Goal: Communication & Community: Answer question/provide support

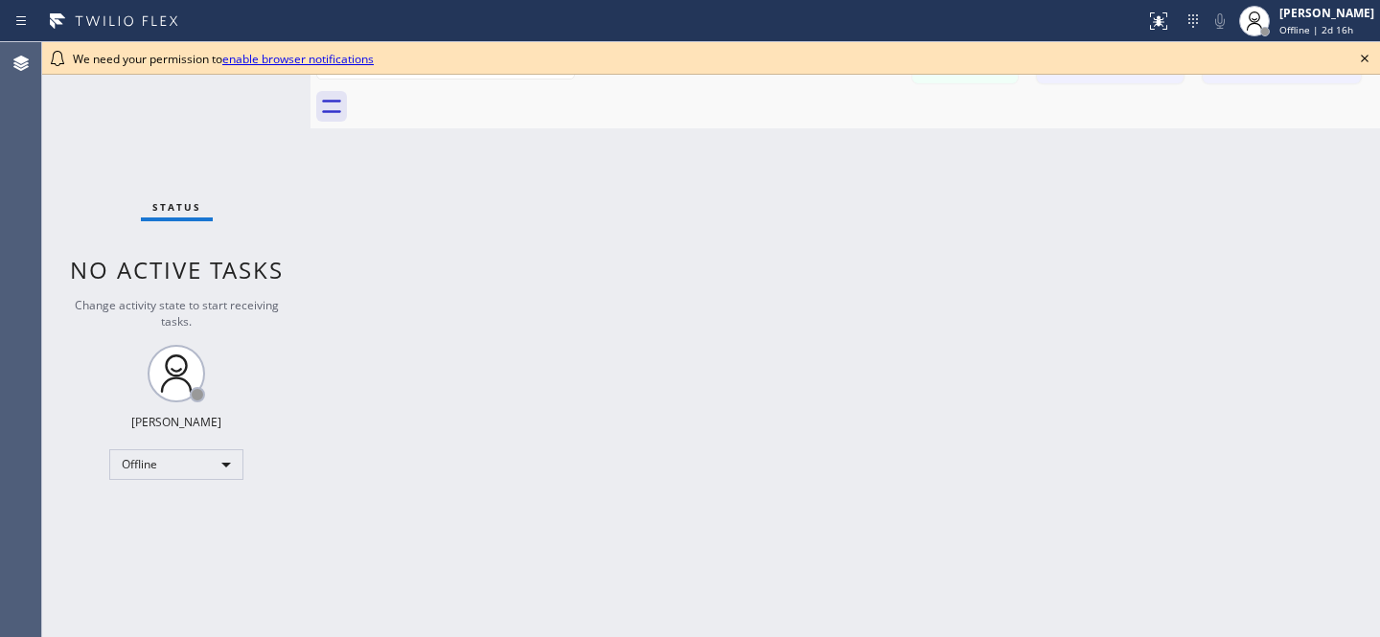
click at [1358, 58] on icon at bounding box center [1364, 58] width 23 height 23
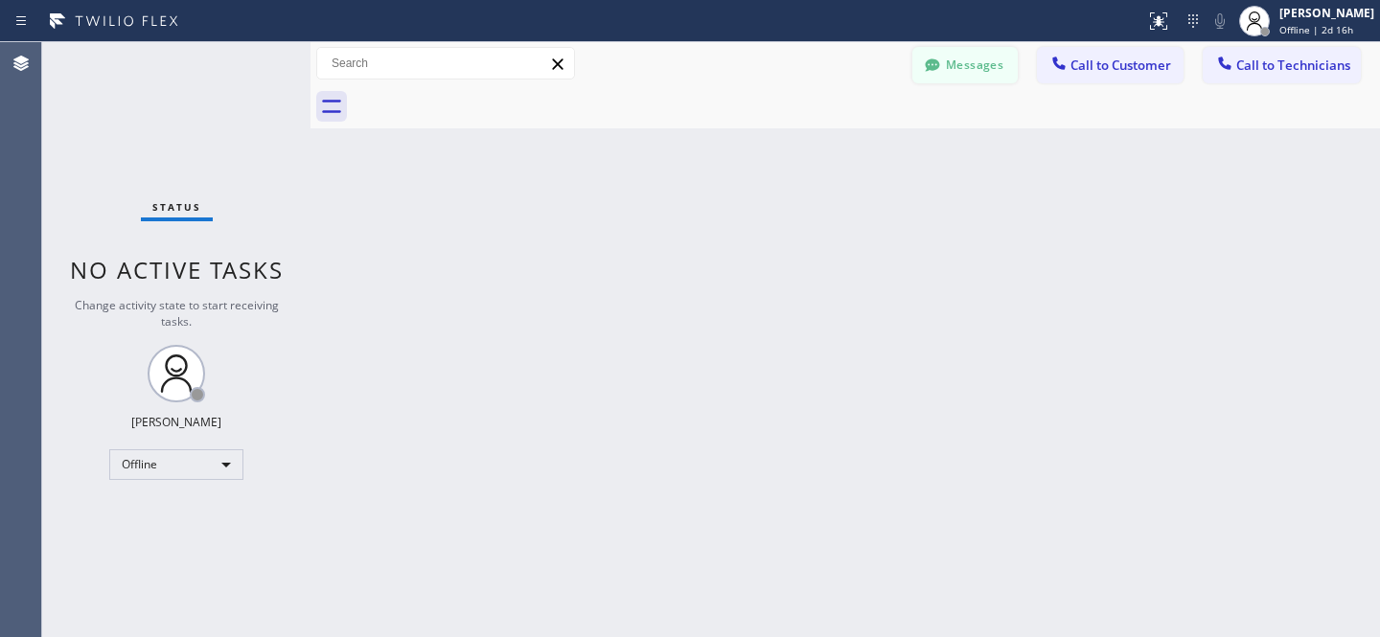
click at [973, 60] on button "Messages" at bounding box center [964, 65] width 105 height 36
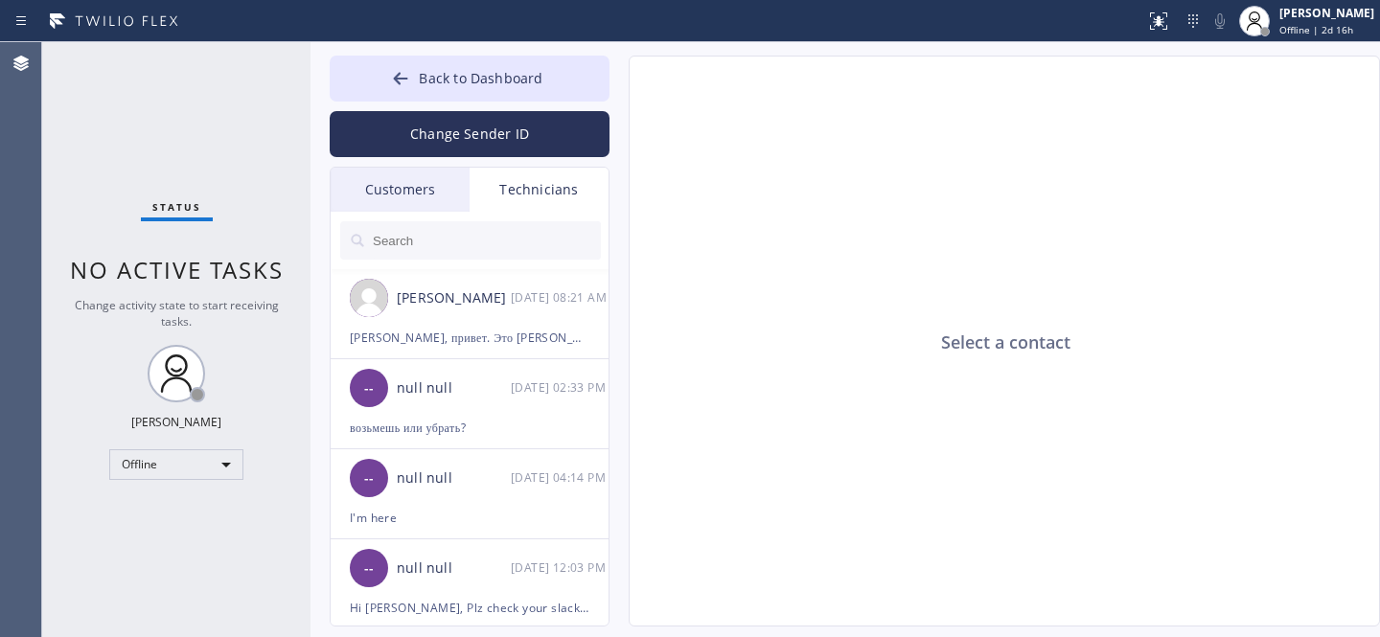
click at [382, 193] on div "Customers" at bounding box center [400, 190] width 139 height 44
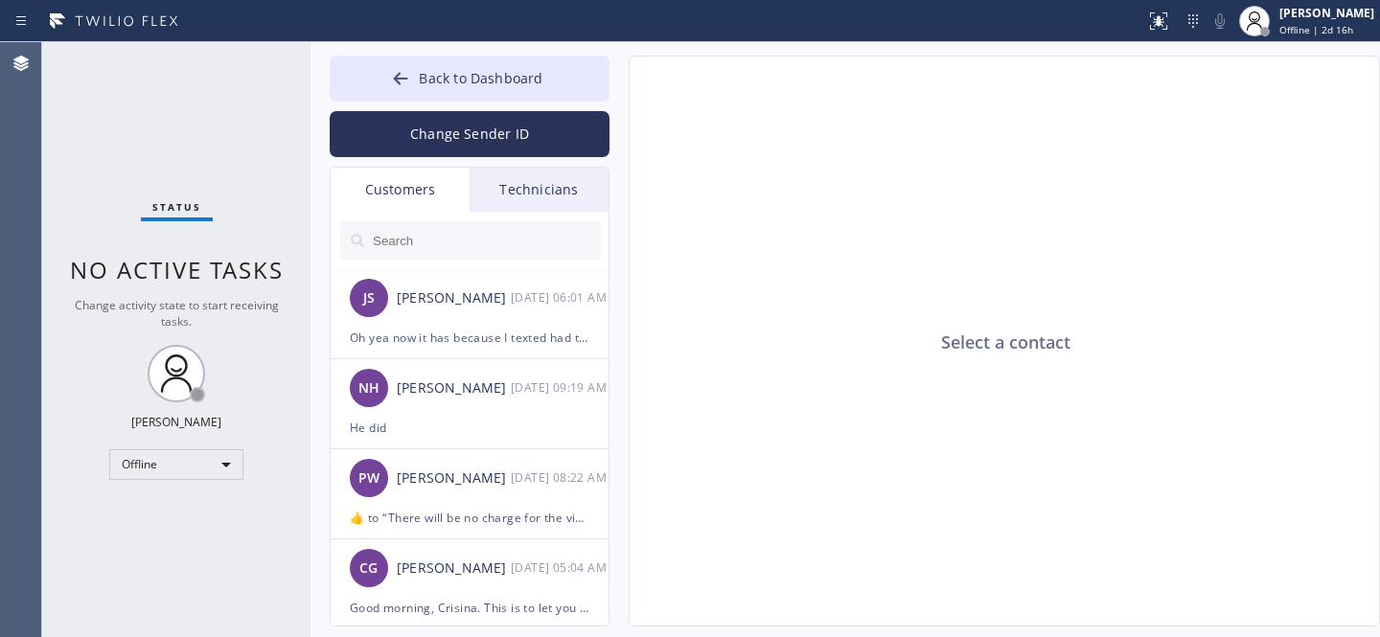
click at [466, 297] on div "[PERSON_NAME]" at bounding box center [454, 299] width 114 height 22
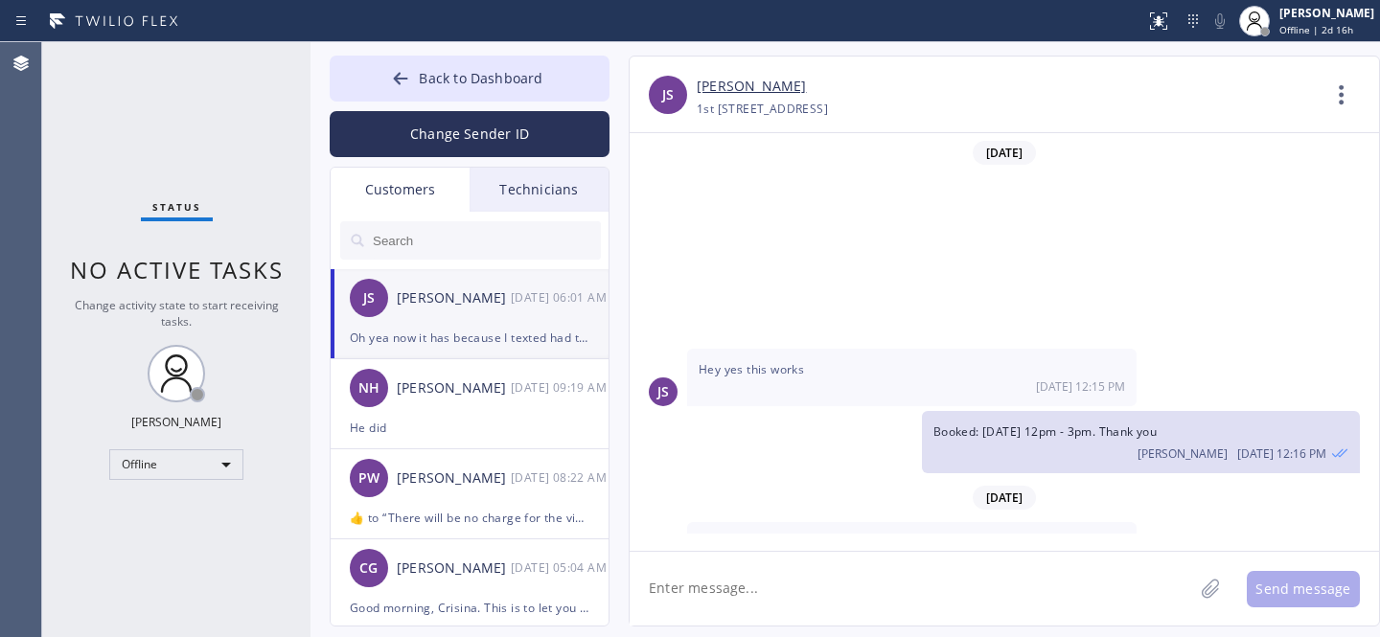
scroll to position [257, 0]
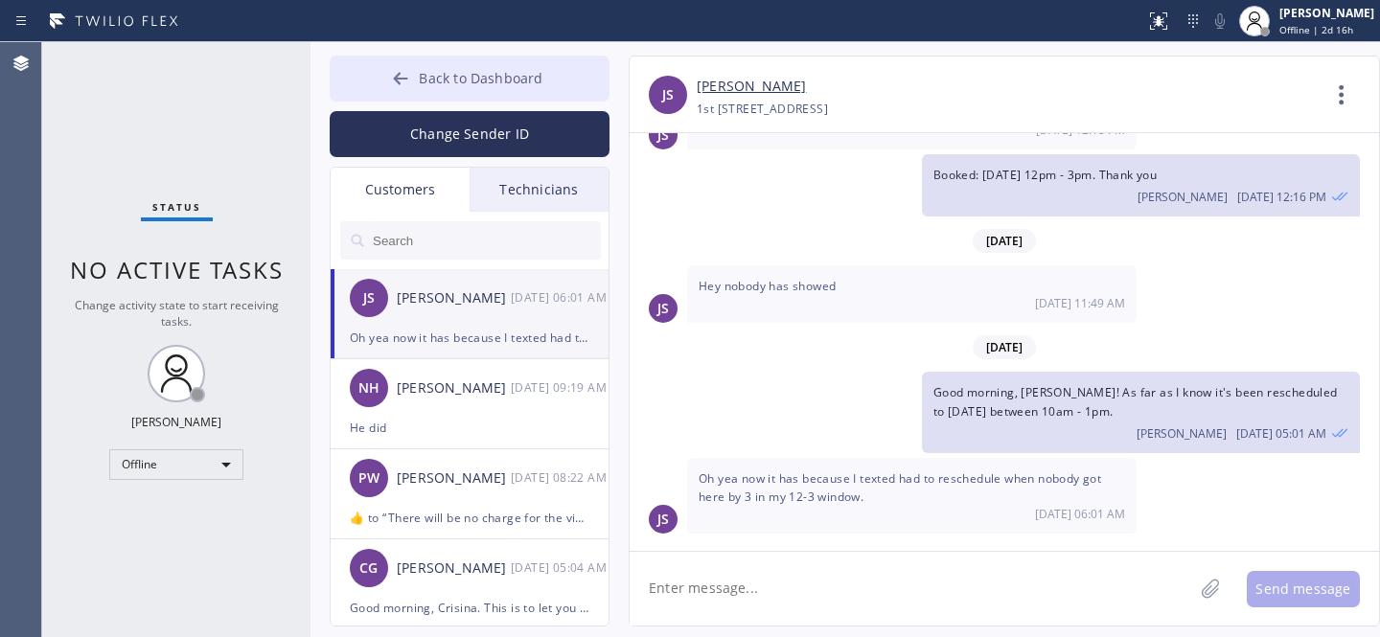
click at [454, 79] on span "Back to Dashboard" at bounding box center [481, 78] width 124 height 18
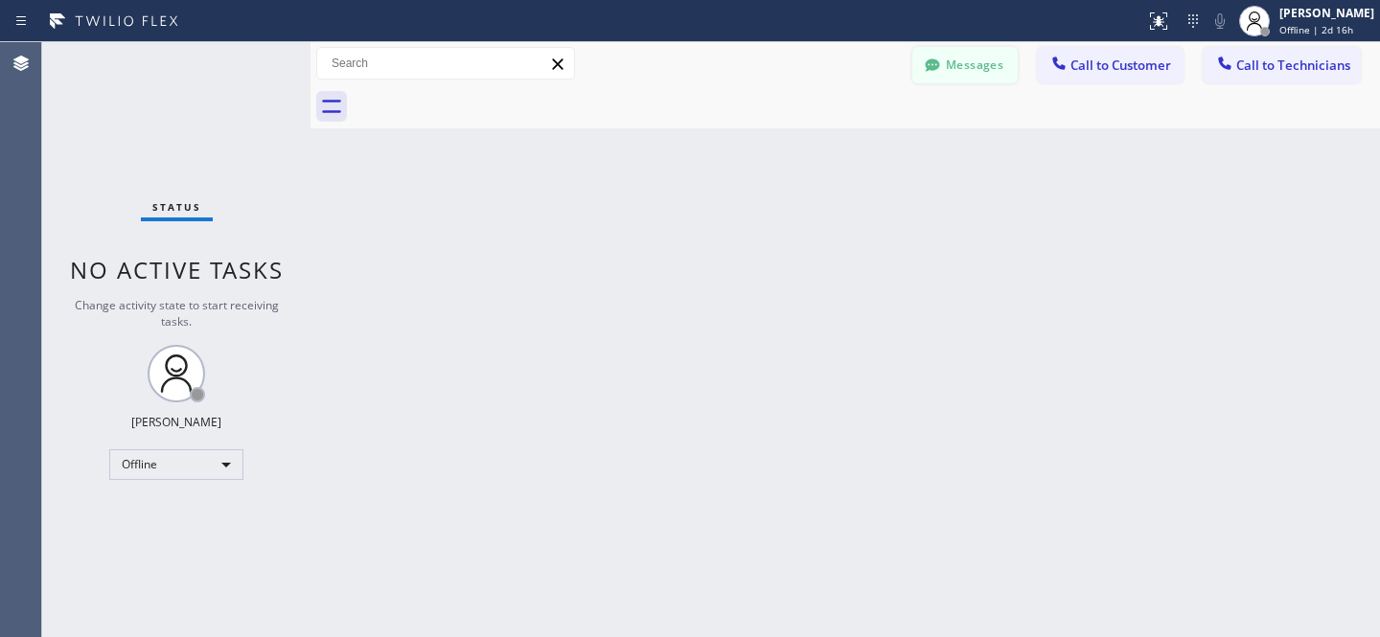
click at [993, 61] on button "Messages" at bounding box center [964, 65] width 105 height 36
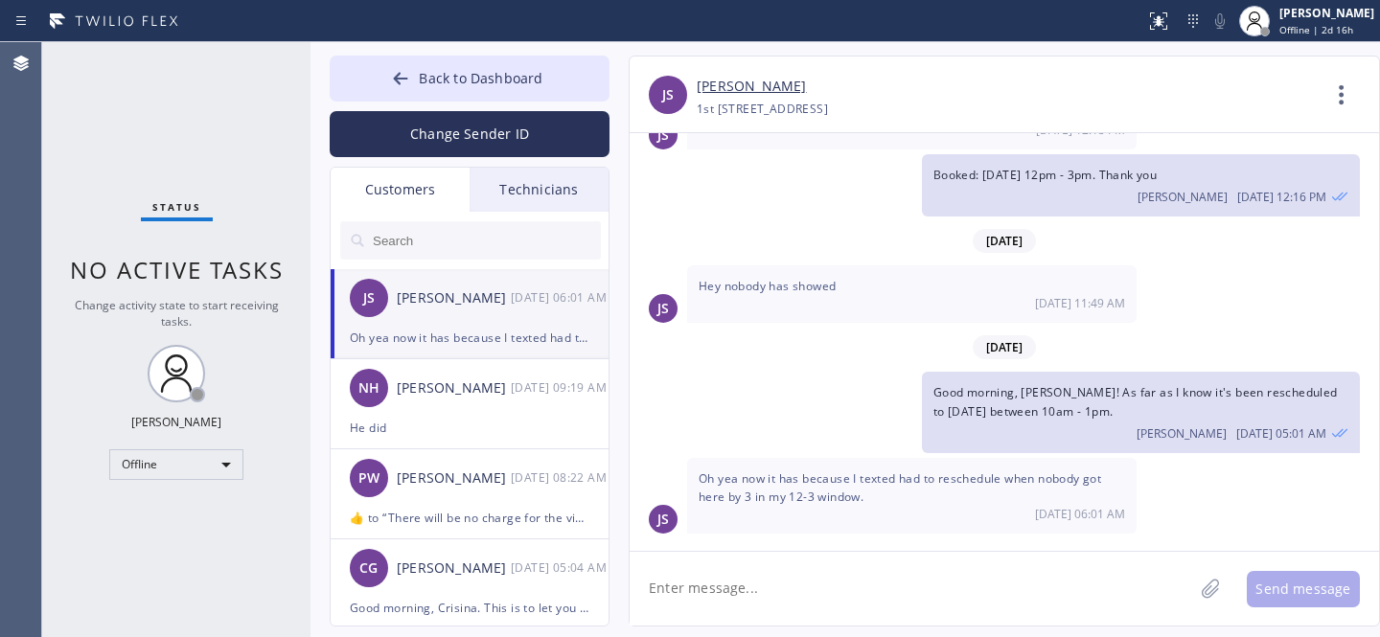
drag, startPoint x: 822, startPoint y: 579, endPoint x: 813, endPoint y: 555, distance: 25.8
click at [822, 579] on textarea at bounding box center [912, 589] width 564 height 74
type textarea "H"
type textarea "Got you."
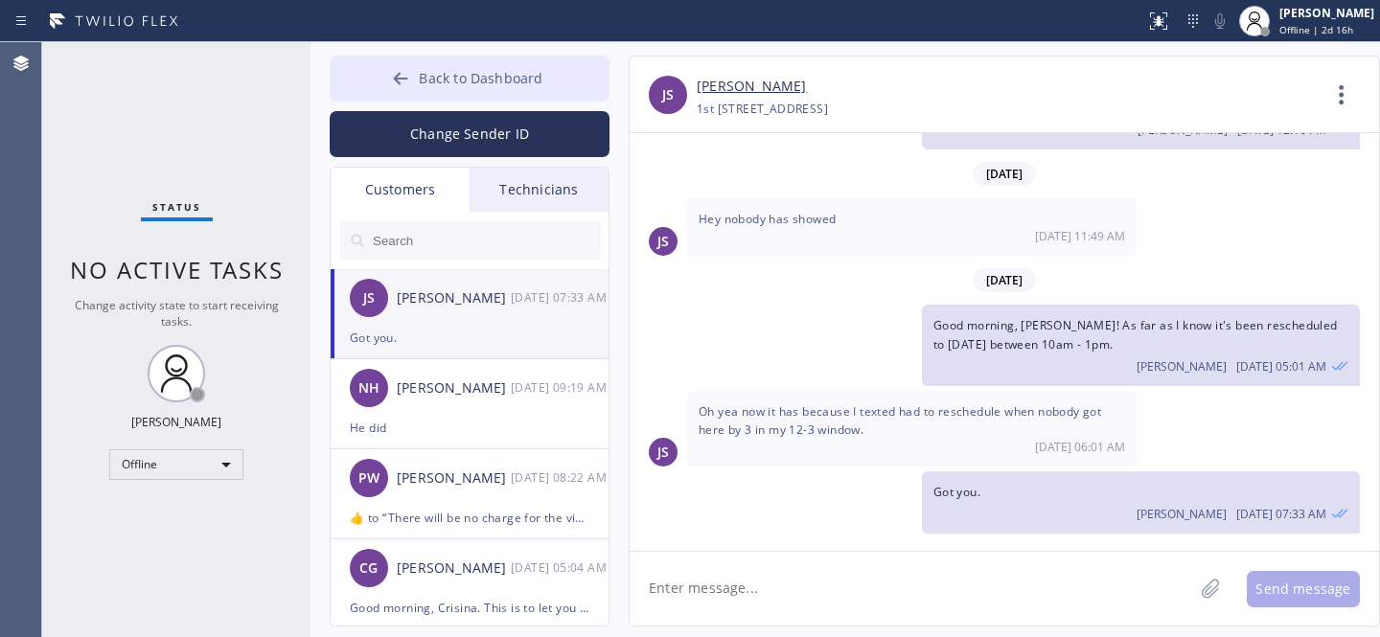
click at [423, 85] on span "Back to Dashboard" at bounding box center [481, 78] width 124 height 18
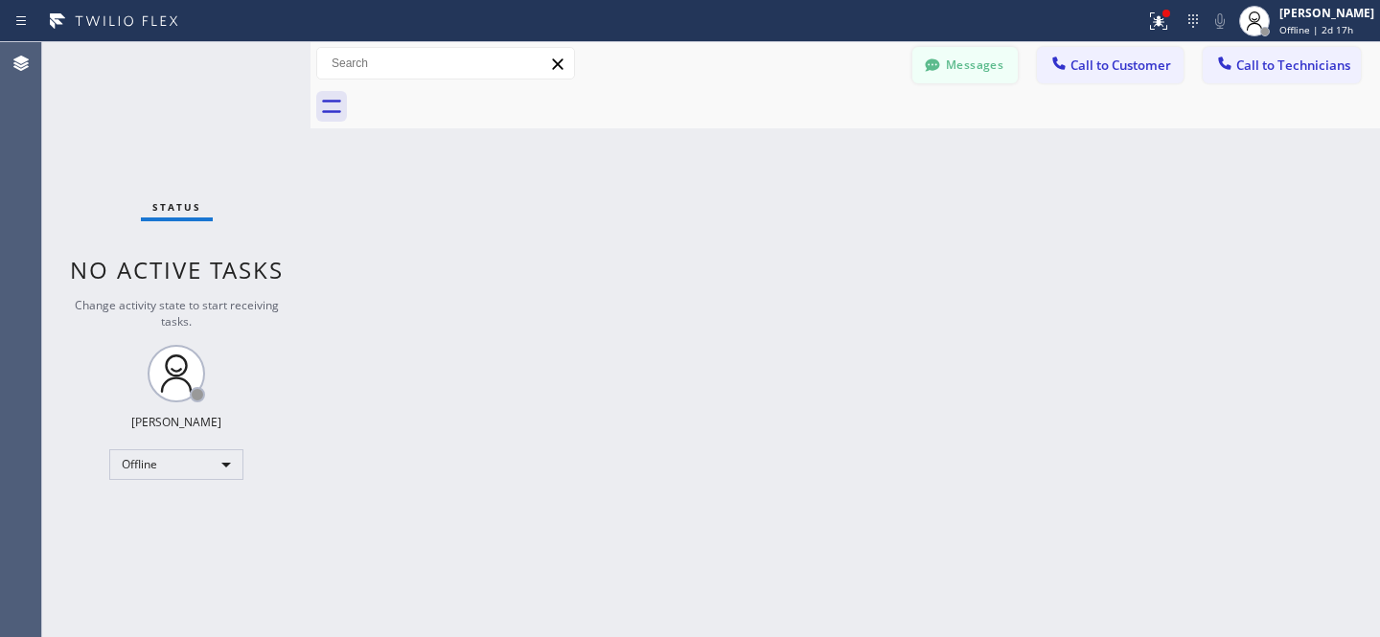
click at [955, 61] on button "Messages" at bounding box center [964, 65] width 105 height 36
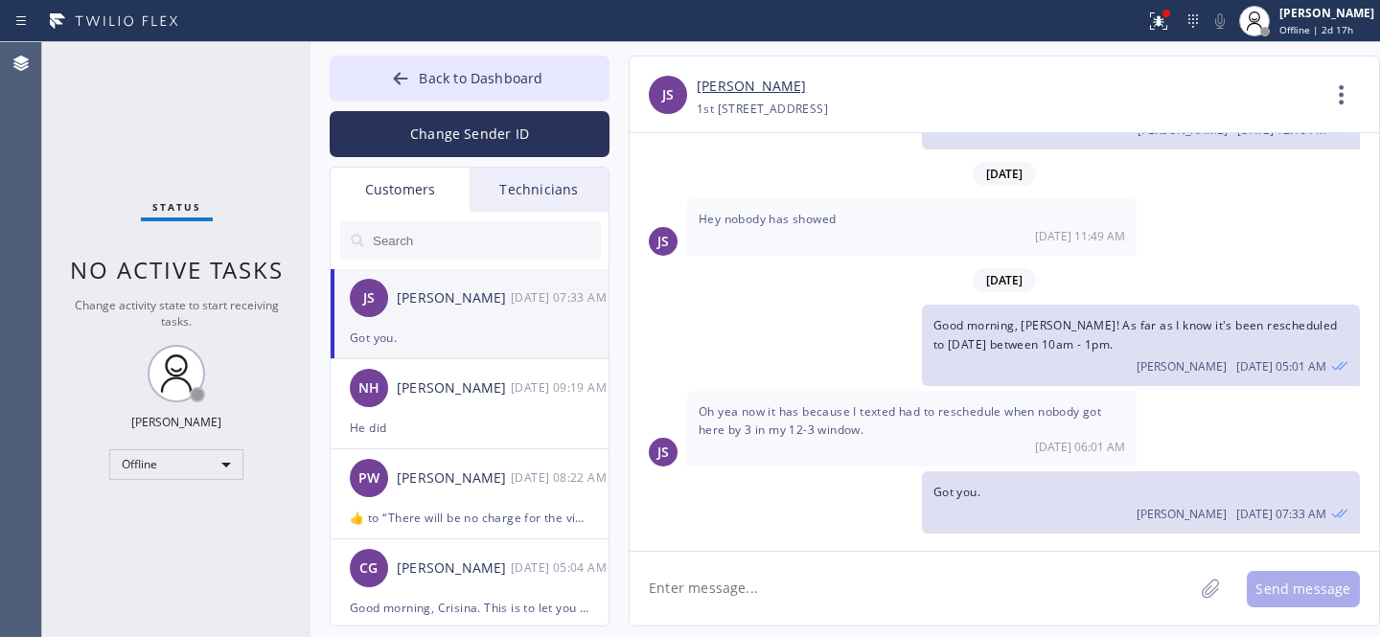
drag, startPoint x: 470, startPoint y: 330, endPoint x: 479, endPoint y: 287, distance: 44.2
click at [469, 329] on div "Got you." at bounding box center [470, 338] width 240 height 22
click at [437, 65] on button "Back to Dashboard" at bounding box center [470, 79] width 280 height 46
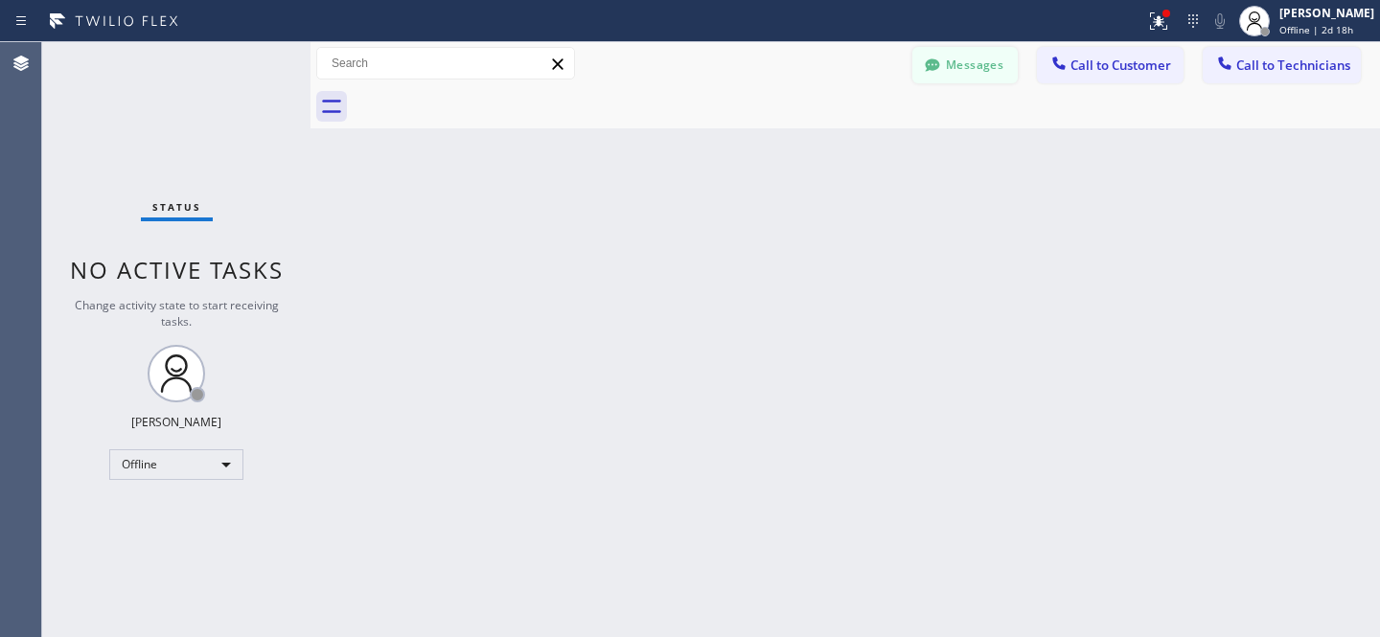
click at [967, 74] on button "Messages" at bounding box center [964, 65] width 105 height 36
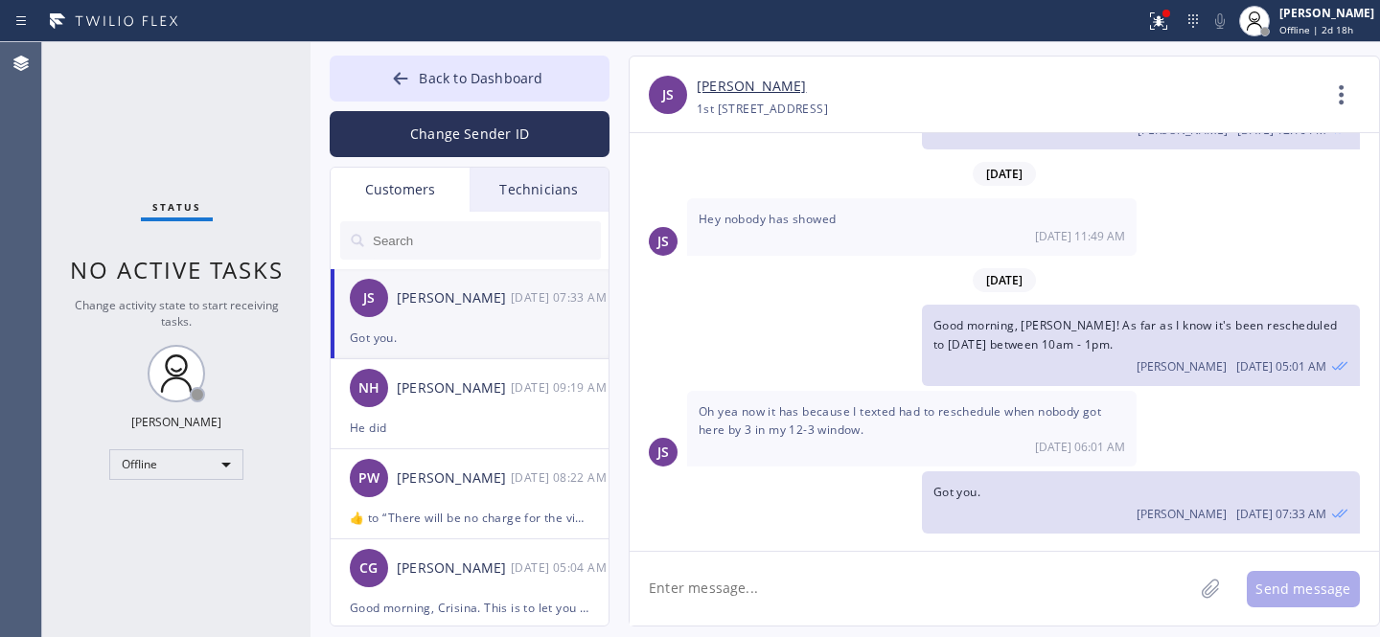
click at [426, 238] on input "text" at bounding box center [486, 240] width 230 height 38
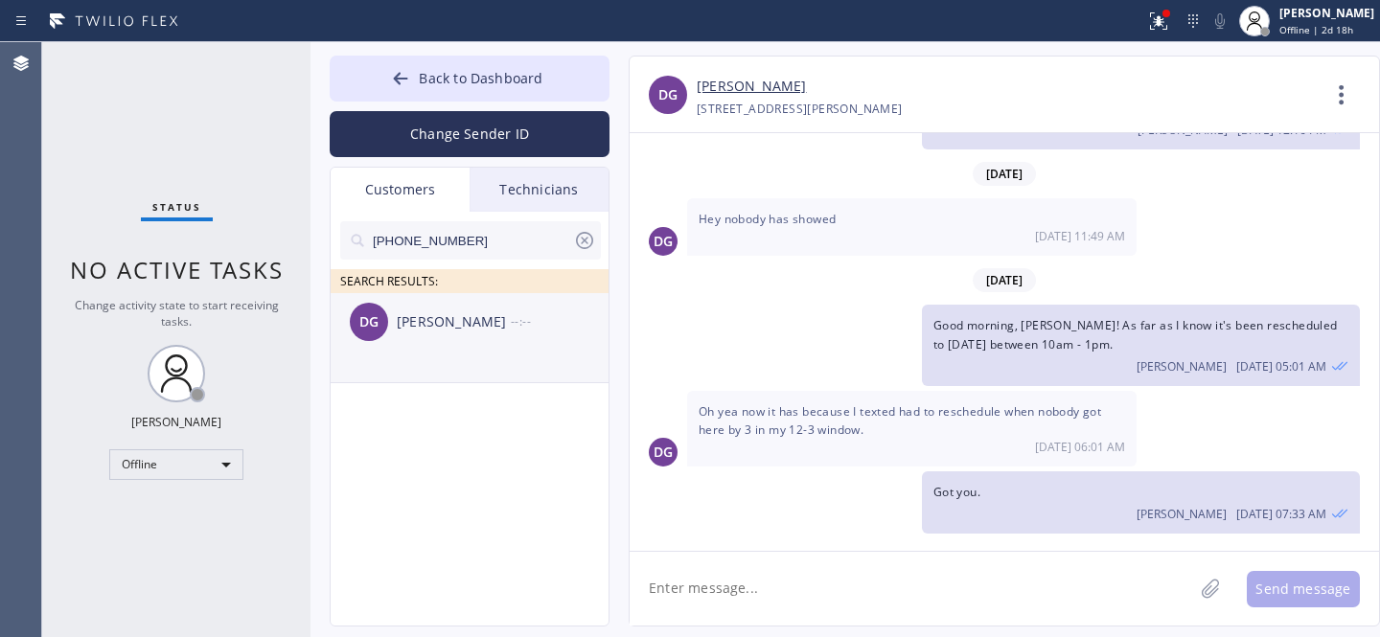
click at [450, 339] on div "DG [PERSON_NAME] --:--" at bounding box center [471, 322] width 280 height 58
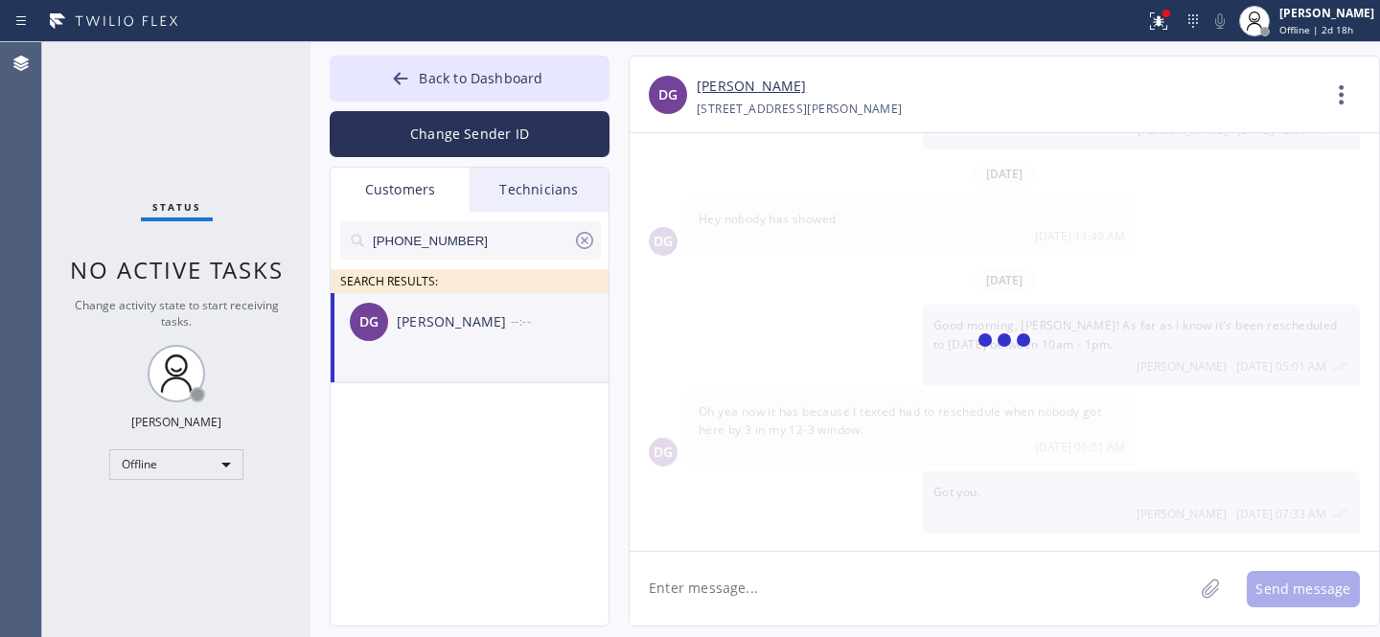
scroll to position [0, 0]
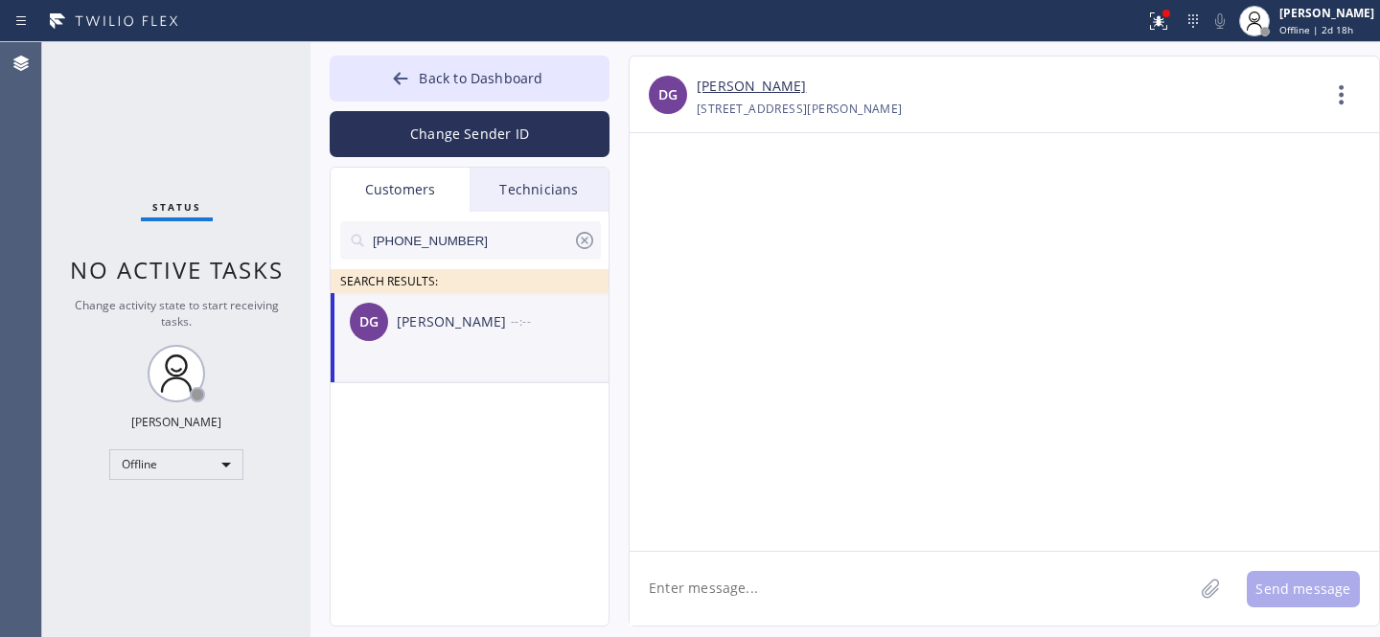
drag, startPoint x: 814, startPoint y: 595, endPoint x: 849, endPoint y: 580, distance: 38.6
click at [814, 595] on textarea at bounding box center [912, 589] width 564 height 74
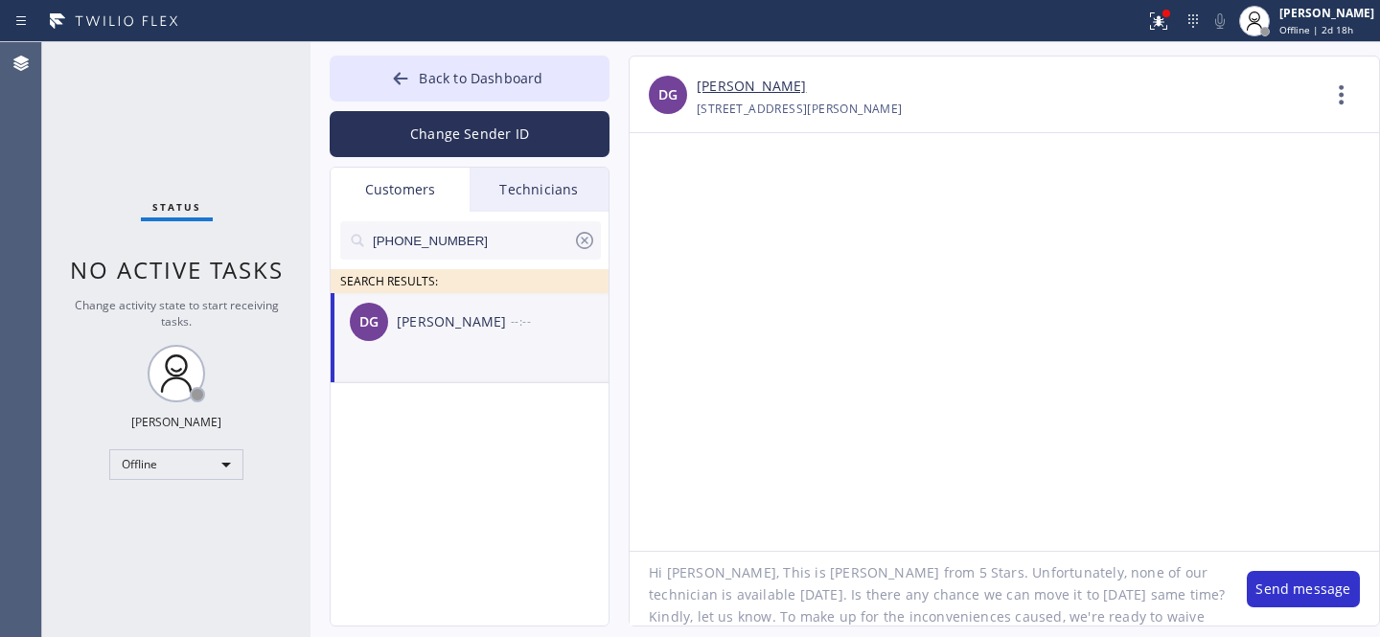
scroll to position [37, 0]
type textarea "Hi [PERSON_NAME], This is [PERSON_NAME] from 5 Stars. Unfortunately, none of ou…"
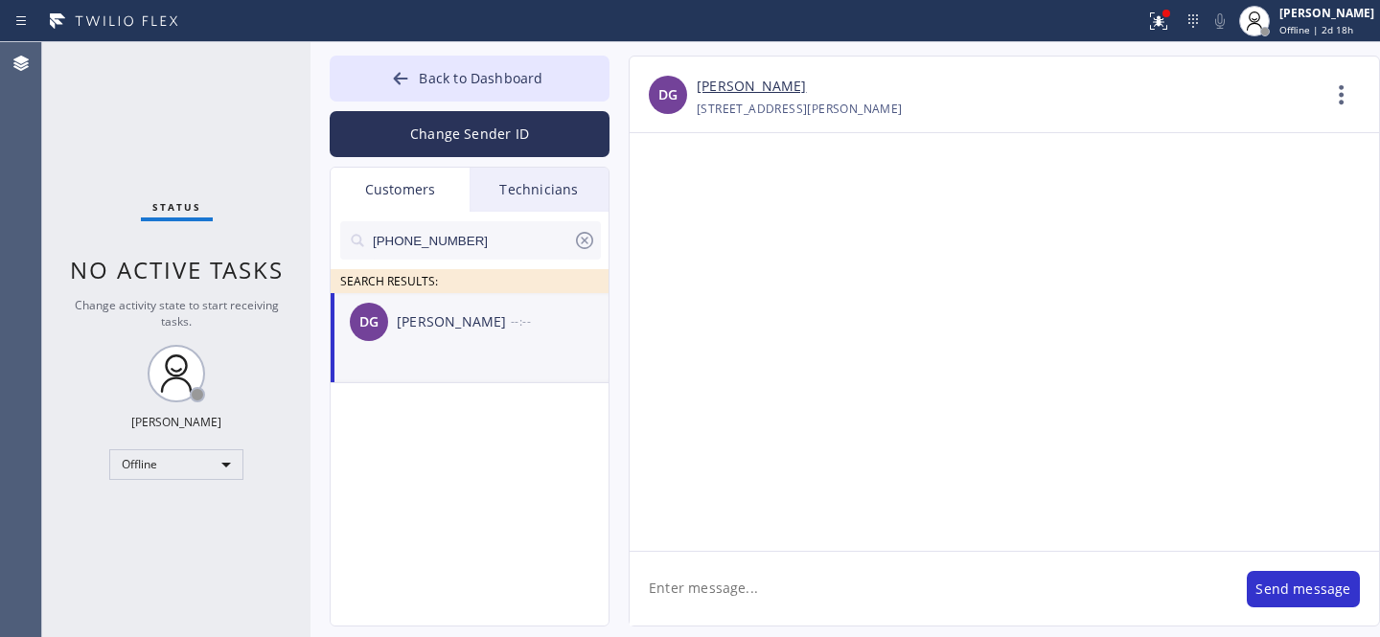
scroll to position [0, 0]
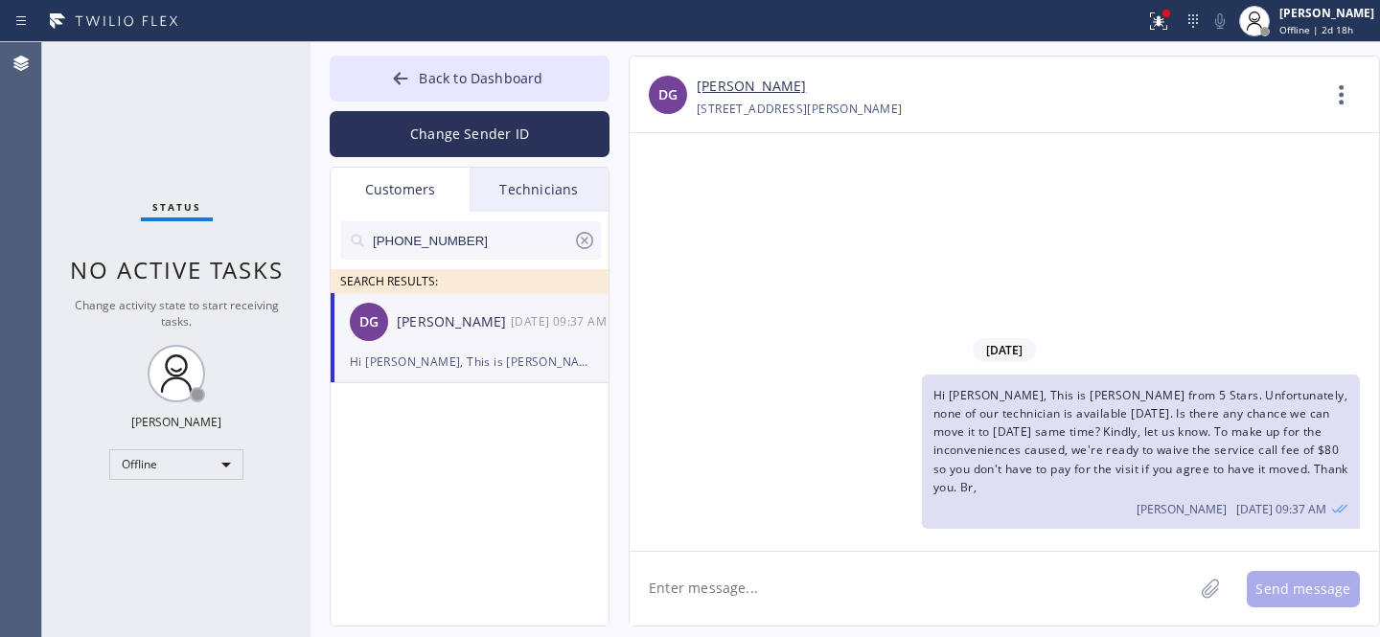
drag, startPoint x: 591, startPoint y: 242, endPoint x: 500, endPoint y: 129, distance: 145.2
click at [591, 242] on icon at bounding box center [584, 240] width 17 height 17
click at [472, 89] on button "Back to Dashboard" at bounding box center [470, 79] width 280 height 46
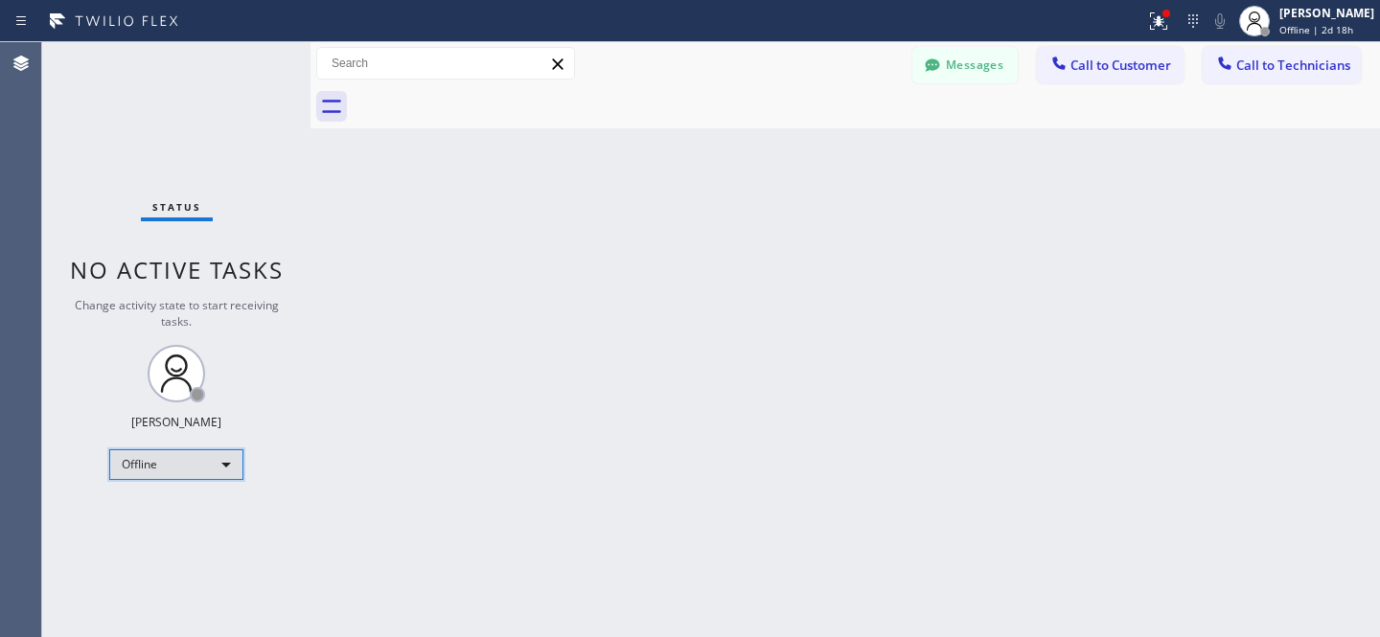
click at [183, 472] on div "Offline" at bounding box center [176, 464] width 134 height 31
drag, startPoint x: 154, startPoint y: 505, endPoint x: 407, endPoint y: 290, distance: 331.8
click at [154, 505] on li "Available" at bounding box center [175, 513] width 130 height 23
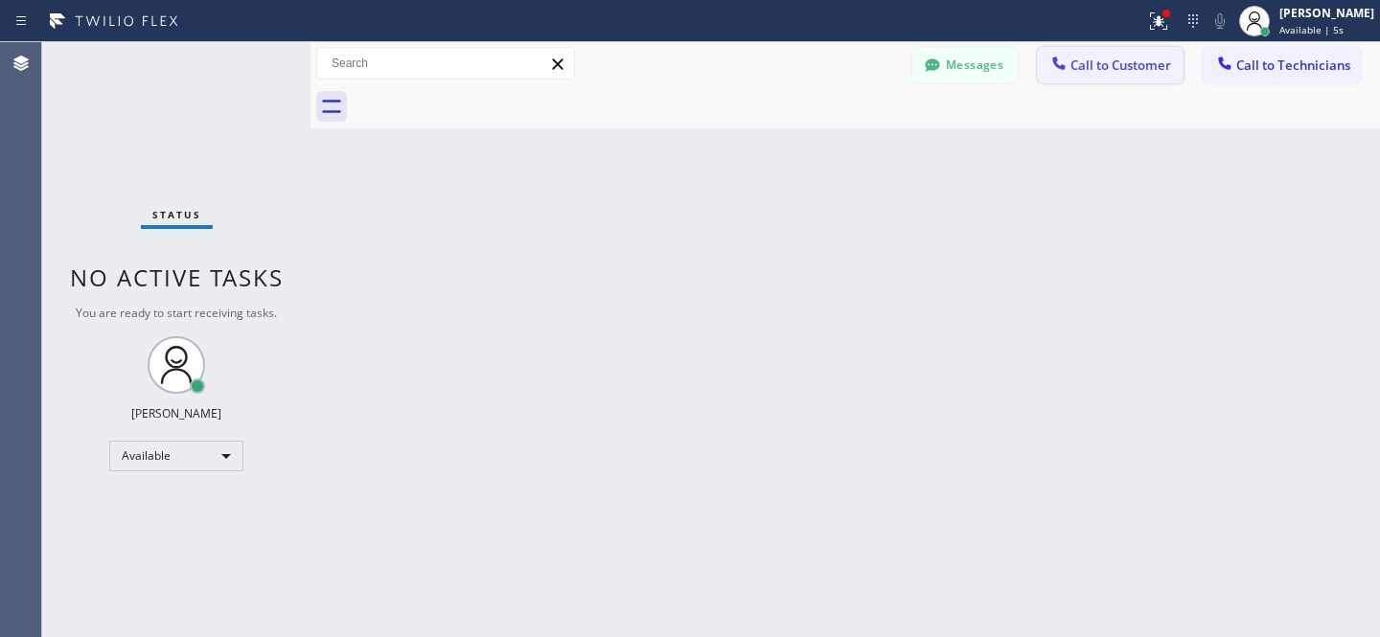
click at [1116, 80] on button "Call to Customer" at bounding box center [1110, 65] width 147 height 36
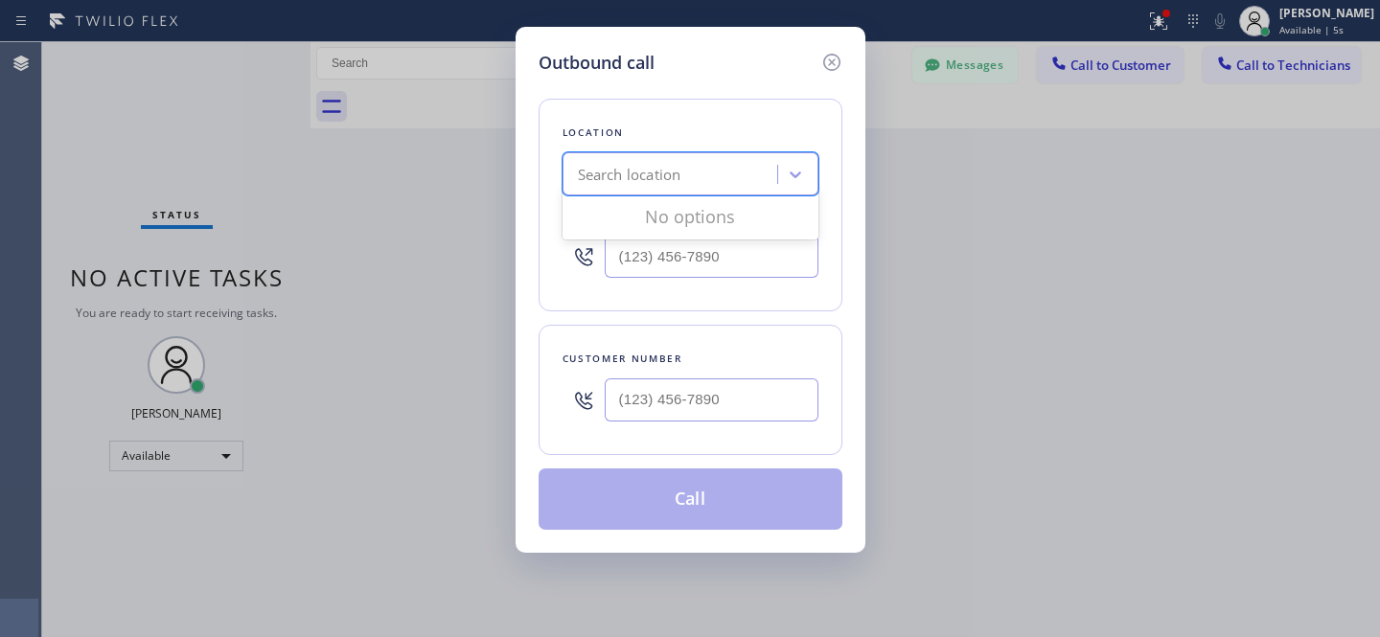
click at [706, 169] on div "Search location" at bounding box center [672, 175] width 209 height 34
paste input "Spectrum Appliance Repair [GEOGRAPHIC_DATA]"
type input "Spectrum Appliance Repair [GEOGRAPHIC_DATA]"
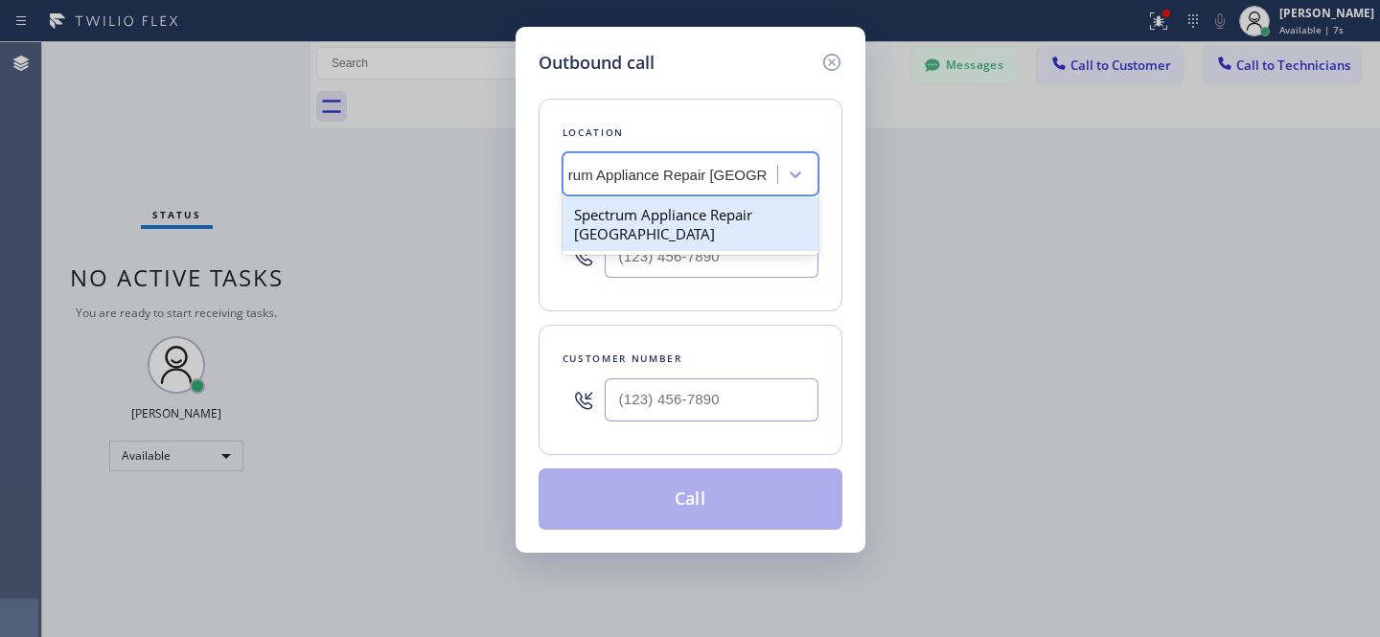
click at [670, 213] on div "Spectrum Appliance Repair [GEOGRAPHIC_DATA]" at bounding box center [691, 224] width 256 height 54
type input "[PHONE_NUMBER]"
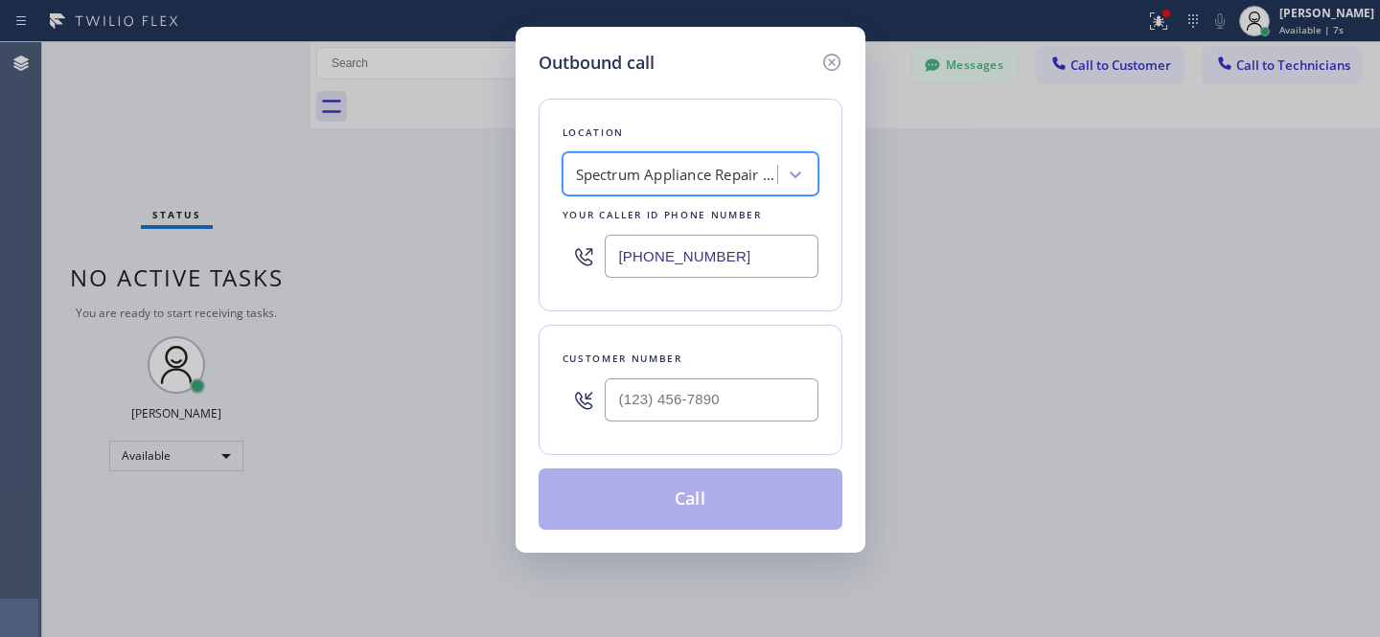
scroll to position [0, 2]
click at [750, 408] on input "(___) ___-____" at bounding box center [712, 400] width 214 height 43
paste input "219) 344-3192"
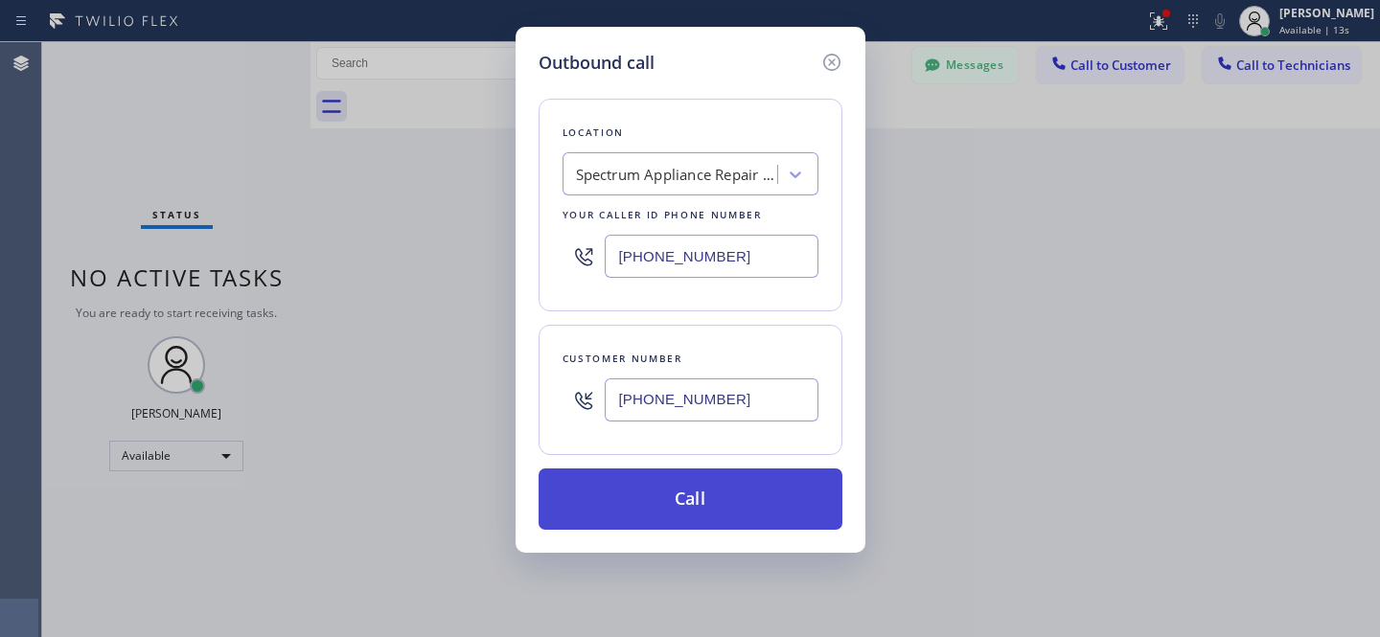
type input "[PHONE_NUMBER]"
click at [741, 510] on button "Call" at bounding box center [691, 499] width 304 height 61
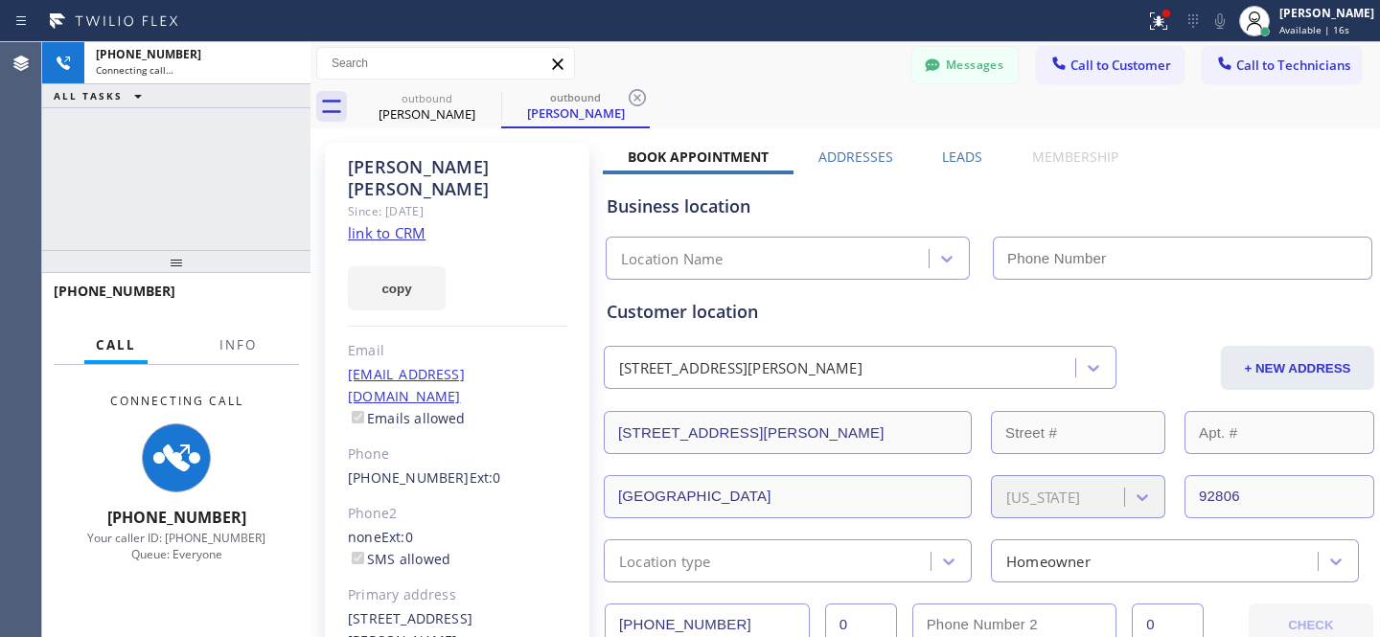
type input "[PHONE_NUMBER]"
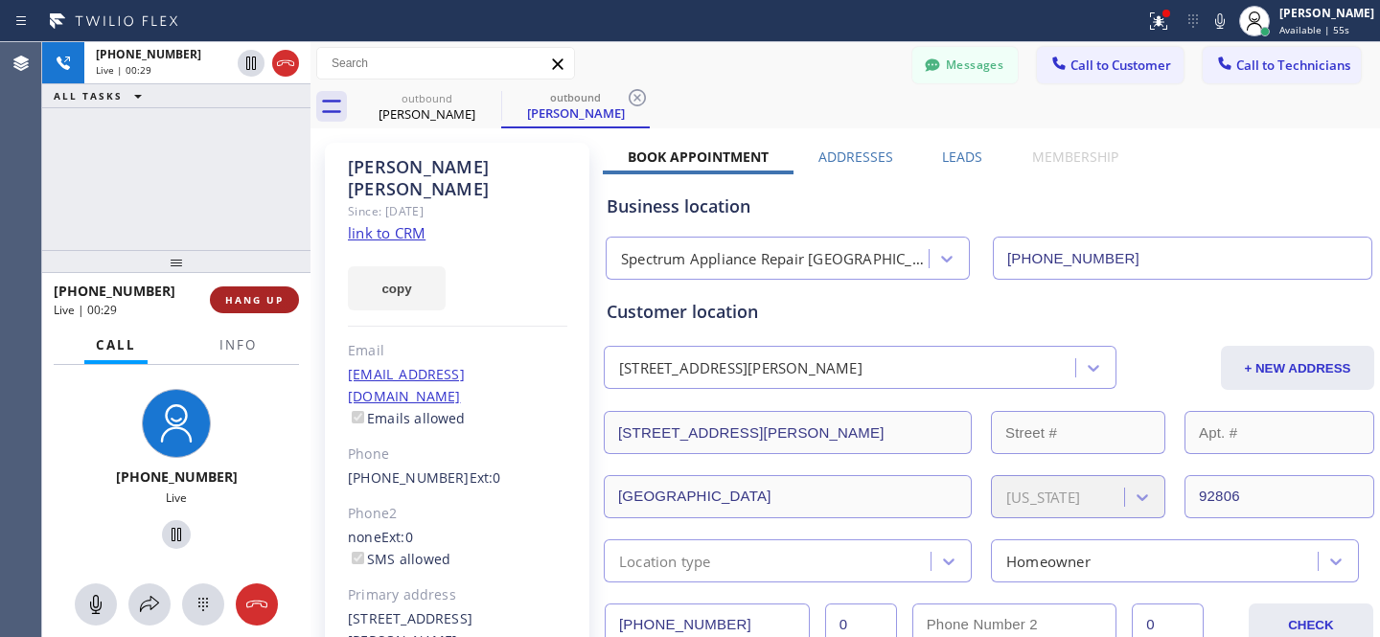
click at [258, 297] on span "HANG UP" at bounding box center [254, 299] width 58 height 13
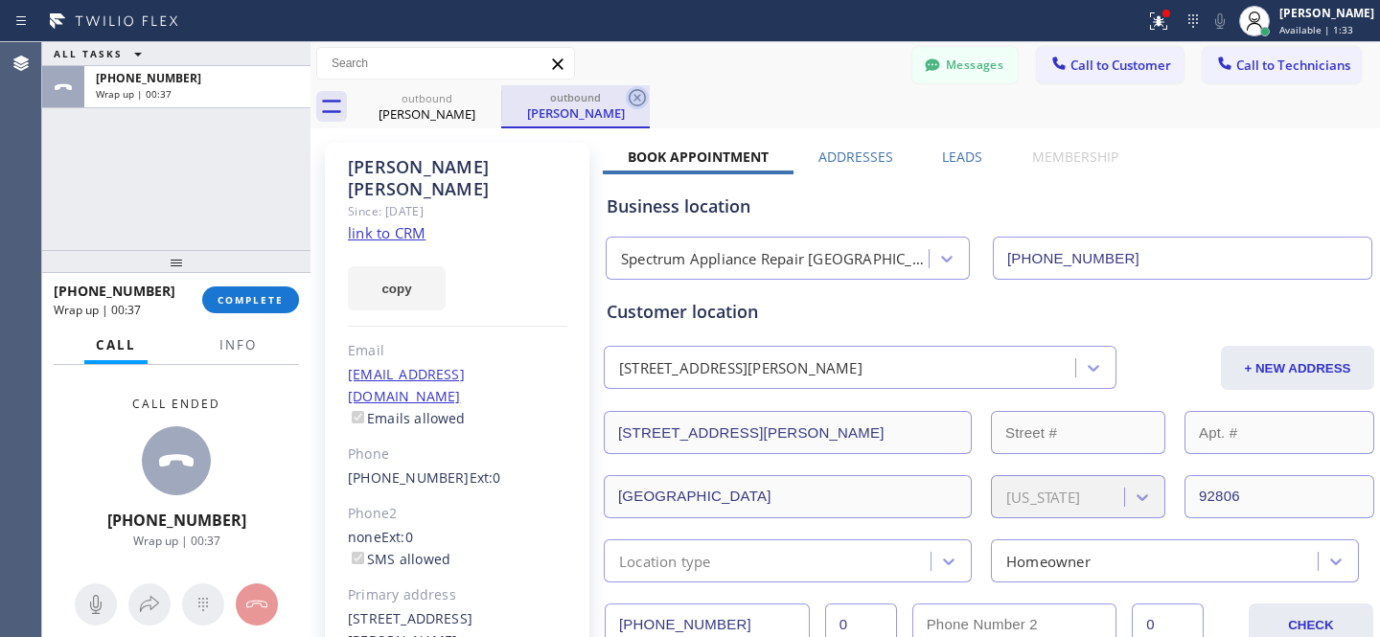
click at [633, 95] on icon at bounding box center [637, 97] width 23 height 23
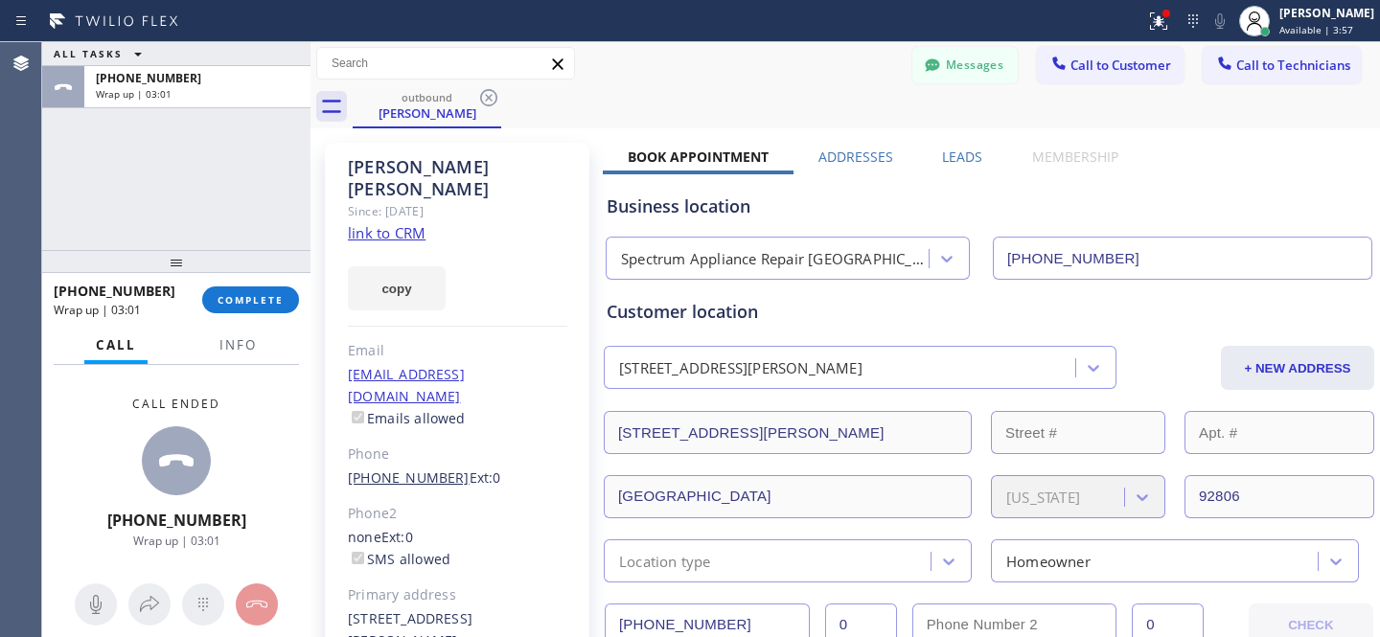
click at [404, 469] on link "[PHONE_NUMBER]" at bounding box center [409, 478] width 122 height 18
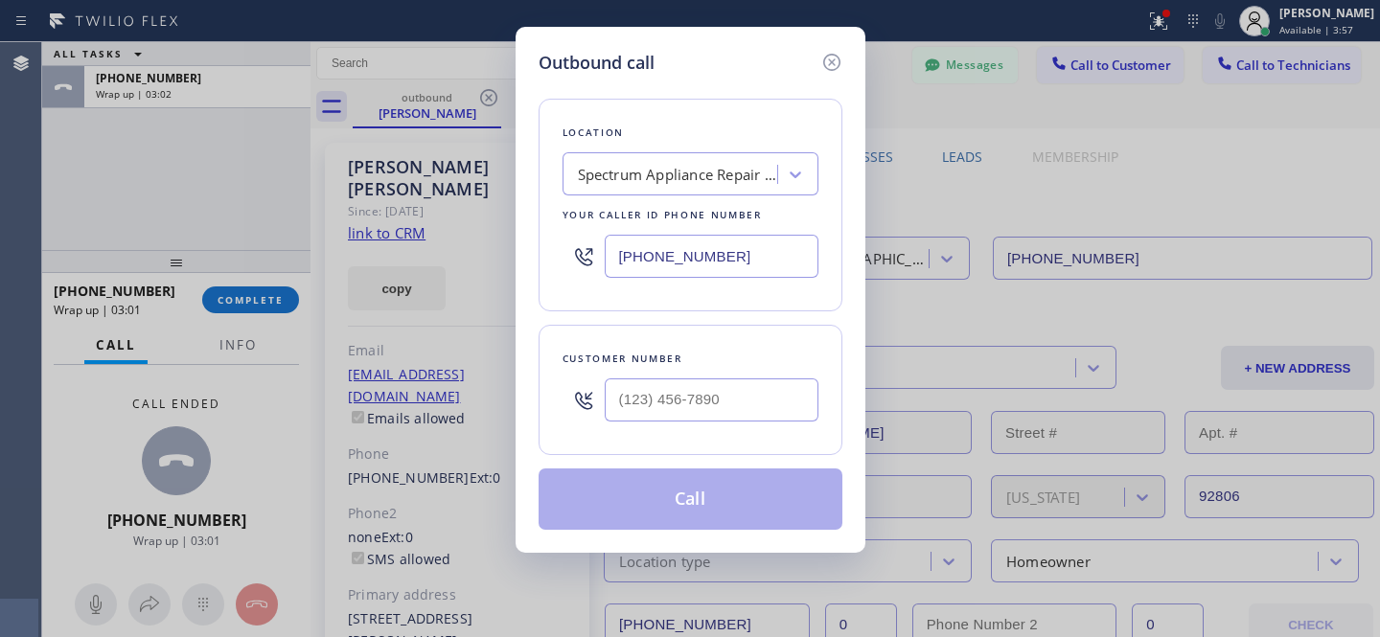
type input "[PHONE_NUMBER]"
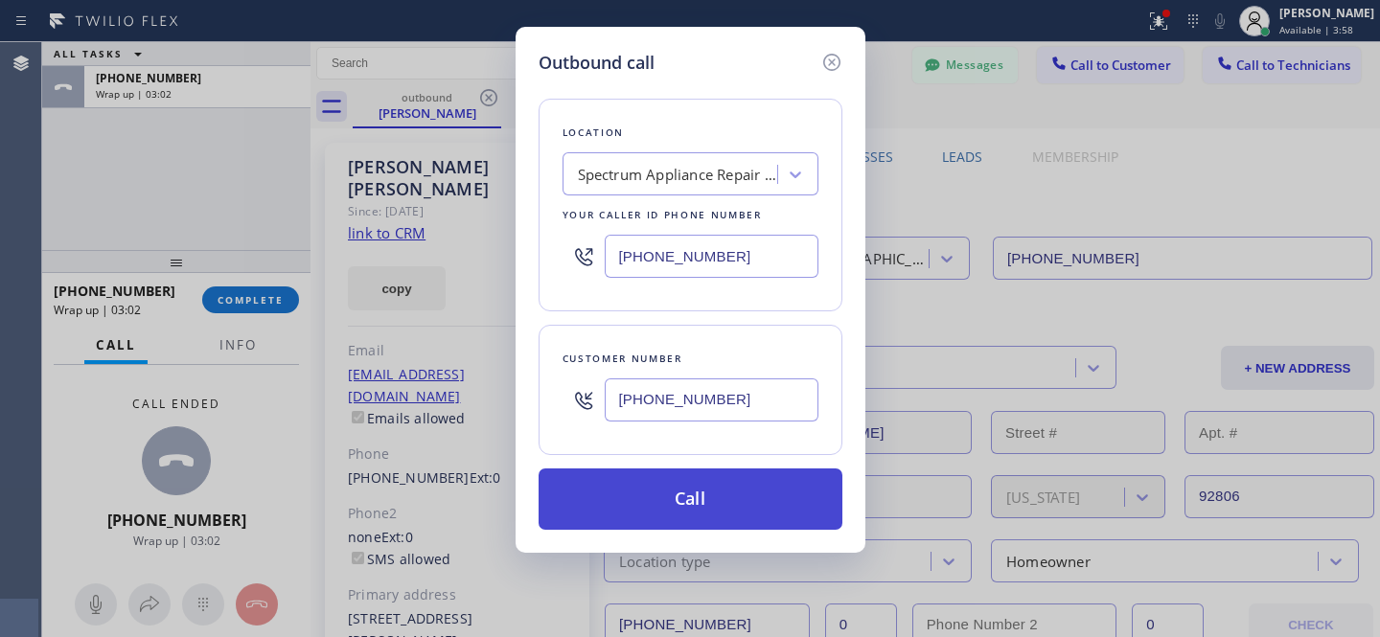
click at [738, 511] on button "Call" at bounding box center [691, 499] width 304 height 61
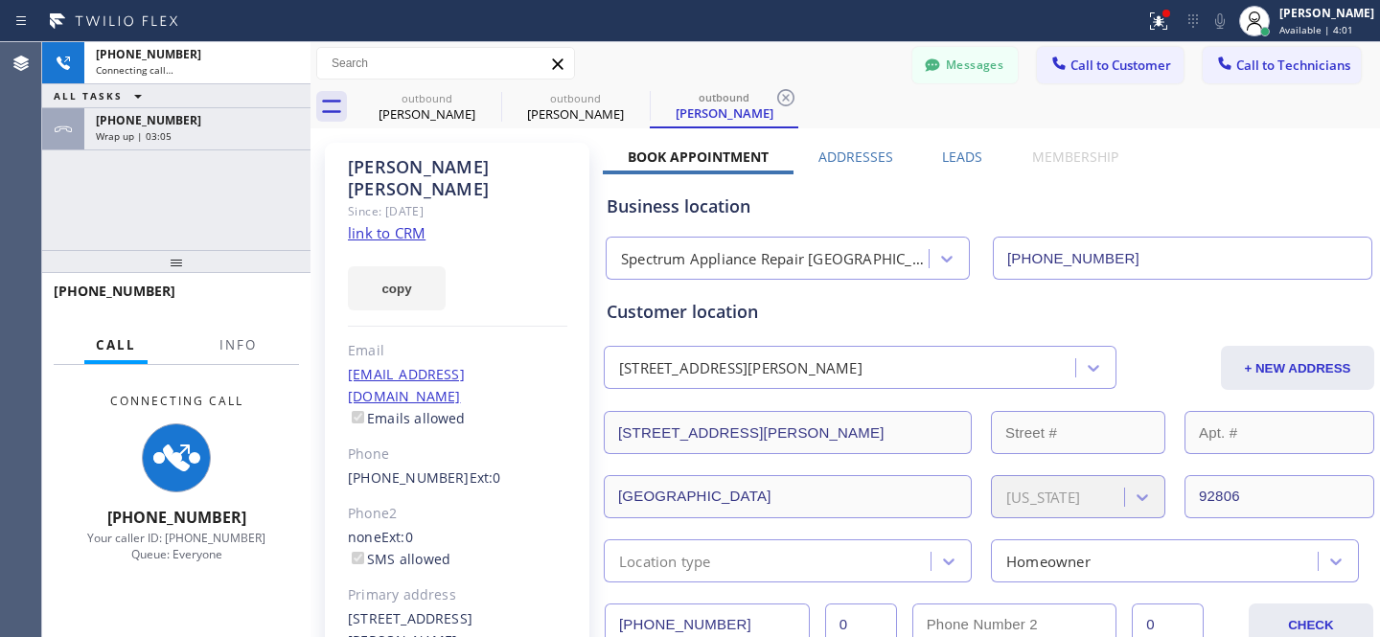
type input "[PHONE_NUMBER]"
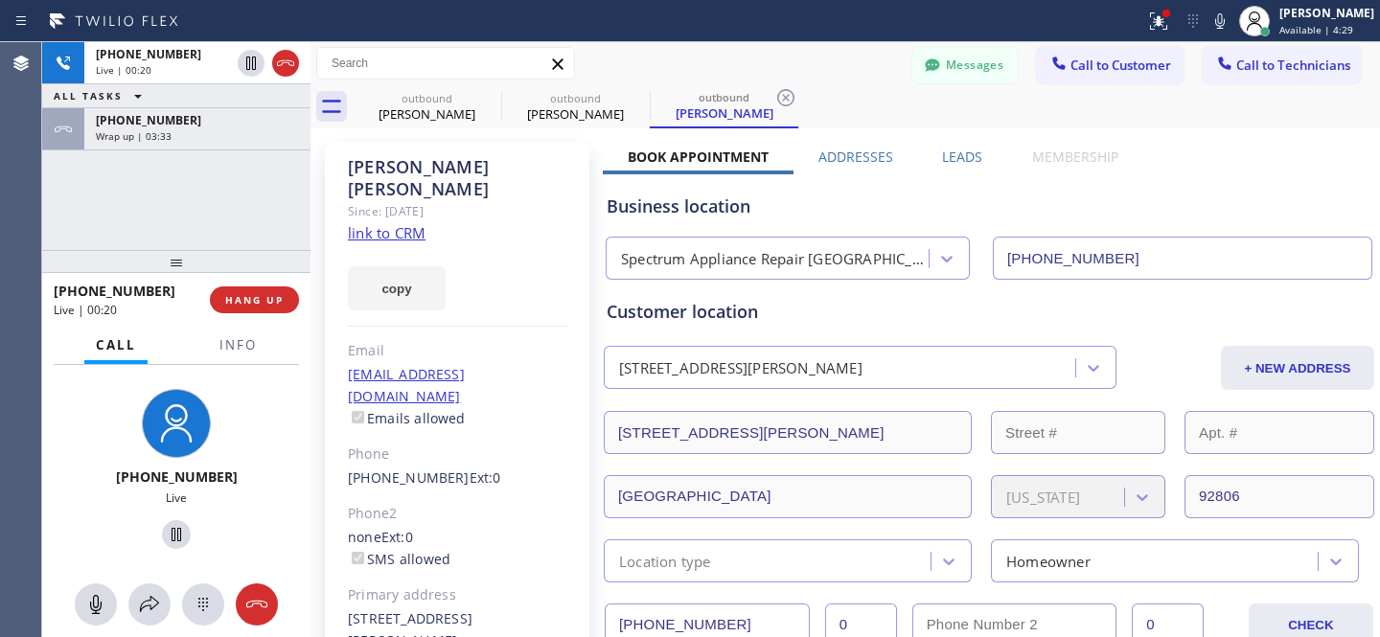
click at [855, 104] on div "outbound [PERSON_NAME] outbound [PERSON_NAME] outbound [PERSON_NAME]" at bounding box center [866, 106] width 1027 height 43
click at [274, 305] on span "HANG UP" at bounding box center [254, 299] width 58 height 13
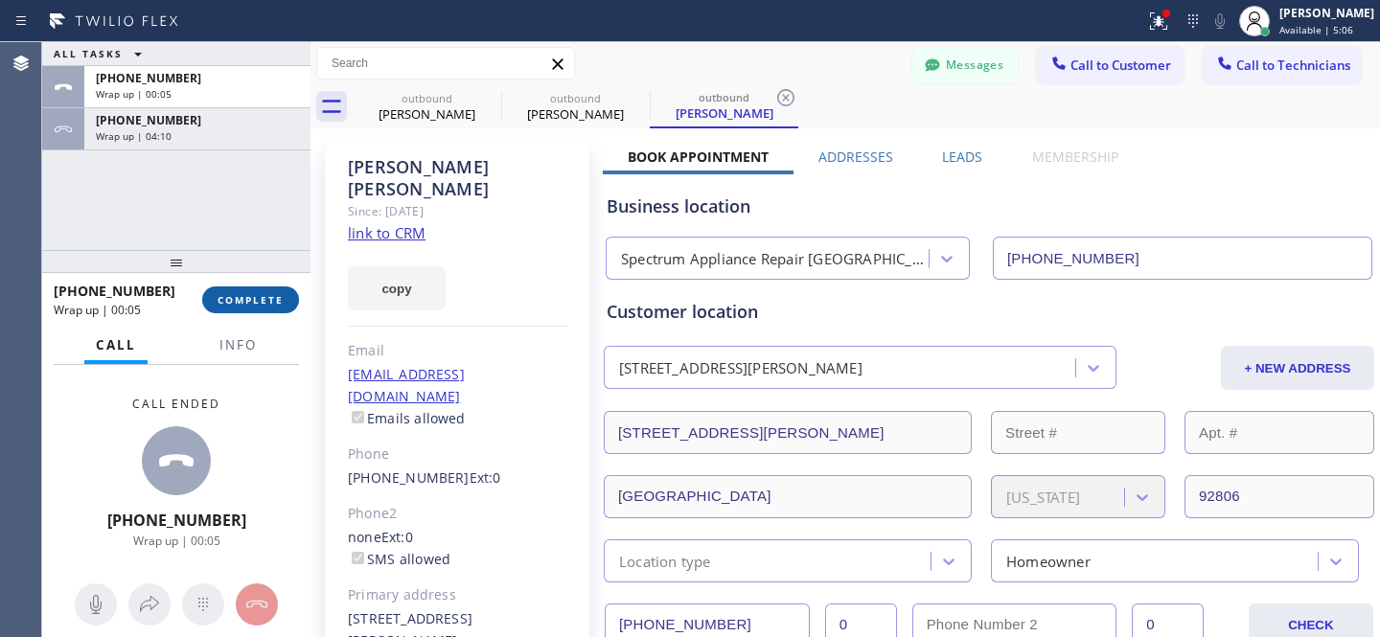
click at [250, 308] on button "COMPLETE" at bounding box center [250, 300] width 97 height 27
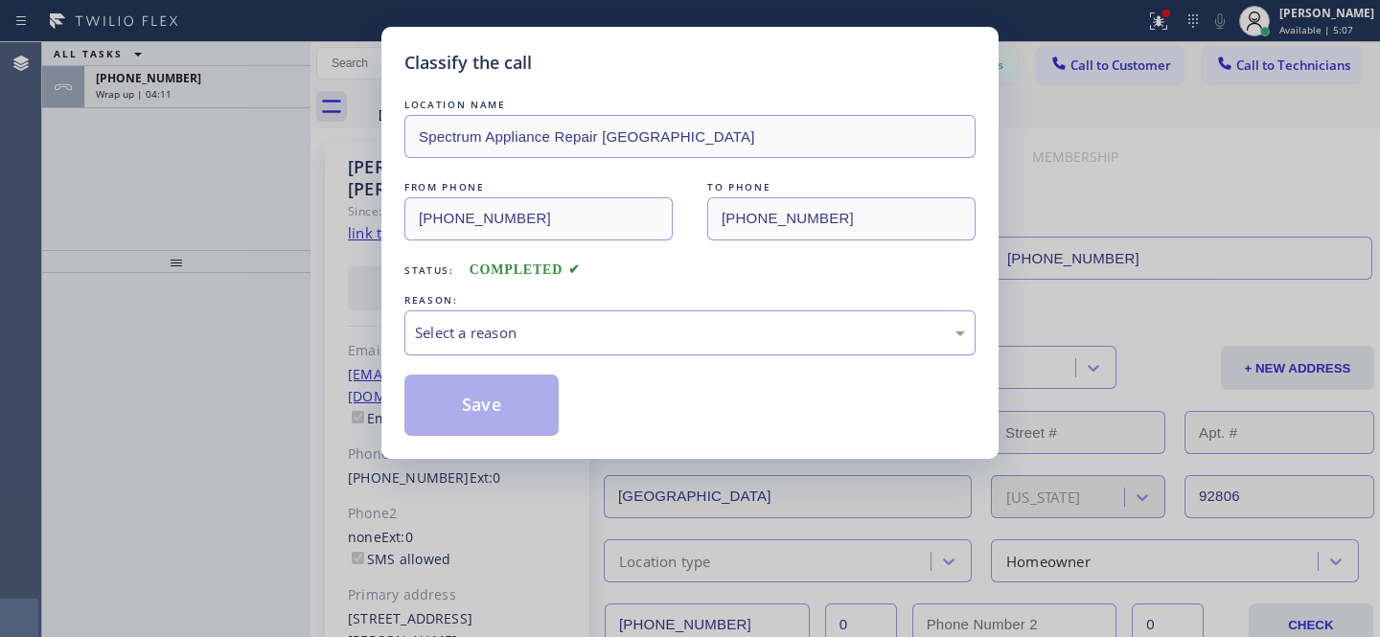
click at [567, 333] on div "Select a reason" at bounding box center [690, 333] width 550 height 22
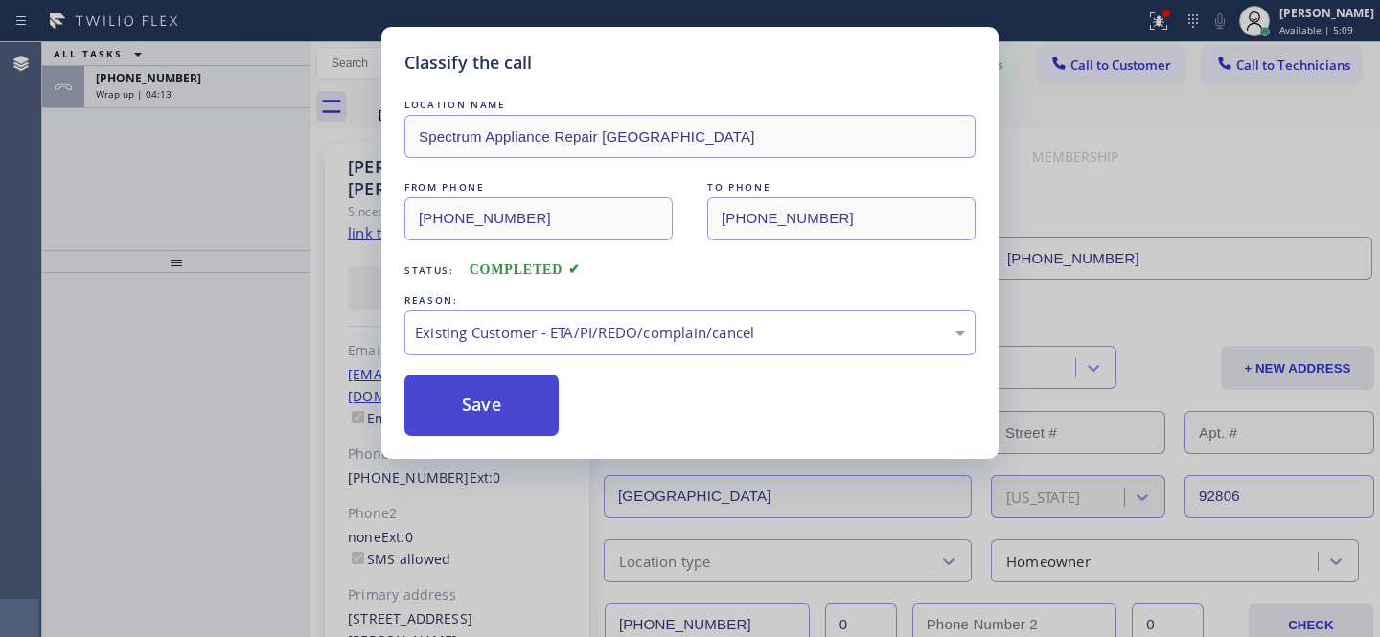
click at [521, 403] on button "Save" at bounding box center [481, 405] width 154 height 61
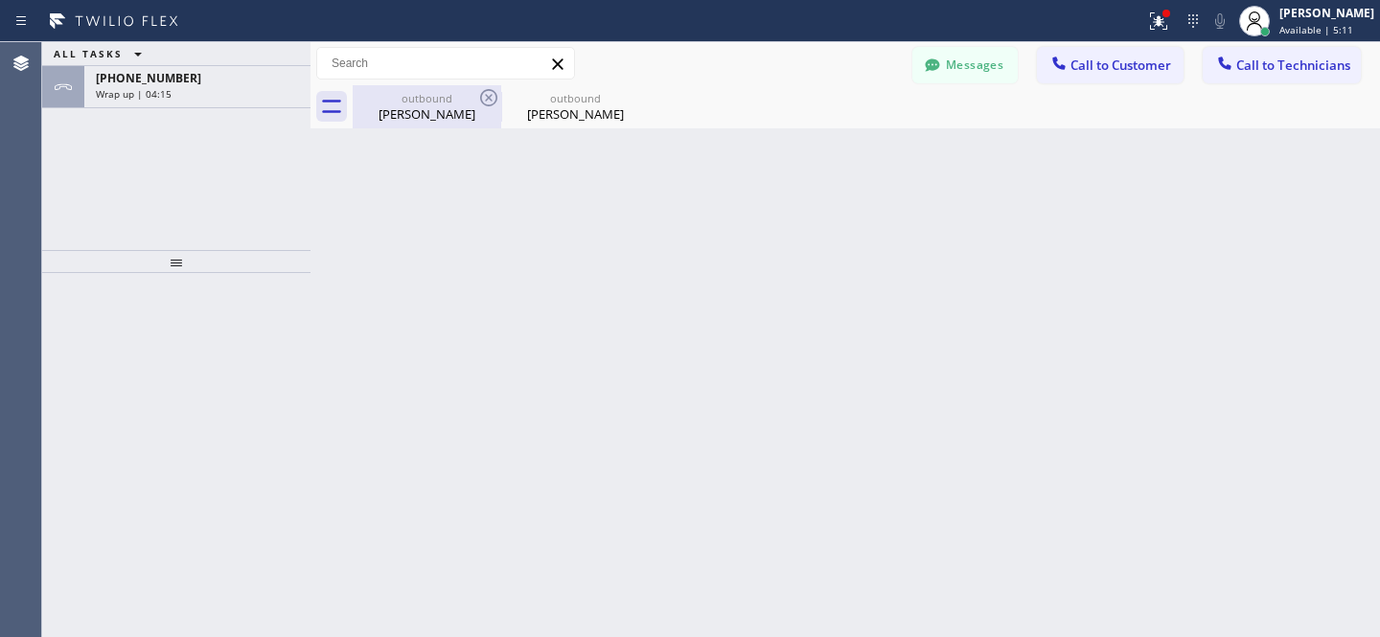
click at [453, 105] on div "[PERSON_NAME]" at bounding box center [427, 113] width 145 height 17
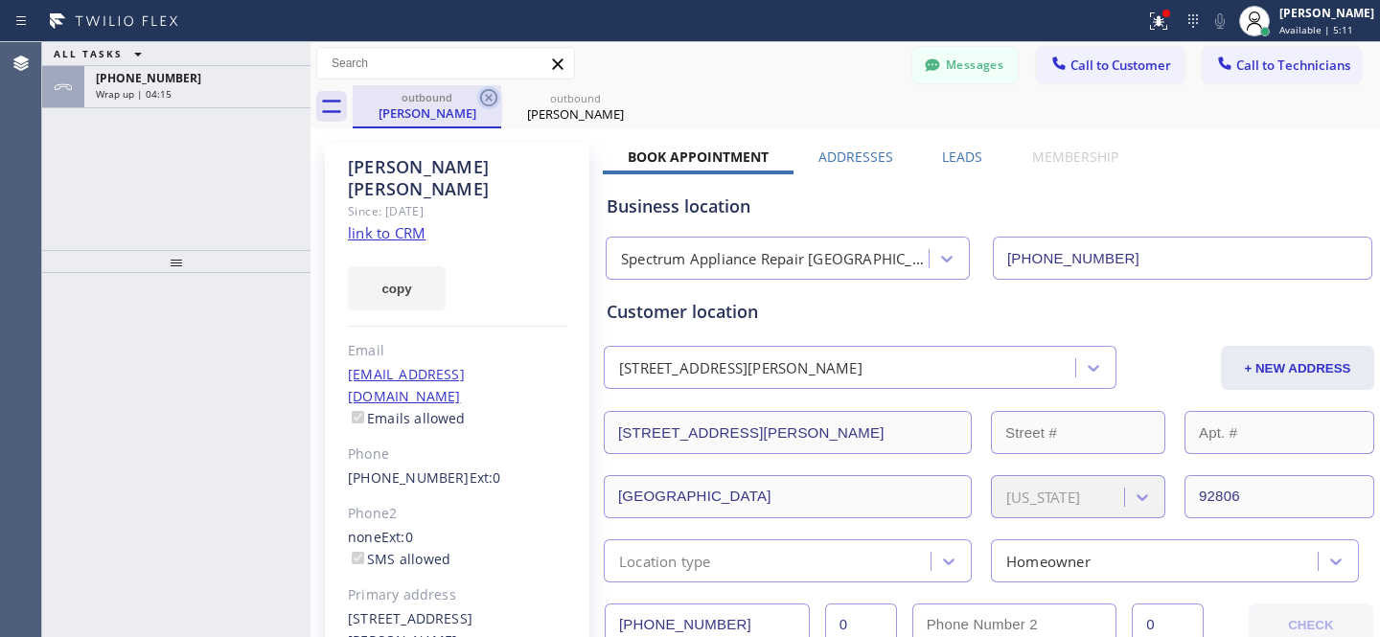
click at [497, 99] on icon at bounding box center [488, 97] width 23 height 23
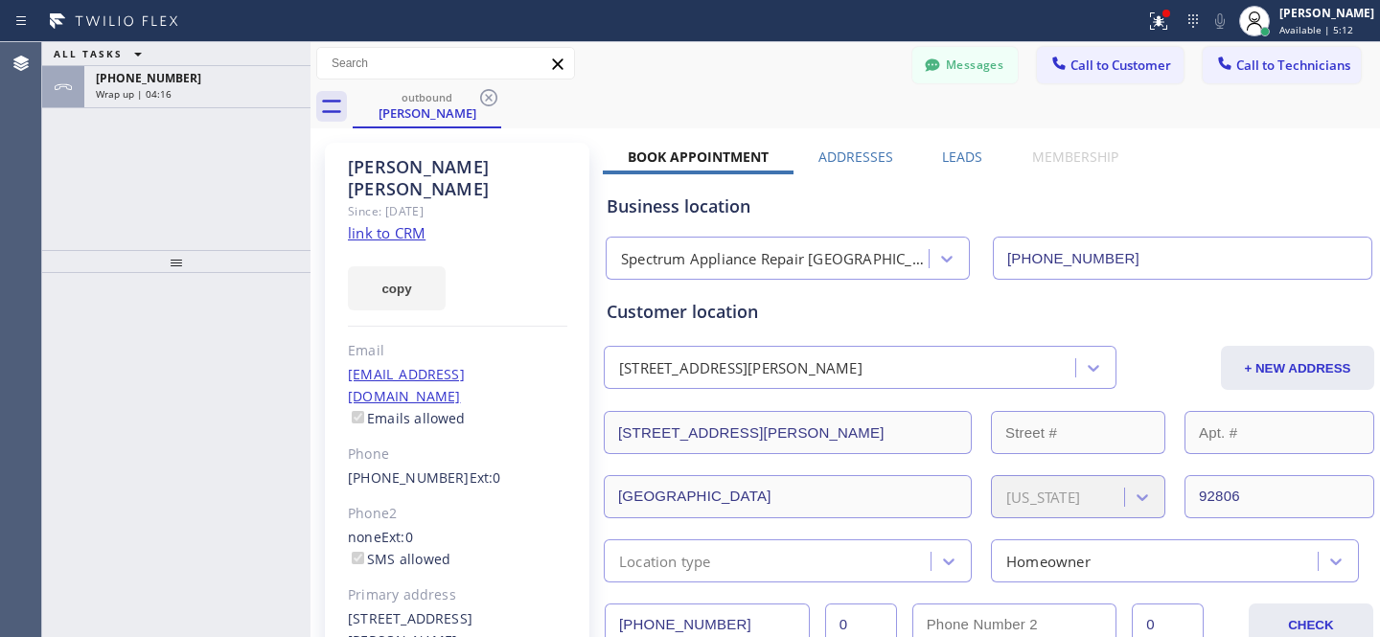
click at [482, 98] on icon at bounding box center [488, 97] width 23 height 23
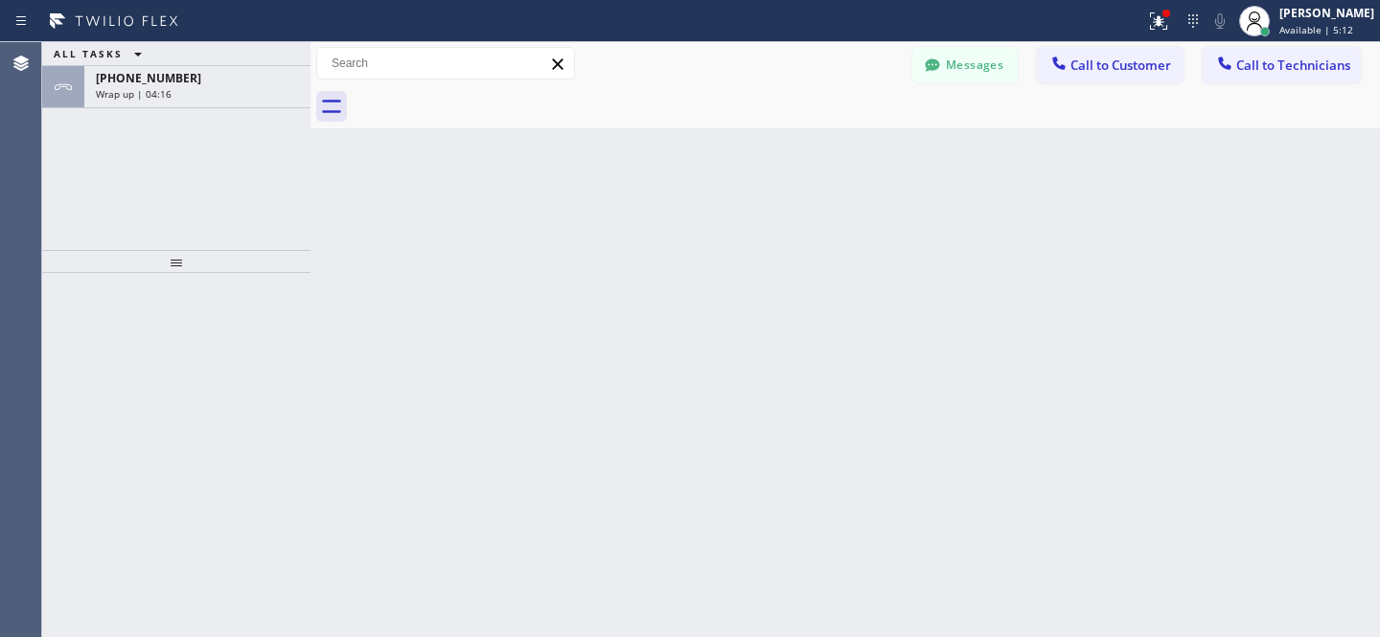
click at [487, 98] on div at bounding box center [866, 106] width 1027 height 43
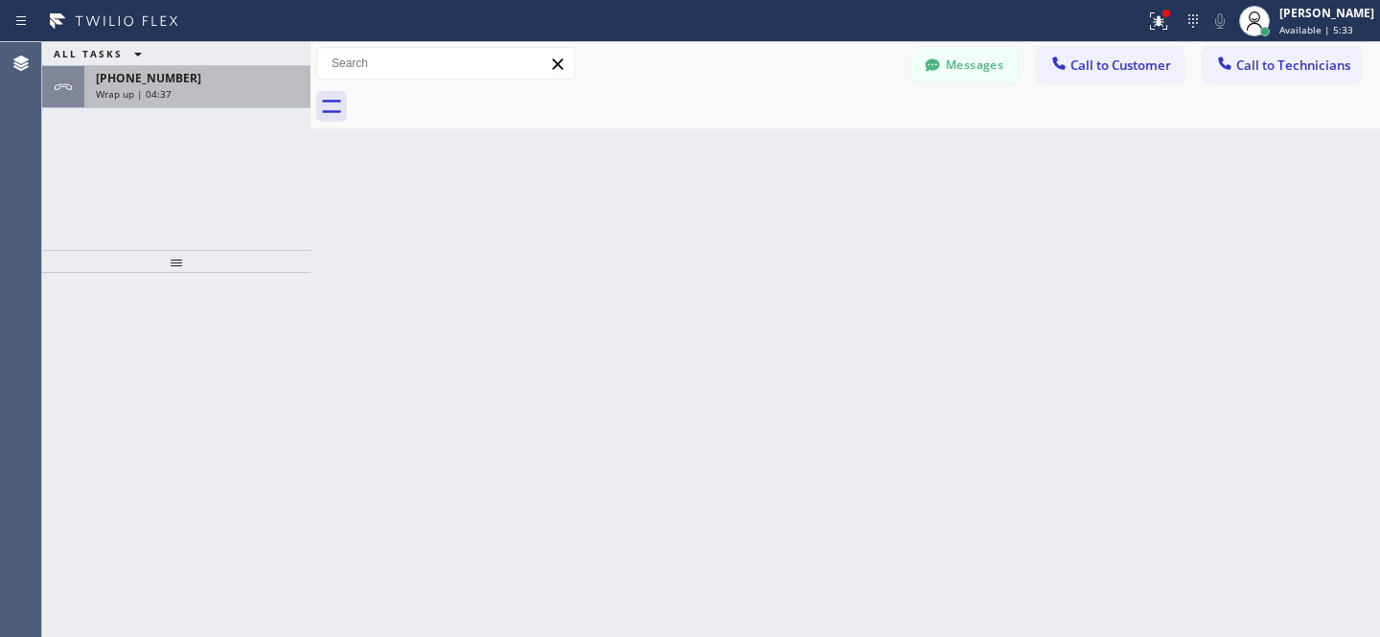
click at [226, 104] on div "[PHONE_NUMBER] Wrap up | 04:37" at bounding box center [193, 87] width 219 height 42
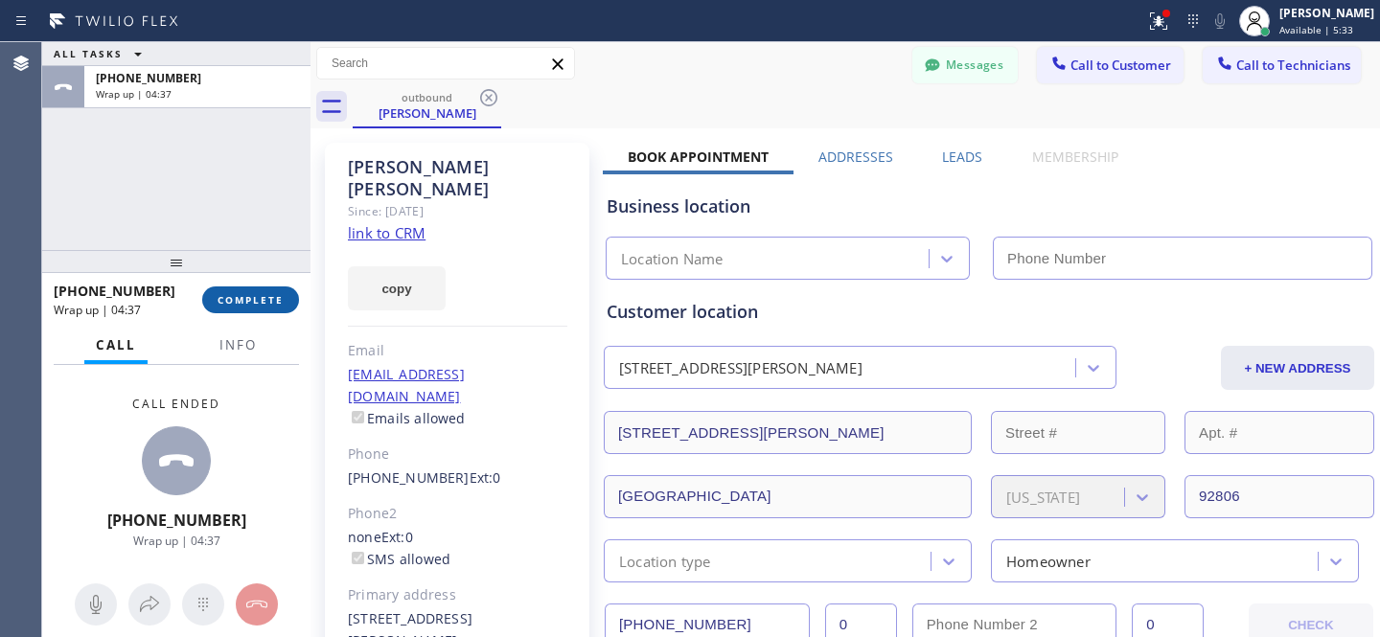
click at [258, 293] on button "COMPLETE" at bounding box center [250, 300] width 97 height 27
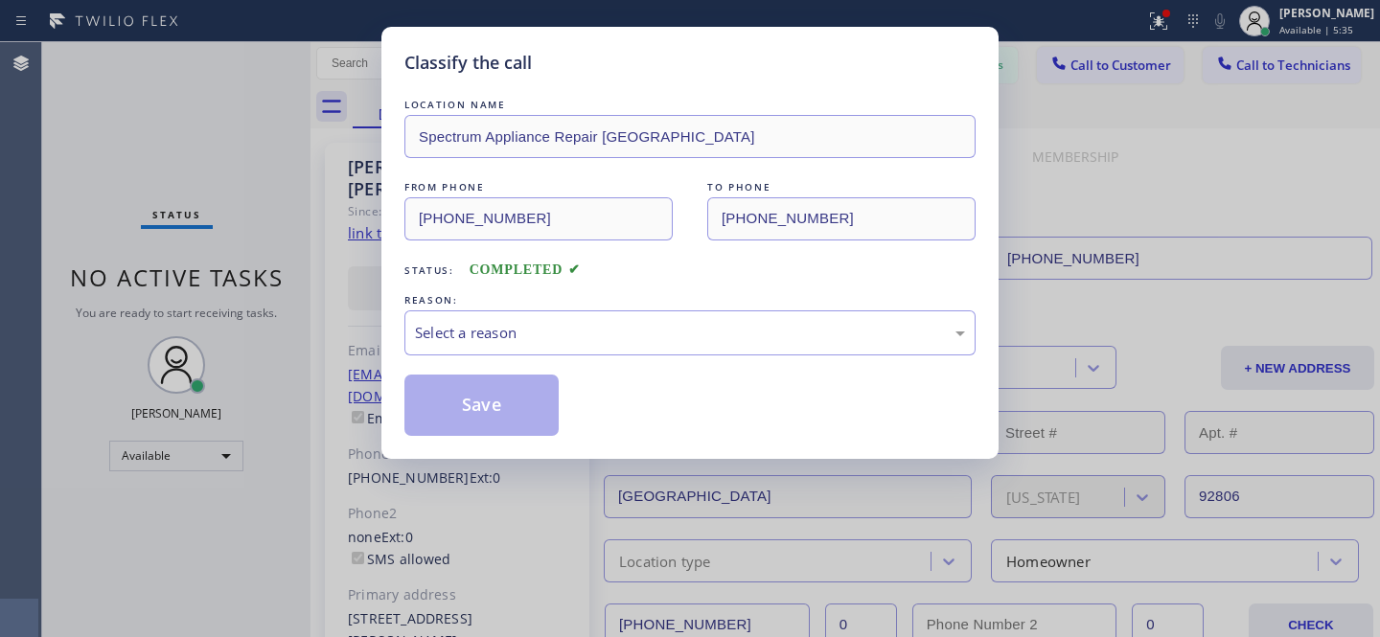
type input "[PHONE_NUMBER]"
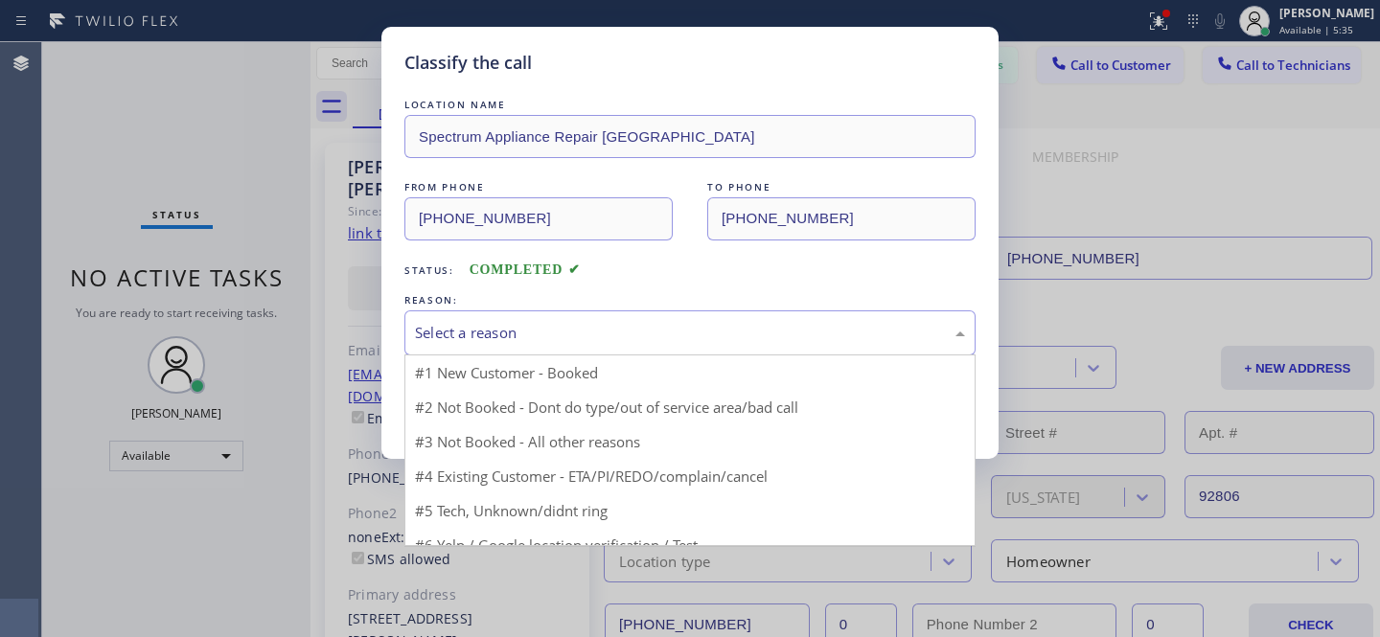
click at [673, 336] on div "Select a reason" at bounding box center [690, 333] width 550 height 22
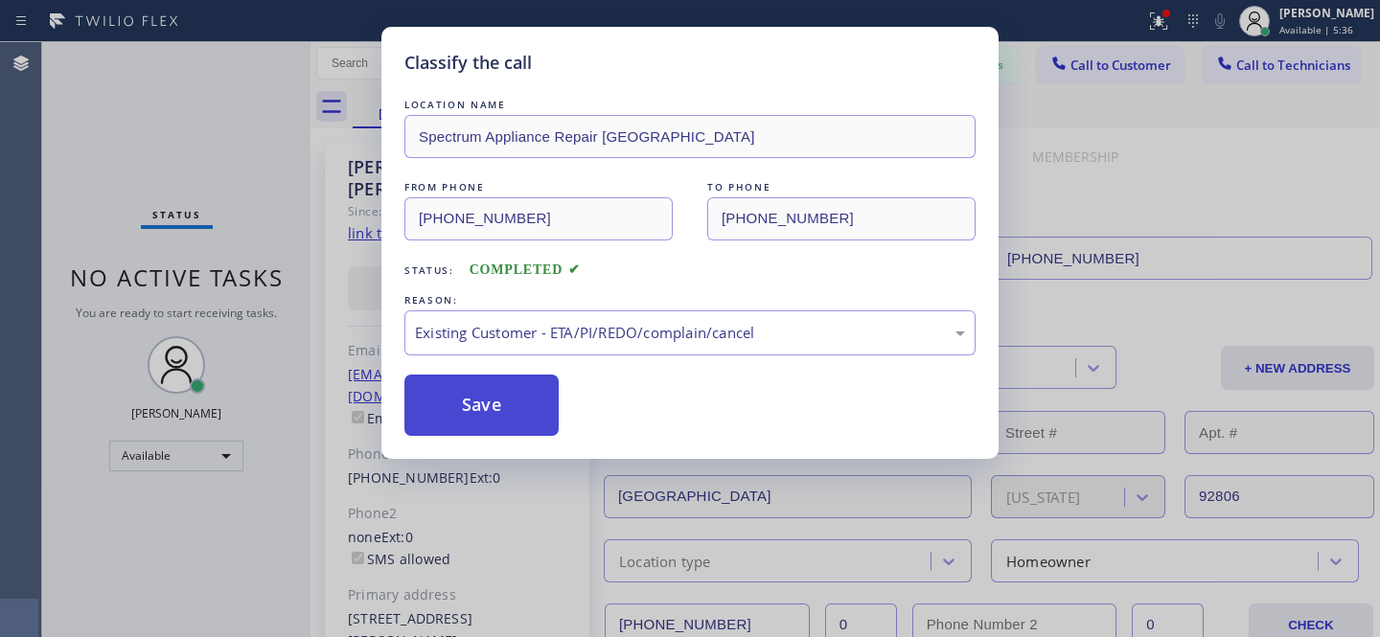
click at [483, 407] on button "Save" at bounding box center [481, 405] width 154 height 61
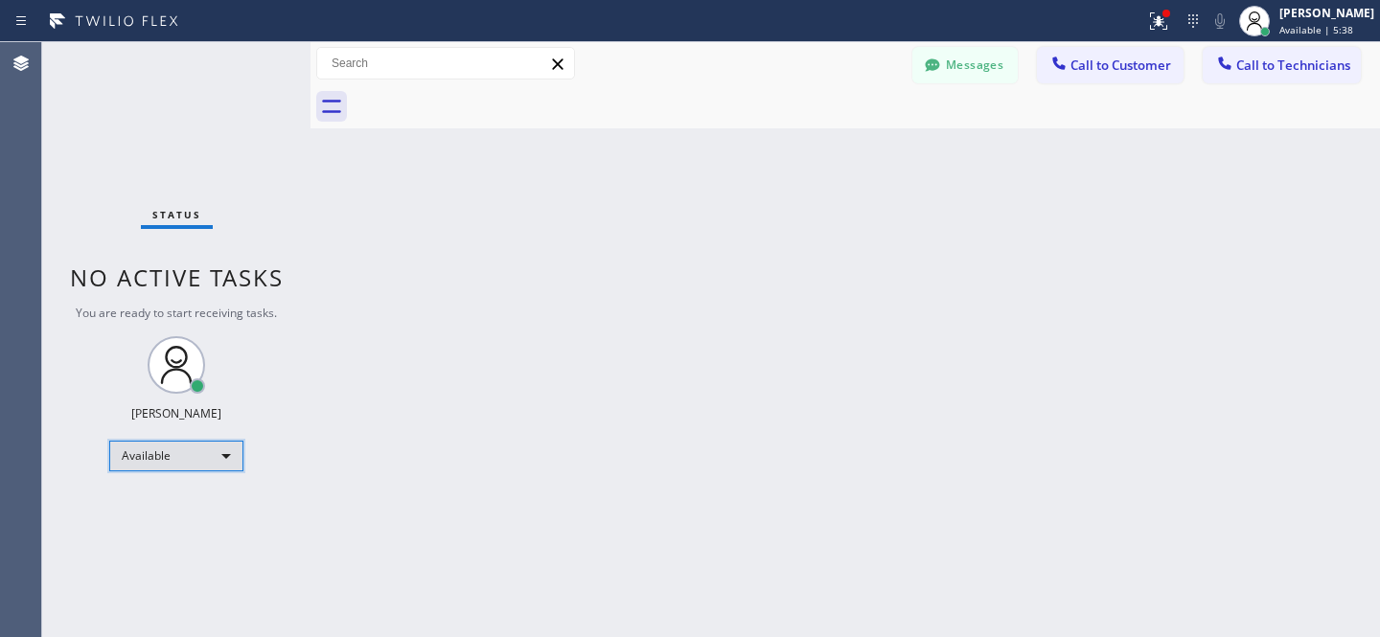
click at [185, 461] on div "Available" at bounding box center [176, 456] width 134 height 31
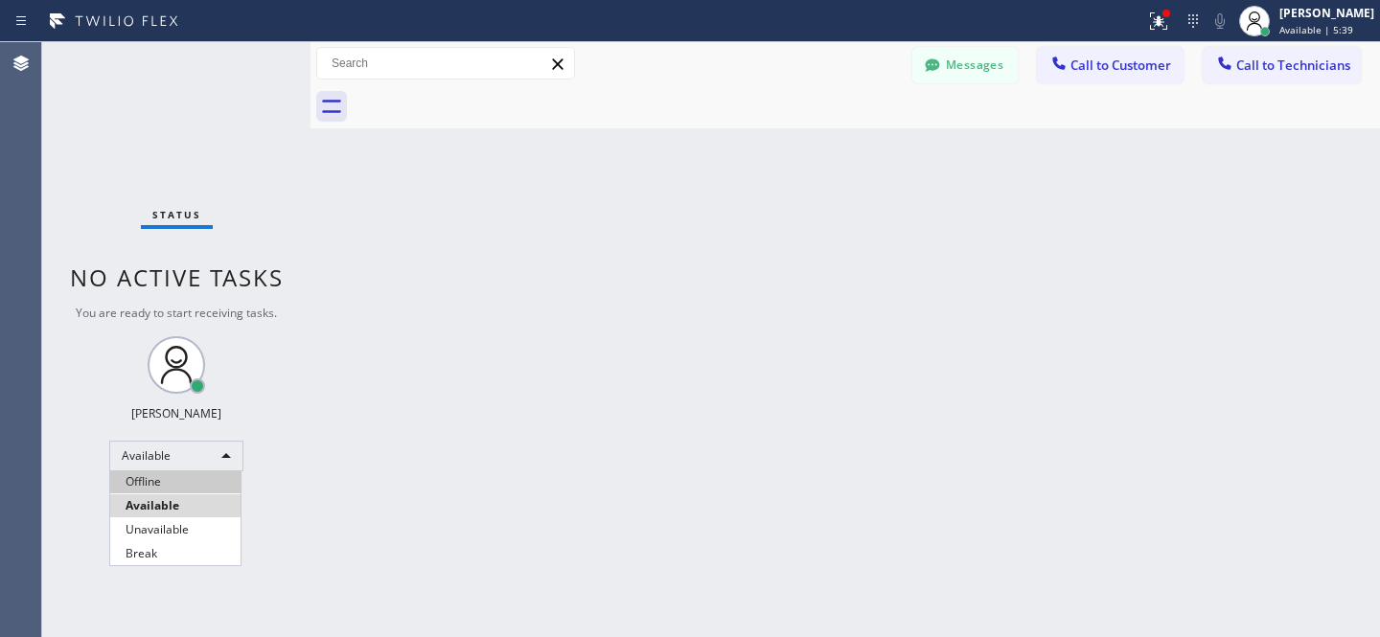
click at [175, 479] on li "Offline" at bounding box center [175, 482] width 130 height 23
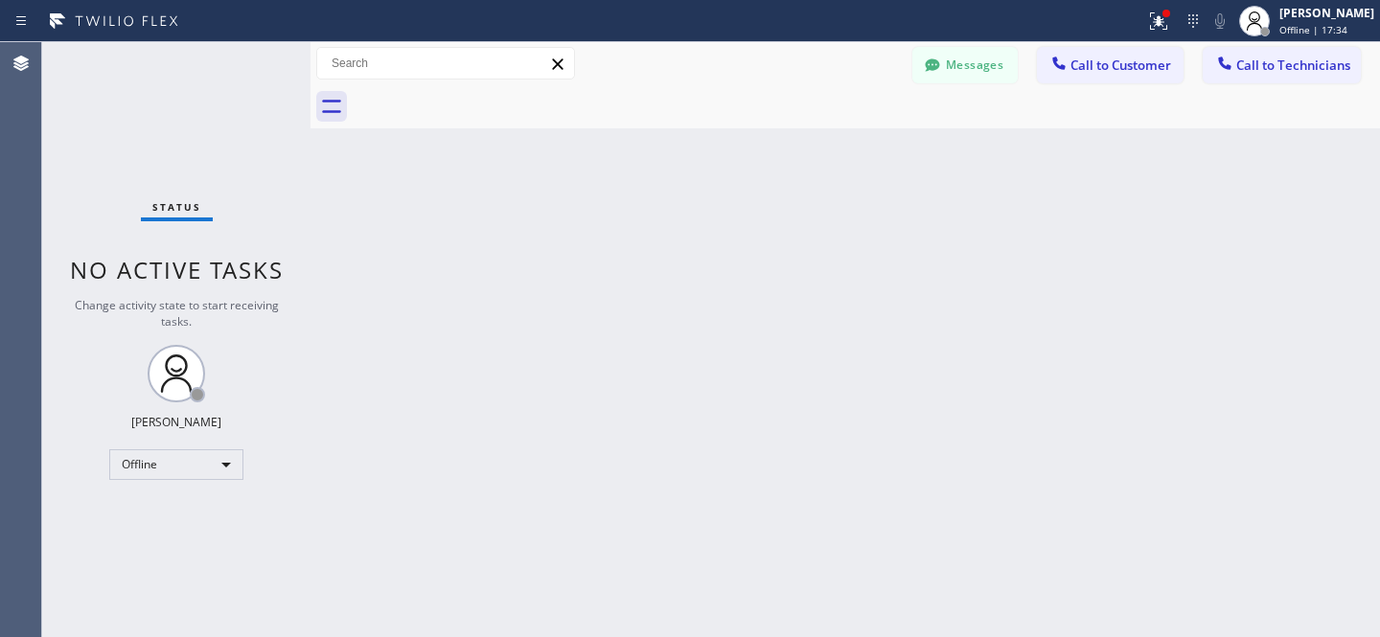
click at [1100, 73] on span "Call to Customer" at bounding box center [1120, 65] width 101 height 17
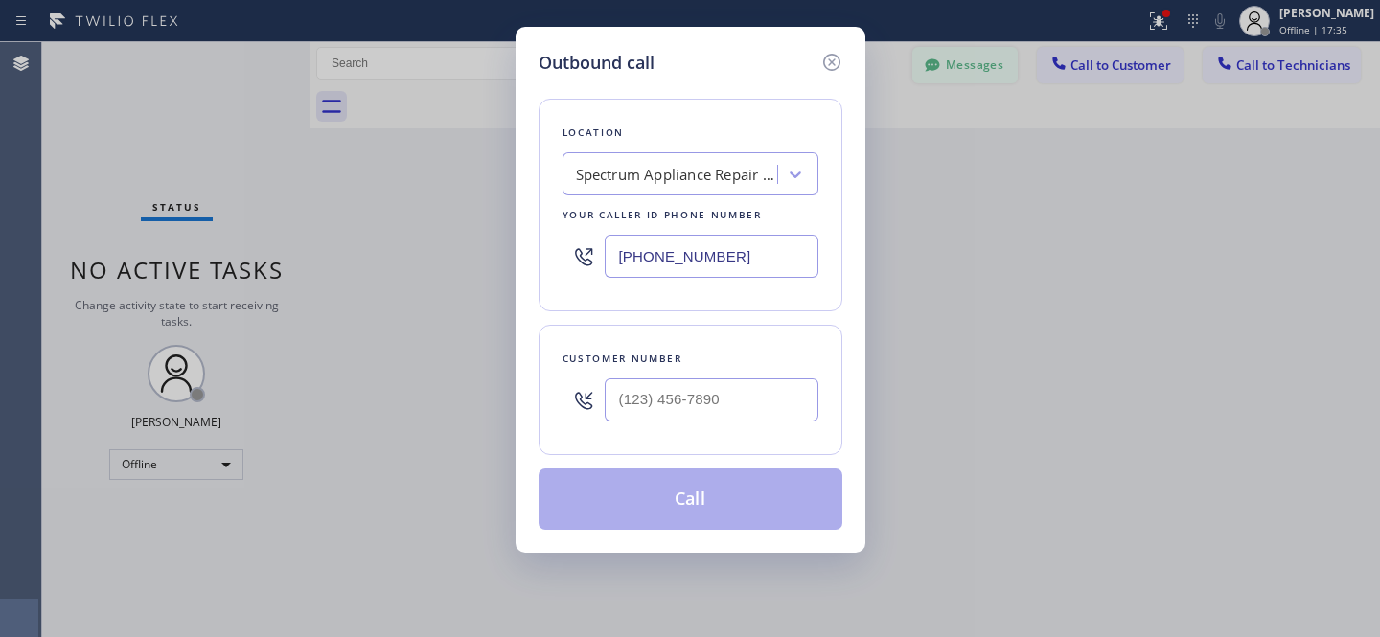
drag, startPoint x: 837, startPoint y: 64, endPoint x: 944, endPoint y: 66, distance: 107.4
click at [837, 63] on icon at bounding box center [831, 62] width 23 height 23
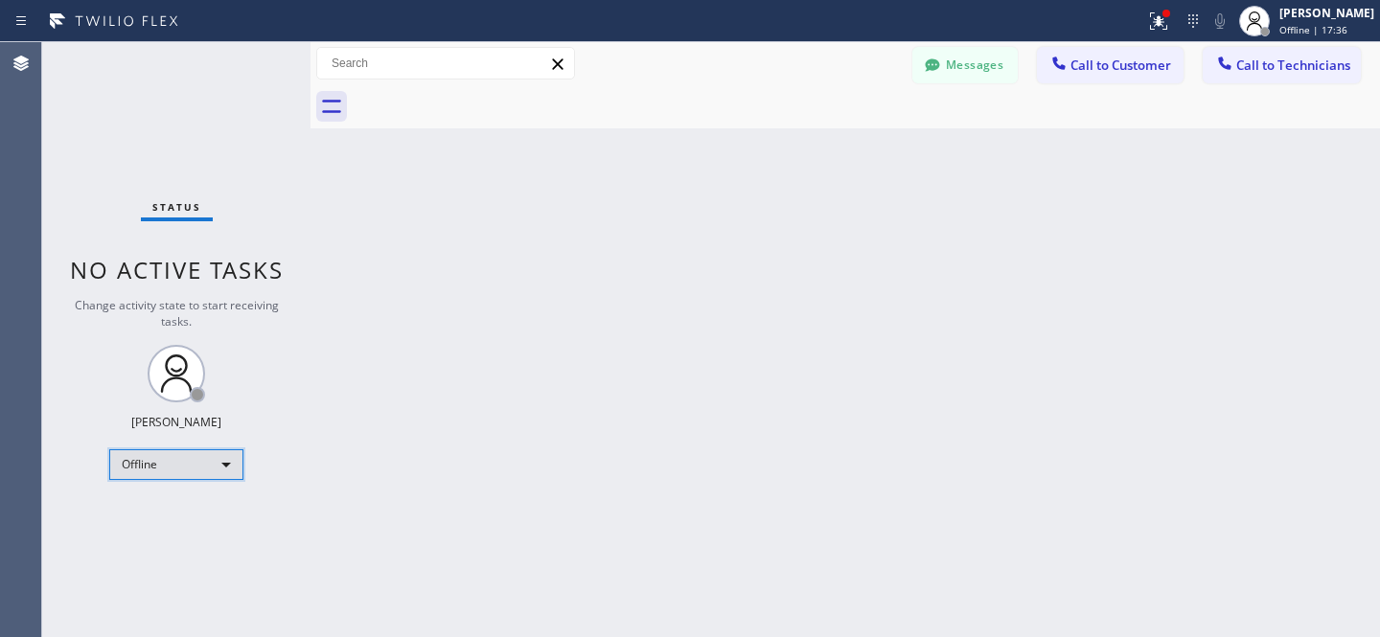
type input "[PHONE_NUMBER]"
click at [175, 454] on div "Offline" at bounding box center [176, 464] width 134 height 31
drag, startPoint x: 160, startPoint y: 514, endPoint x: 228, endPoint y: 474, distance: 78.6
click at [160, 513] on li "Available" at bounding box center [175, 513] width 130 height 23
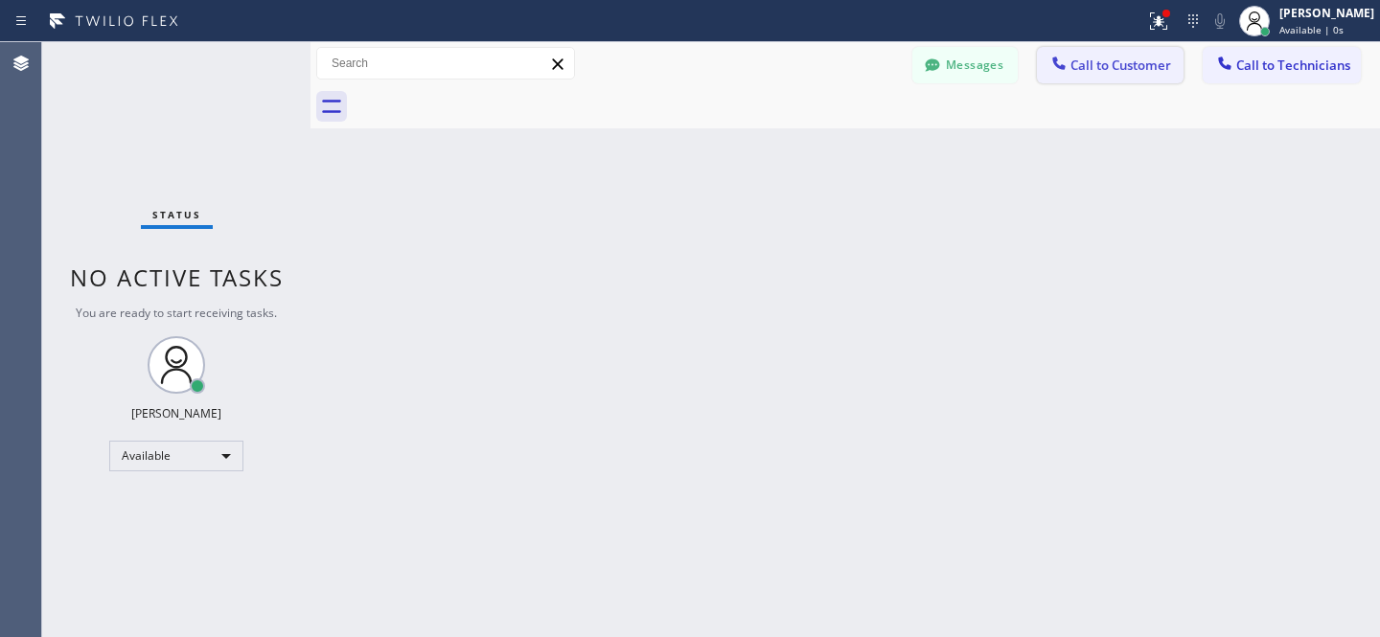
click at [1104, 71] on span "Call to Customer" at bounding box center [1120, 65] width 101 height 17
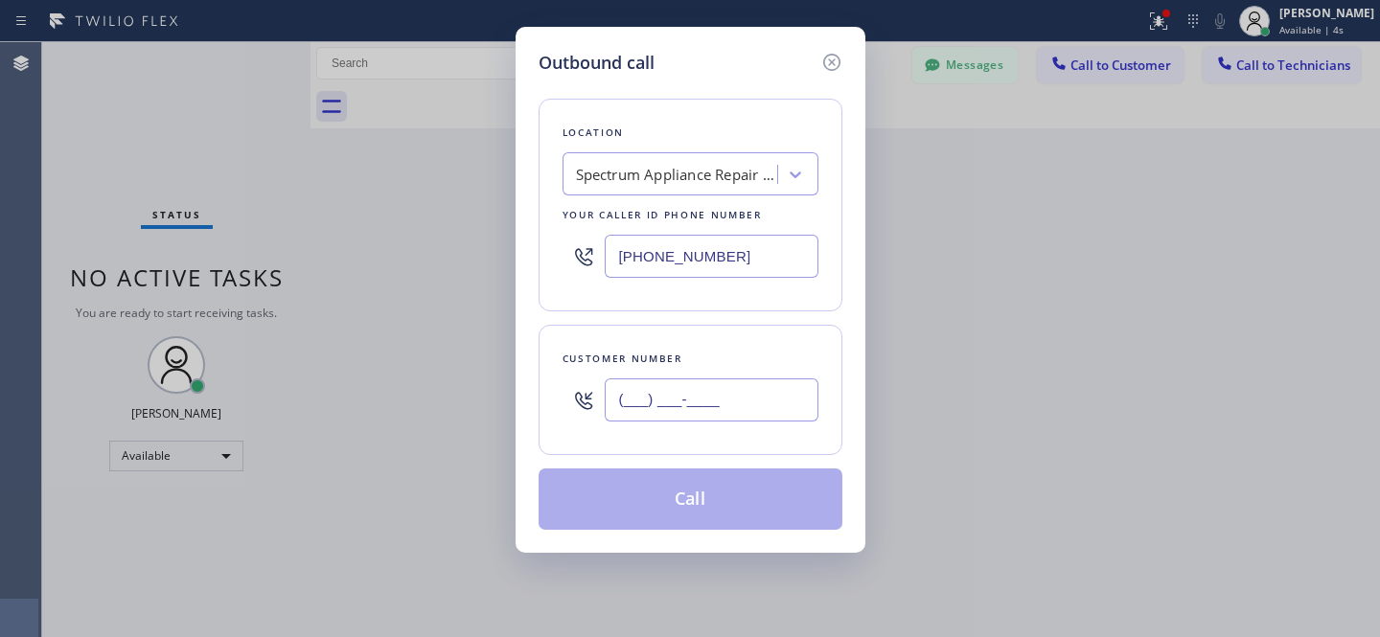
drag, startPoint x: 688, startPoint y: 403, endPoint x: 740, endPoint y: 403, distance: 51.8
click at [689, 403] on input "(___) ___-____" at bounding box center [712, 400] width 214 height 43
paste input "617) 319-6038"
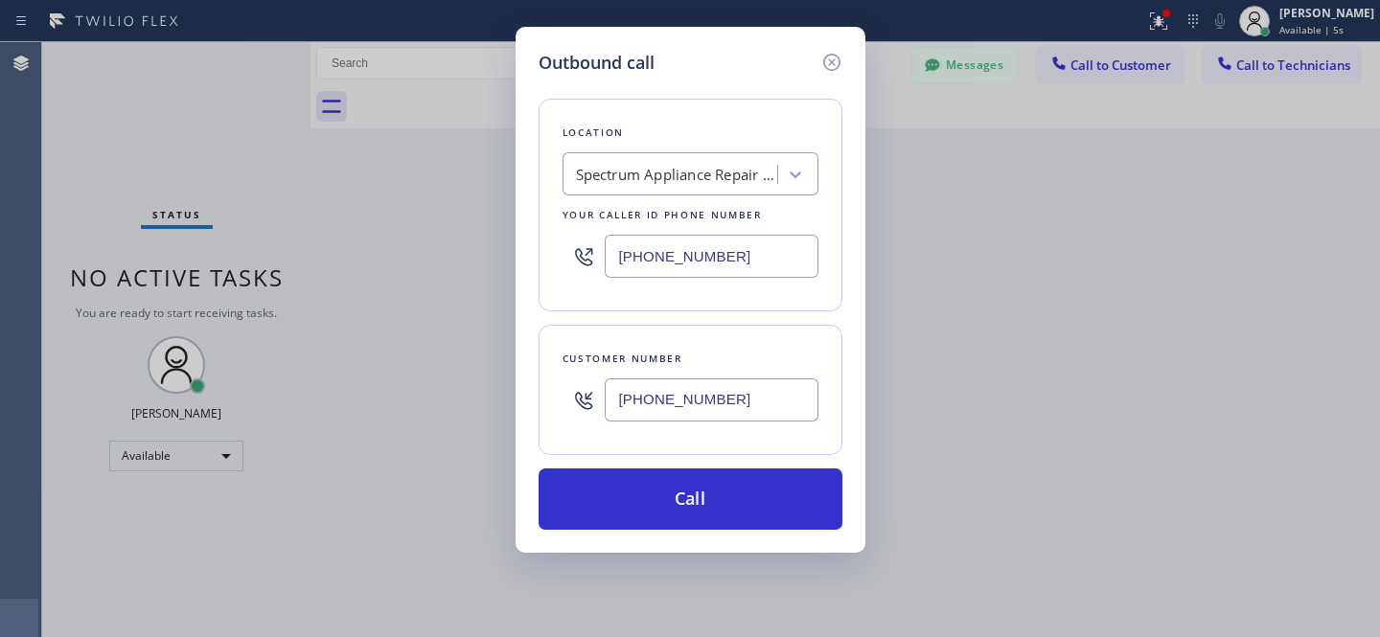
type input "[PHONE_NUMBER]"
click at [718, 179] on div "Spectrum Appliance Repair [GEOGRAPHIC_DATA]" at bounding box center [676, 175] width 201 height 22
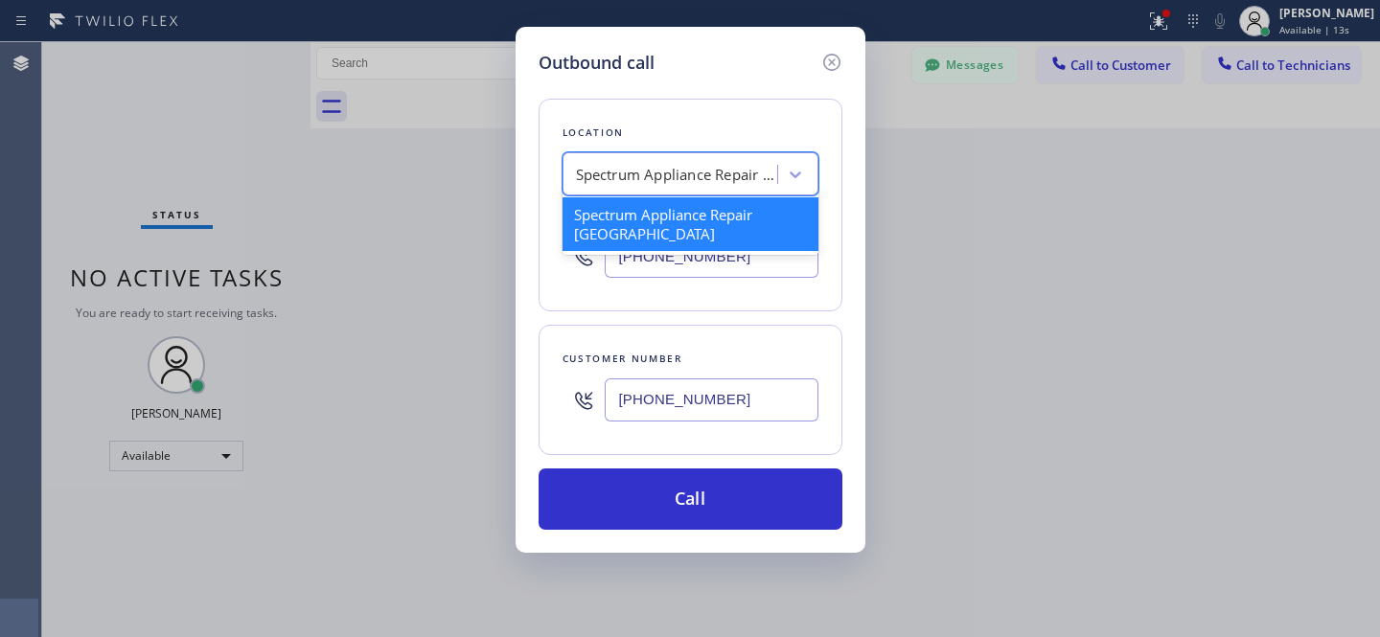
paste input "[DOMAIN_NAME] ([GEOGRAPHIC_DATA], Google Ads)"
type input "[DOMAIN_NAME] ([GEOGRAPHIC_DATA], Google Ads)"
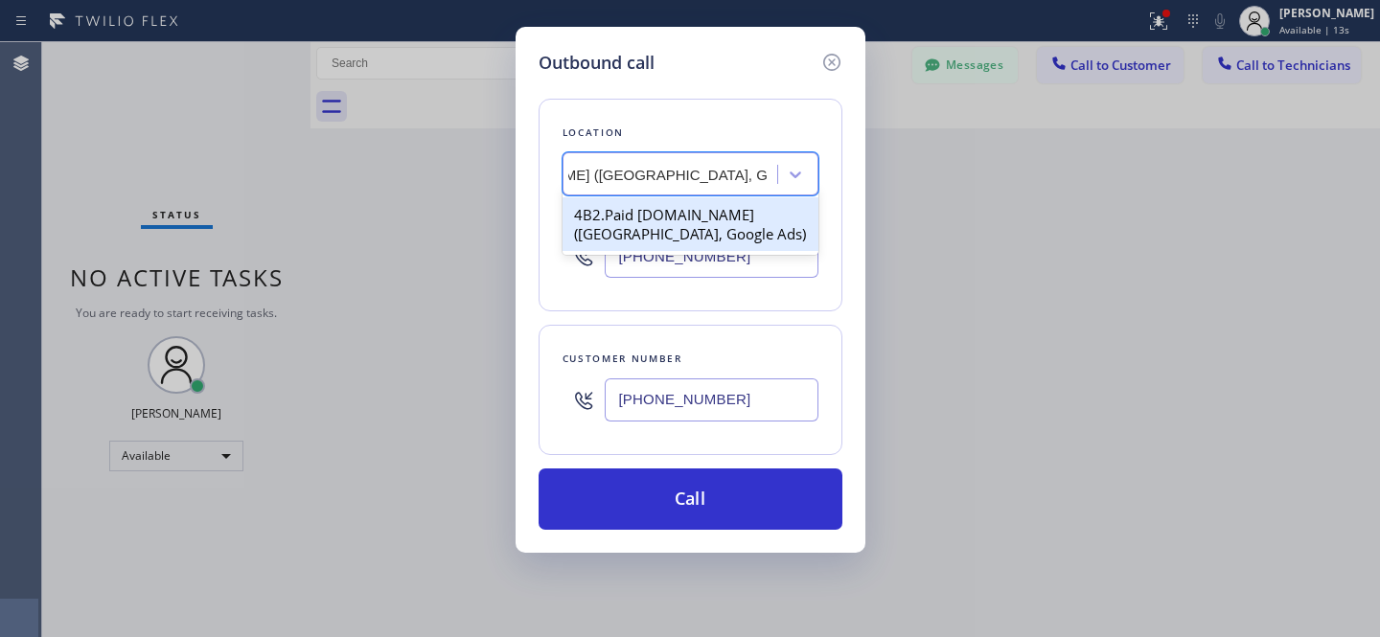
click at [631, 228] on div "4B2.Paid [DOMAIN_NAME] ([GEOGRAPHIC_DATA], Google Ads)" at bounding box center [691, 224] width 256 height 54
type input "[PHONE_NUMBER]"
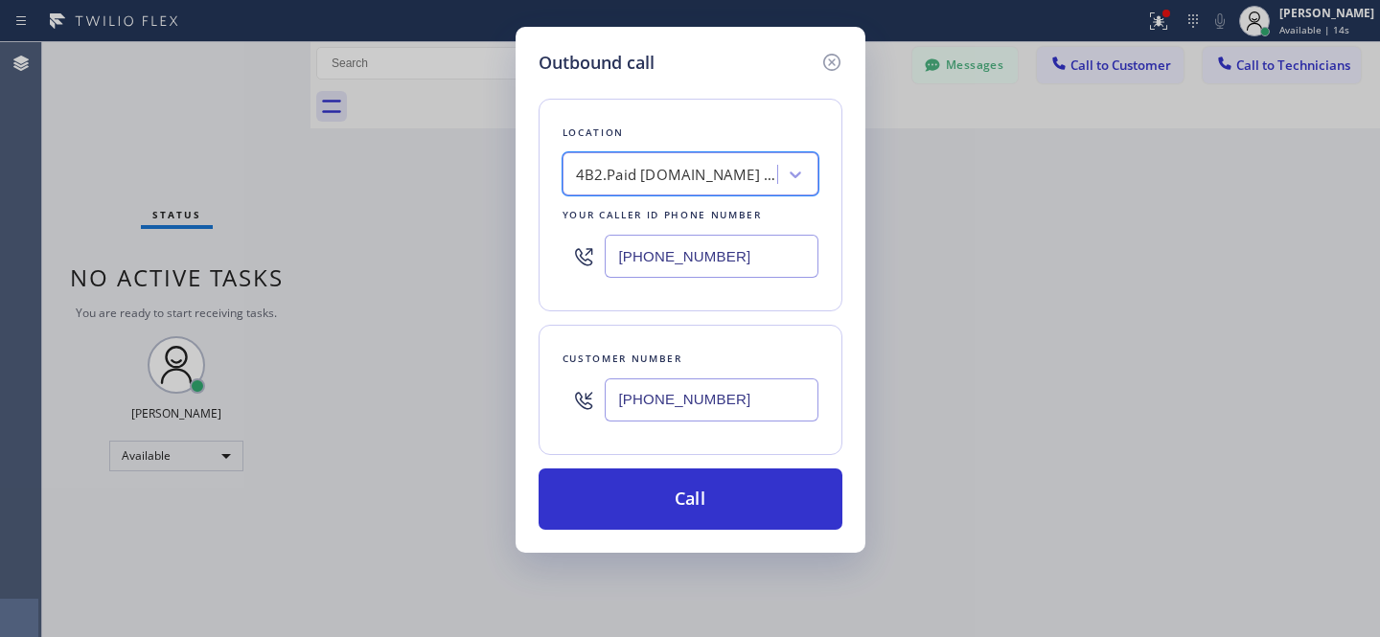
scroll to position [0, 2]
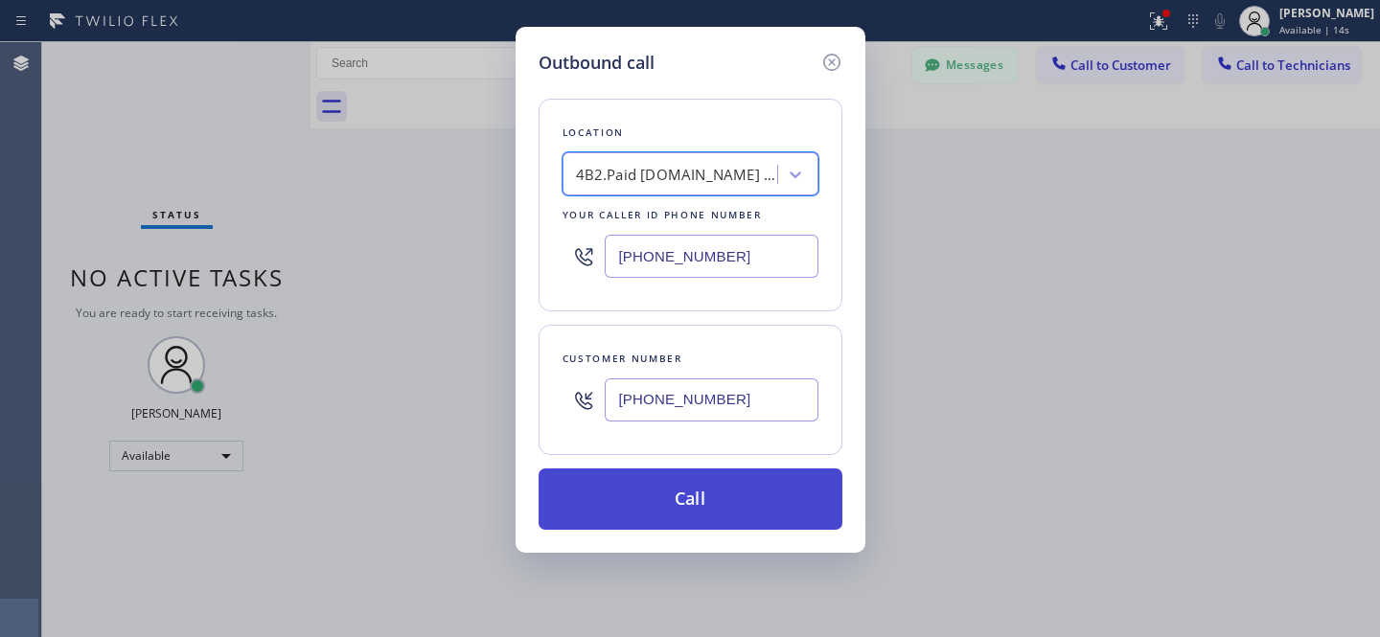
click at [781, 524] on button "Call" at bounding box center [691, 499] width 304 height 61
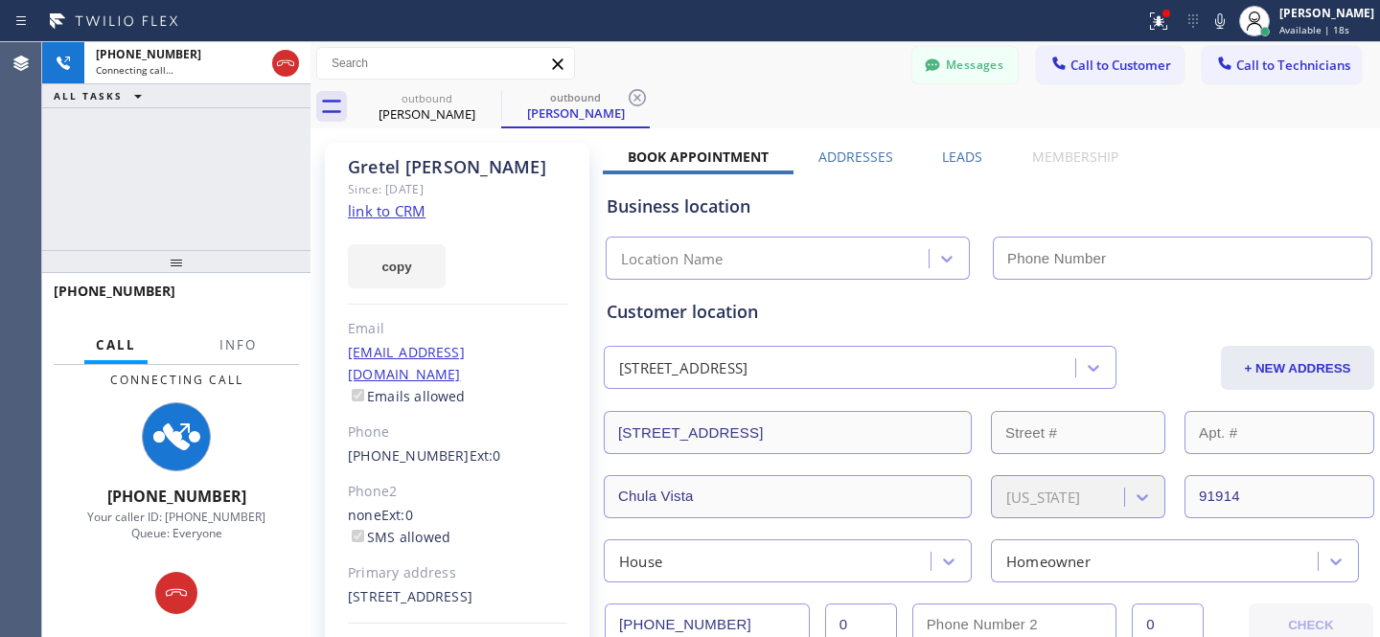
type input "[PHONE_NUMBER]"
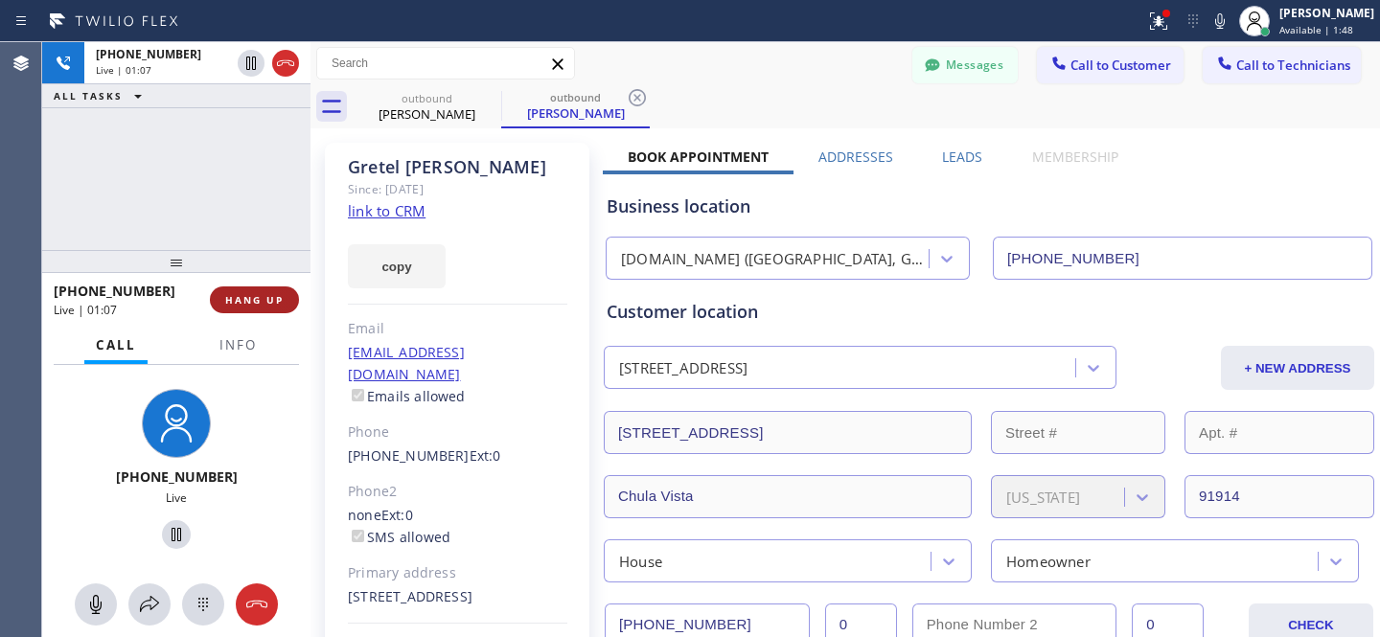
click at [254, 300] on span "HANG UP" at bounding box center [254, 299] width 58 height 13
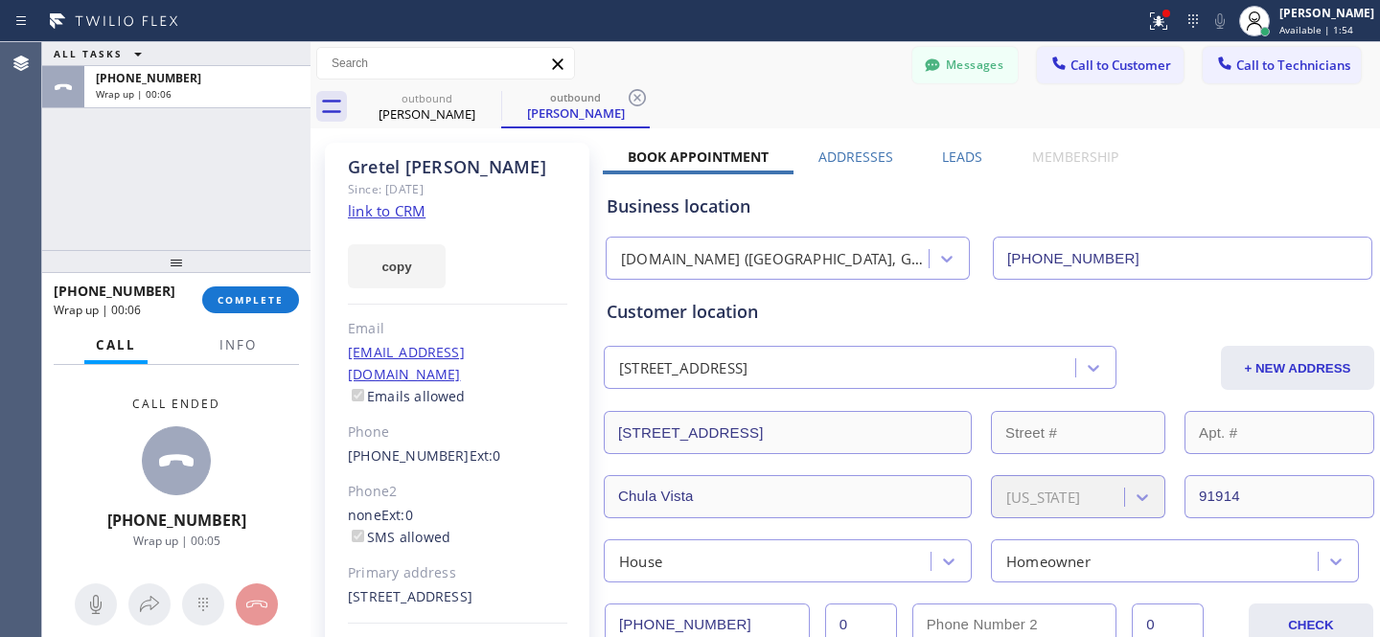
click at [633, 91] on icon at bounding box center [637, 97] width 17 height 17
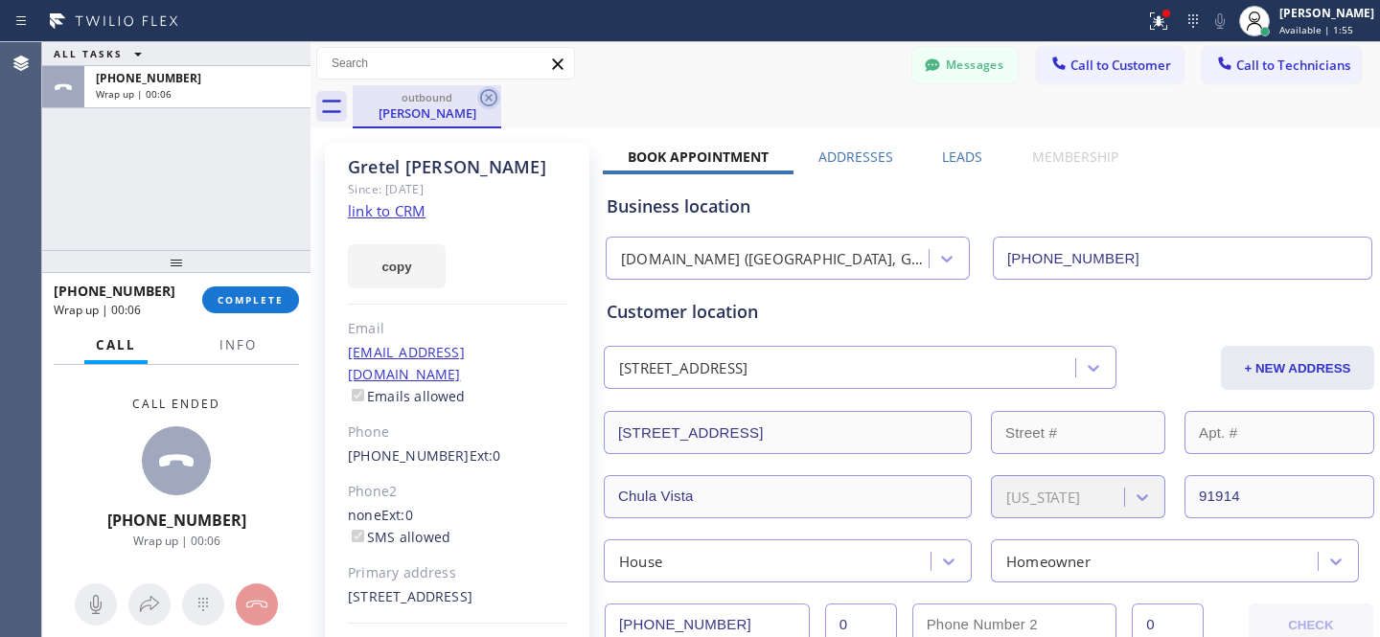
click at [480, 97] on icon at bounding box center [488, 97] width 17 height 17
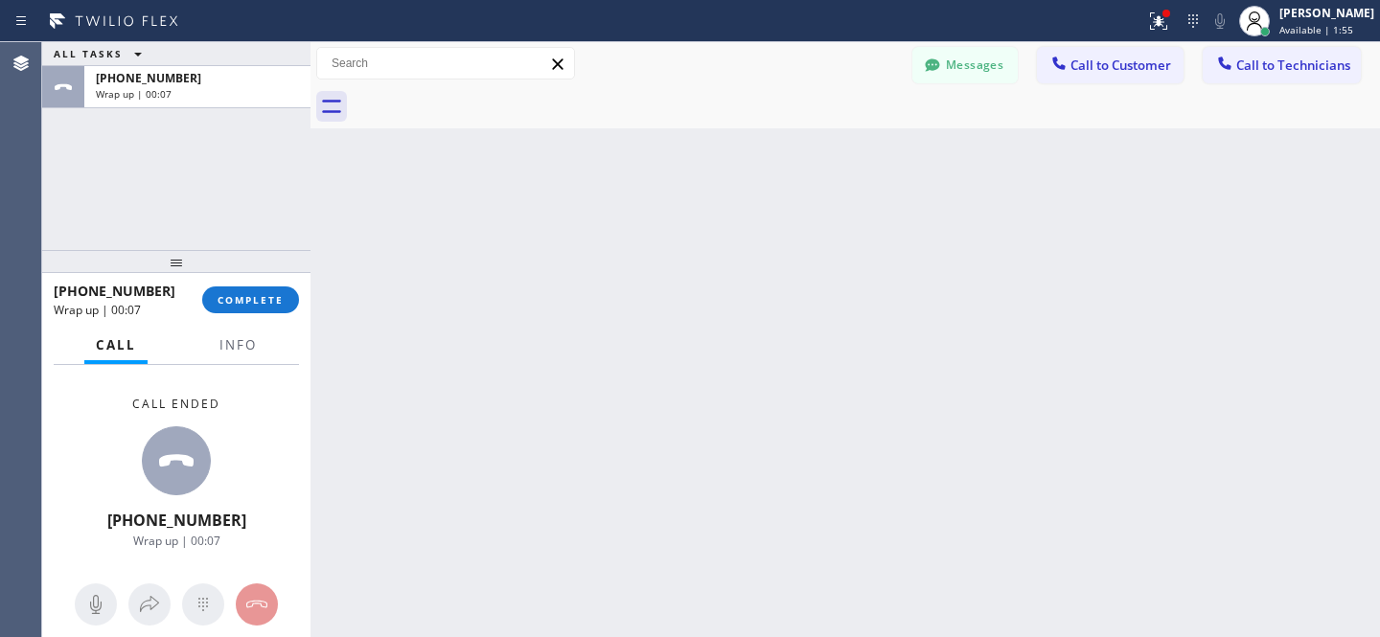
drag, startPoint x: 237, startPoint y: 301, endPoint x: 359, endPoint y: 294, distance: 122.9
click at [238, 301] on span "COMPLETE" at bounding box center [251, 299] width 66 height 13
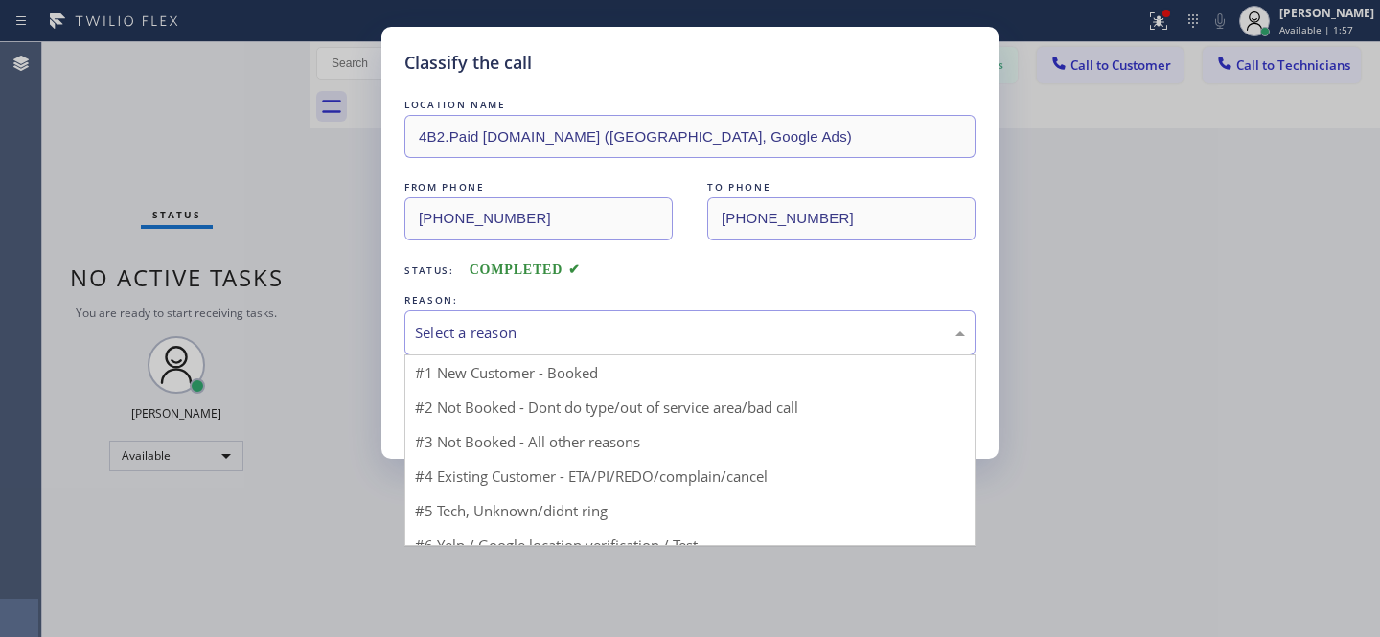
click at [574, 340] on div "Select a reason" at bounding box center [690, 333] width 550 height 22
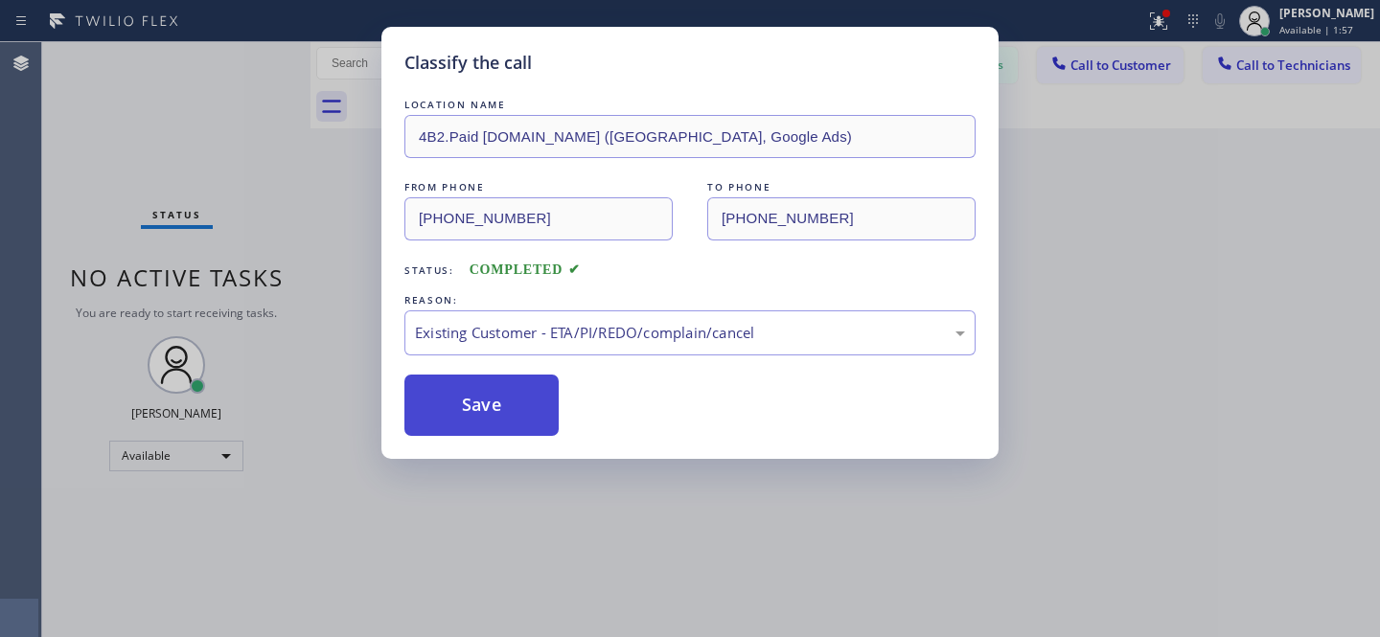
drag, startPoint x: 530, startPoint y: 451, endPoint x: 513, endPoint y: 425, distance: 31.9
click at [529, 451] on div "Classify the call LOCATION NAME 4B2.Paid [DOMAIN_NAME] ([GEOGRAPHIC_DATA], Goog…" at bounding box center [689, 243] width 617 height 432
click at [513, 425] on button "Save" at bounding box center [481, 405] width 154 height 61
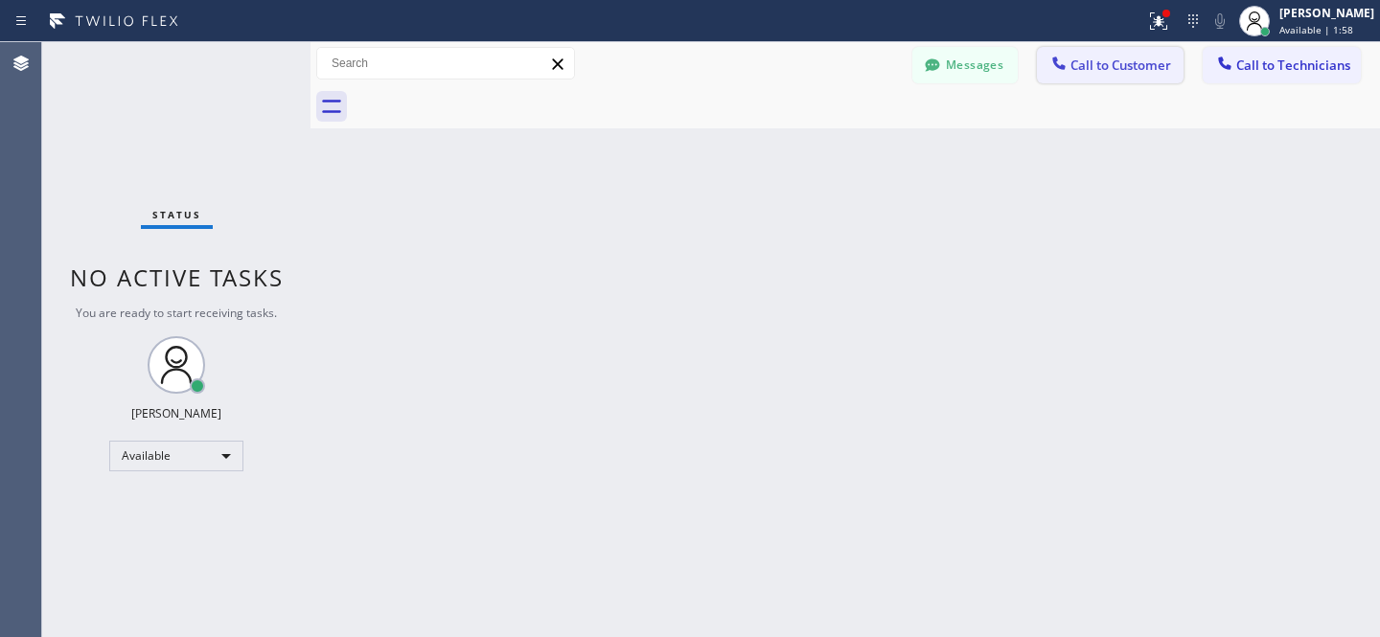
click at [1119, 75] on button "Call to Customer" at bounding box center [1110, 65] width 147 height 36
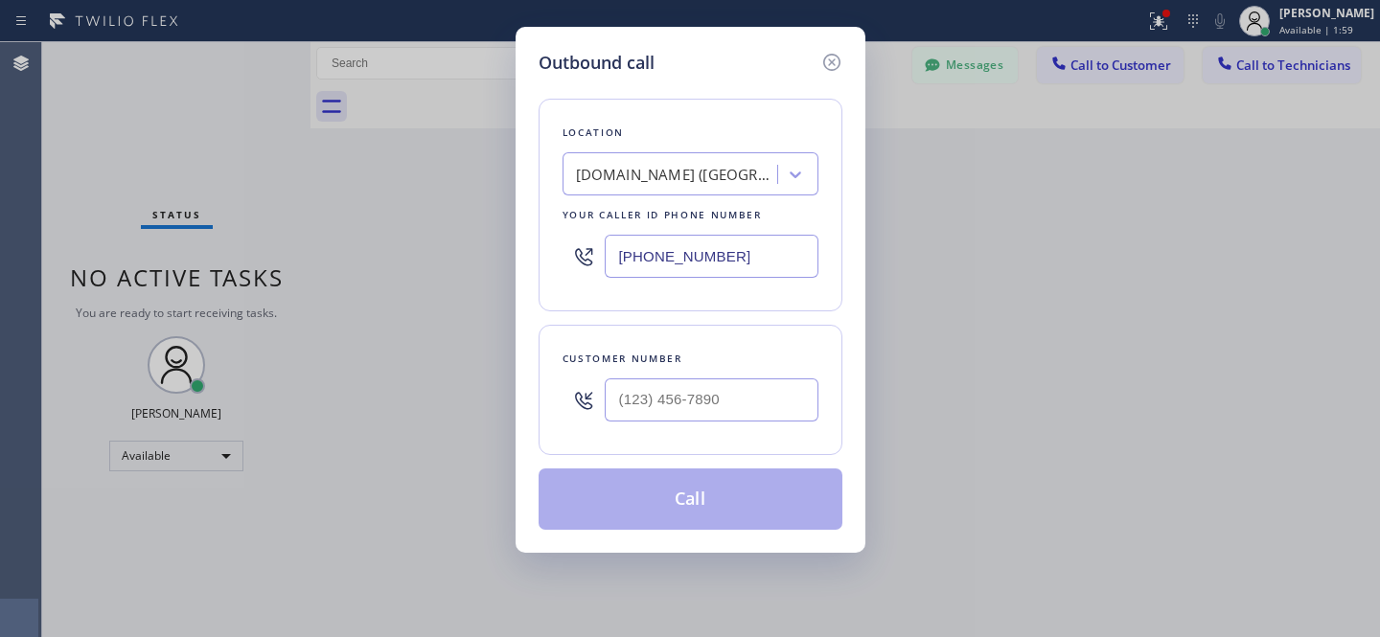
click at [710, 205] on div "Location [DOMAIN_NAME] ([GEOGRAPHIC_DATA], Google Ads) Your caller id phone num…" at bounding box center [691, 205] width 304 height 213
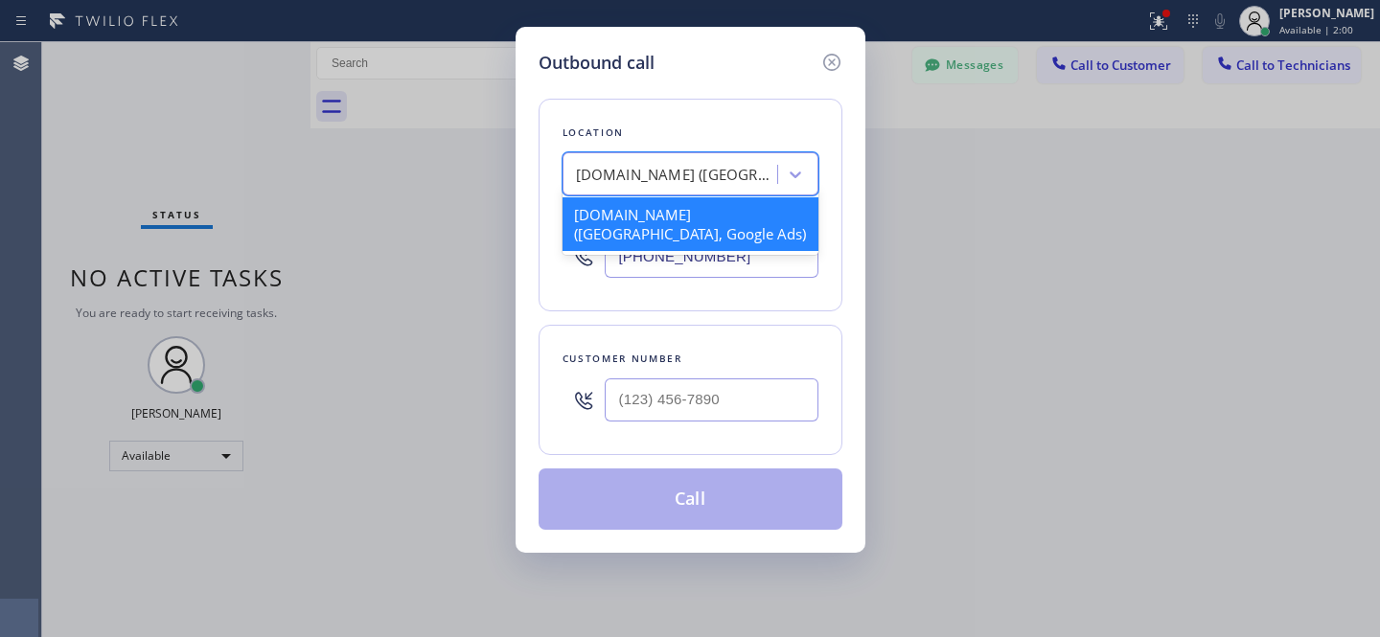
click at [671, 173] on div "[DOMAIN_NAME] ([GEOGRAPHIC_DATA], Google Ads)" at bounding box center [676, 175] width 201 height 22
paste input "Subzero Repair Professionals"
type input "Subzero Repair Professionals"
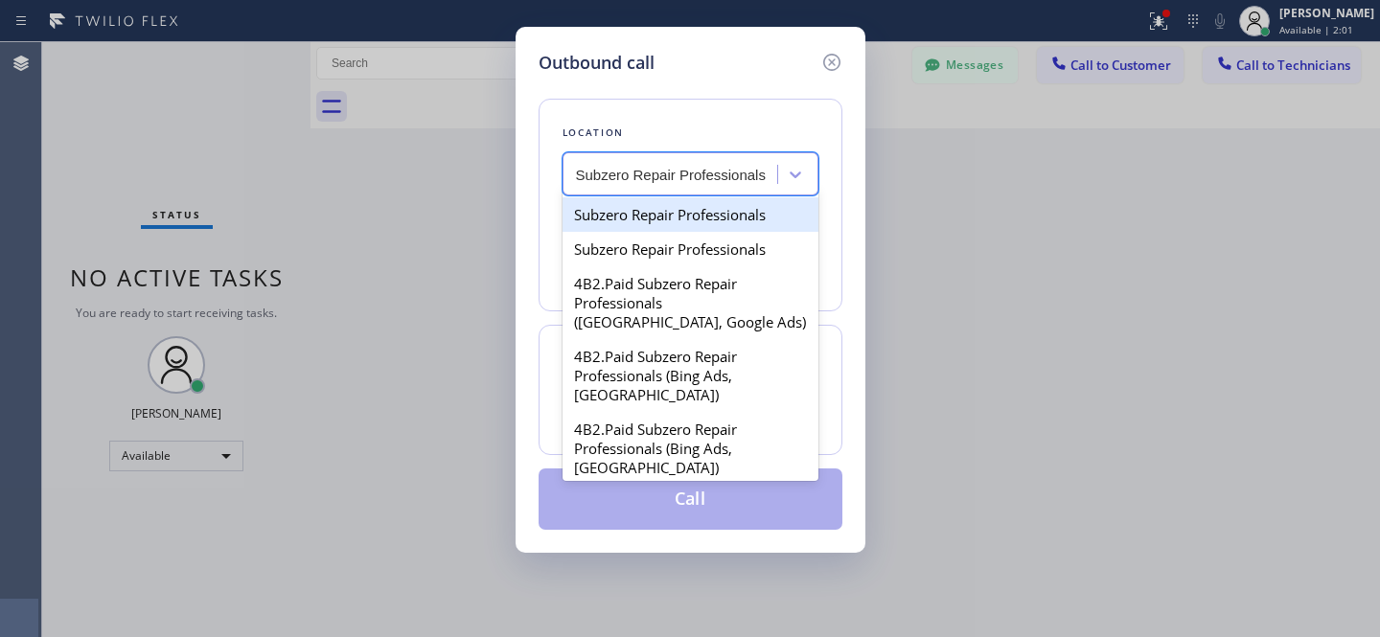
click at [641, 226] on div "Subzero Repair Professionals" at bounding box center [691, 214] width 256 height 35
type input "[PHONE_NUMBER]"
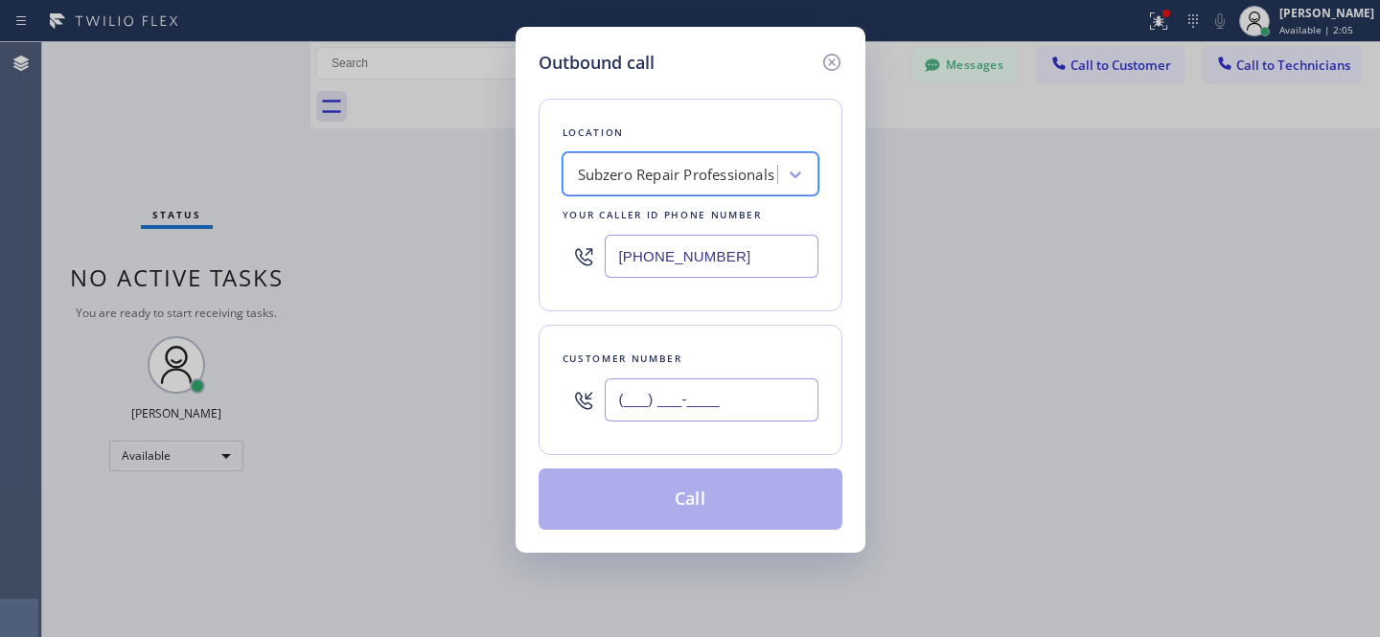
click at [736, 411] on input "(___) ___-____" at bounding box center [712, 400] width 214 height 43
paste input "858) 945-836"
click at [688, 413] on input "(858) 945-836_" at bounding box center [712, 400] width 214 height 43
click at [772, 408] on input "(858) 945-836_" at bounding box center [712, 400] width 214 height 43
click at [762, 402] on input "(858) 945-836_" at bounding box center [712, 400] width 214 height 43
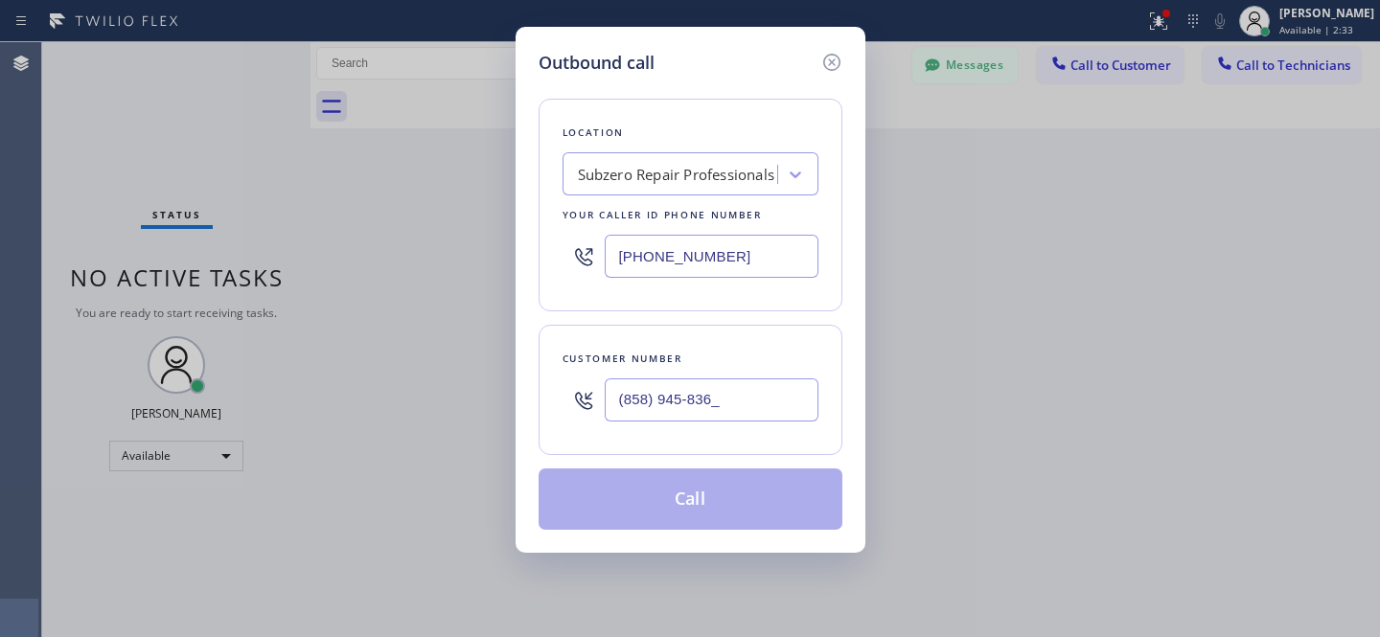
paste input "2"
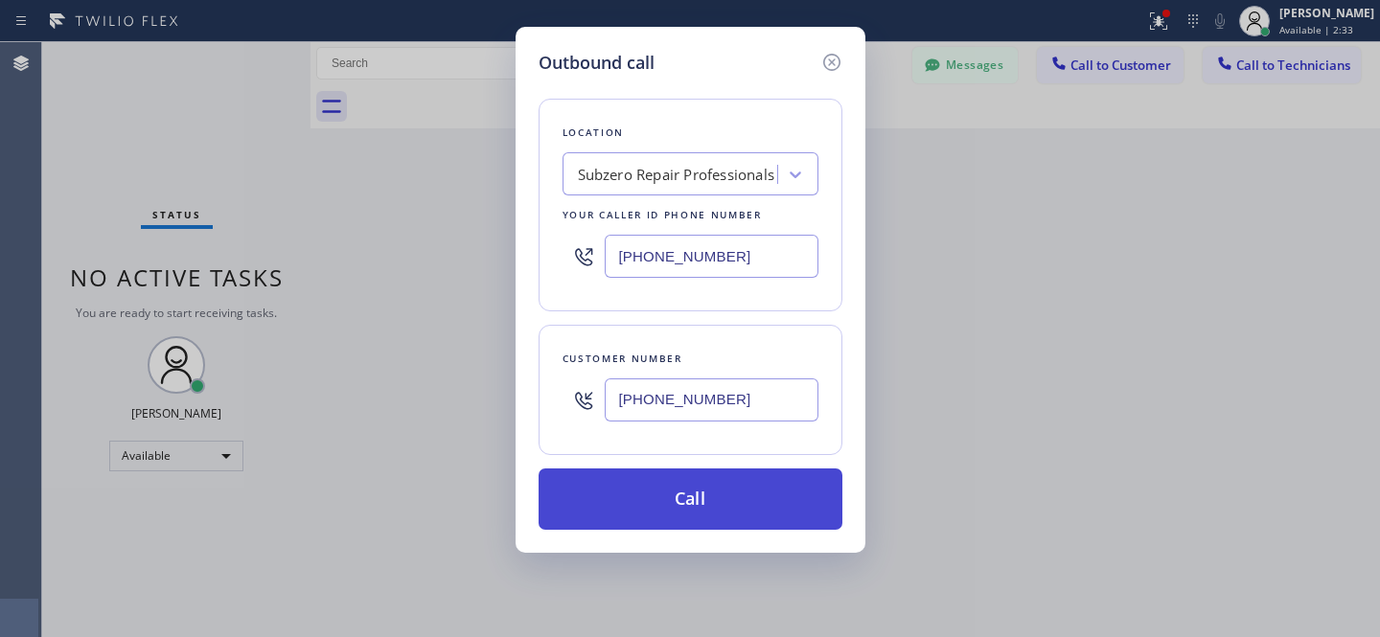
type input "[PHONE_NUMBER]"
click at [735, 502] on button "Call" at bounding box center [691, 499] width 304 height 61
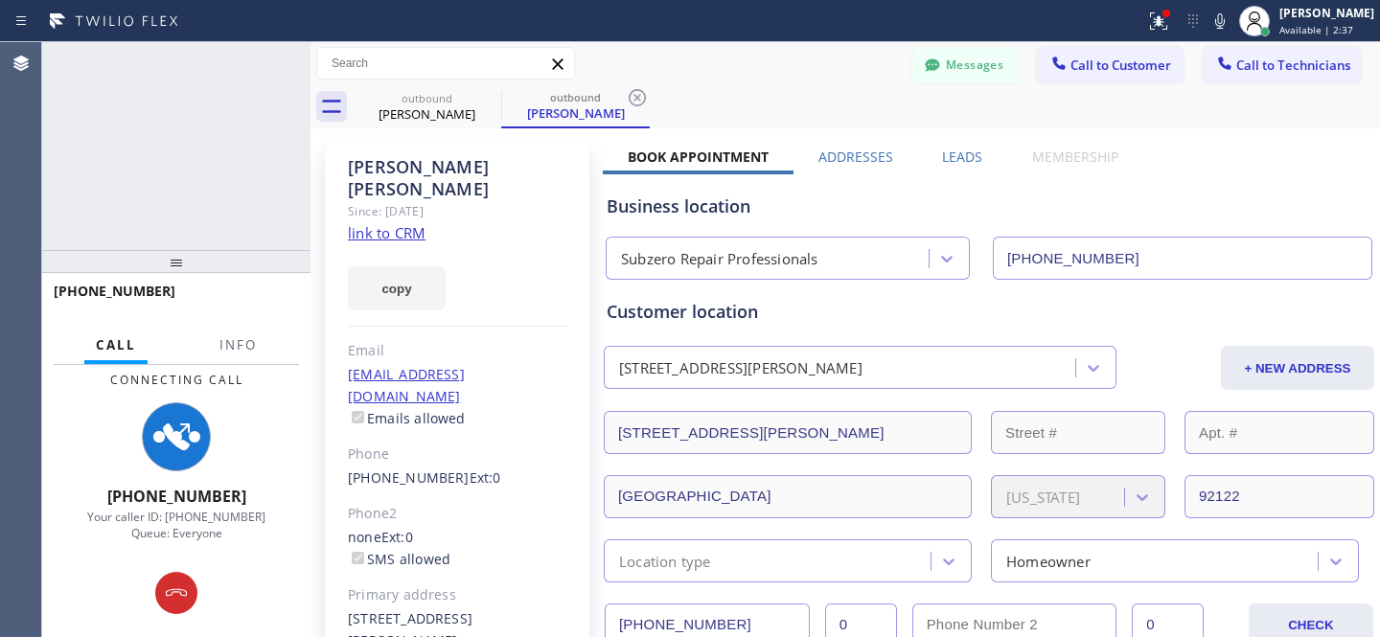
type input "[PHONE_NUMBER]"
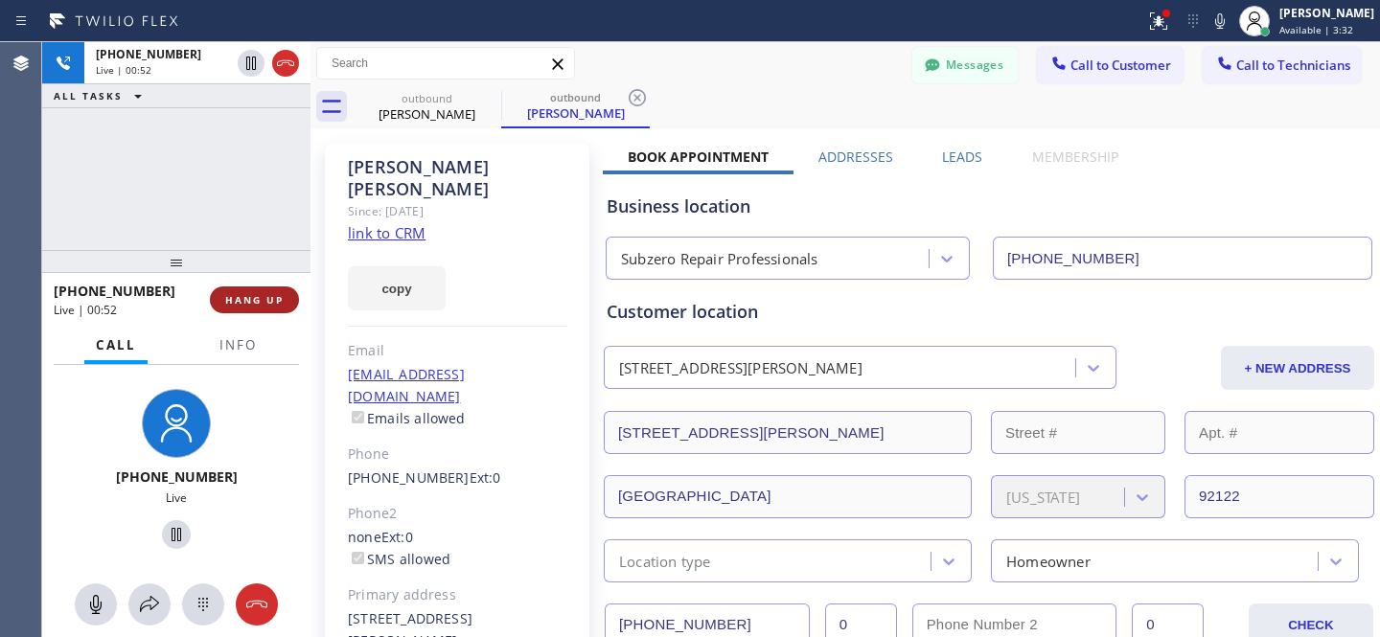
click at [278, 301] on span "HANG UP" at bounding box center [254, 299] width 58 height 13
click at [271, 297] on span "HANG UP" at bounding box center [254, 299] width 58 height 13
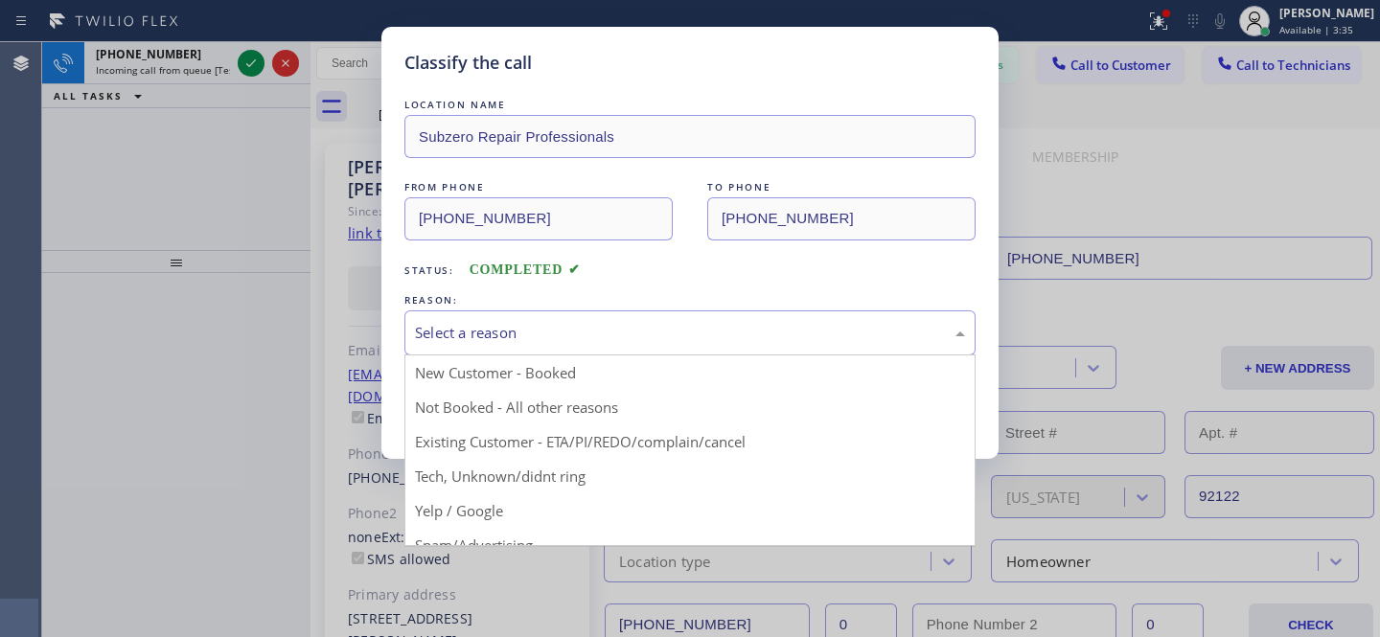
click at [680, 324] on div "Select a reason" at bounding box center [690, 333] width 550 height 22
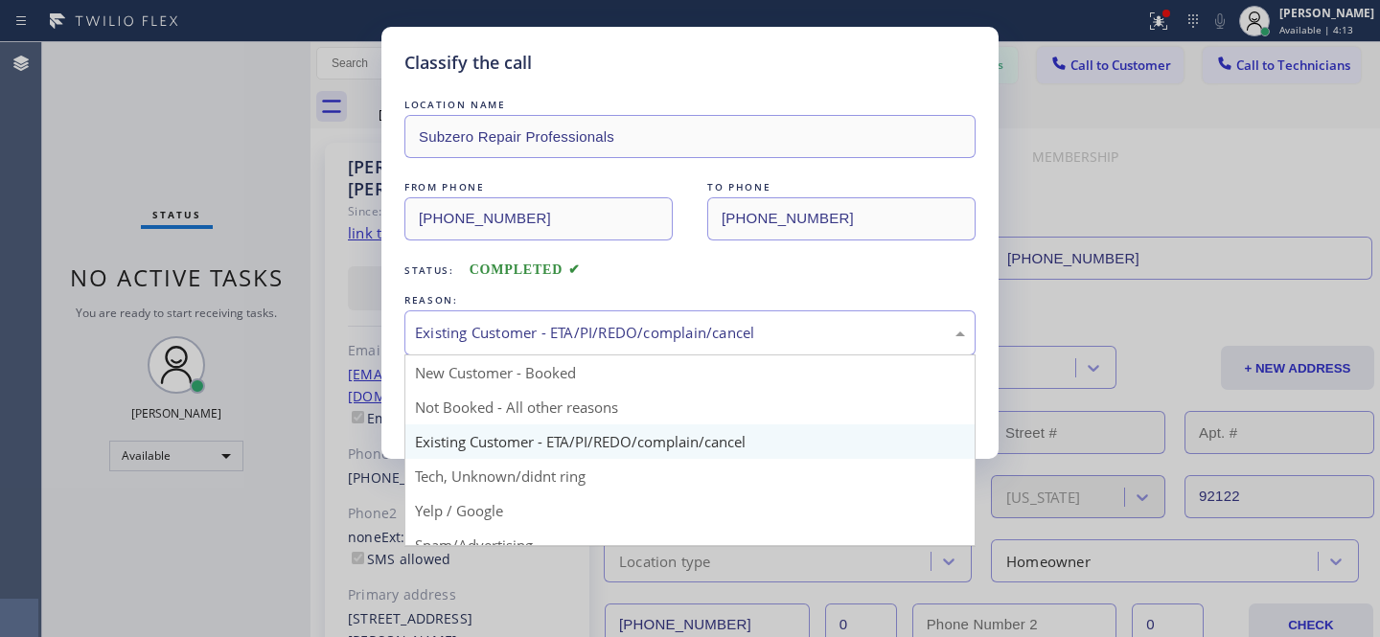
click at [626, 343] on div "Existing Customer - ETA/PI/REDO/complain/cancel" at bounding box center [690, 333] width 550 height 22
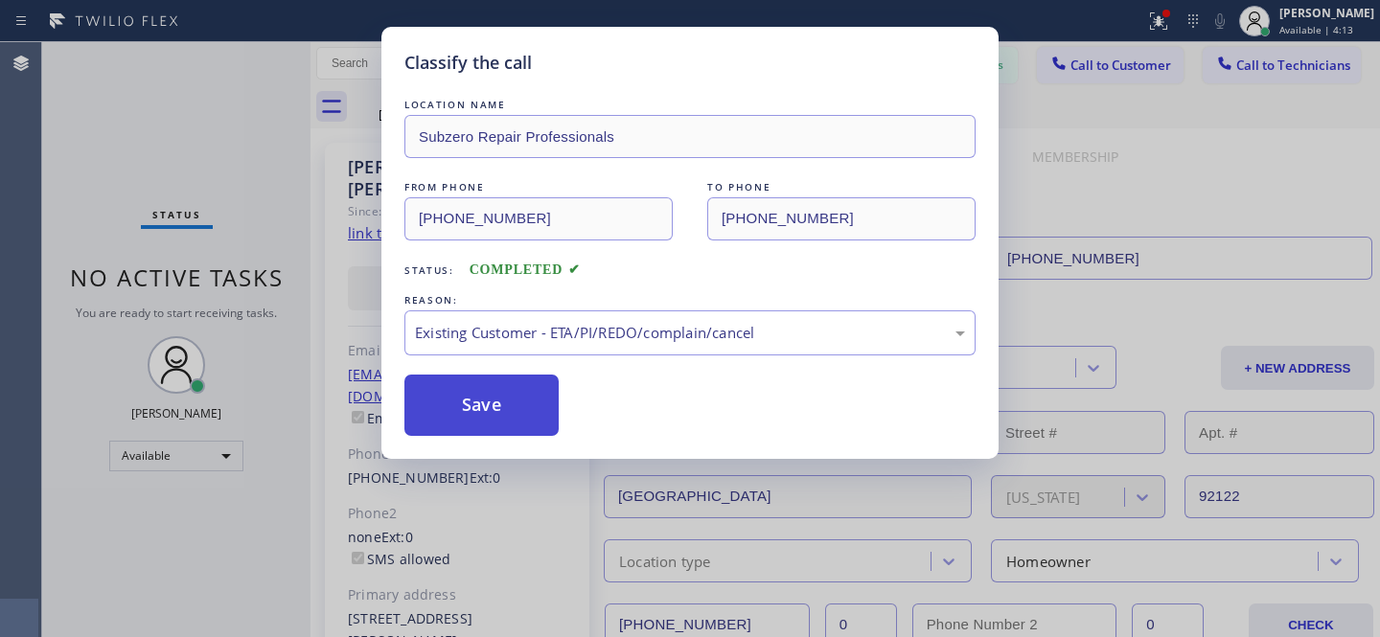
click at [501, 406] on button "Save" at bounding box center [481, 405] width 154 height 61
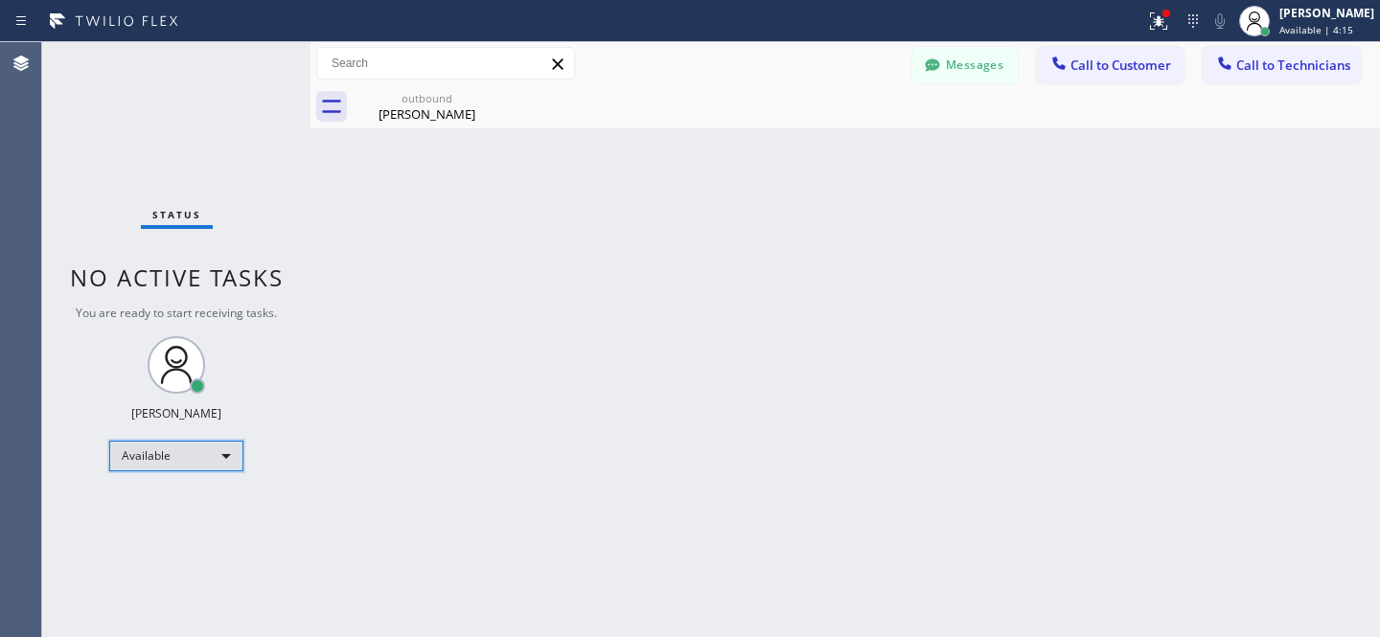
click at [169, 449] on div "Available" at bounding box center [176, 456] width 134 height 31
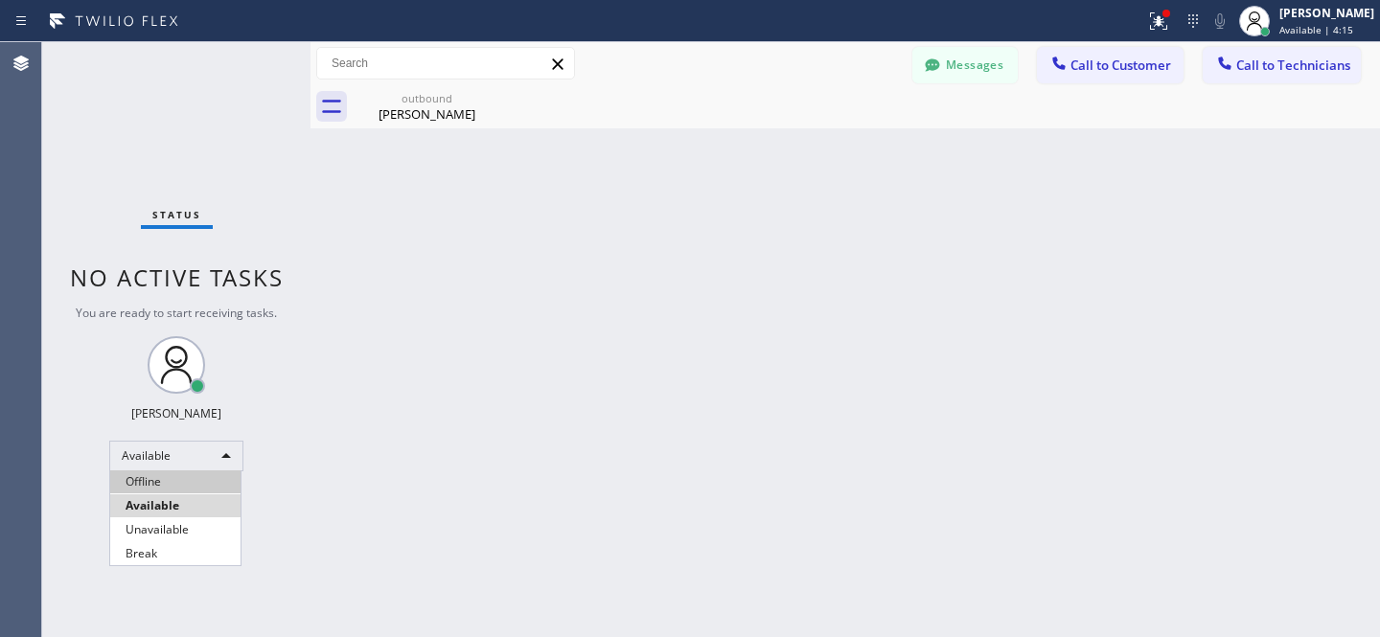
click at [150, 487] on li "Offline" at bounding box center [175, 482] width 130 height 23
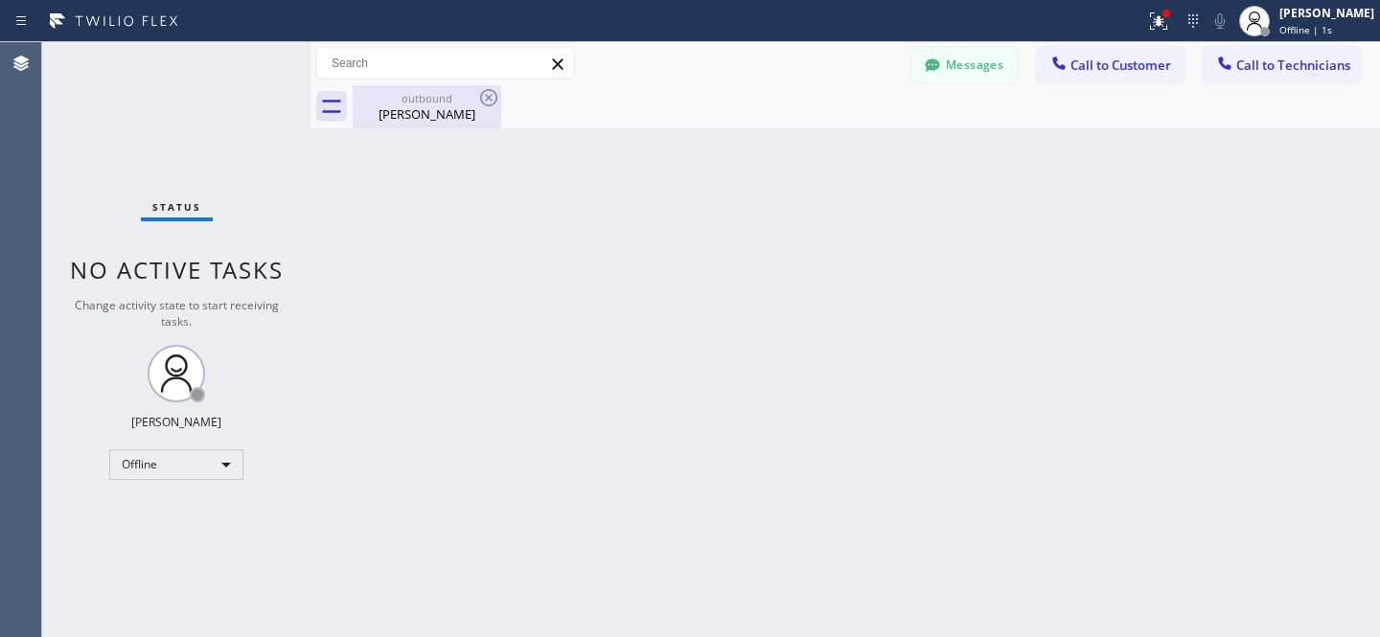
click at [417, 105] on div "[PERSON_NAME]" at bounding box center [427, 113] width 145 height 17
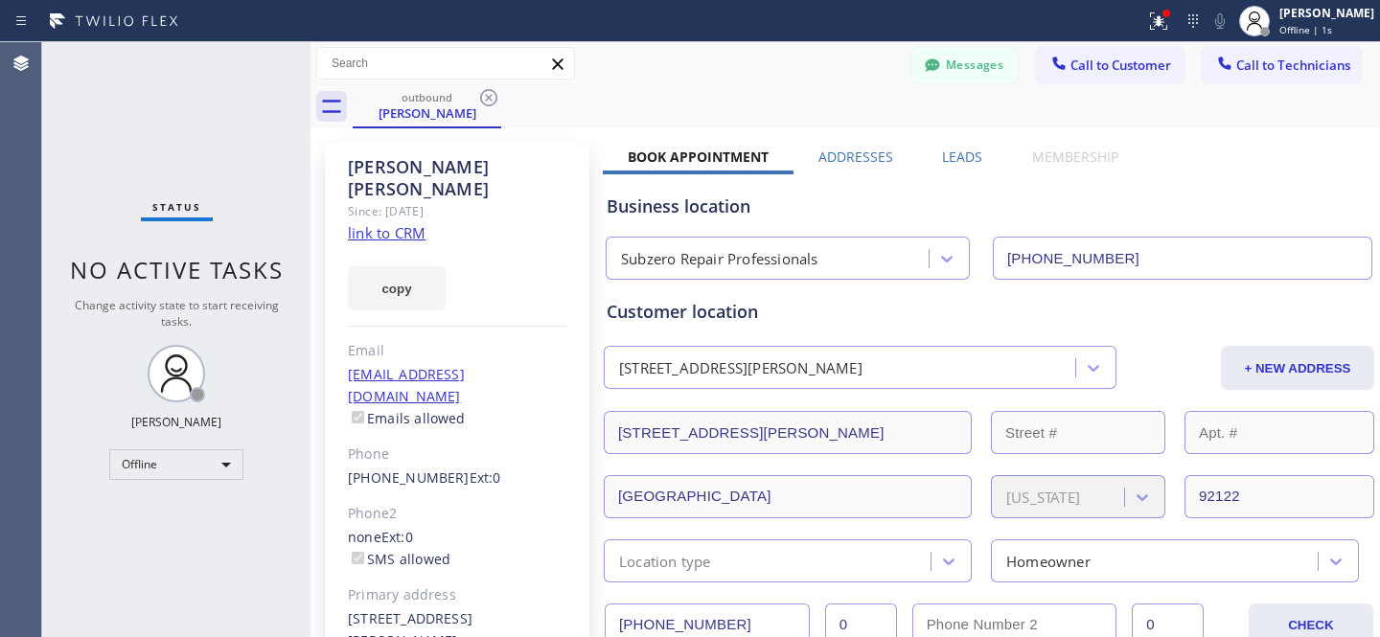
click at [485, 95] on icon at bounding box center [488, 97] width 23 height 23
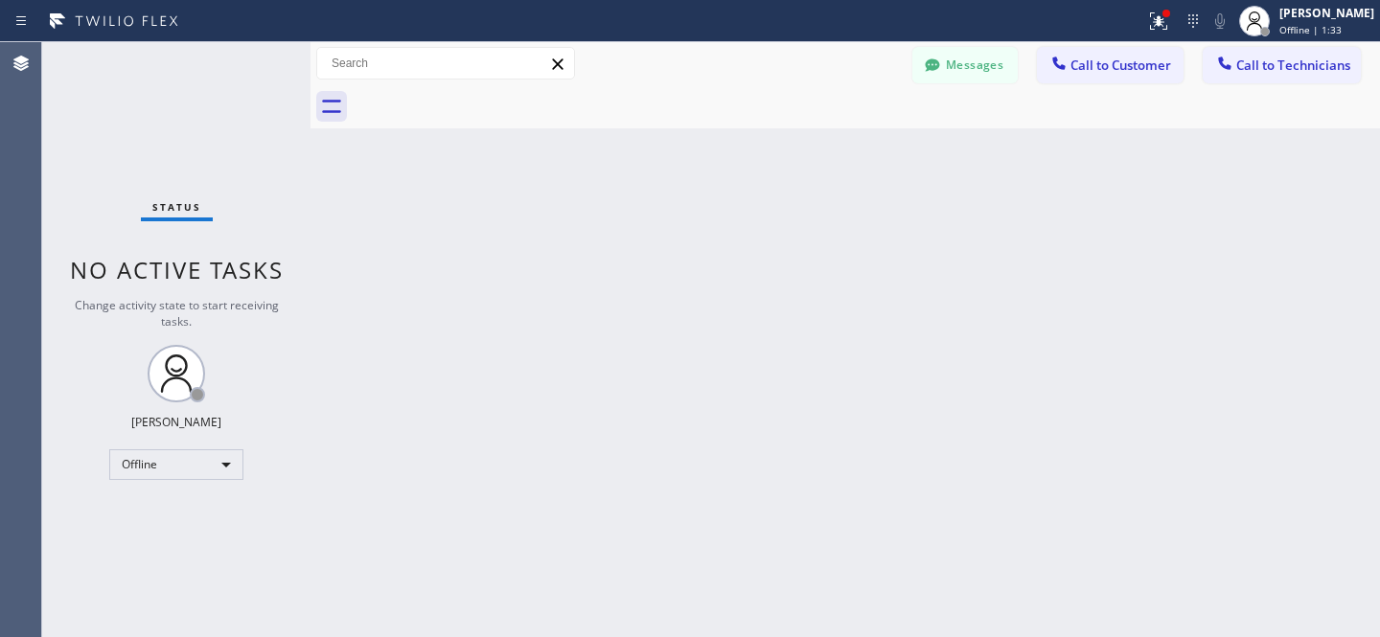
click at [1001, 62] on button "Messages" at bounding box center [964, 65] width 105 height 36
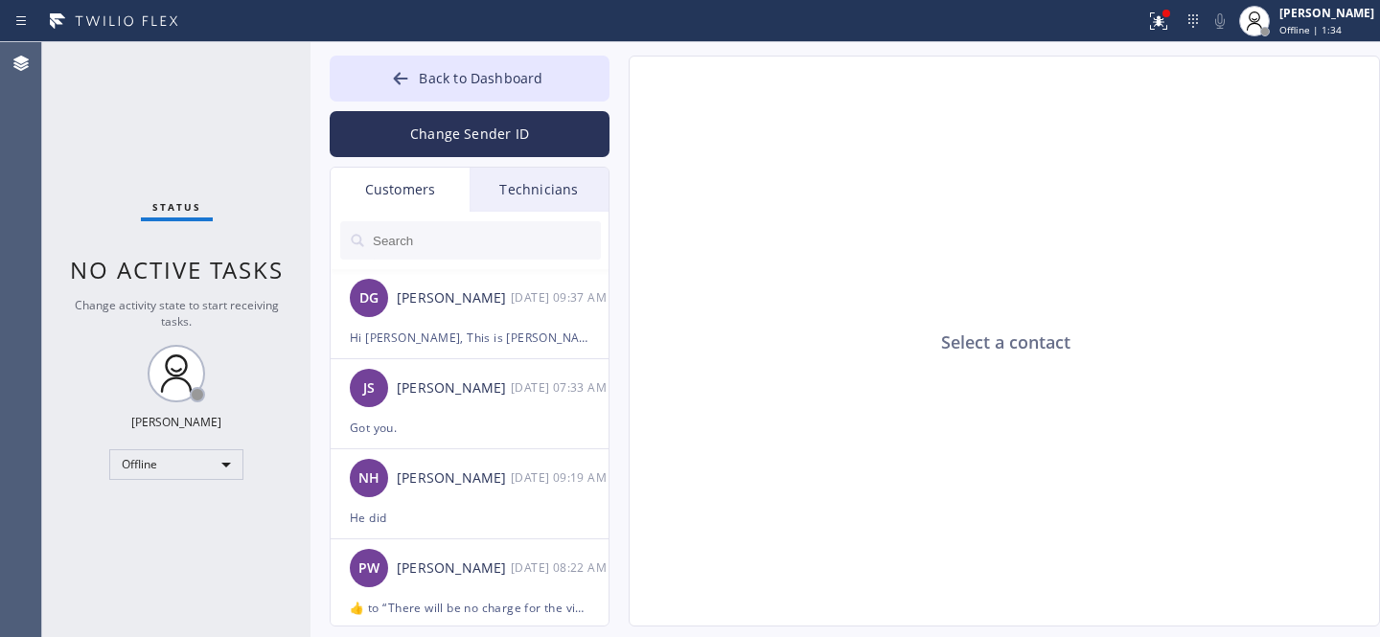
click at [426, 241] on input "text" at bounding box center [486, 240] width 230 height 38
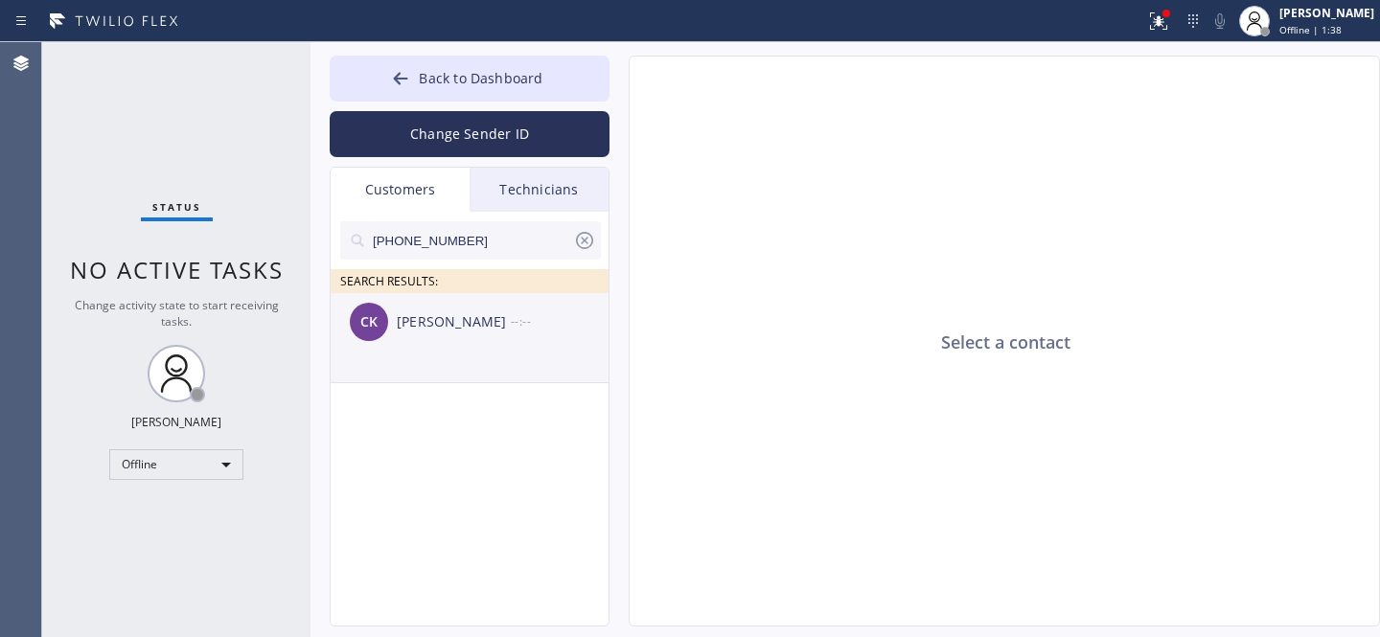
click at [414, 338] on div "[PERSON_NAME] [PERSON_NAME] --:--" at bounding box center [471, 322] width 280 height 58
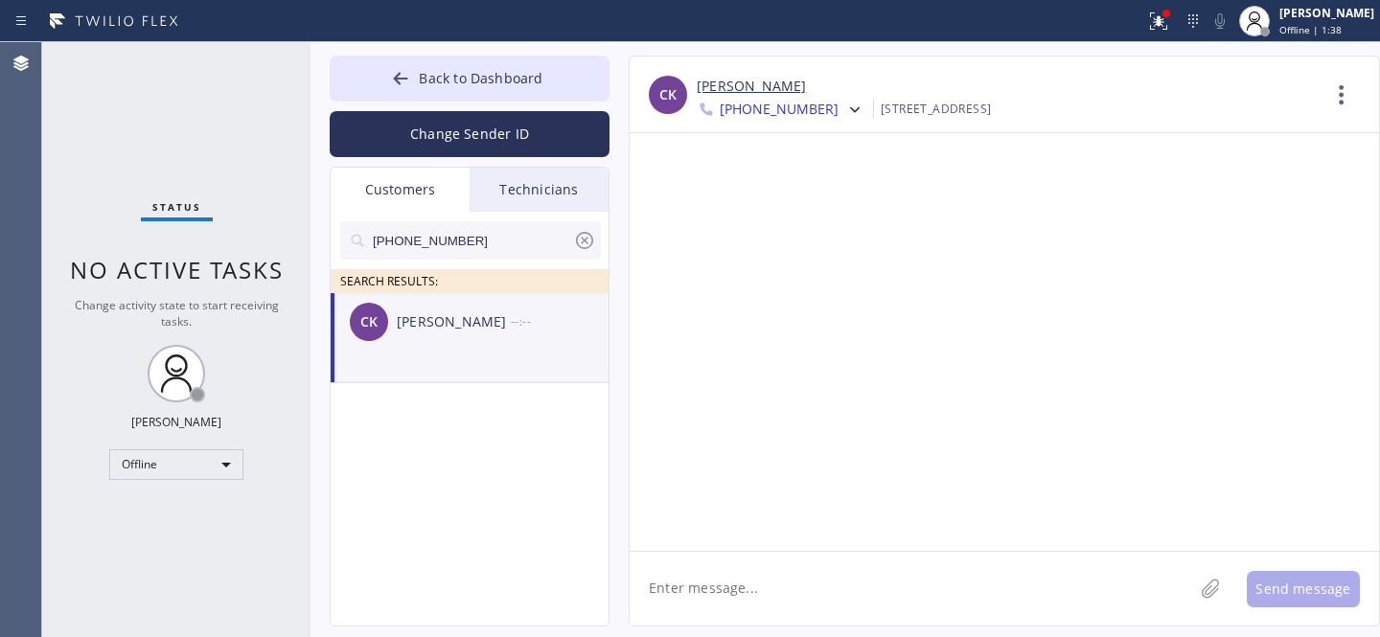
drag, startPoint x: 732, startPoint y: 596, endPoint x: 786, endPoint y: 590, distance: 54.0
click at [735, 598] on textarea at bounding box center [912, 589] width 564 height 74
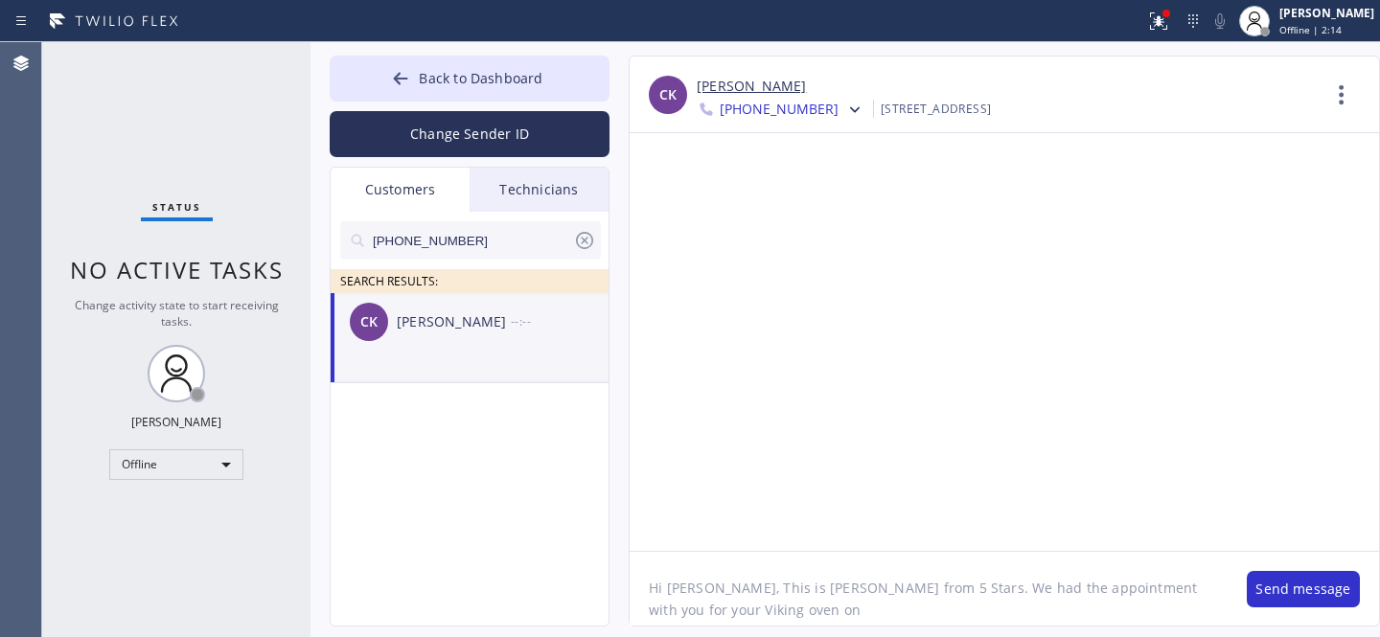
paste textarea "[DATE]"
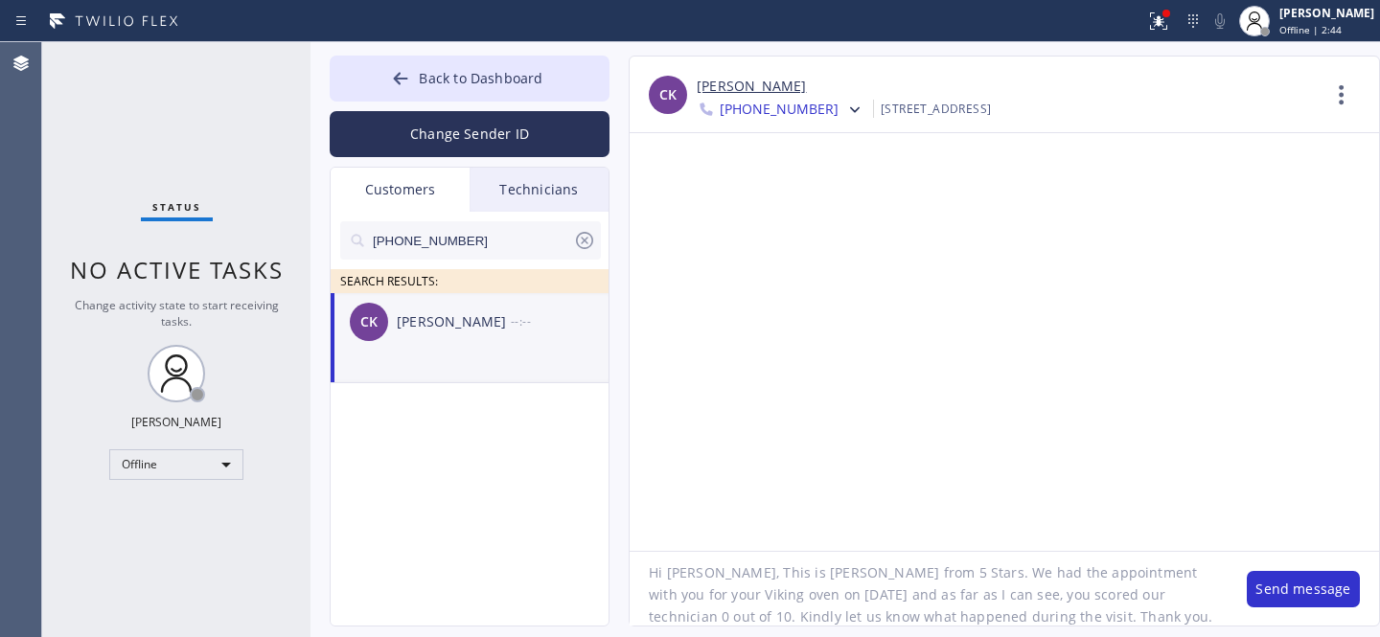
type textarea "Hi [PERSON_NAME], This is [PERSON_NAME] from 5 Stars. We had the appointment wi…"
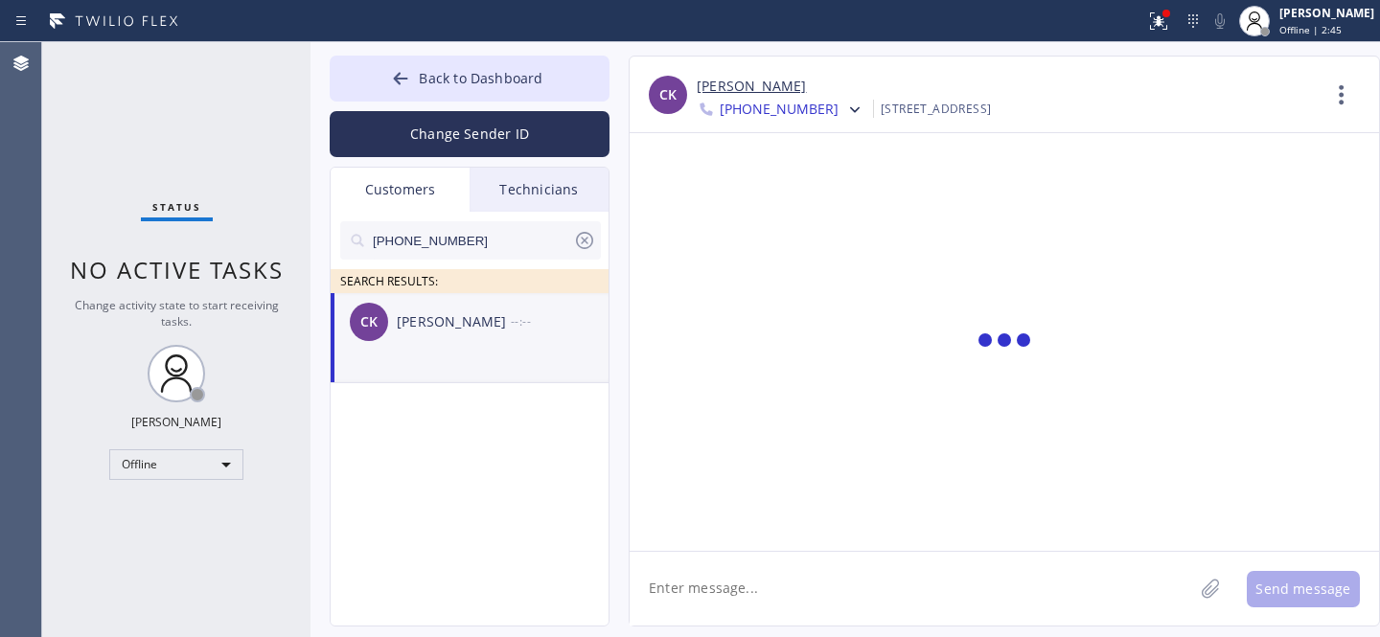
scroll to position [0, 0]
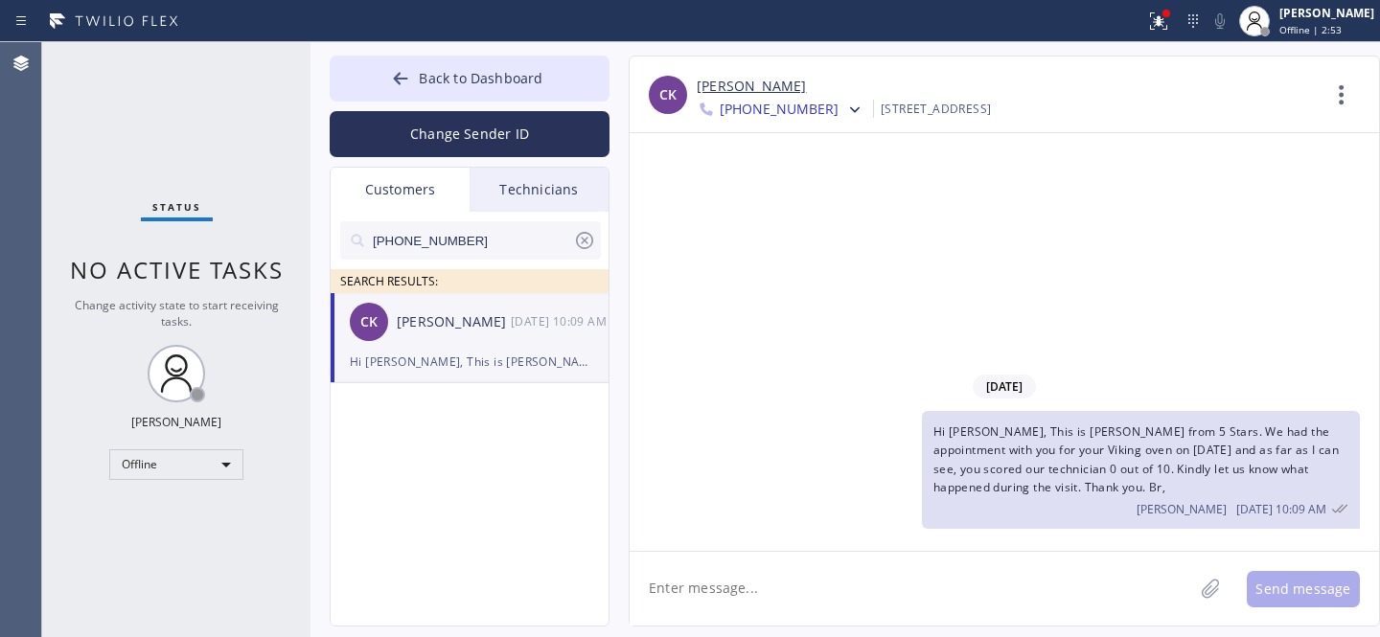
click at [583, 241] on icon at bounding box center [584, 240] width 23 height 23
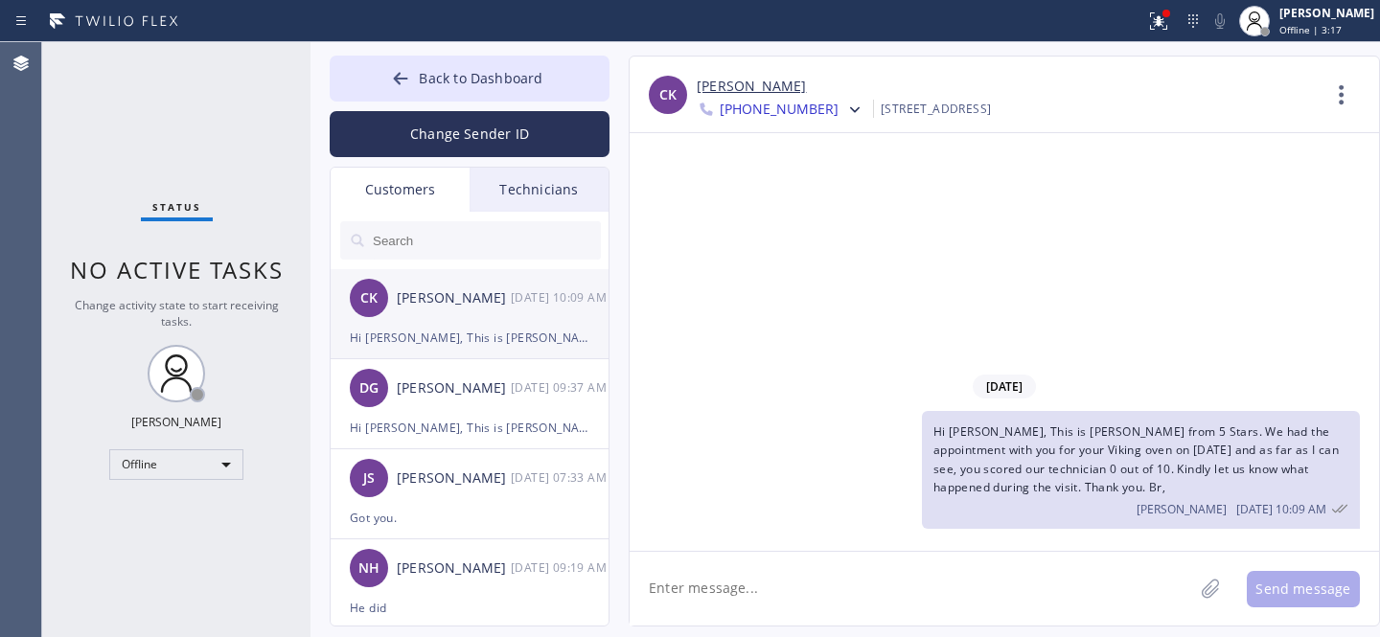
click at [432, 315] on div "[PERSON_NAME] [DATE] 10:09 AM" at bounding box center [471, 298] width 280 height 58
click at [479, 80] on span "Back to Dashboard" at bounding box center [481, 78] width 124 height 18
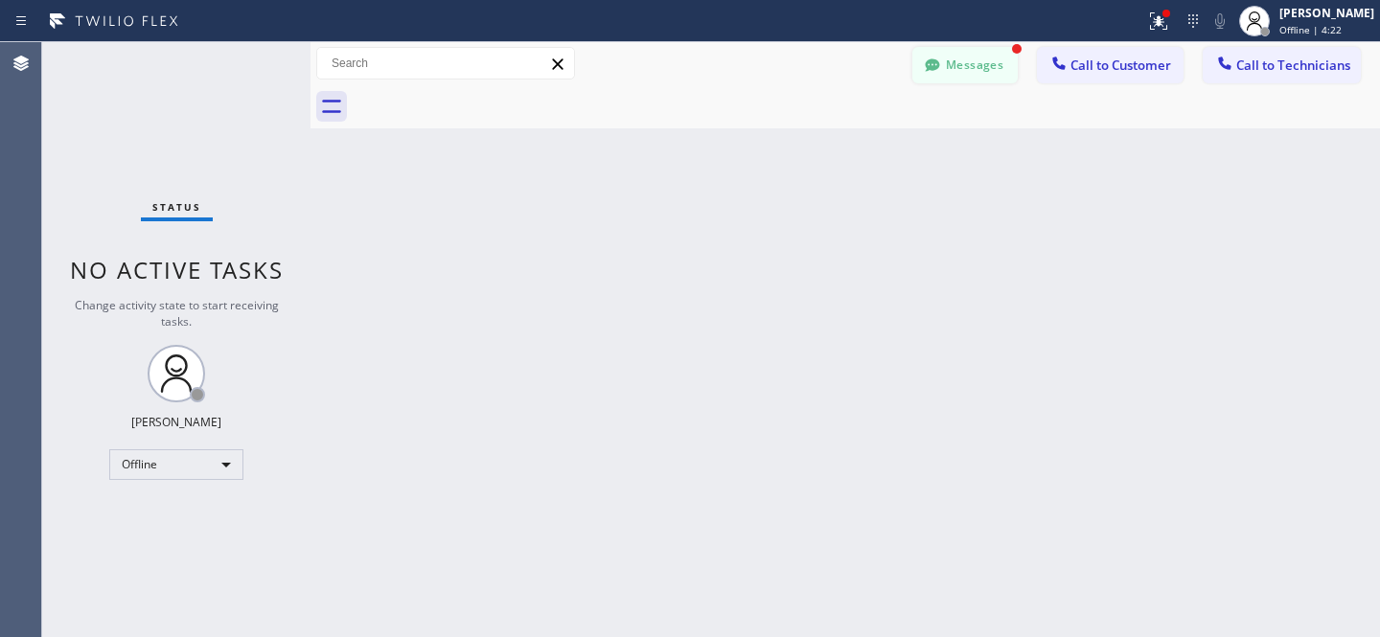
click at [978, 57] on button "Messages" at bounding box center [964, 65] width 105 height 36
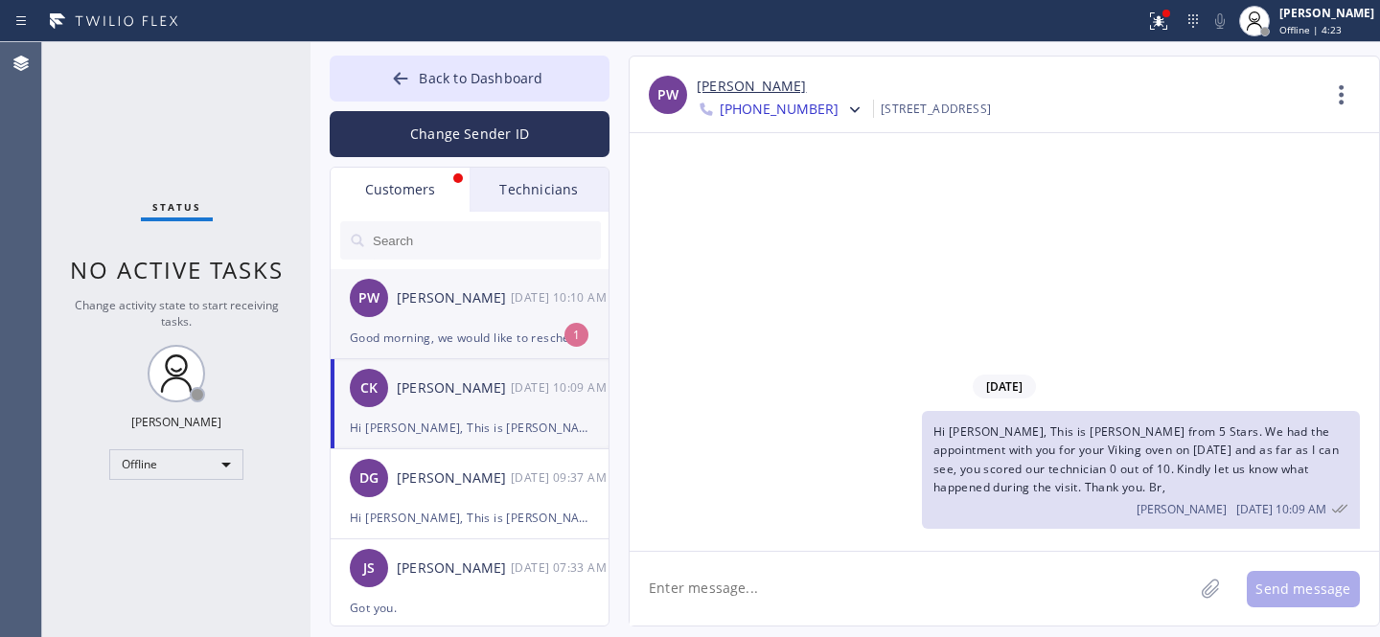
click at [470, 319] on div "PW [PERSON_NAME] [DATE] 10:10 AM" at bounding box center [471, 298] width 280 height 58
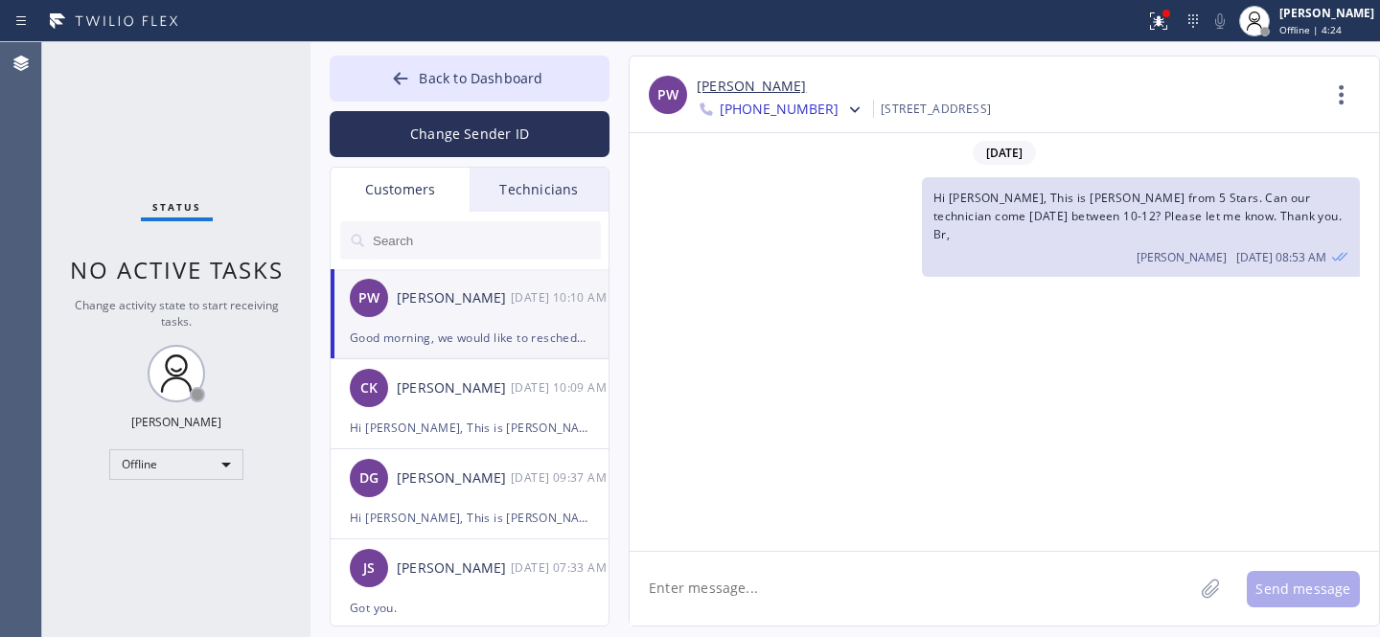
scroll to position [1124, 0]
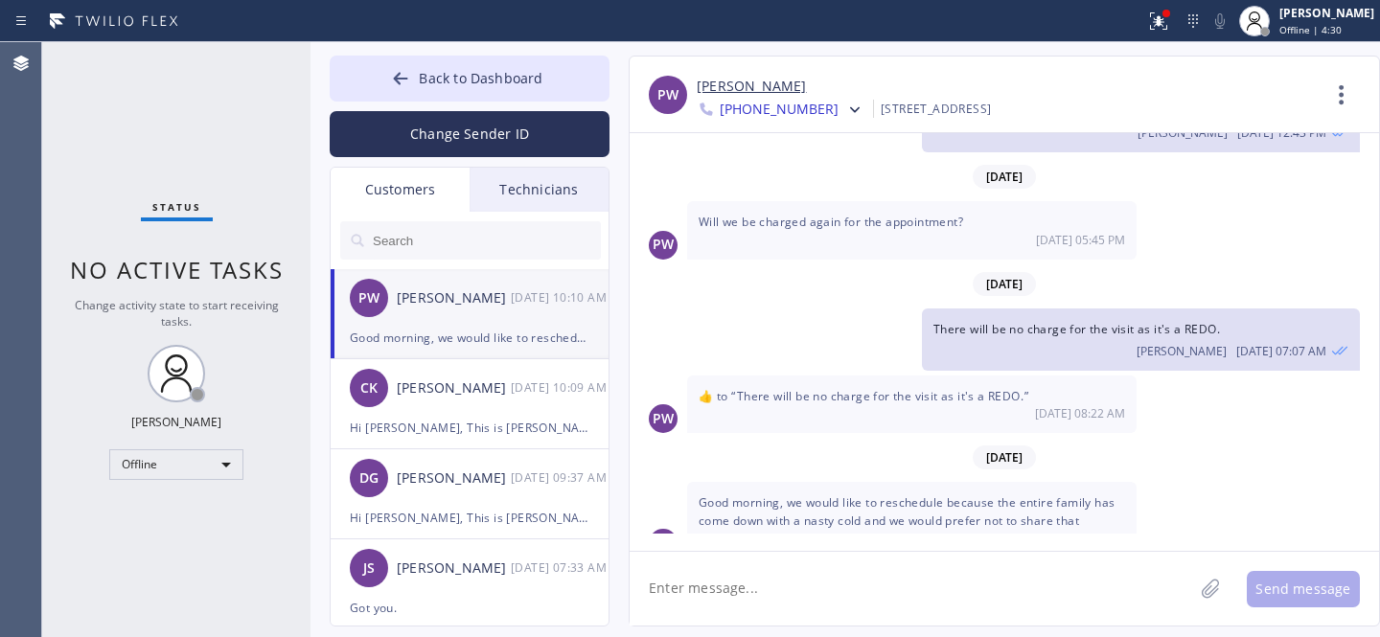
click at [713, 74] on div "PW [PERSON_NAME] [PHONE_NUMBER] Choose phone number [PHONE_NUMBER] [PHONE_NUMBE…" at bounding box center [1004, 95] width 749 height 77
click at [740, 96] on link "[PERSON_NAME]" at bounding box center [751, 87] width 109 height 22
click at [840, 615] on textarea at bounding box center [912, 589] width 564 height 74
click at [840, 611] on textarea at bounding box center [912, 589] width 564 height 74
drag, startPoint x: 897, startPoint y: 590, endPoint x: 910, endPoint y: 628, distance: 39.7
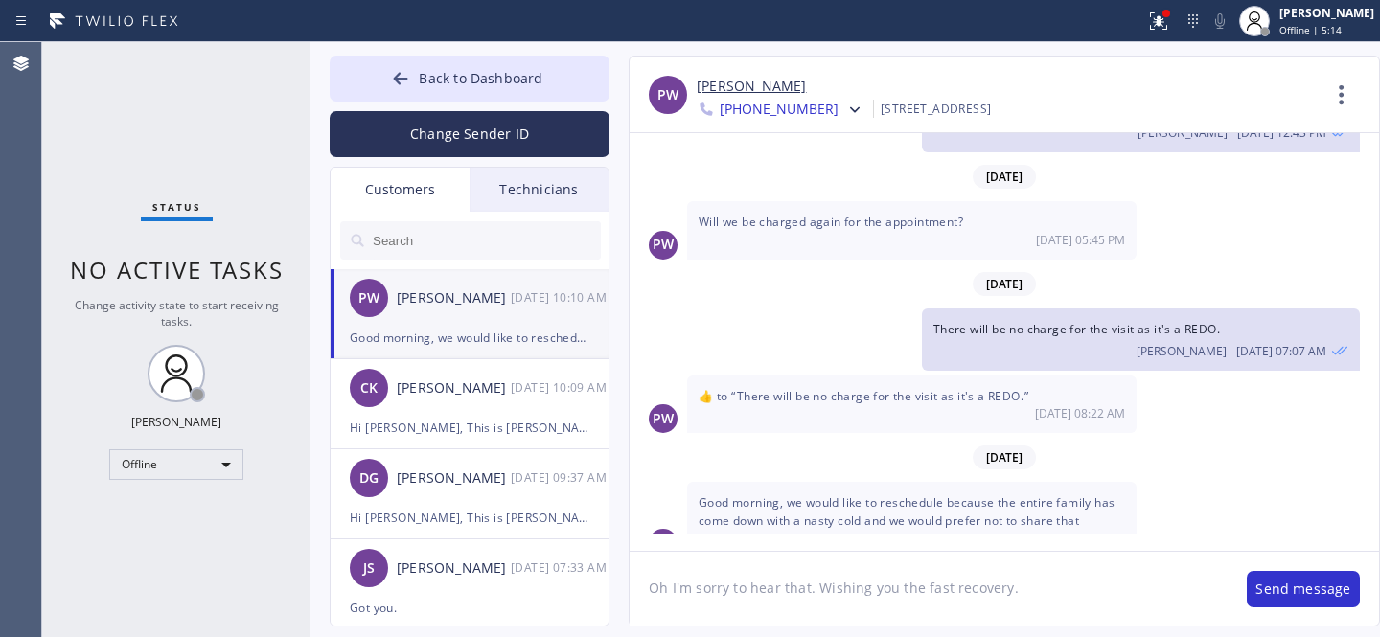
click at [897, 590] on textarea "Oh I'm sorry to hear that. Wishing you the fast recovery." at bounding box center [929, 589] width 598 height 74
type textarea "Oh I'm sorry to hear that. Wishing you all the fast recovery."
drag, startPoint x: 1092, startPoint y: 584, endPoint x: 1114, endPoint y: 594, distance: 24.4
click at [1092, 584] on textarea "Oh I'm sorry to hear that. Wishing you all the fast recovery." at bounding box center [929, 589] width 598 height 74
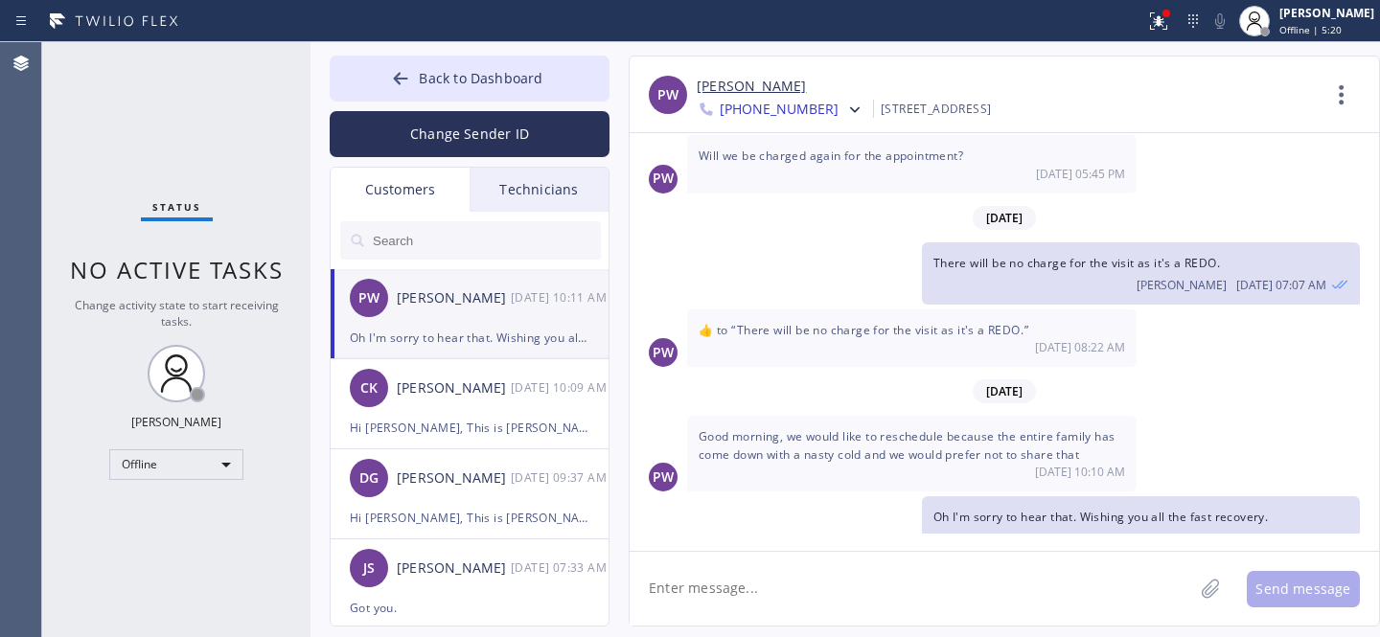
paste textarea "[DATE]"
type textarea "[DATE] same timeframe would work? 4-7pm?"
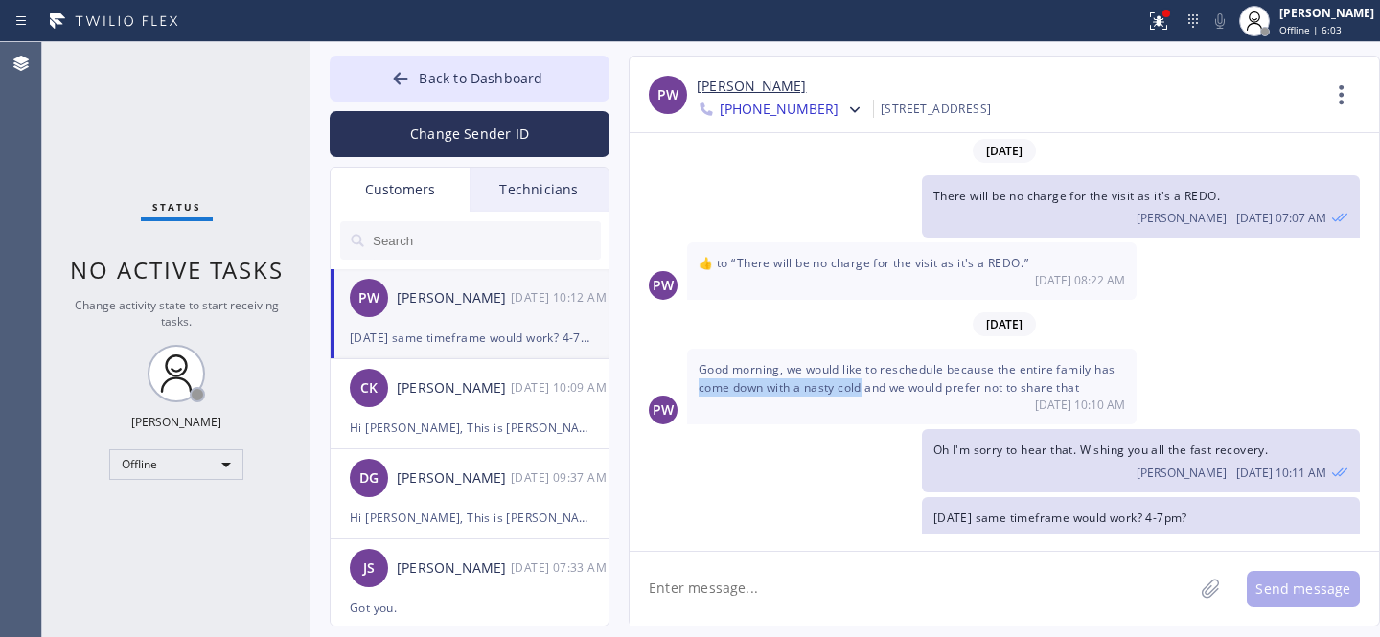
drag, startPoint x: 693, startPoint y: 360, endPoint x: 863, endPoint y: 364, distance: 170.6
click at [863, 364] on div "Good morning, we would like to reschedule because the entire family has come do…" at bounding box center [911, 387] width 449 height 76
copy span "come down with a nasty cold"
click at [822, 594] on textarea at bounding box center [912, 589] width 564 height 74
click at [399, 63] on button "Back to Dashboard" at bounding box center [470, 79] width 280 height 46
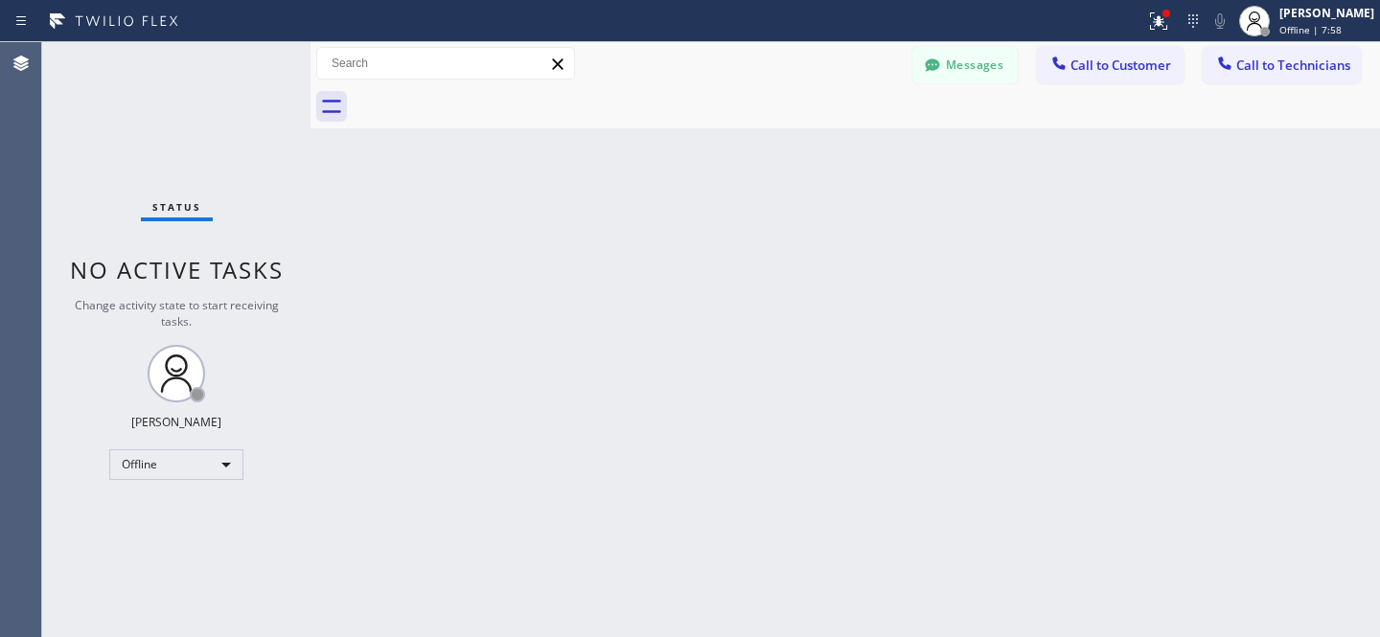
drag, startPoint x: 988, startPoint y: 47, endPoint x: 494, endPoint y: 376, distance: 593.8
click at [988, 47] on button "Messages" at bounding box center [964, 65] width 105 height 36
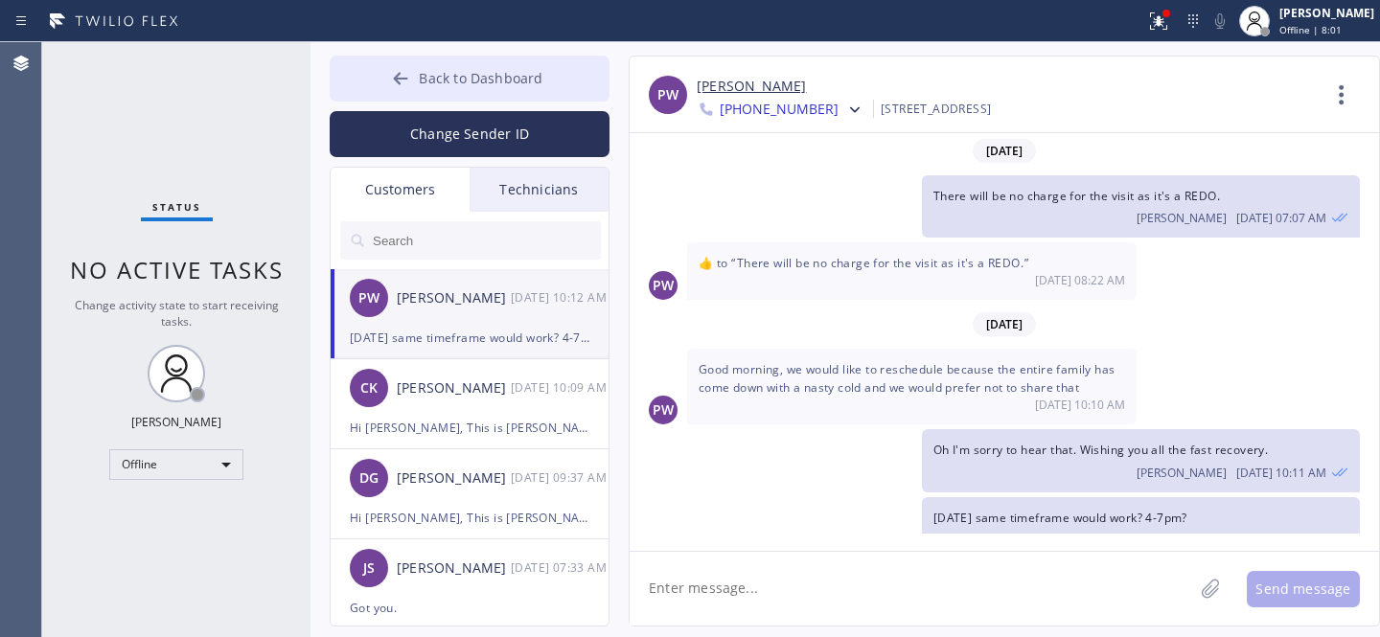
click at [435, 85] on span "Back to Dashboard" at bounding box center [481, 78] width 124 height 18
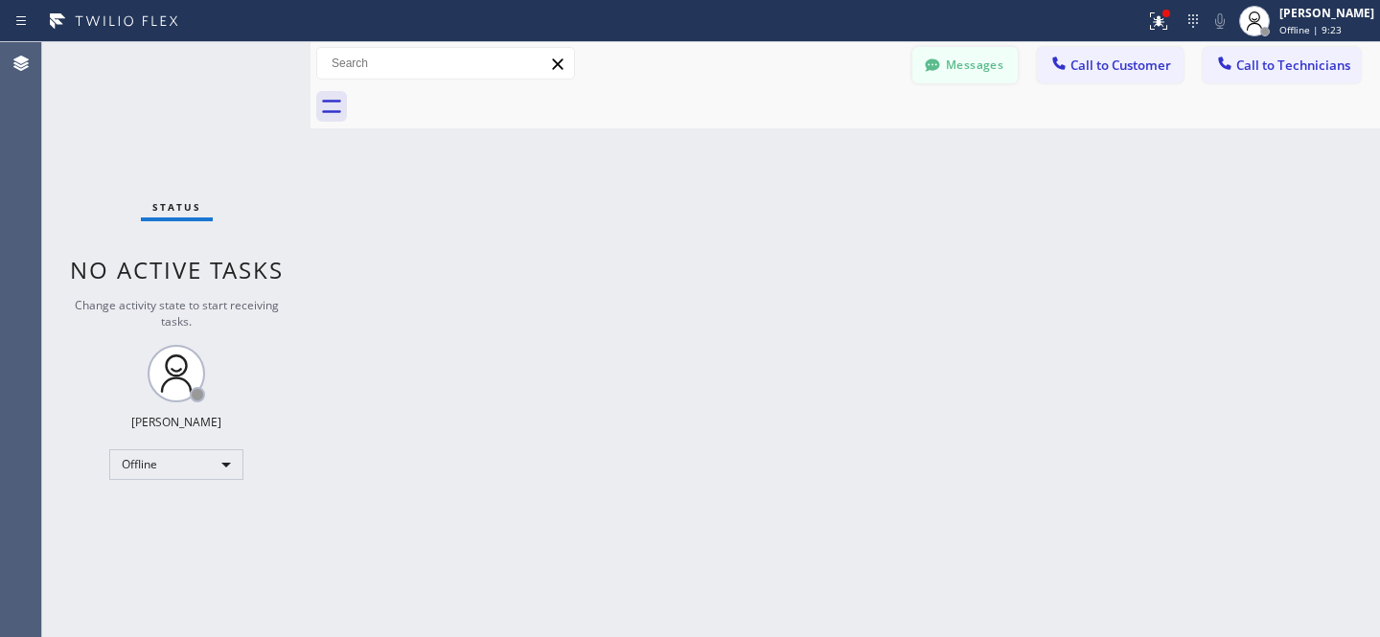
click at [944, 59] on button "Messages" at bounding box center [964, 65] width 105 height 36
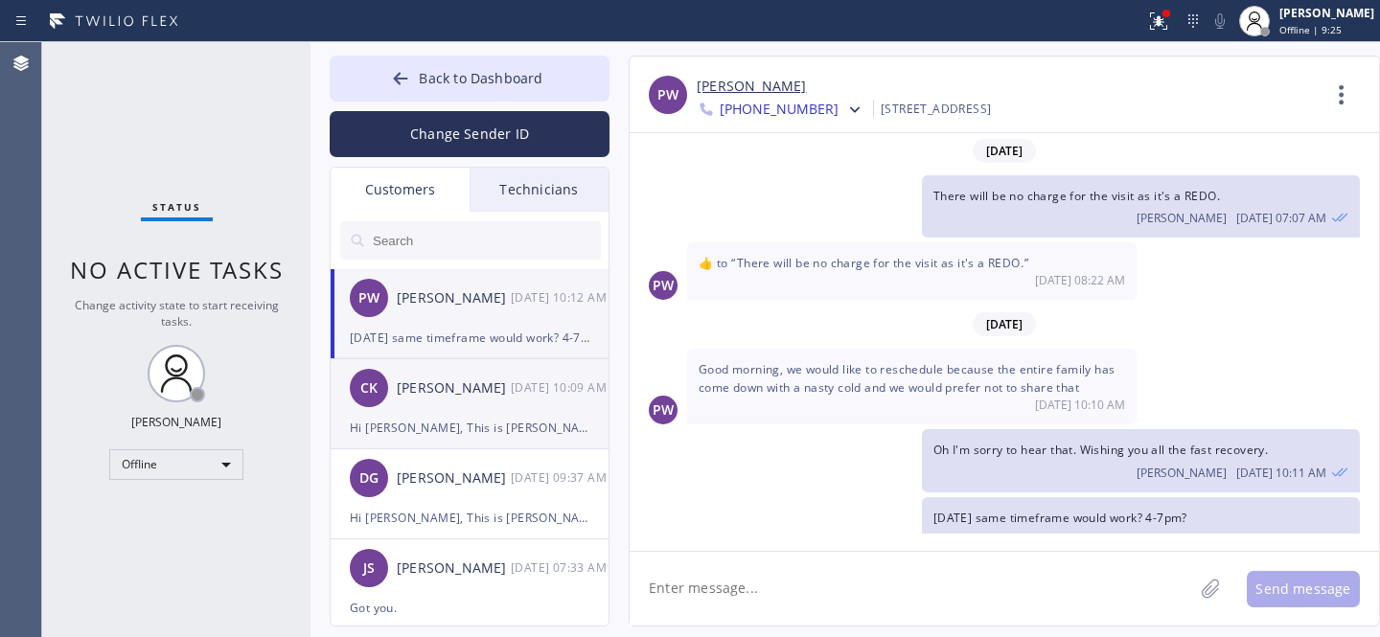
click at [471, 410] on div "[PERSON_NAME] [DATE] 10:09 AM" at bounding box center [471, 388] width 280 height 58
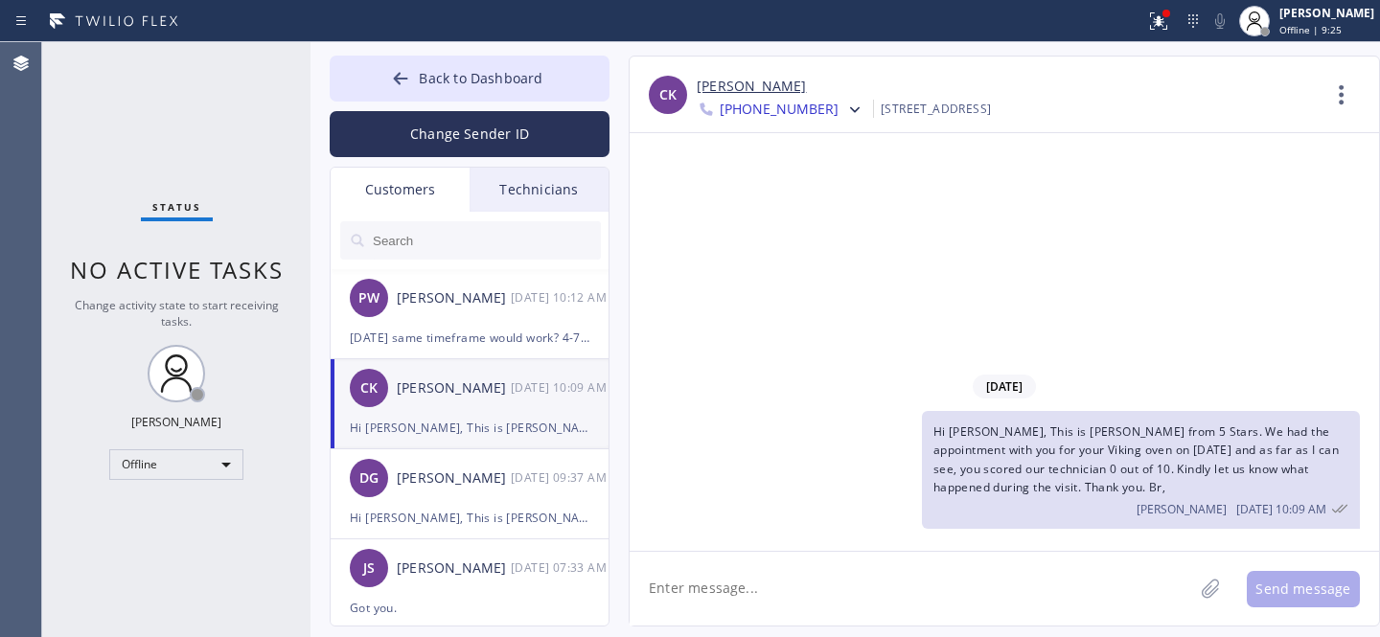
scroll to position [0, 0]
drag, startPoint x: 487, startPoint y: 314, endPoint x: 497, endPoint y: 305, distance: 14.2
click at [487, 314] on div "PW [PERSON_NAME] [DATE] 10:12 AM" at bounding box center [471, 298] width 280 height 58
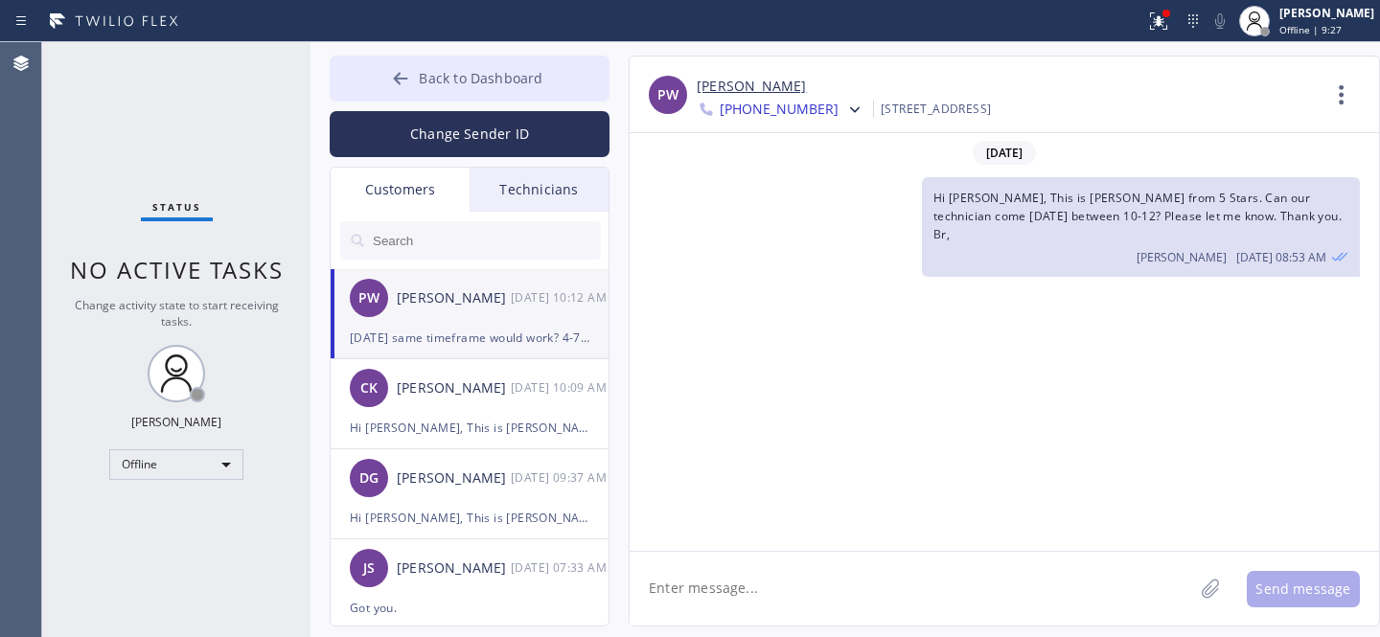
scroll to position [1257, 0]
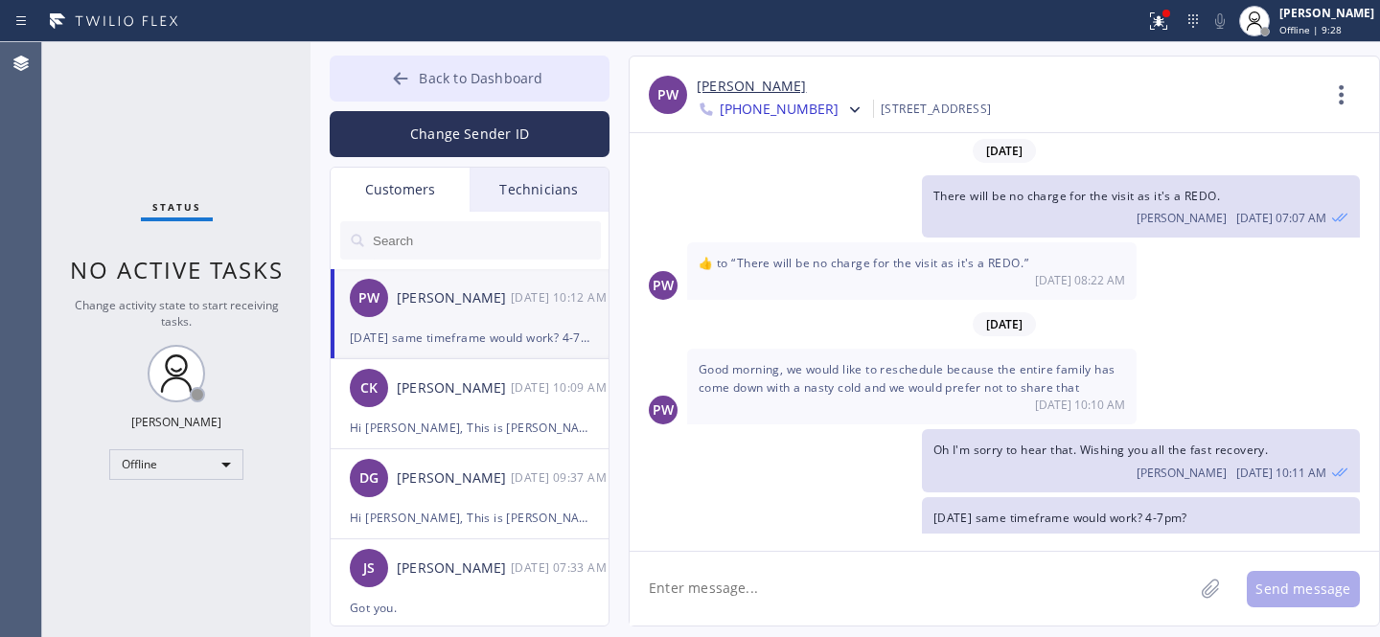
click at [420, 83] on span "Back to Dashboard" at bounding box center [481, 78] width 124 height 18
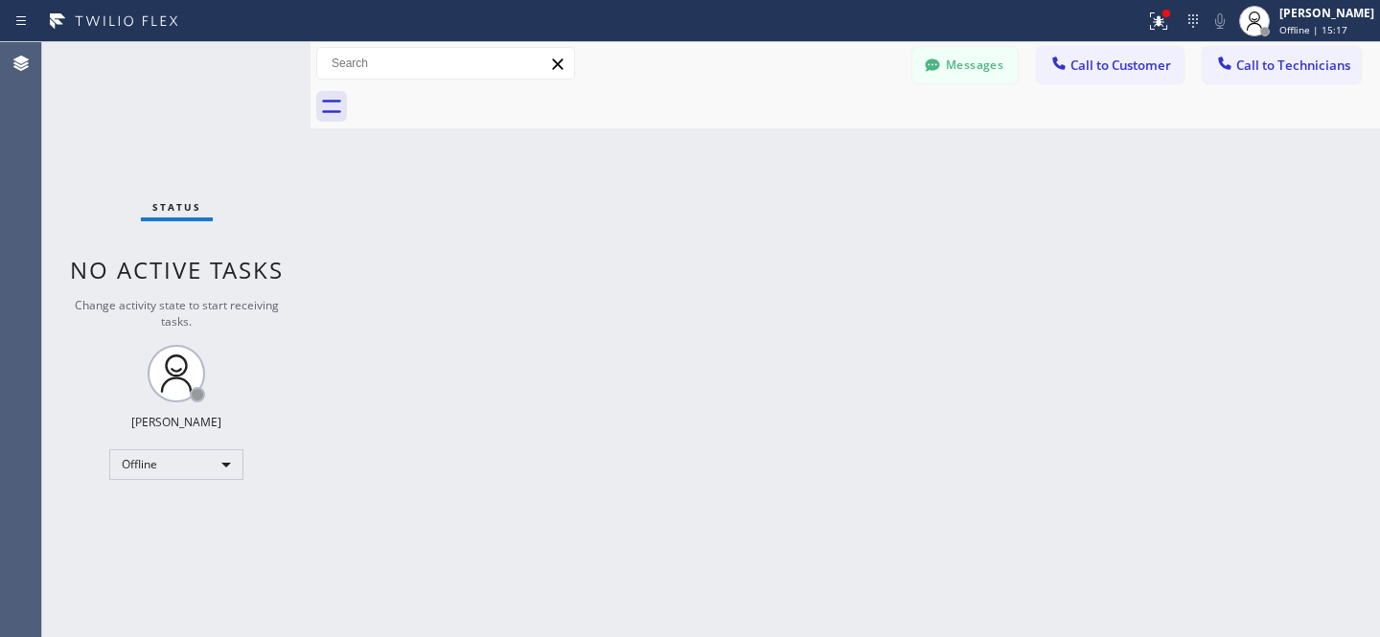
click at [480, 299] on div "Back to Dashboard Change Sender ID Customers Technicians PW [PERSON_NAME] [DATE…" at bounding box center [846, 339] width 1070 height 595
click at [966, 81] on button "Messages" at bounding box center [964, 65] width 105 height 36
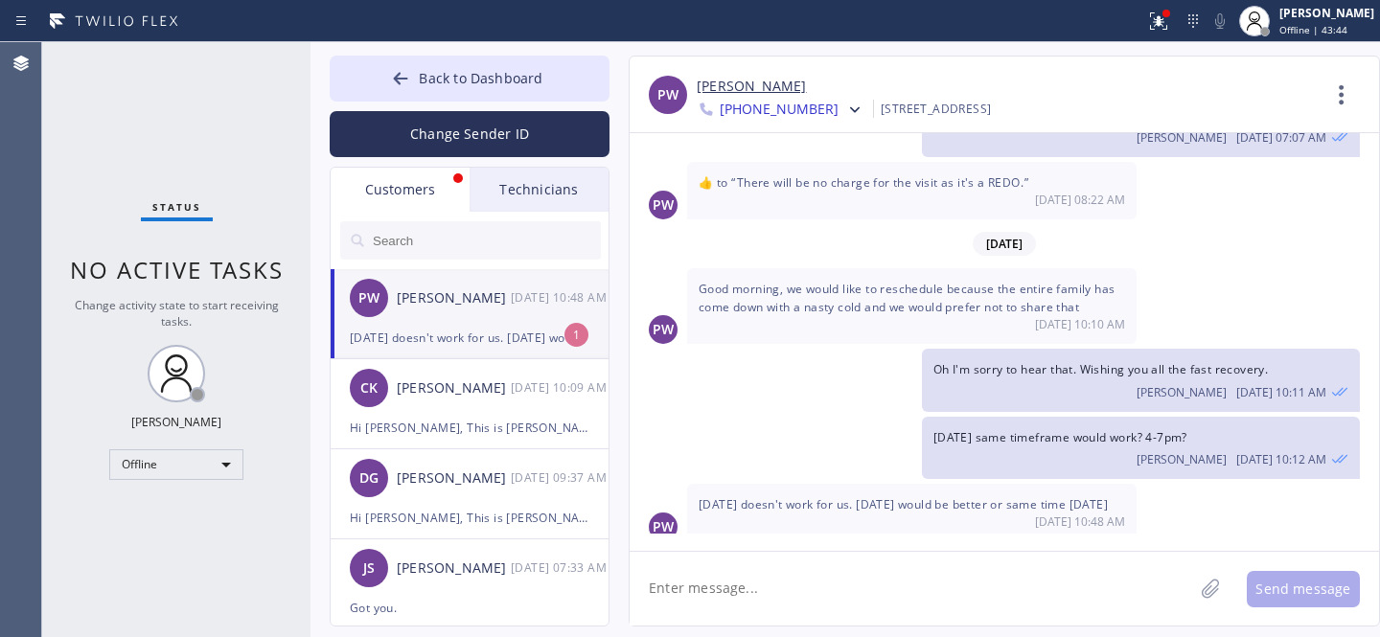
click at [457, 328] on div "[DATE] doesn't work for us. [DATE] would be better or same time [DATE]" at bounding box center [470, 338] width 240 height 22
click at [759, 582] on textarea at bounding box center [912, 589] width 564 height 74
type textarea "ok let's do it [DATE] 4-7 then"
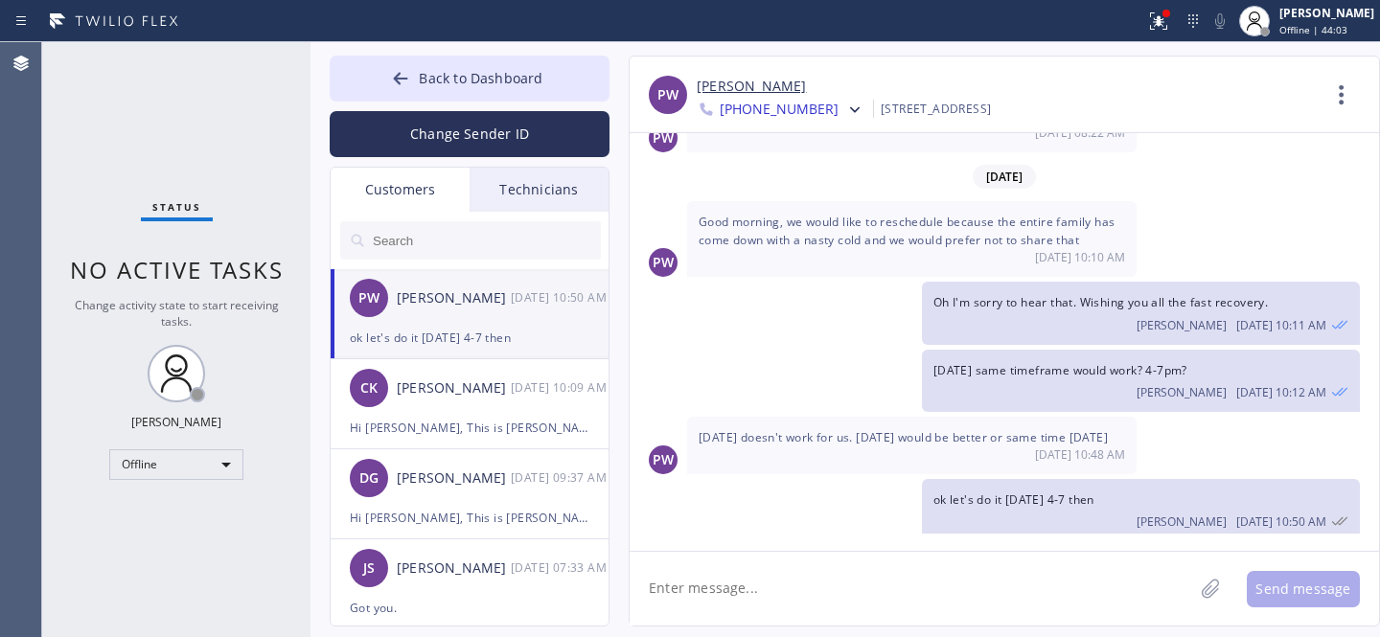
click at [720, 82] on link "[PERSON_NAME]" at bounding box center [751, 87] width 109 height 22
drag, startPoint x: 771, startPoint y: 571, endPoint x: 795, endPoint y: 561, distance: 27.1
click at [771, 571] on textarea at bounding box center [912, 589] width 564 height 74
paste textarea "[DATE] 4pm - 7pm"
type textarea "Rescheduled: [DATE] 4pm - 7pm."
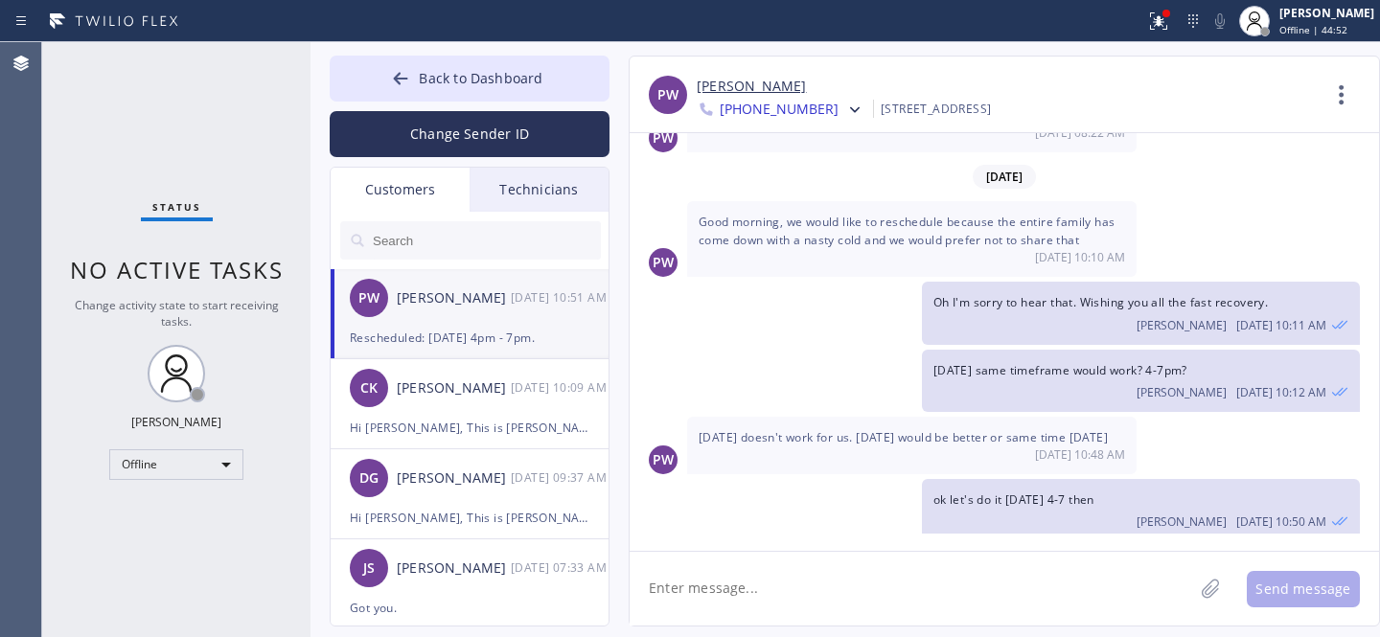
scroll to position [1471, 0]
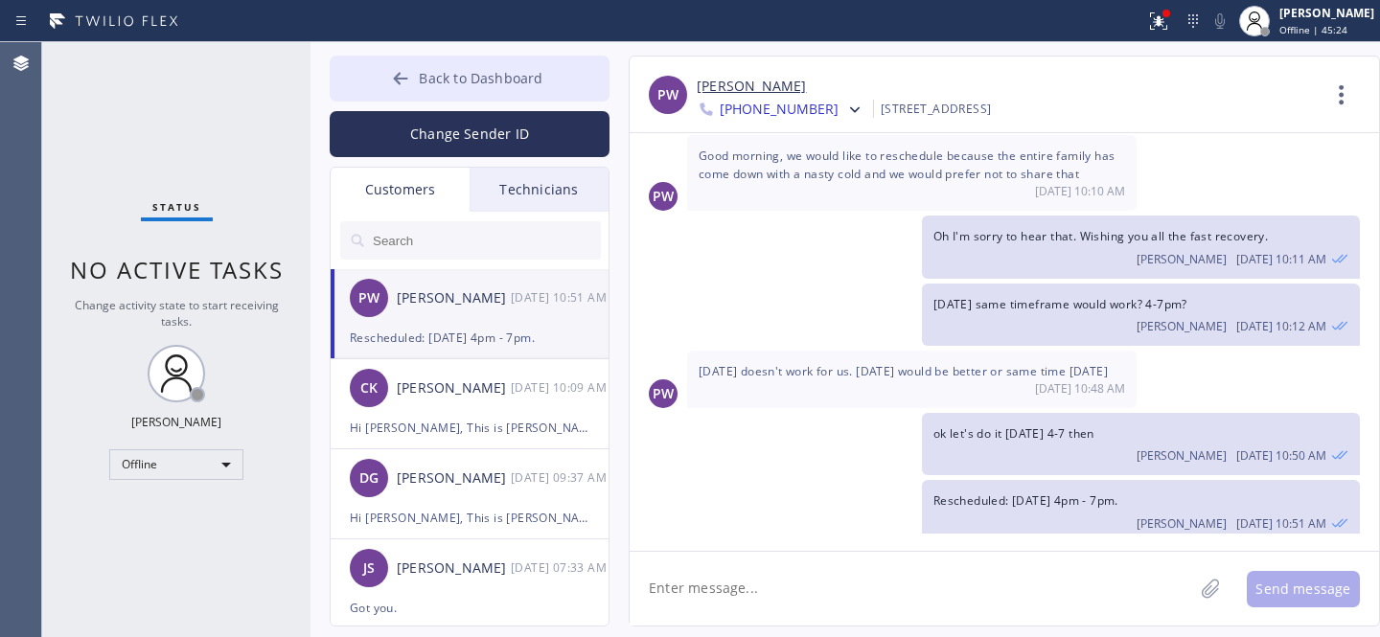
click at [407, 64] on button "Back to Dashboard" at bounding box center [470, 79] width 280 height 46
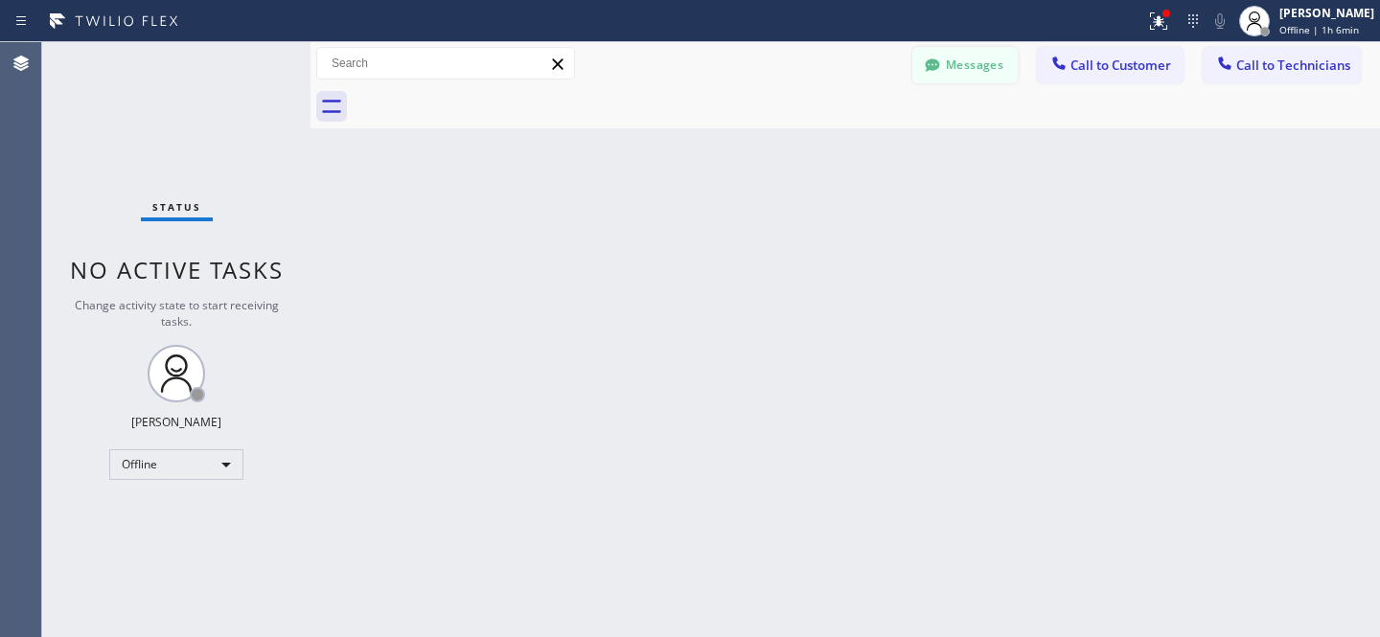
click at [960, 73] on button "Messages" at bounding box center [964, 65] width 105 height 36
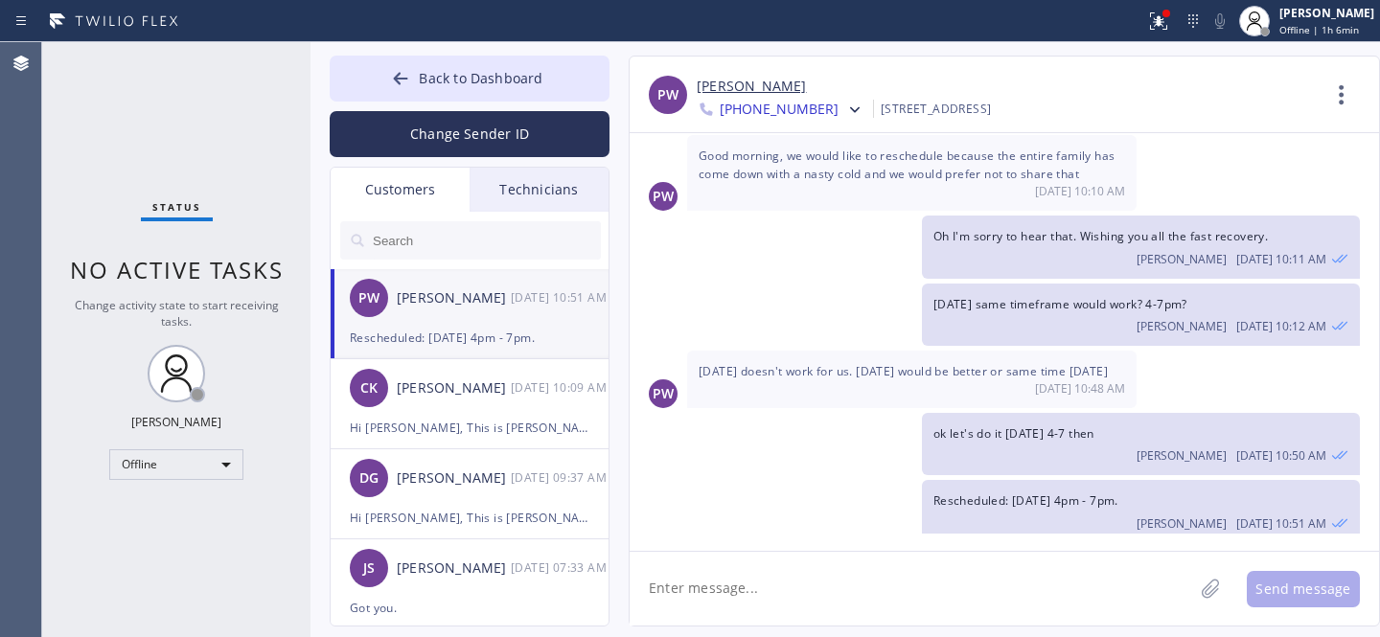
click at [429, 246] on input "text" at bounding box center [486, 240] width 230 height 38
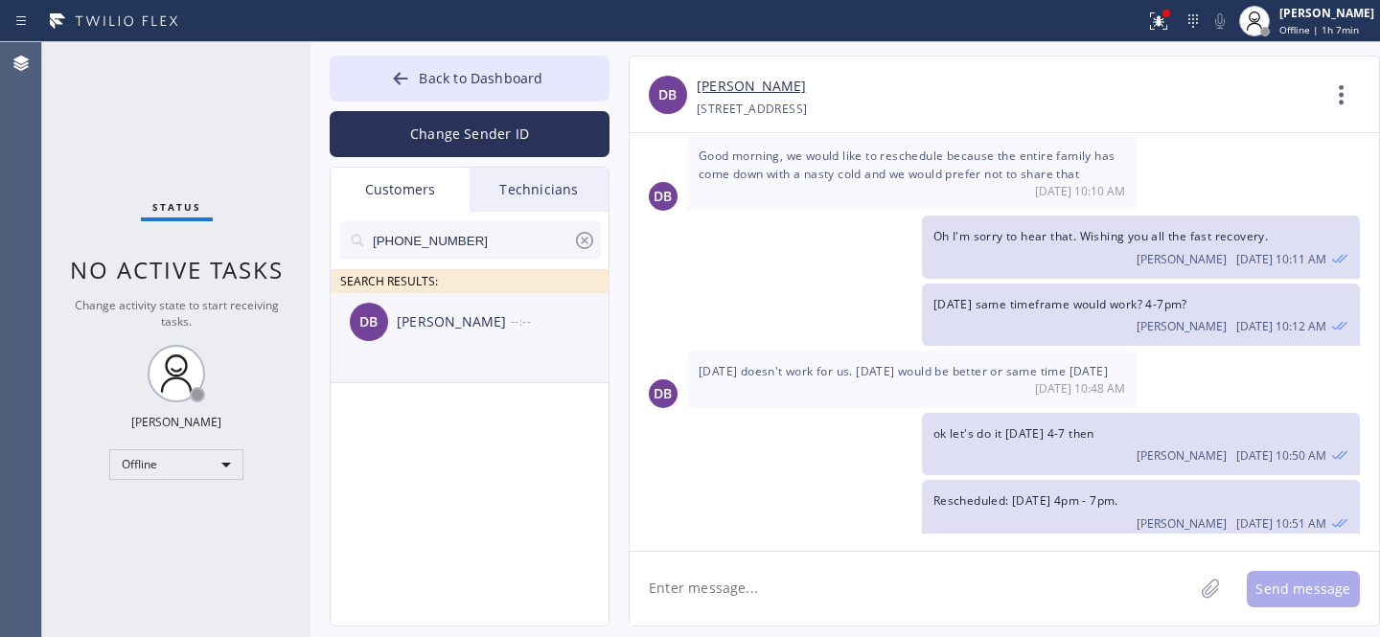
click at [416, 338] on div "DB [PERSON_NAME] --:--" at bounding box center [471, 322] width 280 height 58
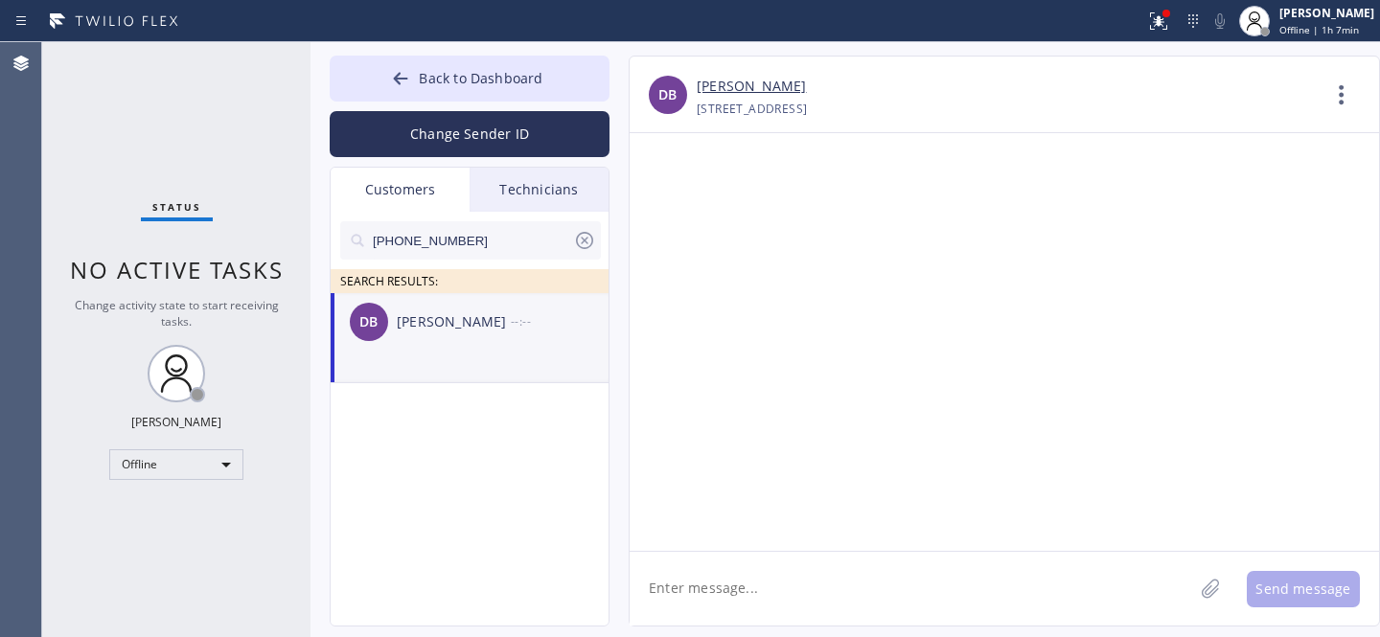
scroll to position [0, 0]
drag, startPoint x: 815, startPoint y: 588, endPoint x: 832, endPoint y: 584, distance: 17.9
click at [816, 589] on textarea at bounding box center [912, 589] width 564 height 74
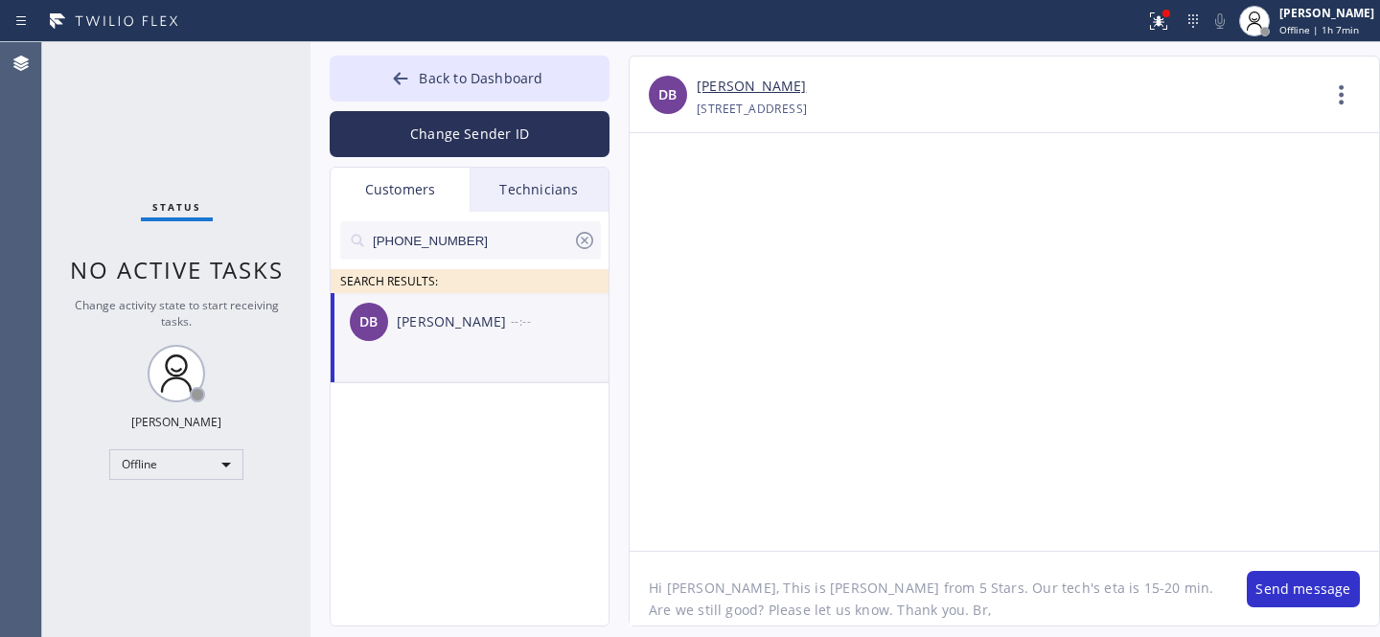
type textarea "Hi [PERSON_NAME], This is [PERSON_NAME] from 5 Stars. Our tech's eta is 15-20 m…"
click at [1281, 594] on button "Send message" at bounding box center [1303, 589] width 113 height 36
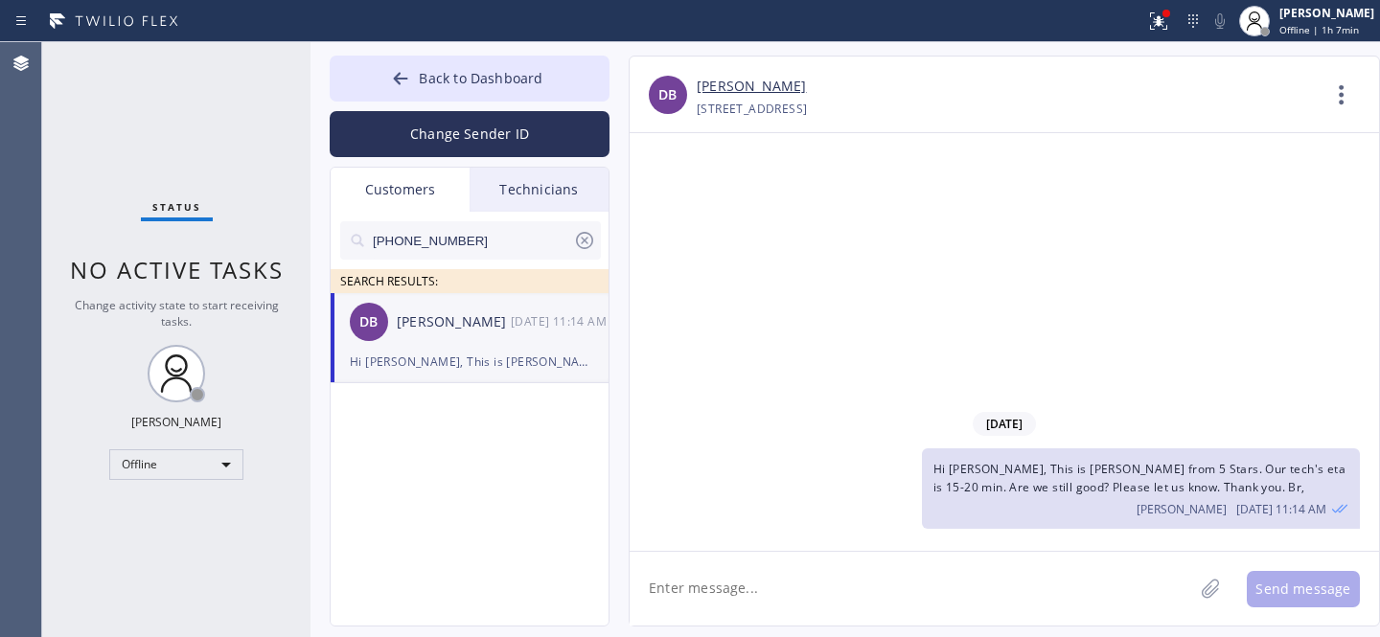
click at [582, 240] on icon at bounding box center [584, 240] width 23 height 23
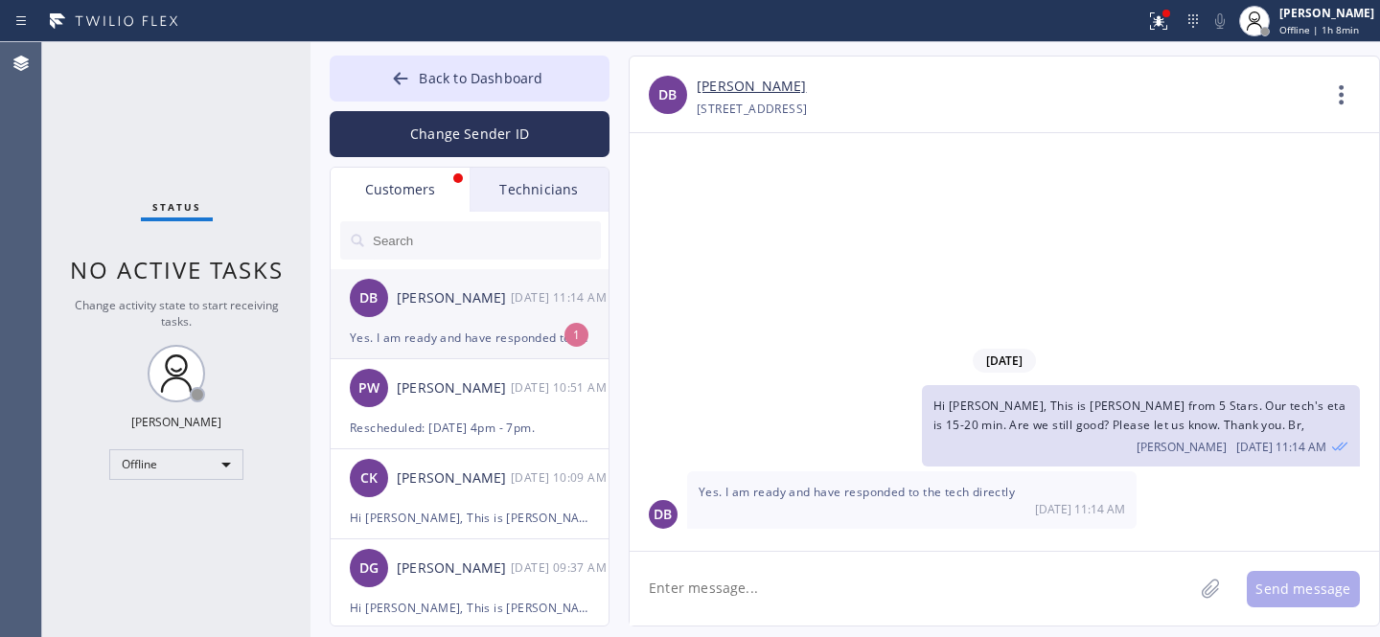
click at [434, 306] on div "[PERSON_NAME]" at bounding box center [454, 299] width 114 height 22
click at [826, 592] on textarea at bounding box center [912, 589] width 564 height 74
type textarea "Ok thank you"
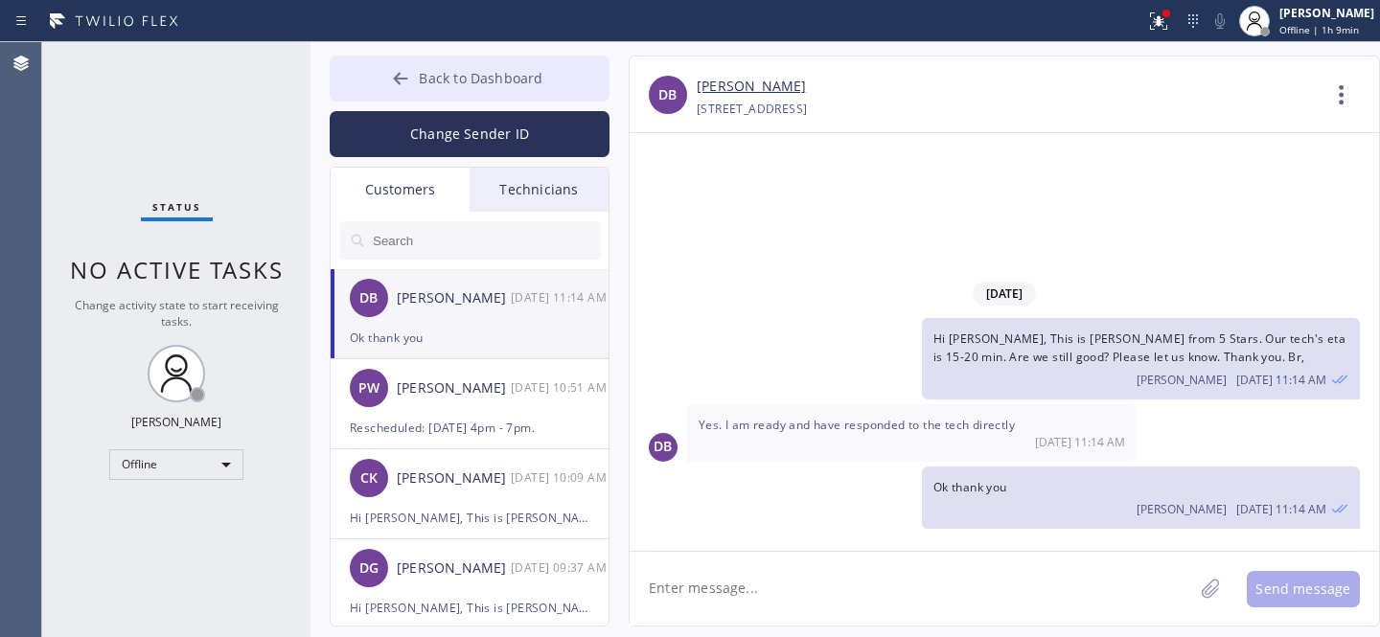
click at [449, 74] on span "Back to Dashboard" at bounding box center [481, 78] width 124 height 18
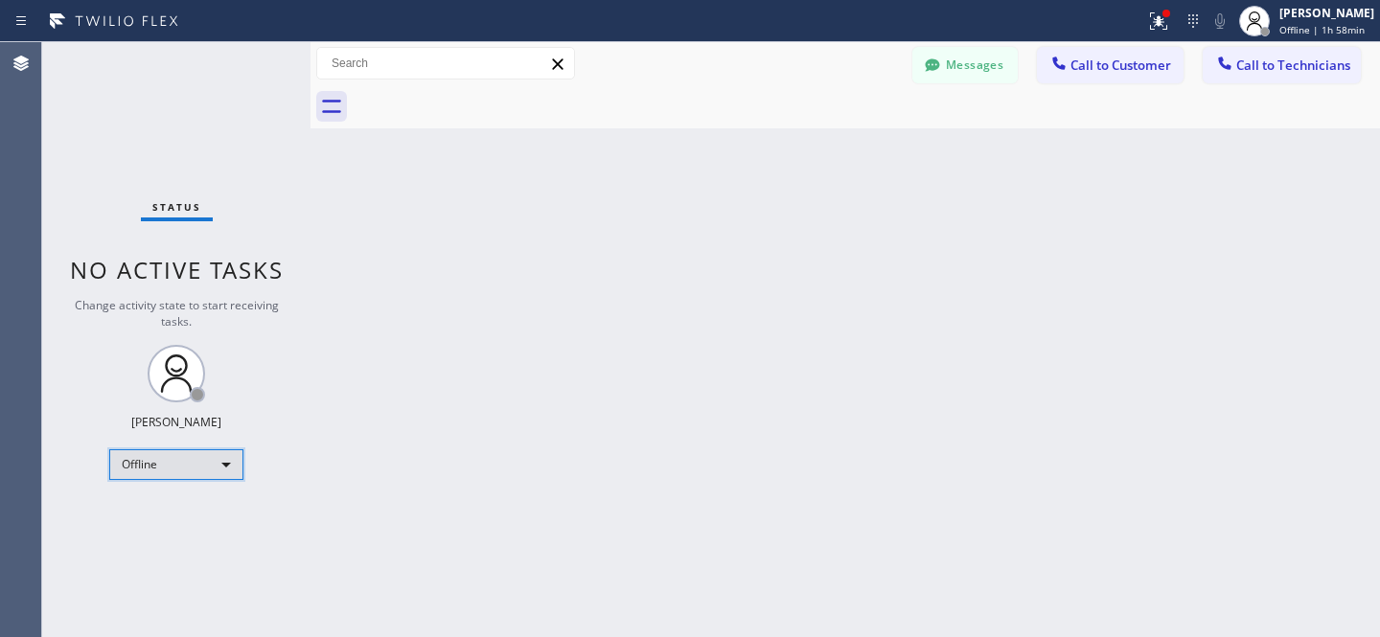
click at [187, 470] on div "Offline" at bounding box center [176, 464] width 134 height 31
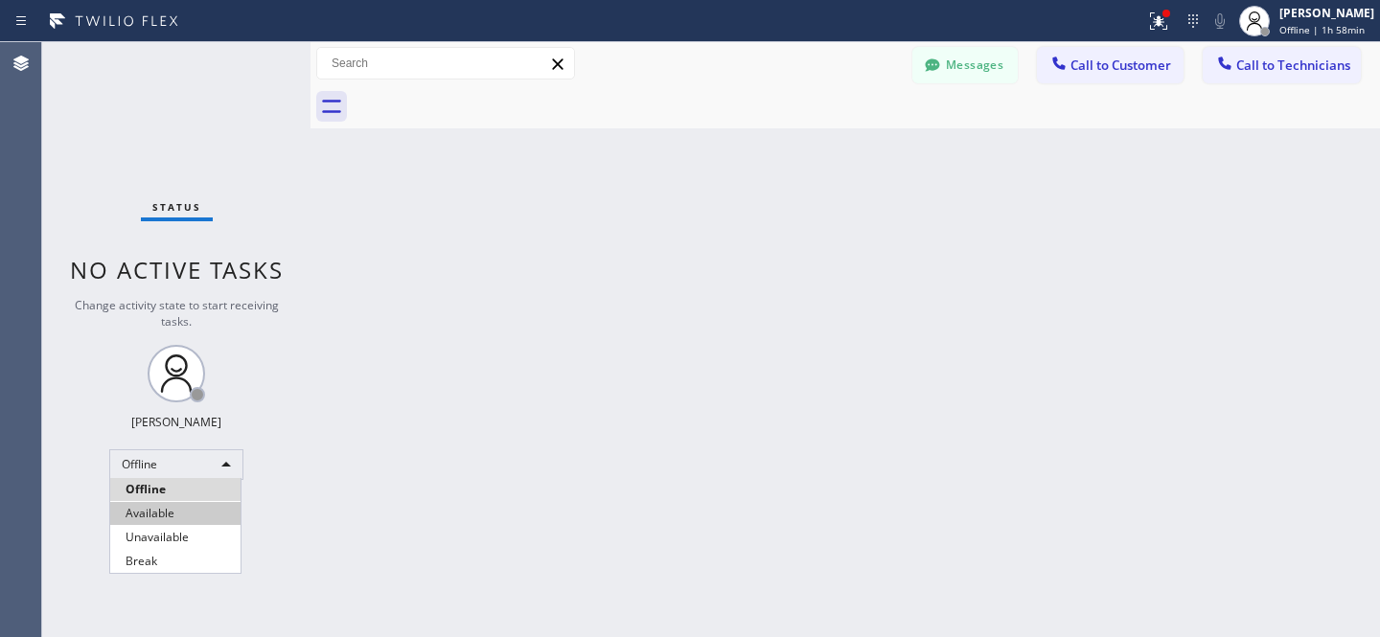
click at [167, 506] on li "Available" at bounding box center [175, 513] width 130 height 23
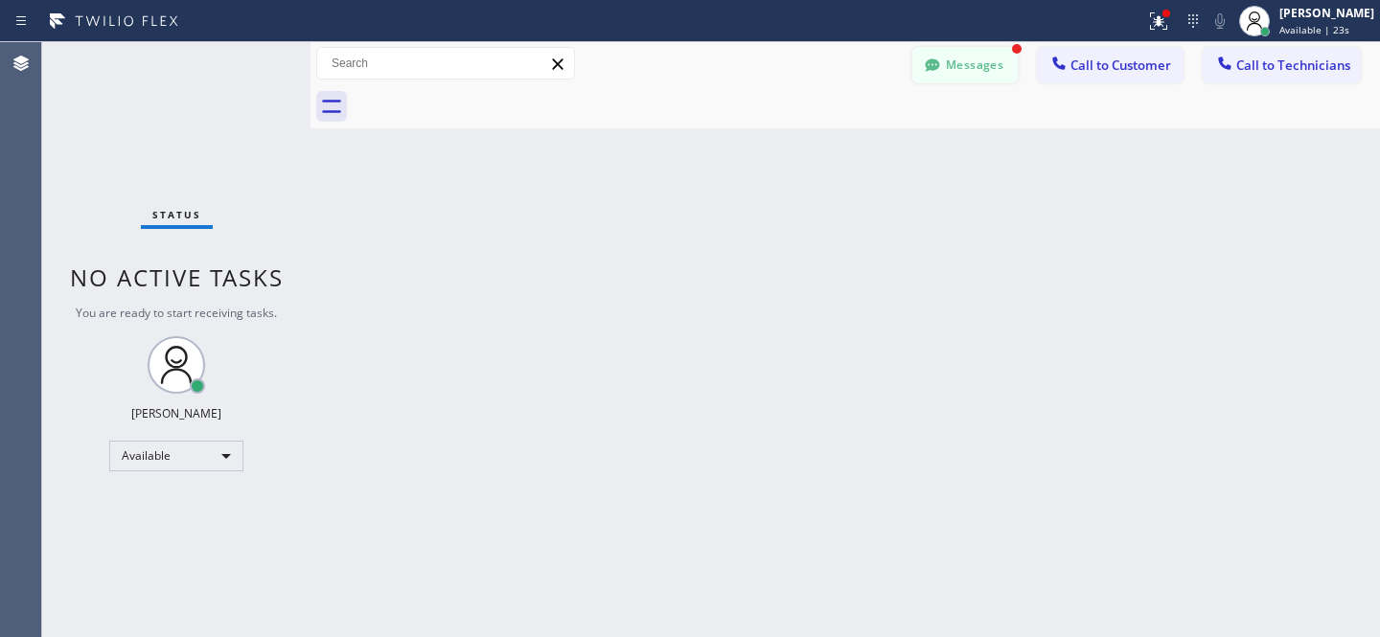
click at [935, 55] on button "Messages" at bounding box center [964, 65] width 105 height 36
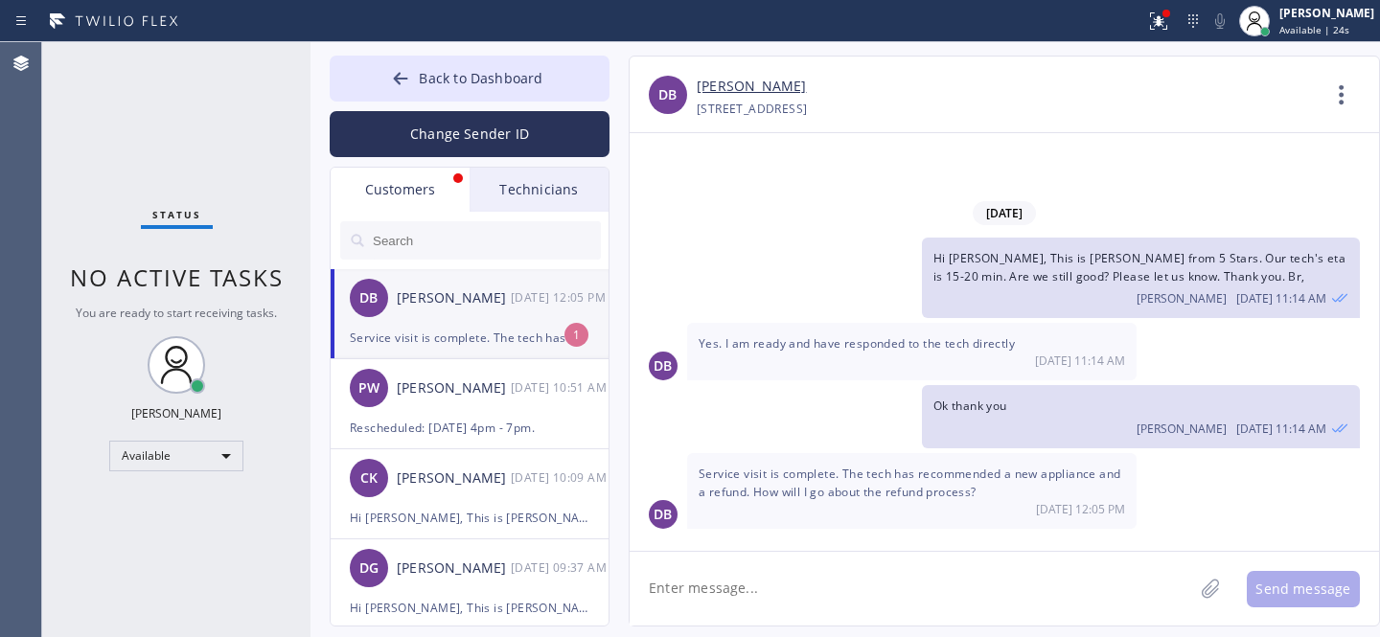
click at [443, 321] on div "DB [PERSON_NAME] [DATE] 12:05 PM" at bounding box center [471, 298] width 280 height 58
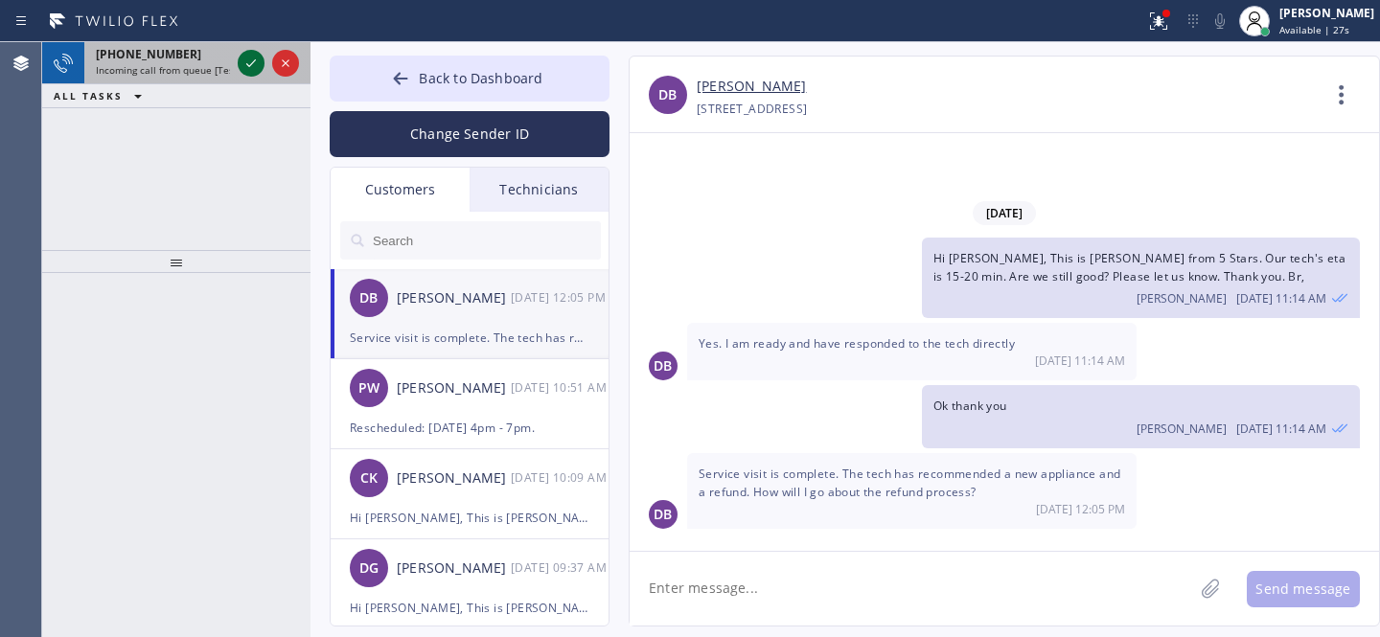
click at [244, 62] on icon at bounding box center [251, 63] width 23 height 23
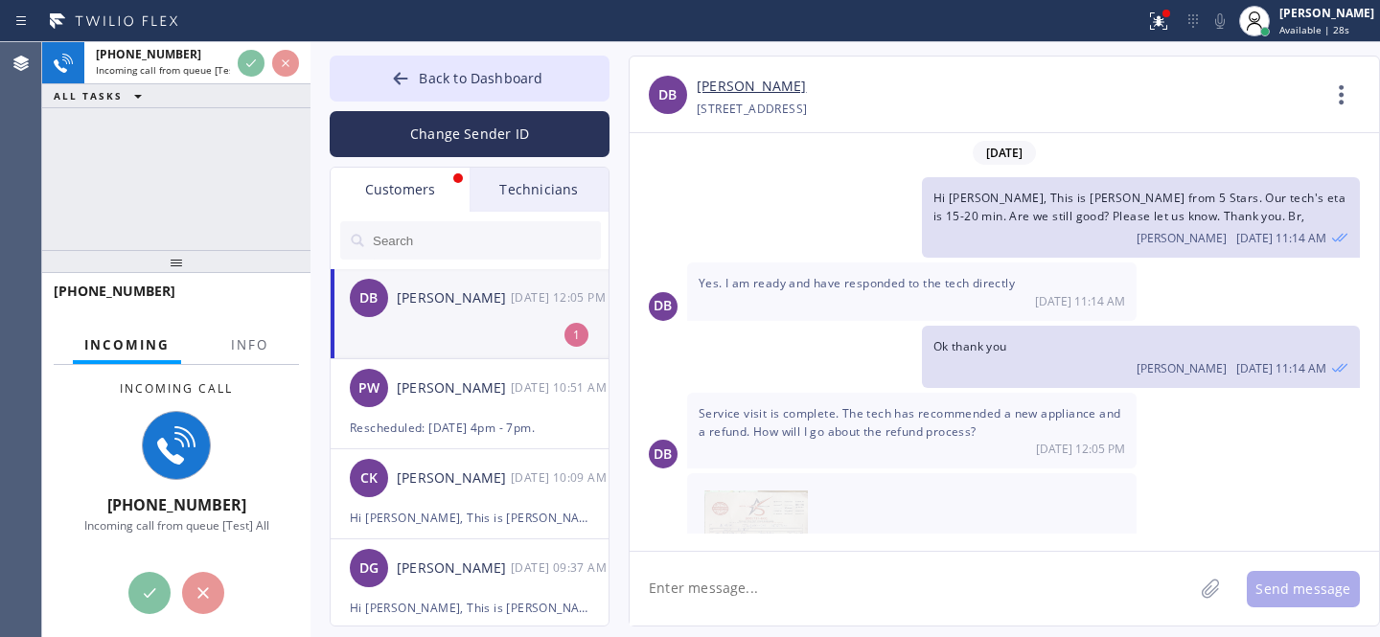
scroll to position [96, 0]
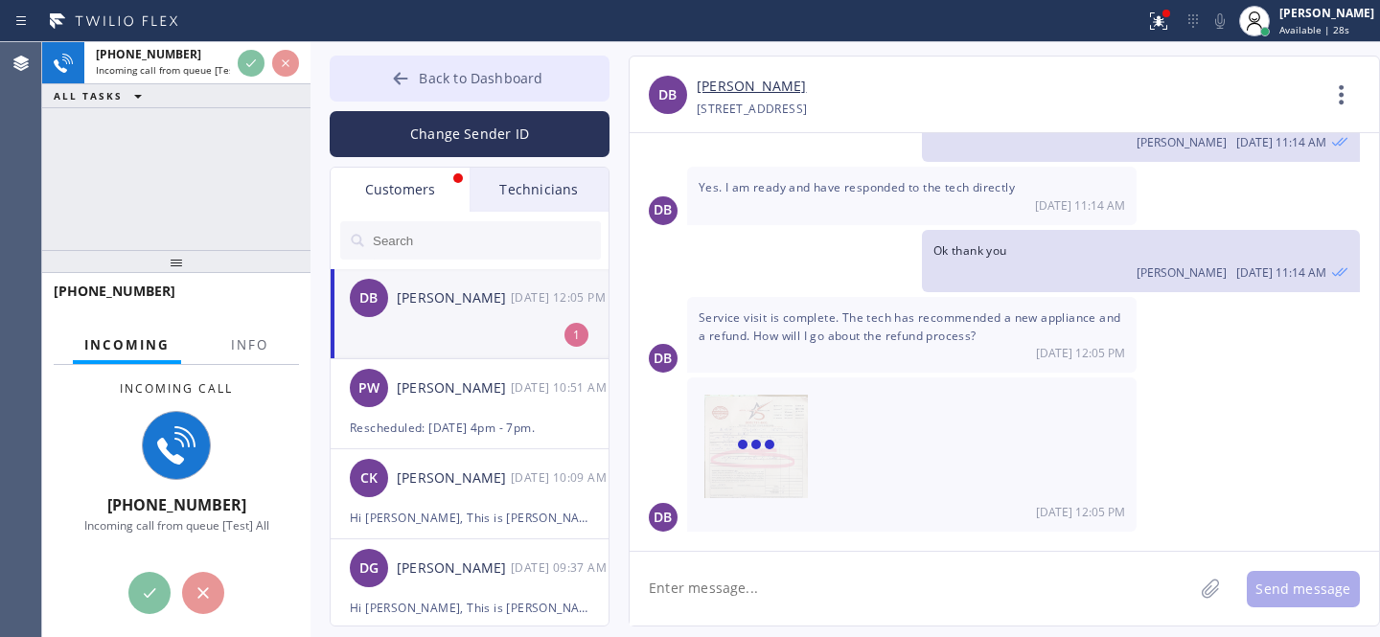
click at [427, 89] on button "Back to Dashboard" at bounding box center [470, 79] width 280 height 46
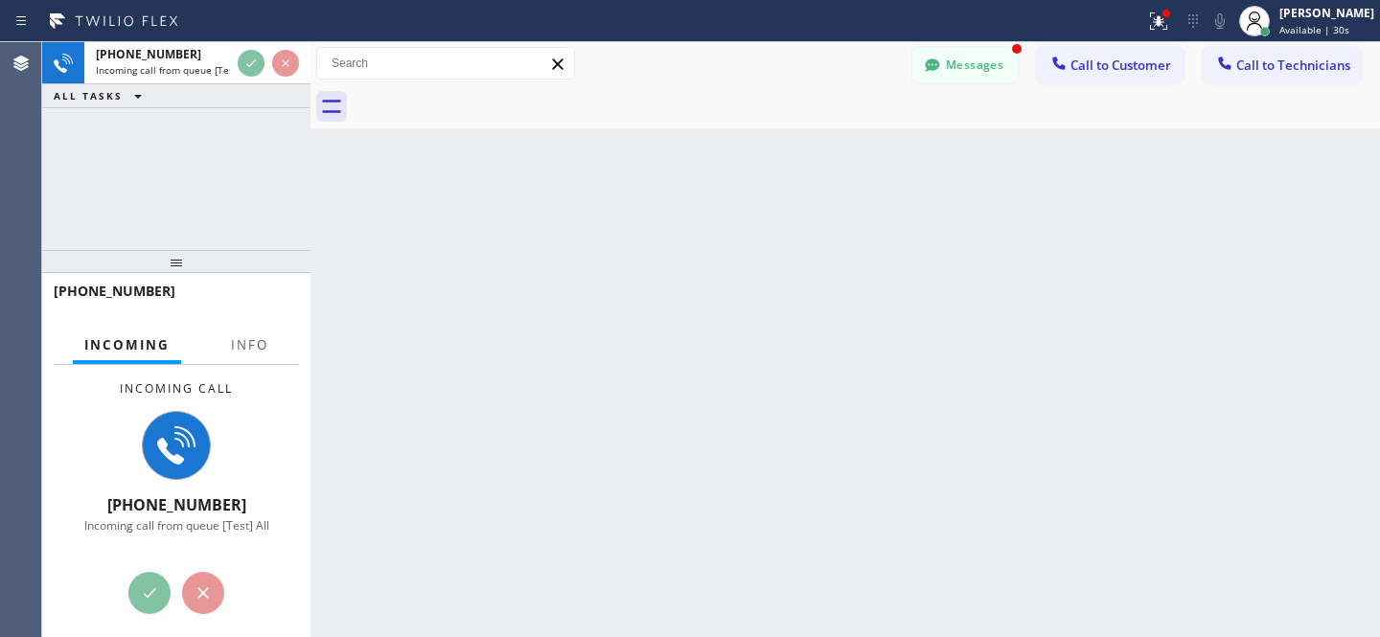
click at [401, 79] on div at bounding box center [445, 63] width 259 height 33
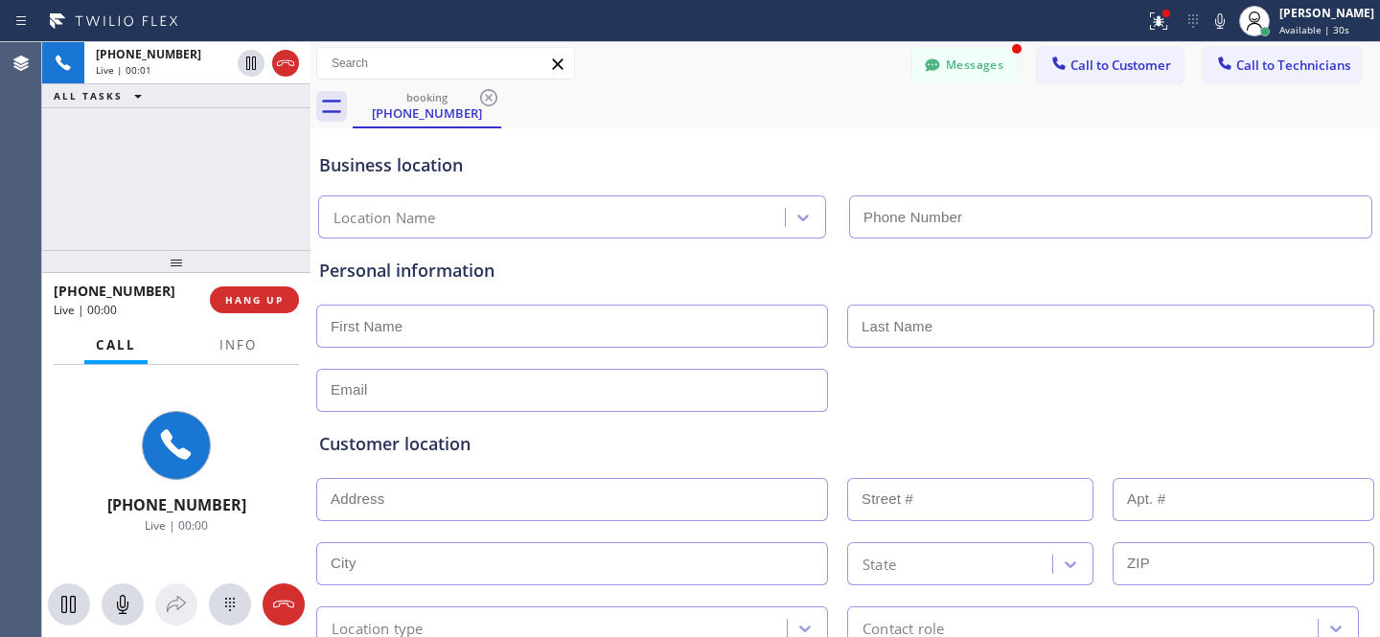
type input "[PHONE_NUMBER]"
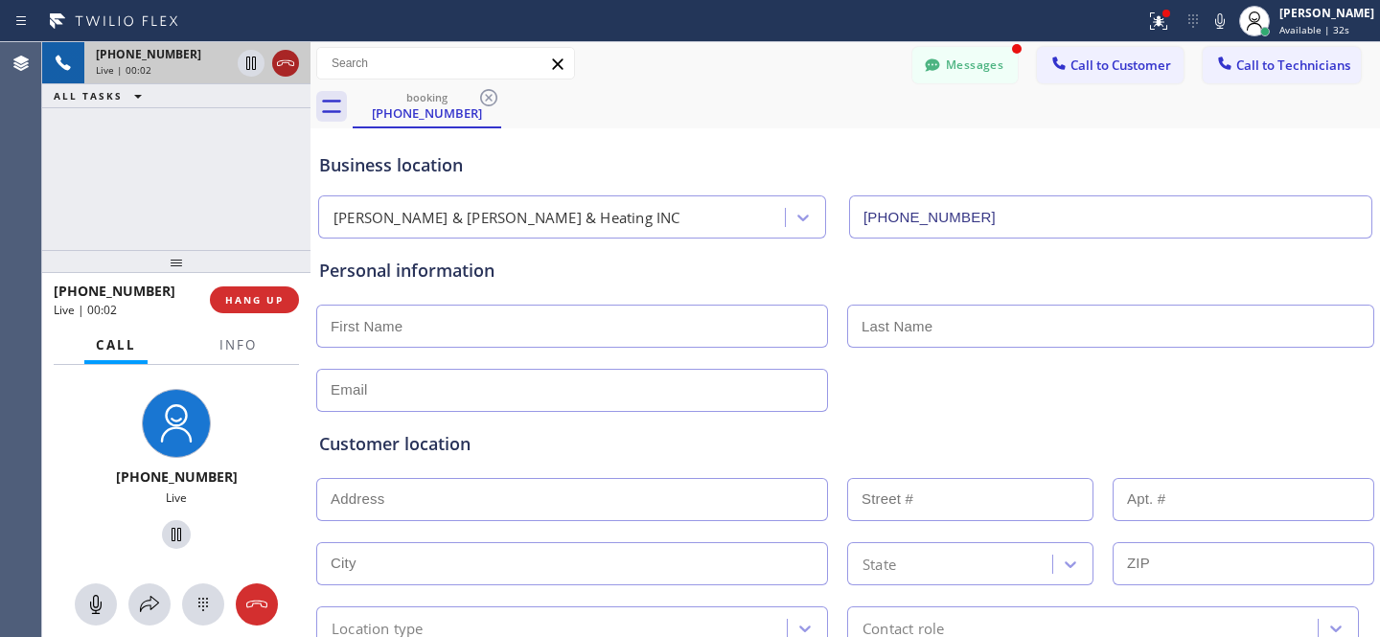
click at [284, 64] on icon at bounding box center [285, 63] width 23 height 23
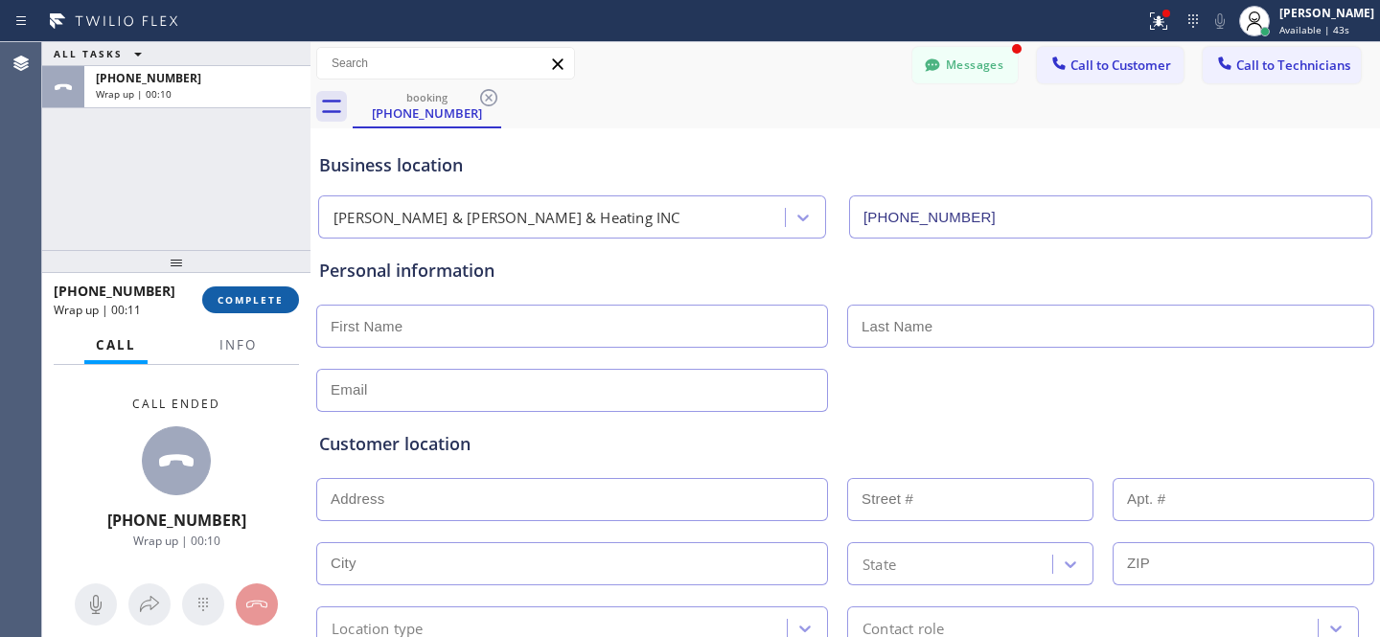
click at [252, 308] on button "COMPLETE" at bounding box center [250, 300] width 97 height 27
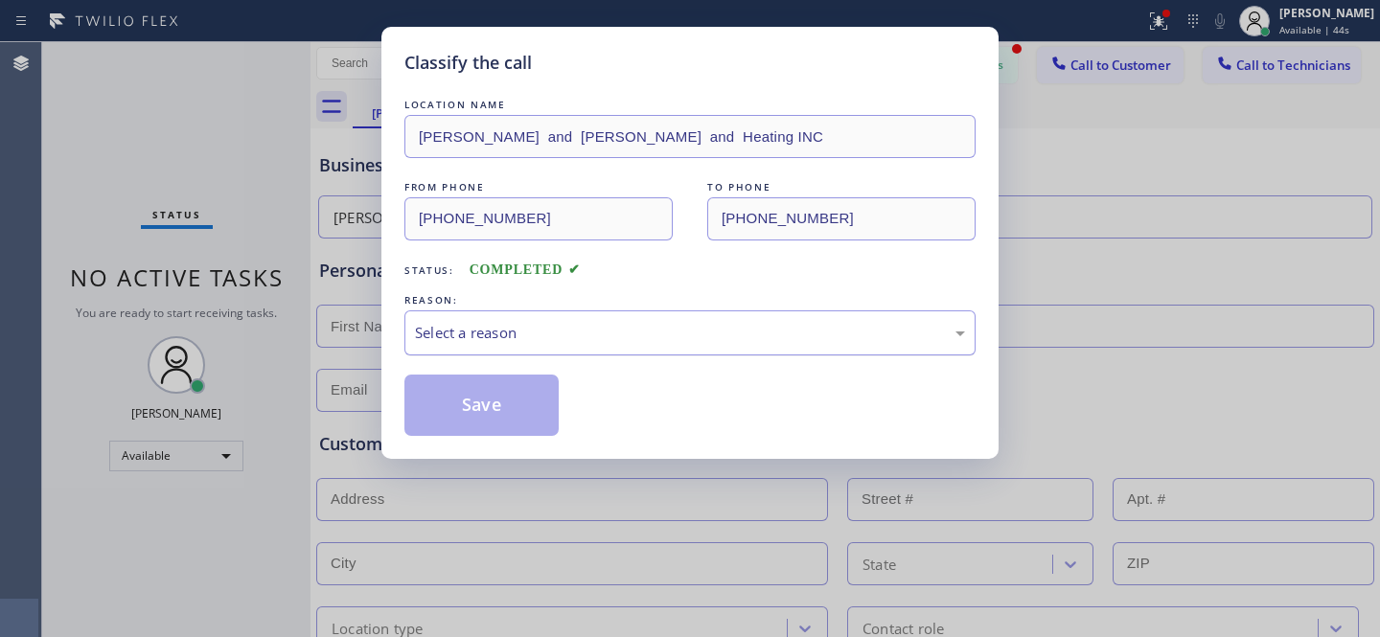
click at [482, 324] on div "Select a reason" at bounding box center [689, 333] width 571 height 45
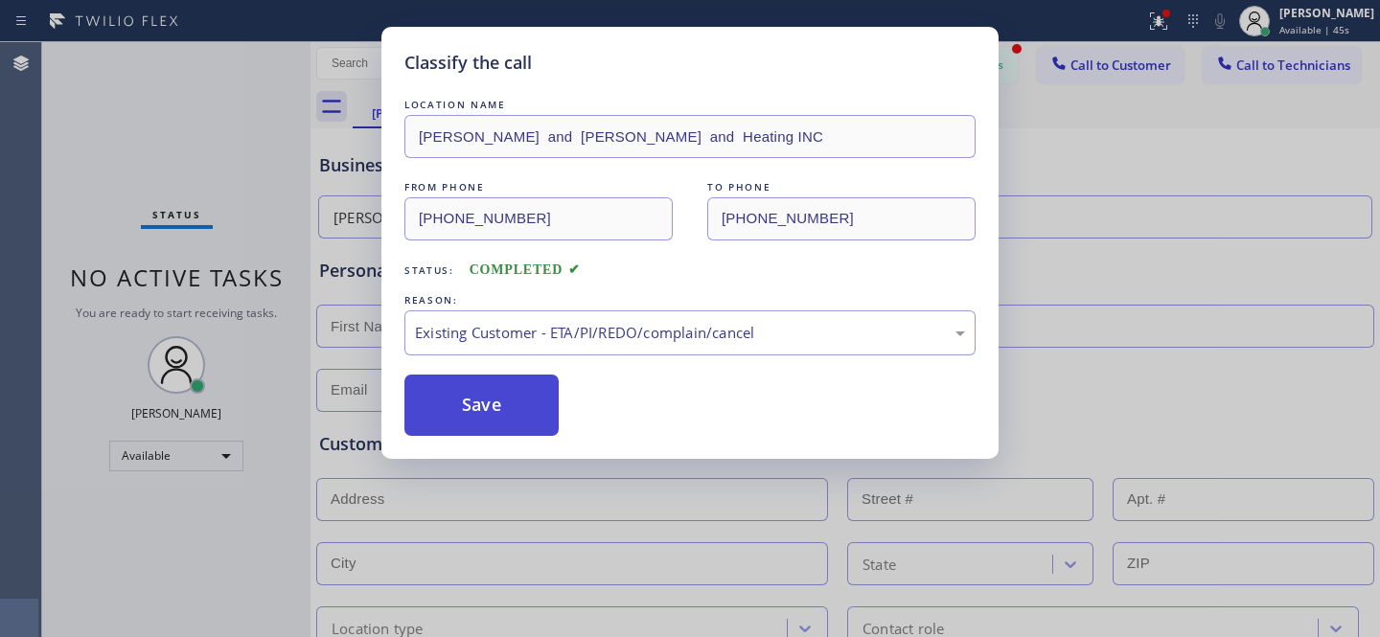
click at [512, 424] on button "Save" at bounding box center [481, 405] width 154 height 61
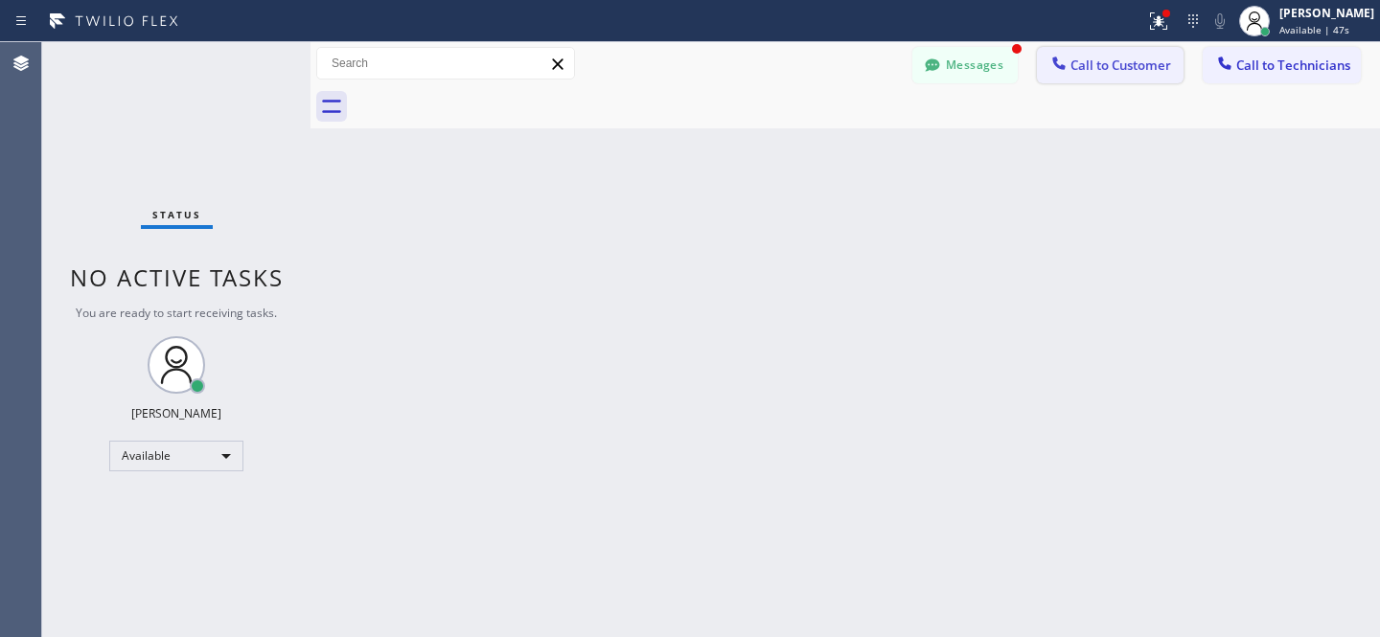
click at [1093, 74] on button "Call to Customer" at bounding box center [1110, 65] width 147 height 36
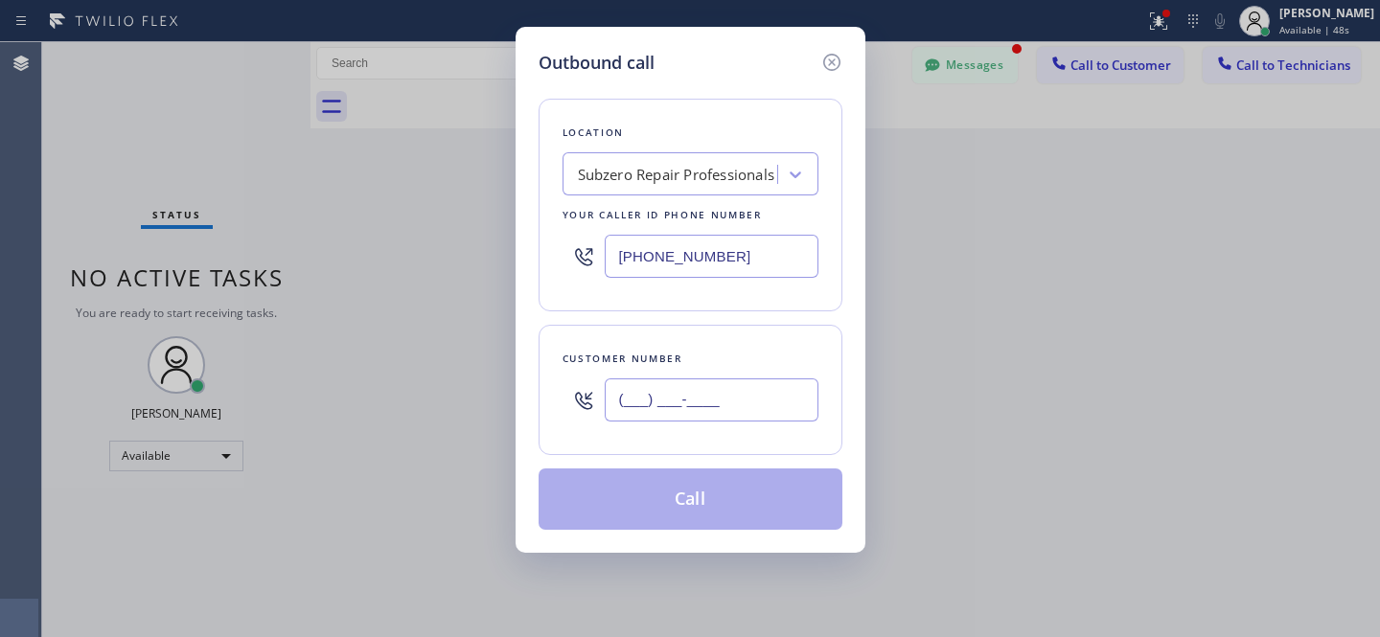
drag, startPoint x: 716, startPoint y: 403, endPoint x: 734, endPoint y: 393, distance: 20.6
click at [717, 402] on input "(___) ___-____" at bounding box center [712, 400] width 214 height 43
paste input "718) 753-2703"
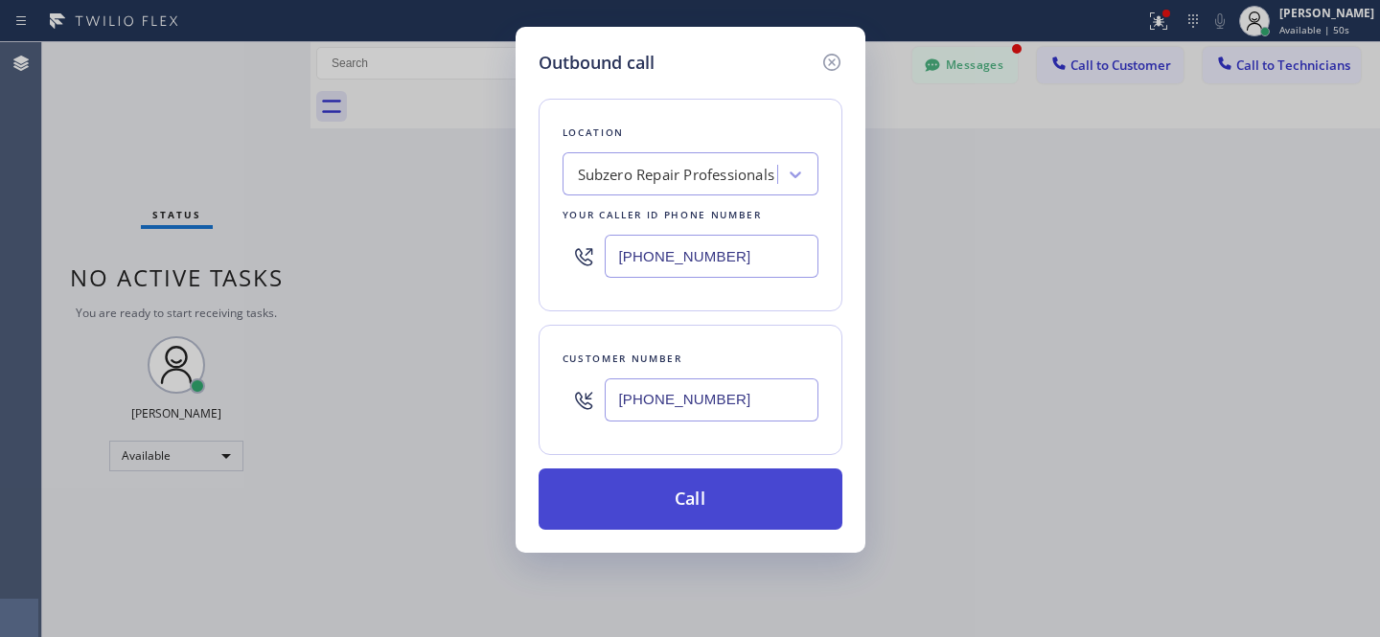
type input "[PHONE_NUMBER]"
click at [719, 488] on button "Call" at bounding box center [691, 499] width 304 height 61
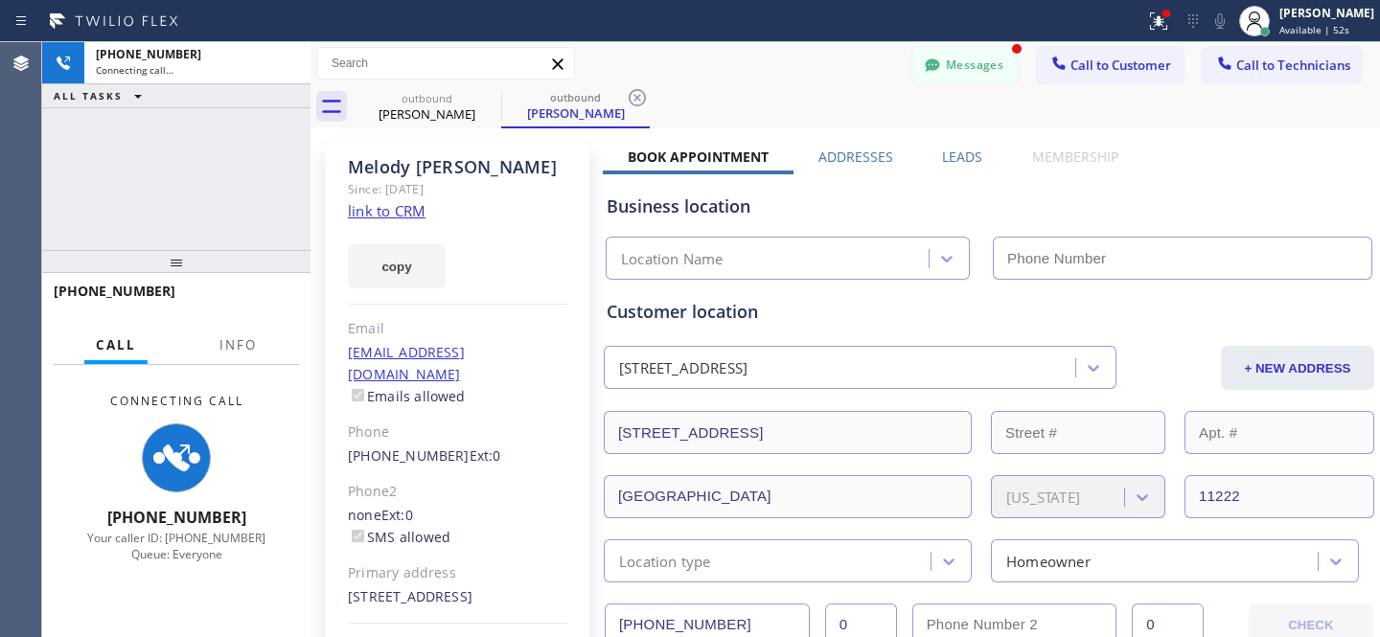
type input "[PHONE_NUMBER]"
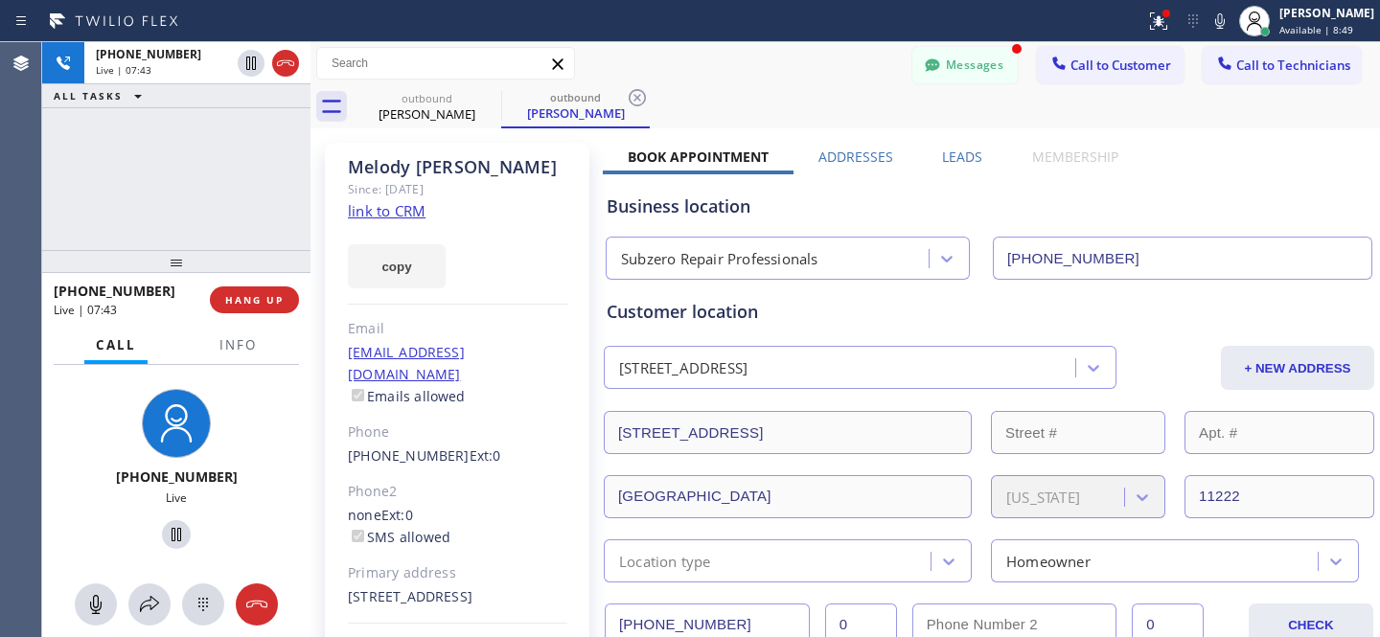
drag, startPoint x: 959, startPoint y: 81, endPoint x: 435, endPoint y: 303, distance: 569.0
click at [959, 81] on button "Messages" at bounding box center [964, 65] width 105 height 36
click at [955, 58] on div "[PERSON_NAME] [PHONE_NUMBER] Choose phone number [PHONE_NUMBER] [STREET_ADDRESS…" at bounding box center [1004, 95] width 749 height 77
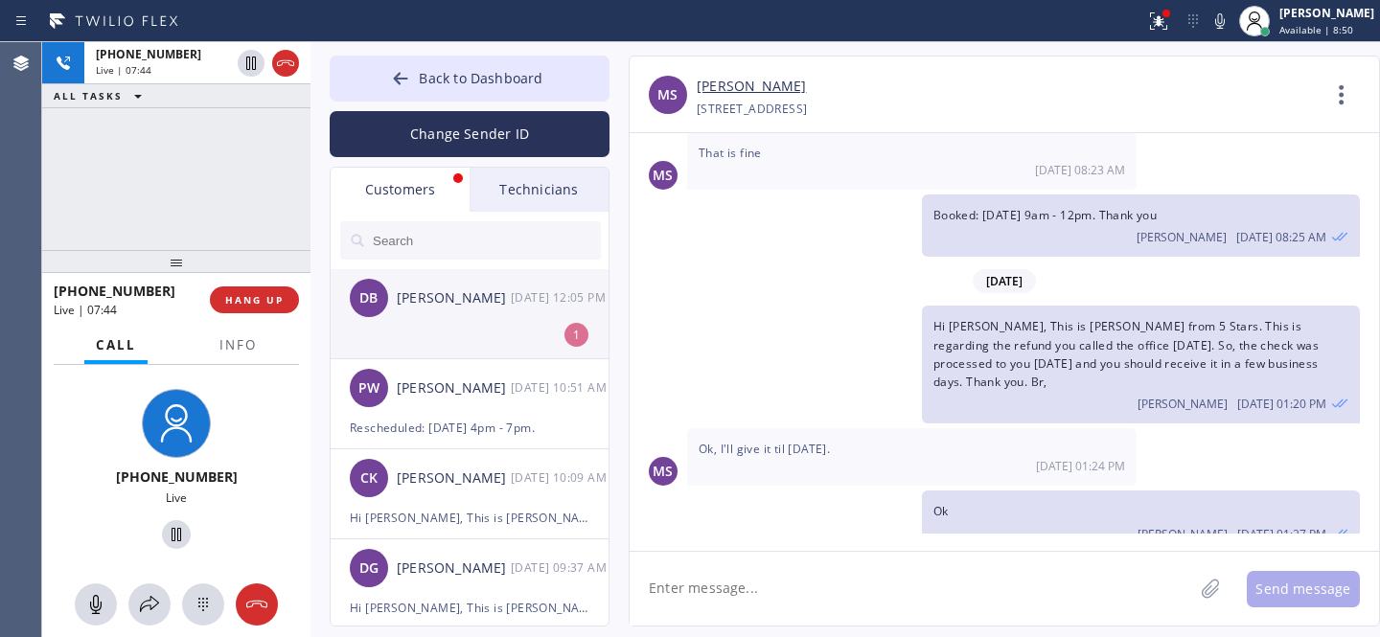
click at [470, 300] on div "[PERSON_NAME]" at bounding box center [454, 299] width 114 height 22
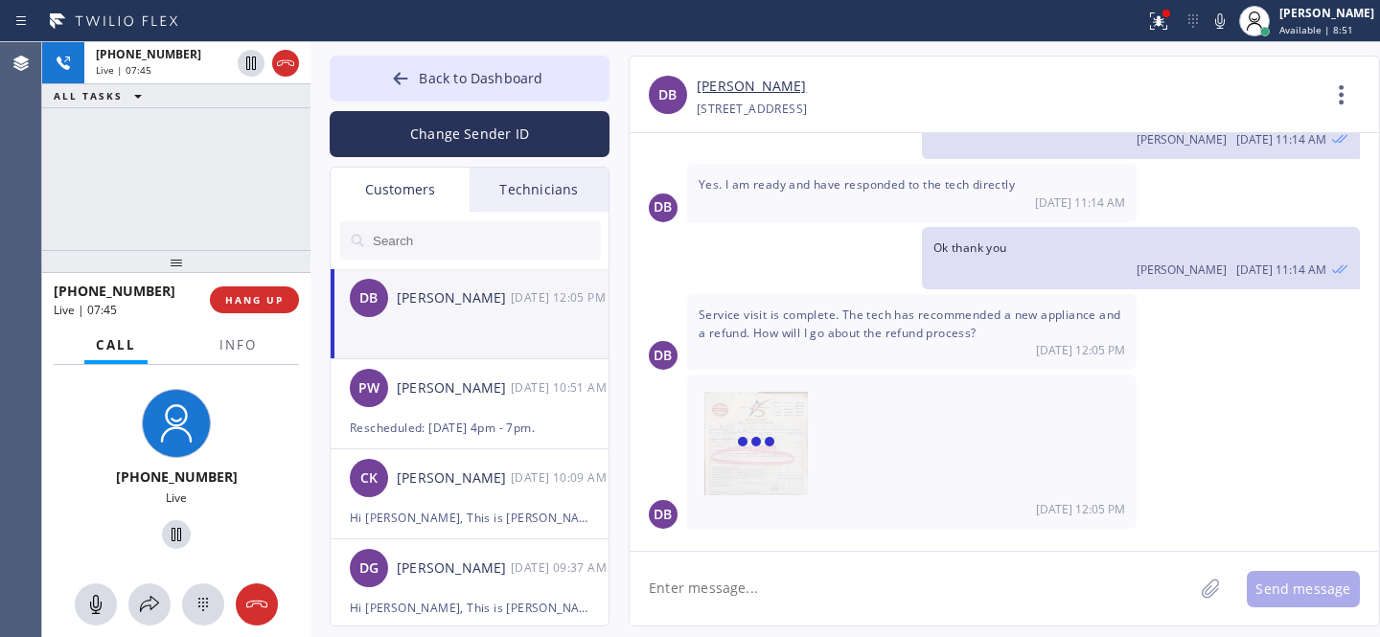
scroll to position [96, 0]
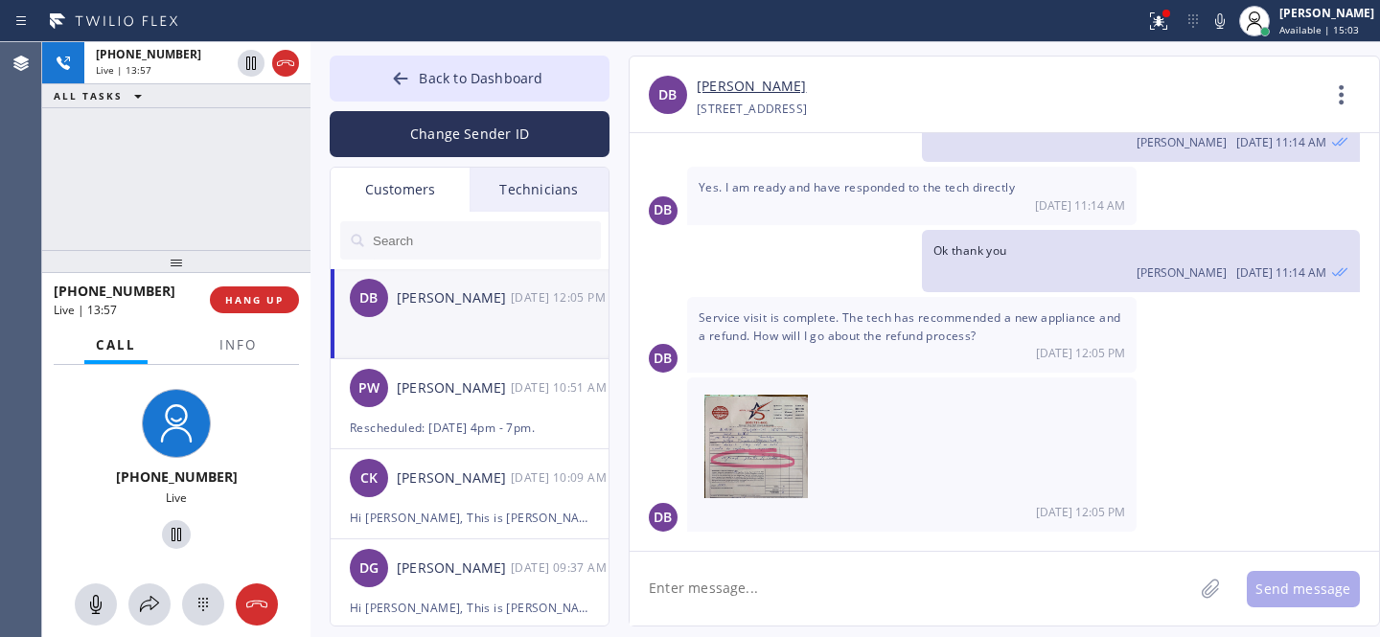
click at [775, 592] on textarea at bounding box center [912, 589] width 564 height 74
click at [460, 317] on div "DB [PERSON_NAME] [DATE] 12:05 PM" at bounding box center [471, 298] width 280 height 58
click at [259, 302] on span "HANG UP" at bounding box center [254, 299] width 58 height 13
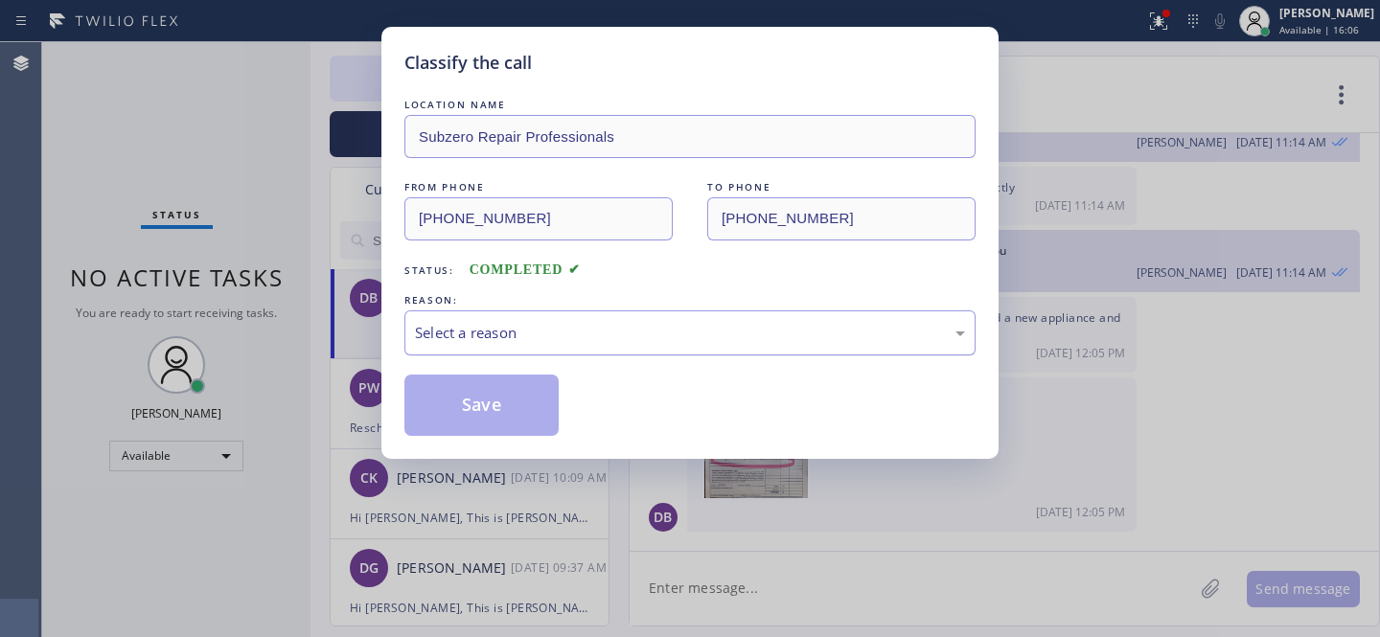
click at [556, 347] on div "Select a reason" at bounding box center [689, 333] width 571 height 45
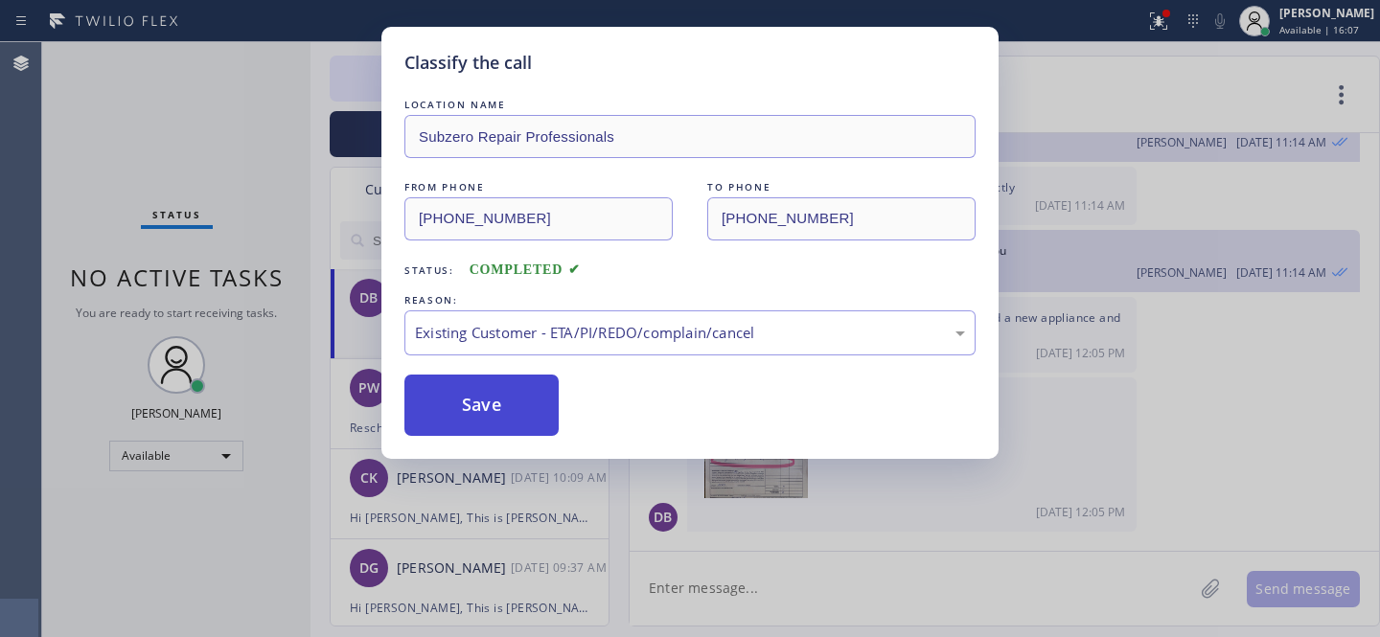
drag, startPoint x: 538, startPoint y: 437, endPoint x: 525, endPoint y: 426, distance: 17.0
click at [537, 436] on button "Save" at bounding box center [481, 405] width 154 height 61
click at [521, 422] on button "Save" at bounding box center [481, 405] width 154 height 61
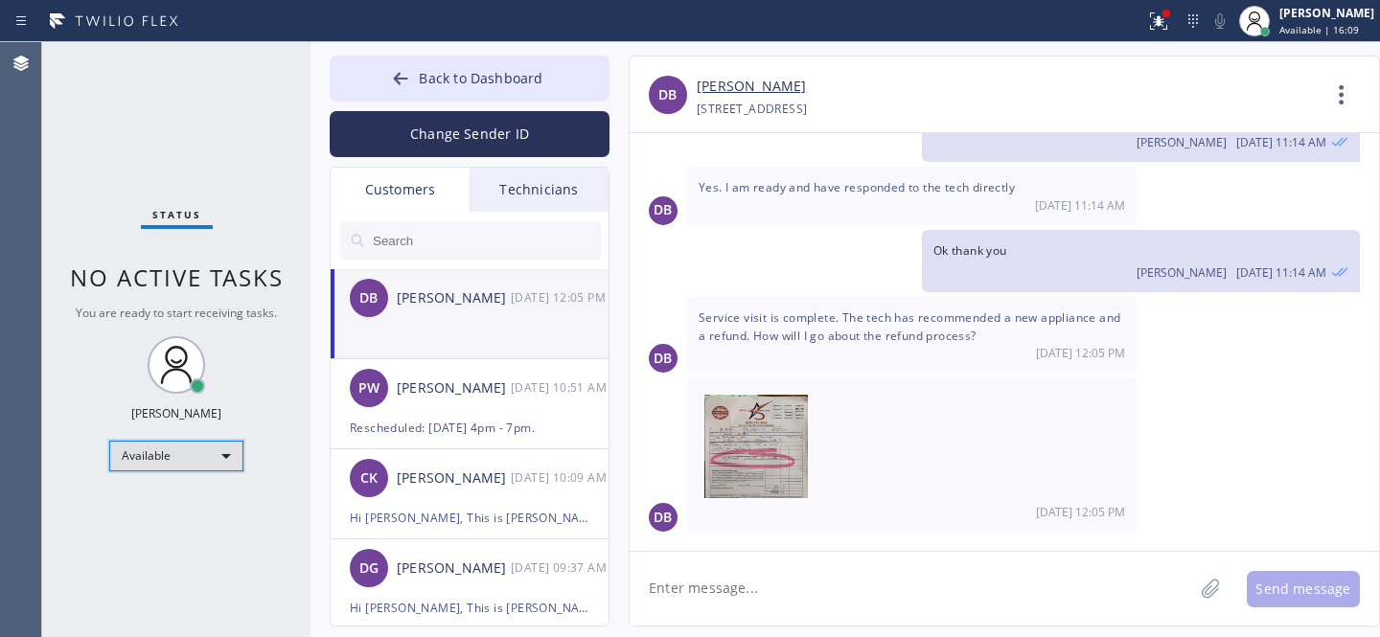
click at [170, 448] on div "Available" at bounding box center [176, 456] width 134 height 31
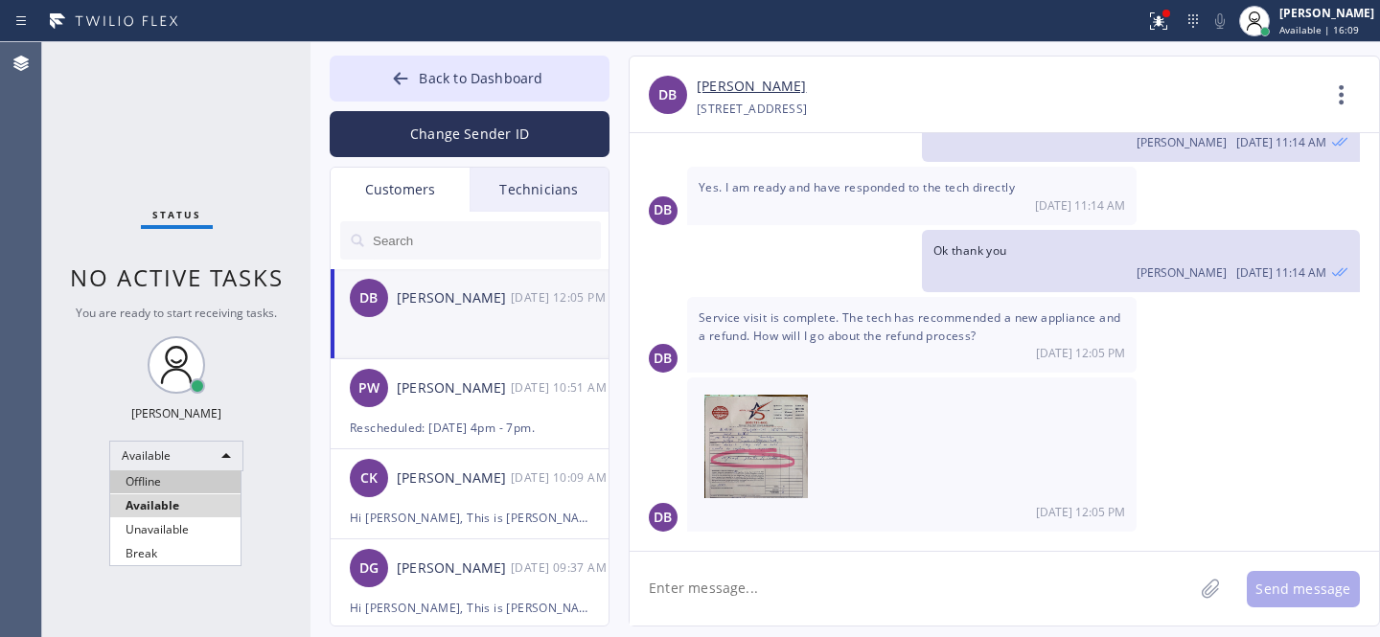
click at [147, 480] on li "Offline" at bounding box center [175, 482] width 130 height 23
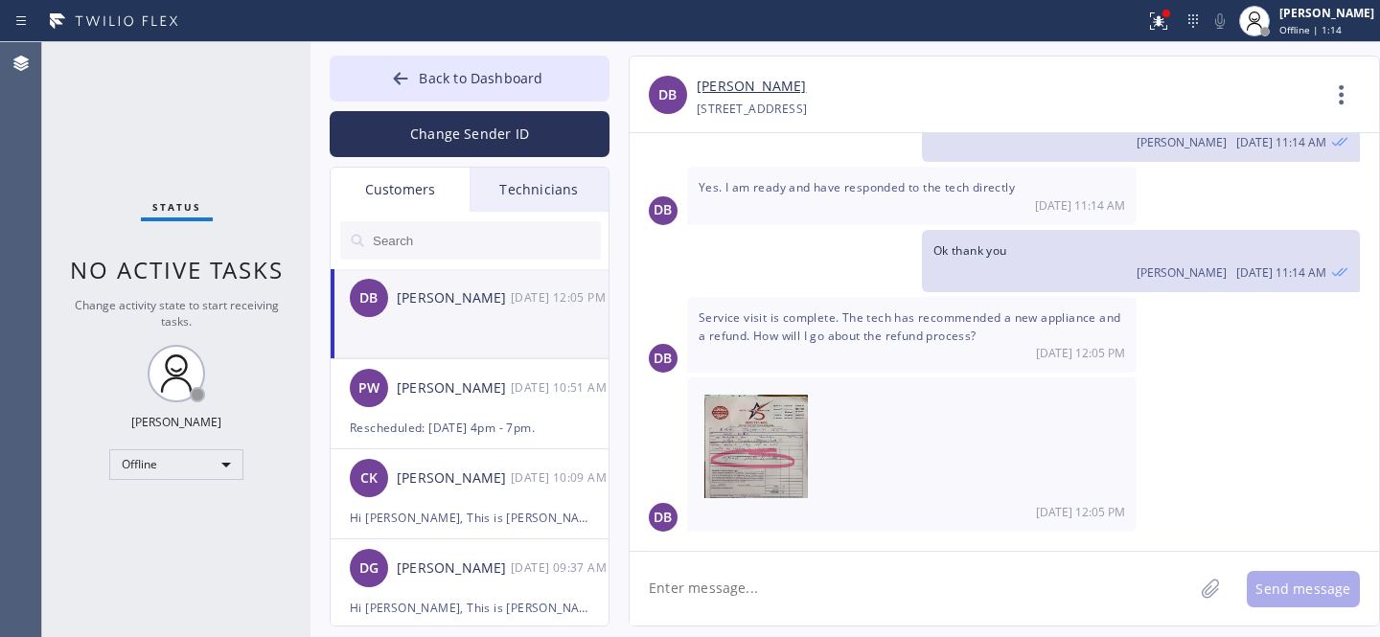
click at [738, 85] on link "[PERSON_NAME]" at bounding box center [751, 87] width 109 height 22
click at [919, 603] on textarea at bounding box center [912, 589] width 564 height 74
click at [733, 427] on img at bounding box center [756, 452] width 104 height 115
click at [822, 585] on textarea at bounding box center [912, 589] width 564 height 74
click at [820, 596] on textarea at bounding box center [912, 589] width 564 height 74
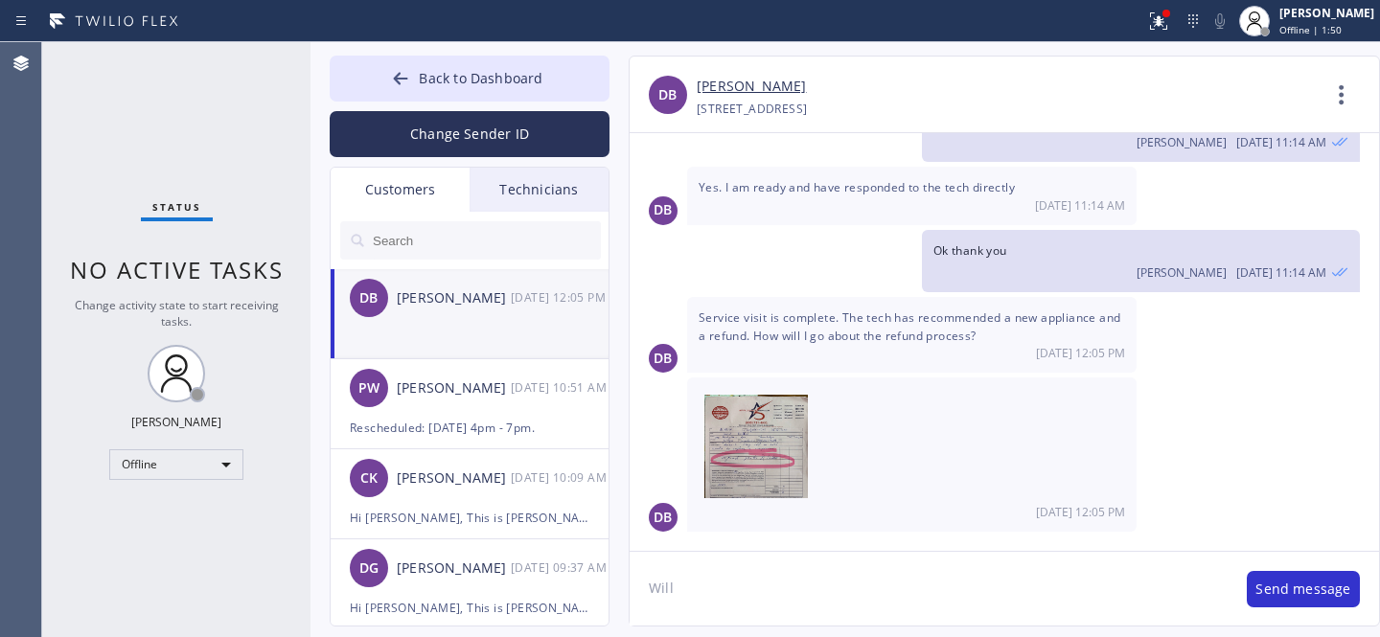
type textarea "Will"
drag, startPoint x: 750, startPoint y: 587, endPoint x: 787, endPoint y: 562, distance: 44.7
click at [751, 588] on textarea at bounding box center [912, 589] width 564 height 74
type textarea "Will take"
drag, startPoint x: 820, startPoint y: 584, endPoint x: 841, endPoint y: 578, distance: 21.9
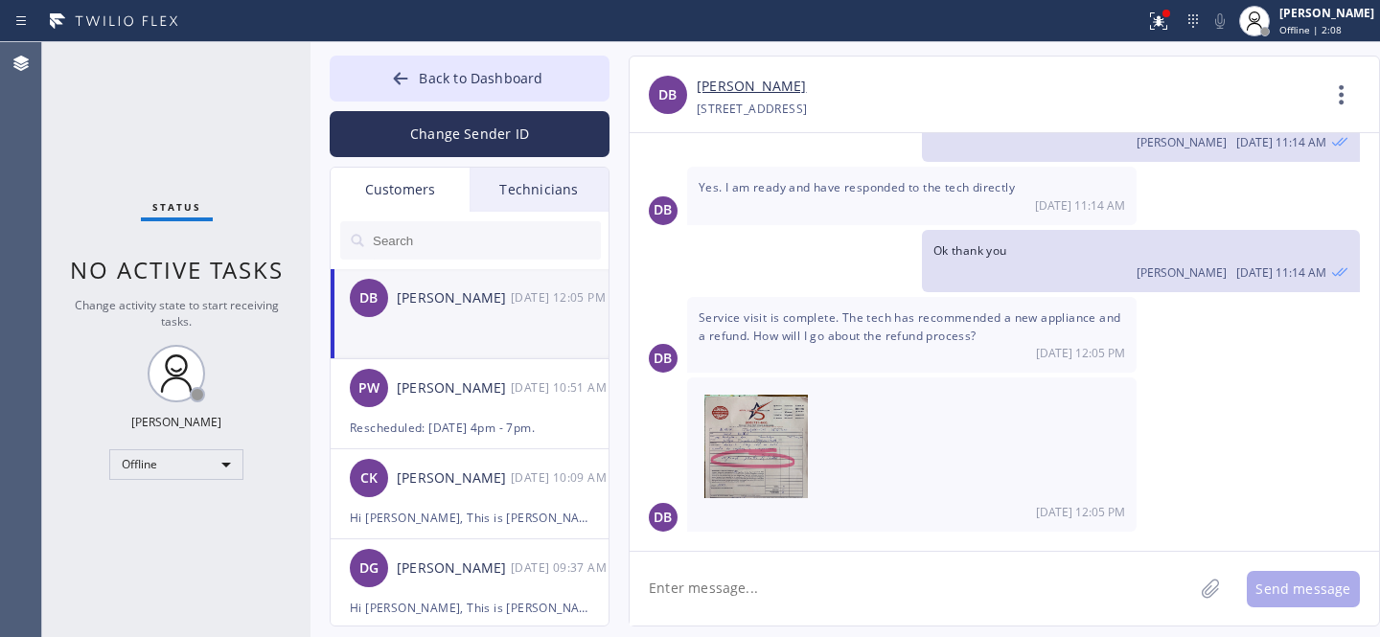
click at [821, 585] on textarea at bounding box center [912, 589] width 564 height 74
paste textarea "$215.75"
type textarea "hello, how much is the refund? $215.75?"
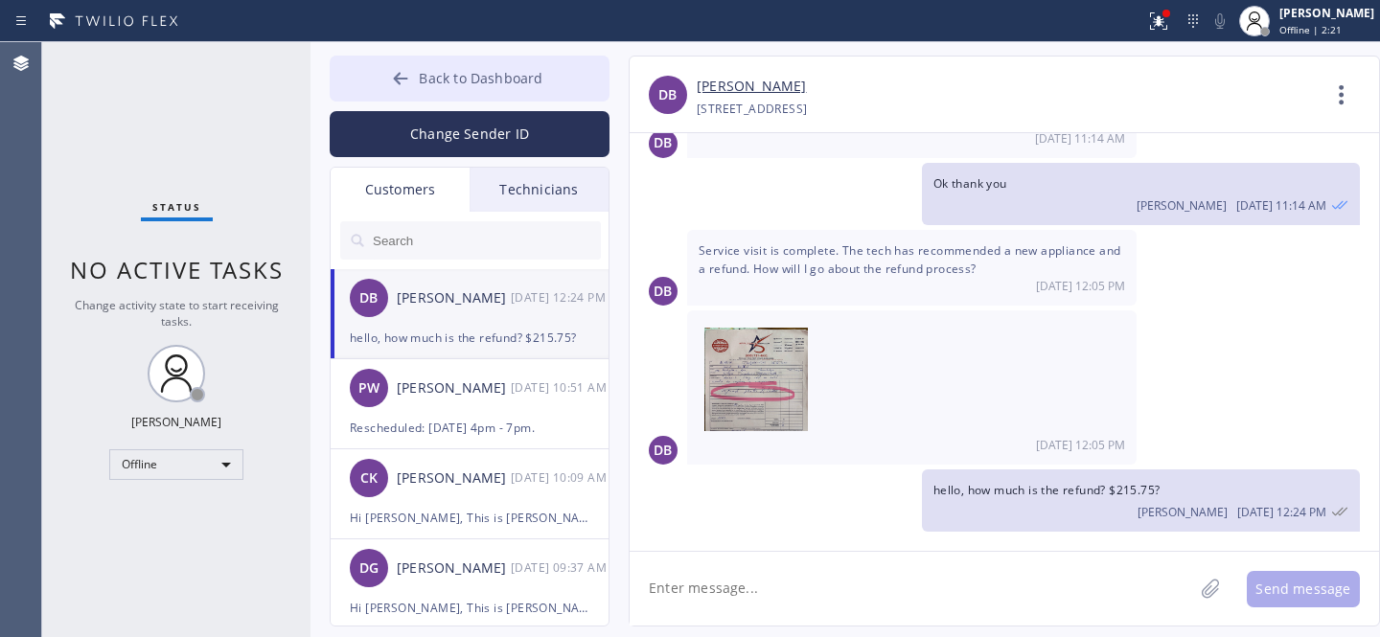
click at [450, 85] on span "Back to Dashboard" at bounding box center [481, 78] width 124 height 18
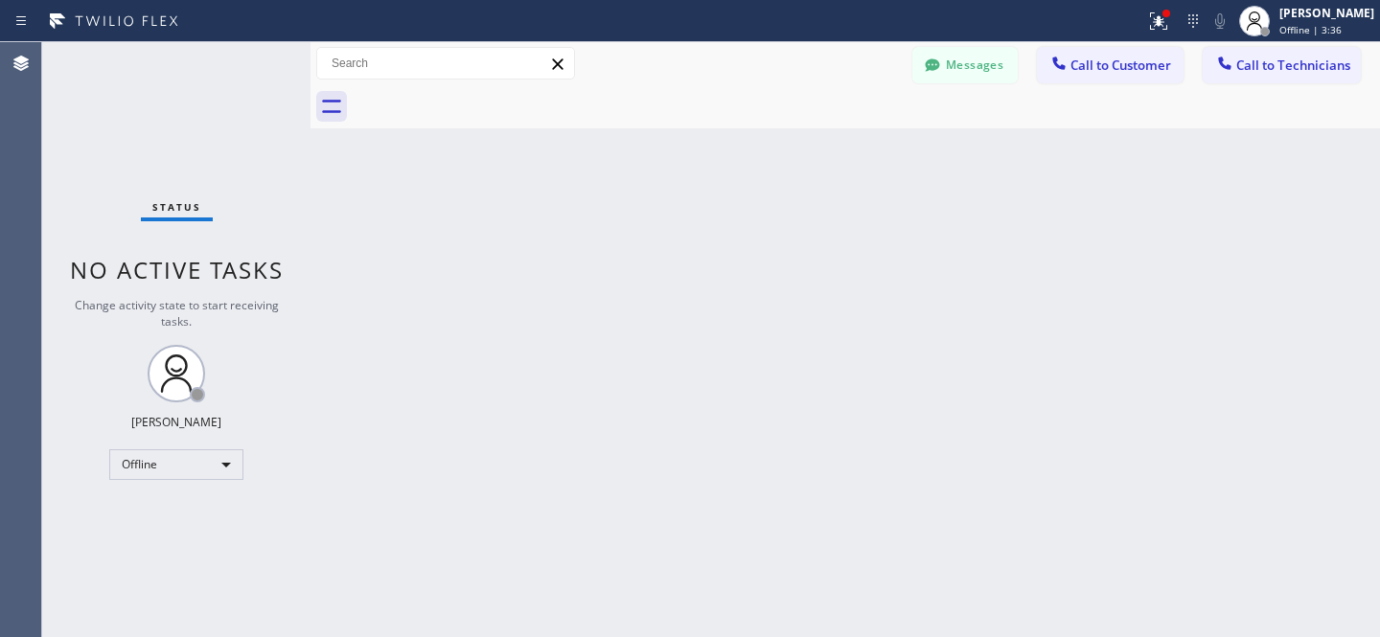
drag, startPoint x: 469, startPoint y: 287, endPoint x: 472, endPoint y: 255, distance: 31.9
click at [470, 286] on div "Back to Dashboard Change Sender ID Customers Technicians DB [PERSON_NAME] [DATE…" at bounding box center [846, 339] width 1070 height 595
click at [974, 72] on button "Messages" at bounding box center [964, 65] width 105 height 36
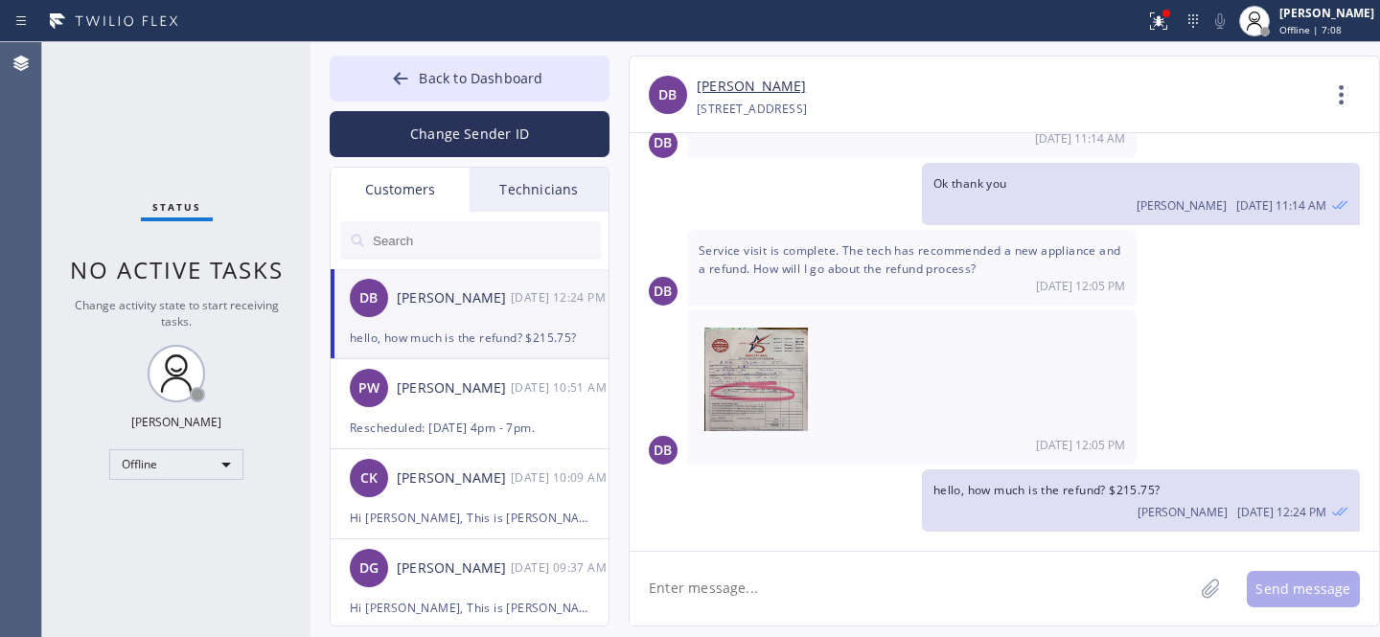
click at [486, 311] on div "DB [PERSON_NAME] [DATE] 12:24 PM" at bounding box center [471, 298] width 280 height 58
click at [775, 582] on textarea at bounding box center [912, 589] width 564 height 74
type textarea "F"
paste textarea "$116.75"
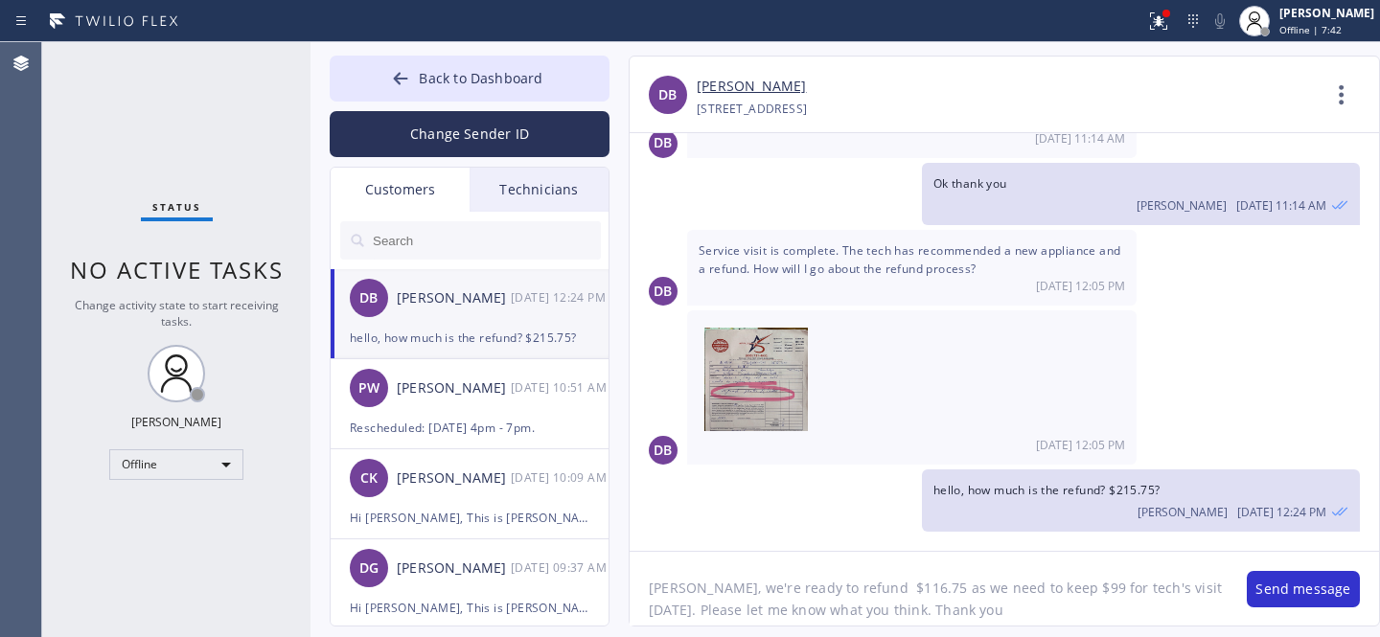
type textarea "[PERSON_NAME], we're ready to refund $116.75 as we need to keep $99 for tech's …"
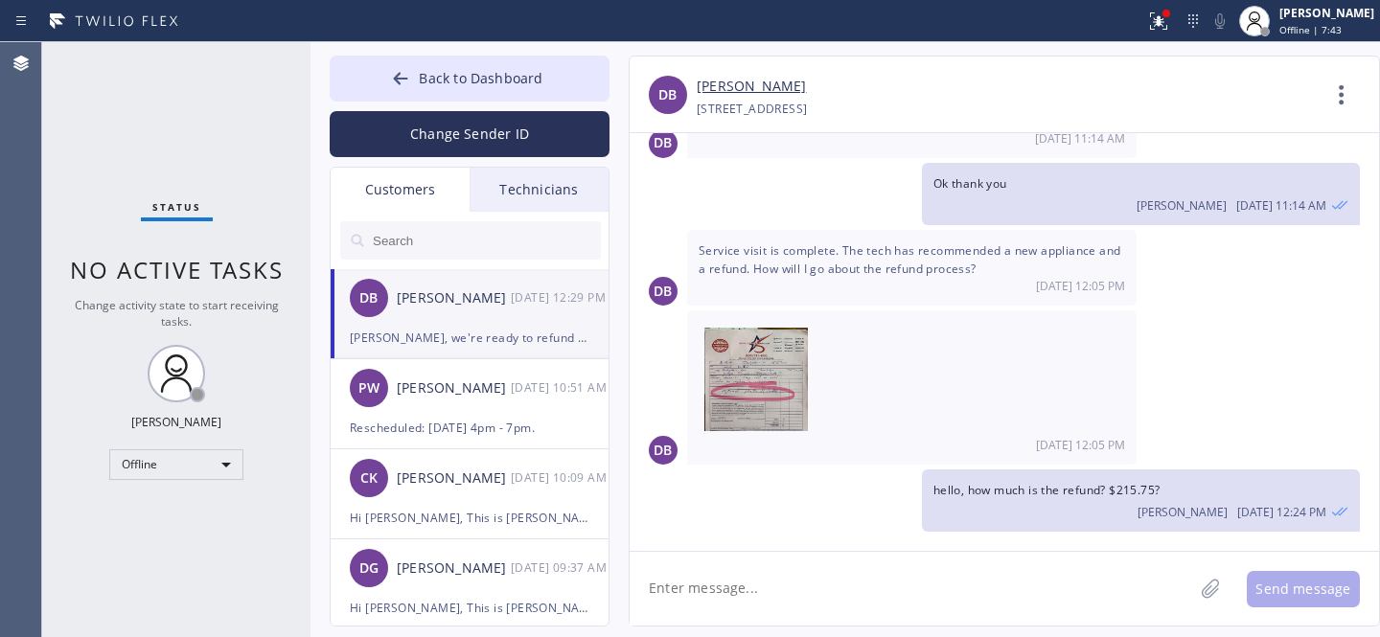
scroll to position [248, 0]
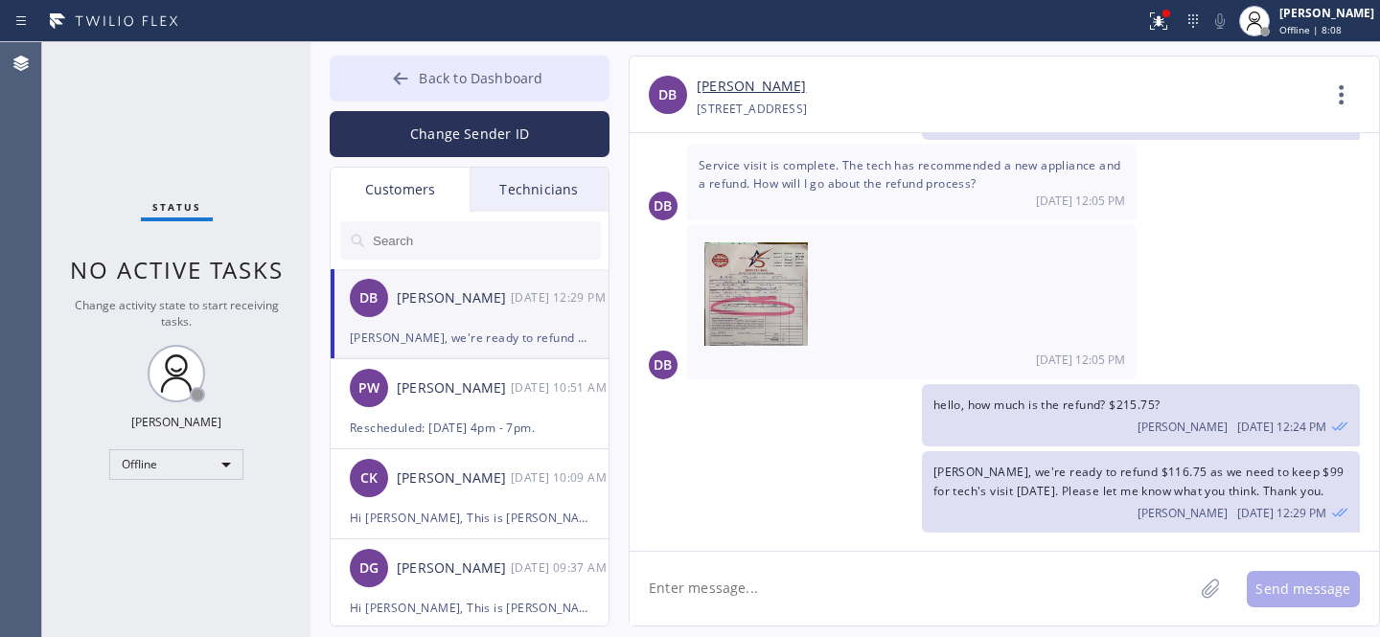
click at [407, 74] on icon at bounding box center [400, 78] width 19 height 19
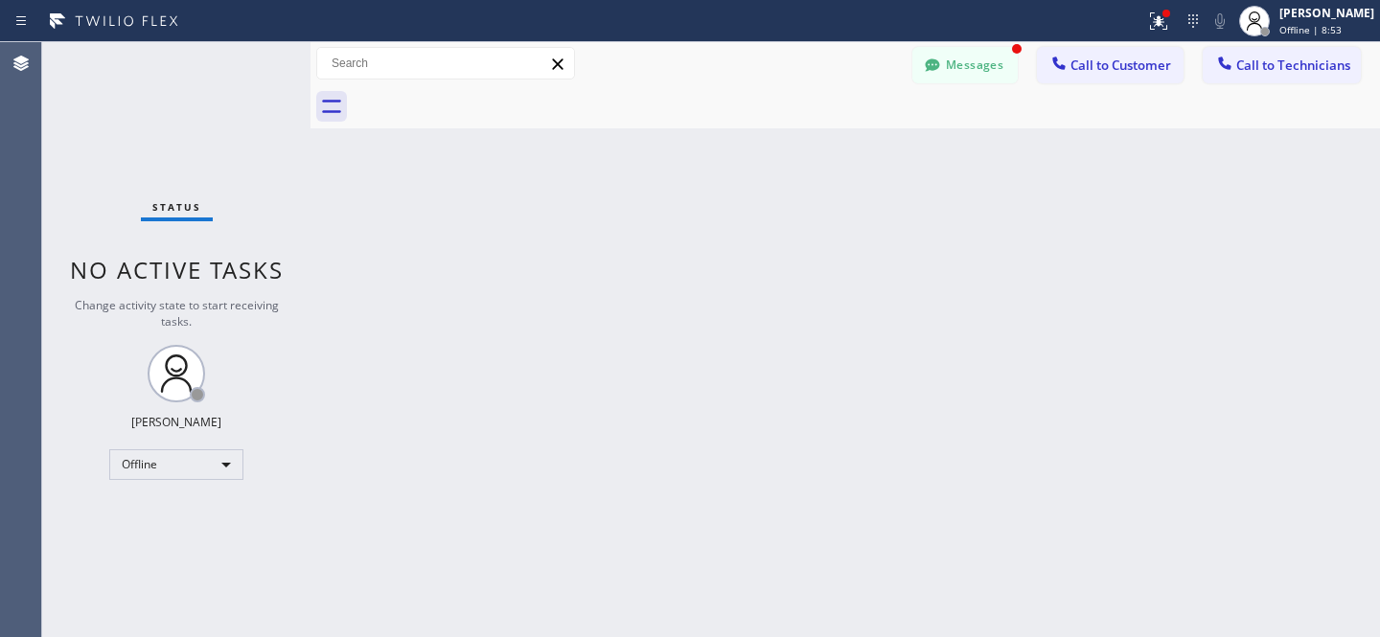
scroll to position [310, 0]
click at [973, 68] on button "Messages" at bounding box center [964, 65] width 105 height 36
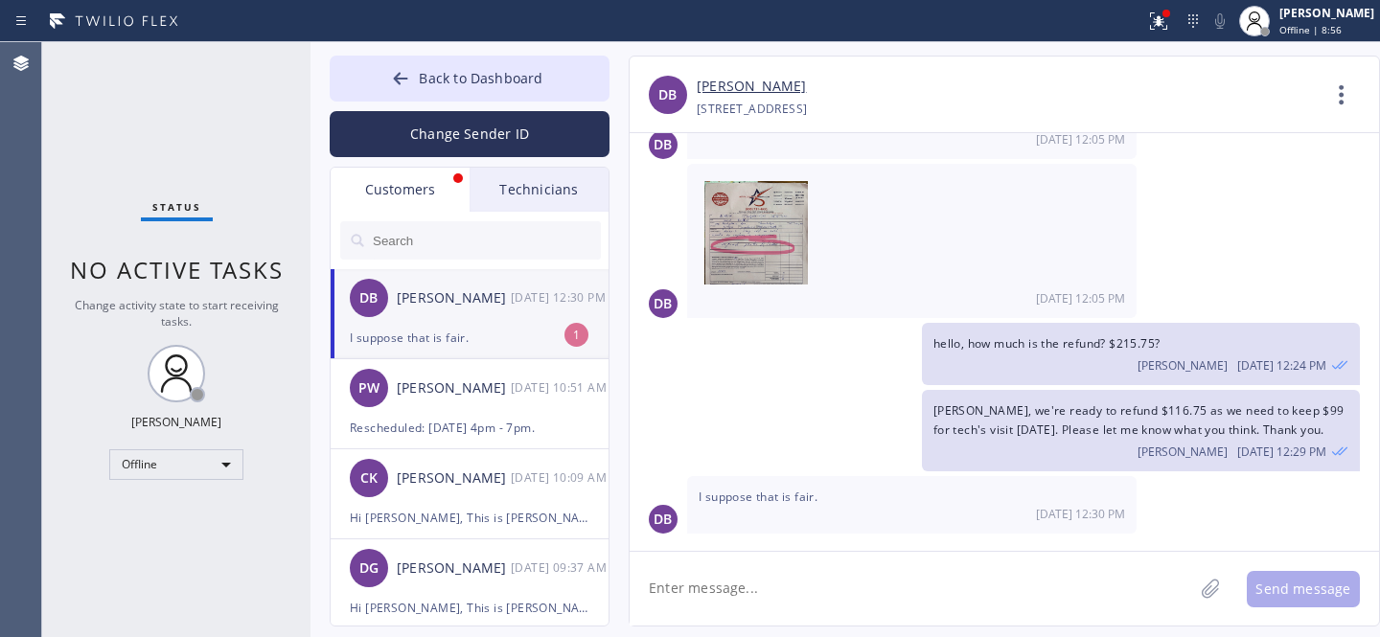
click at [425, 326] on div "DB [PERSON_NAME] [DATE] 12:30 PM" at bounding box center [471, 298] width 280 height 58
click at [747, 87] on link "[PERSON_NAME]" at bounding box center [751, 87] width 109 height 22
drag, startPoint x: 826, startPoint y: 586, endPoint x: 840, endPoint y: 573, distance: 18.3
click at [827, 587] on textarea at bounding box center [912, 589] width 564 height 74
paste textarea "*2471"
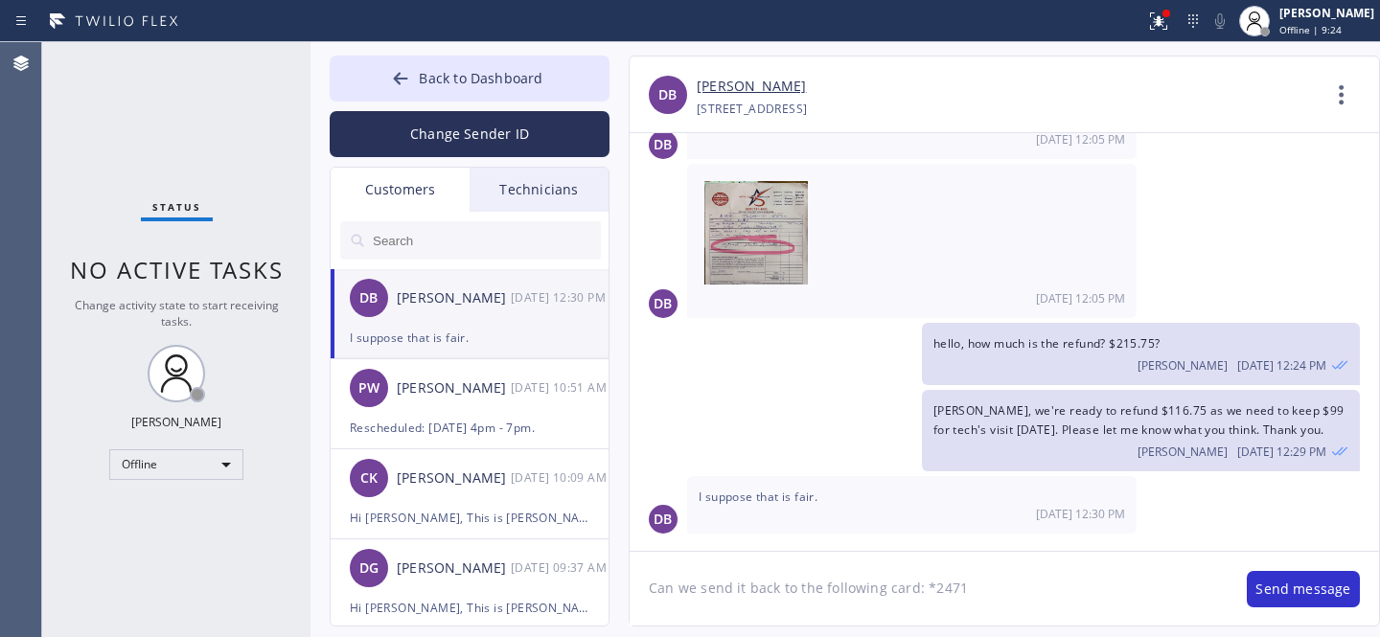
type textarea "Can we send it back to the following card: *2471?"
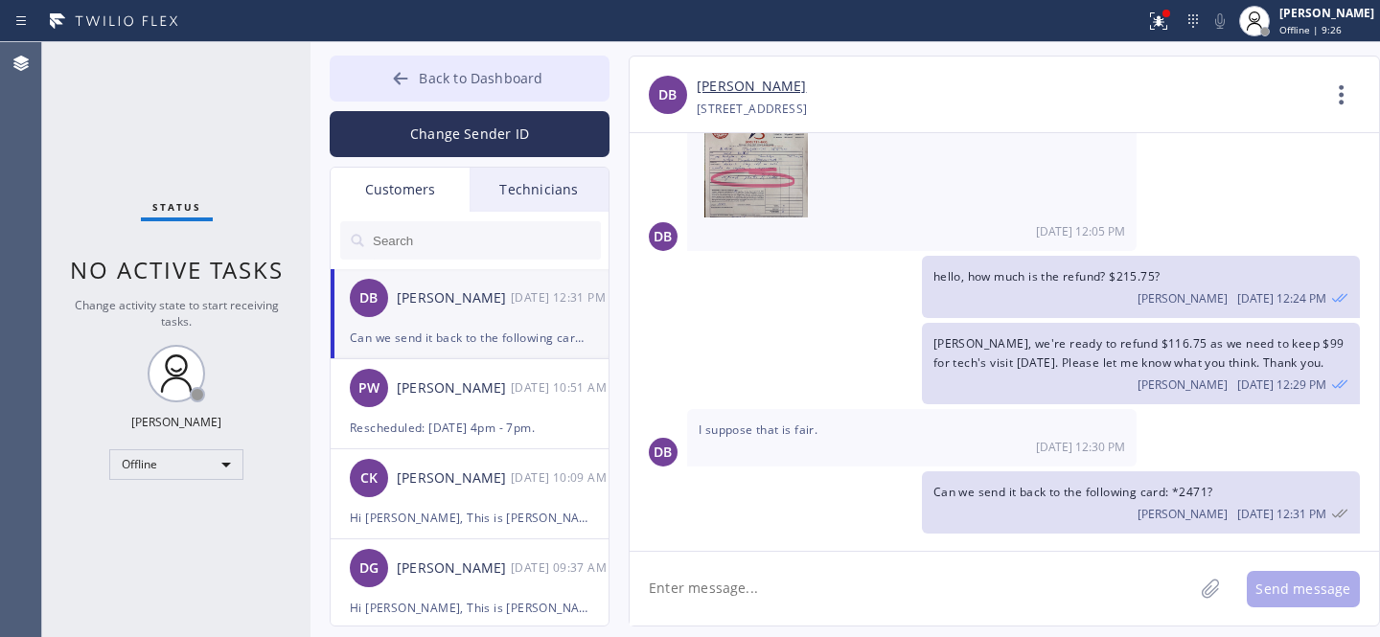
click at [442, 87] on button "Back to Dashboard" at bounding box center [470, 79] width 280 height 46
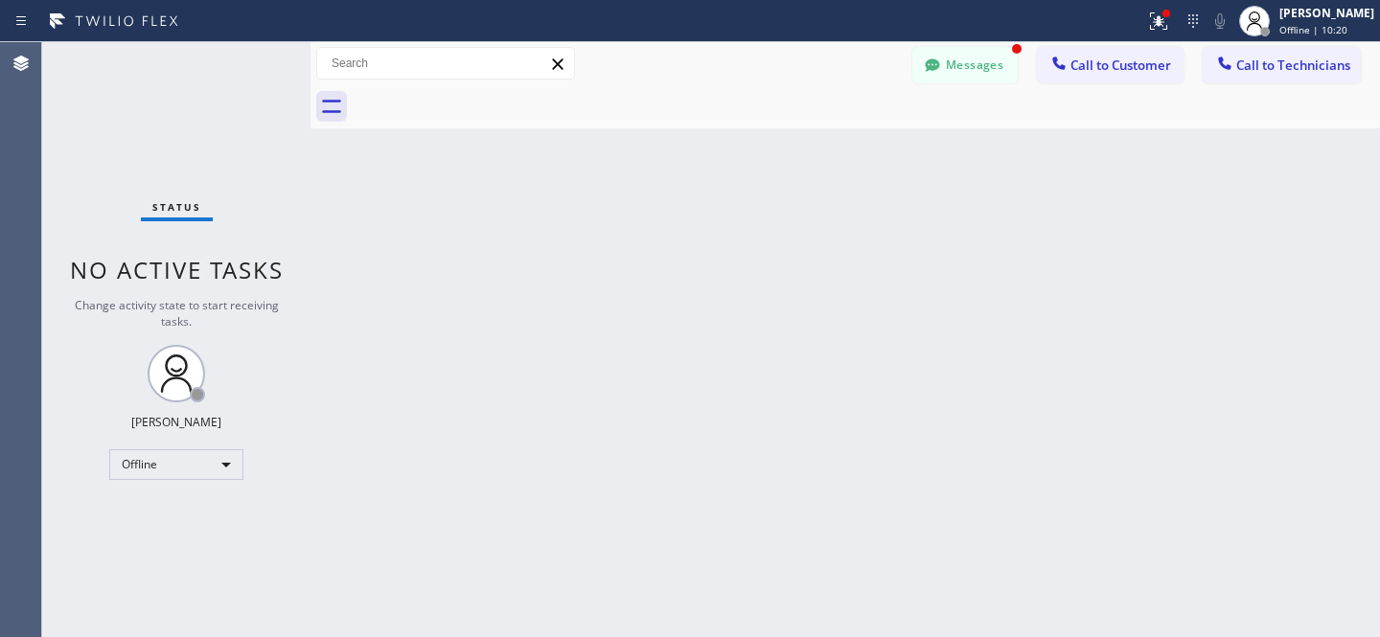
scroll to position [439, 0]
click at [949, 66] on button "Messages" at bounding box center [964, 65] width 105 height 36
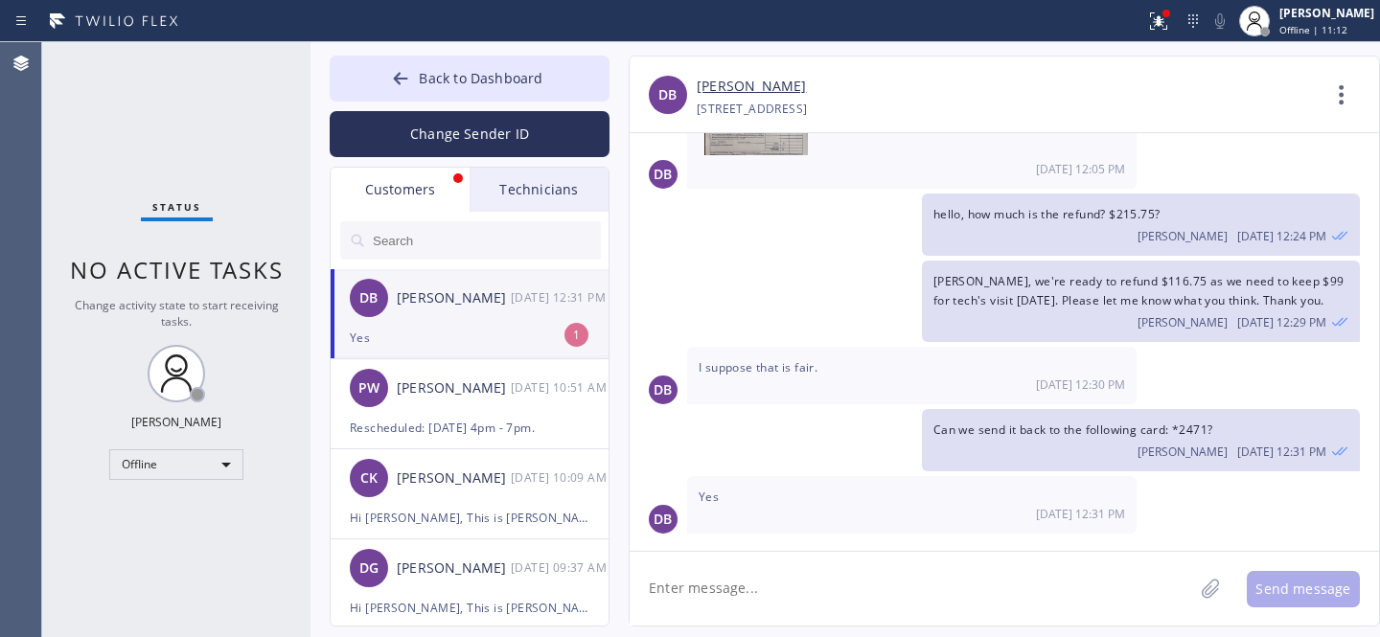
click at [440, 311] on div "DB [PERSON_NAME] [DATE] 12:31 PM" at bounding box center [471, 298] width 280 height 58
click at [731, 95] on link "[PERSON_NAME]" at bounding box center [751, 87] width 109 height 22
drag, startPoint x: 1106, startPoint y: 277, endPoint x: 1140, endPoint y: 275, distance: 34.6
click at [1140, 275] on span "[PERSON_NAME], we're ready to refund $116.75 as we need to keep $99 for tech's …" at bounding box center [1138, 290] width 411 height 35
copy span "116.75"
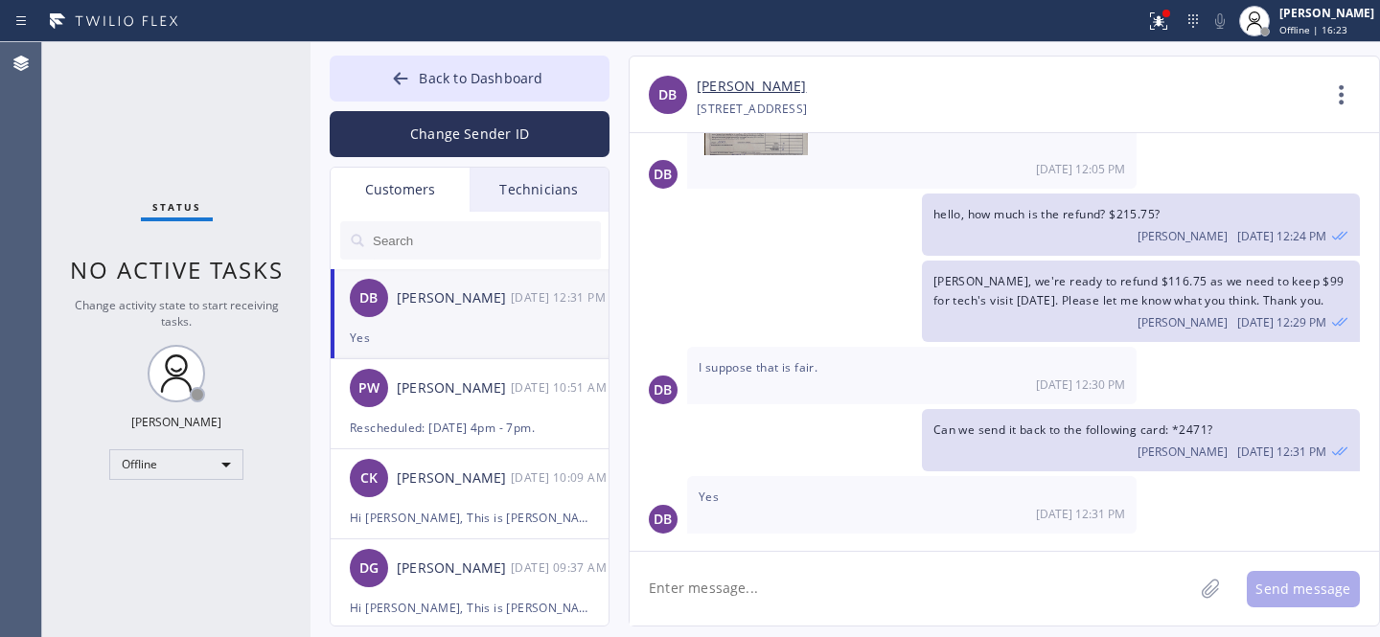
click at [873, 570] on textarea at bounding box center [912, 589] width 564 height 74
drag, startPoint x: 1100, startPoint y: 279, endPoint x: 1145, endPoint y: 275, distance: 45.2
click at [1145, 275] on span "[PERSON_NAME], we're ready to refund $116.75 as we need to keep $99 for tech's …" at bounding box center [1138, 290] width 411 height 35
copy span "$116.75"
click at [867, 592] on textarea "refund submitted t" at bounding box center [929, 589] width 598 height 74
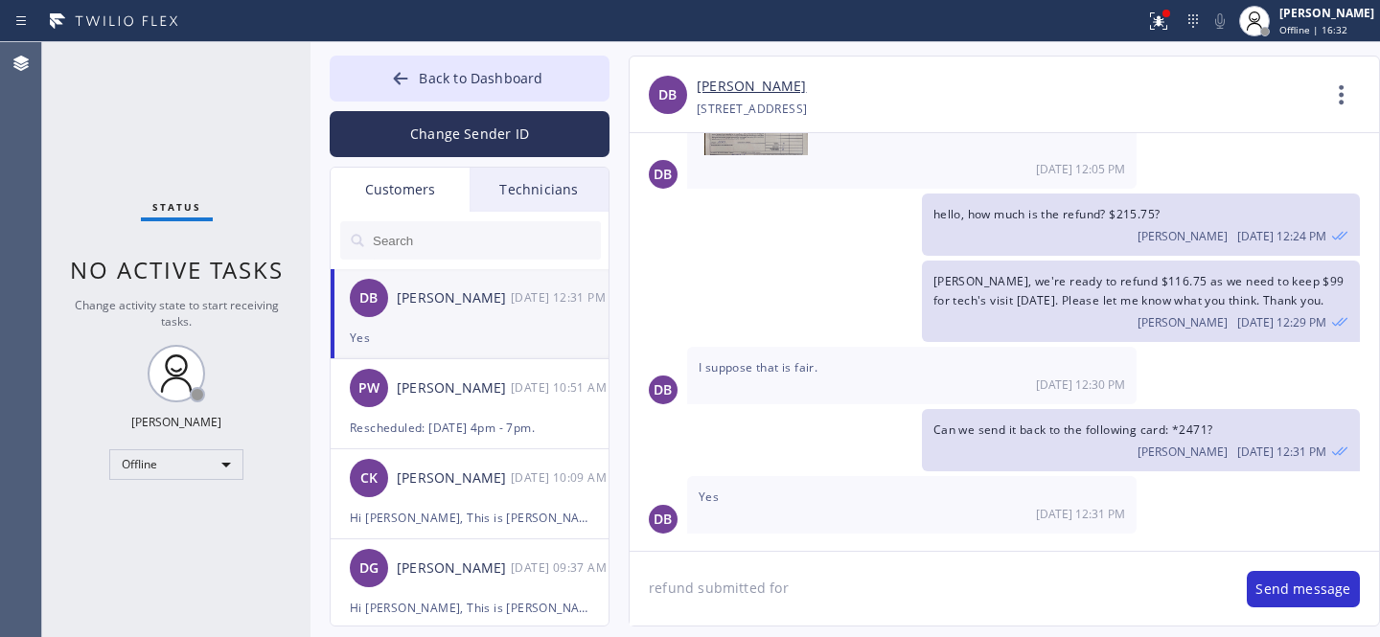
paste textarea "$116.75"
drag, startPoint x: 1174, startPoint y: 424, endPoint x: 1209, endPoint y: 422, distance: 35.5
click at [1209, 422] on span "Can we send it back to the following card: *2471?" at bounding box center [1073, 430] width 280 height 16
copy span "*2471"
click at [1081, 563] on textarea "refund submitted for $116.75 to the card ending in" at bounding box center [929, 589] width 598 height 74
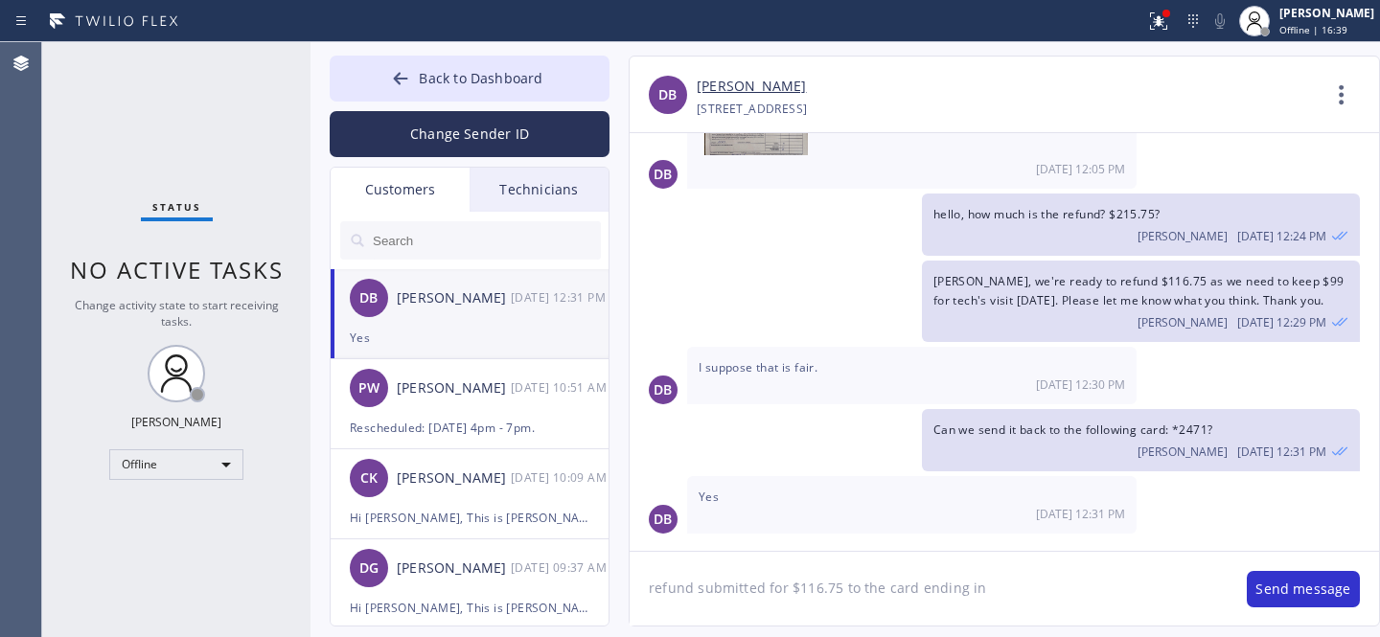
click at [1079, 580] on textarea "refund submitted for $116.75 to the card ending in" at bounding box center [929, 589] width 598 height 74
paste textarea "*2471"
type textarea "refund submitted for $116.75 to the card ending in *2471. you'll get your money…"
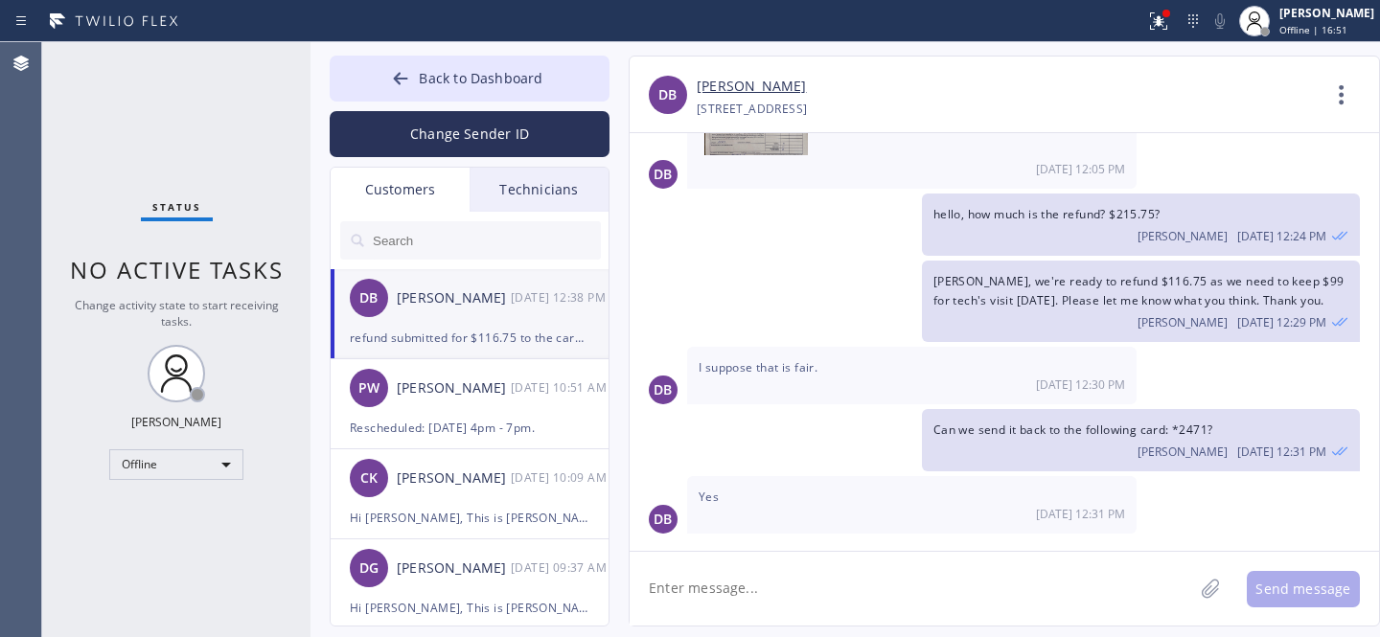
scroll to position [524, 0]
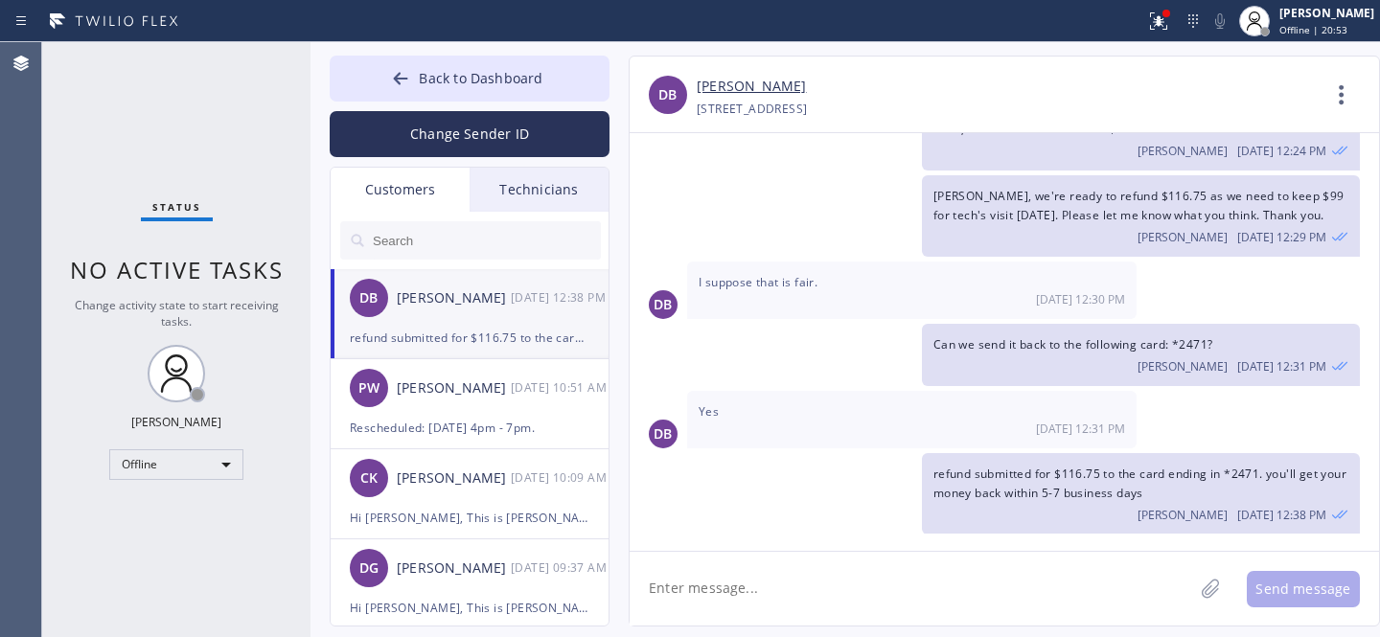
drag, startPoint x: 427, startPoint y: 64, endPoint x: 734, endPoint y: 409, distance: 461.6
click at [427, 64] on button "Back to Dashboard" at bounding box center [470, 79] width 280 height 46
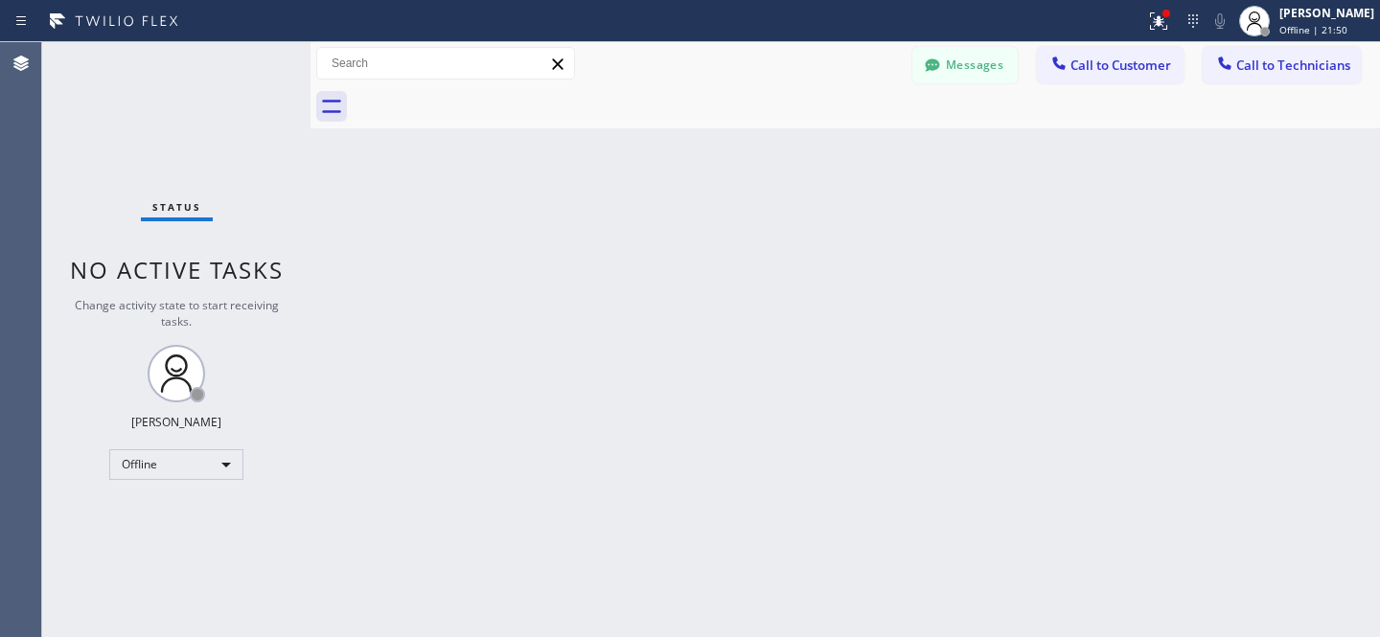
drag, startPoint x: 949, startPoint y: 69, endPoint x: 438, endPoint y: 243, distance: 539.8
click at [950, 70] on button "Messages" at bounding box center [964, 65] width 105 height 36
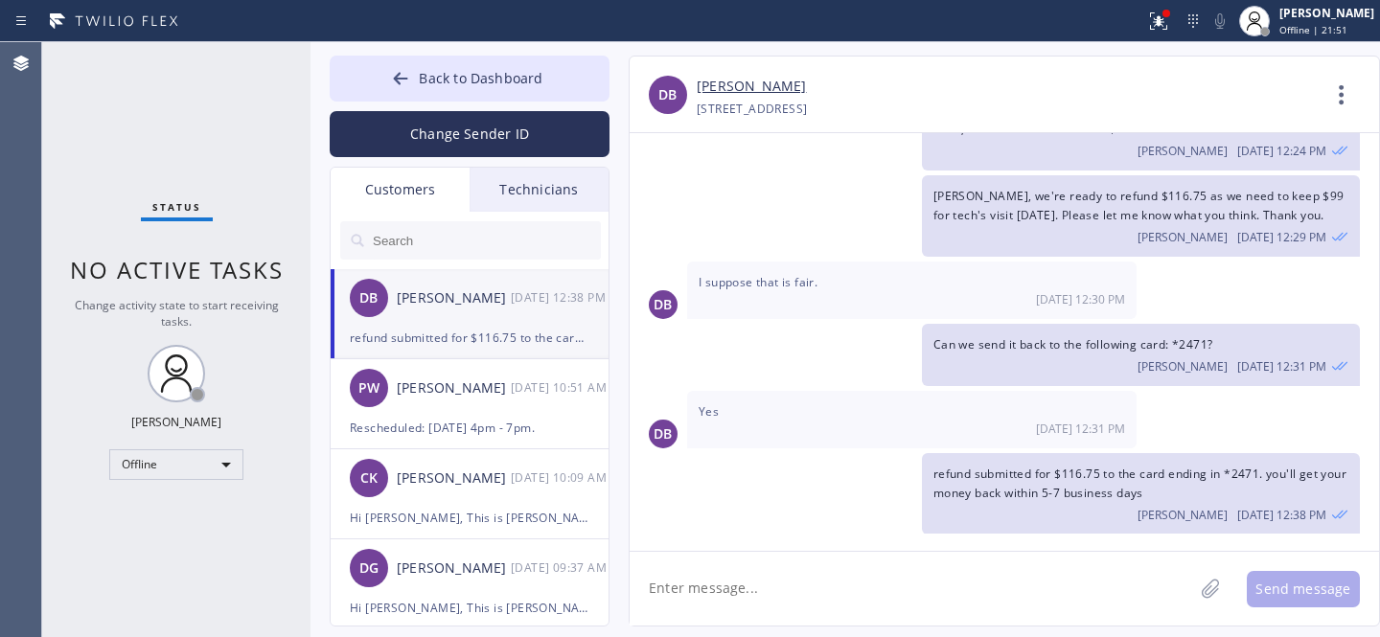
click at [433, 227] on input "text" at bounding box center [486, 240] width 230 height 38
paste input "273S9E"
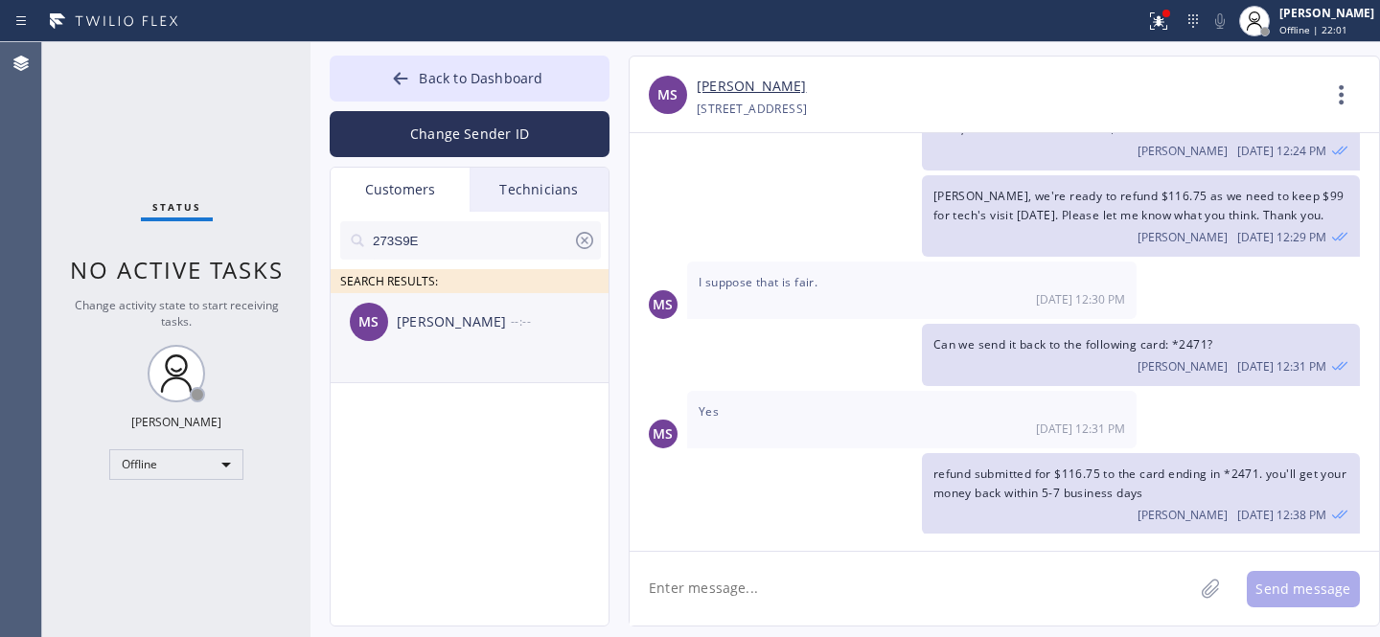
type input "273S9E"
click at [440, 351] on li "[PERSON_NAME] --:--" at bounding box center [471, 338] width 280 height 90
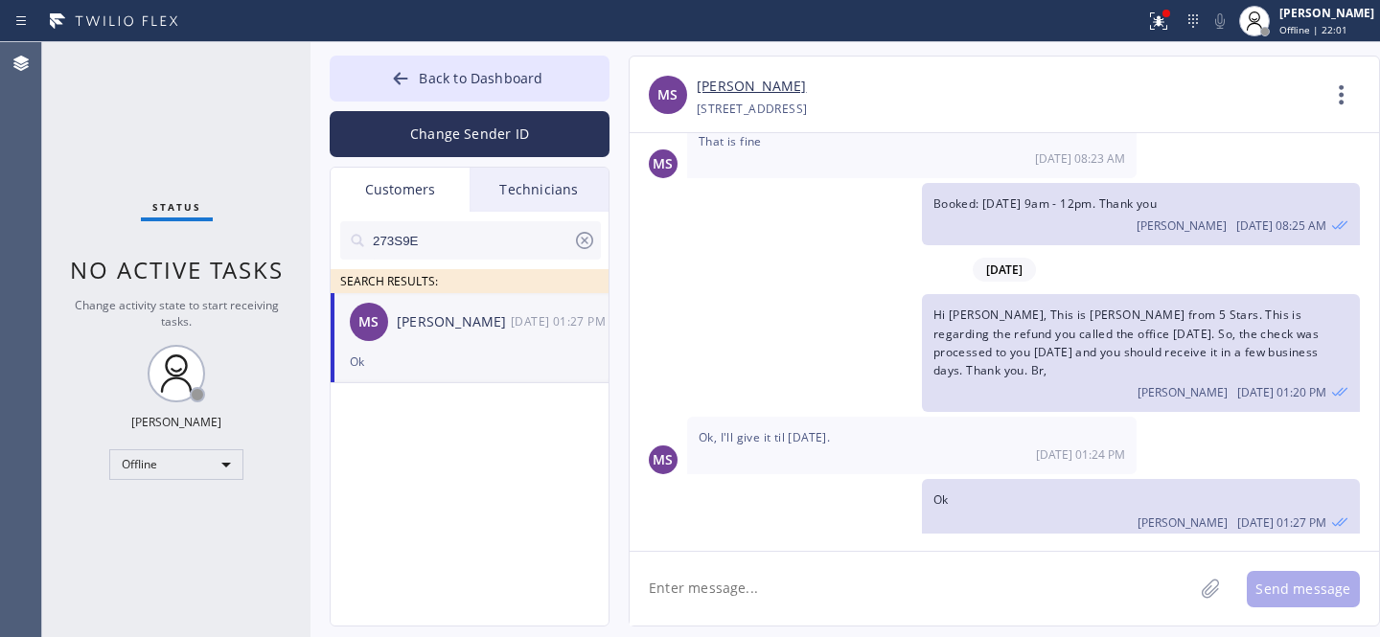
scroll to position [513, 0]
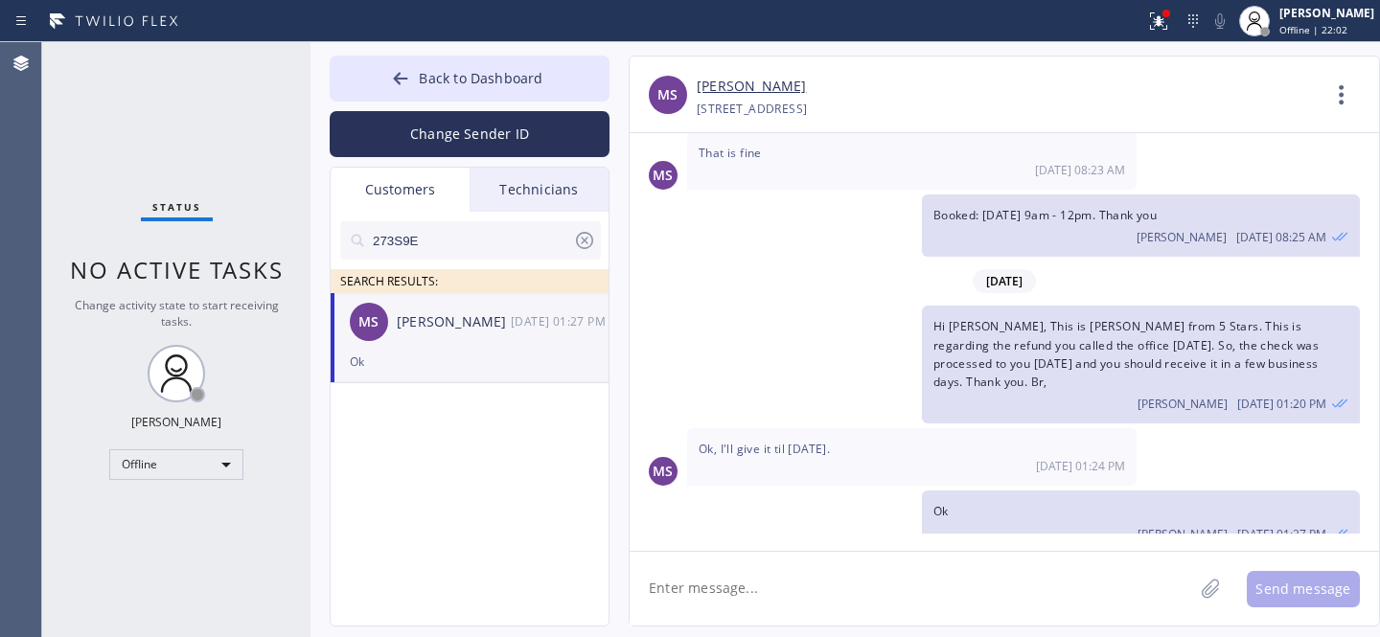
click at [769, 588] on textarea at bounding box center [912, 589] width 564 height 74
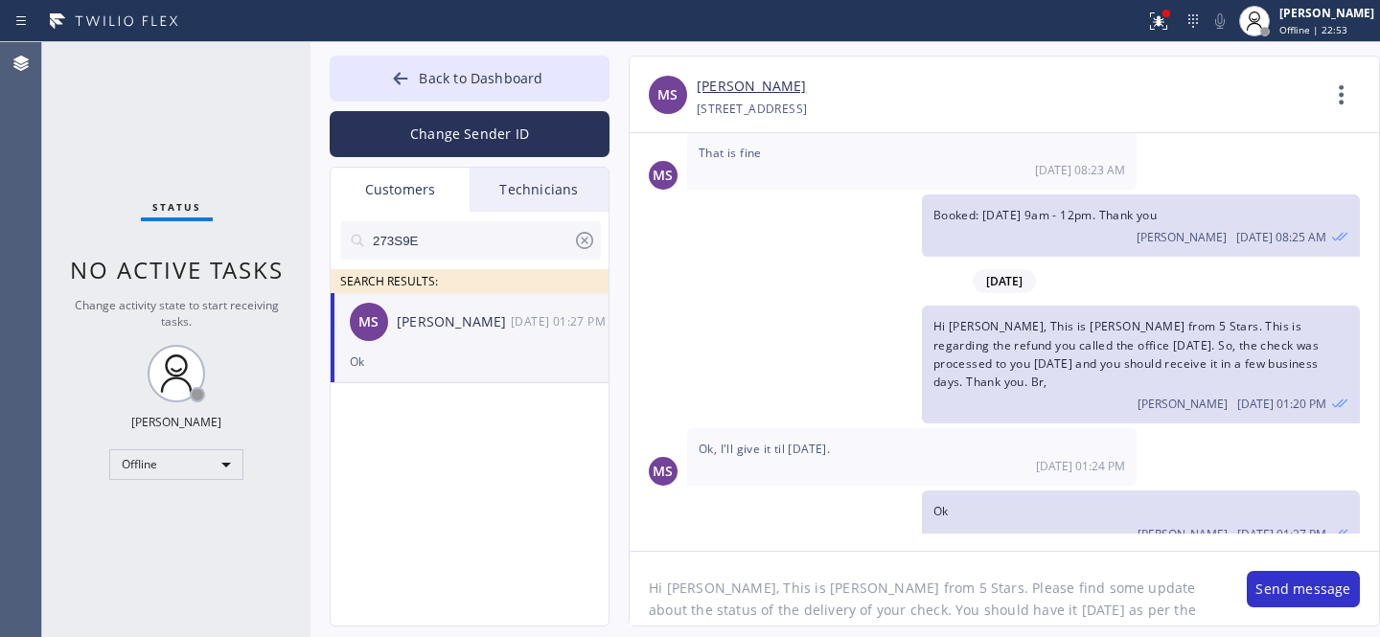
scroll to position [15, 0]
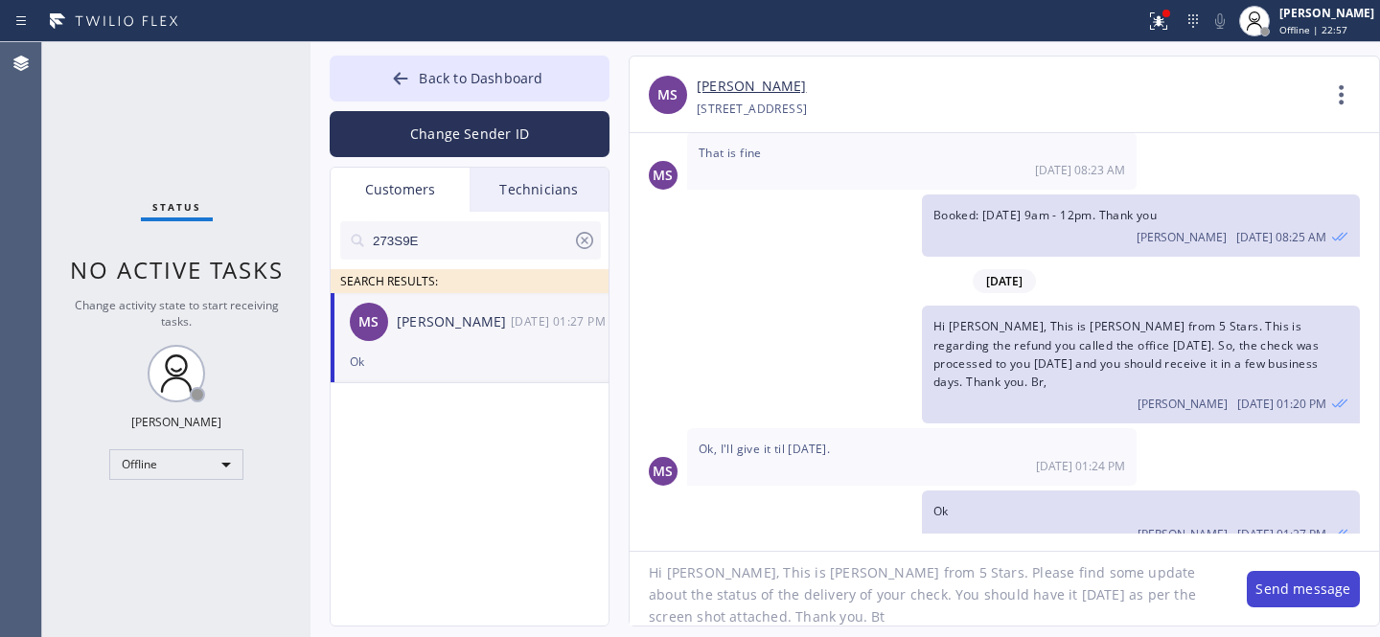
type textarea "Hi [PERSON_NAME], This is [PERSON_NAME] from 5 Stars. Please find some update a…"
click at [1268, 590] on button "Send message" at bounding box center [1303, 589] width 113 height 36
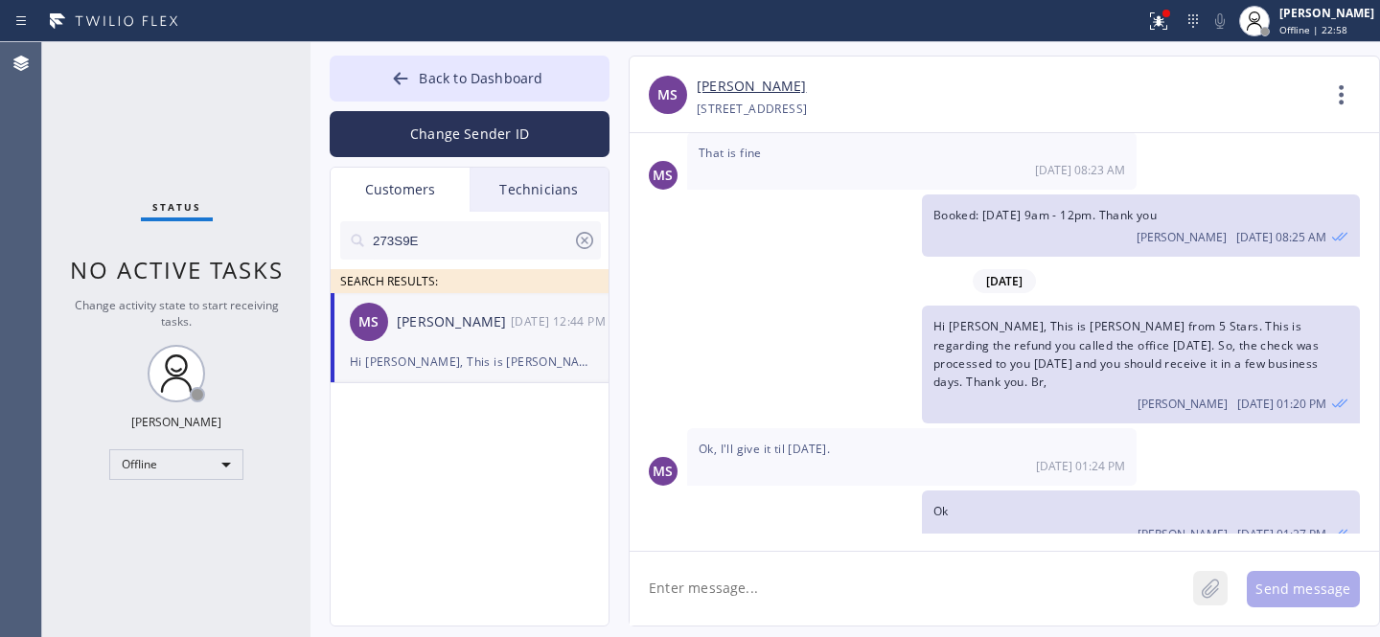
scroll to position [659, 0]
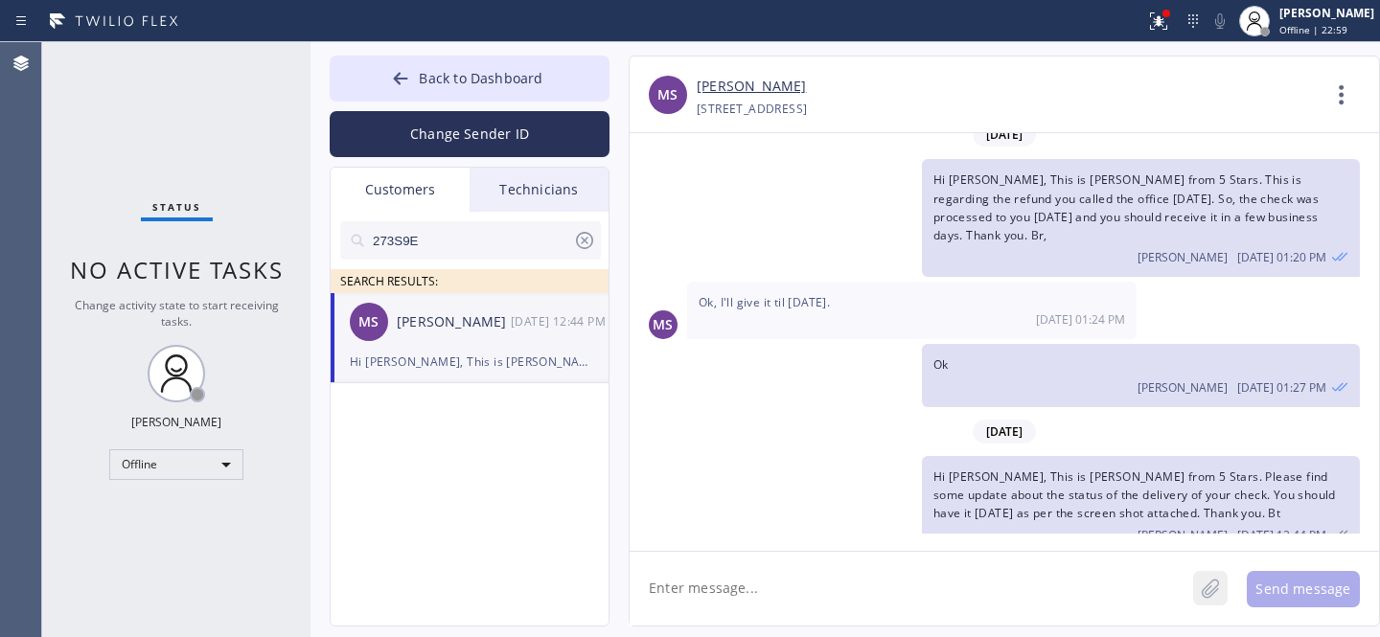
click at [1211, 591] on icon at bounding box center [1210, 589] width 17 height 19
click at [1277, 589] on button "Send message" at bounding box center [1303, 589] width 113 height 36
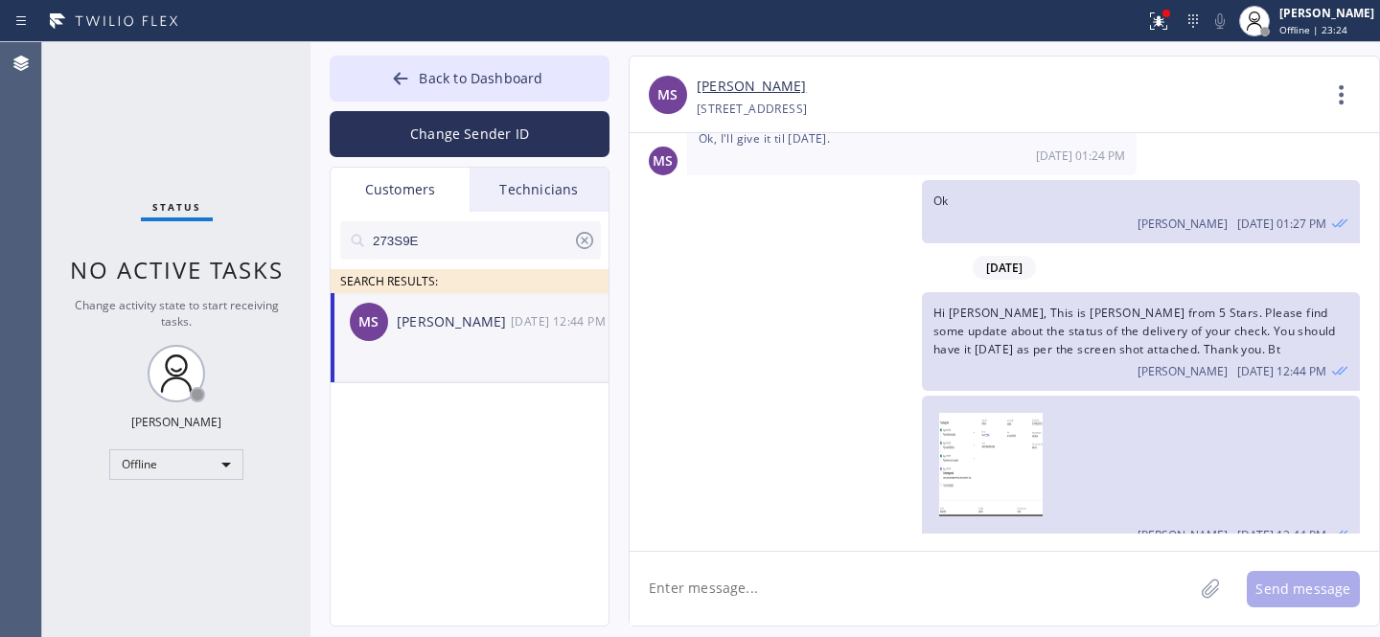
click at [588, 236] on icon at bounding box center [584, 240] width 23 height 23
click at [462, 53] on div "Back to Dashboard Change Sender ID Customers Technicians SEARCH RESULTS: [PERSO…" at bounding box center [846, 339] width 1070 height 595
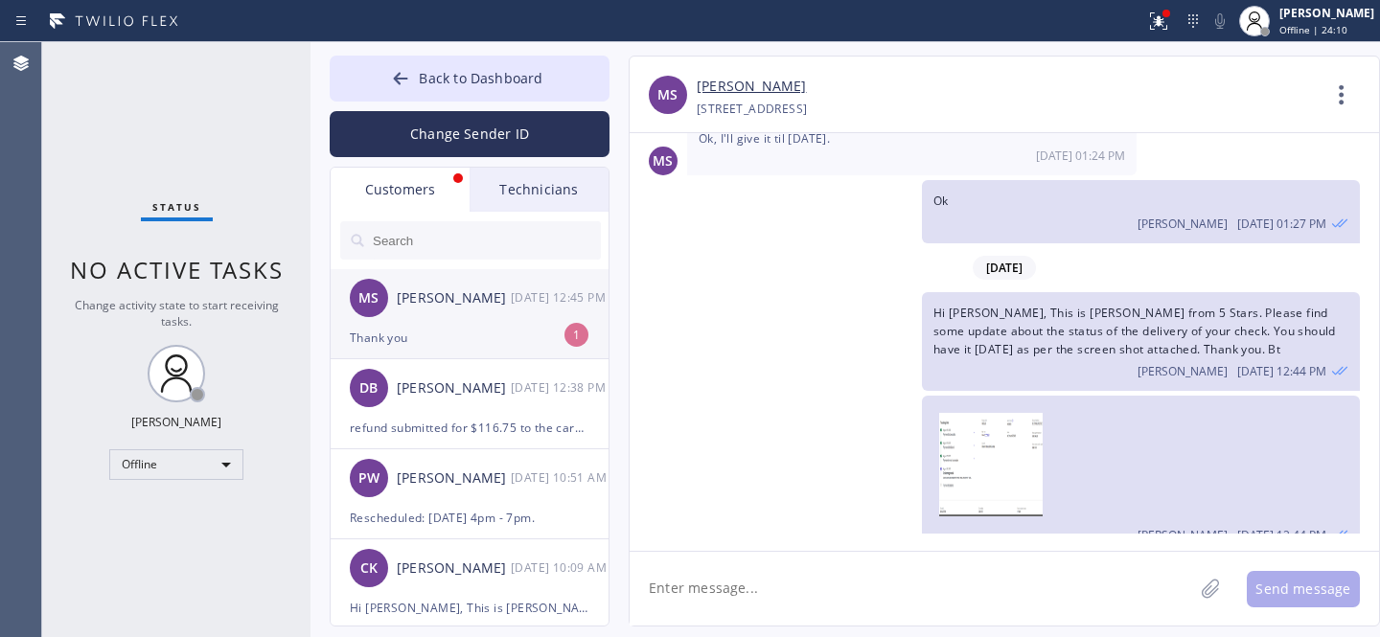
scroll to position [886, 0]
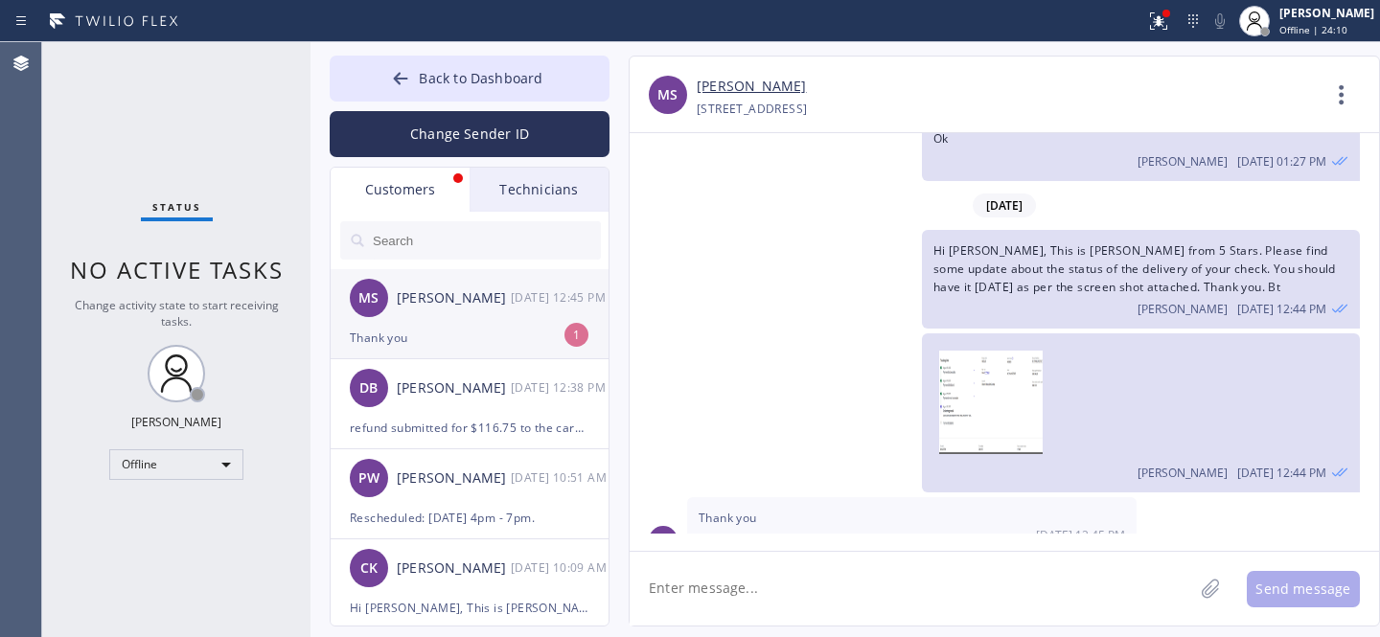
click at [451, 325] on div "[PERSON_NAME] [DATE] 12:45 PM" at bounding box center [471, 298] width 280 height 58
drag, startPoint x: 398, startPoint y: 70, endPoint x: 766, endPoint y: 382, distance: 482.7
click at [399, 70] on icon at bounding box center [400, 78] width 19 height 19
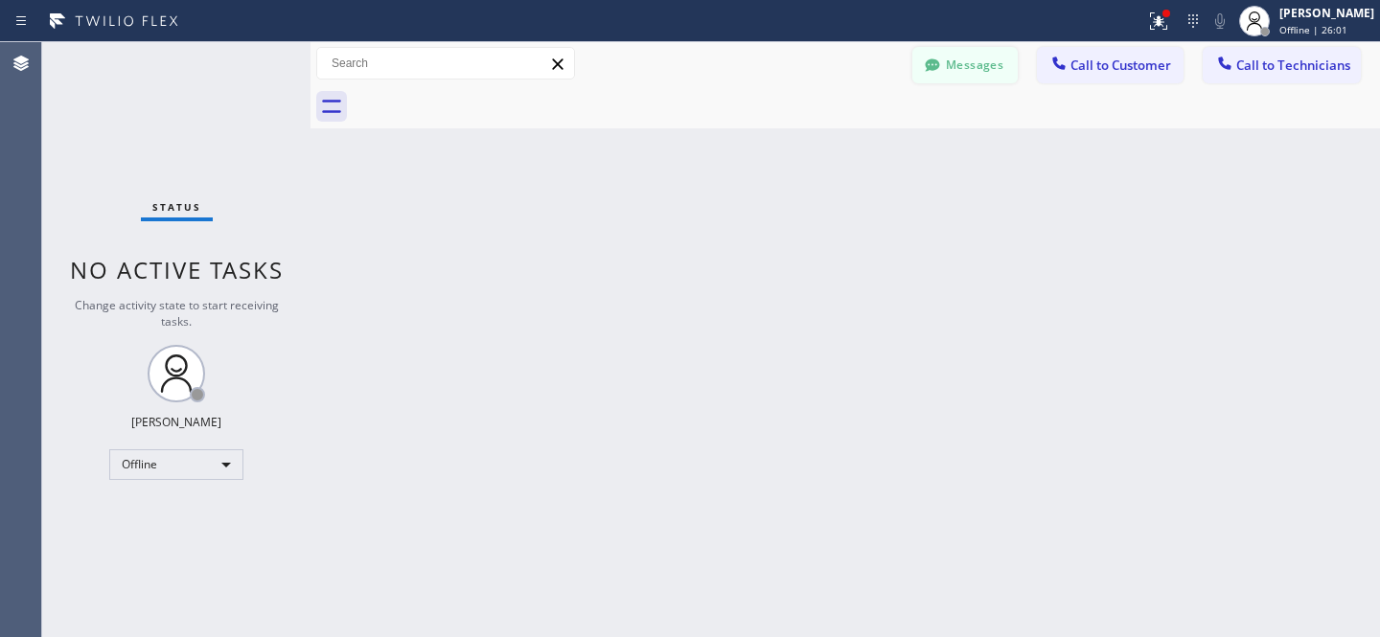
click at [936, 61] on icon at bounding box center [932, 64] width 14 height 12
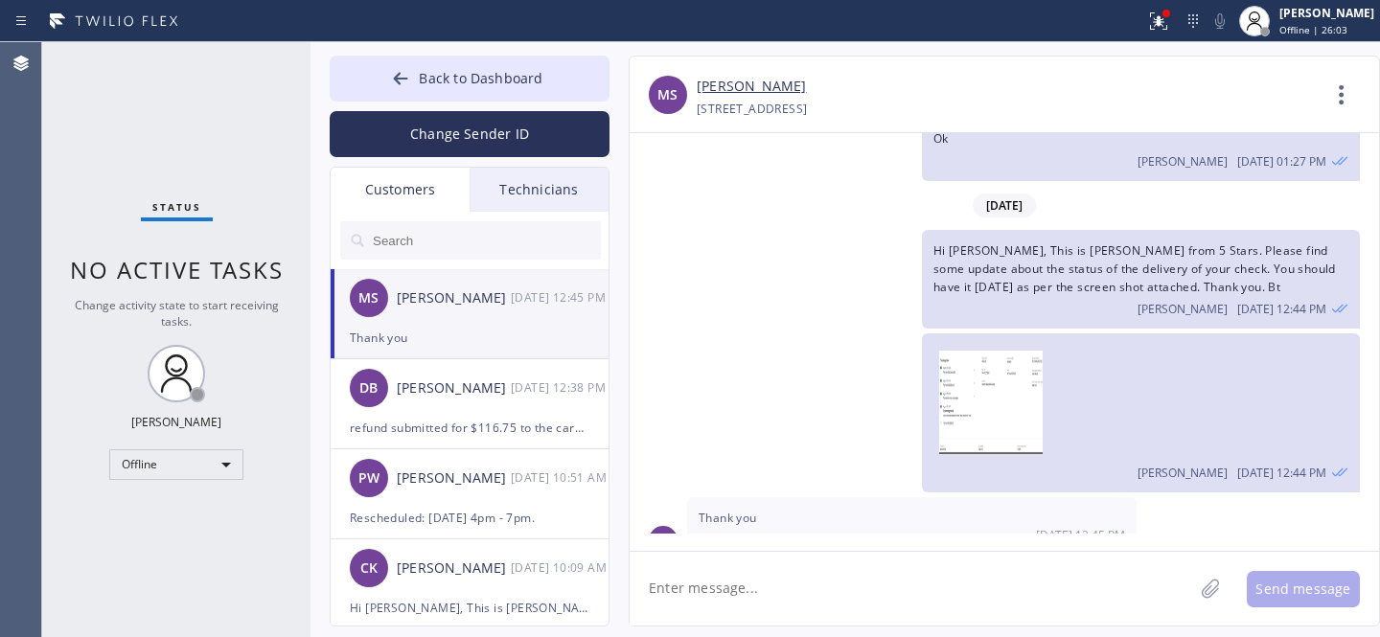
click at [779, 586] on textarea at bounding box center [912, 589] width 564 height 74
type textarea "Welcome"
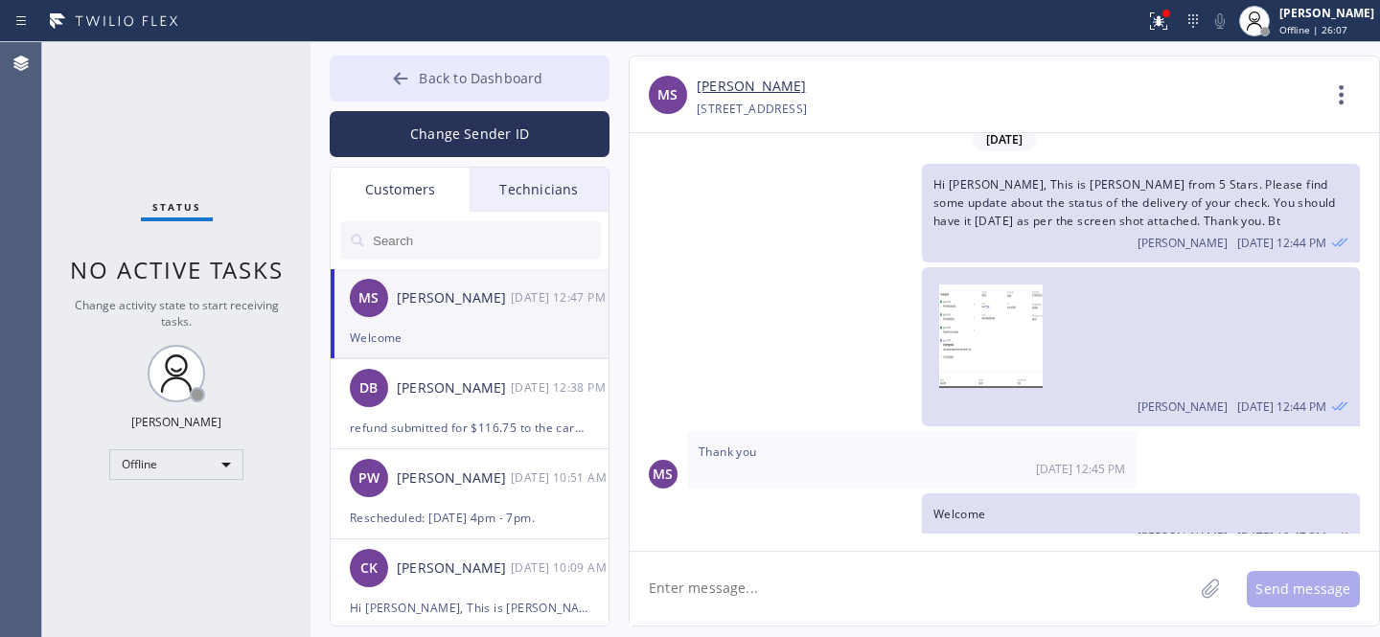
click at [425, 70] on span "Back to Dashboard" at bounding box center [481, 78] width 124 height 18
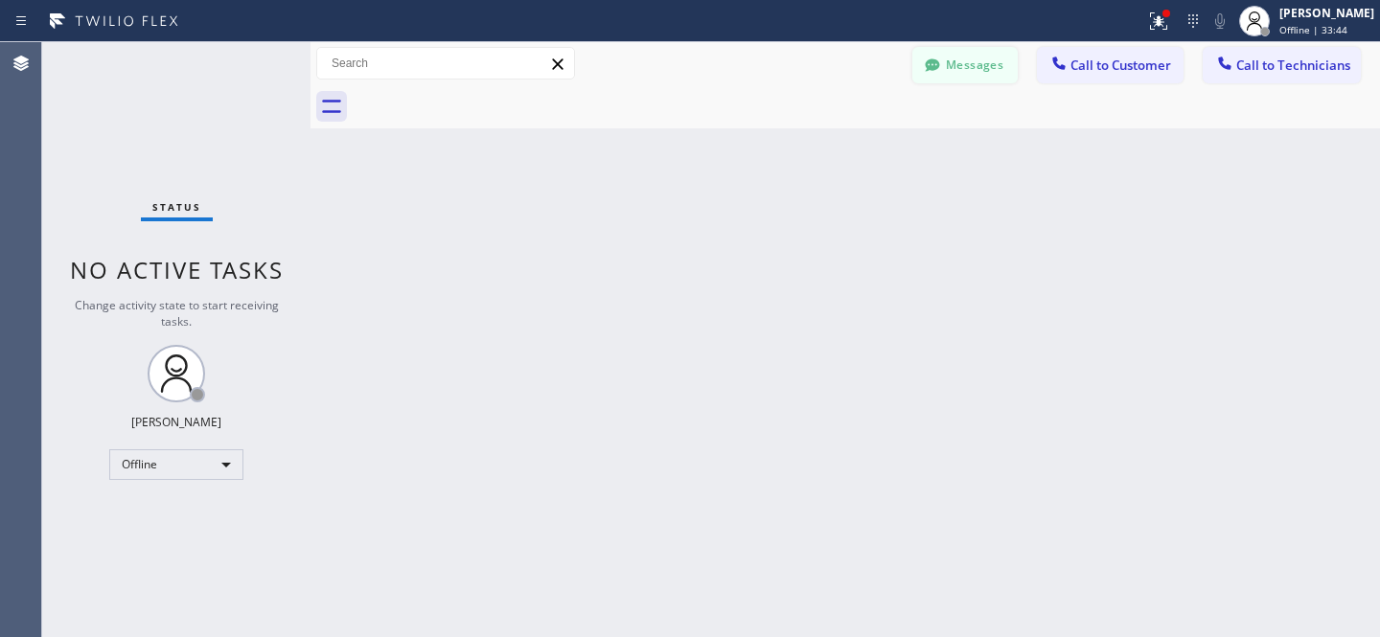
click at [964, 78] on button "Messages" at bounding box center [964, 65] width 105 height 36
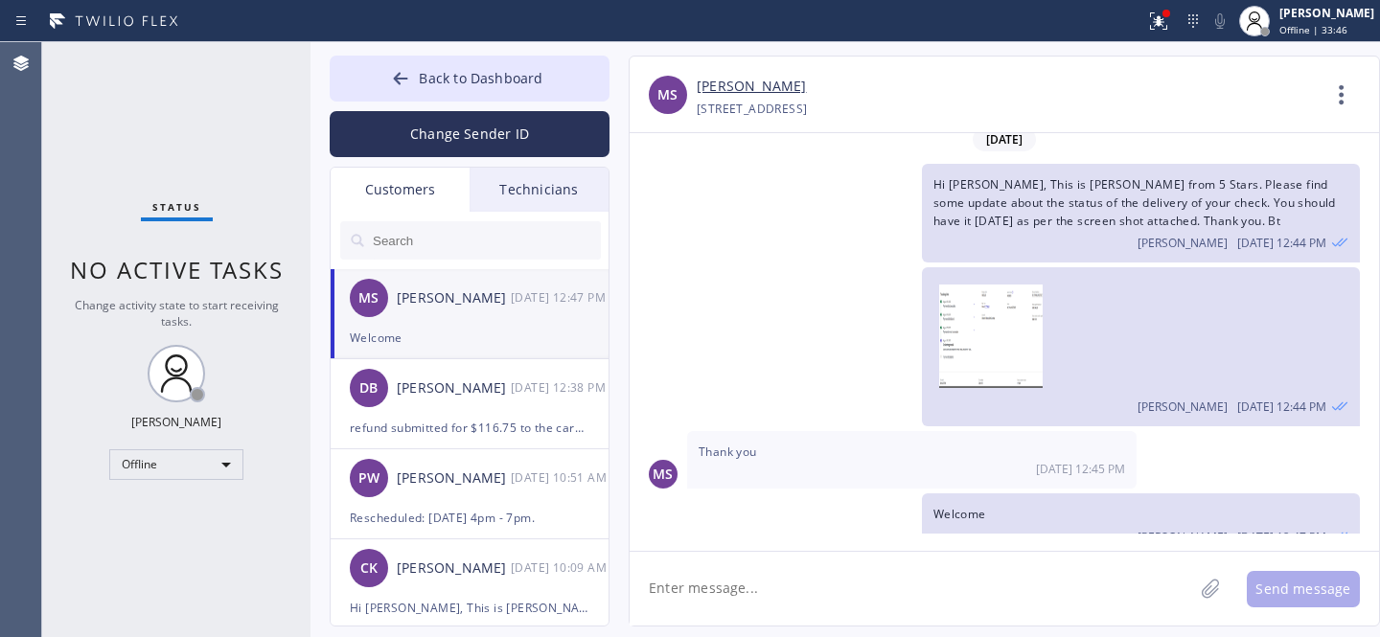
click at [427, 225] on input "text" at bounding box center [486, 240] width 230 height 38
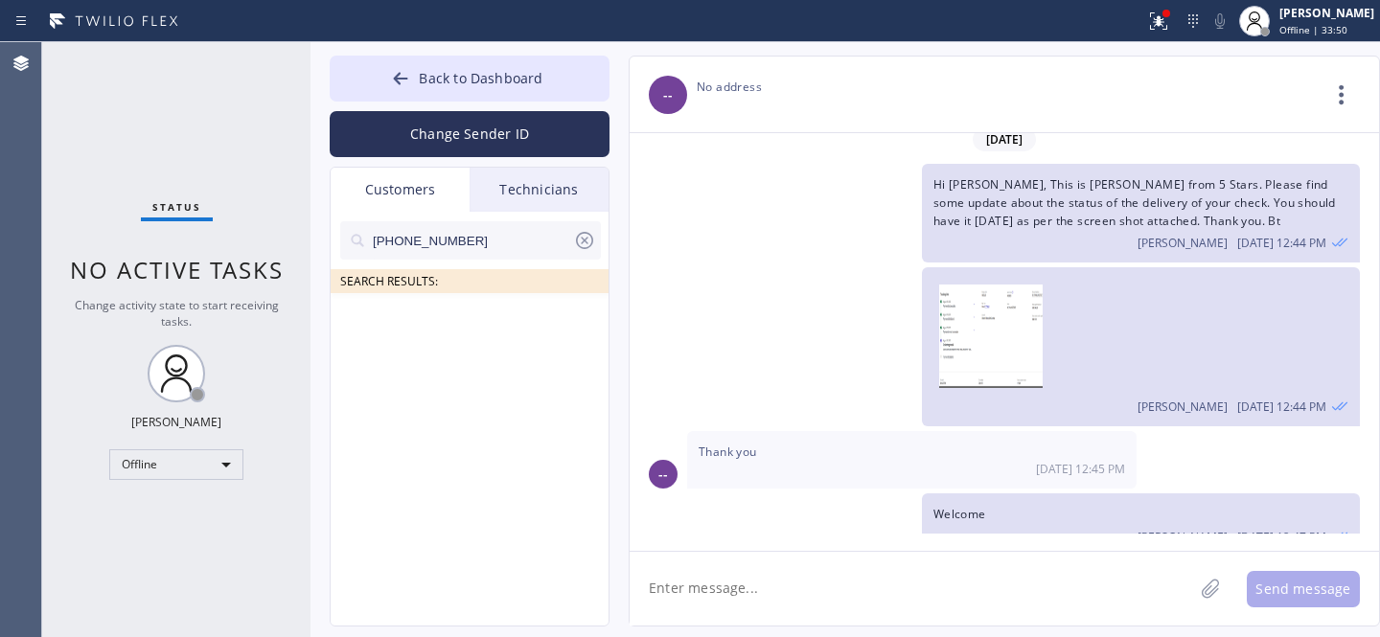
click at [380, 241] on input "[PHONE_NUMBER]" at bounding box center [472, 240] width 202 height 38
type input "[PHONE_NUMBER]"
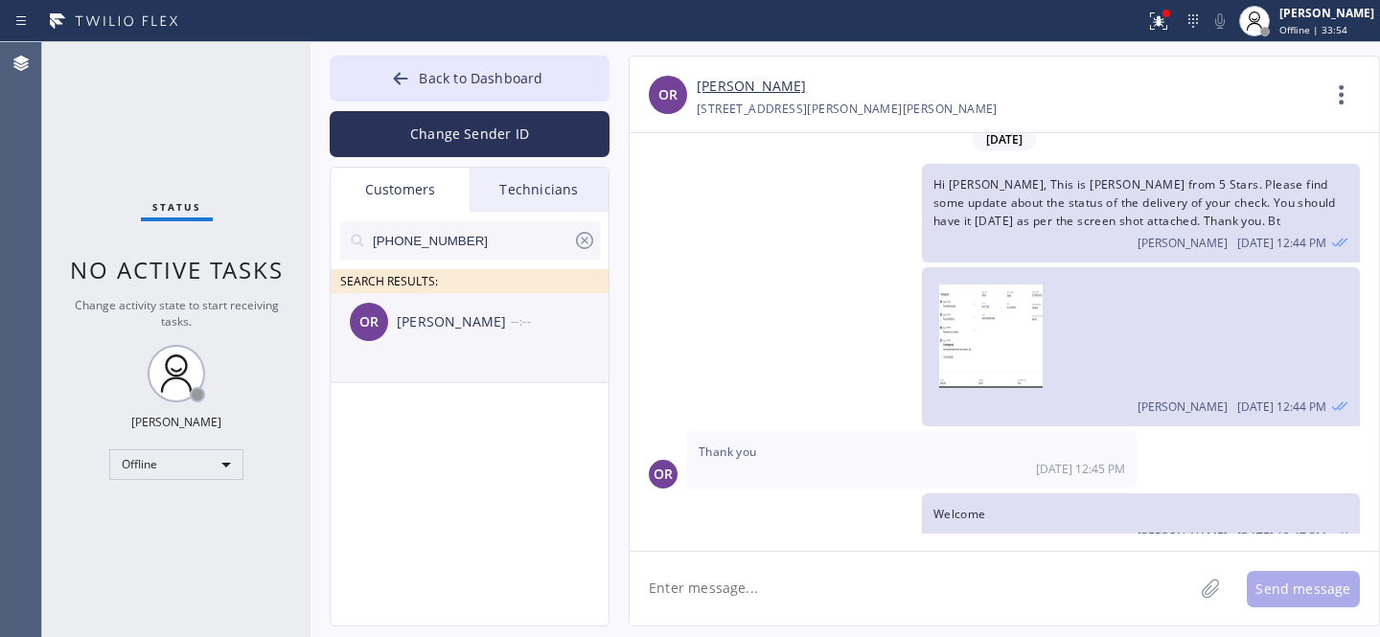
click at [428, 355] on li "OR [PERSON_NAME] --:--" at bounding box center [471, 338] width 280 height 90
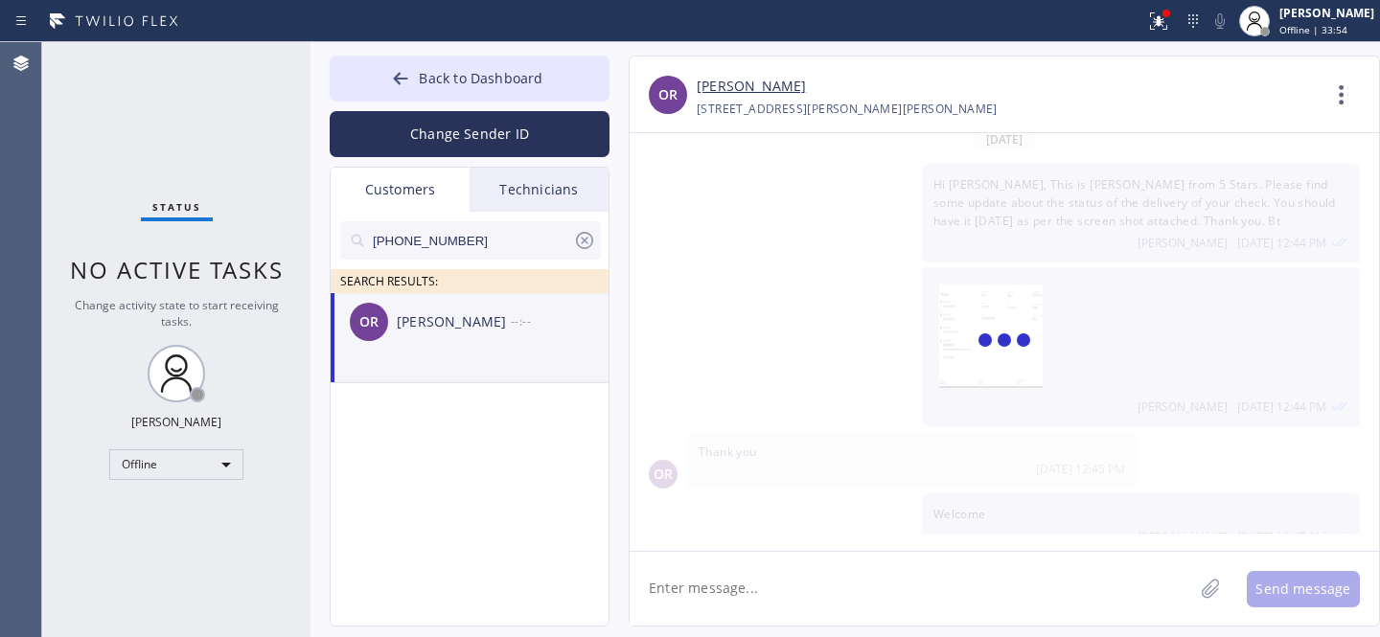
scroll to position [0, 0]
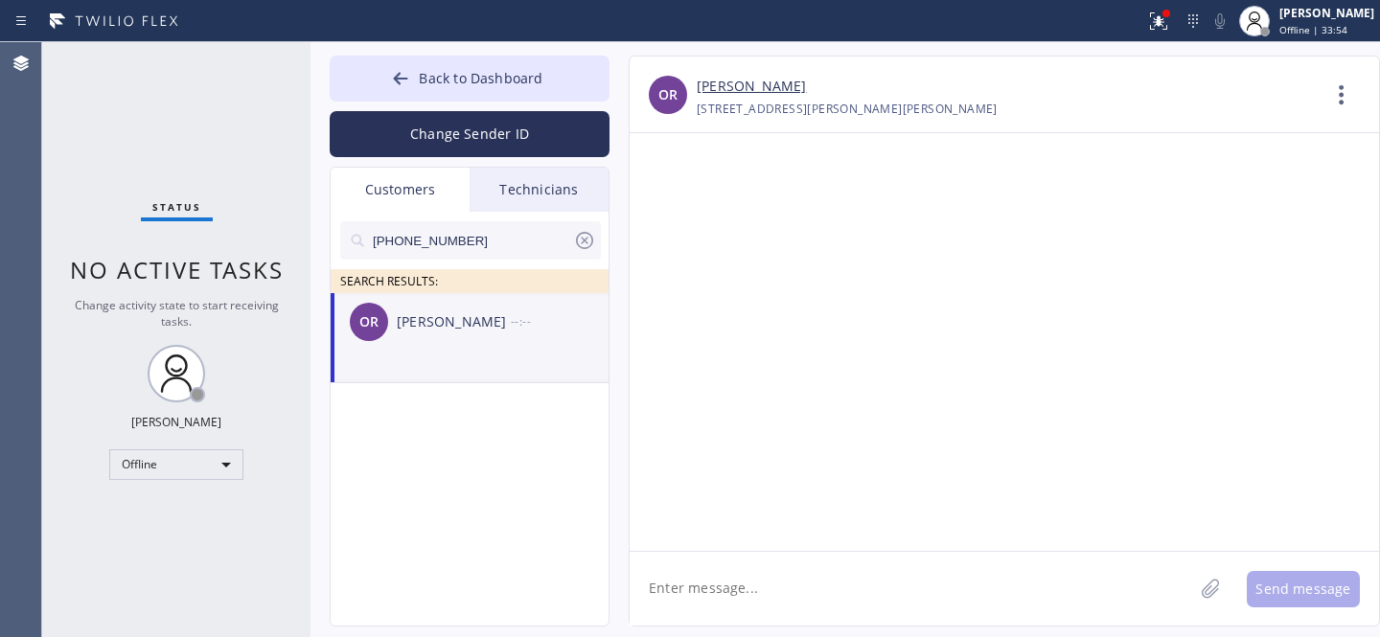
click at [740, 590] on textarea at bounding box center [912, 589] width 564 height 74
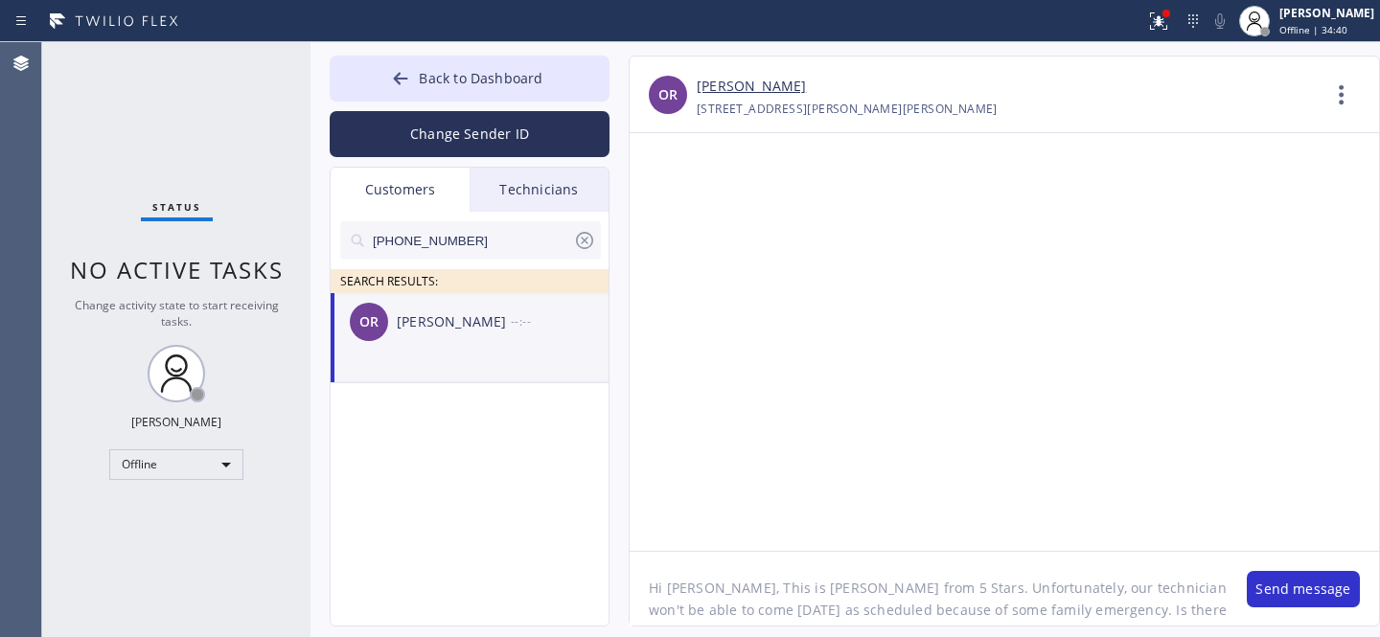
scroll to position [15, 0]
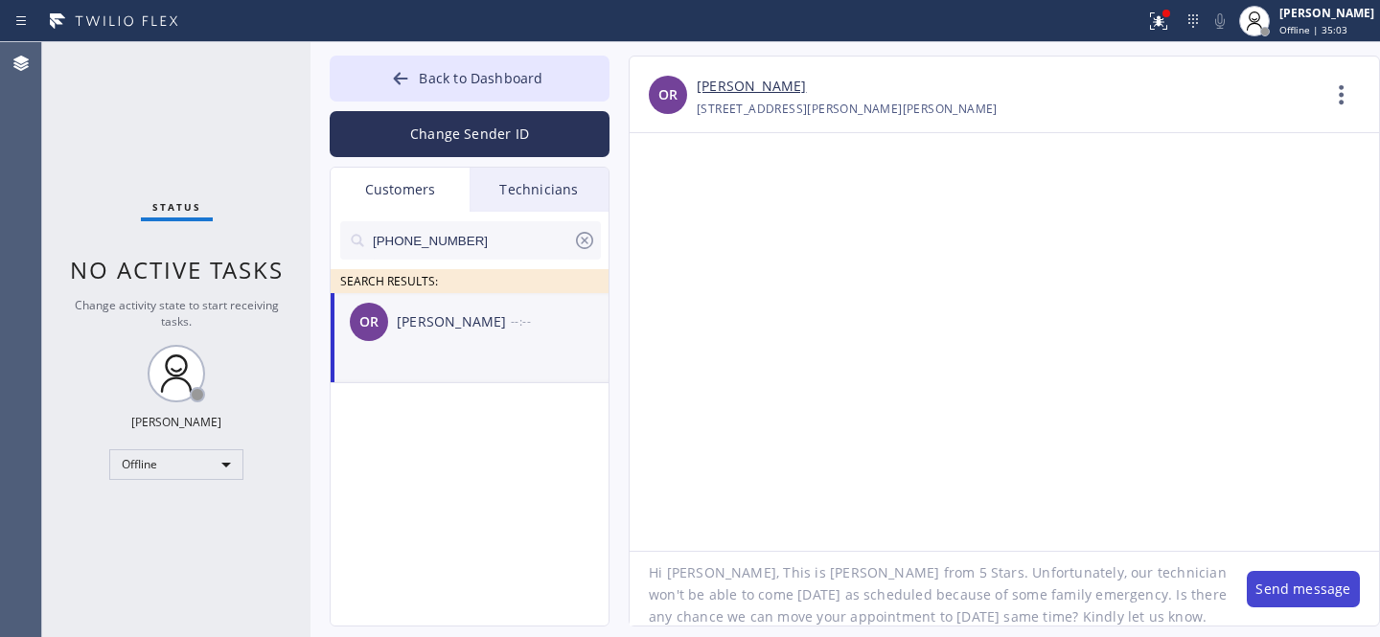
type textarea "Hi [PERSON_NAME], This is [PERSON_NAME] from 5 Stars. Unfortunately, our techni…"
click at [1310, 591] on button "Send message" at bounding box center [1303, 589] width 113 height 36
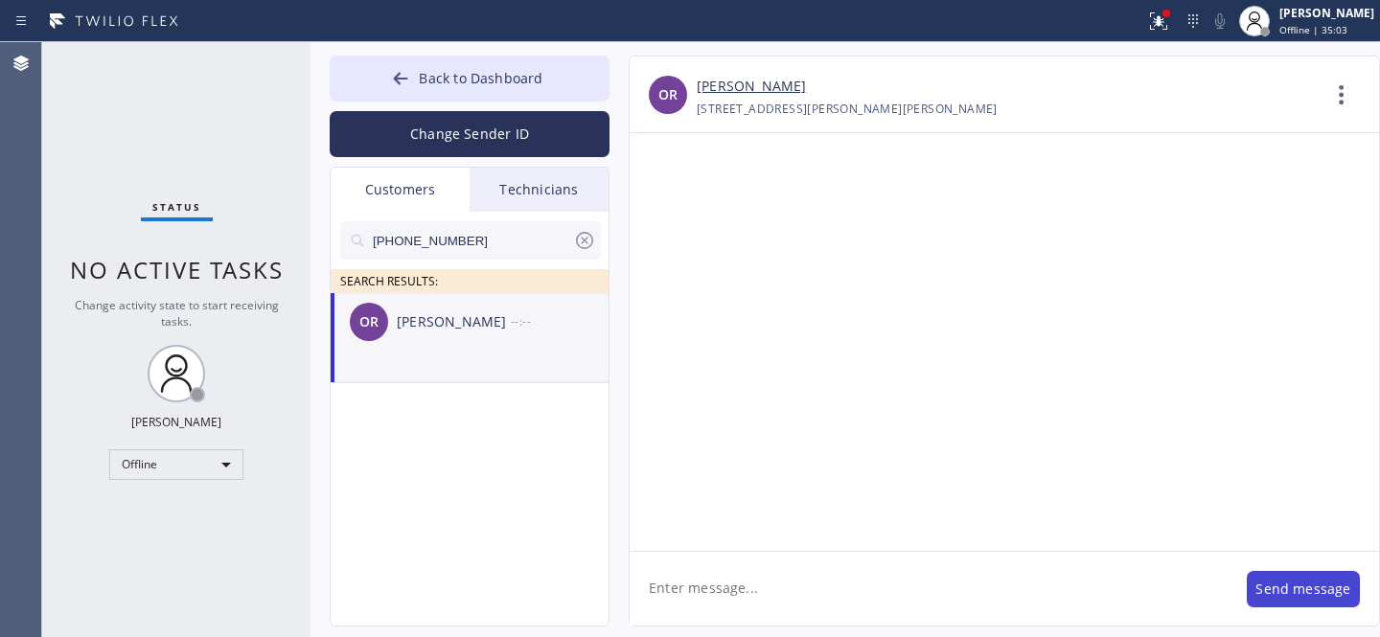
scroll to position [0, 0]
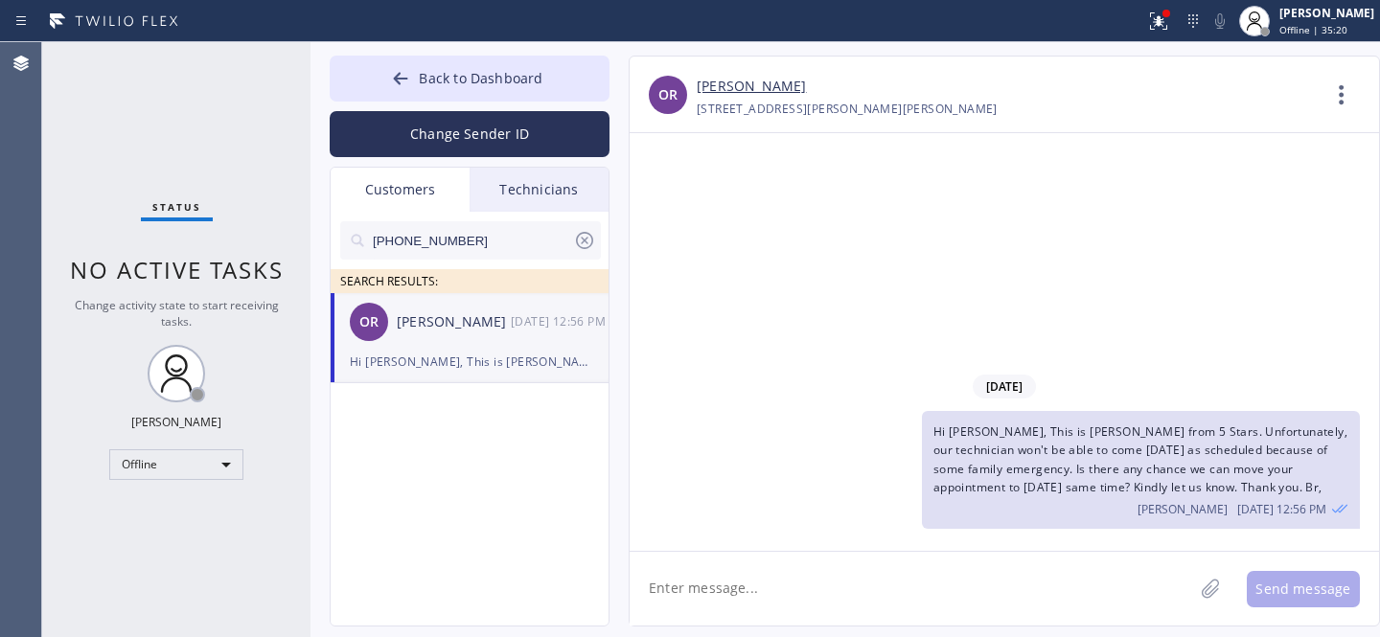
click at [464, 245] on input "[PHONE_NUMBER]" at bounding box center [472, 240] width 202 height 38
paste input "516) 831-2286"
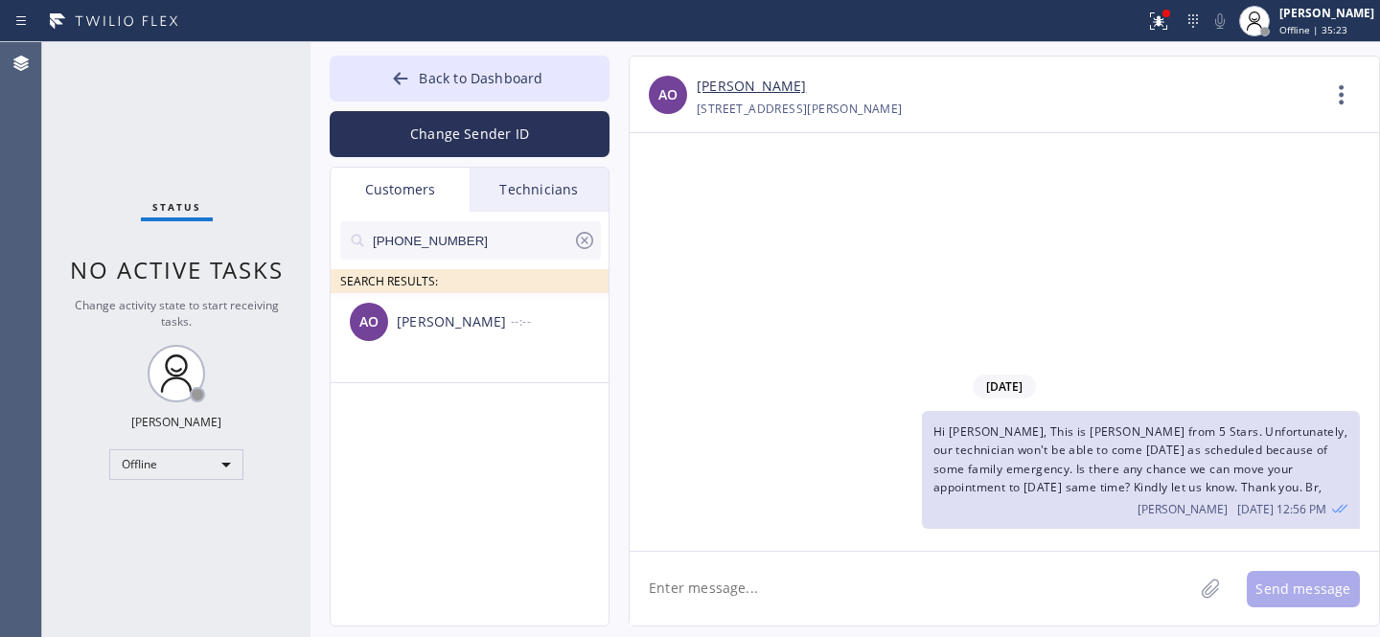
click at [378, 240] on input "[PHONE_NUMBER]" at bounding box center [472, 240] width 202 height 38
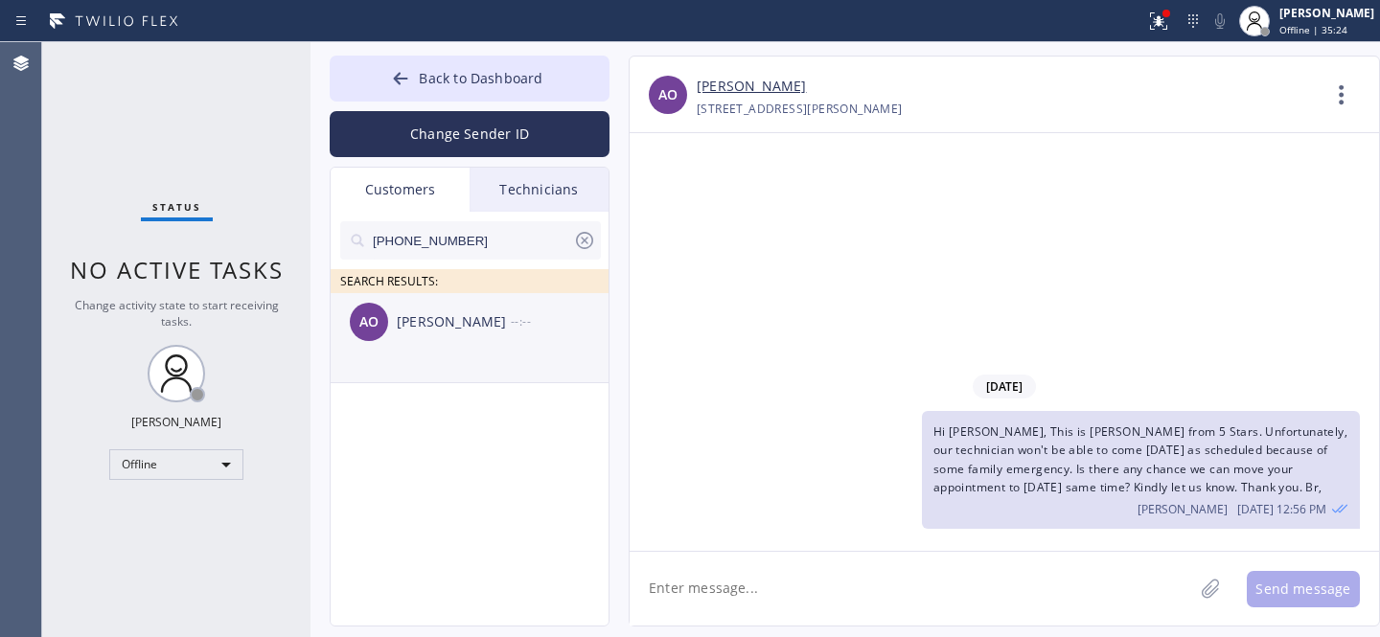
type input "[PHONE_NUMBER]"
click at [427, 320] on div "[PERSON_NAME]" at bounding box center [454, 322] width 114 height 22
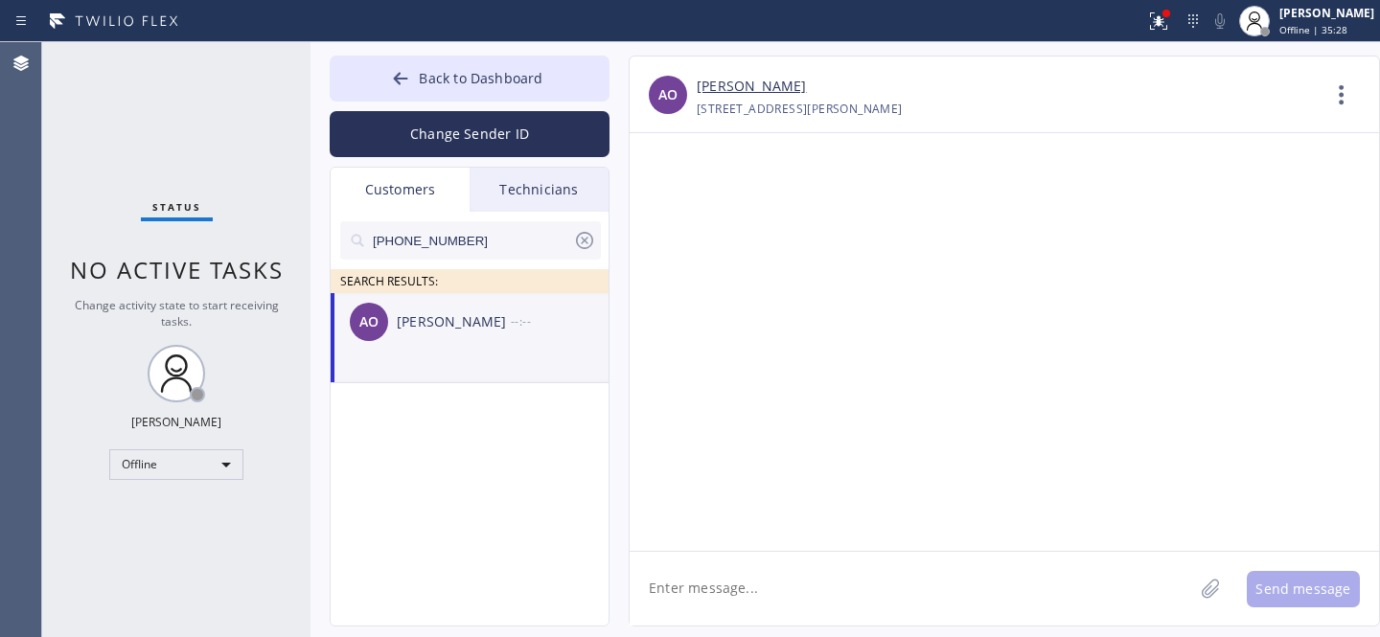
drag, startPoint x: 705, startPoint y: 583, endPoint x: 716, endPoint y: 585, distance: 10.7
click at [705, 583] on textarea at bounding box center [912, 589] width 564 height 74
paste textarea "Hi [PERSON_NAME], This is [PERSON_NAME] from 5 Stars. Unfortunately, our techni…"
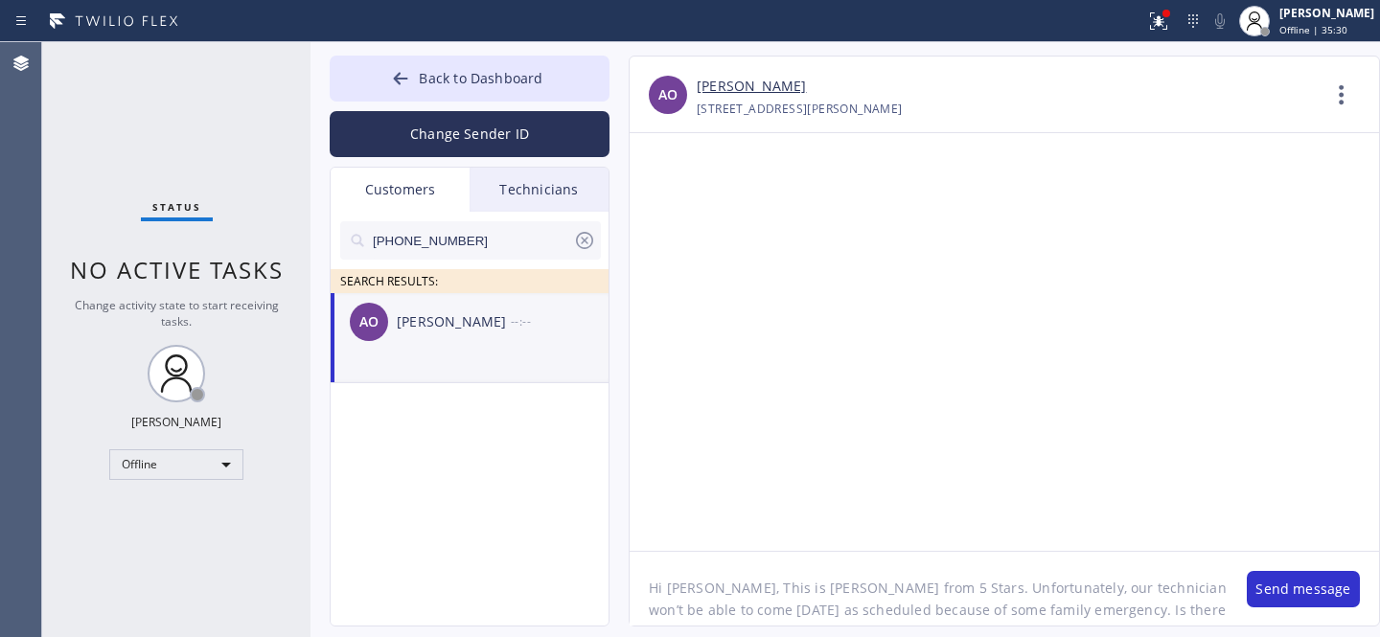
click at [692, 591] on textarea "Hi [PERSON_NAME], This is [PERSON_NAME] from 5 Stars. Unfortunately, our techni…" at bounding box center [929, 589] width 598 height 74
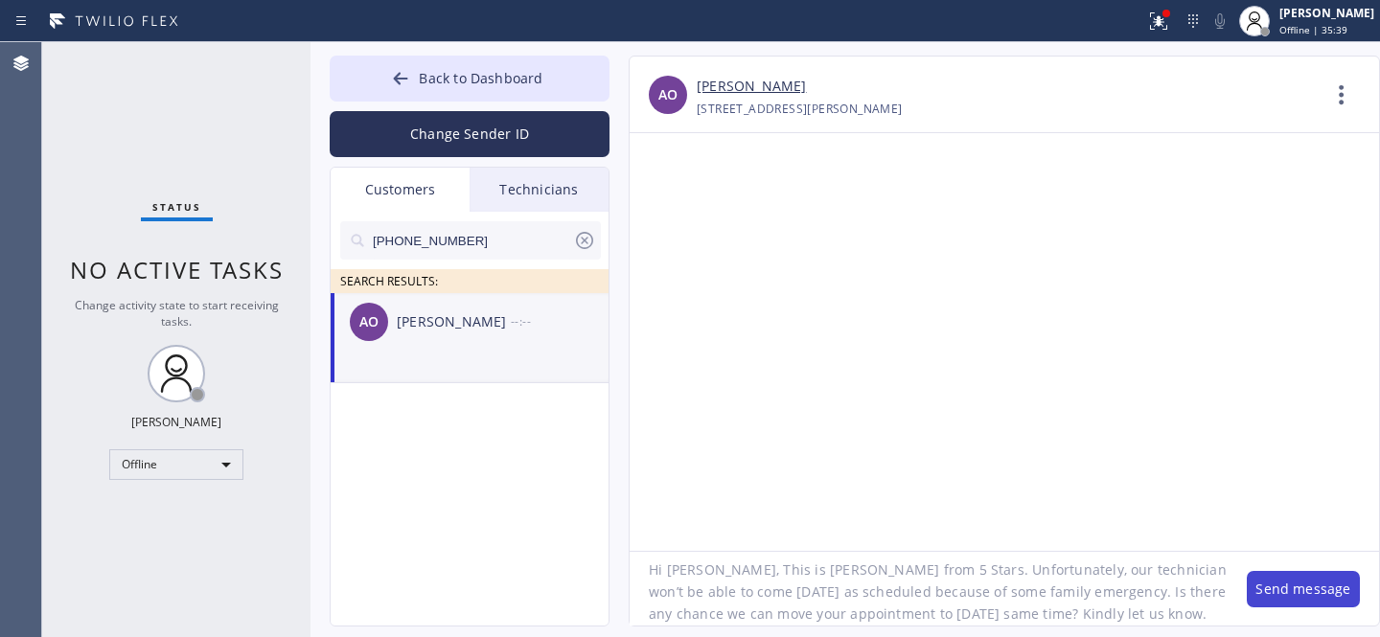
type textarea "Hi [PERSON_NAME], This is [PERSON_NAME] from 5 Stars. Unfortunately, our techni…"
click at [1290, 594] on button "Send message" at bounding box center [1303, 589] width 113 height 36
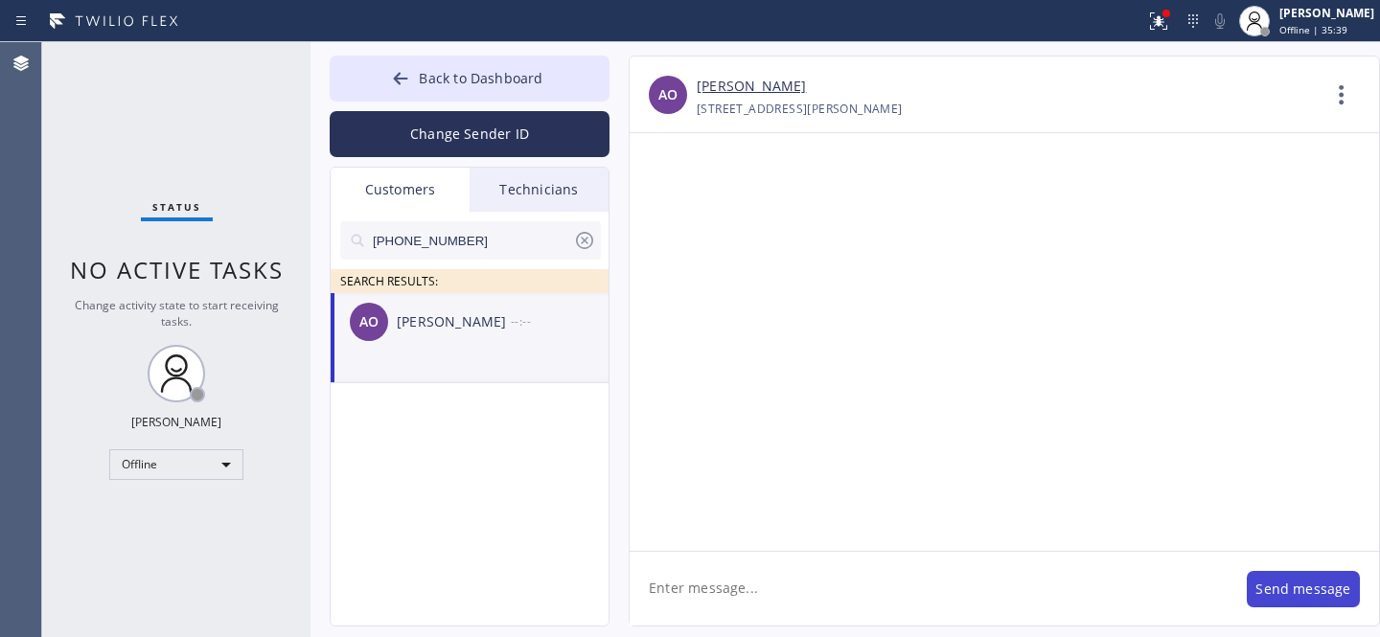
scroll to position [0, 0]
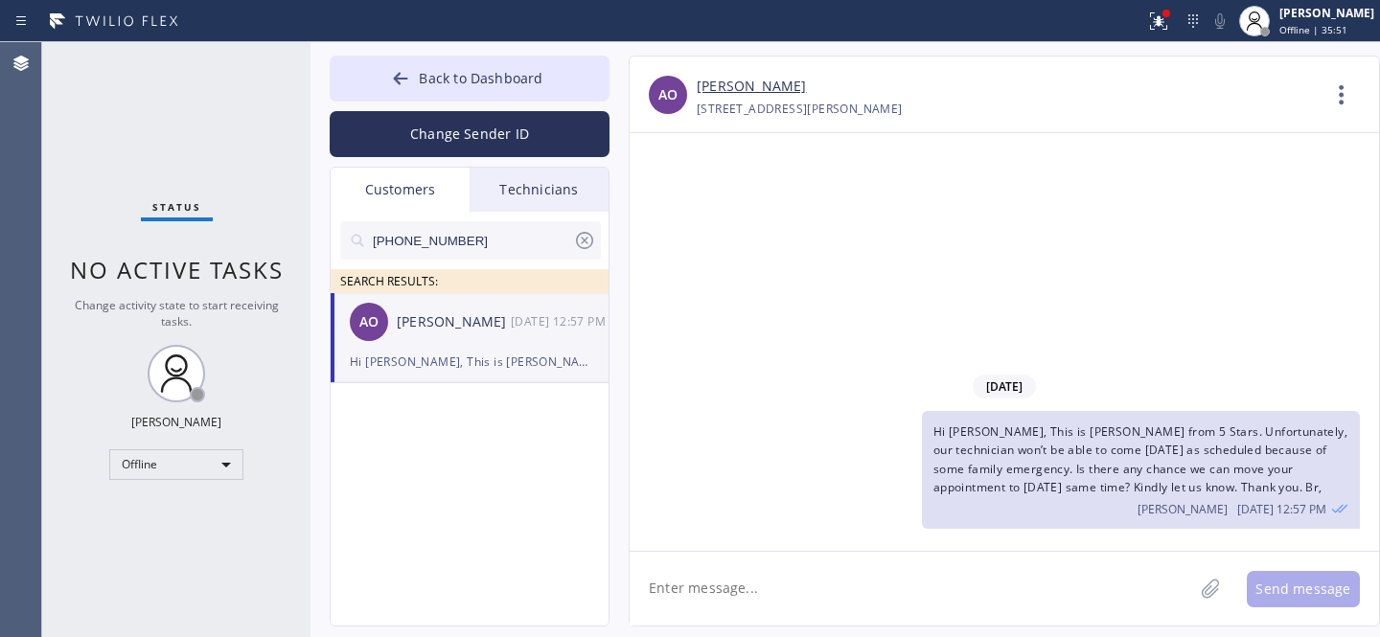
click at [488, 247] on input "[PHONE_NUMBER]" at bounding box center [472, 240] width 202 height 38
paste input "917) 723-6599"
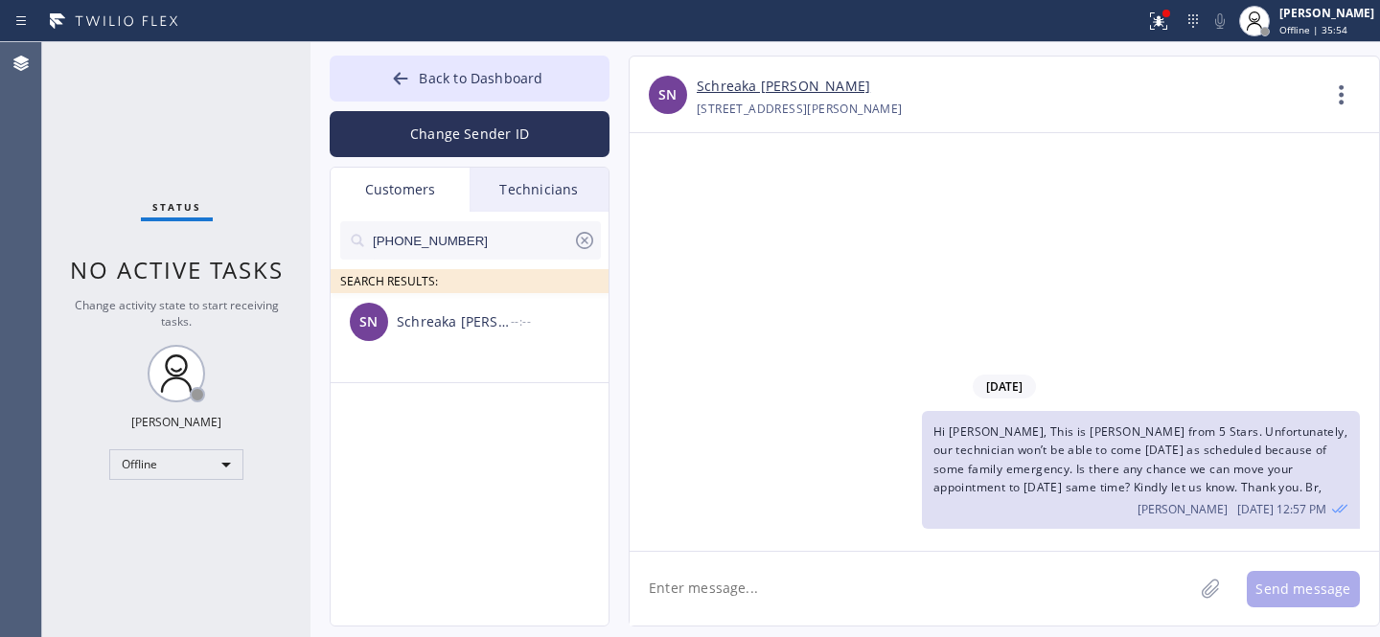
type input "[PHONE_NUMBER]"
click at [1042, 461] on span "Hi [PERSON_NAME], This is [PERSON_NAME] from 5 Stars. Unfortunately, our techni…" at bounding box center [1140, 460] width 414 height 72
click at [1041, 461] on span "Hi [PERSON_NAME], This is [PERSON_NAME] from 5 Stars. Unfortunately, our techni…" at bounding box center [1140, 460] width 414 height 72
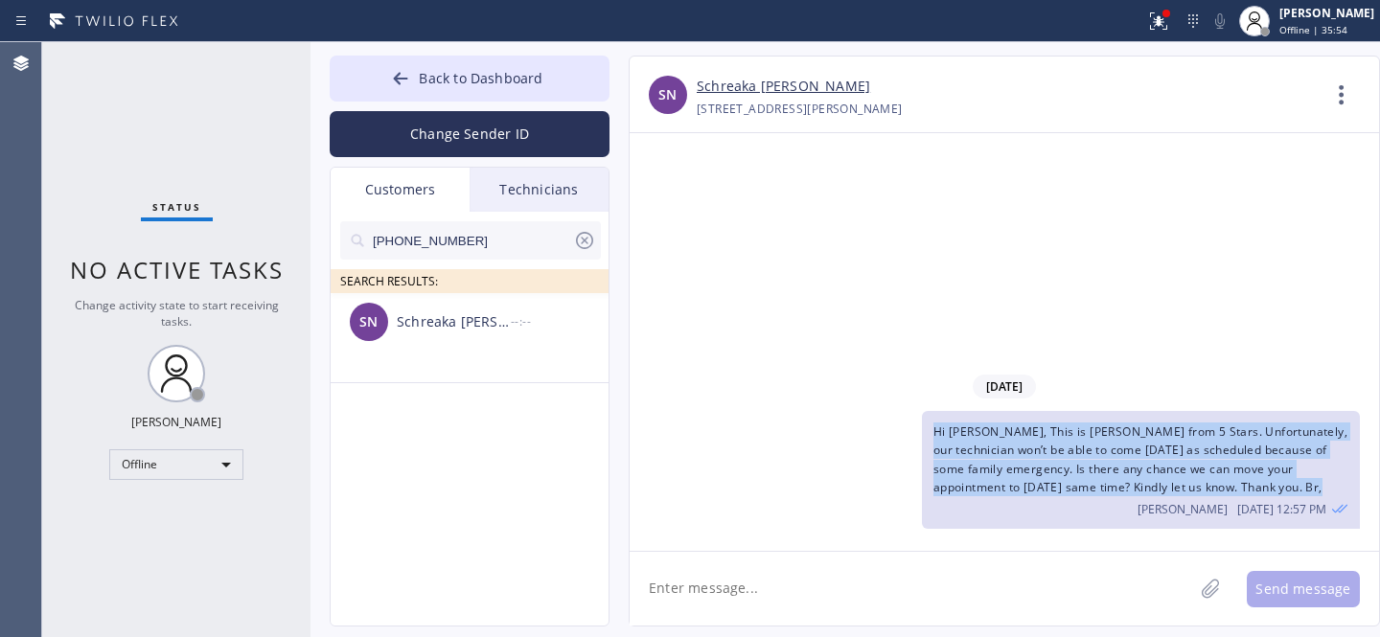
click at [1041, 461] on span "Hi [PERSON_NAME], This is [PERSON_NAME] from 5 Stars. Unfortunately, our techni…" at bounding box center [1140, 460] width 414 height 72
copy span "Hi [PERSON_NAME], This is [PERSON_NAME] from 5 Stars. Unfortunately, our techni…"
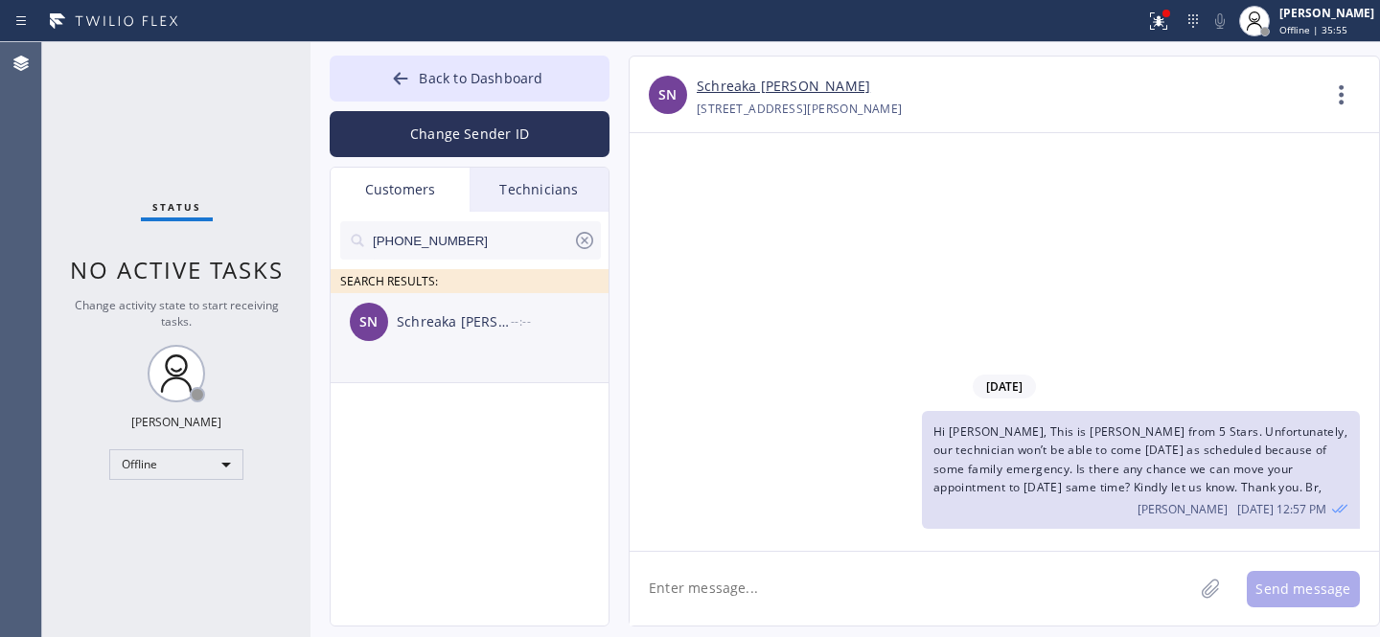
drag, startPoint x: 472, startPoint y: 327, endPoint x: 494, endPoint y: 332, distance: 21.6
click at [472, 327] on div "Schreaka [PERSON_NAME]" at bounding box center [454, 322] width 114 height 22
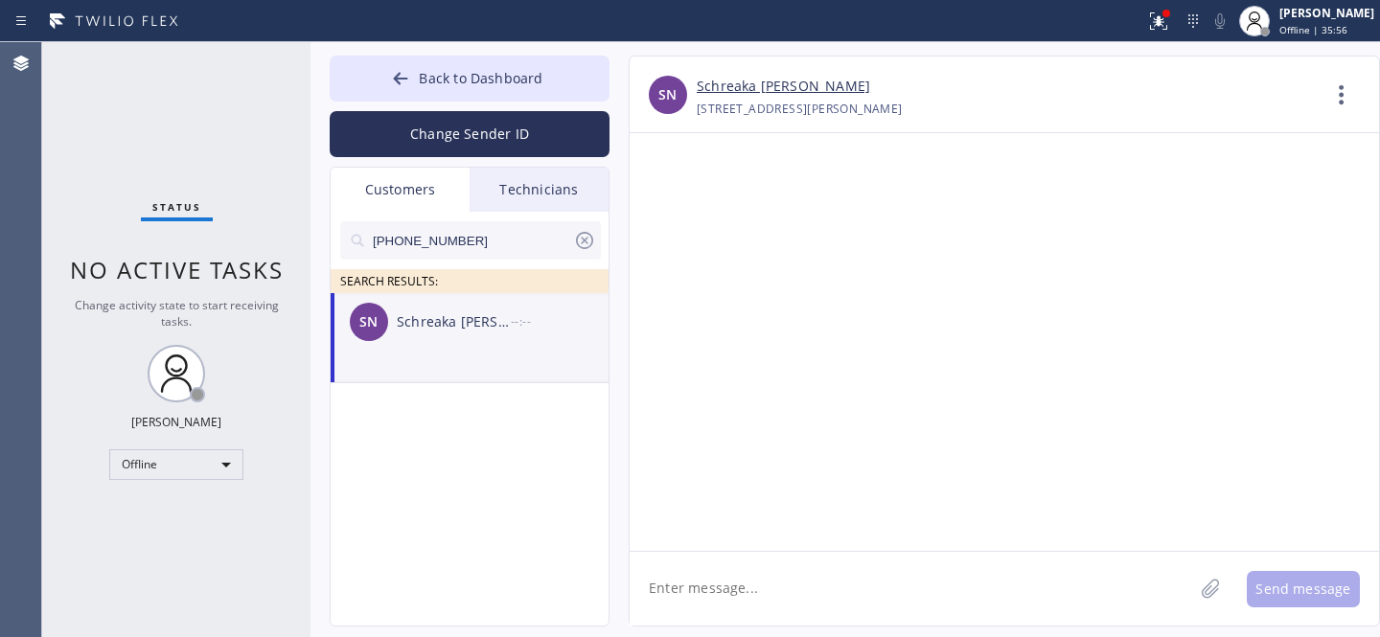
click at [845, 600] on textarea at bounding box center [912, 589] width 564 height 74
paste textarea "Hi [PERSON_NAME], This is [PERSON_NAME] from 5 Stars. Unfortunately, our techni…"
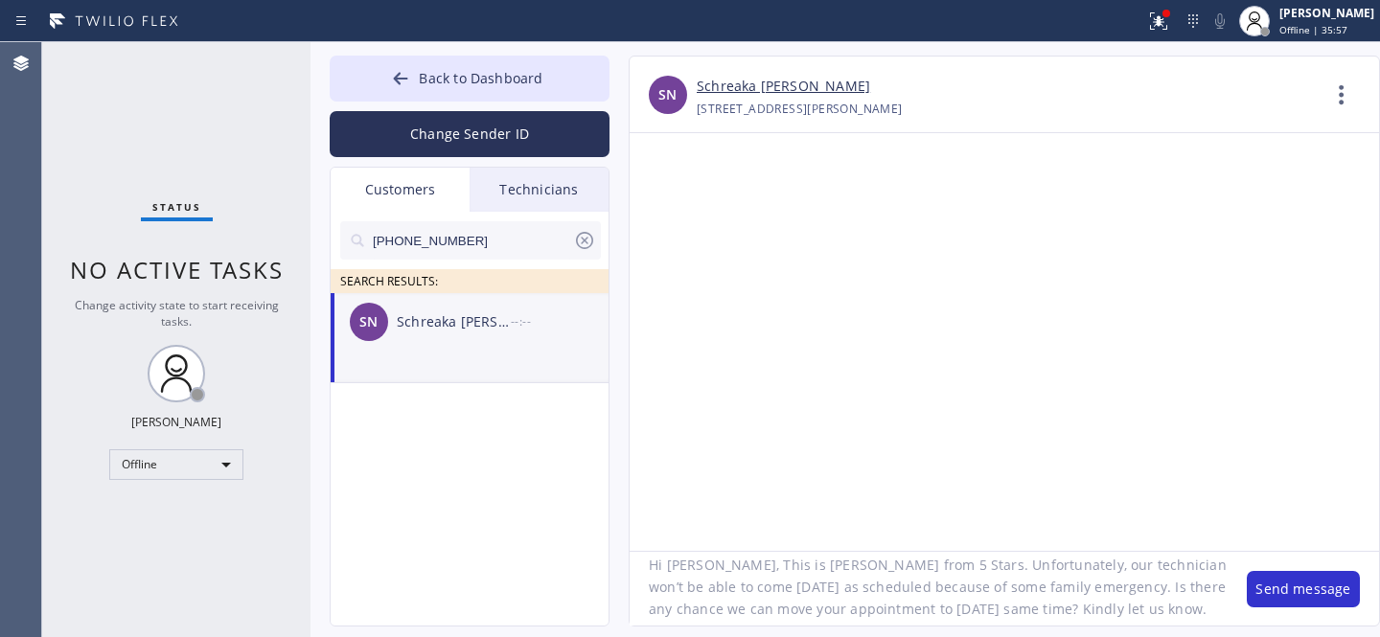
scroll to position [5, 0]
click at [690, 585] on textarea "Hi [PERSON_NAME], This is [PERSON_NAME] from 5 Stars. Unfortunately, our techni…" at bounding box center [929, 589] width 598 height 74
type textarea "Hi there, This is [PERSON_NAME] from 5 Stars. Unfortunately, our technician won…"
click at [1268, 587] on button "Send message" at bounding box center [1303, 589] width 113 height 36
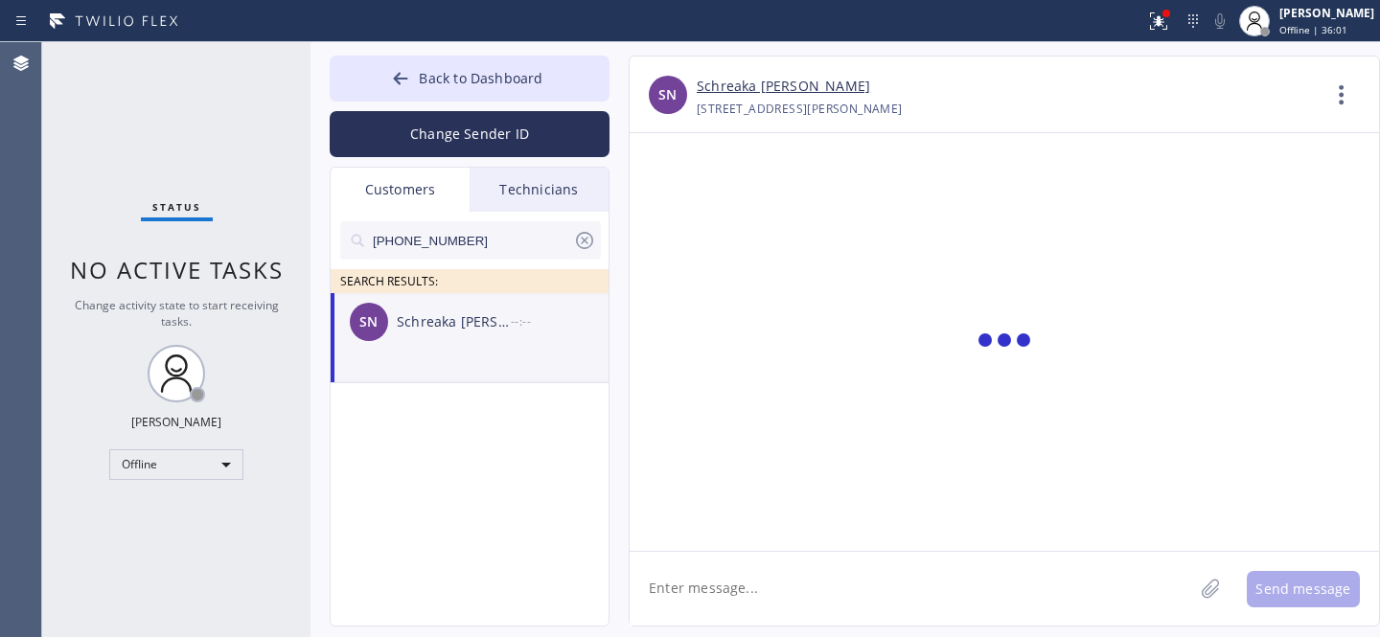
scroll to position [0, 0]
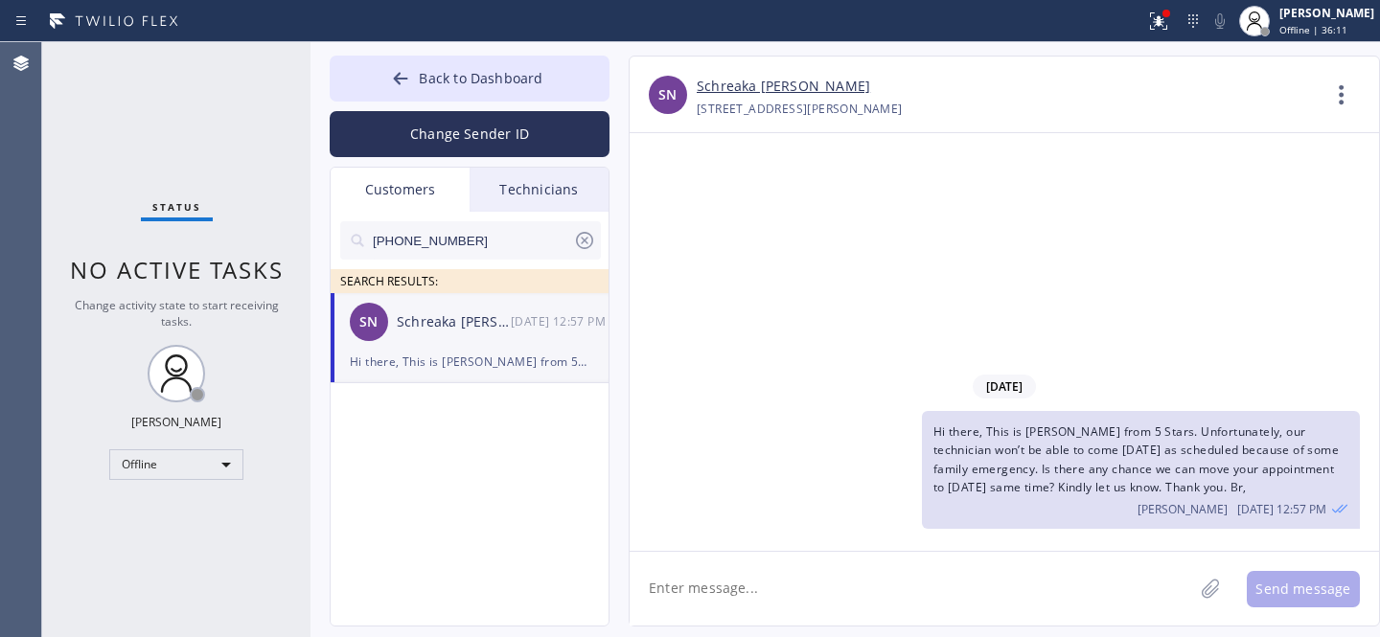
click at [488, 248] on input "[PHONE_NUMBER]" at bounding box center [472, 240] width 202 height 38
paste input "201) 259-7852"
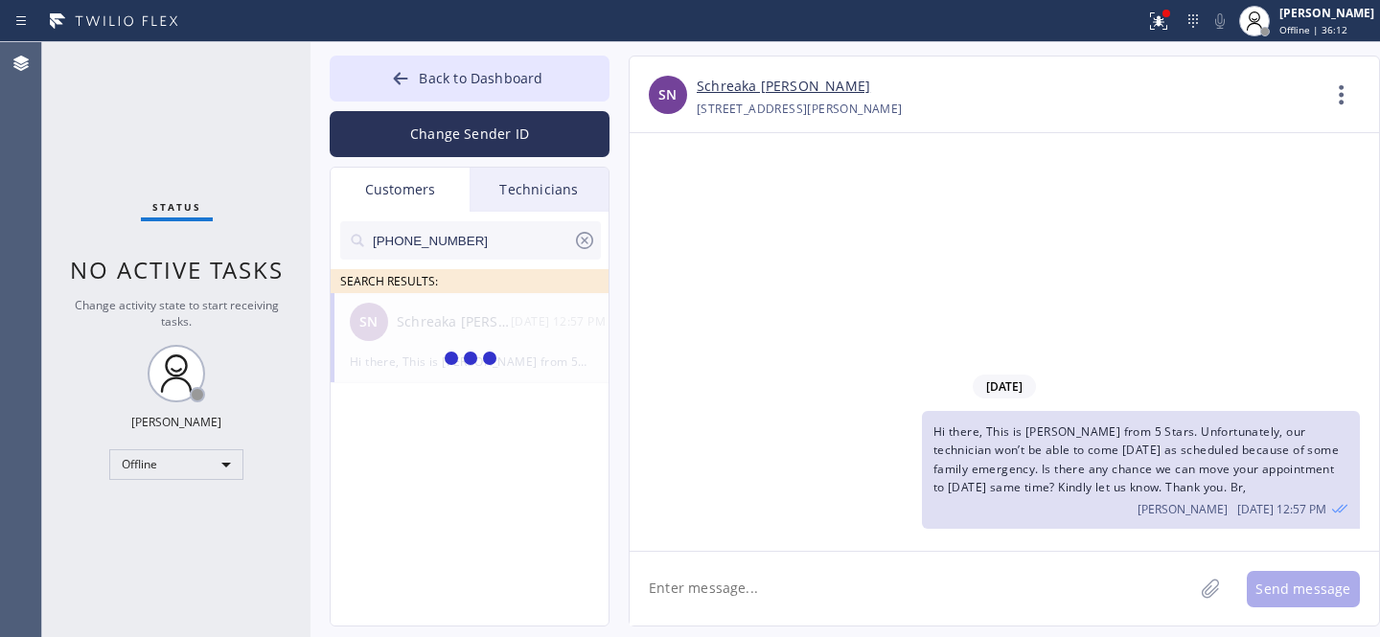
type input "[PHONE_NUMBER]"
click at [1107, 470] on span "Hi there, This is [PERSON_NAME] from 5 Stars. Unfortunately, our technician won…" at bounding box center [1135, 460] width 405 height 72
click at [1105, 469] on span "Hi there, This is [PERSON_NAME] from 5 Stars. Unfortunately, our technician won…" at bounding box center [1135, 460] width 405 height 72
click at [1097, 449] on span "Hi there, This is [PERSON_NAME] from 5 Stars. Unfortunately, our technician won…" at bounding box center [1135, 460] width 405 height 72
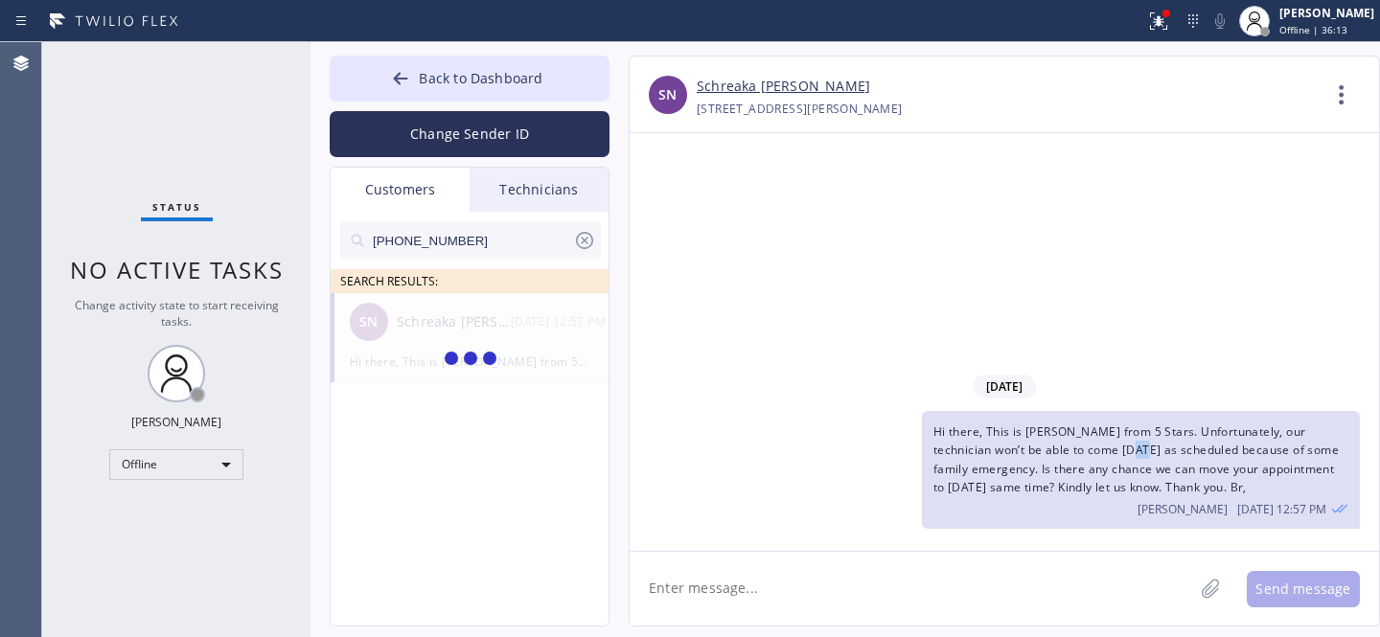
click at [1097, 449] on span "Hi there, This is [PERSON_NAME] from 5 Stars. Unfortunately, our technician won…" at bounding box center [1135, 460] width 405 height 72
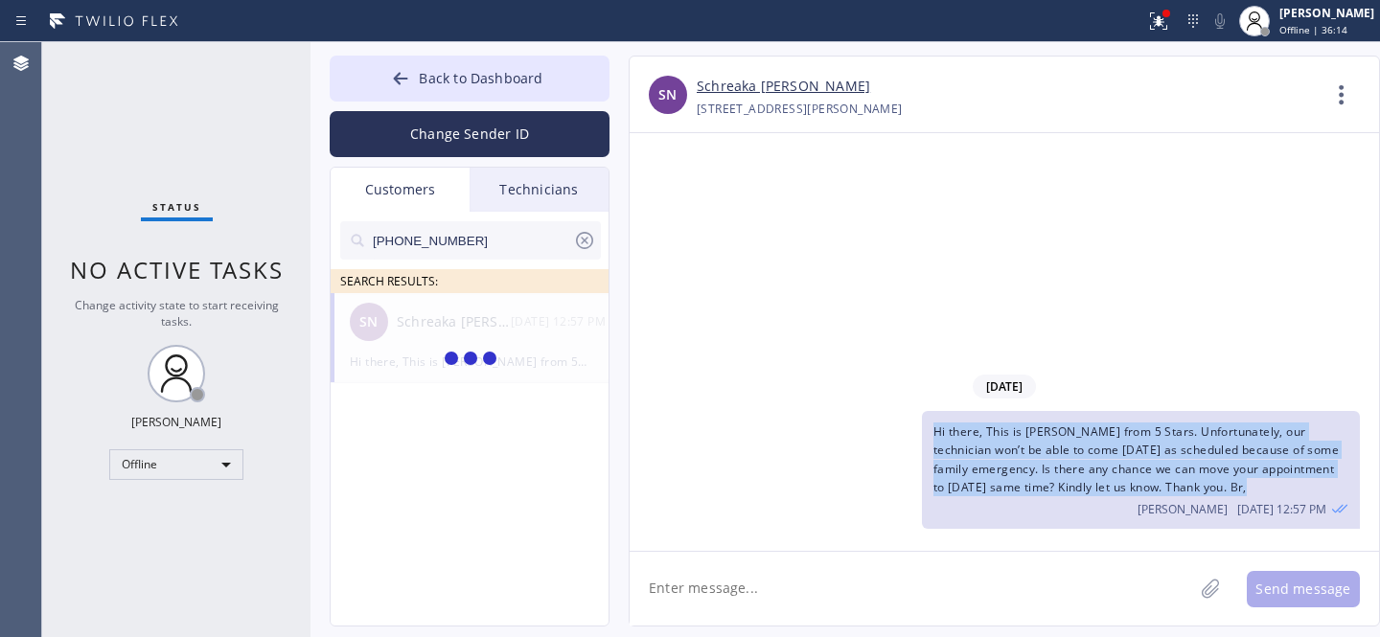
click at [1097, 449] on span "Hi there, This is [PERSON_NAME] from 5 Stars. Unfortunately, our technician won…" at bounding box center [1135, 460] width 405 height 72
copy span "Hi there, This is [PERSON_NAME] from 5 Stars. Unfortunately, our technician won…"
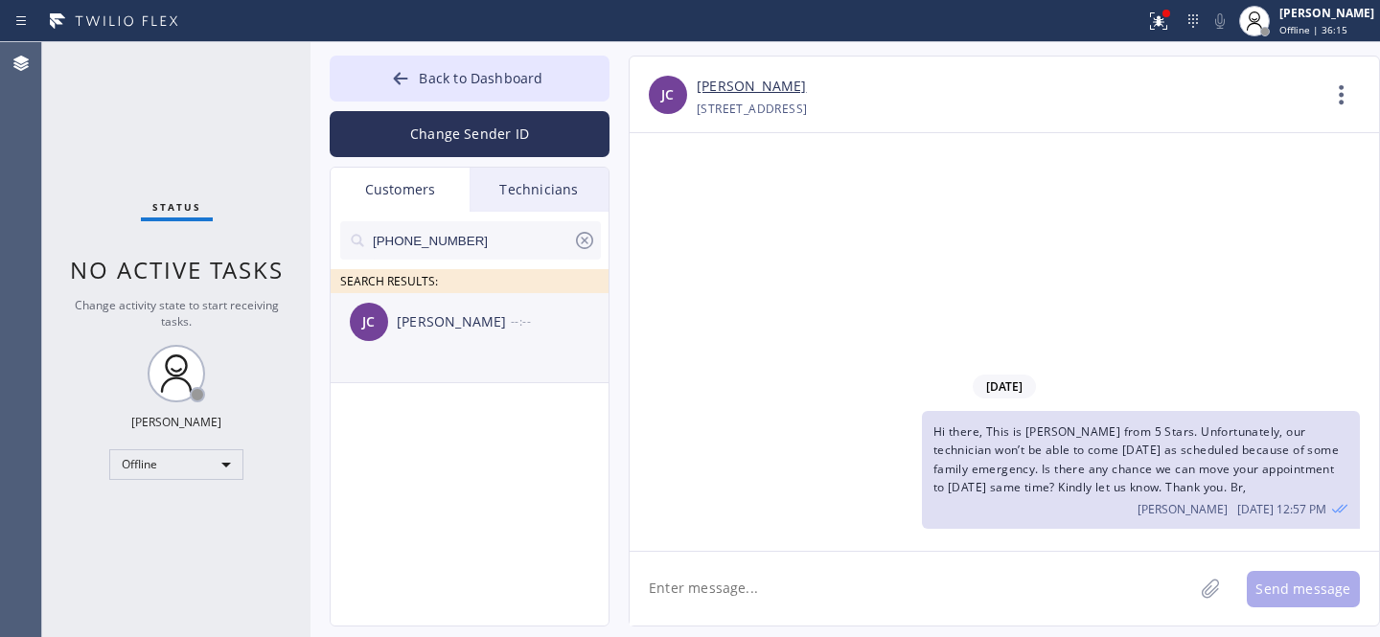
click at [449, 334] on div "[PERSON_NAME] [PERSON_NAME] --:--" at bounding box center [471, 322] width 280 height 58
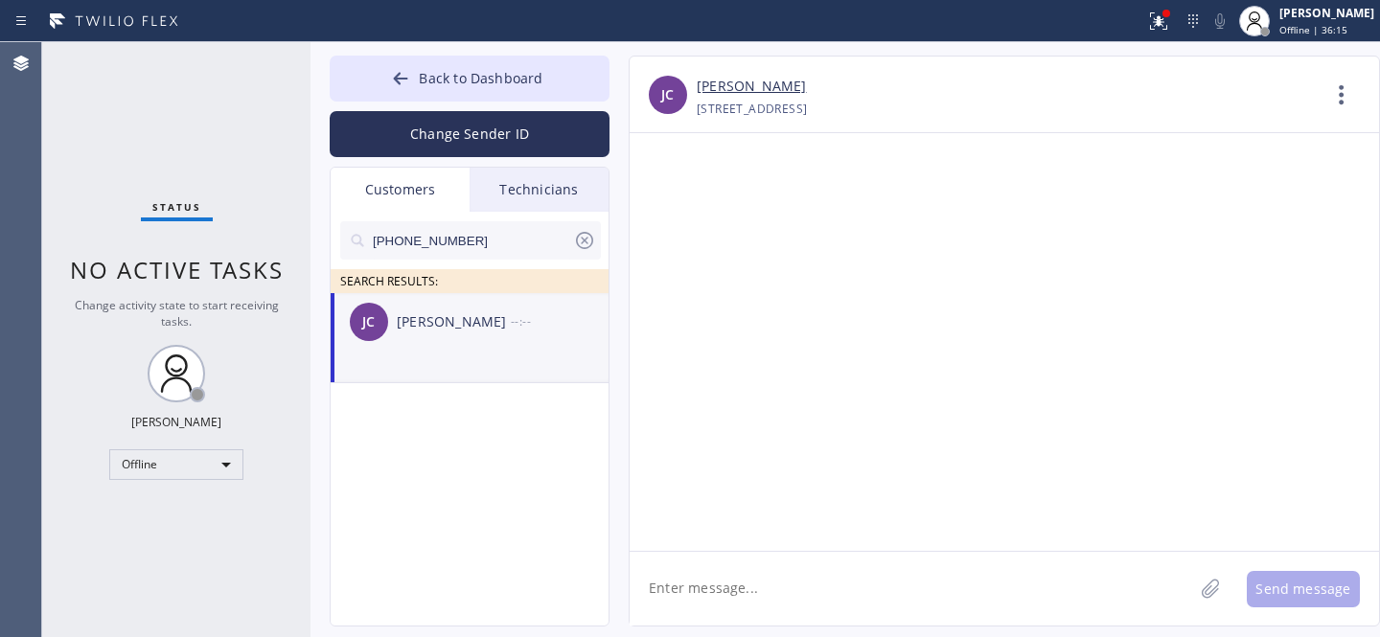
drag, startPoint x: 784, startPoint y: 577, endPoint x: 797, endPoint y: 578, distance: 13.5
click at [786, 578] on textarea at bounding box center [912, 589] width 564 height 74
paste textarea "Hi there, This is [PERSON_NAME] from 5 Stars. Unfortunately, our technician won…"
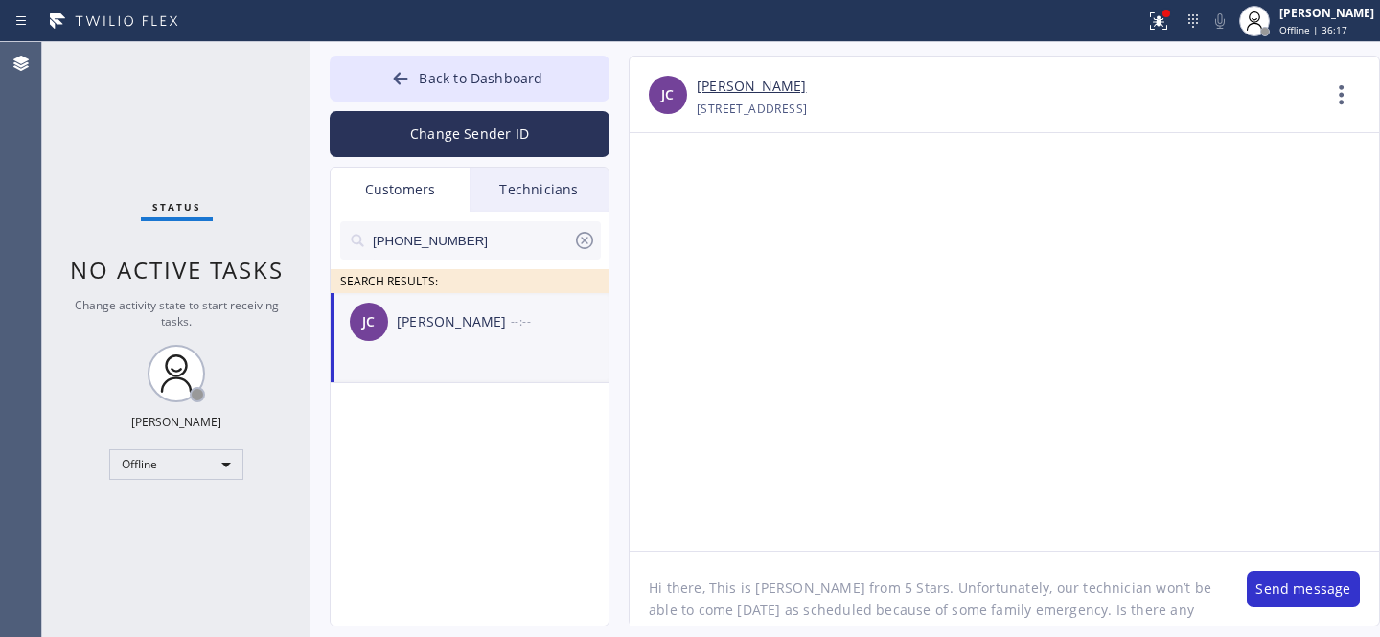
click at [679, 587] on textarea "Hi there, This is [PERSON_NAME] from 5 Stars. Unfortunately, our technician won…" at bounding box center [929, 589] width 598 height 74
type textarea "Hi [PERSON_NAME], This is [PERSON_NAME] from 5 Stars. Unfortunately, our techni…"
click at [1296, 602] on button "Send message" at bounding box center [1303, 589] width 113 height 36
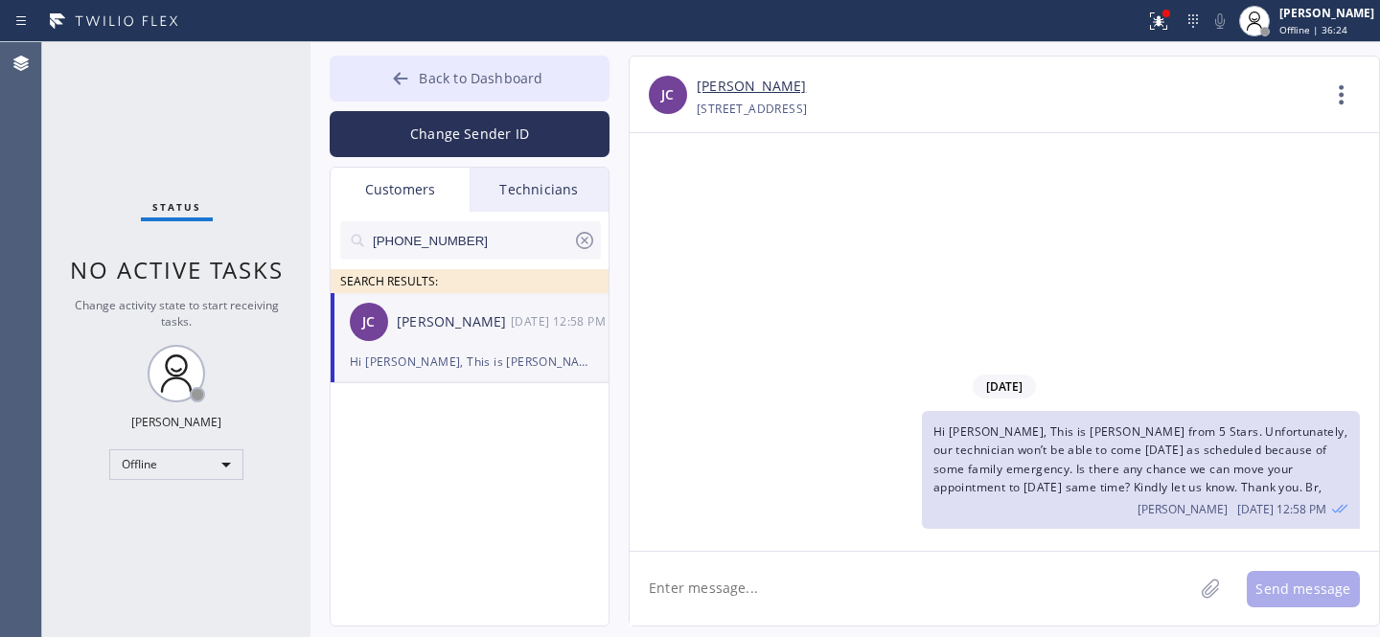
click at [432, 84] on span "Back to Dashboard" at bounding box center [481, 78] width 124 height 18
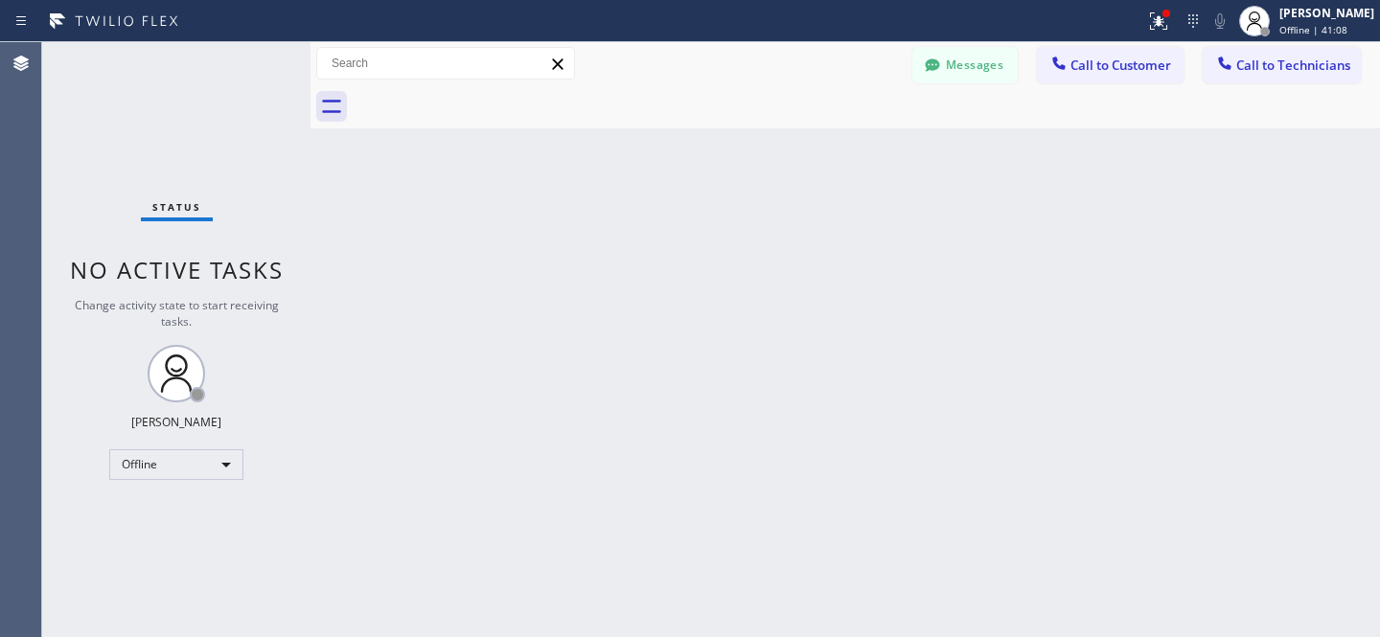
drag, startPoint x: 1001, startPoint y: 50, endPoint x: 989, endPoint y: 53, distance: 12.8
click at [1001, 51] on button "Messages" at bounding box center [964, 65] width 105 height 36
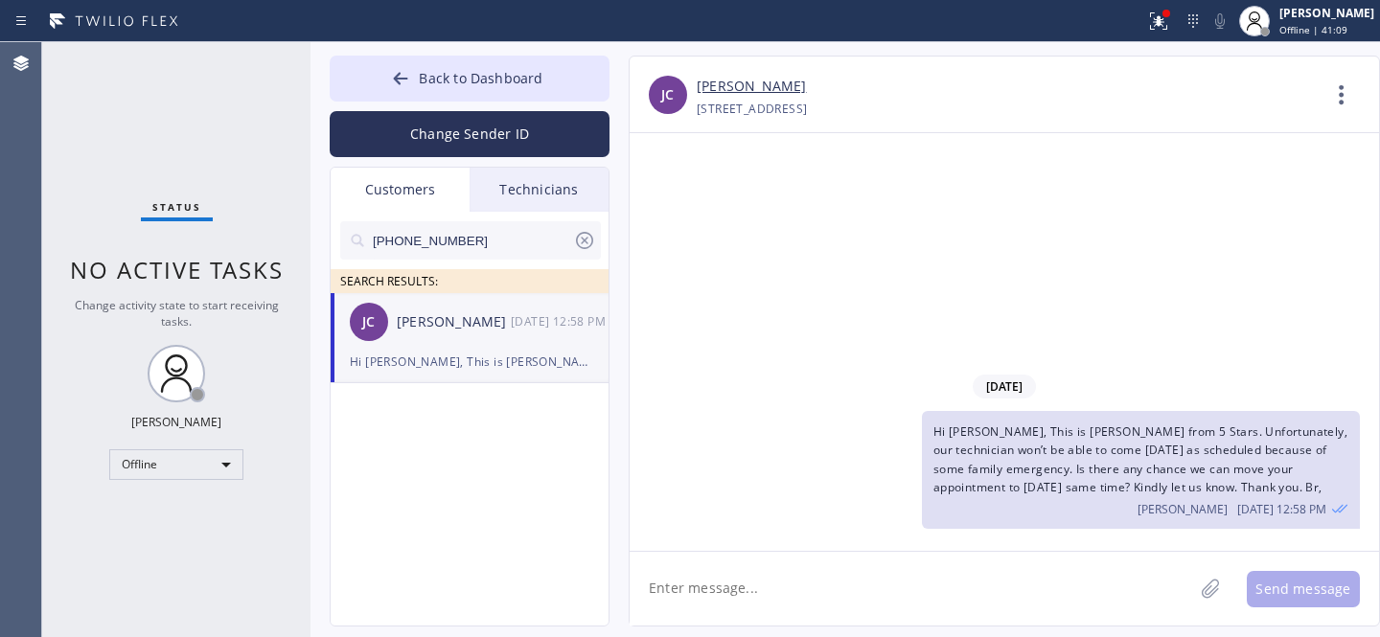
click at [582, 243] on icon at bounding box center [584, 240] width 23 height 23
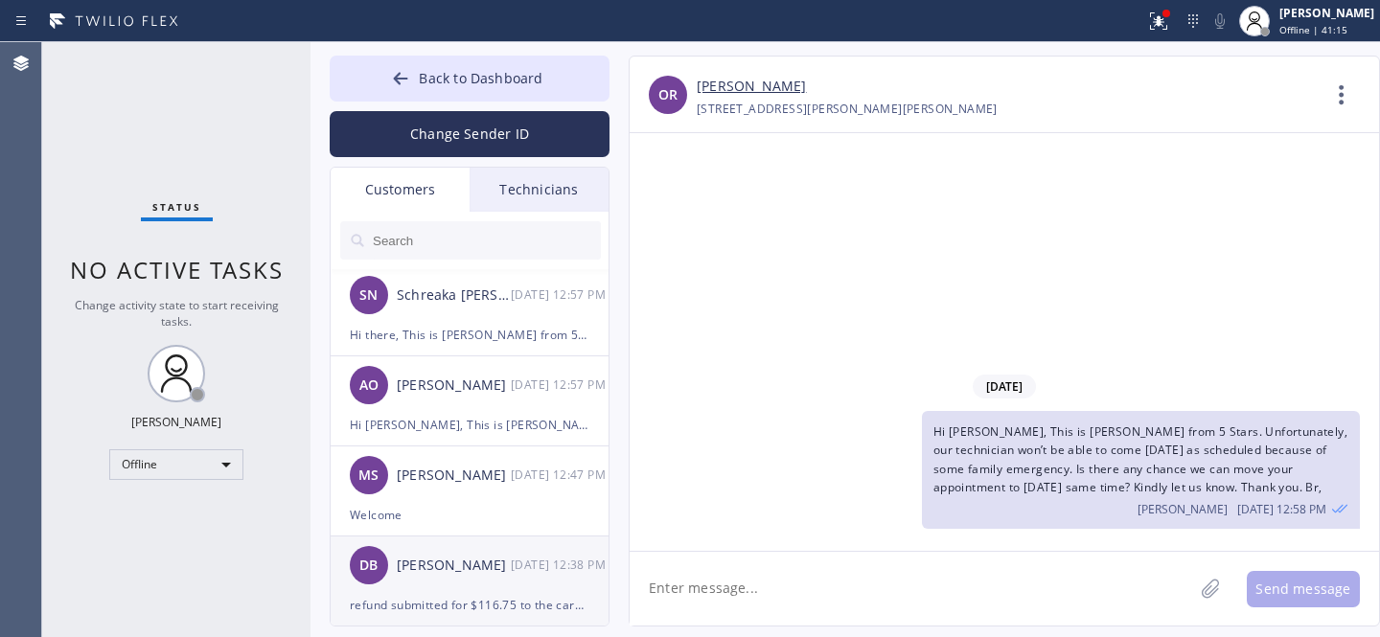
scroll to position [202, 0]
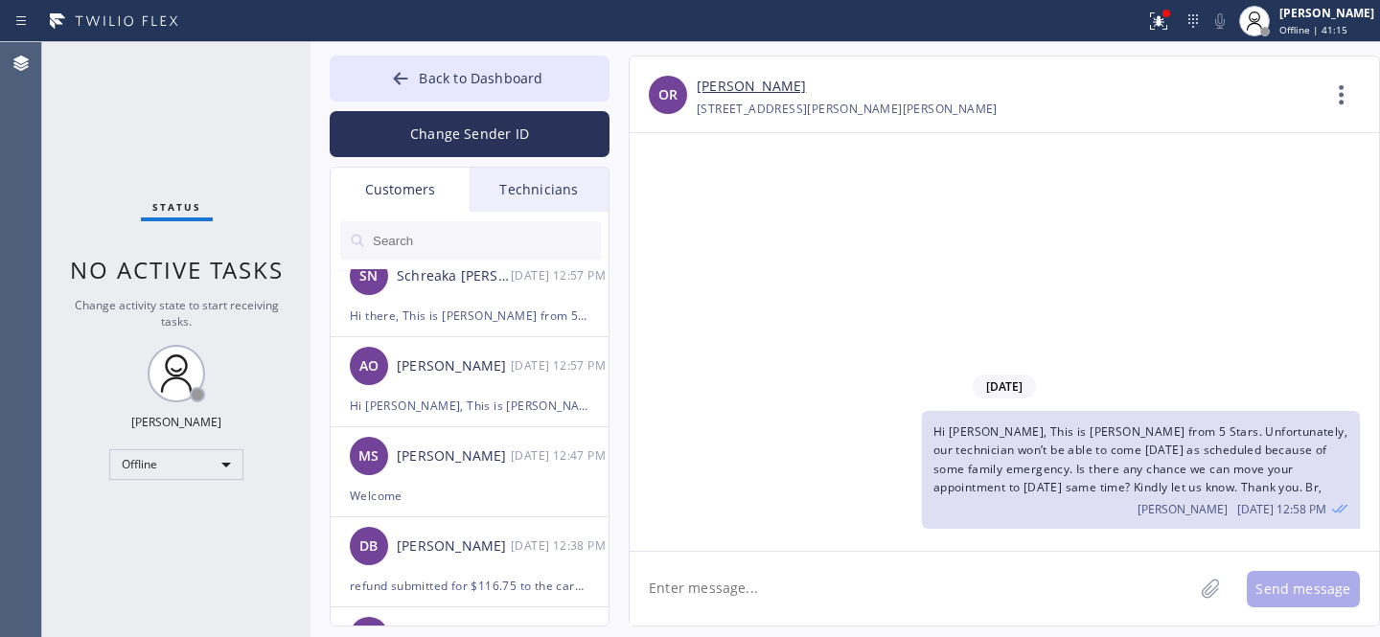
click at [470, 547] on div "[PERSON_NAME]" at bounding box center [454, 547] width 114 height 22
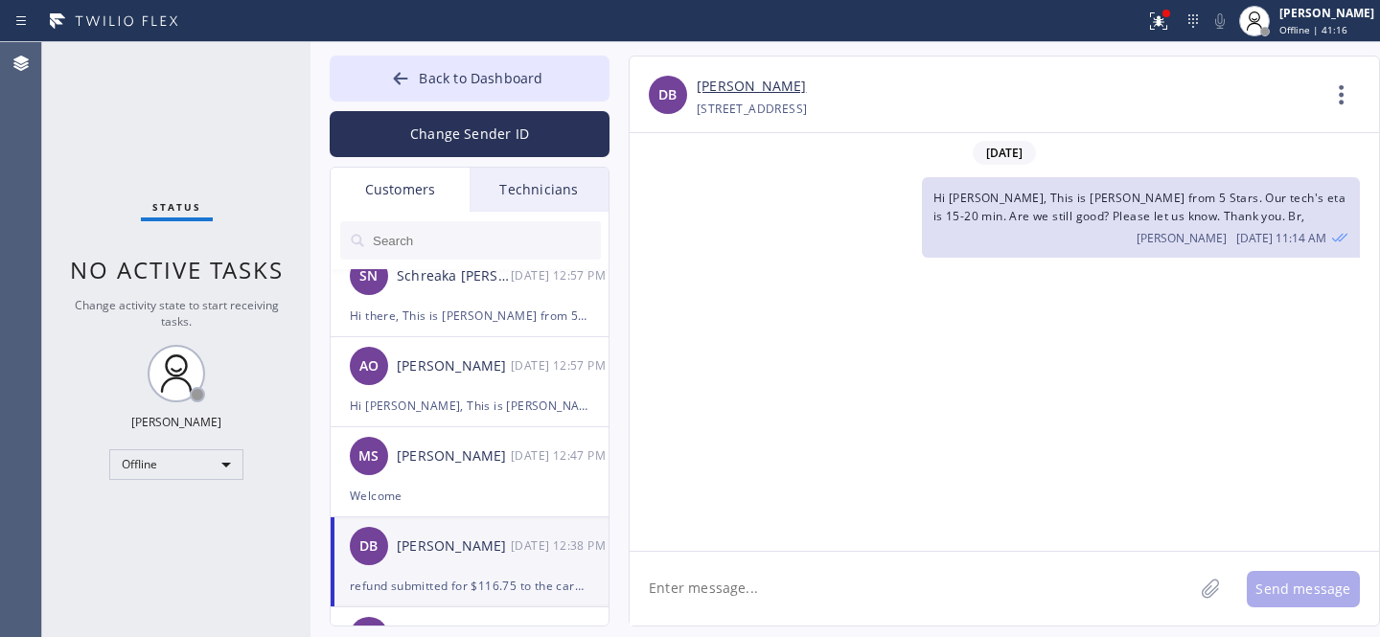
scroll to position [524, 0]
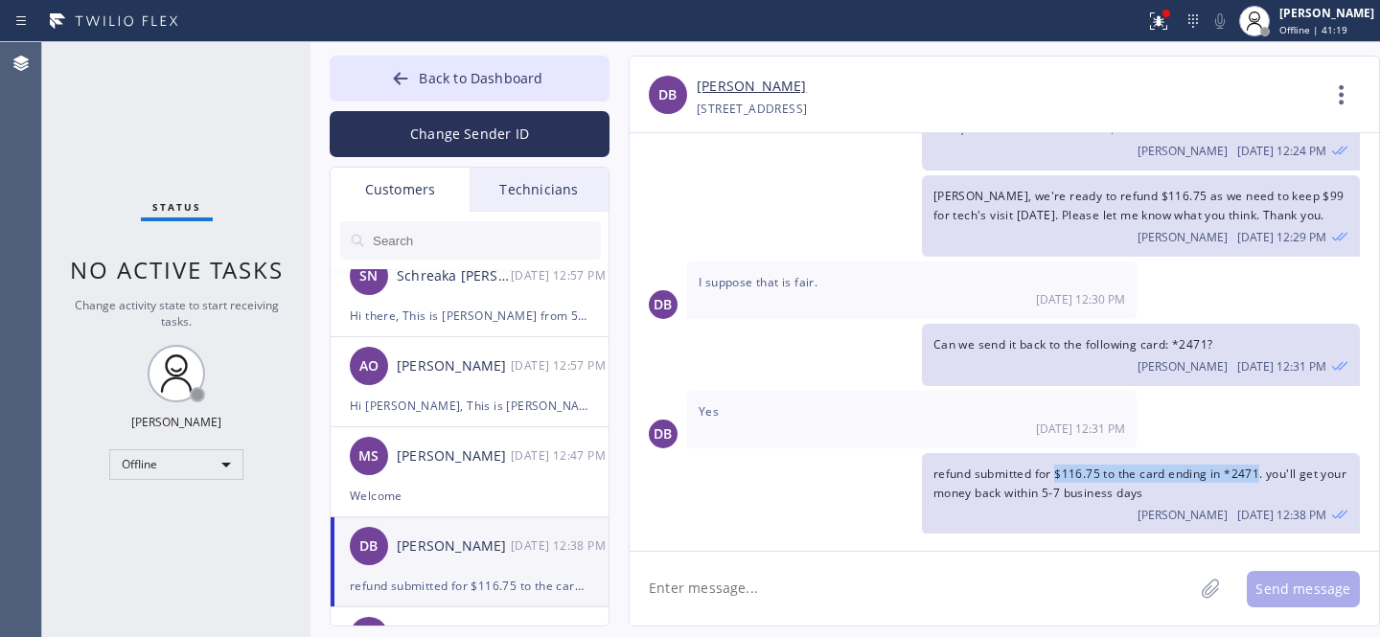
drag, startPoint x: 1059, startPoint y: 467, endPoint x: 1259, endPoint y: 469, distance: 200.3
click at [1259, 469] on span "refund submitted for $116.75 to the card ending in *2471. you'll get your money…" at bounding box center [1139, 483] width 413 height 35
copy span "$116.75 to the card ending in *2471"
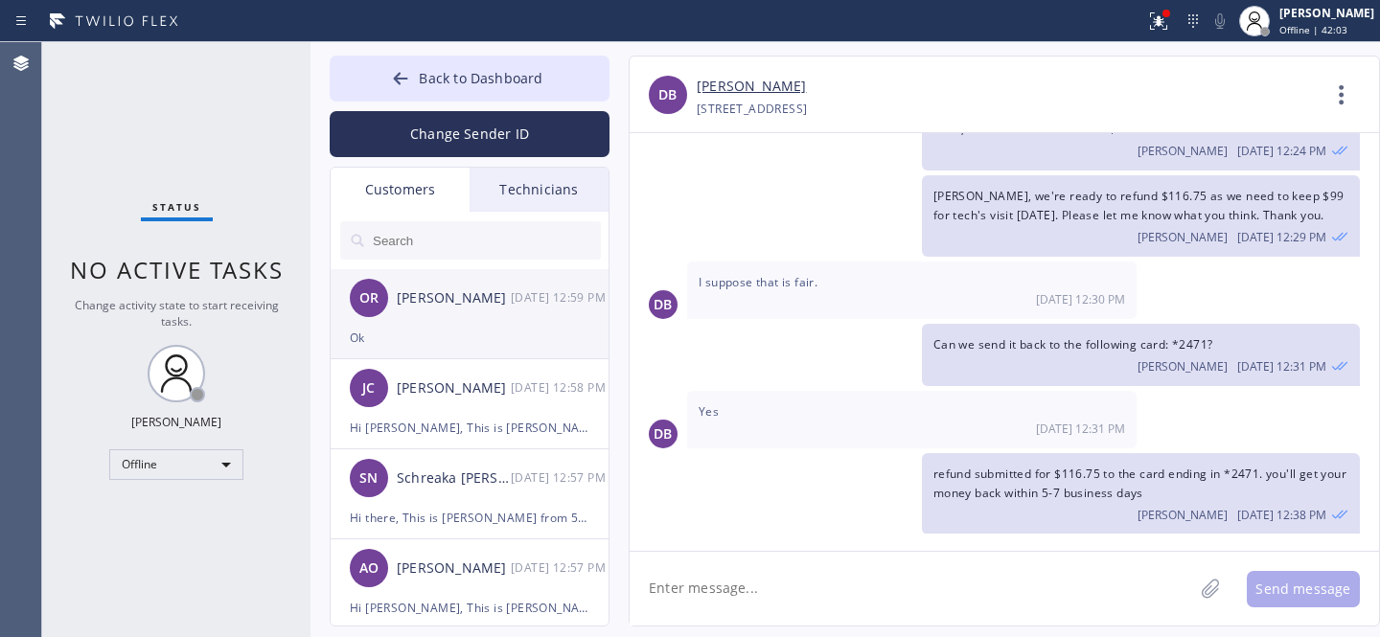
drag, startPoint x: 410, startPoint y: 311, endPoint x: 564, endPoint y: 316, distance: 153.4
click at [411, 311] on div "OR [PERSON_NAME] [DATE] 12:59 PM" at bounding box center [471, 298] width 280 height 58
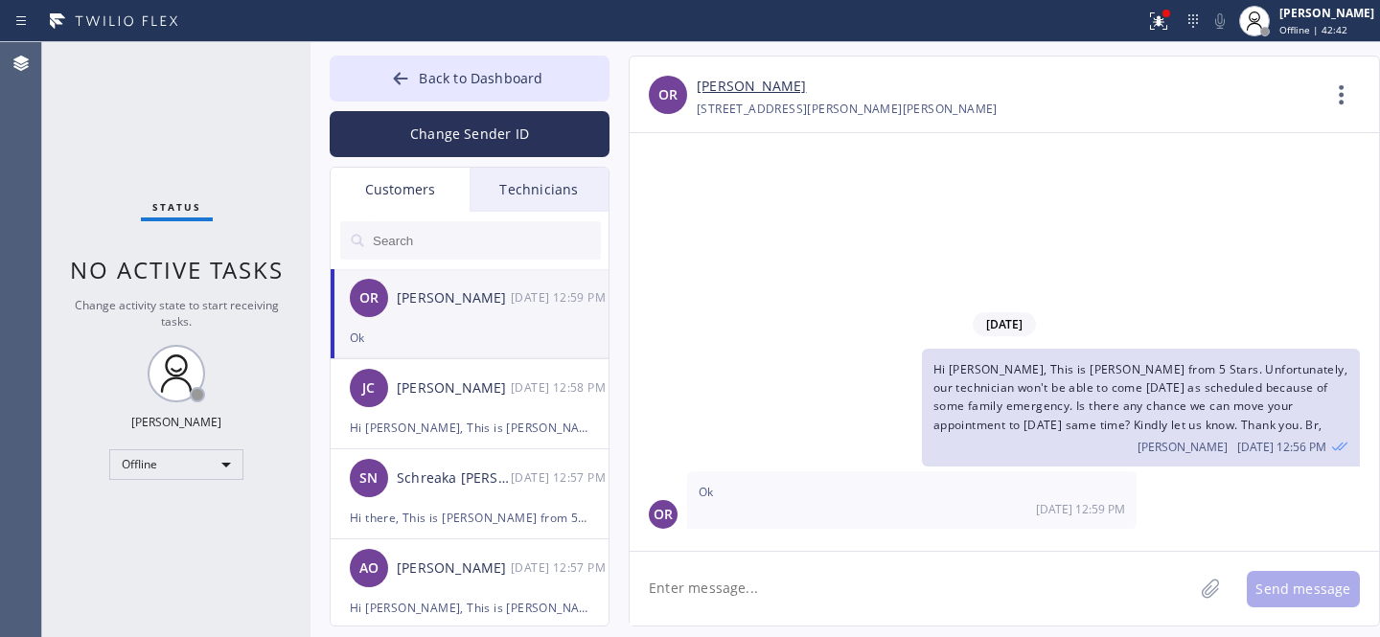
click at [751, 554] on textarea at bounding box center [912, 589] width 564 height 74
paste textarea "[DATE] 9am - 12pm"
type textarea "Rescheduled: [DATE] 9am - 12pm. Thank you so much."
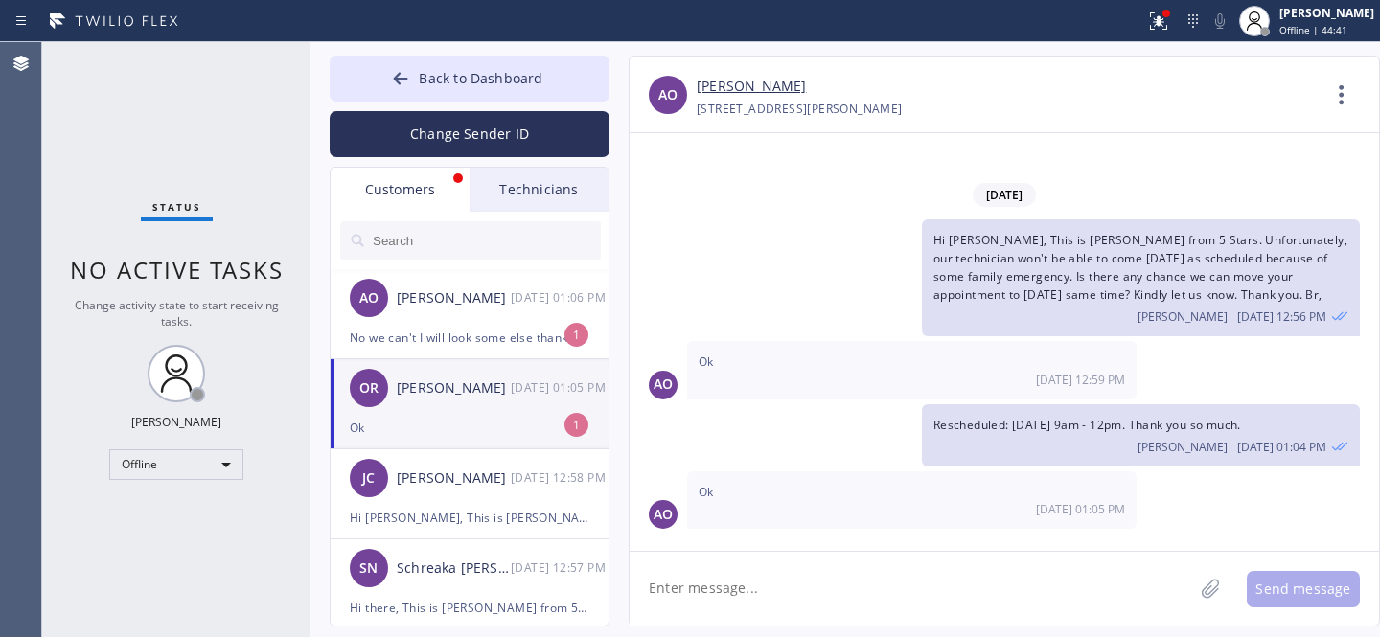
click at [431, 420] on div "Ok" at bounding box center [470, 428] width 240 height 22
click at [417, 322] on div "AO [PERSON_NAME] [DATE] 01:06 PM" at bounding box center [471, 298] width 280 height 58
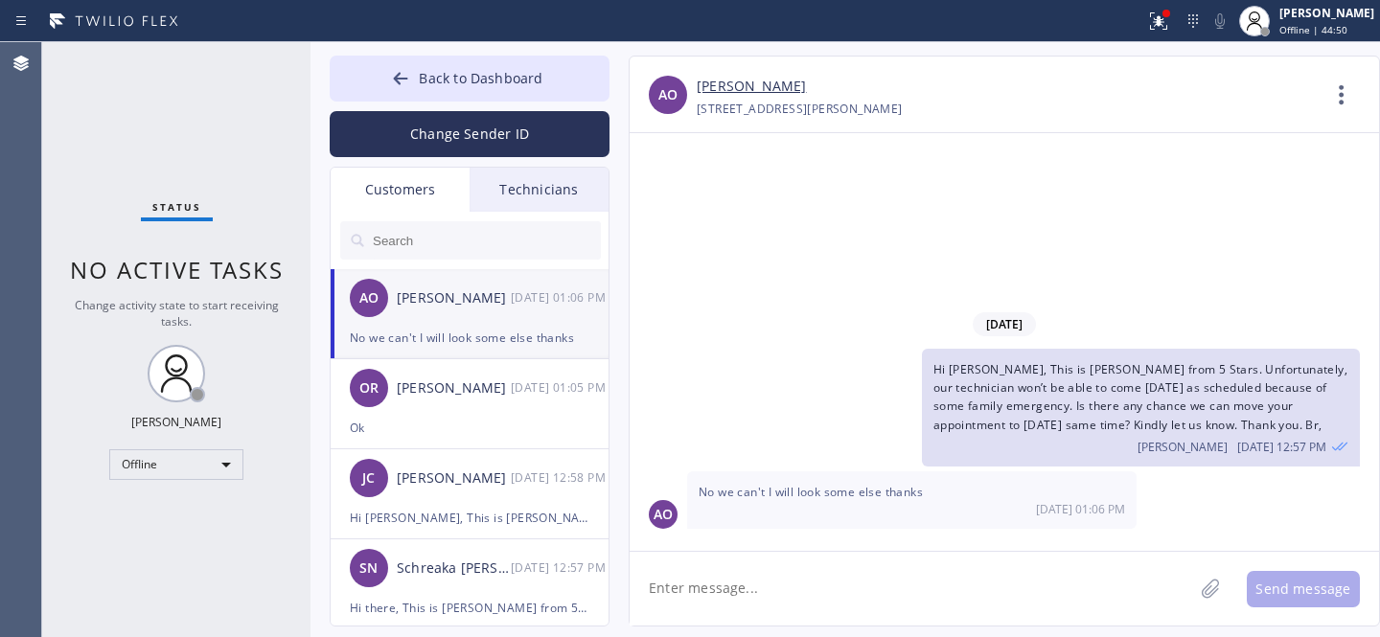
click at [717, 87] on link "[PERSON_NAME]" at bounding box center [751, 87] width 109 height 22
click at [825, 603] on textarea at bounding box center [912, 589] width 564 height 74
paste textarea "[DATE]"
type textarea "how about [DATE] 12-3?"
click at [850, 602] on textarea "how about [DATE] 12-3?" at bounding box center [929, 589] width 598 height 74
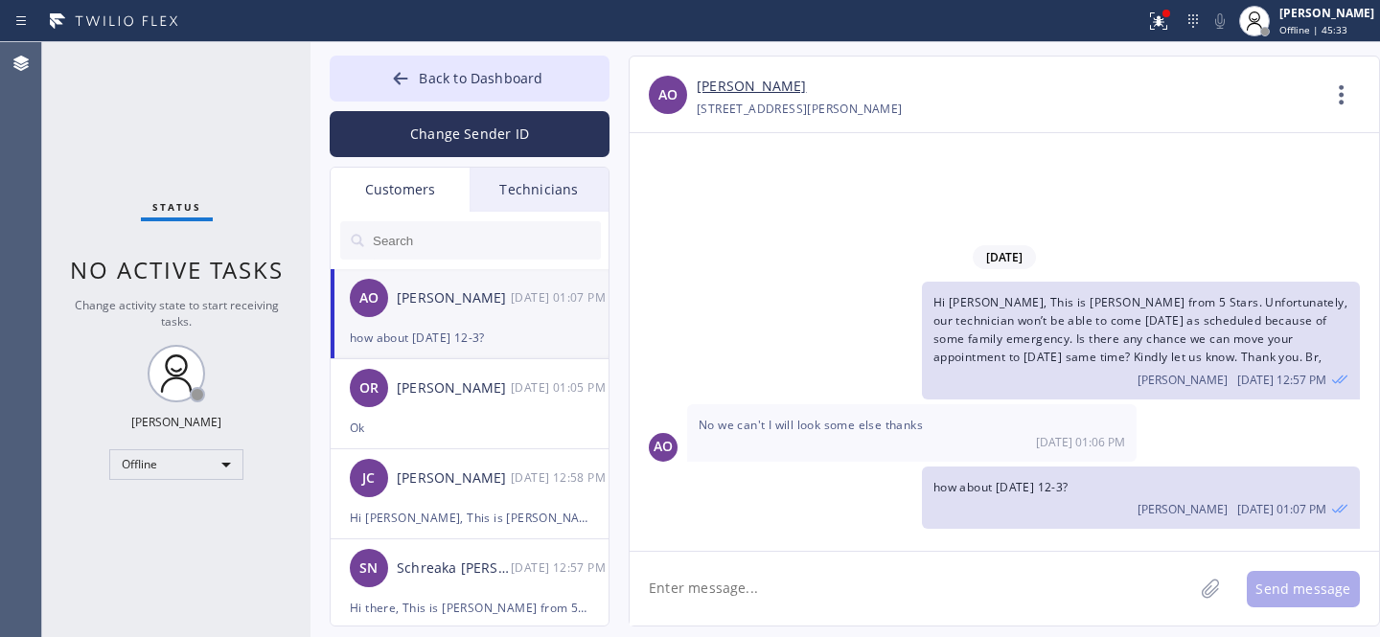
click at [752, 586] on textarea at bounding box center [912, 589] width 564 height 74
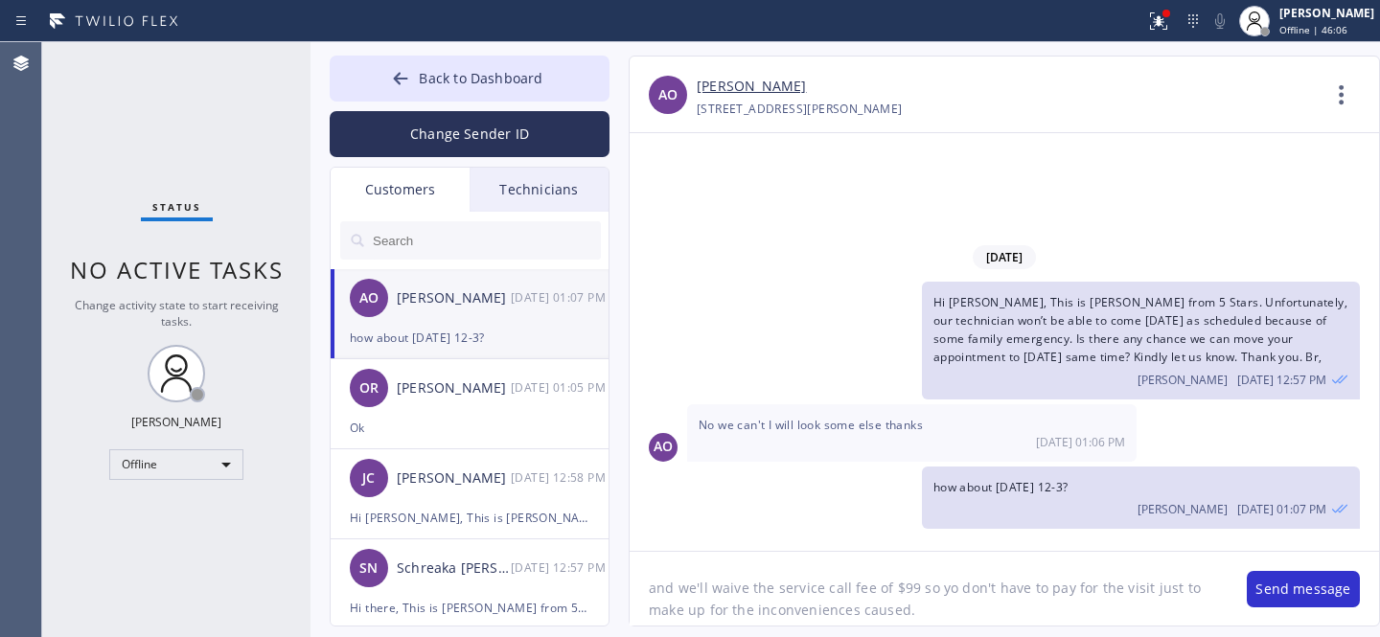
type textarea "and we'll waive the service call fee of $99 so yo don't have to pay for the vis…"
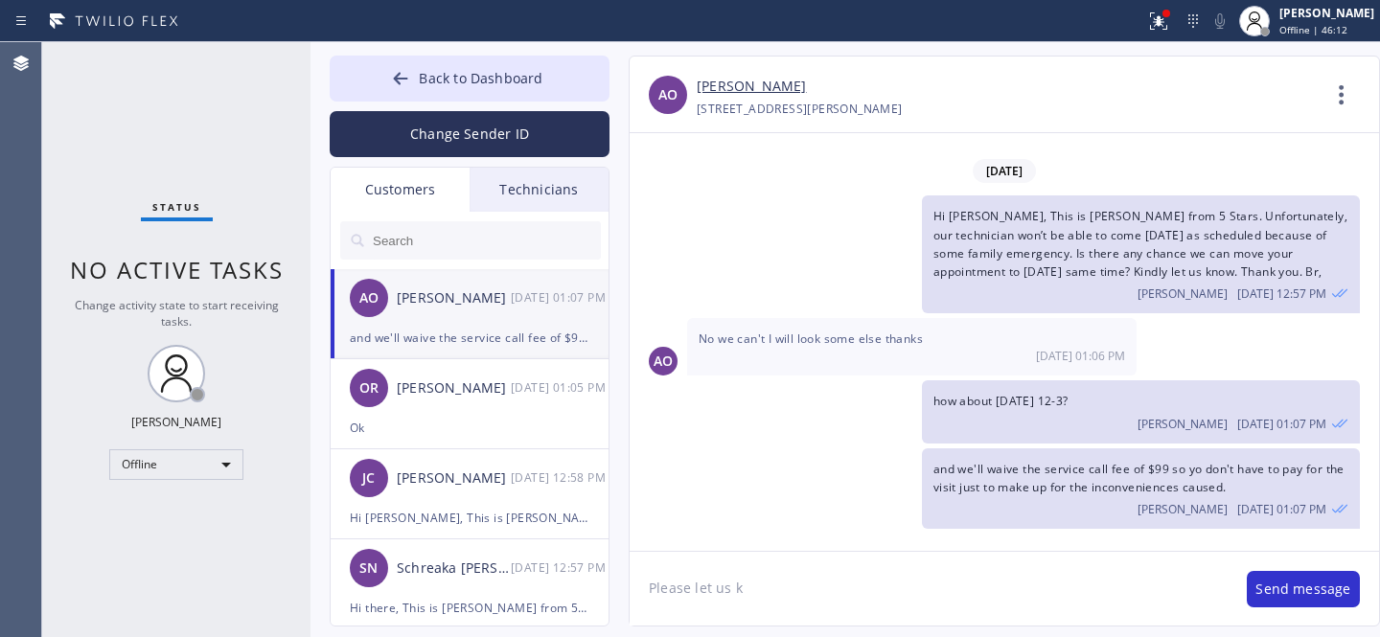
type textarea "Please let us kn"
type textarea "please let me know what you think"
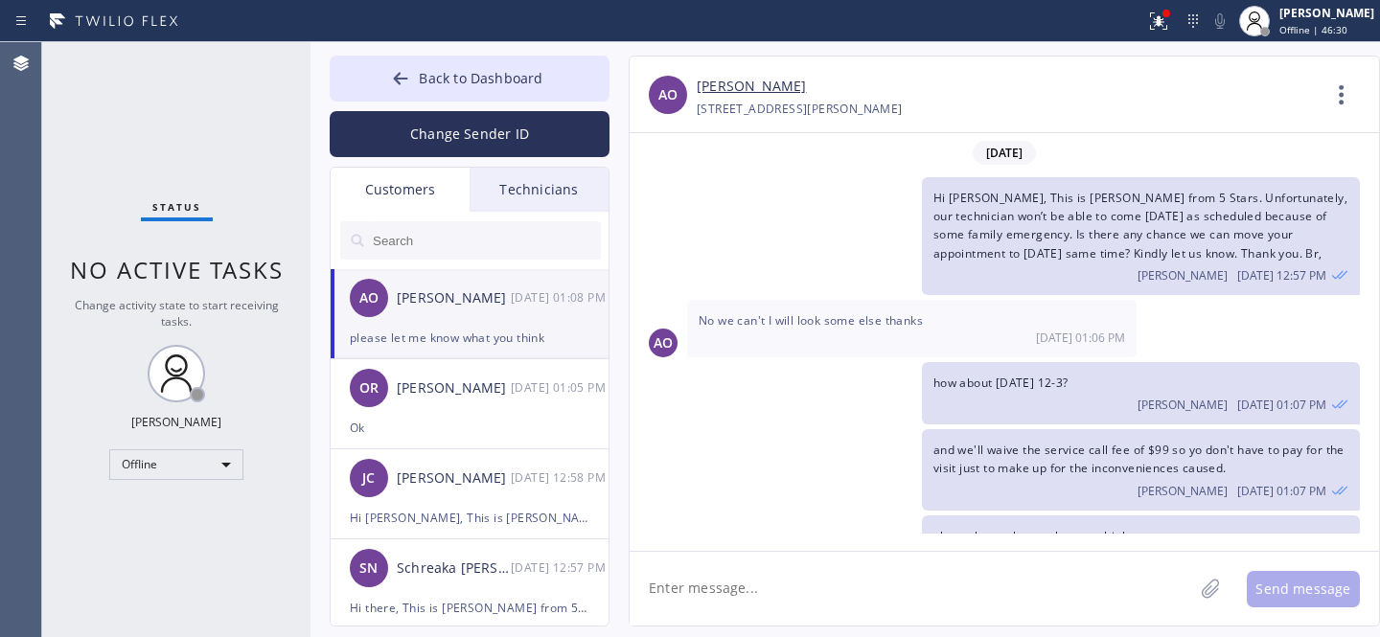
scroll to position [46, 0]
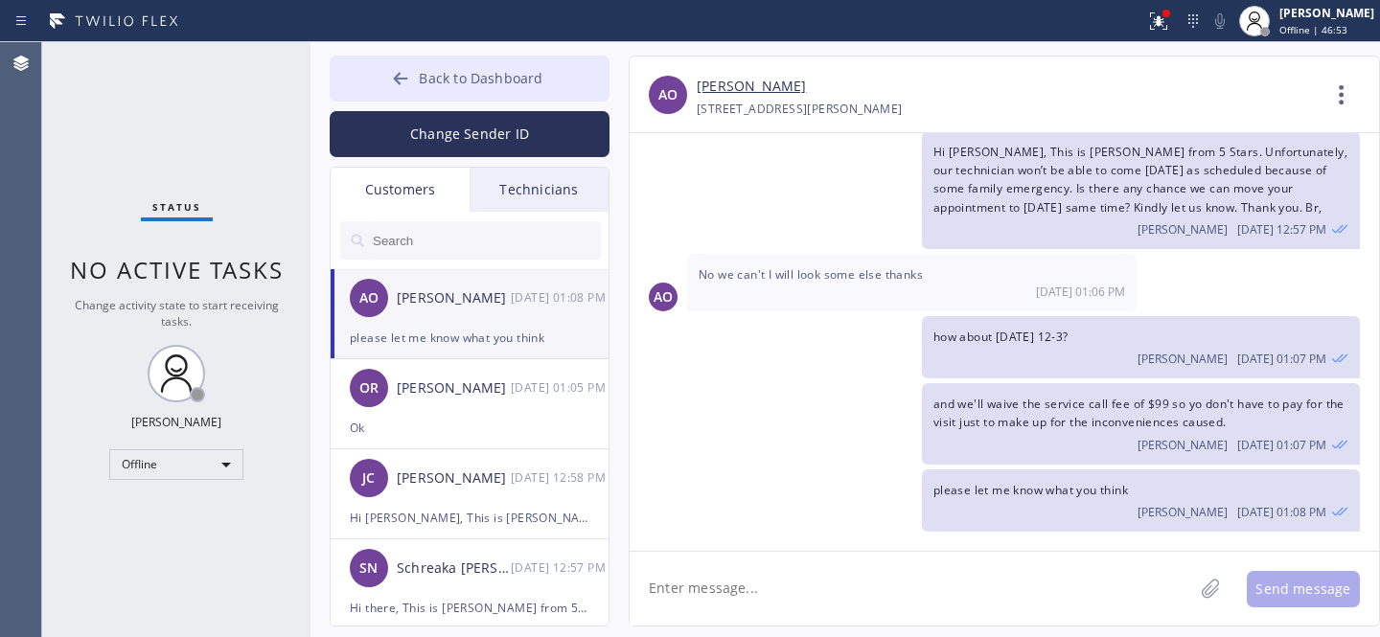
click at [411, 94] on button "Back to Dashboard" at bounding box center [470, 79] width 280 height 46
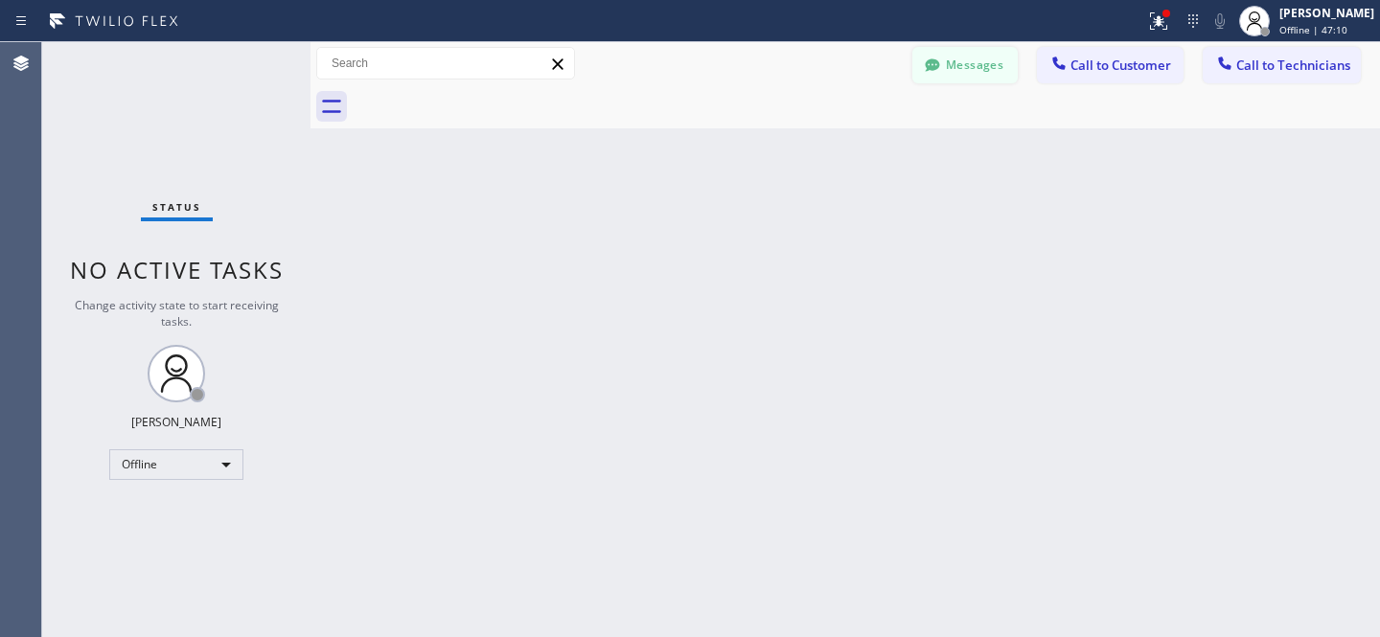
click at [980, 71] on button "Messages" at bounding box center [964, 65] width 105 height 36
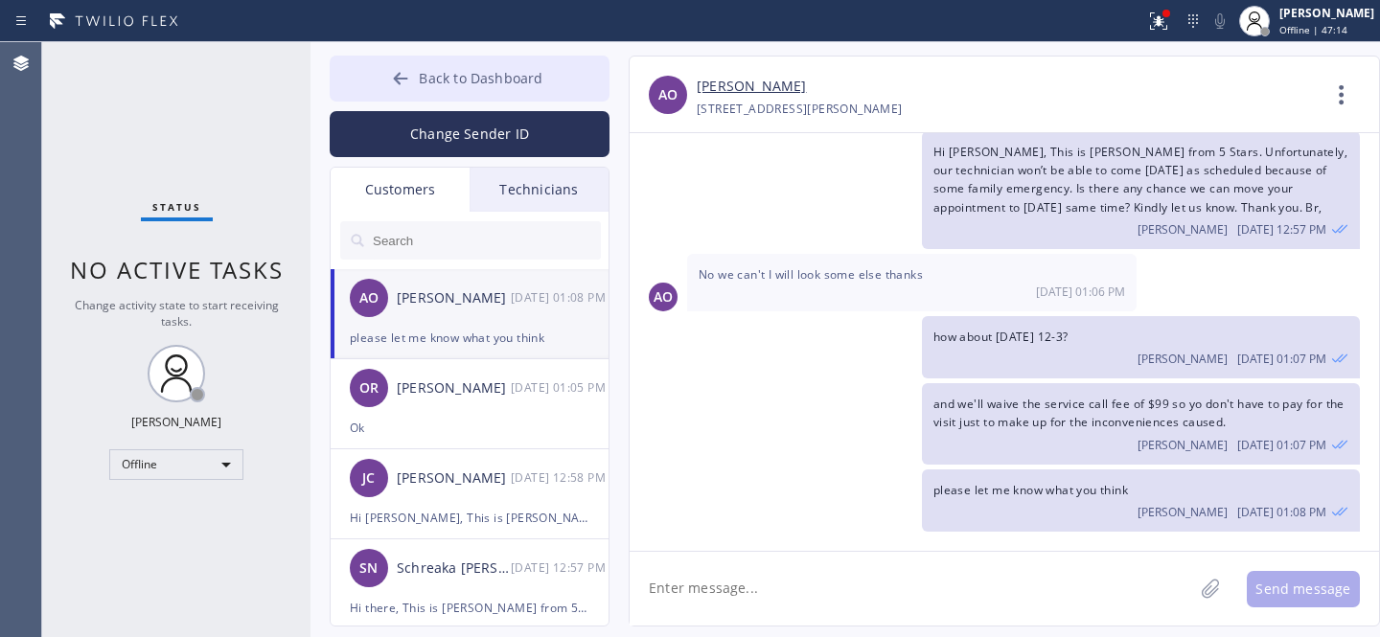
click at [424, 86] on span "Back to Dashboard" at bounding box center [481, 78] width 124 height 18
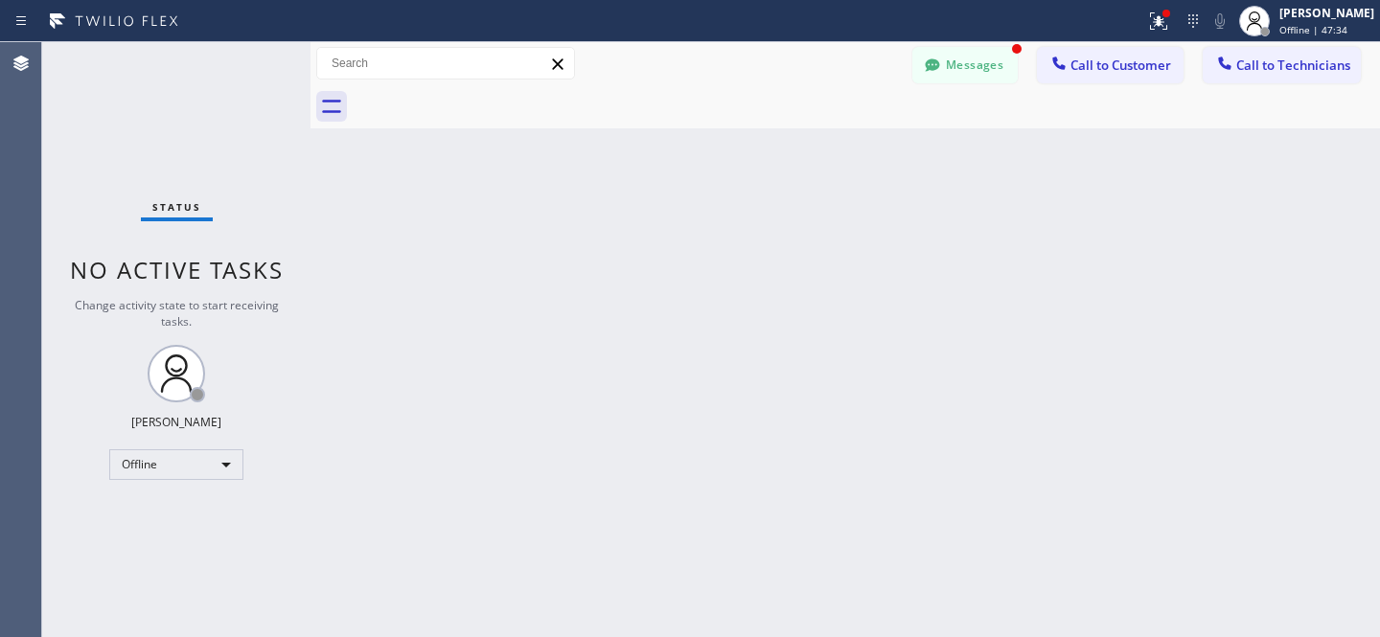
scroll to position [107, 0]
drag, startPoint x: 955, startPoint y: 71, endPoint x: 474, endPoint y: 402, distance: 583.0
click at [955, 71] on button "Messages" at bounding box center [964, 65] width 105 height 36
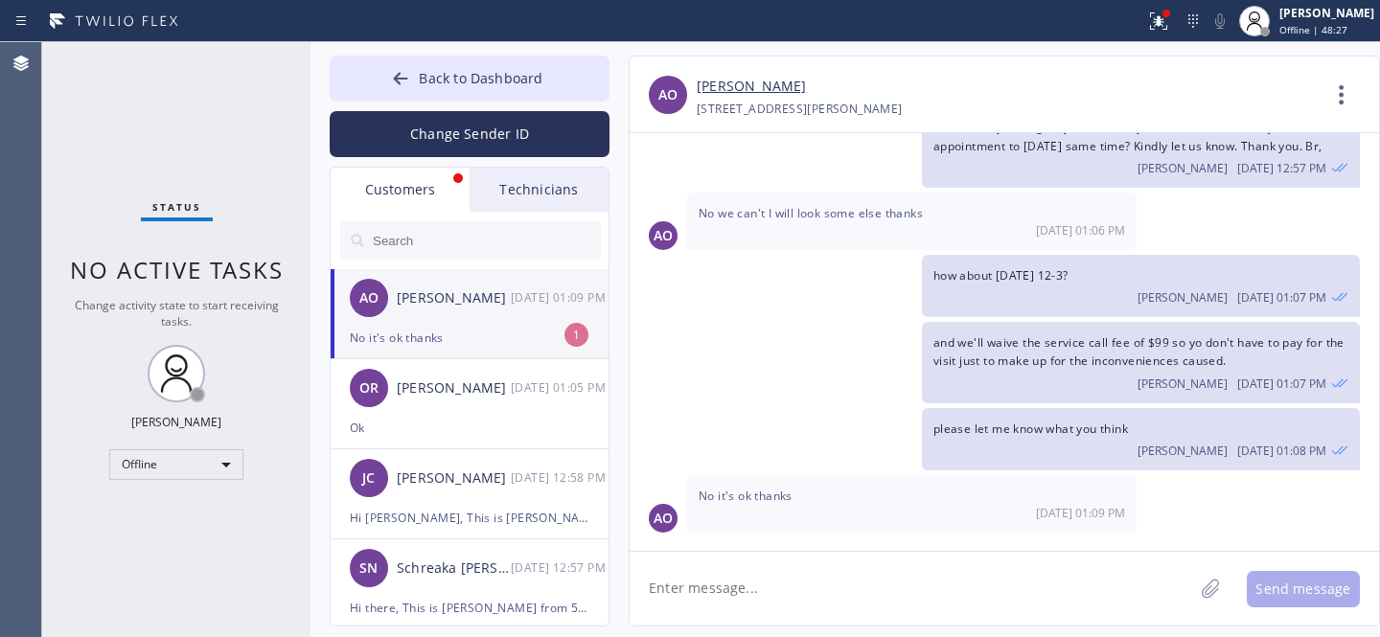
click at [447, 327] on div "No it's ok thanks" at bounding box center [470, 338] width 240 height 22
drag, startPoint x: 800, startPoint y: 588, endPoint x: 817, endPoint y: 580, distance: 18.4
click at [800, 588] on textarea at bounding box center [912, 589] width 564 height 74
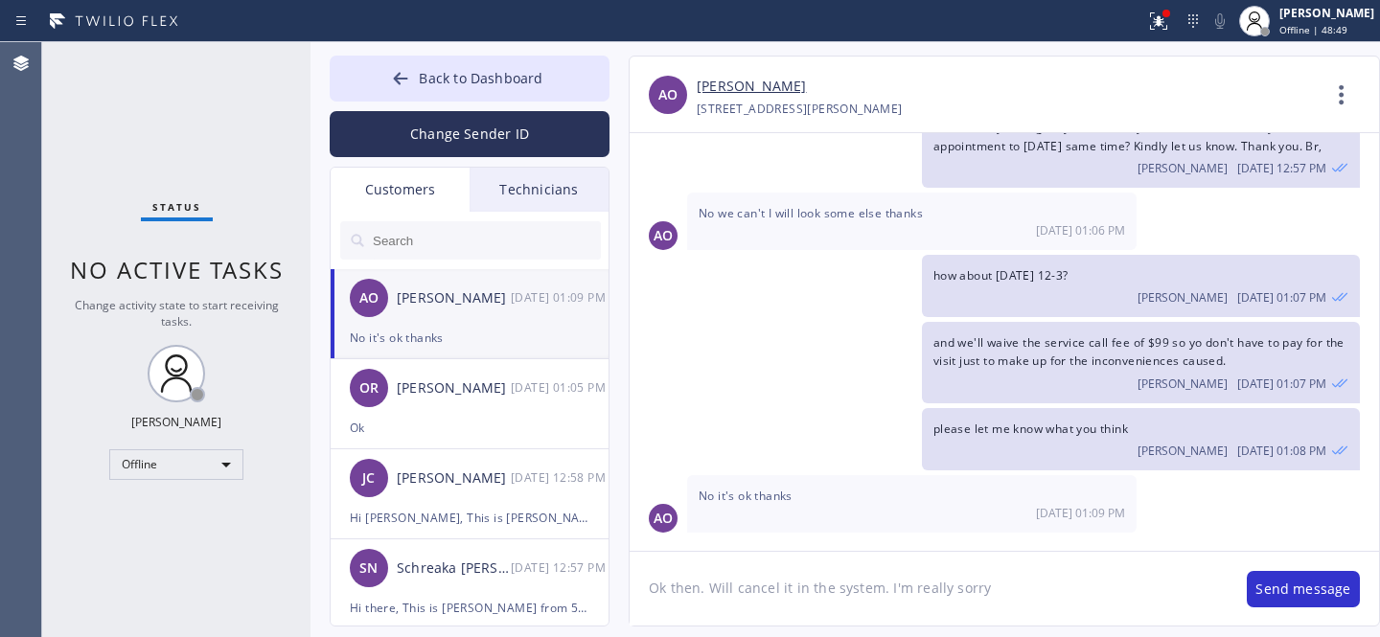
type textarea "Ok then. Will cancel it in the system. I'm really sorry."
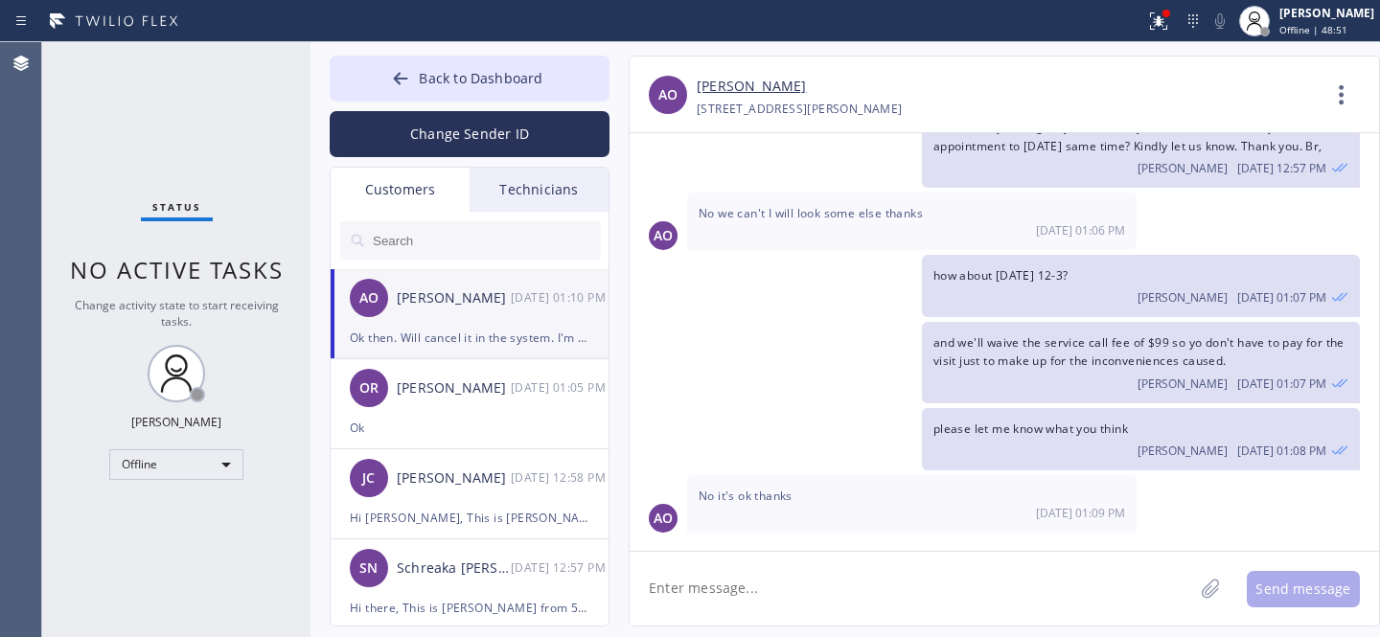
scroll to position [174, 0]
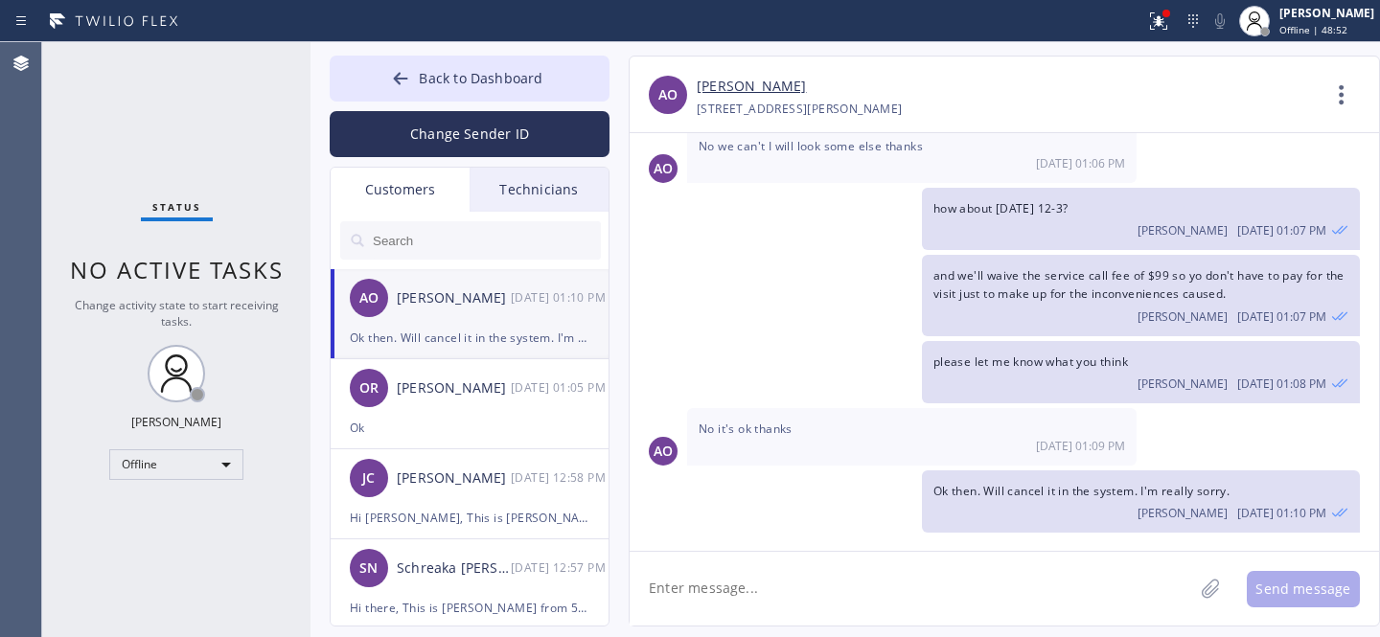
click at [740, 83] on link "[PERSON_NAME]" at bounding box center [751, 87] width 109 height 22
click at [426, 87] on button "Back to Dashboard" at bounding box center [470, 79] width 280 height 46
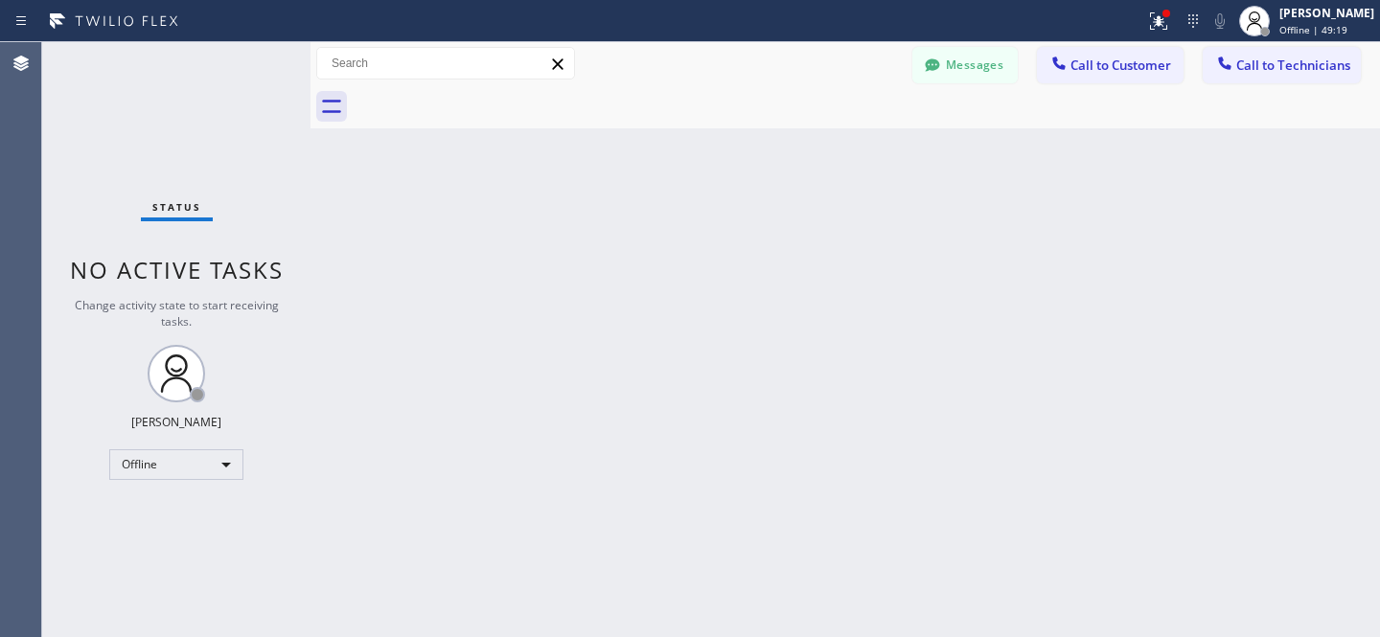
drag, startPoint x: 977, startPoint y: 54, endPoint x: 748, endPoint y: 374, distance: 393.6
click at [978, 56] on button "Messages" at bounding box center [964, 65] width 105 height 36
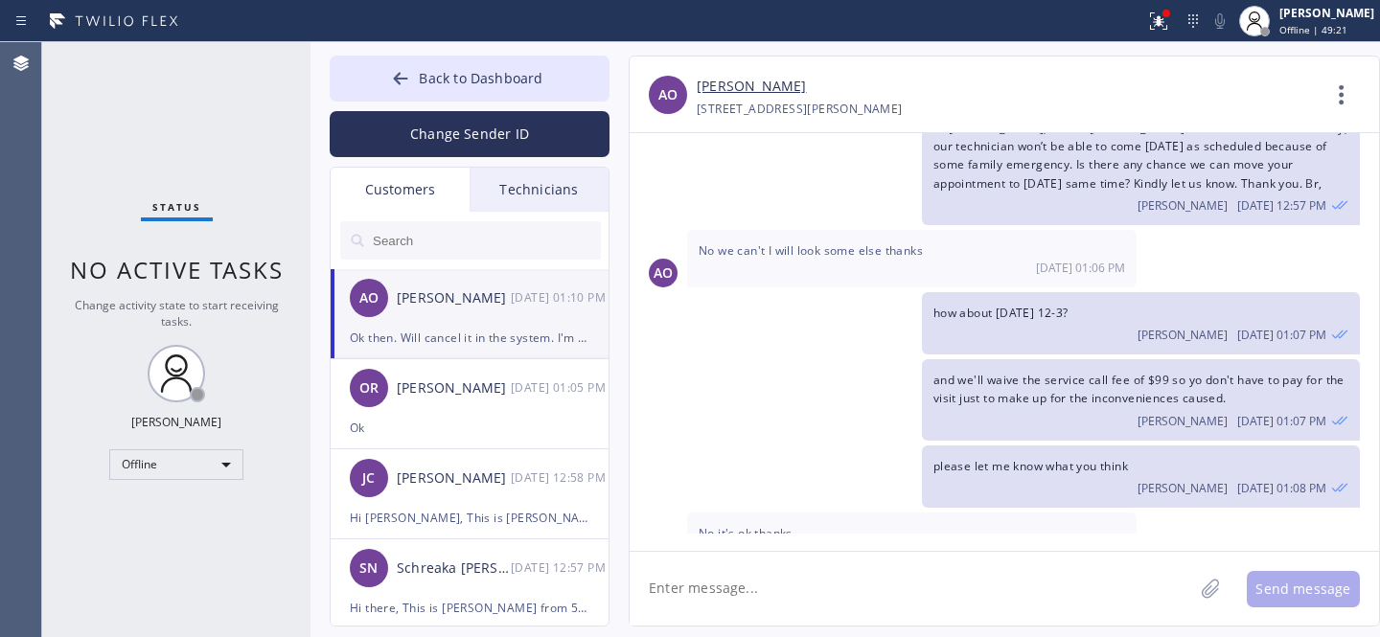
scroll to position [64, 0]
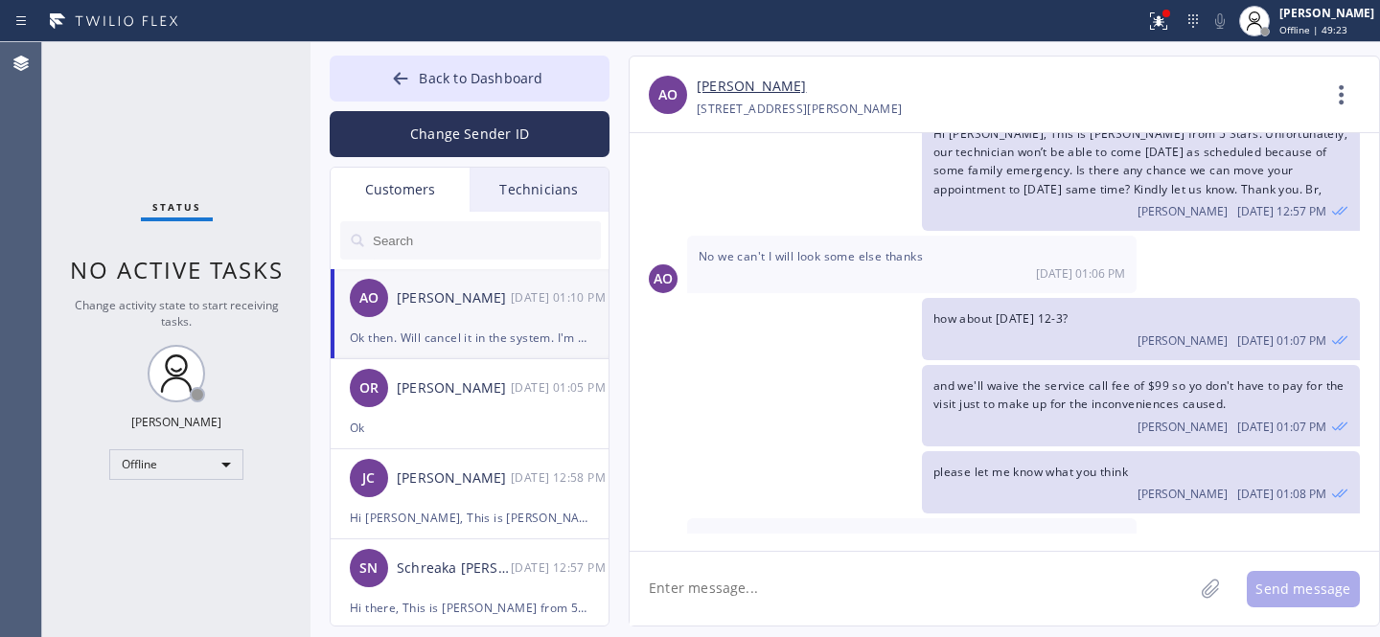
drag, startPoint x: 1047, startPoint y: 317, endPoint x: 1080, endPoint y: 317, distance: 32.6
click at [1069, 317] on span "how about [DATE] 12-3?" at bounding box center [1000, 319] width 135 height 16
copy span "[DATE] 12-3"
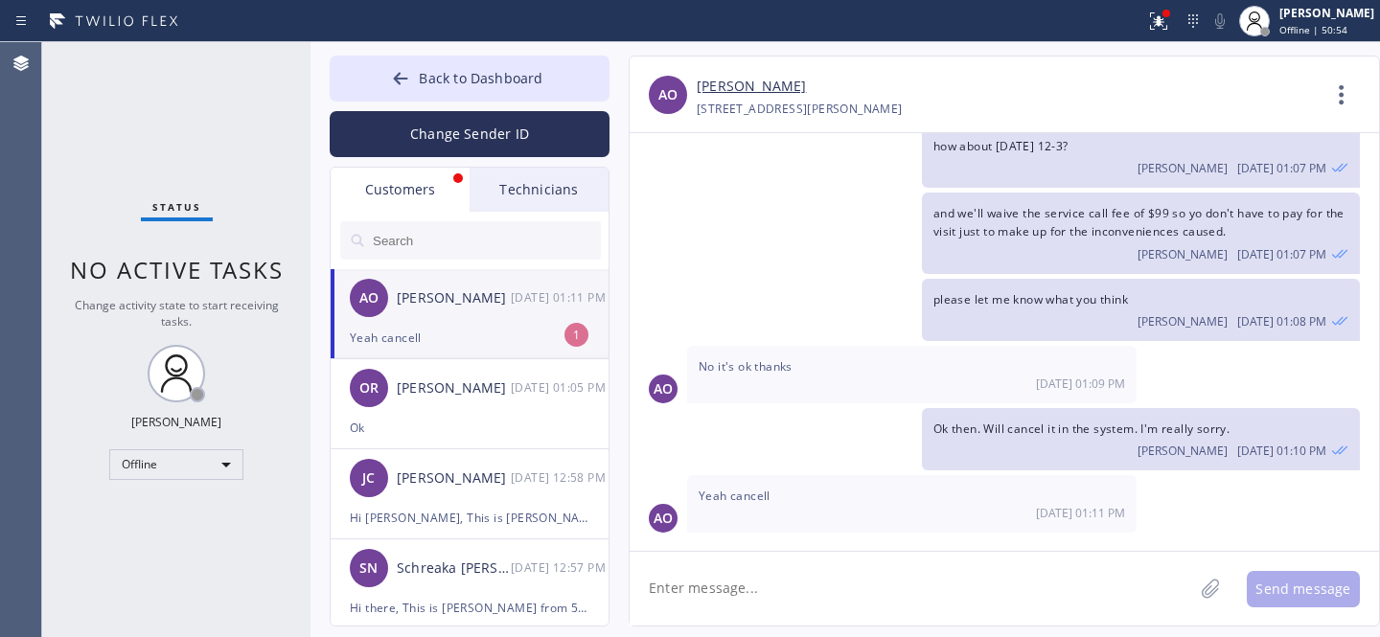
drag, startPoint x: 425, startPoint y: 326, endPoint x: 469, endPoint y: 327, distance: 44.1
click at [425, 327] on div "Yeah cancell" at bounding box center [470, 338] width 240 height 22
drag, startPoint x: 799, startPoint y: 591, endPoint x: 820, endPoint y: 593, distance: 21.2
click at [799, 592] on textarea at bounding box center [912, 589] width 564 height 74
type textarea "Done."
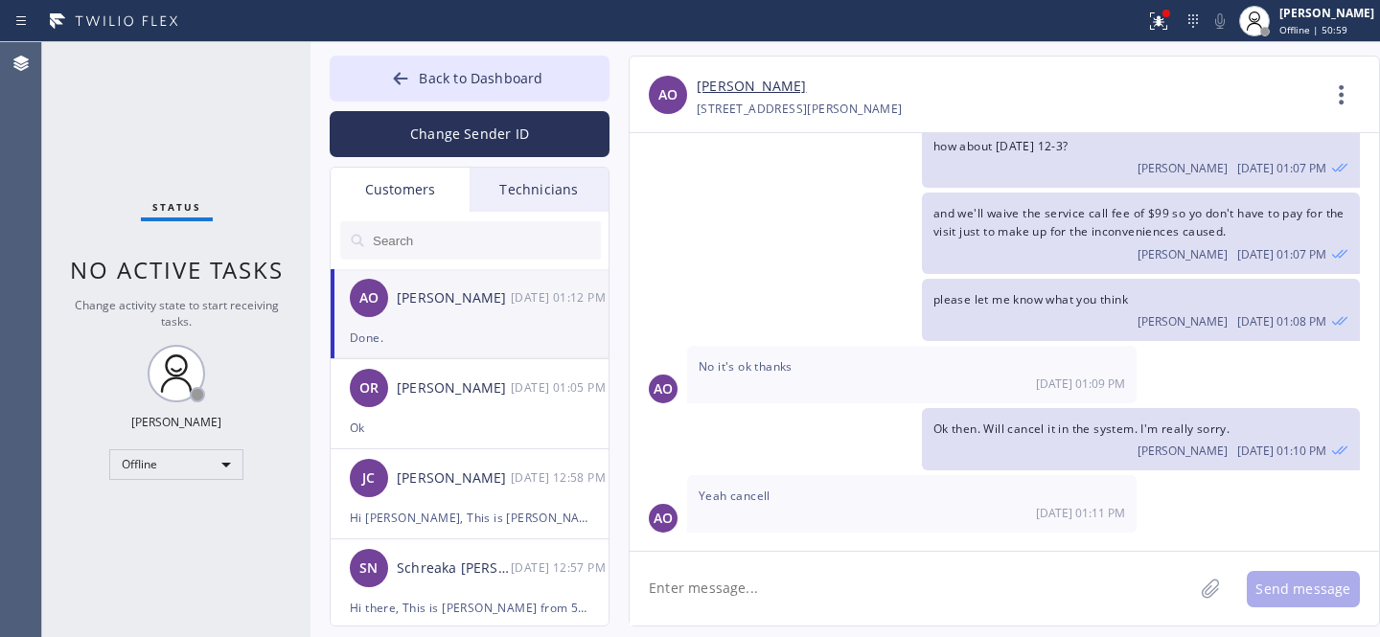
scroll to position [303, 0]
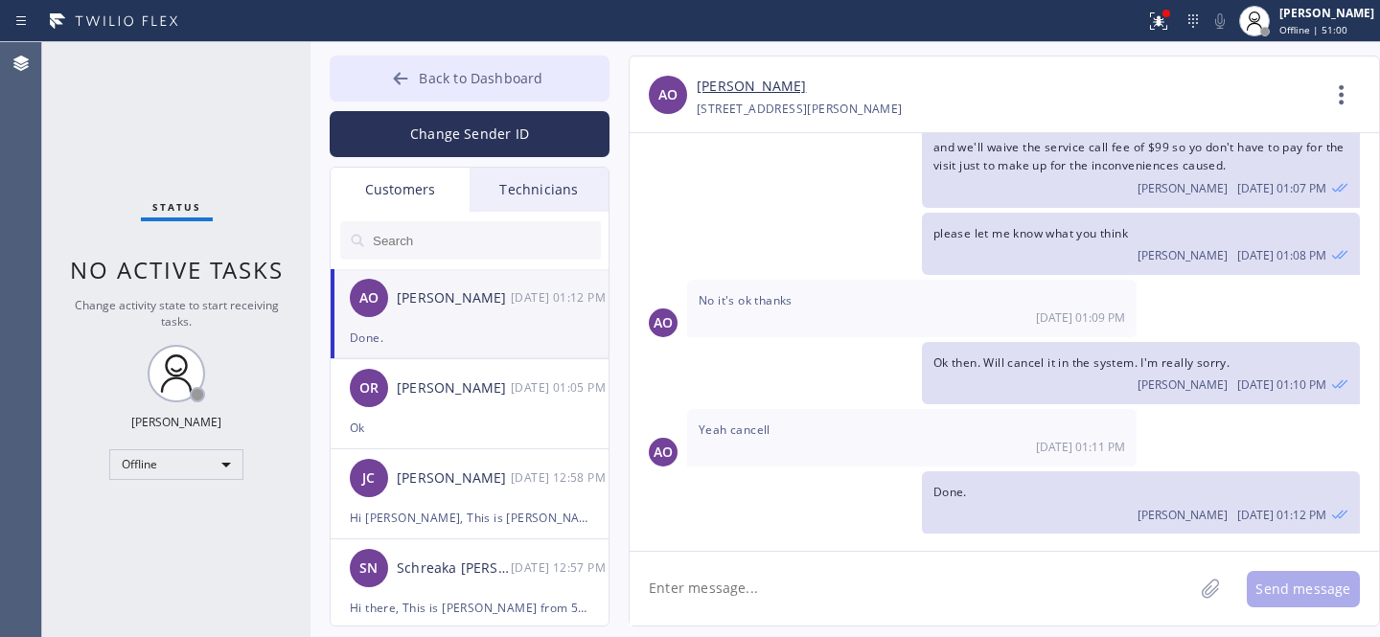
click at [454, 88] on button "Back to Dashboard" at bounding box center [470, 79] width 280 height 46
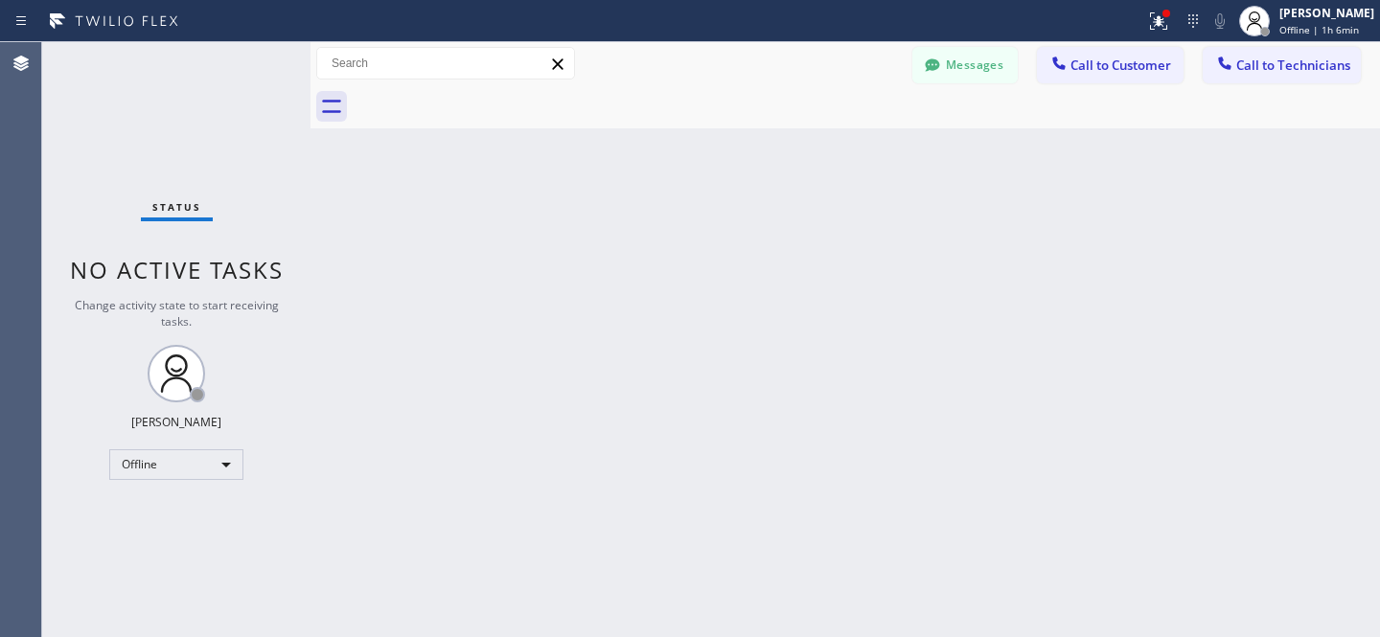
click at [973, 75] on button "Messages" at bounding box center [964, 65] width 105 height 36
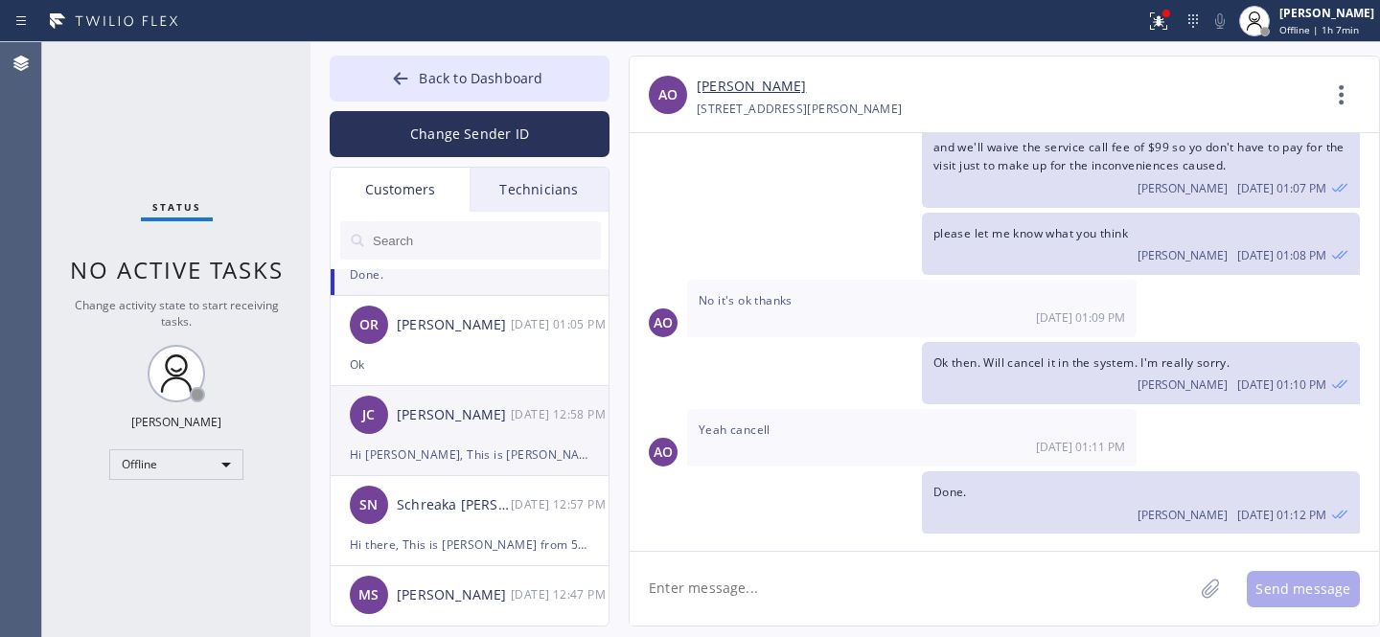
scroll to position [65, 0]
click at [470, 440] on div "[PERSON_NAME] [PERSON_NAME] [DATE] 12:58 PM" at bounding box center [471, 413] width 280 height 58
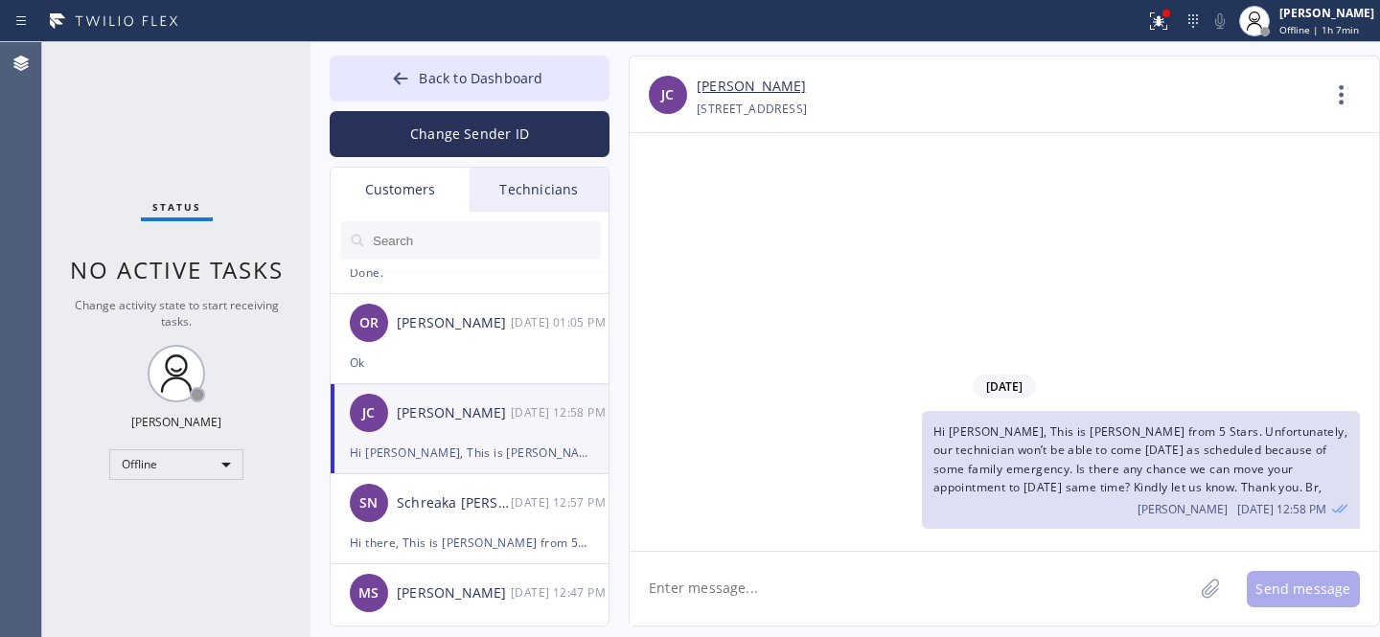
scroll to position [0, 0]
click at [922, 591] on textarea at bounding box center [912, 589] width 564 height 74
click at [722, 80] on link "[PERSON_NAME]" at bounding box center [751, 87] width 109 height 22
click at [403, 73] on icon at bounding box center [400, 78] width 19 height 19
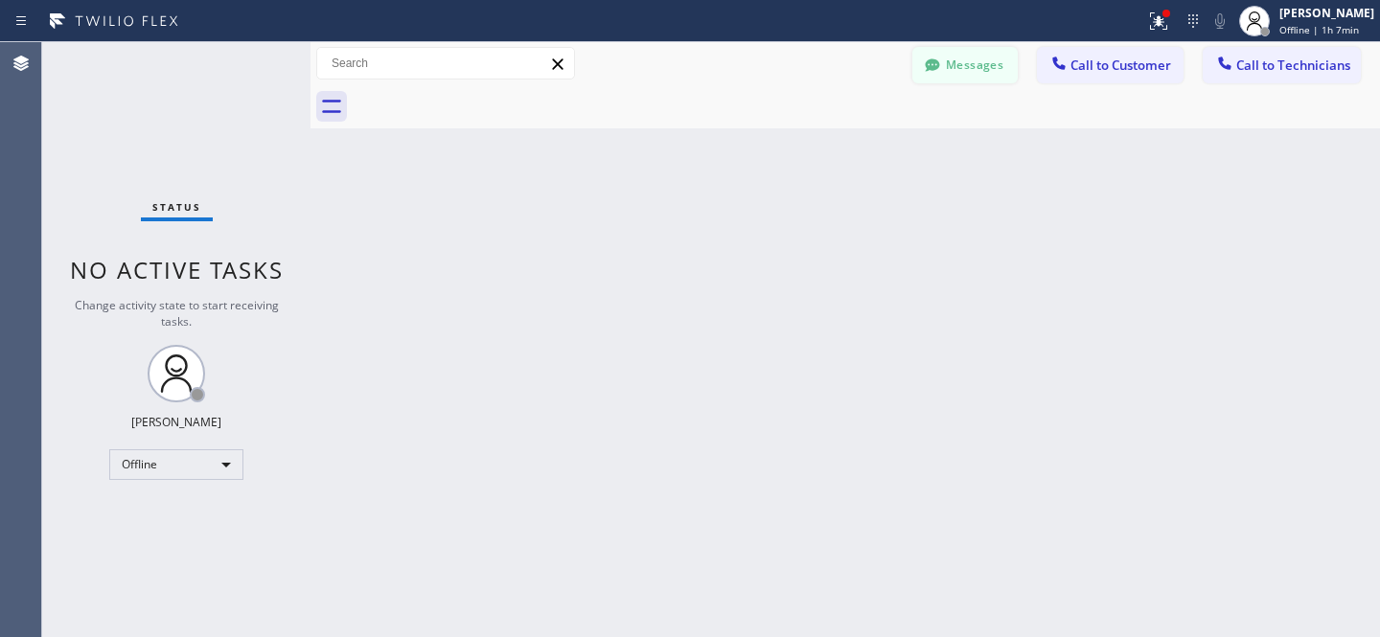
click at [939, 79] on button "Messages" at bounding box center [964, 65] width 105 height 36
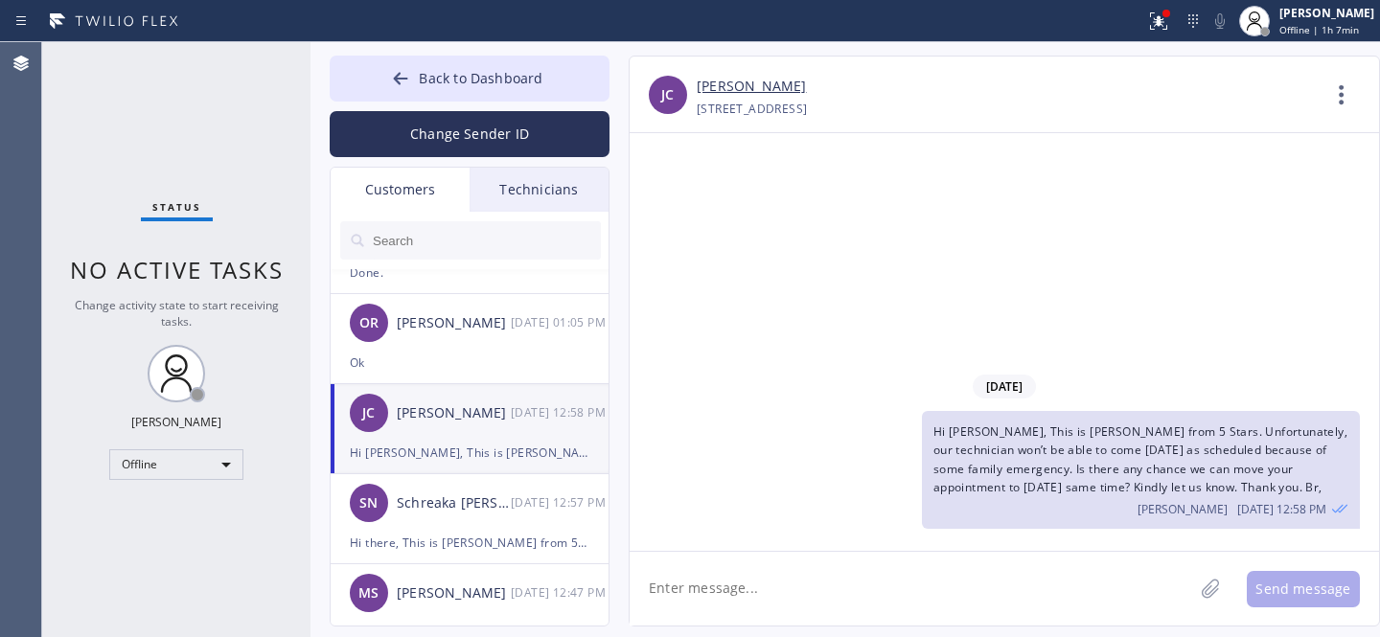
click at [450, 441] on div "[PERSON_NAME] [PERSON_NAME] [DATE] 12:58 PM" at bounding box center [471, 413] width 280 height 58
click at [767, 607] on textarea at bounding box center [912, 589] width 564 height 74
paste textarea "[DATE] 12-3"
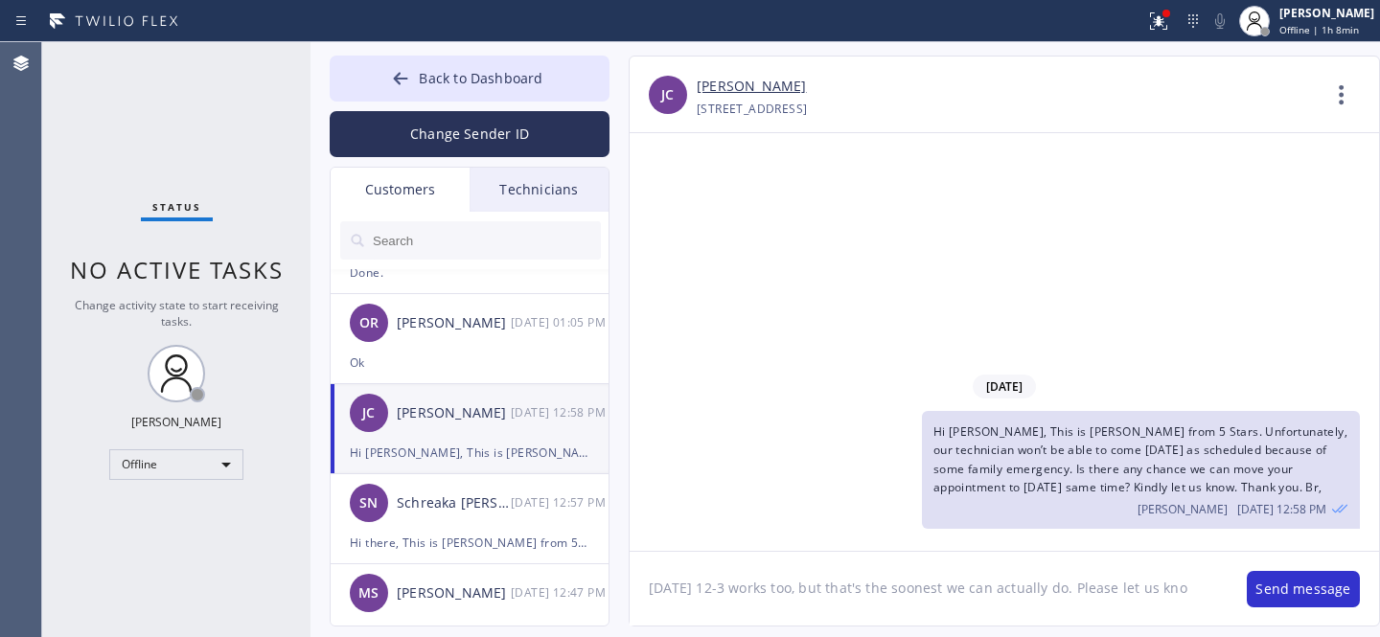
type textarea "[DATE] 12-3 works too, but that's the soonest we can actually do. Please let us…"
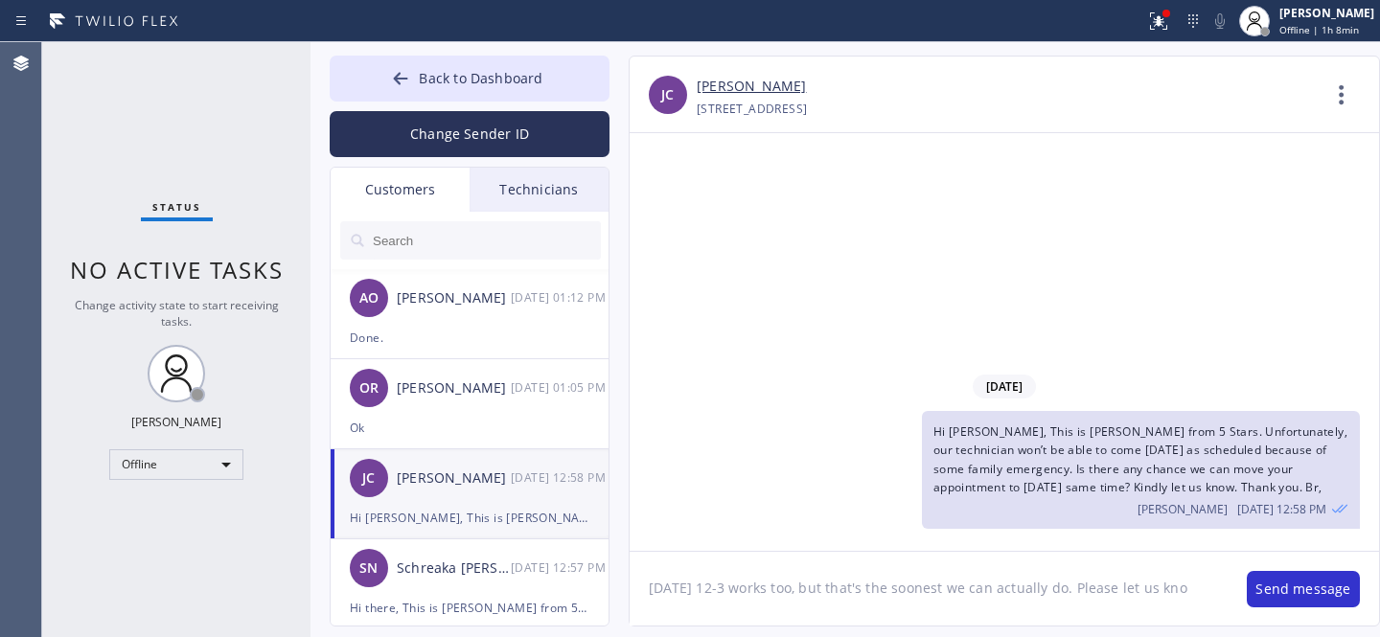
scroll to position [65, 0]
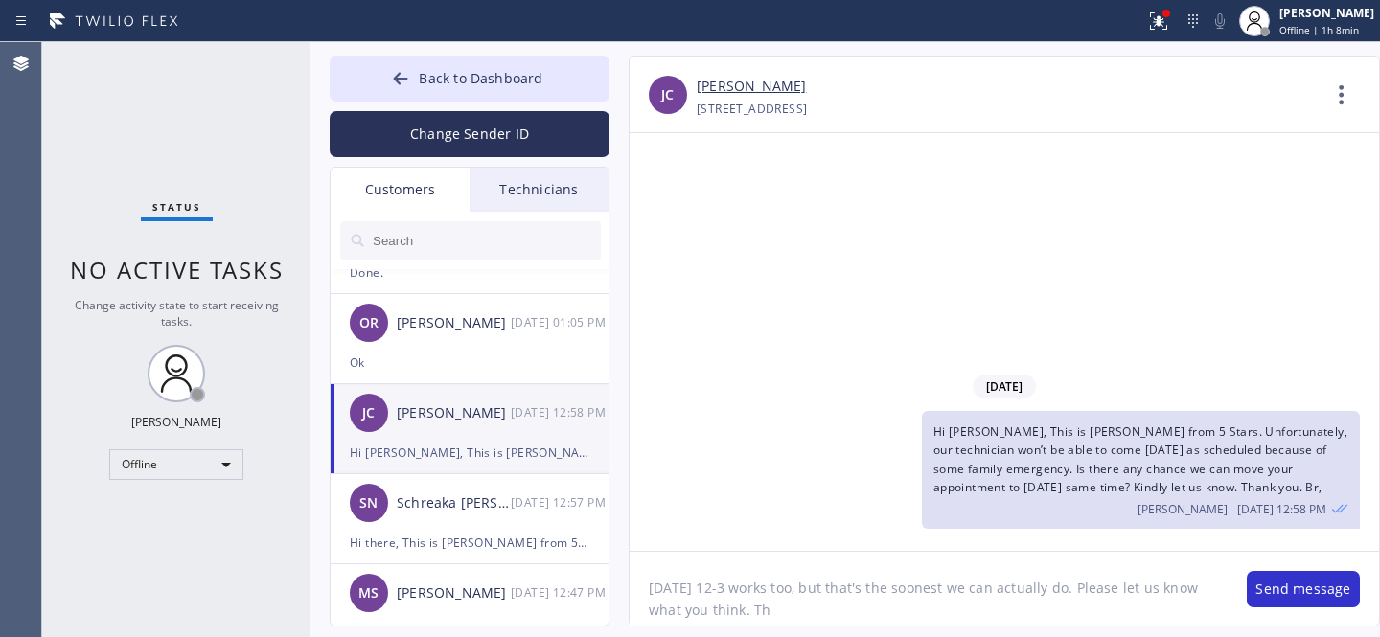
type textarea "Thu 8/28 12-3 works too, but that's the soonest we can actually do. Please let …"
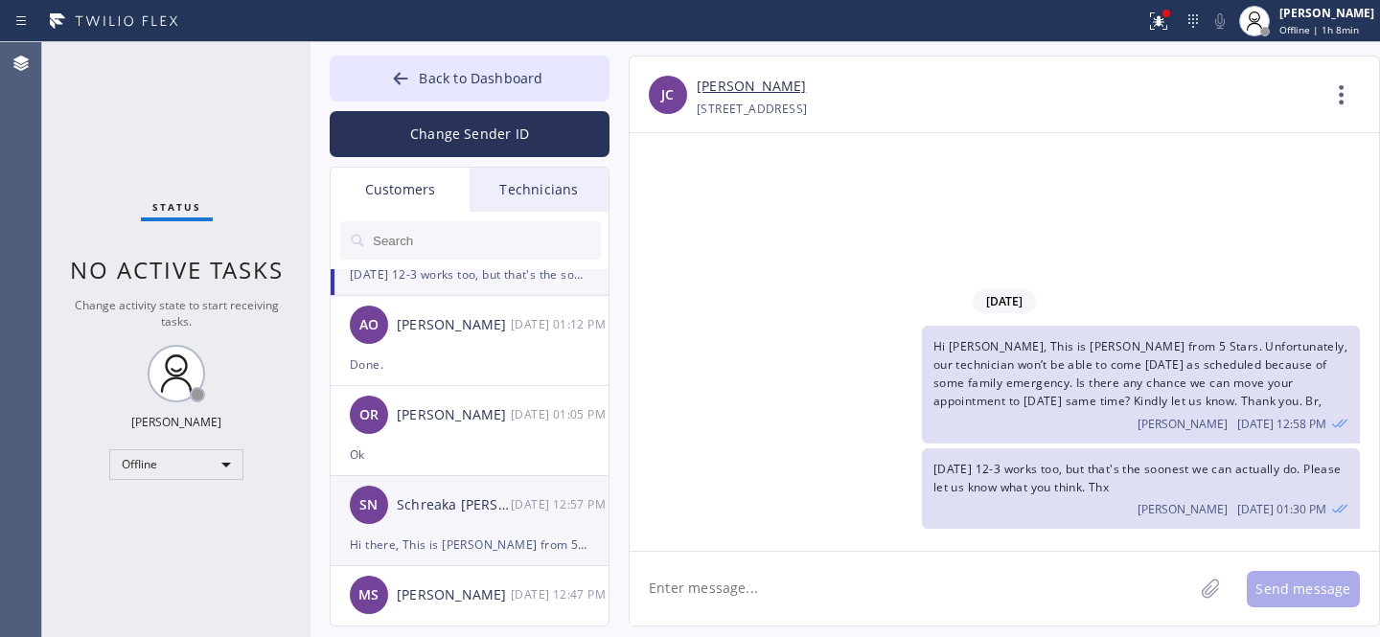
scroll to position [66, 0]
click at [424, 521] on div "SN Schreaka Nwoke 08/25 12:57 PM" at bounding box center [471, 502] width 280 height 58
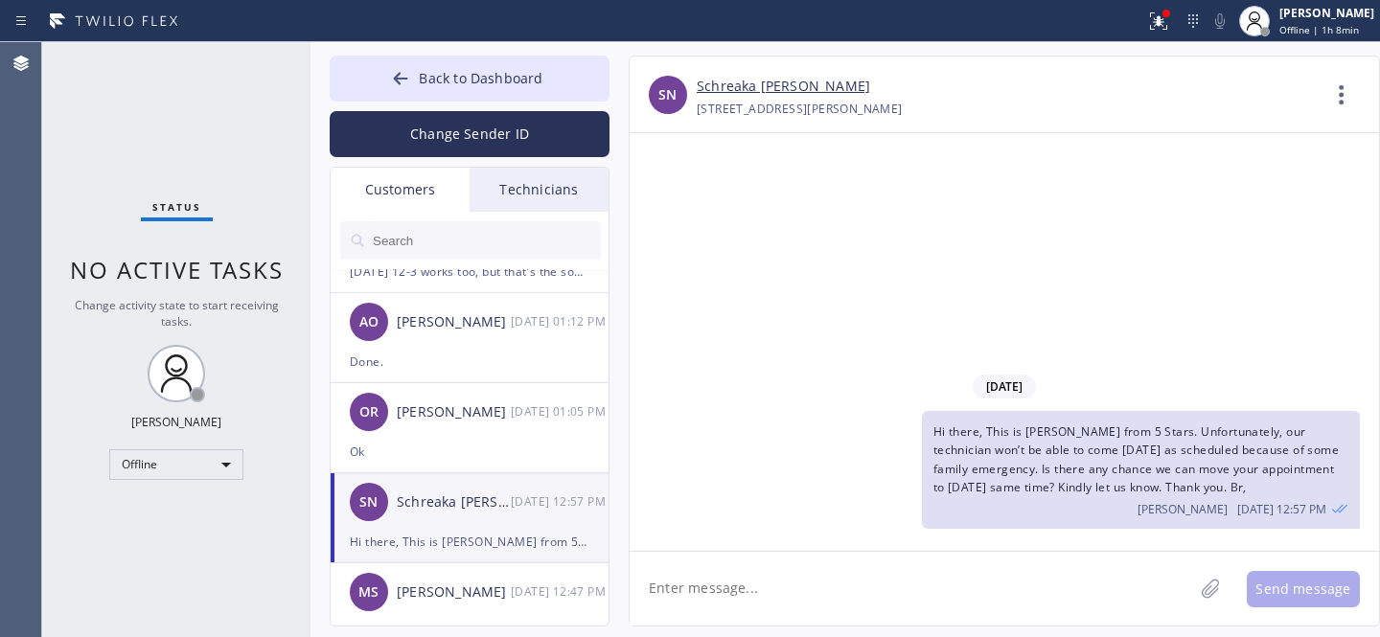
click at [733, 83] on link "Schreaka [PERSON_NAME]" at bounding box center [783, 87] width 173 height 22
click at [451, 523] on div "SN Schreaka Nwoke 08/25 12:57 PM" at bounding box center [471, 502] width 280 height 58
click at [721, 596] on textarea at bounding box center [912, 589] width 564 height 74
paste textarea "[DATE] 12-3"
click at [648, 589] on textarea "[DATE] 12-3" at bounding box center [929, 589] width 598 height 74
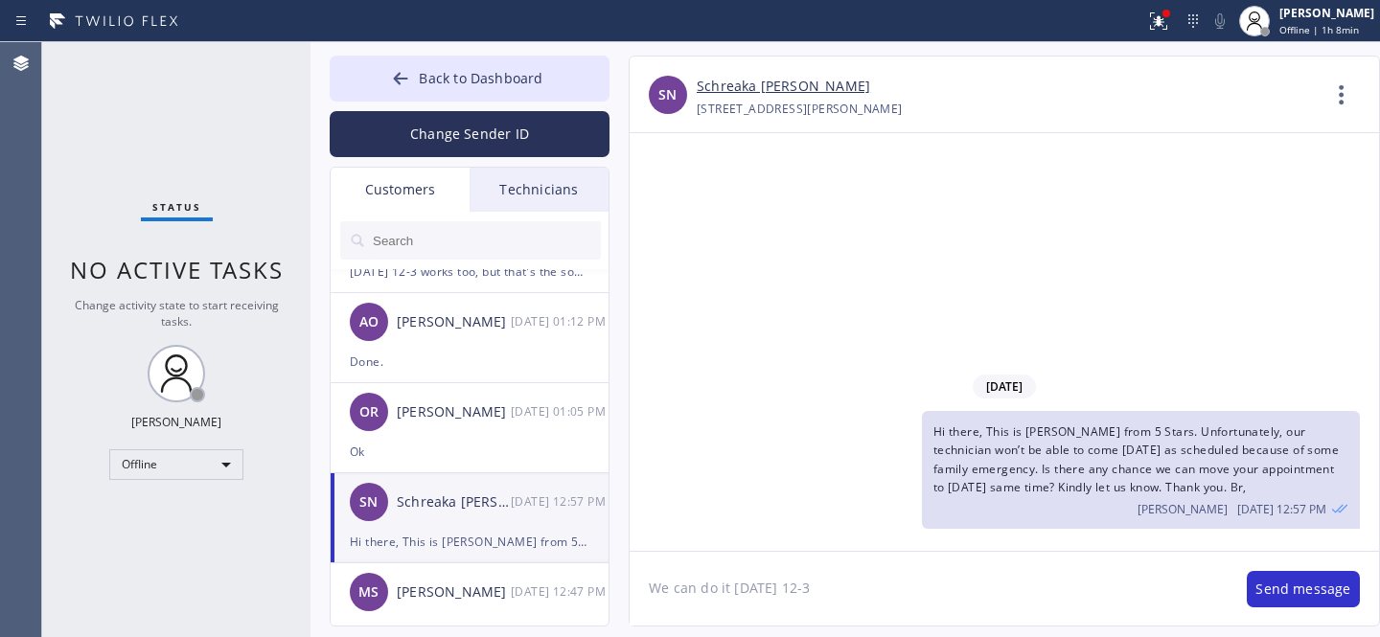
click at [904, 604] on textarea "We can do it Wed 8/27 12-3" at bounding box center [929, 589] width 598 height 74
type textarea "We can do it Wed 8/27 12-3 as well. Please let us know what you think. Thx"
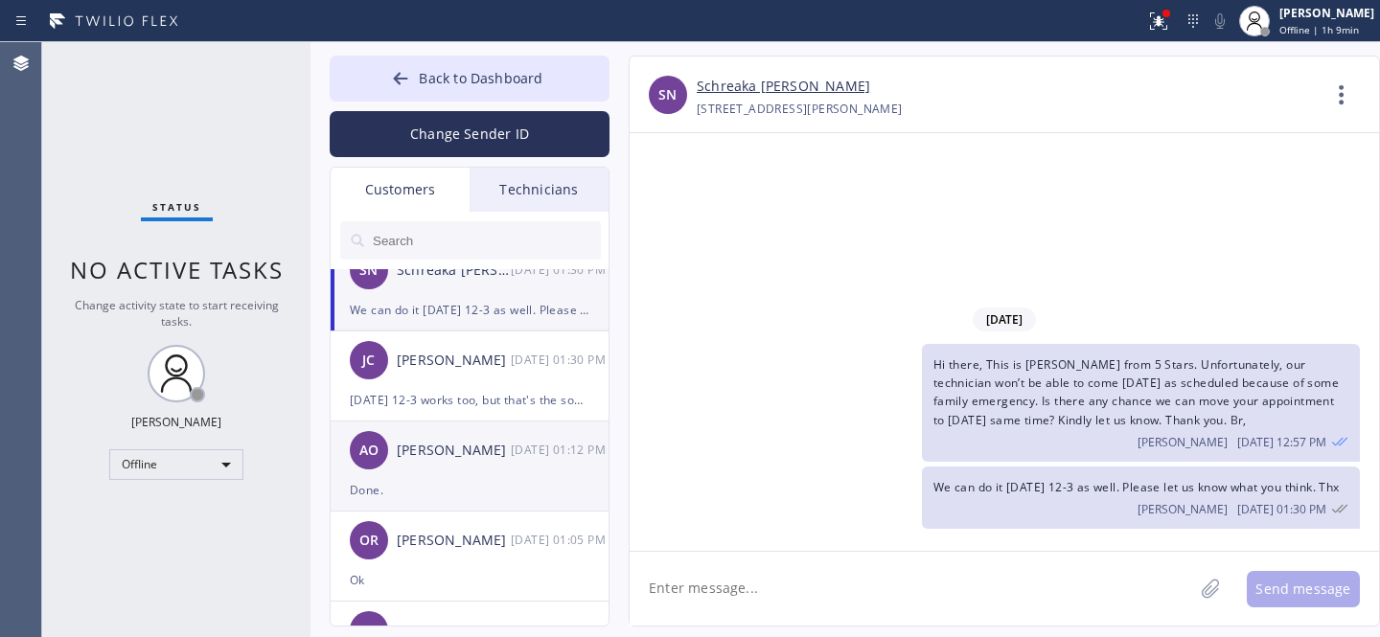
scroll to position [0, 0]
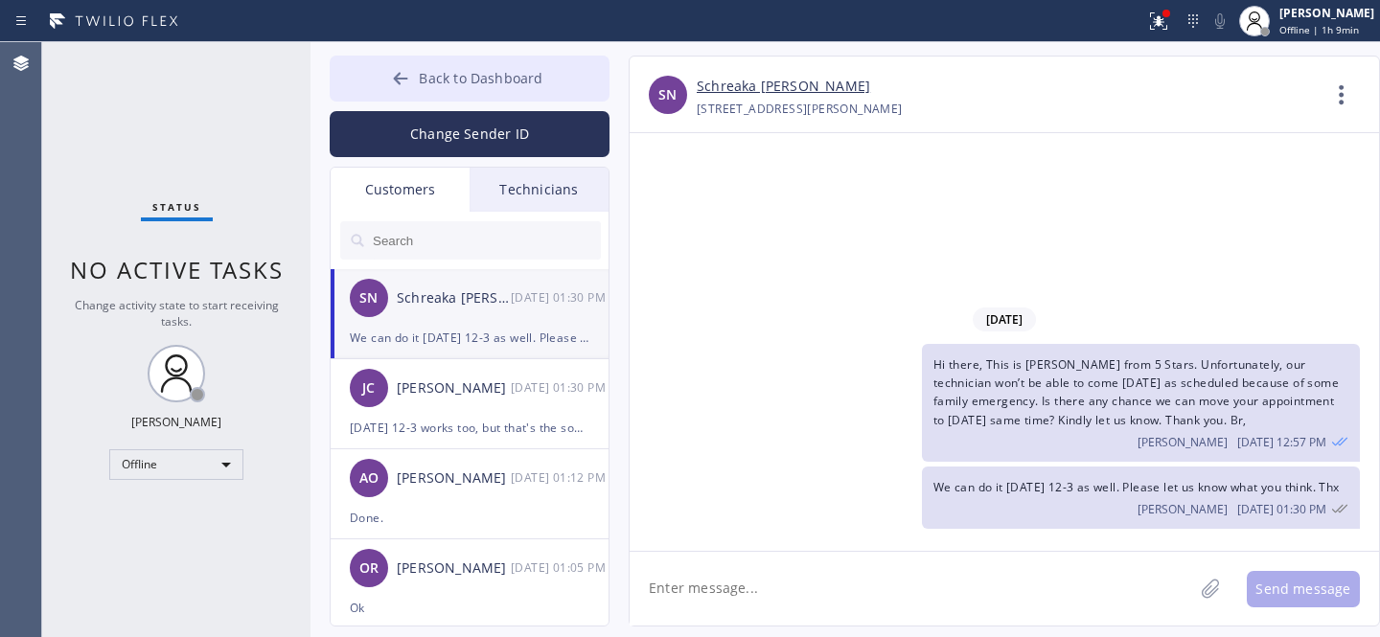
click at [437, 74] on span "Back to Dashboard" at bounding box center [481, 78] width 124 height 18
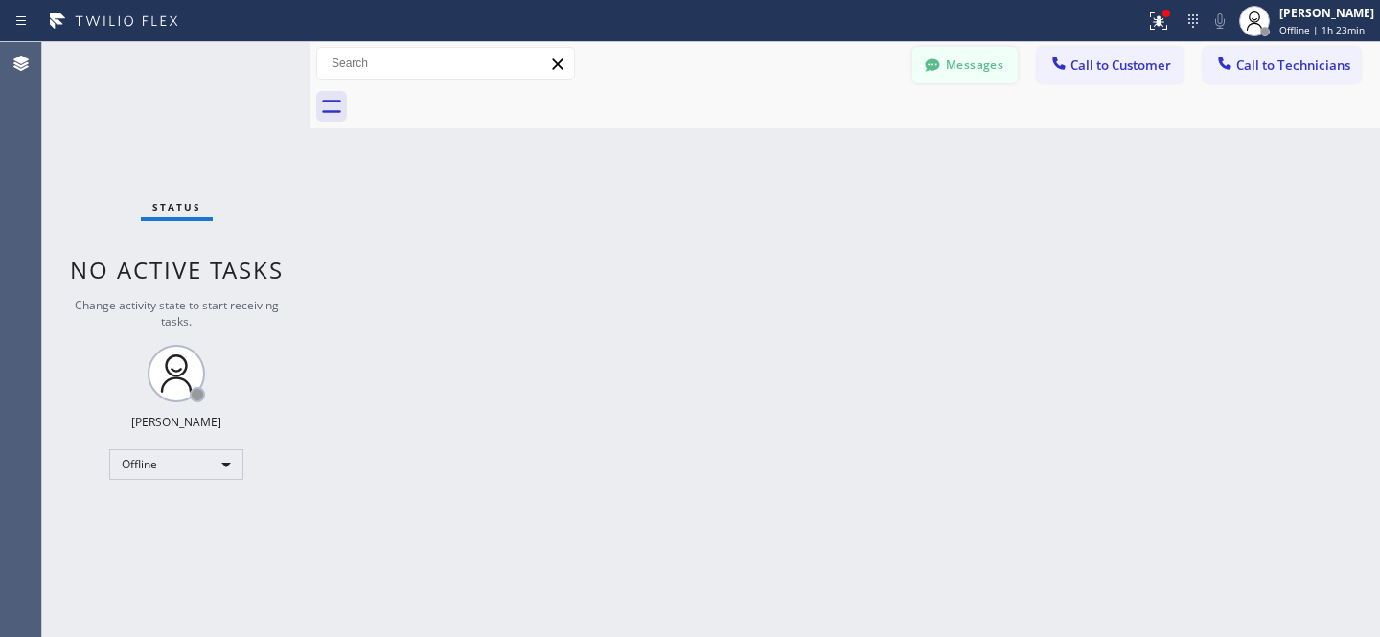
click at [976, 71] on button "Messages" at bounding box center [964, 65] width 105 height 36
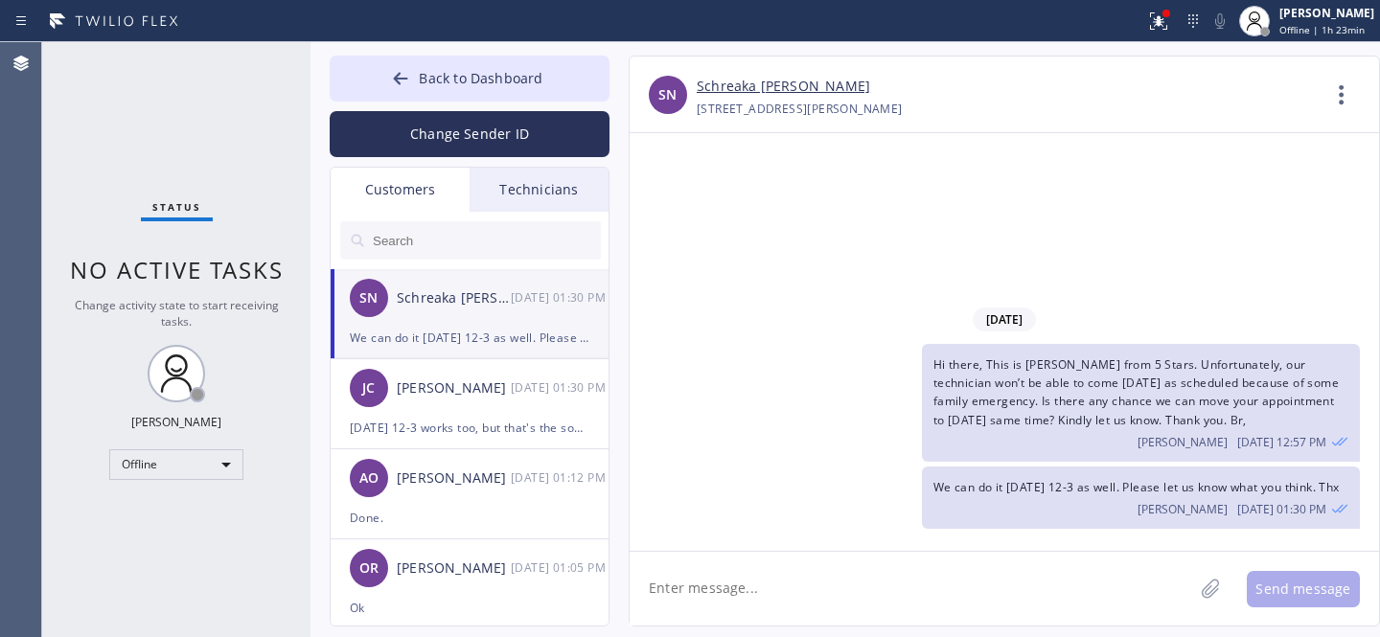
click at [455, 235] on input "text" at bounding box center [486, 240] width 230 height 38
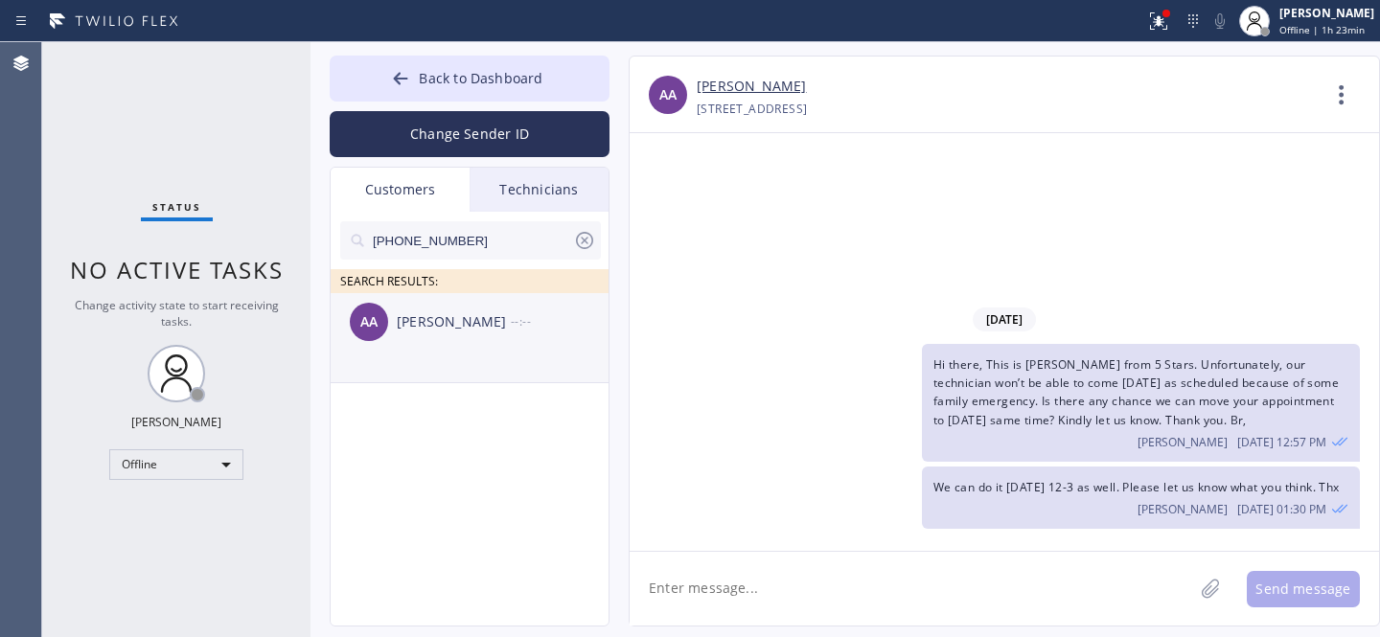
click at [427, 333] on div "Anthony Altala" at bounding box center [454, 322] width 114 height 22
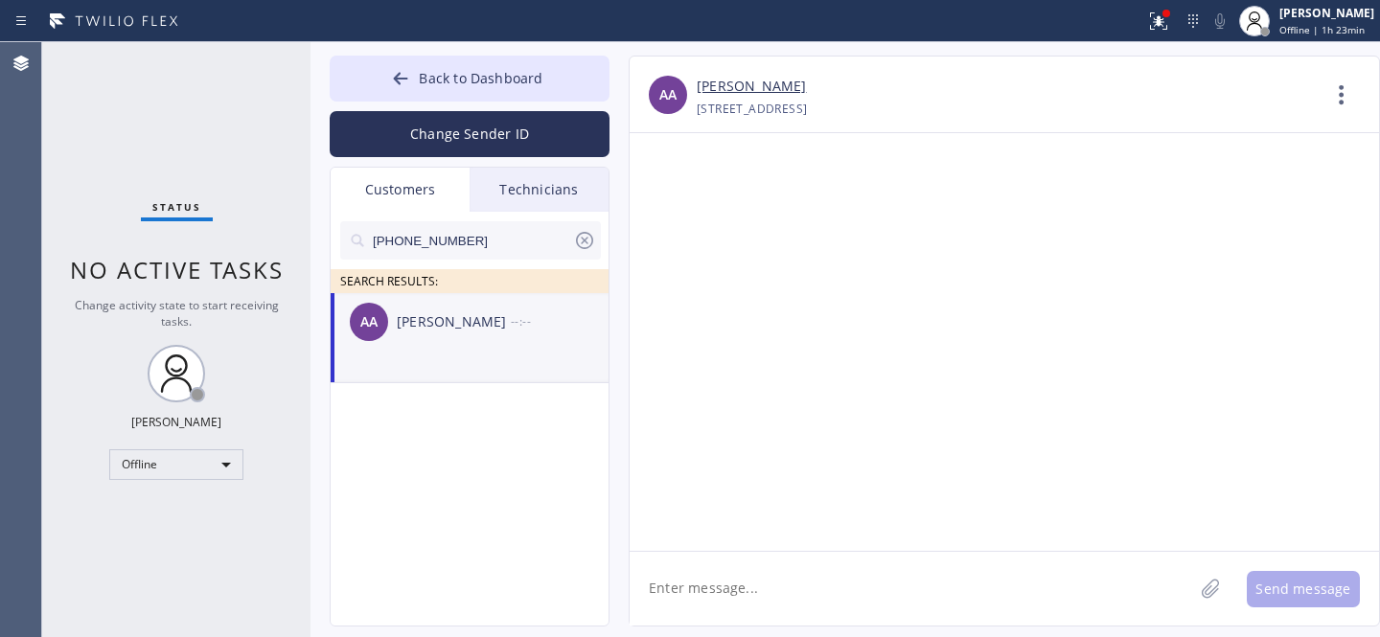
click at [819, 579] on textarea at bounding box center [912, 589] width 564 height 74
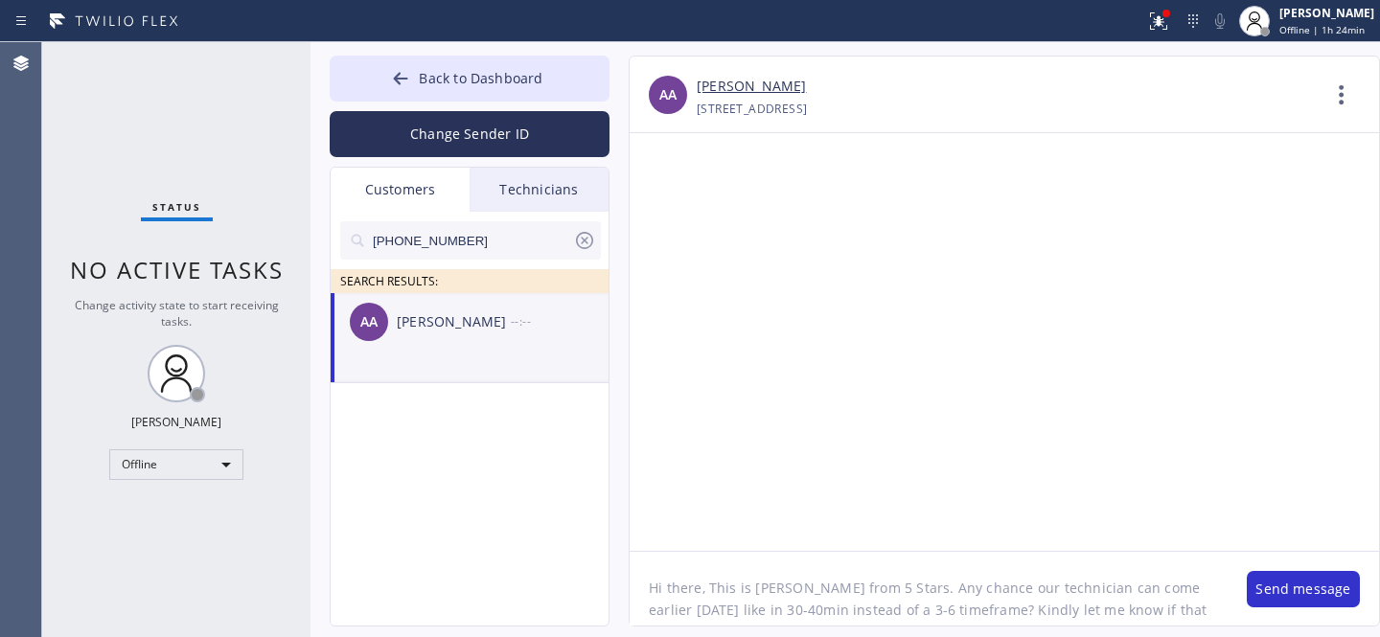
scroll to position [15, 0]
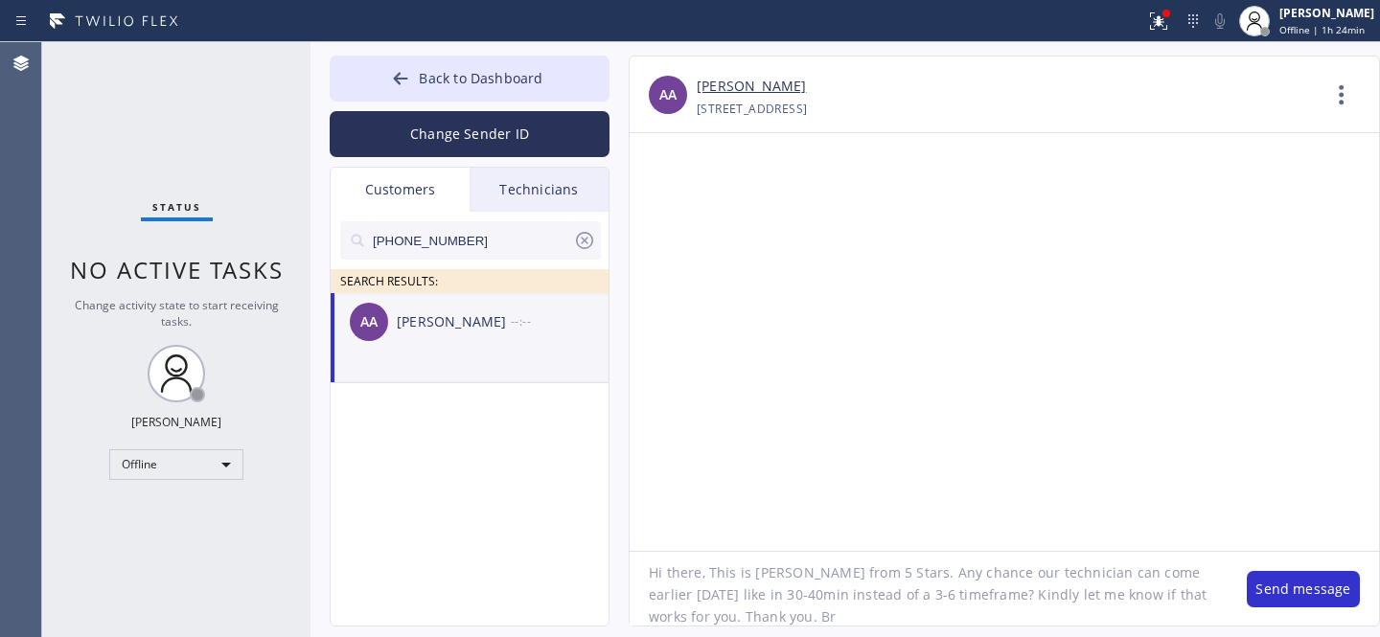
type textarea "Hi there, This is Daniel from 5 Stars. Any chance our technician can come earli…"
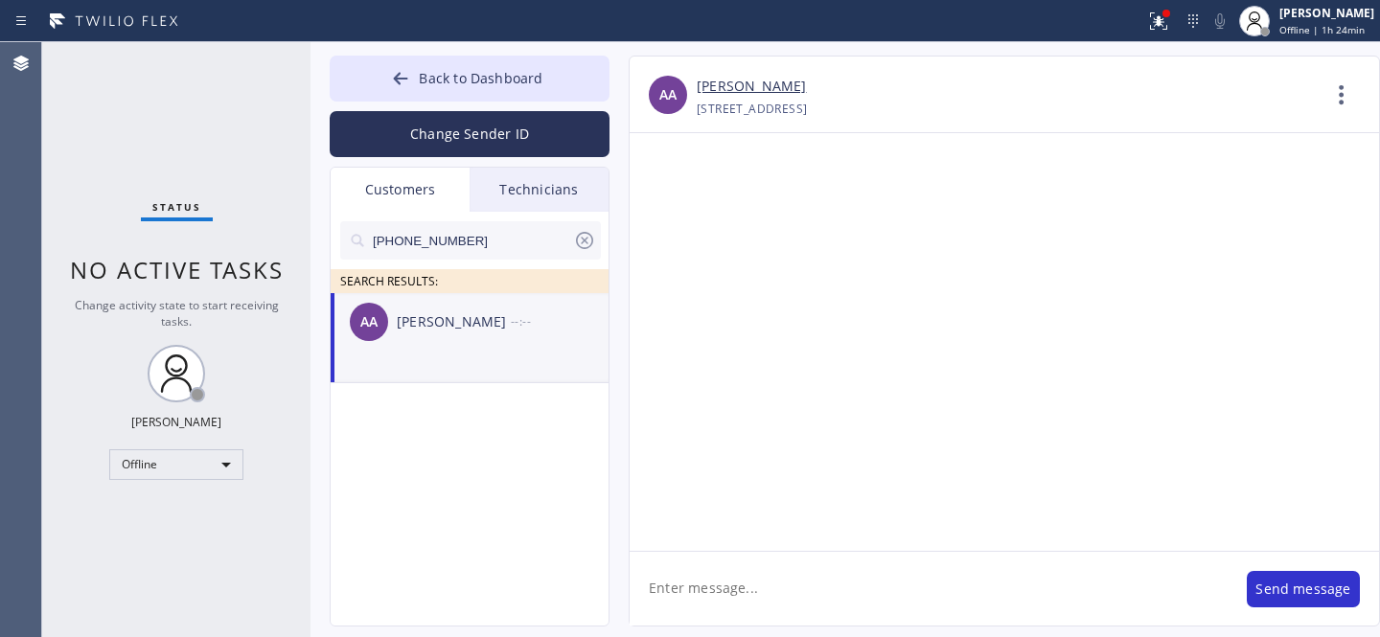
scroll to position [0, 0]
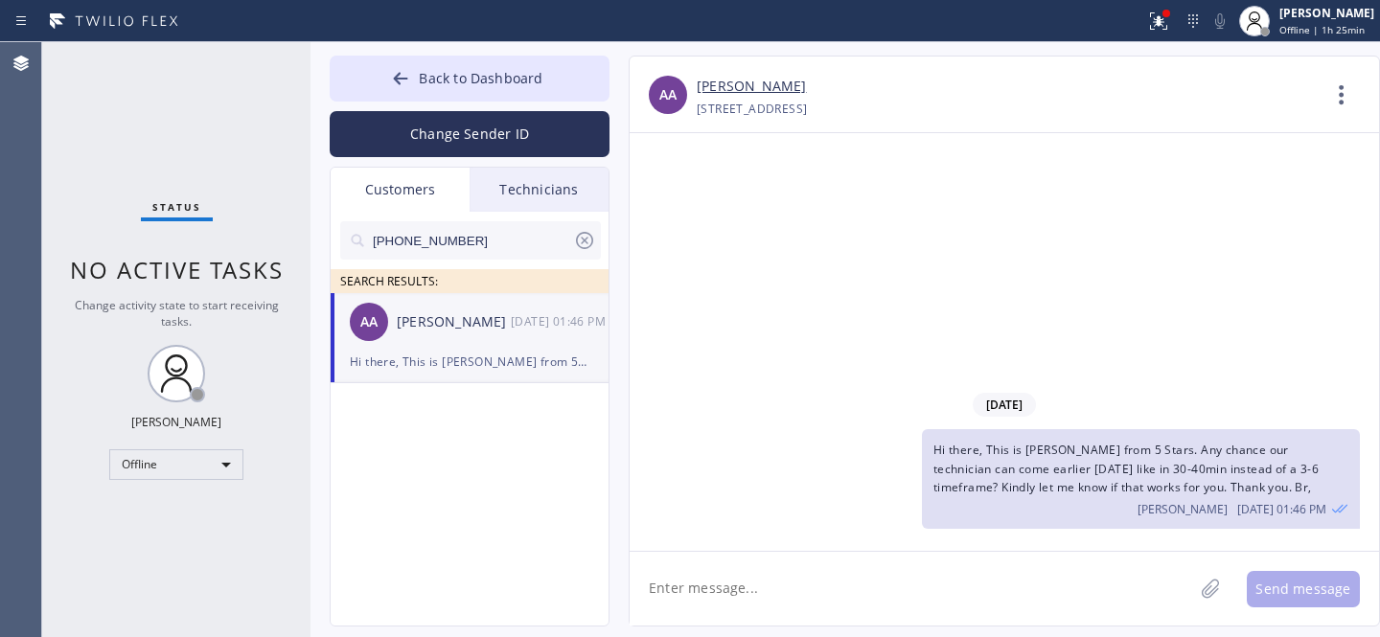
click at [578, 226] on div "(619) 888-8849" at bounding box center [470, 240] width 261 height 38
click at [580, 240] on icon at bounding box center [584, 240] width 23 height 23
drag, startPoint x: 475, startPoint y: 79, endPoint x: 486, endPoint y: 77, distance: 10.7
click at [476, 79] on span "Back to Dashboard" at bounding box center [481, 78] width 124 height 18
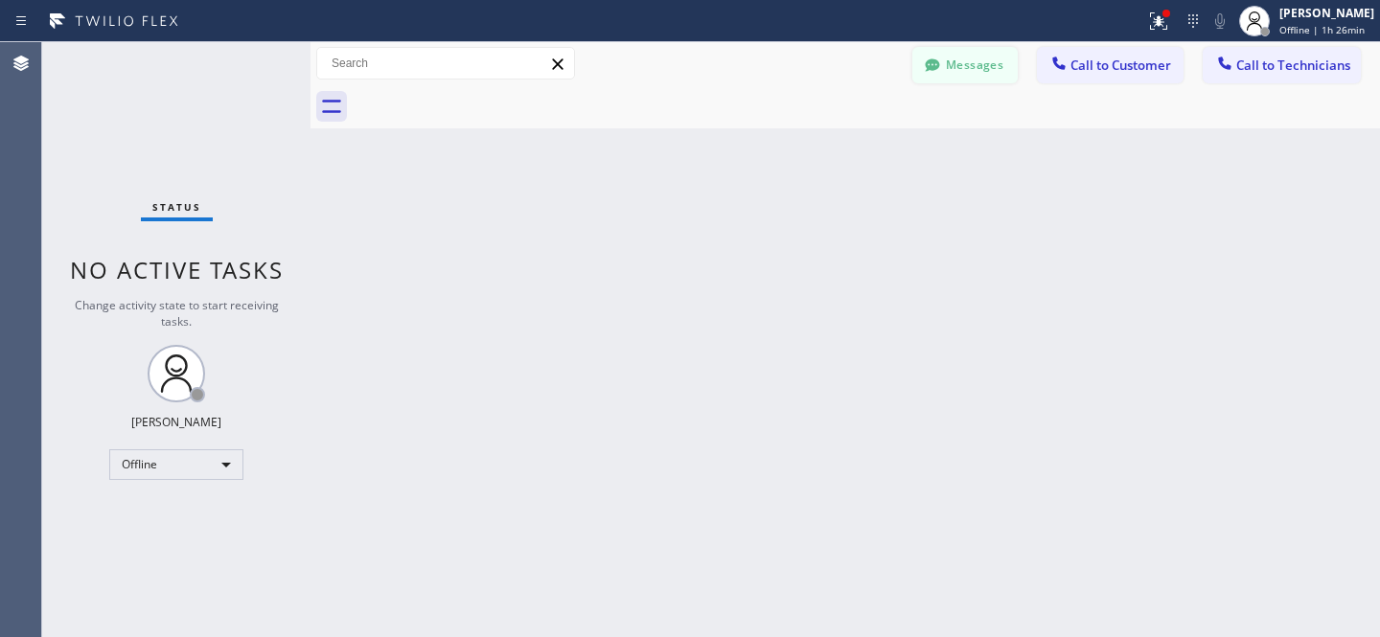
click at [938, 58] on icon at bounding box center [932, 65] width 19 height 19
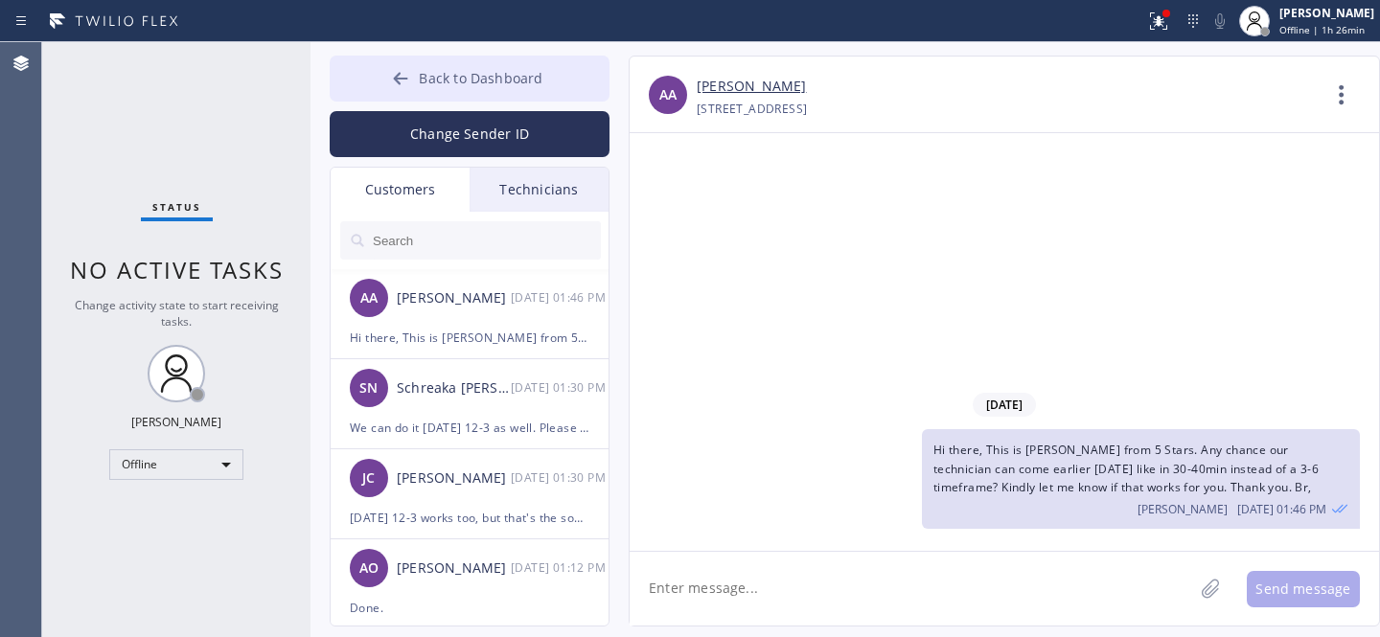
click at [445, 73] on span "Back to Dashboard" at bounding box center [481, 78] width 124 height 18
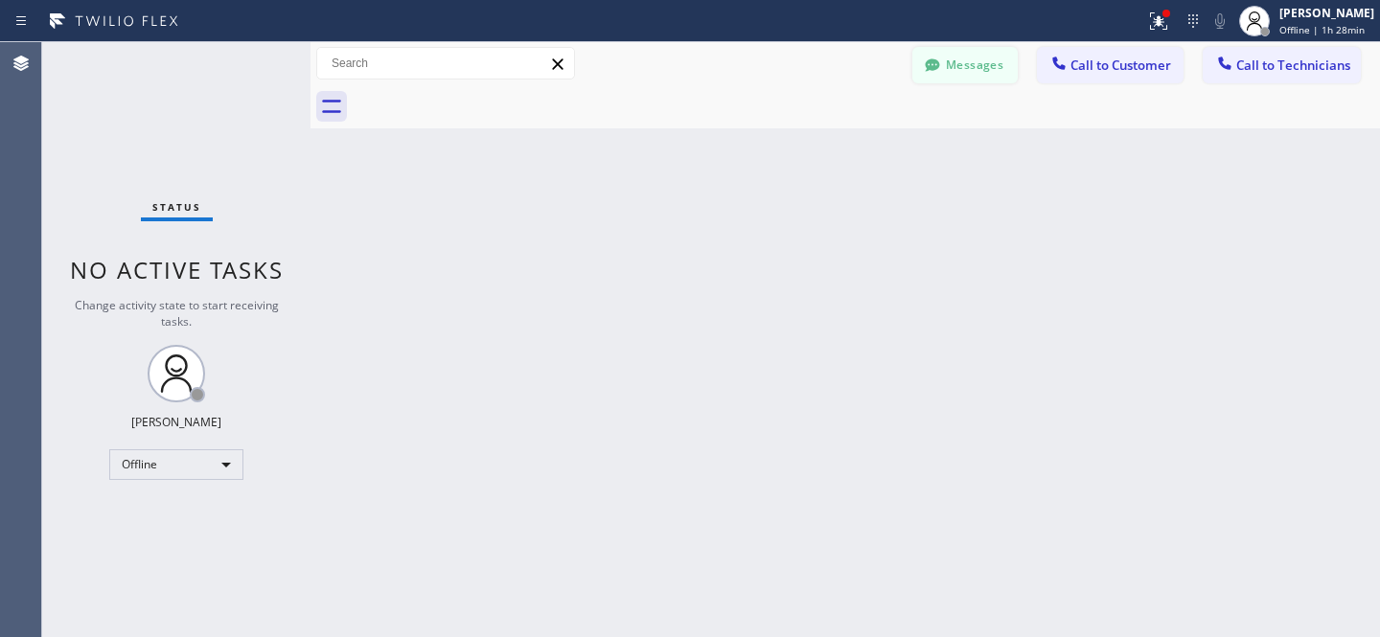
click at [959, 74] on button "Messages" at bounding box center [964, 65] width 105 height 36
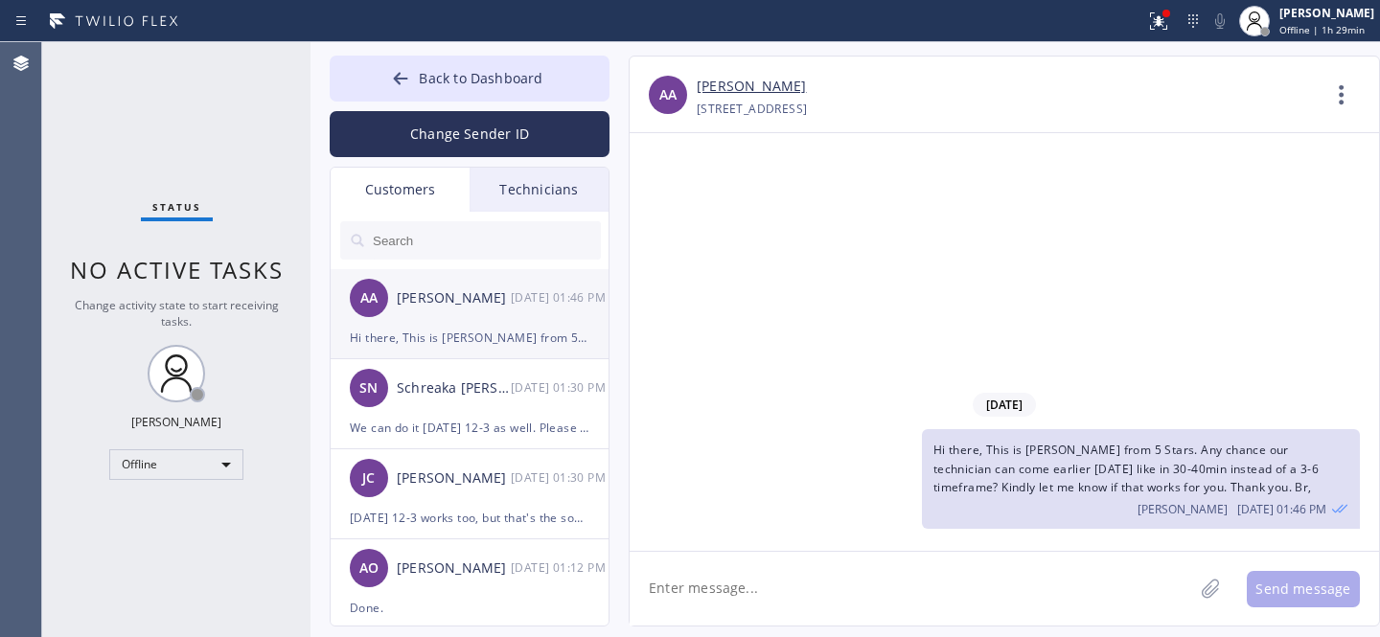
click at [449, 328] on div "Hi there, This is Daniel from 5 Stars. Any chance our technician can come earli…" at bounding box center [470, 338] width 240 height 22
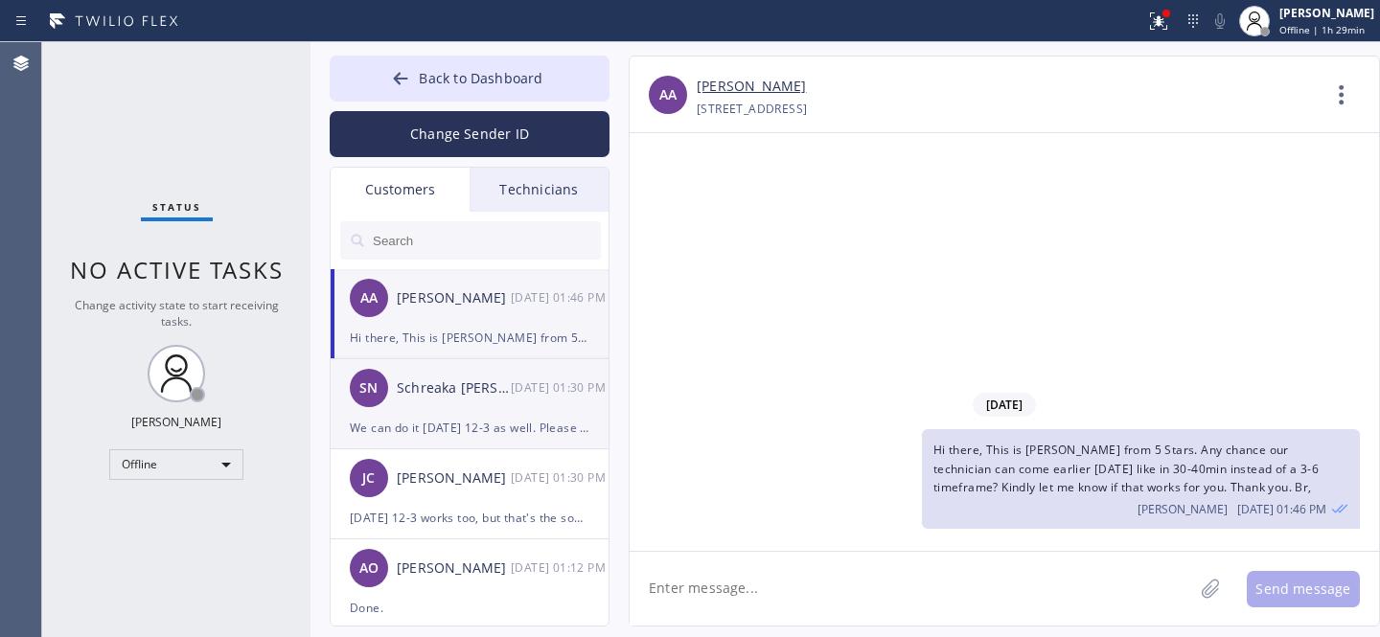
click at [462, 403] on div "SN Schreaka Nwoke 08/25 01:30 PM" at bounding box center [471, 388] width 280 height 58
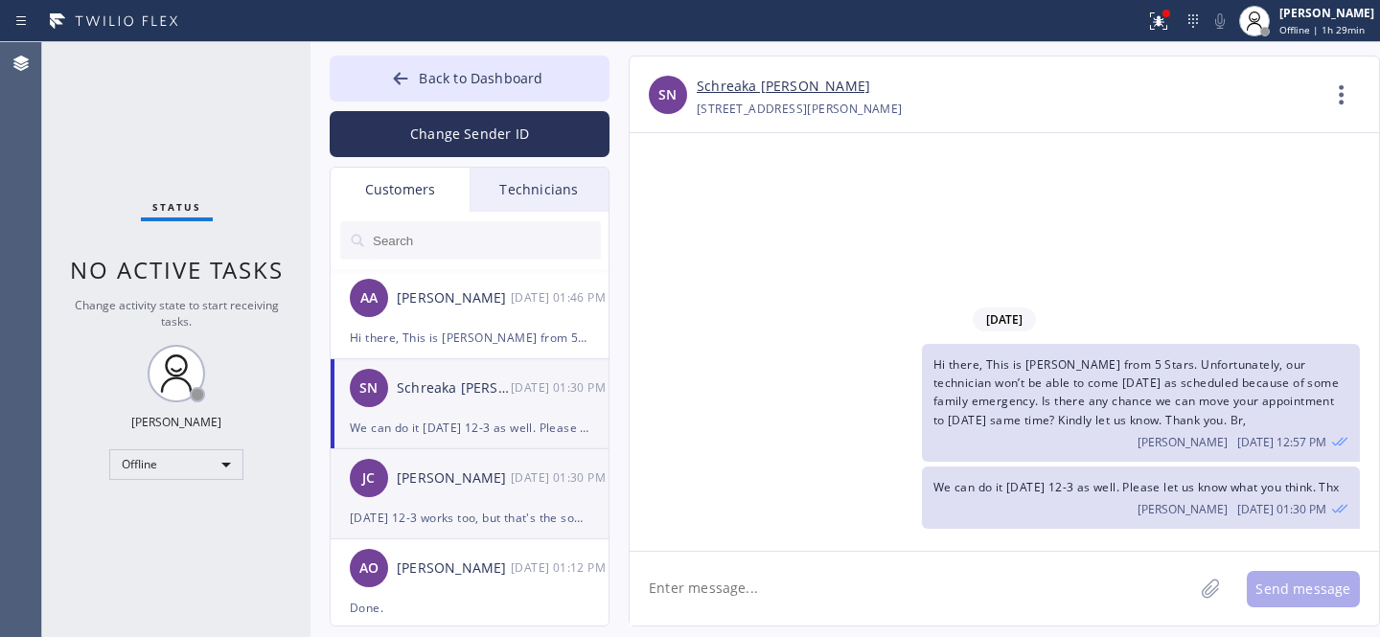
click at [464, 505] on div "JC Josh Clark 08/25 01:30 PM" at bounding box center [471, 478] width 280 height 58
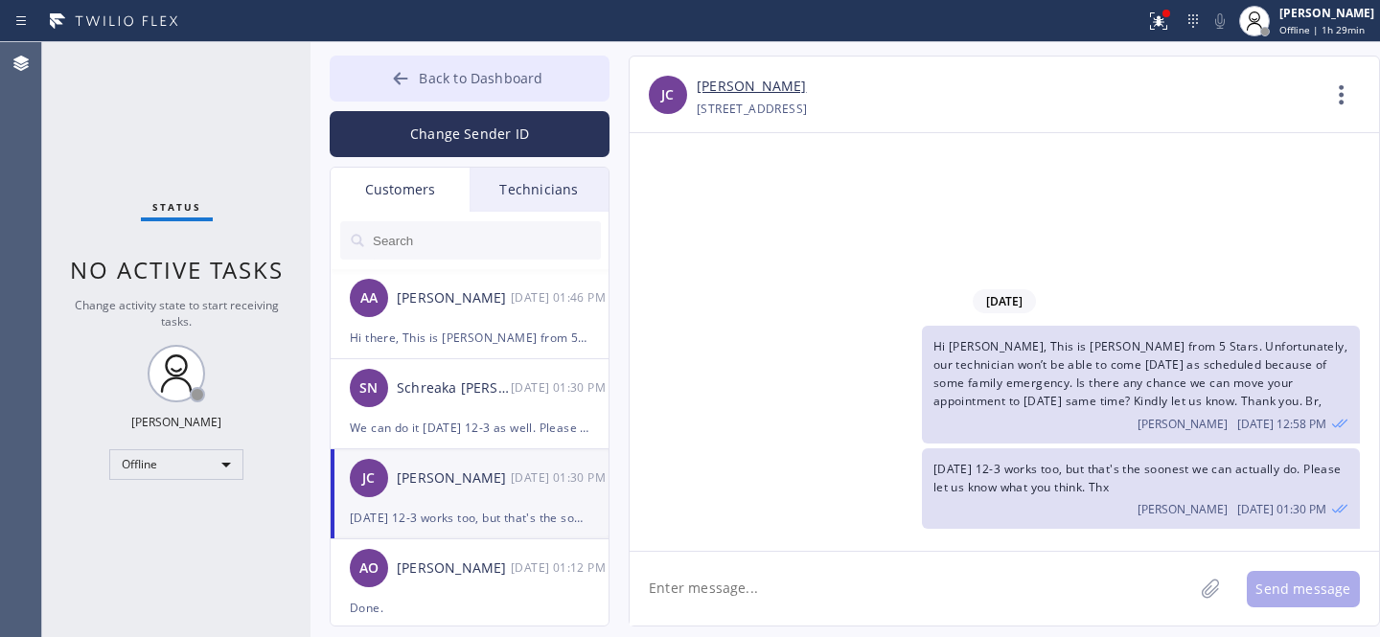
click at [394, 63] on button "Back to Dashboard" at bounding box center [470, 79] width 280 height 46
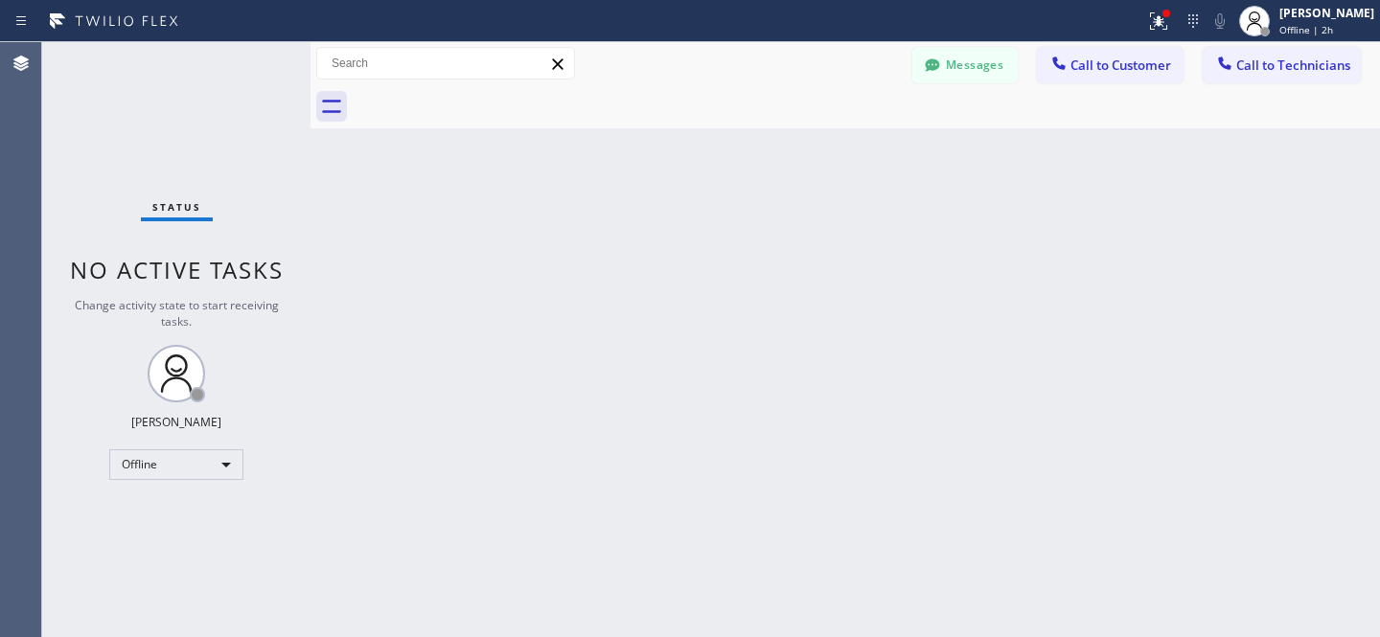
drag, startPoint x: 965, startPoint y: 56, endPoint x: 547, endPoint y: 328, distance: 498.7
click at [964, 56] on button "Messages" at bounding box center [964, 65] width 105 height 36
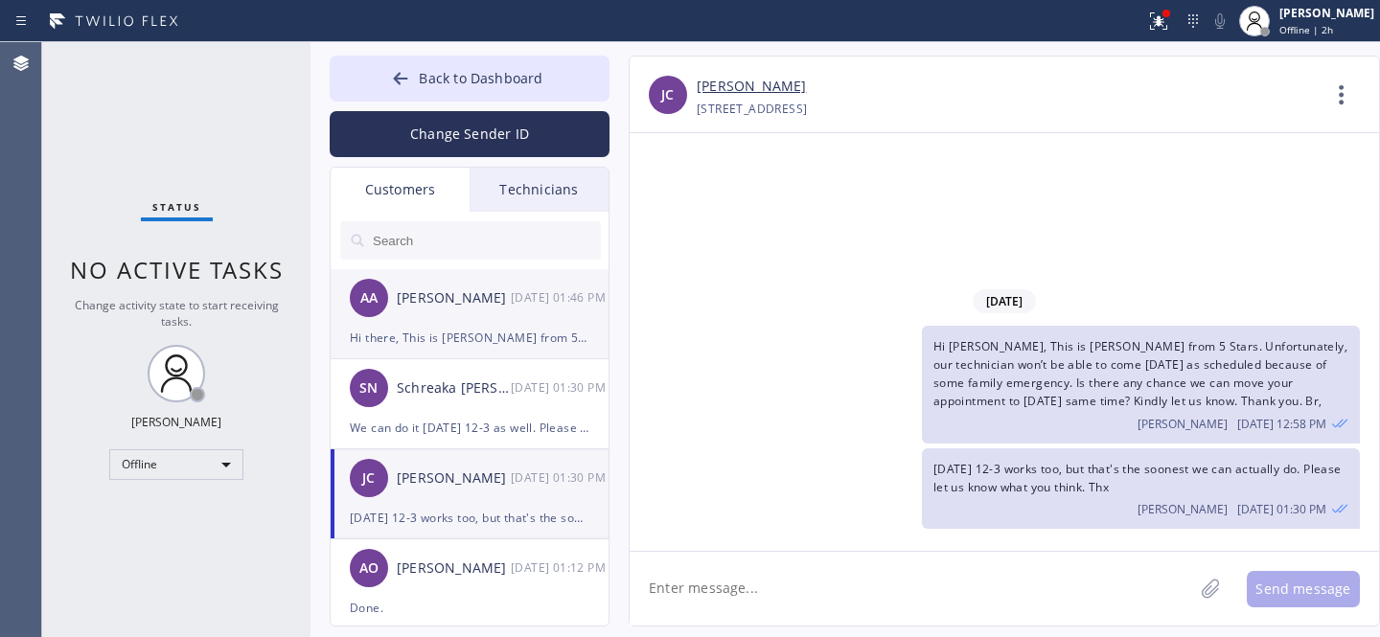
click at [444, 327] on div "Hi there, This is Daniel from 5 Stars. Any chance our technician can come earli…" at bounding box center [470, 338] width 240 height 22
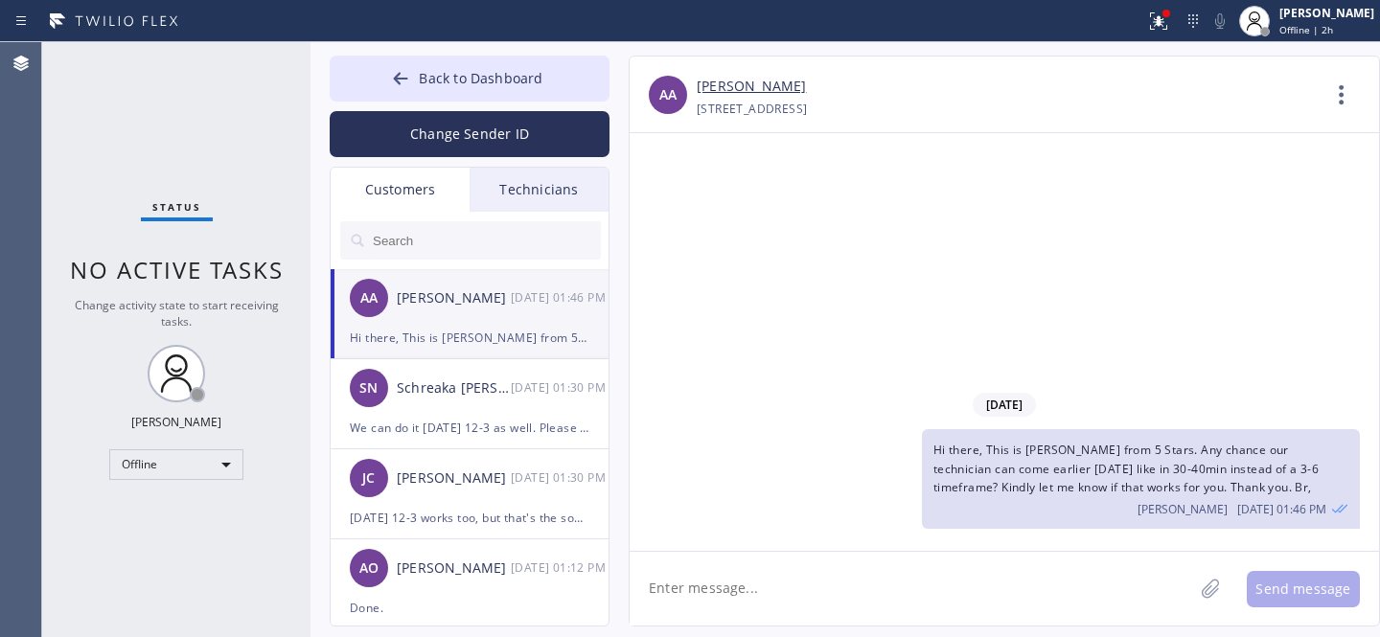
click at [789, 591] on textarea at bounding box center [912, 589] width 564 height 74
click at [456, 425] on div "We can do it Wed 8/27 12-3 as well. Please let us know what you think. Thx" at bounding box center [470, 428] width 240 height 22
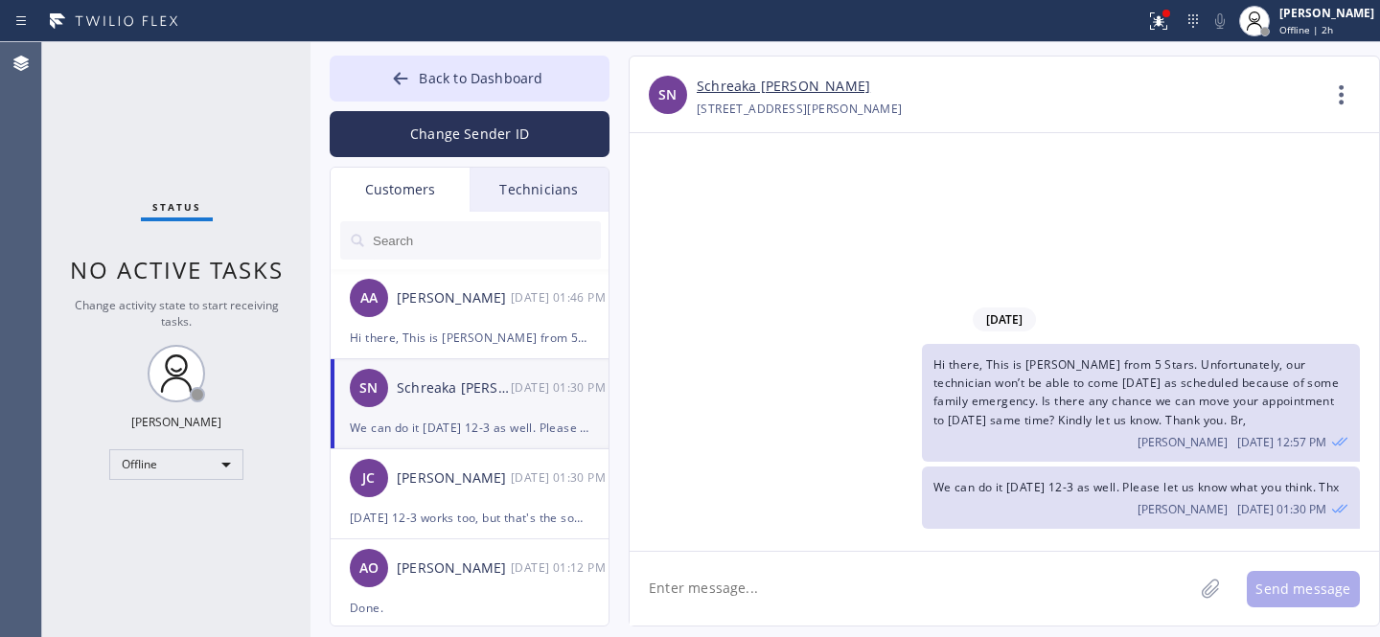
click at [769, 582] on textarea at bounding box center [912, 589] width 564 height 74
type textarea "Any updates?"
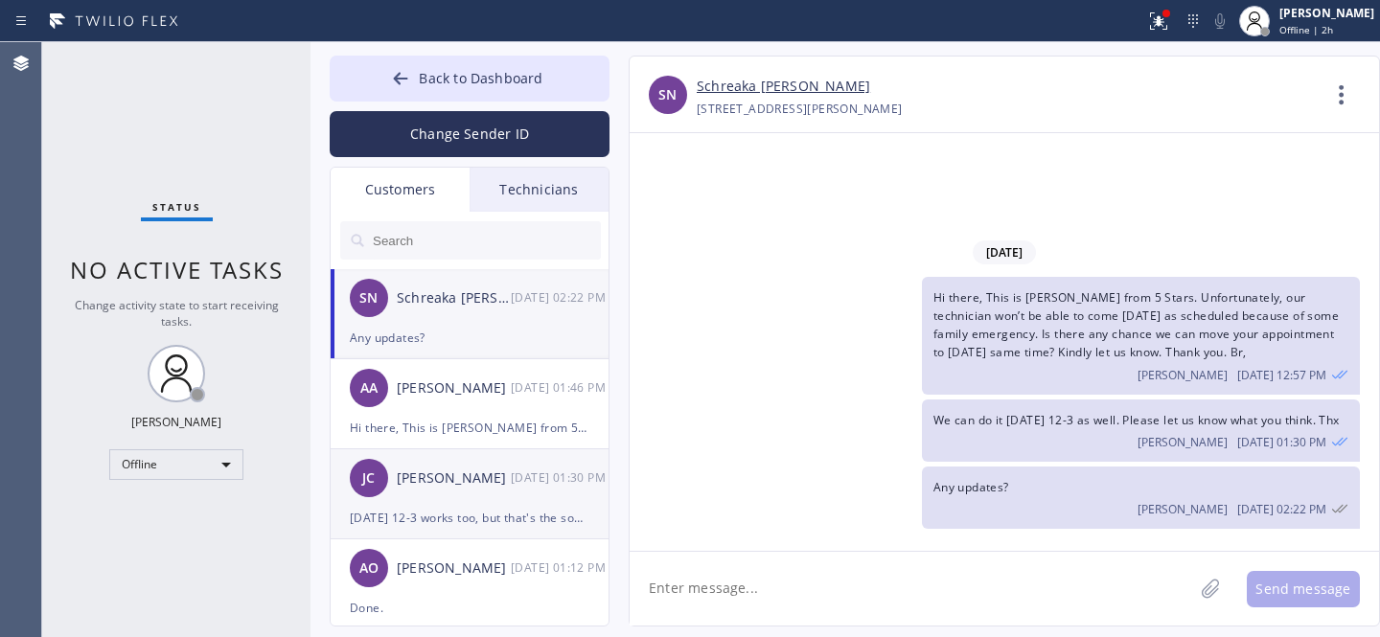
click at [488, 502] on div "JC Josh Clark 08/25 01:30 PM" at bounding box center [471, 478] width 280 height 58
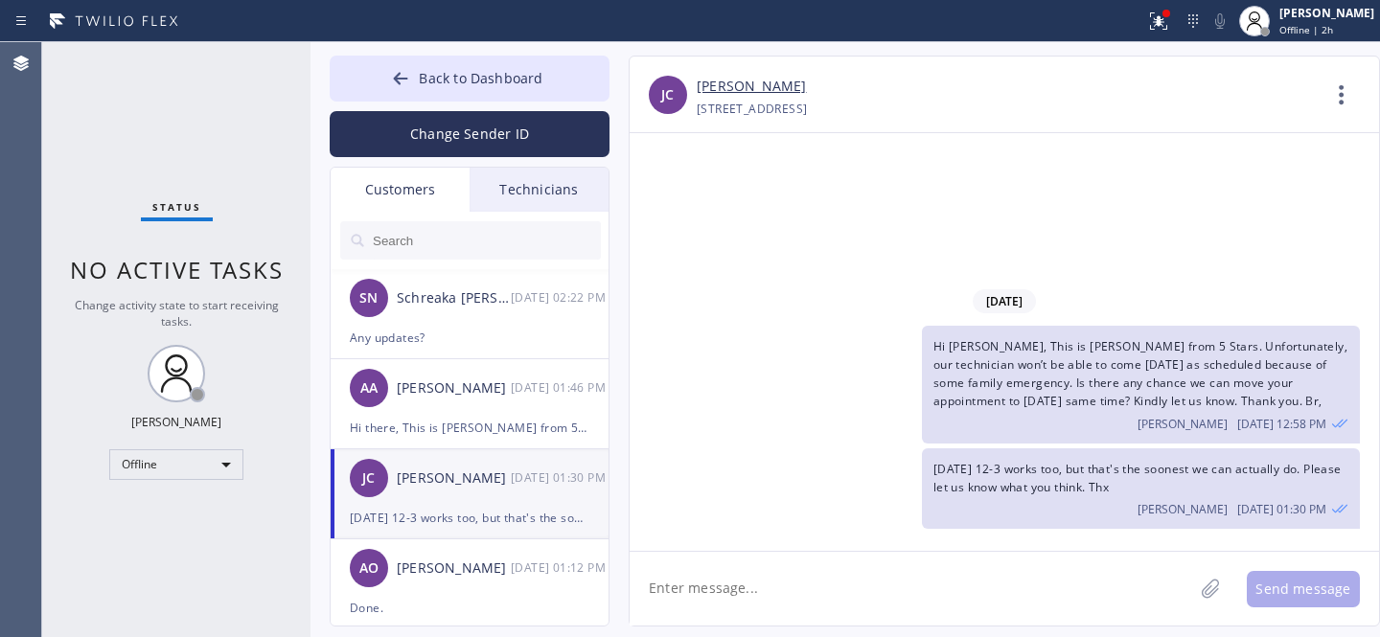
click at [767, 600] on textarea at bounding box center [912, 589] width 564 height 74
type textarea "Any updates?"
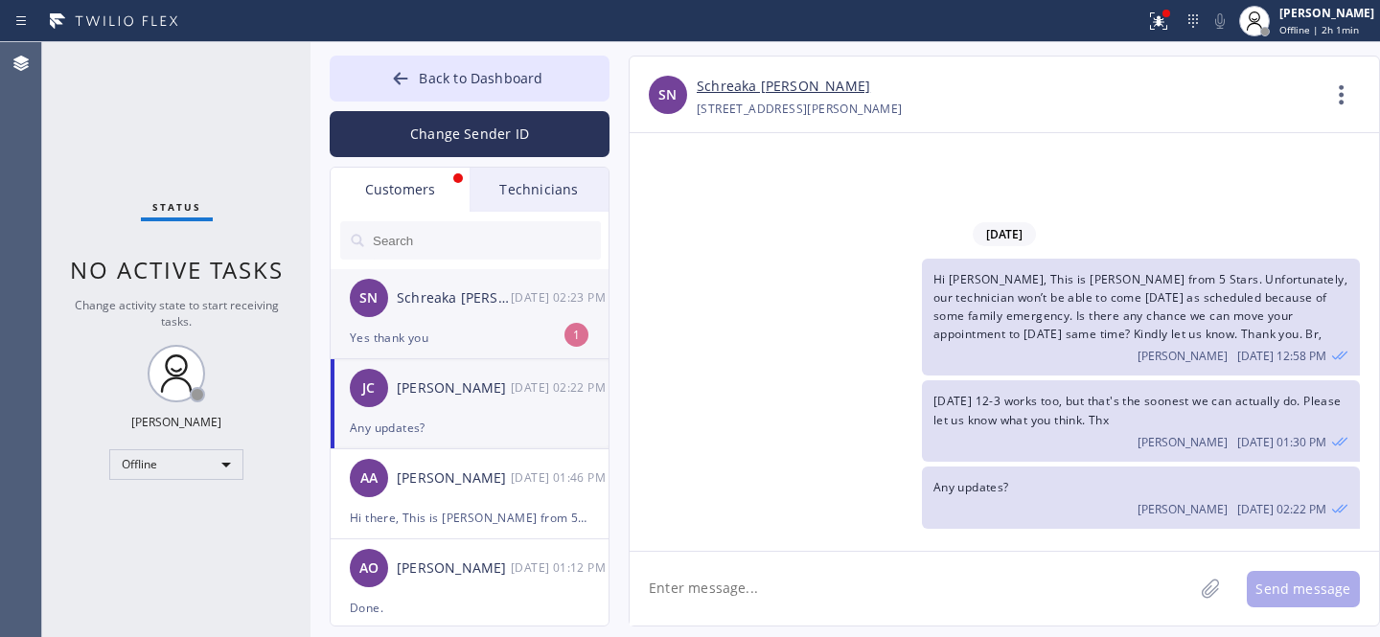
click at [467, 338] on div "Yes thank you" at bounding box center [470, 338] width 240 height 22
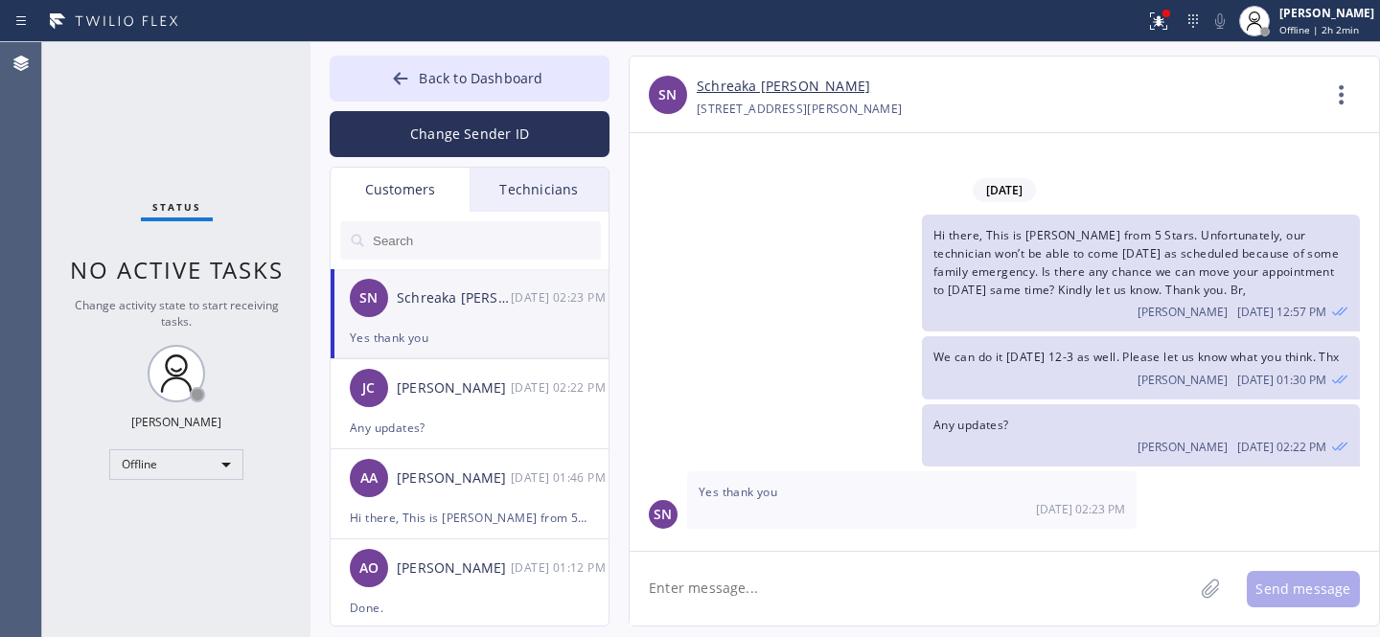
drag, startPoint x: 818, startPoint y: 573, endPoint x: 818, endPoint y: 542, distance: 30.7
click at [817, 573] on textarea at bounding box center [912, 589] width 564 height 74
paste textarea "08/28/2025 12pm - 3pm"
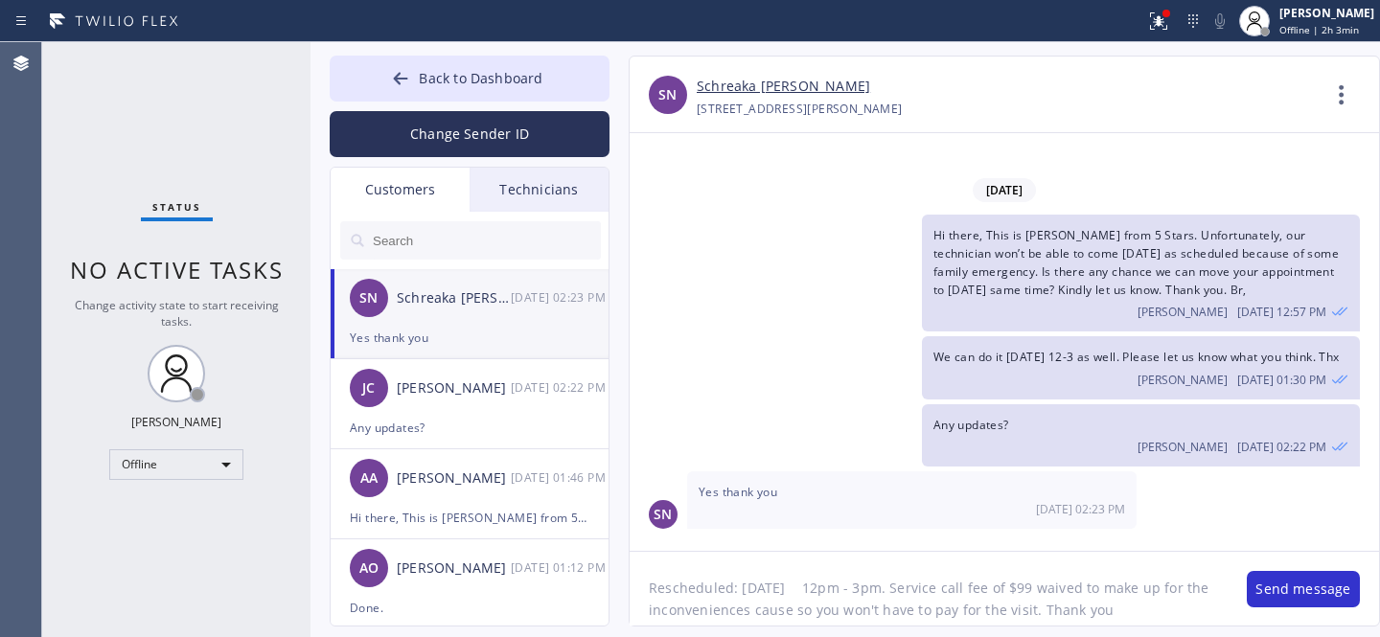
type textarea "Rescheduled: 08/28/2025 12pm - 3pm. Service call fee of $99 waived to make up f…"
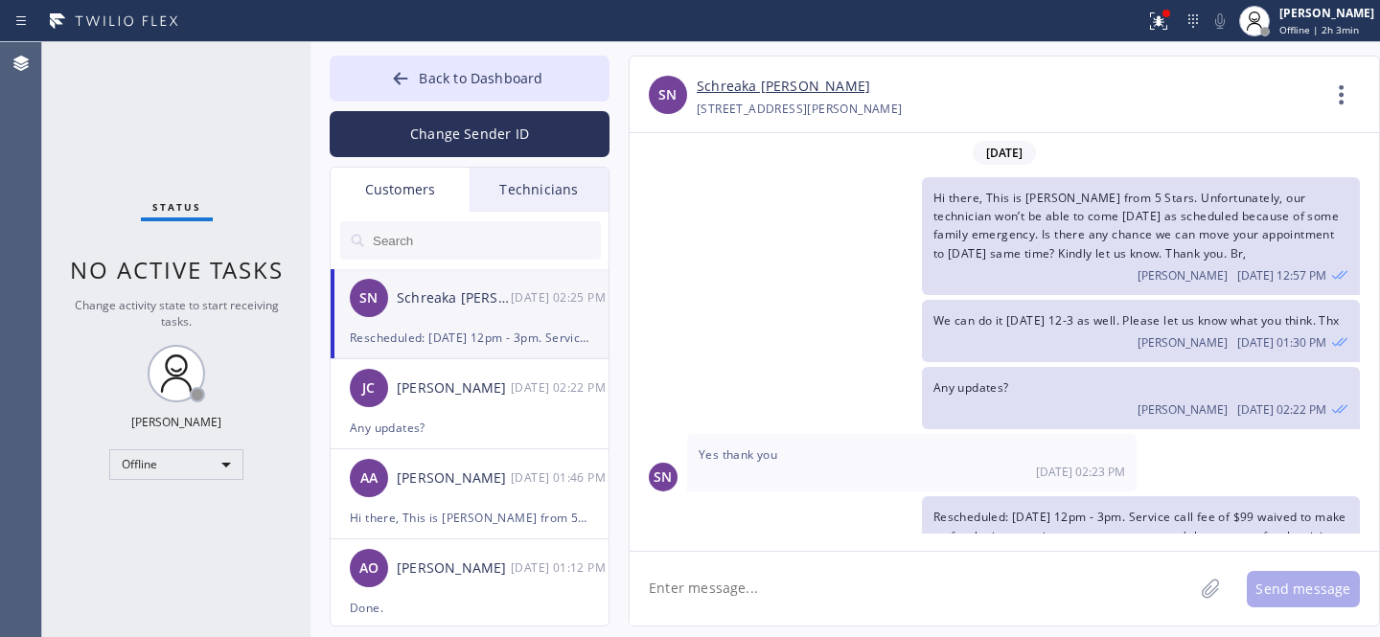
scroll to position [82, 0]
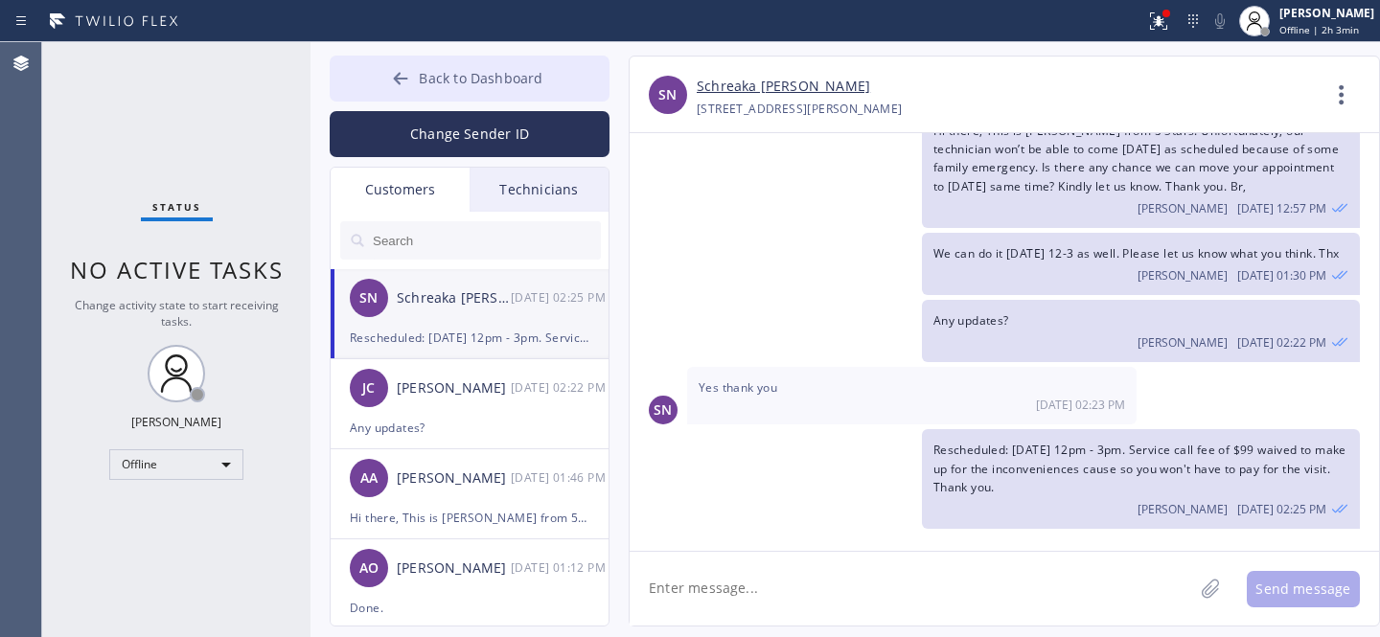
click at [450, 79] on span "Back to Dashboard" at bounding box center [481, 78] width 124 height 18
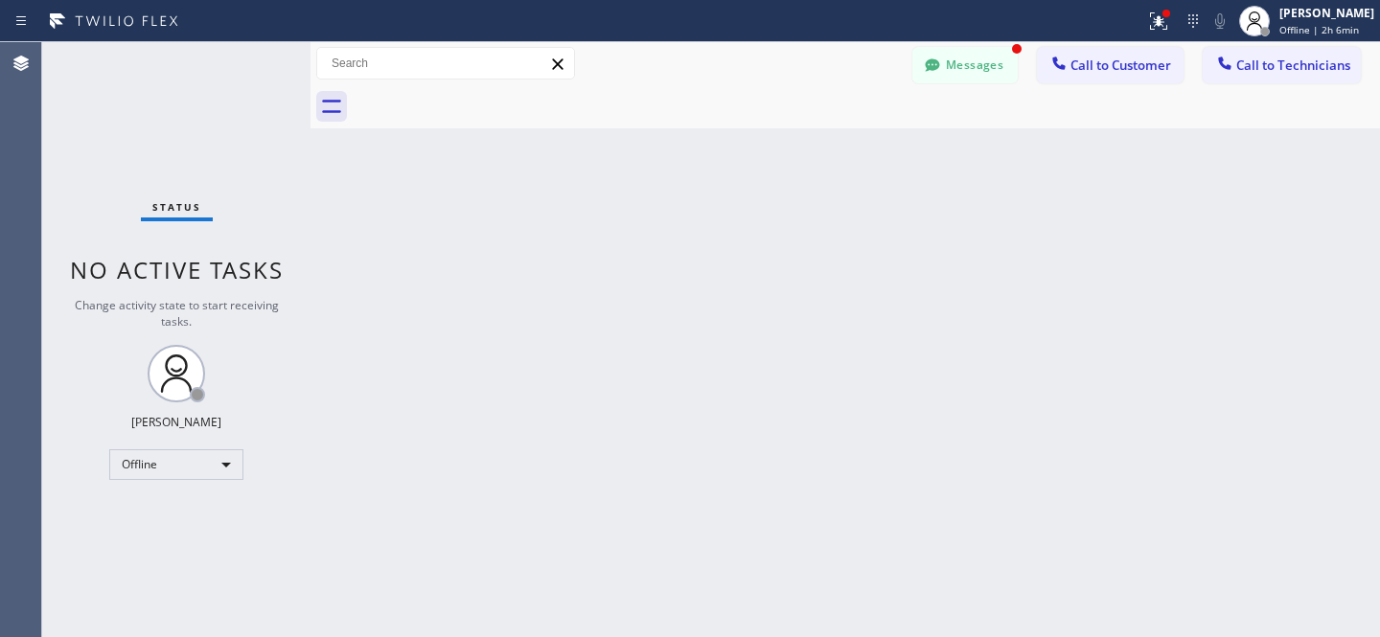
scroll to position [145, 0]
click at [967, 60] on button "Messages" at bounding box center [964, 65] width 105 height 36
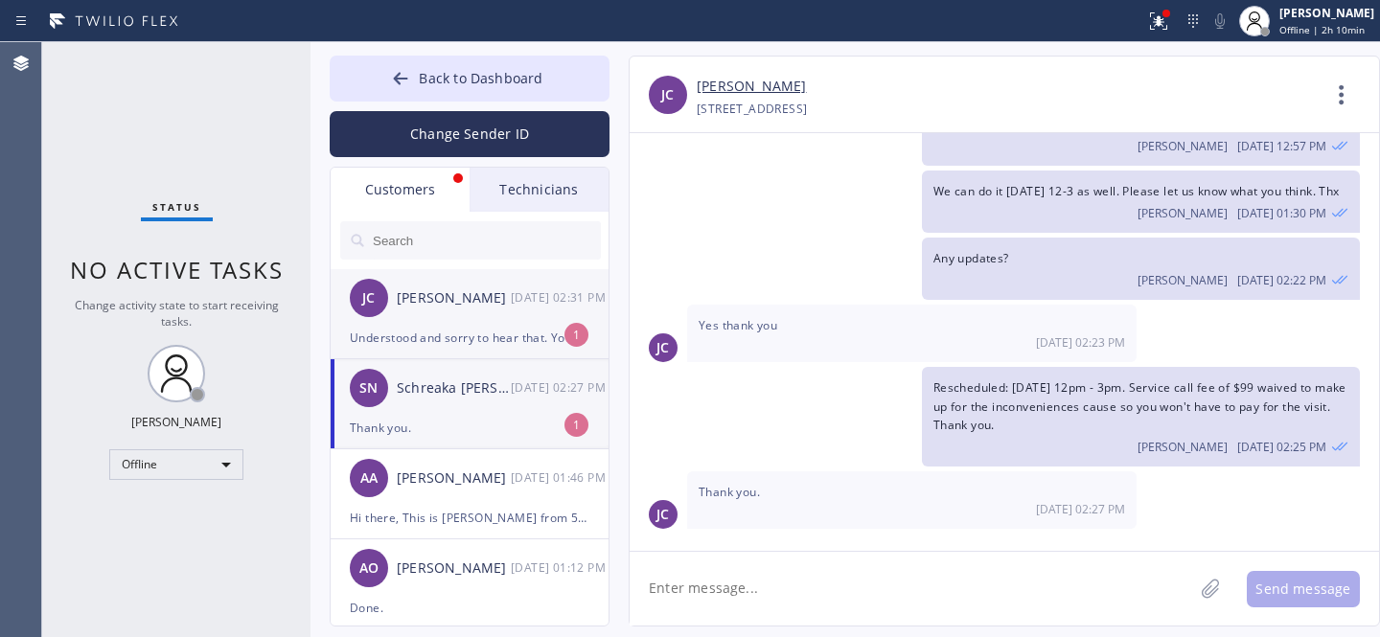
click at [422, 337] on div "Understood and sorry to hear that. You can just cancel the appointment." at bounding box center [470, 338] width 240 height 22
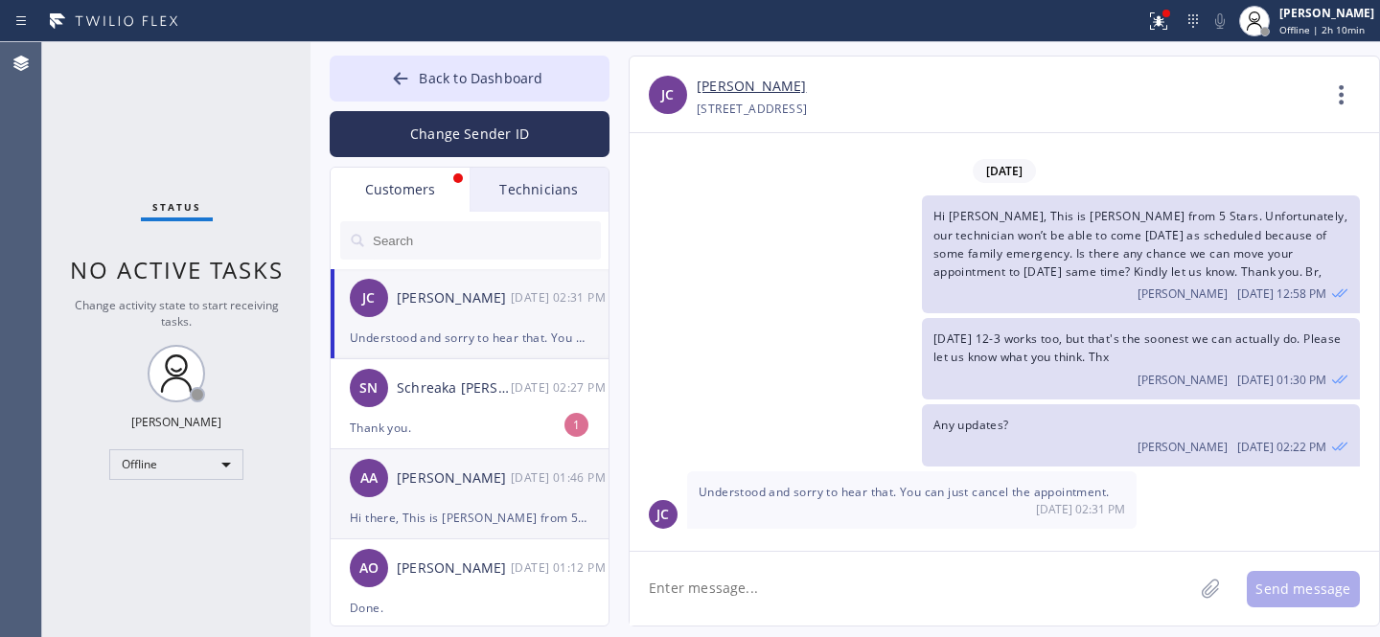
scroll to position [0, 0]
click at [879, 585] on textarea at bounding box center [912, 589] width 564 height 74
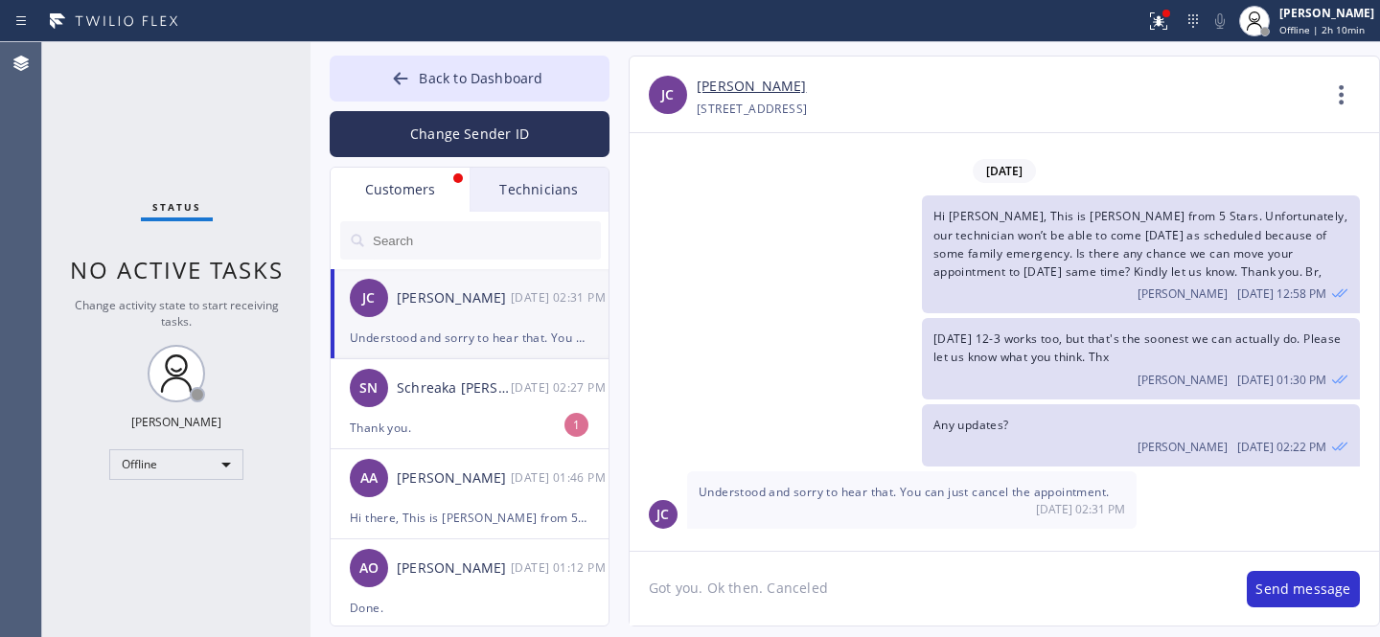
type textarea "Got you. Ok then. Canceled."
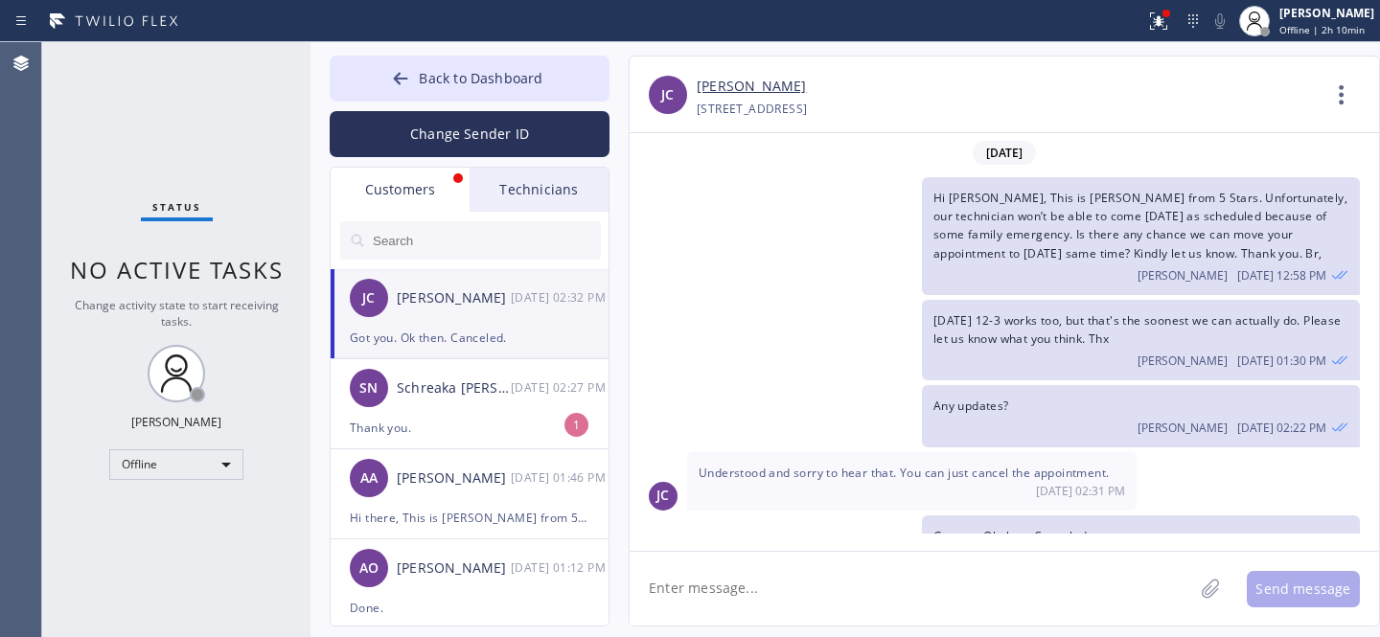
scroll to position [46, 0]
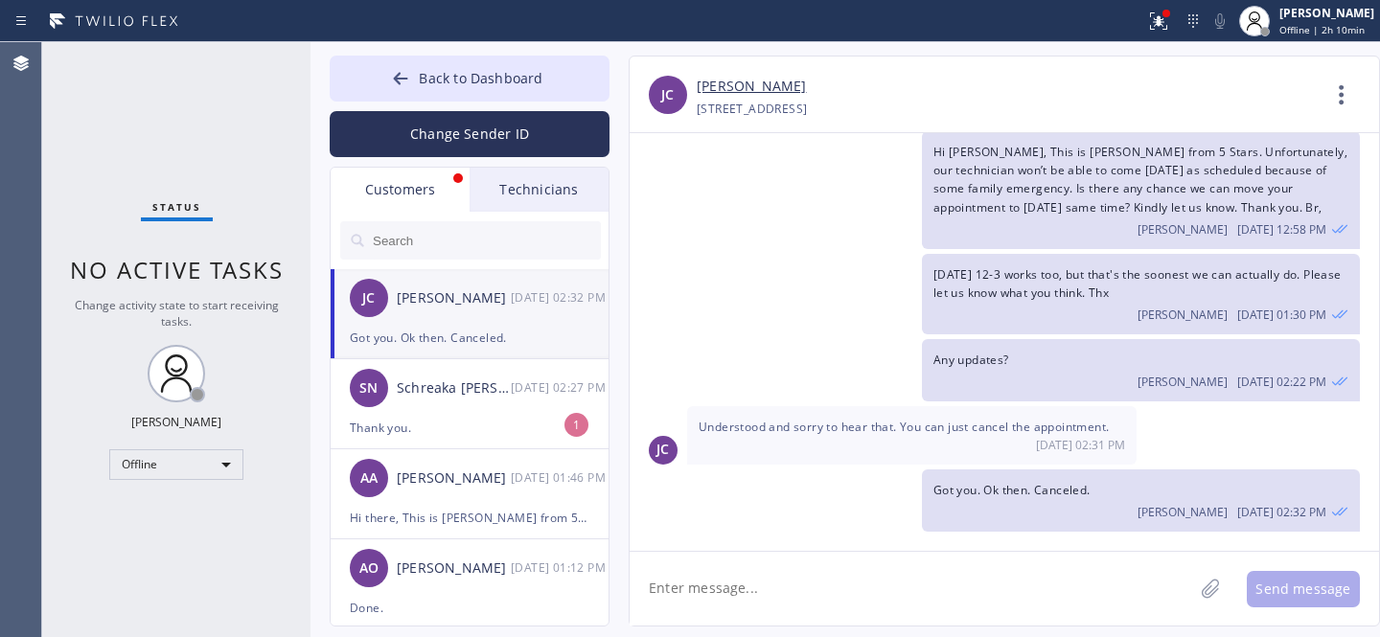
click at [721, 89] on link "[PERSON_NAME]" at bounding box center [751, 87] width 109 height 22
click at [488, 426] on div "Thank you." at bounding box center [470, 428] width 240 height 22
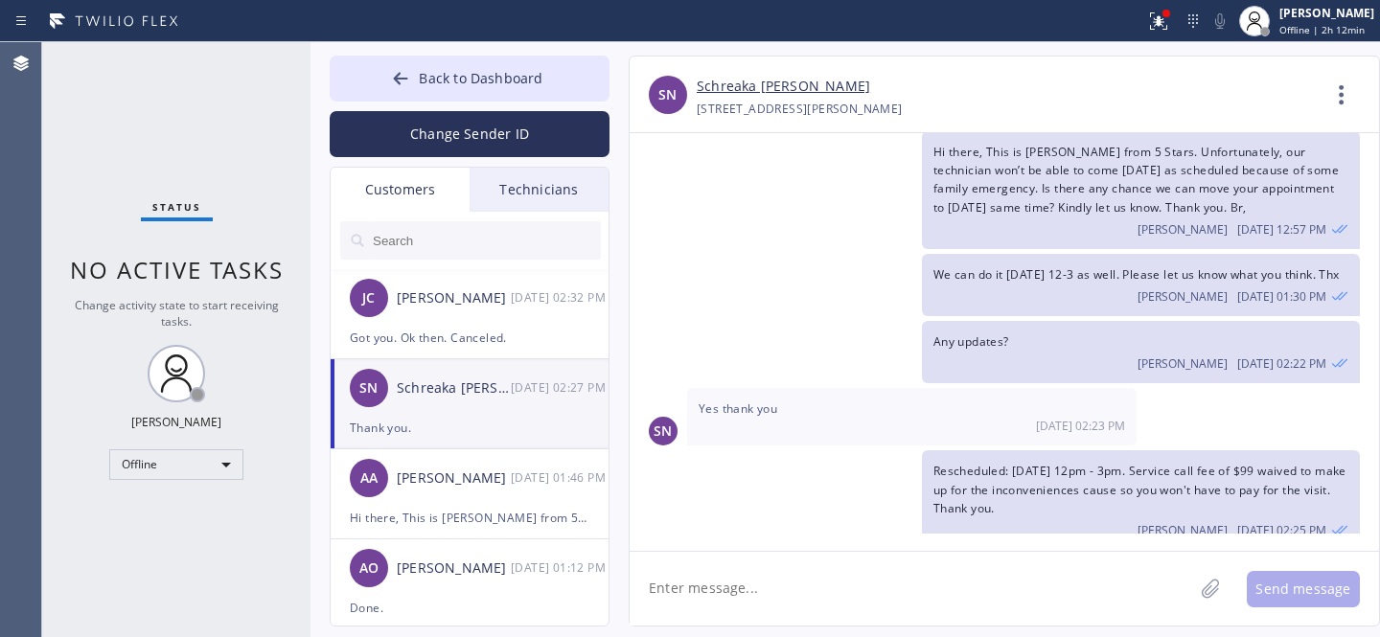
scroll to position [145, 0]
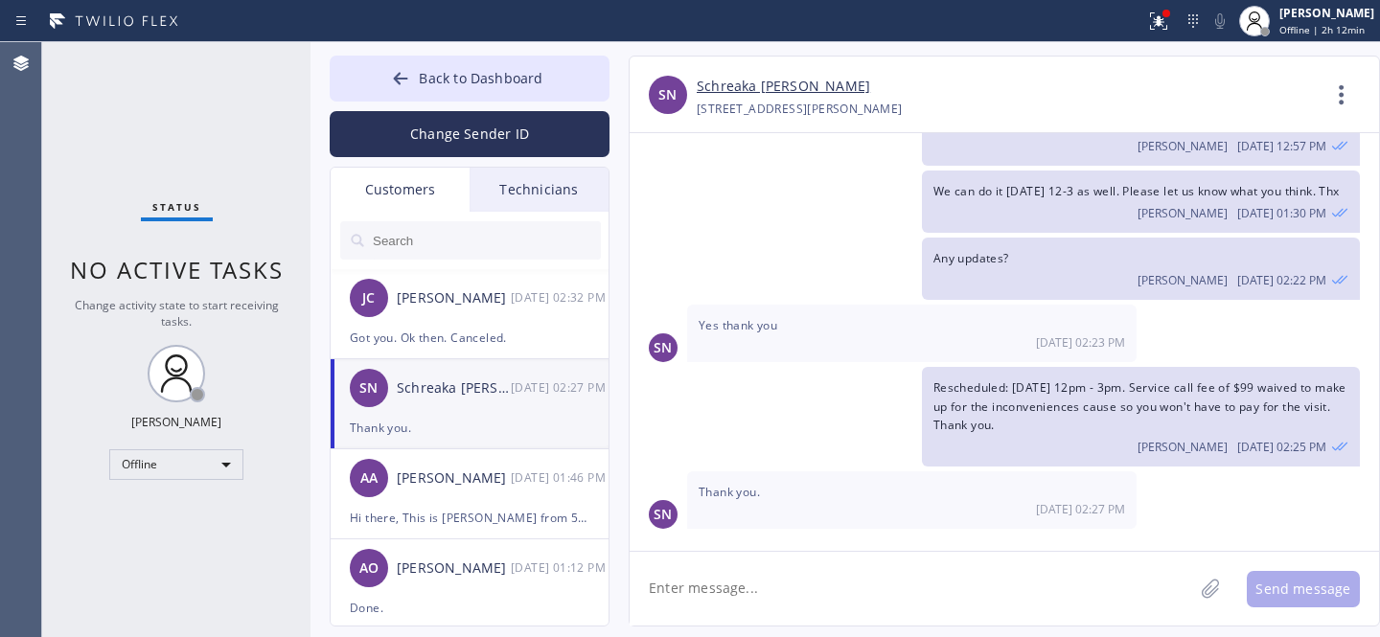
drag, startPoint x: 733, startPoint y: 577, endPoint x: 774, endPoint y: 556, distance: 46.3
click at [734, 577] on textarea at bounding box center [912, 589] width 564 height 74
type textarea "Welcome"
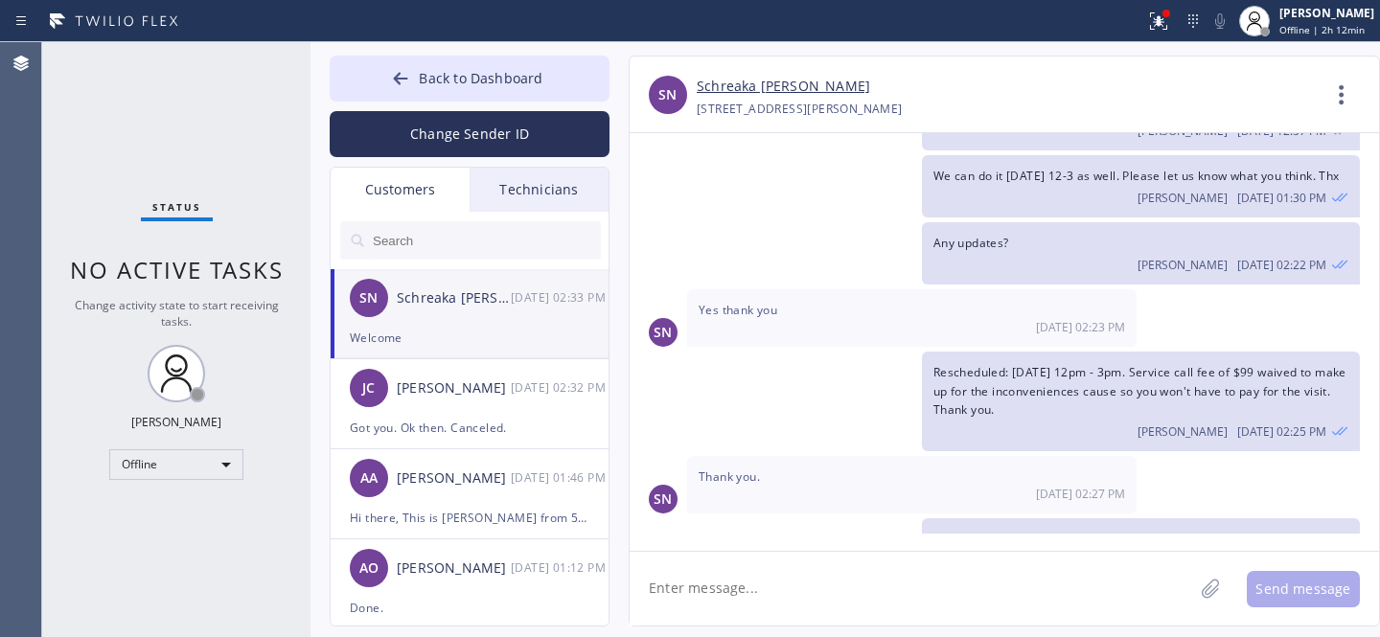
scroll to position [211, 0]
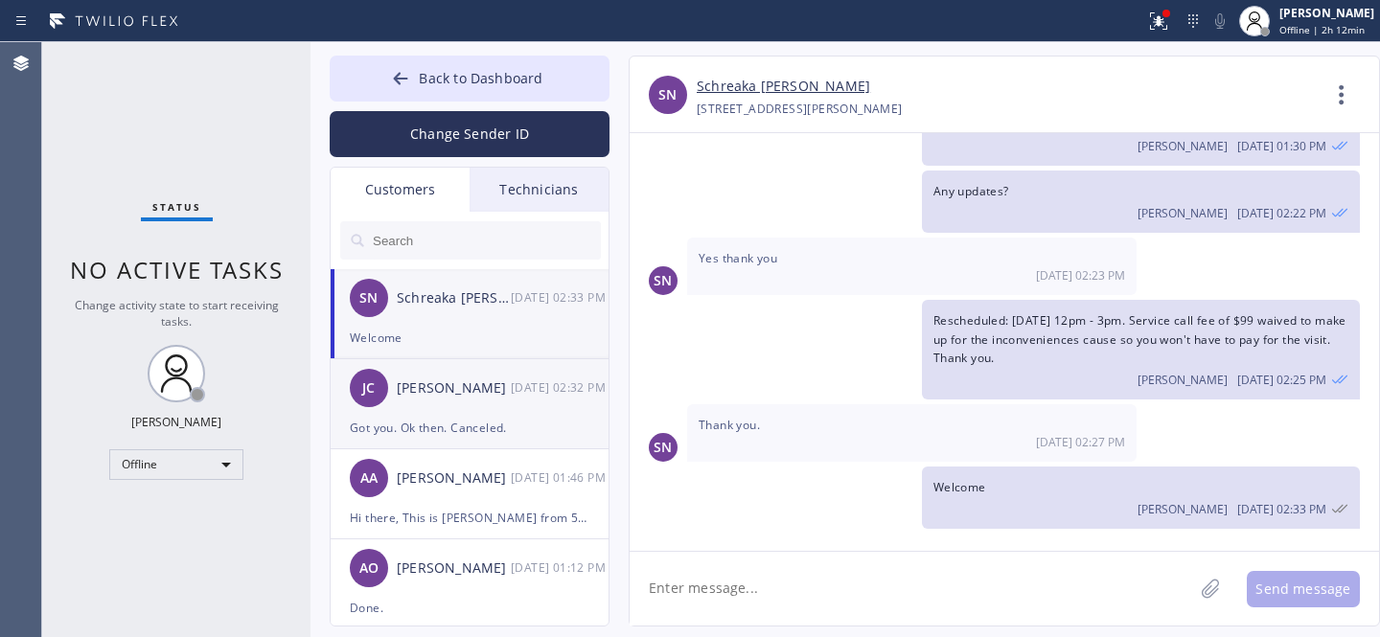
click at [421, 381] on div "[PERSON_NAME]" at bounding box center [454, 389] width 114 height 22
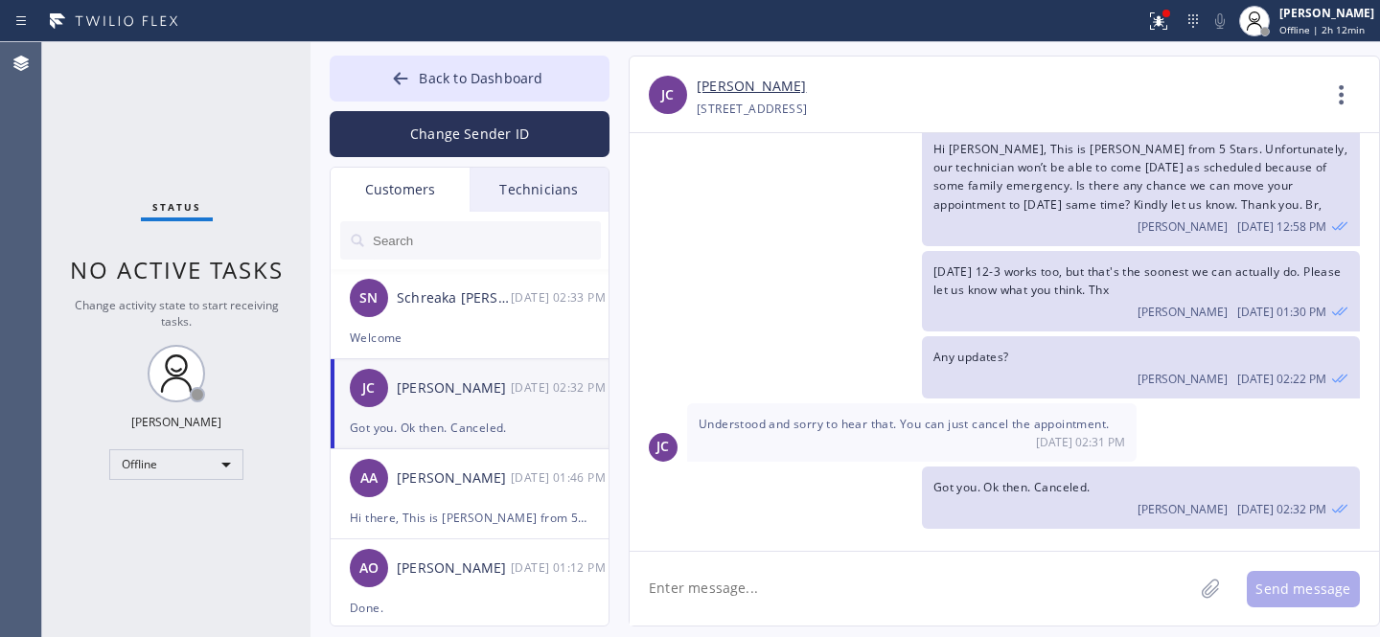
scroll to position [46, 0]
drag, startPoint x: 933, startPoint y: 274, endPoint x: 1012, endPoint y: 272, distance: 78.6
click at [1012, 272] on span "Thu 8/28 12-3 works too, but that's the soonest we can actually do. Please let …" at bounding box center [1137, 283] width 408 height 35
copy span "[DATE] 12-3"
click at [410, 73] on icon at bounding box center [400, 78] width 19 height 19
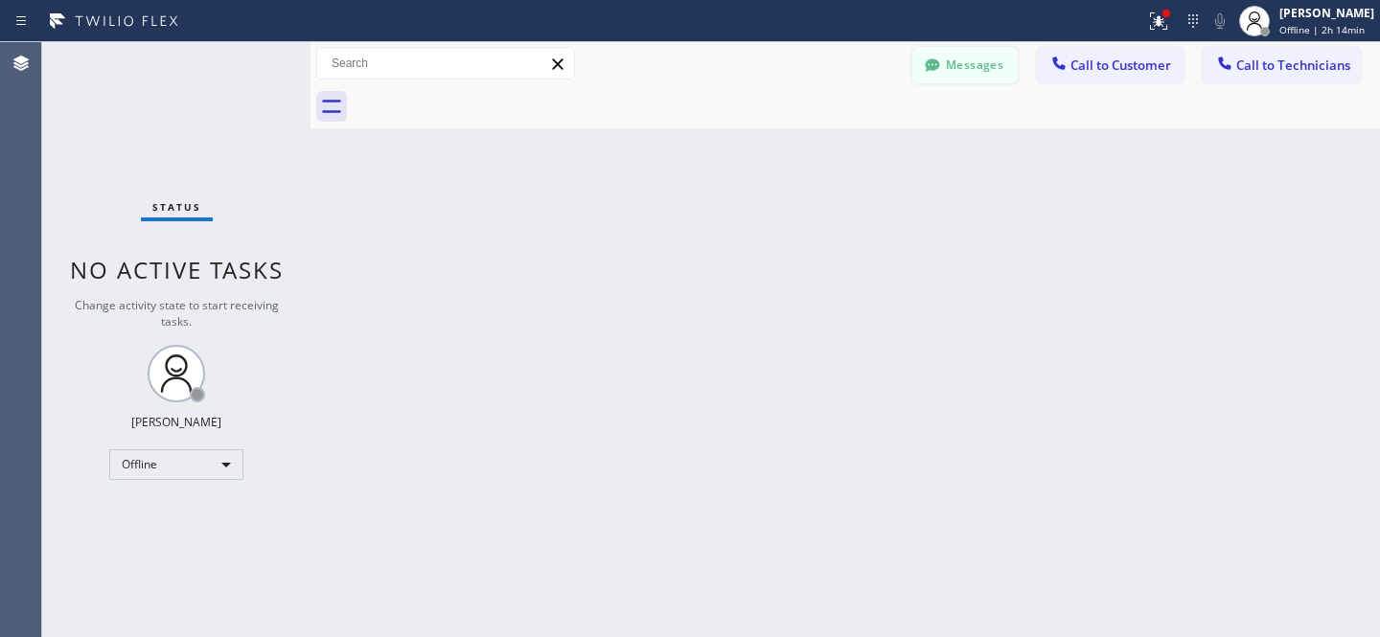
click at [963, 74] on button "Messages" at bounding box center [964, 65] width 105 height 36
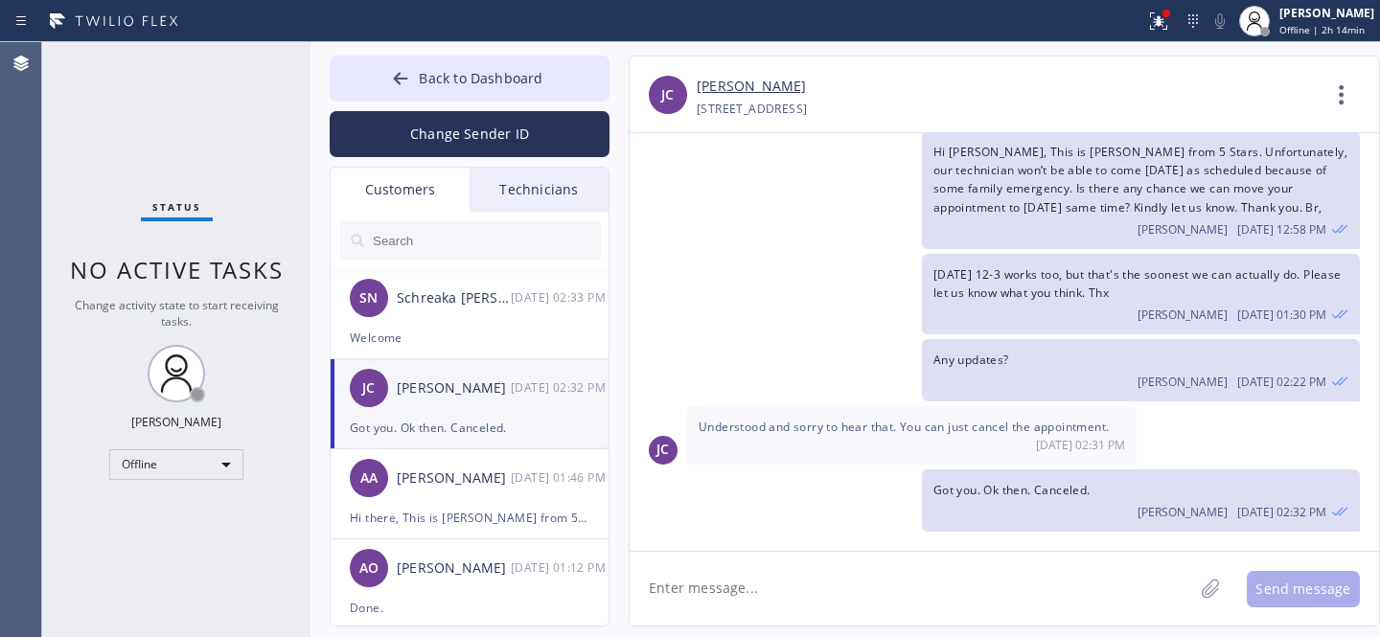
click at [458, 247] on input "text" at bounding box center [486, 240] width 230 height 38
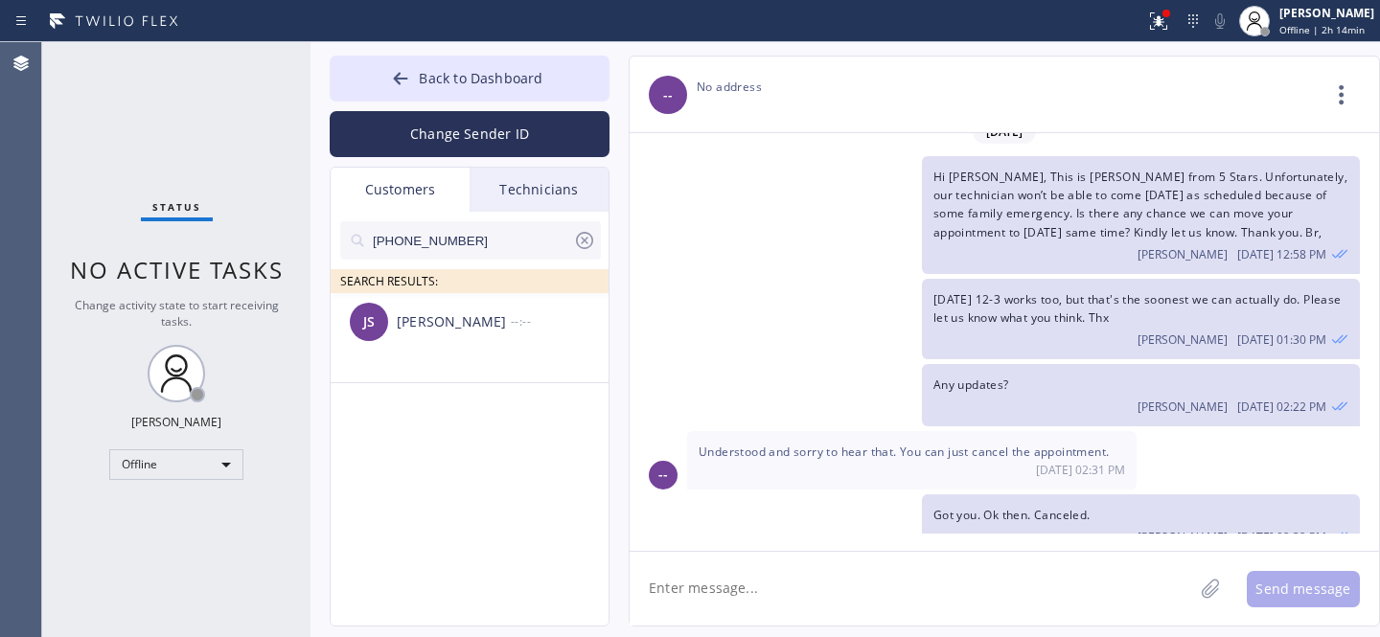
scroll to position [0, 0]
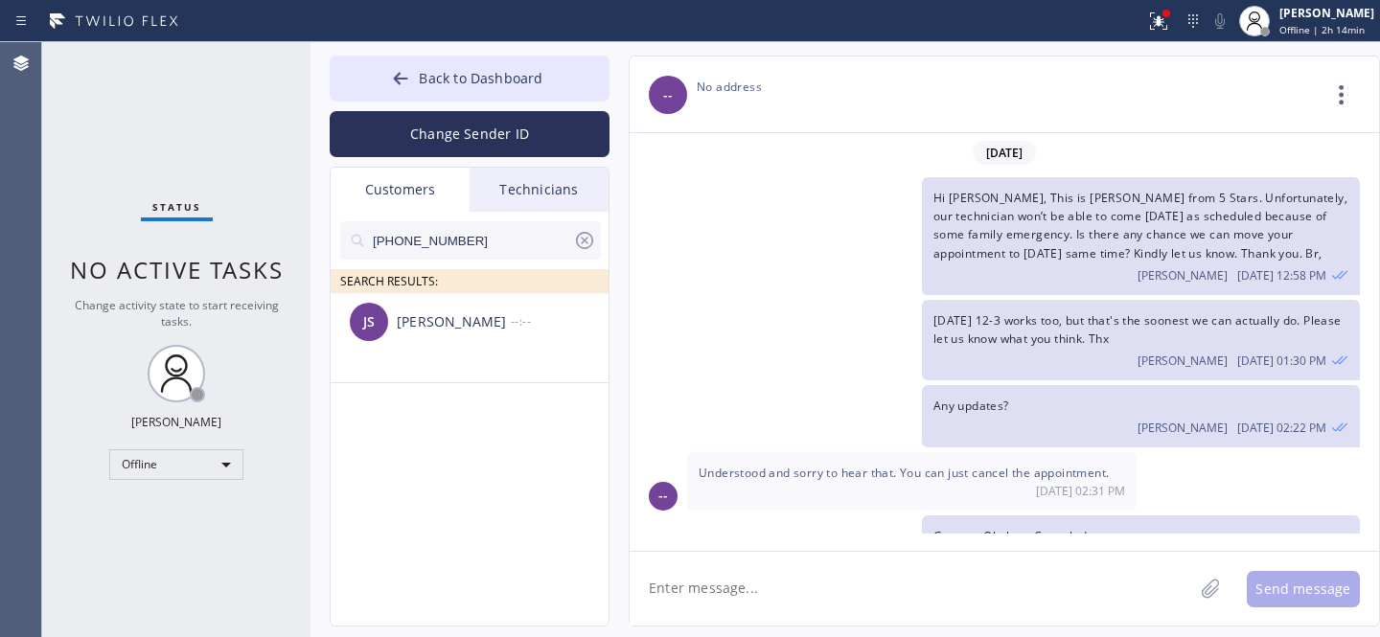
click at [1080, 220] on span "Hi [PERSON_NAME], This is [PERSON_NAME] from 5 Stars. Unfortunately, our techni…" at bounding box center [1140, 226] width 414 height 72
click at [1080, 221] on span "Hi [PERSON_NAME], This is [PERSON_NAME] from 5 Stars. Unfortunately, our techni…" at bounding box center [1140, 226] width 414 height 72
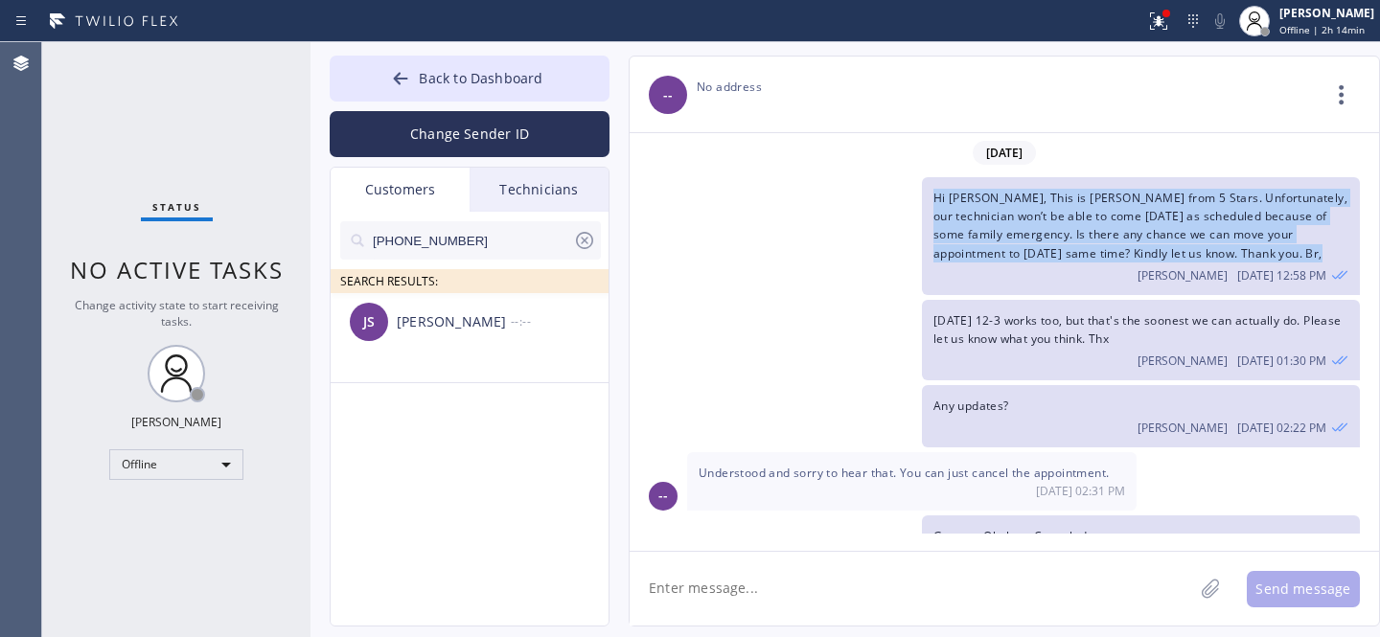
click at [1080, 221] on span "Hi [PERSON_NAME], This is [PERSON_NAME] from 5 Stars. Unfortunately, our techni…" at bounding box center [1140, 226] width 414 height 72
copy span "Hi [PERSON_NAME], This is [PERSON_NAME] from 5 Stars. Unfortunately, our techni…"
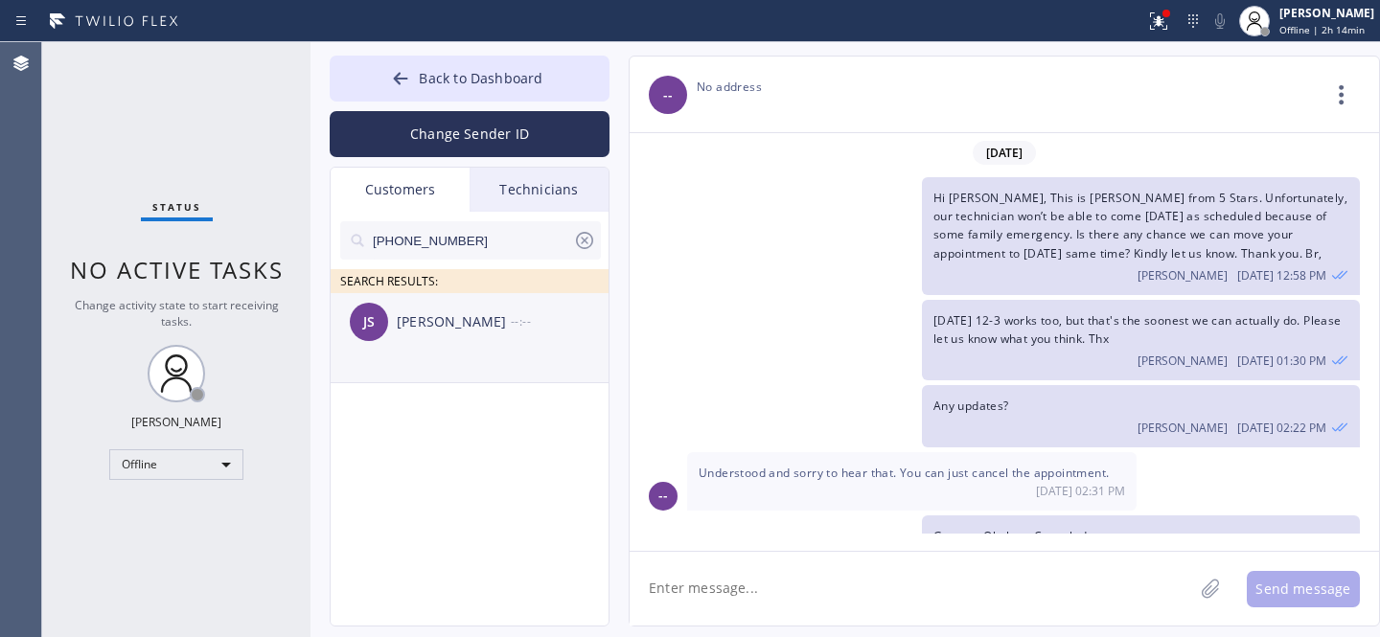
drag, startPoint x: 442, startPoint y: 347, endPoint x: 460, endPoint y: 347, distance: 18.2
click at [441, 347] on div "JS Josue Sinvil --:--" at bounding box center [471, 322] width 280 height 58
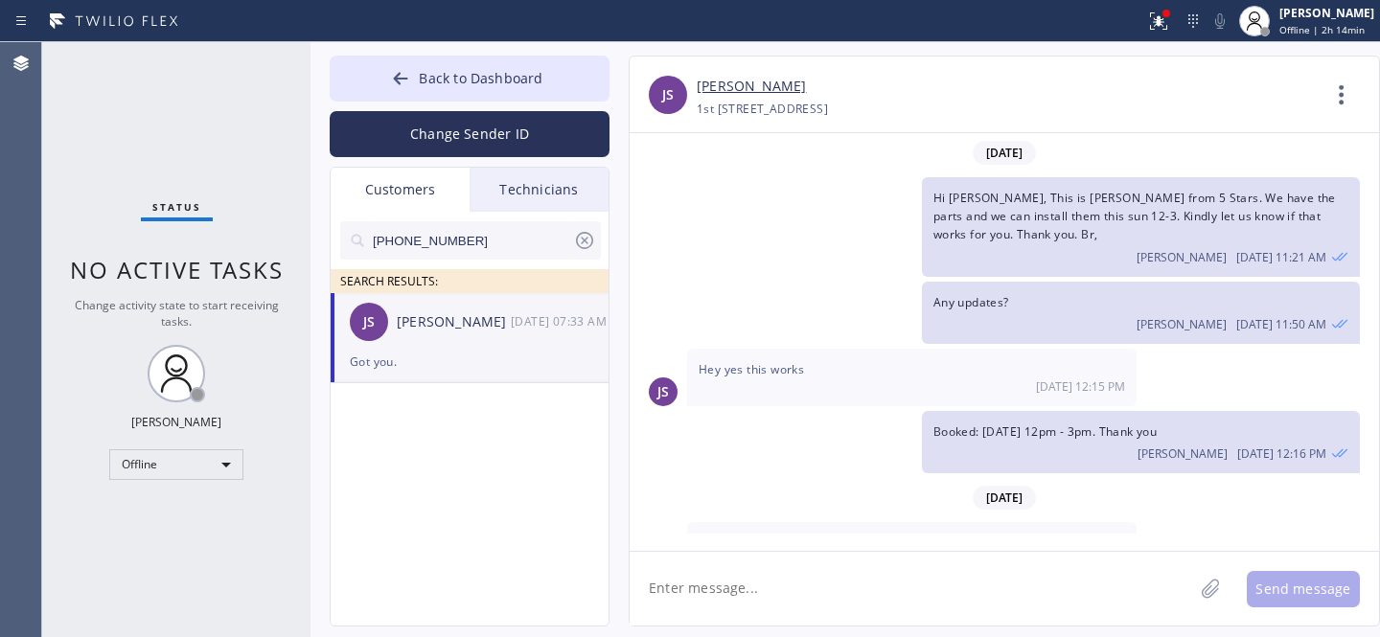
scroll to position [324, 0]
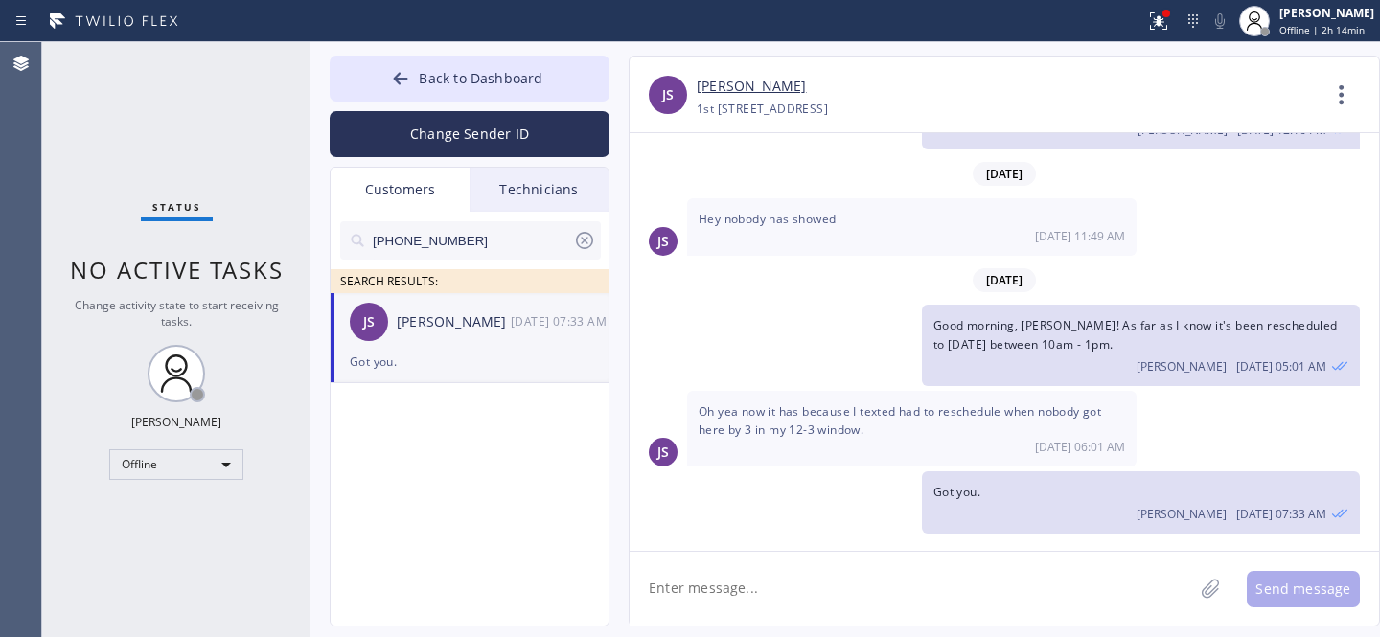
click at [834, 594] on textarea at bounding box center [912, 589] width 564 height 74
paste textarea "Hi [PERSON_NAME], This is [PERSON_NAME] from 5 Stars. Unfortunately, our techni…"
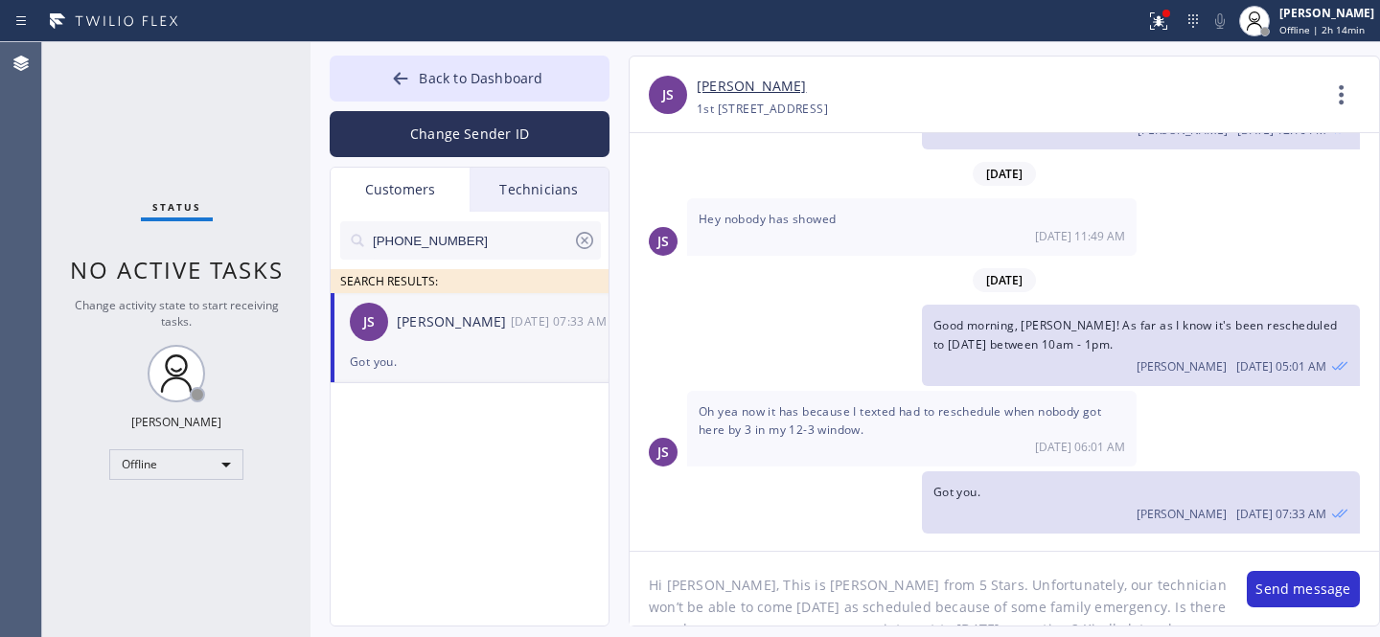
scroll to position [2, 0]
click at [677, 583] on textarea "Hi [PERSON_NAME], This is [PERSON_NAME] from 5 Stars. Unfortunately, our techni…" at bounding box center [929, 589] width 598 height 74
drag, startPoint x: 688, startPoint y: 607, endPoint x: 748, endPoint y: 604, distance: 59.5
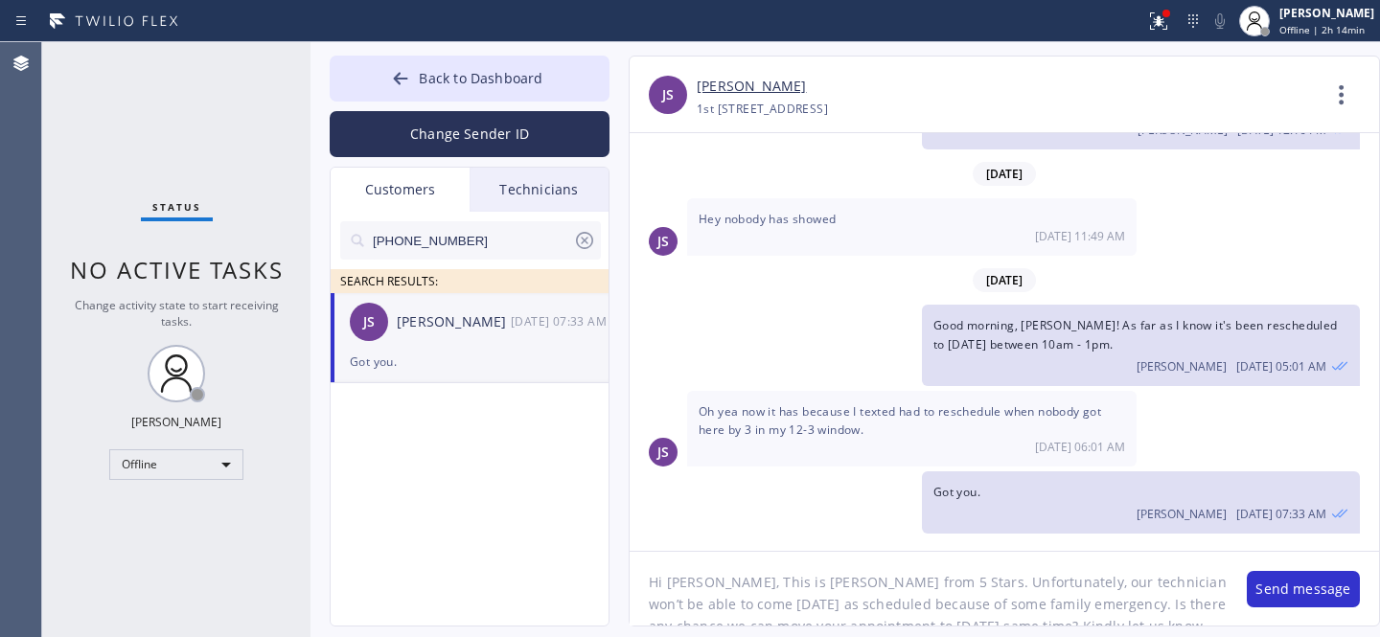
click at [748, 604] on textarea "Hi Josue, This is Daniel from 5 Stars. Unfortunately, our technician won’t be a…" at bounding box center [929, 589] width 598 height 74
paste textarea "08/27/2025 10am - 1pm"
click at [791, 603] on textarea "Hi Josue, This is Daniel from 5 Stars. Unfortunately, our technician won’t be a…" at bounding box center [929, 589] width 598 height 74
click at [787, 610] on textarea "Hi Josue, This is Daniel from 5 Stars. Unfortunately, our technician won’t be a…" at bounding box center [929, 589] width 598 height 74
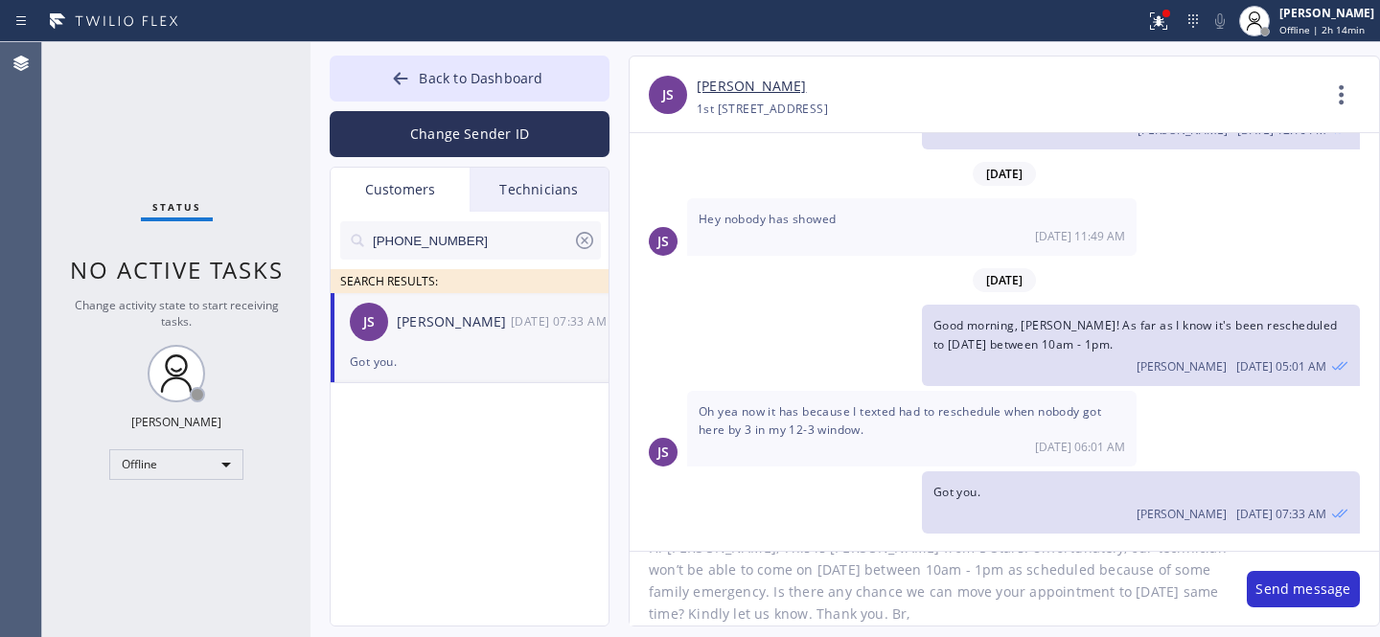
drag, startPoint x: 1012, startPoint y: 572, endPoint x: 935, endPoint y: 618, distance: 89.4
click at [928, 574] on textarea "Hi Josue, This is Daniel from 5 Stars. Unfortunately, our technician won’t be a…" at bounding box center [929, 589] width 598 height 74
click at [815, 592] on textarea "Hi Josue, This is Daniel from 5 Stars. Unfortunately, our technician won’t be a…" at bounding box center [929, 589] width 598 height 74
drag, startPoint x: 928, startPoint y: 593, endPoint x: 811, endPoint y: 604, distance: 117.4
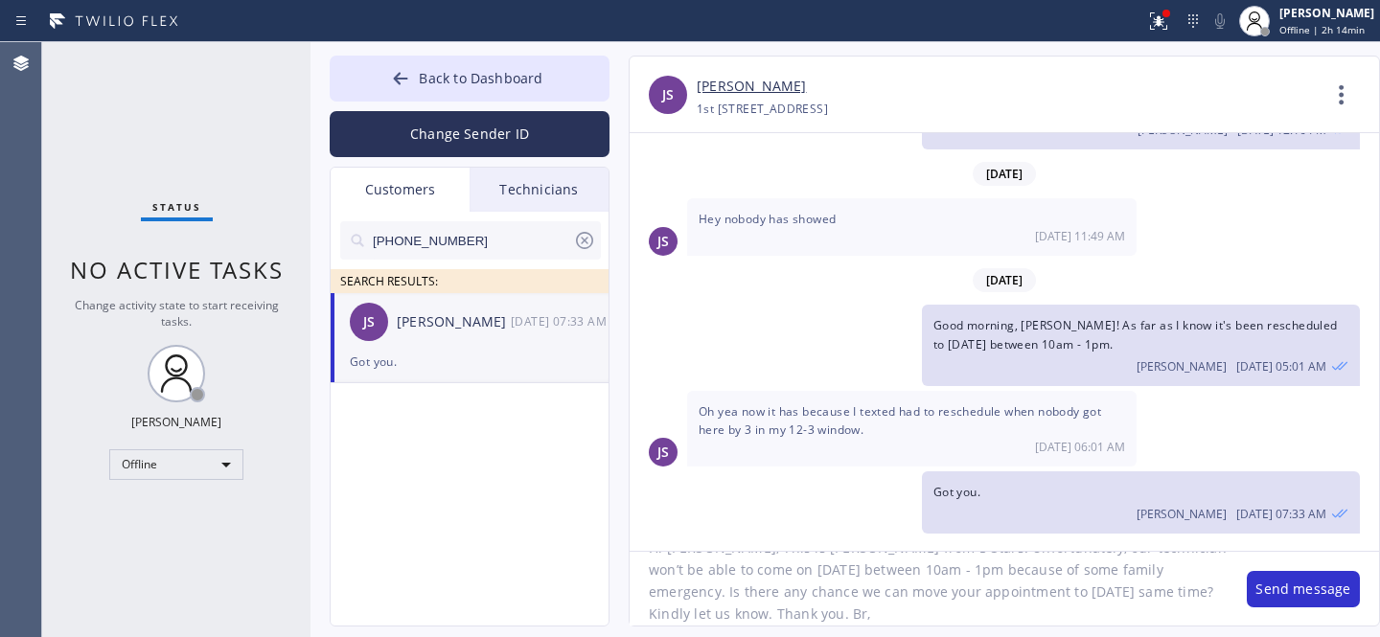
click at [811, 598] on textarea "Hi Josue, This is Daniel from 5 Stars. Unfortunately, our technician won’t be a…" at bounding box center [929, 589] width 598 height 74
paste textarea "[DATE]"
drag, startPoint x: 1050, startPoint y: 591, endPoint x: 1183, endPoint y: 592, distance: 132.3
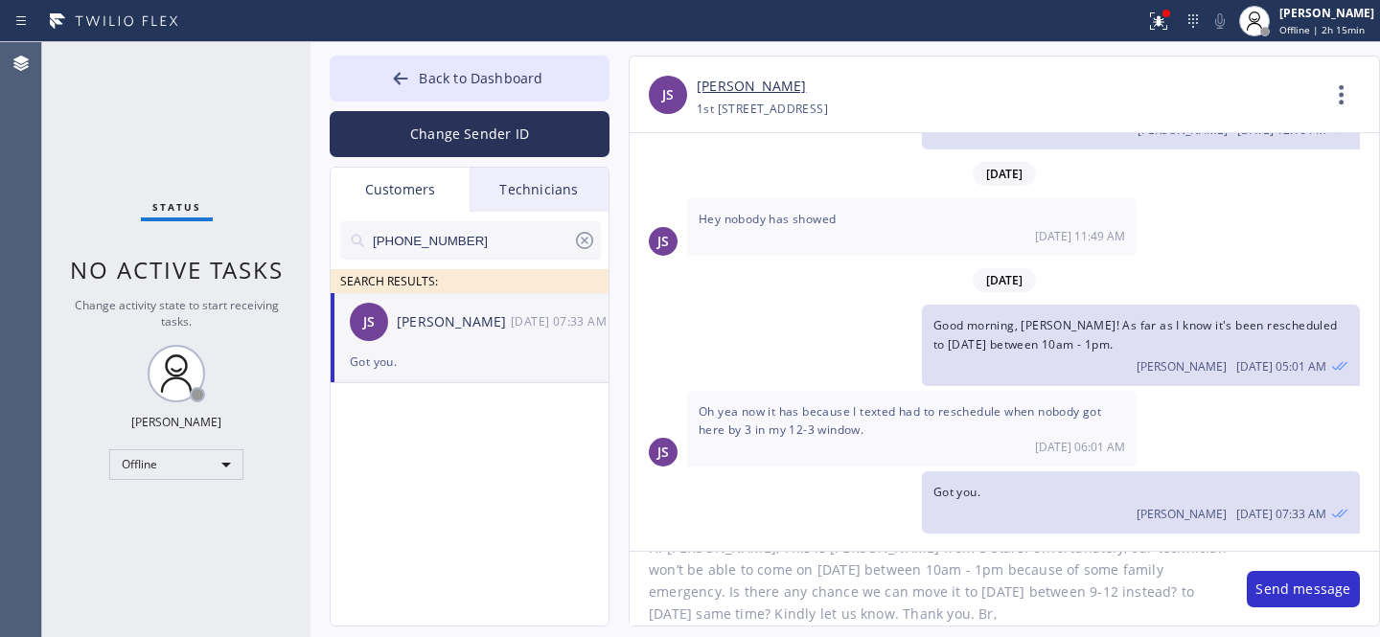
click at [1183, 592] on textarea "Hi Josue, This is Daniel from 5 Stars. Unfortunately, our technician won’t be a…" at bounding box center [929, 589] width 598 height 74
click at [757, 610] on textarea "Hi Josue, This is Daniel from 5 Stars. Unfortunately, our technician won’t be a…" at bounding box center [929, 589] width 598 height 74
click at [971, 609] on textarea "Hi Josue, This is Daniel from 5 Stars. Unfortunately, our technician won’t be a…" at bounding box center [929, 589] width 598 height 74
drag, startPoint x: 893, startPoint y: 584, endPoint x: 918, endPoint y: 606, distance: 33.3
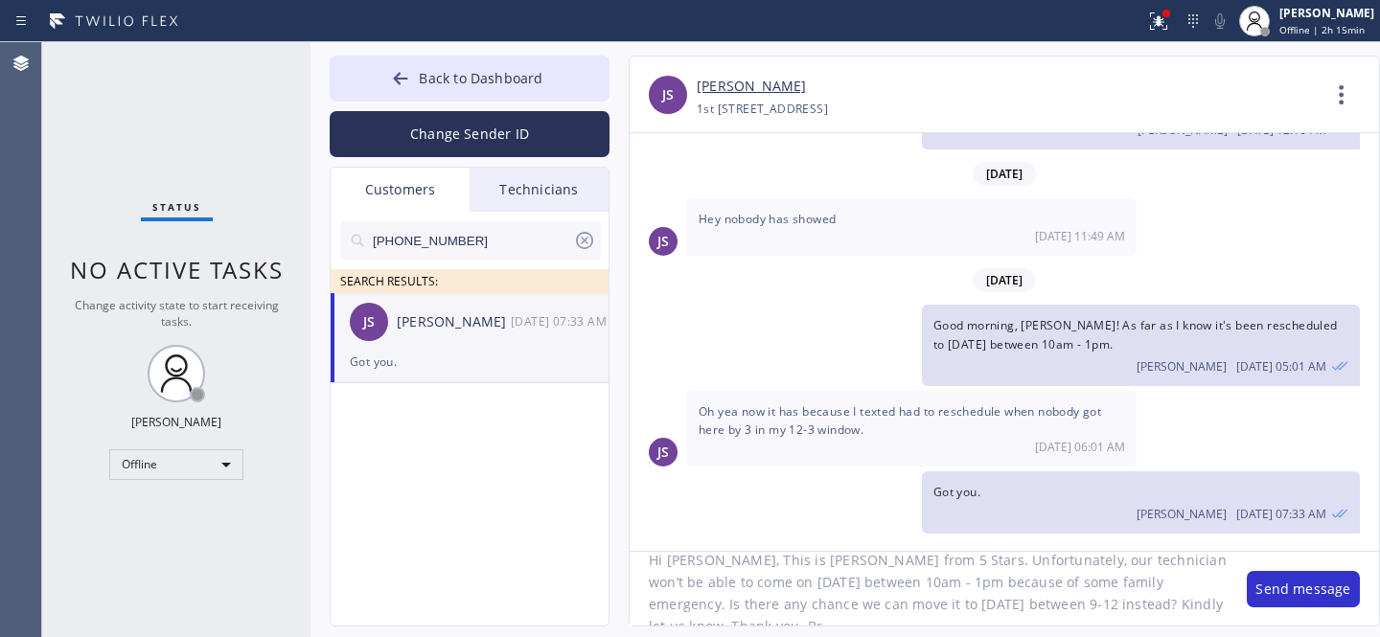
click at [893, 584] on textarea "Hi Josue, This is Daniel from 5 Stars. Unfortunately, our technician won’t be a…" at bounding box center [929, 589] width 598 height 74
type textarea "Hi Josue, This is Daniel from 5 Stars. Unfortunately, our technician won’t be a…"
click at [1291, 589] on button "Send message" at bounding box center [1303, 589] width 113 height 36
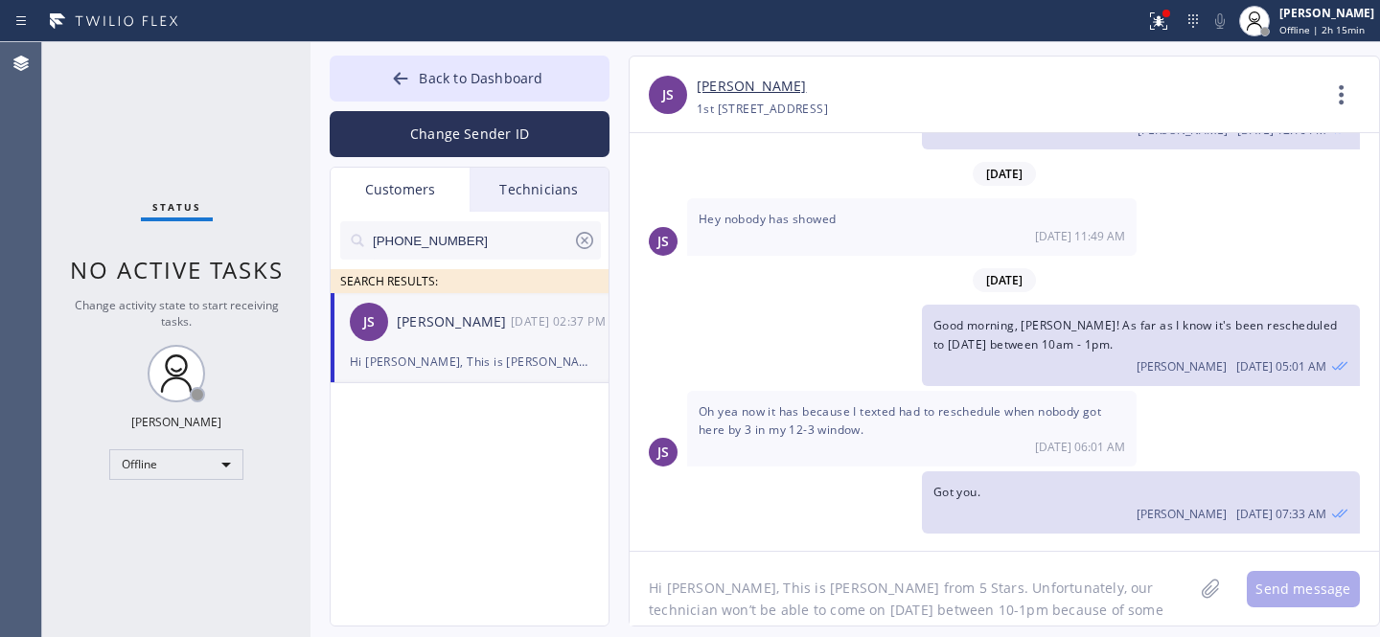
scroll to position [446, 0]
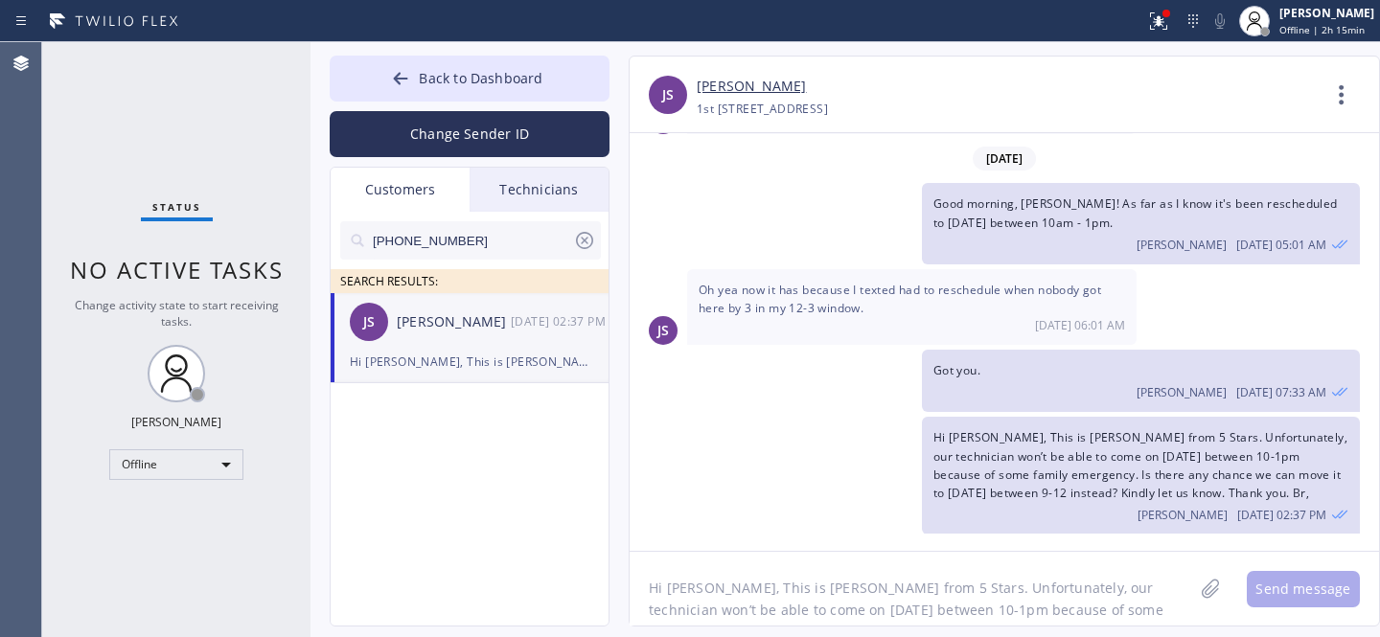
click at [587, 242] on icon at bounding box center [584, 240] width 23 height 23
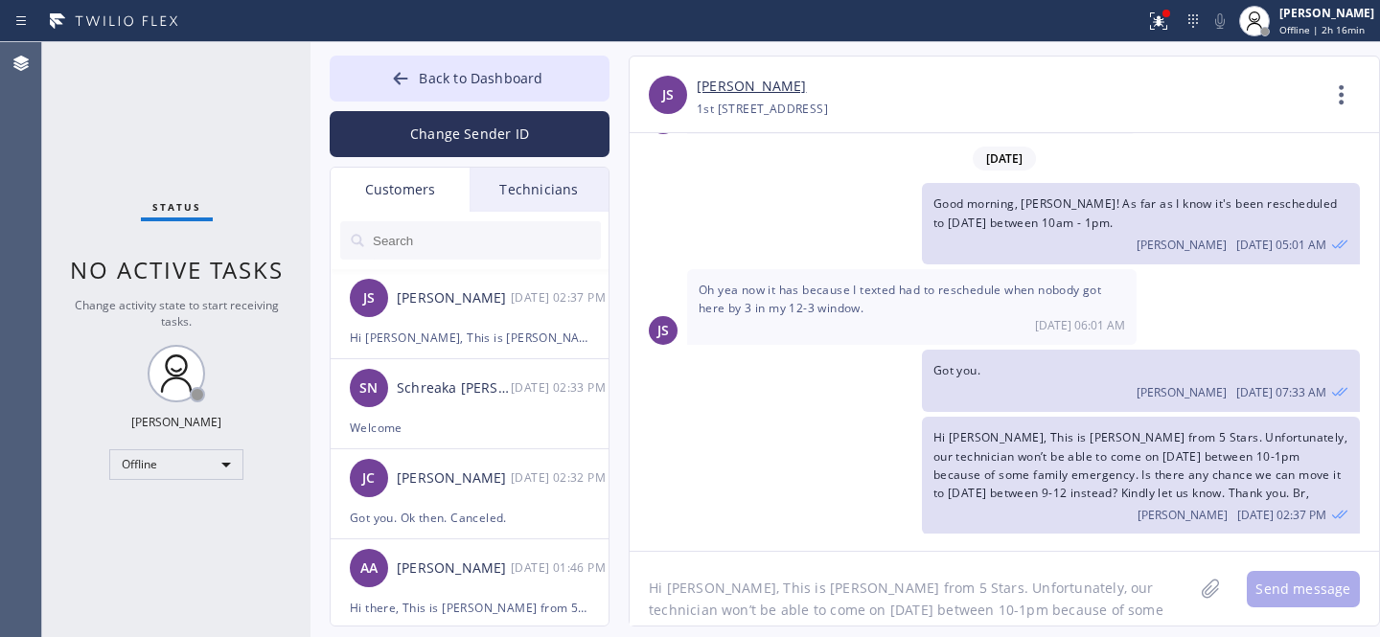
drag, startPoint x: 441, startPoint y: 81, endPoint x: 756, endPoint y: 8, distance: 323.8
click at [441, 81] on span "Back to Dashboard" at bounding box center [481, 78] width 124 height 18
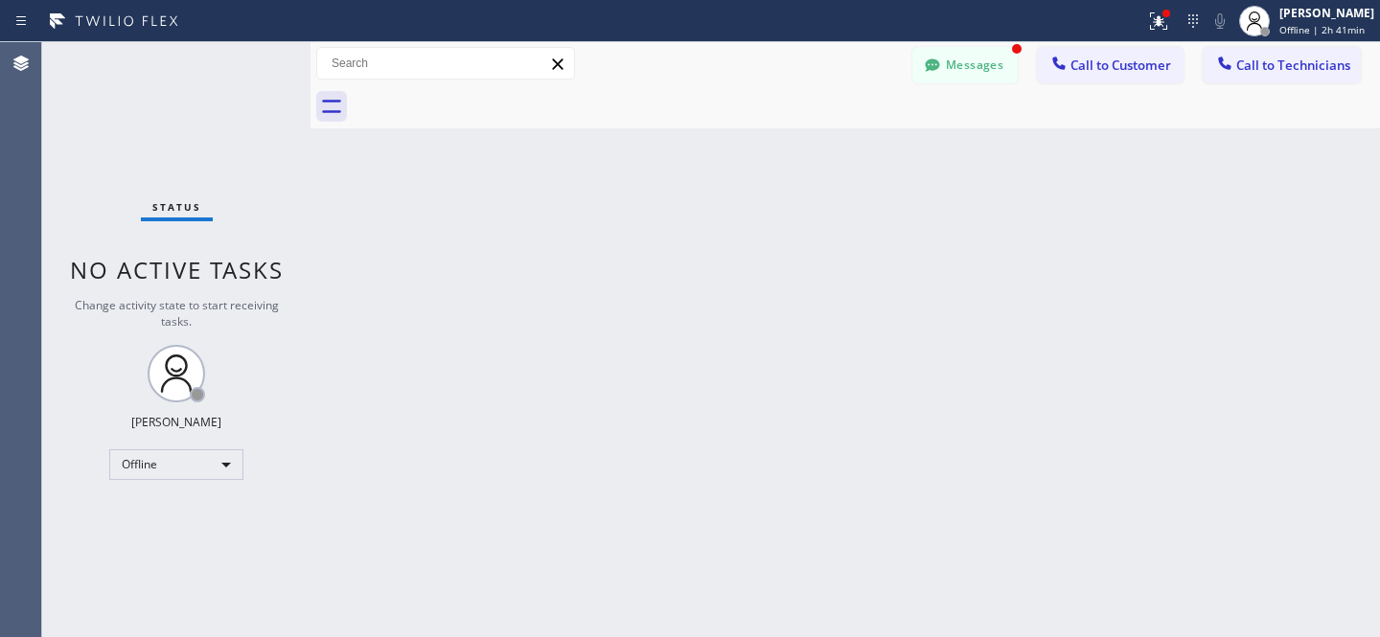
drag, startPoint x: 1003, startPoint y: 70, endPoint x: 431, endPoint y: 330, distance: 628.3
click at [1002, 70] on button "Messages" at bounding box center [964, 65] width 105 height 36
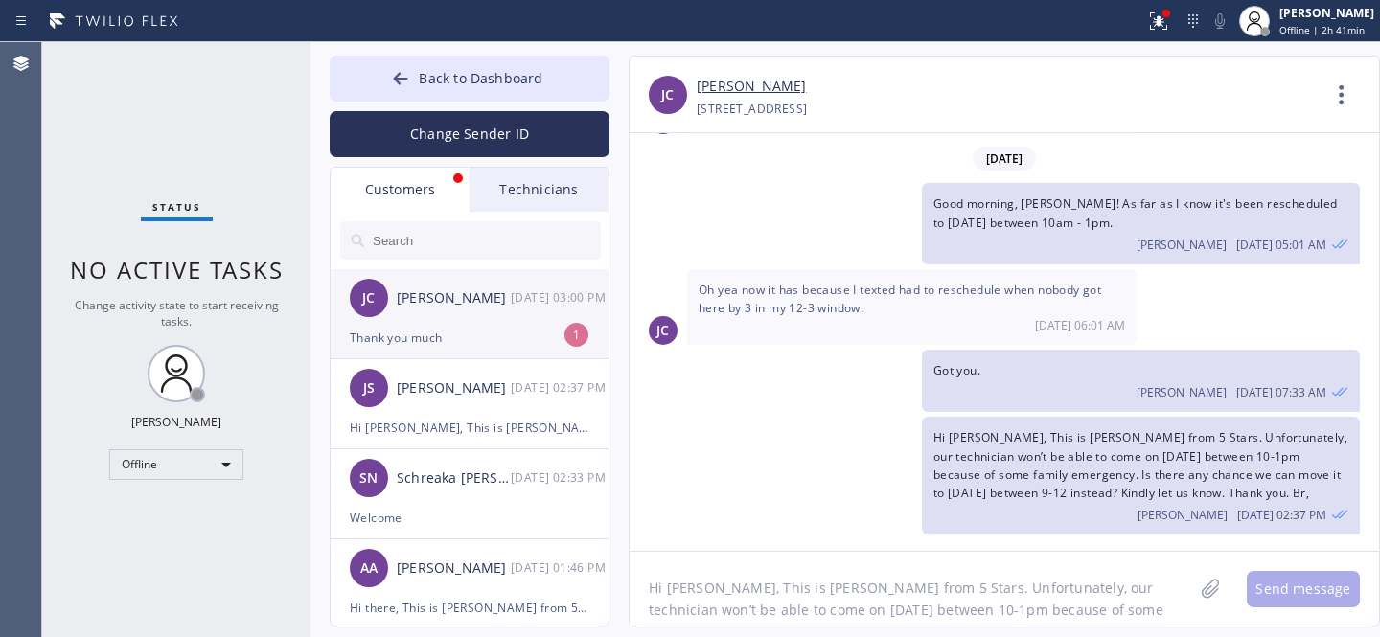
drag, startPoint x: 431, startPoint y: 329, endPoint x: 552, endPoint y: 311, distance: 122.1
click at [432, 329] on div "Thank you much" at bounding box center [470, 338] width 240 height 22
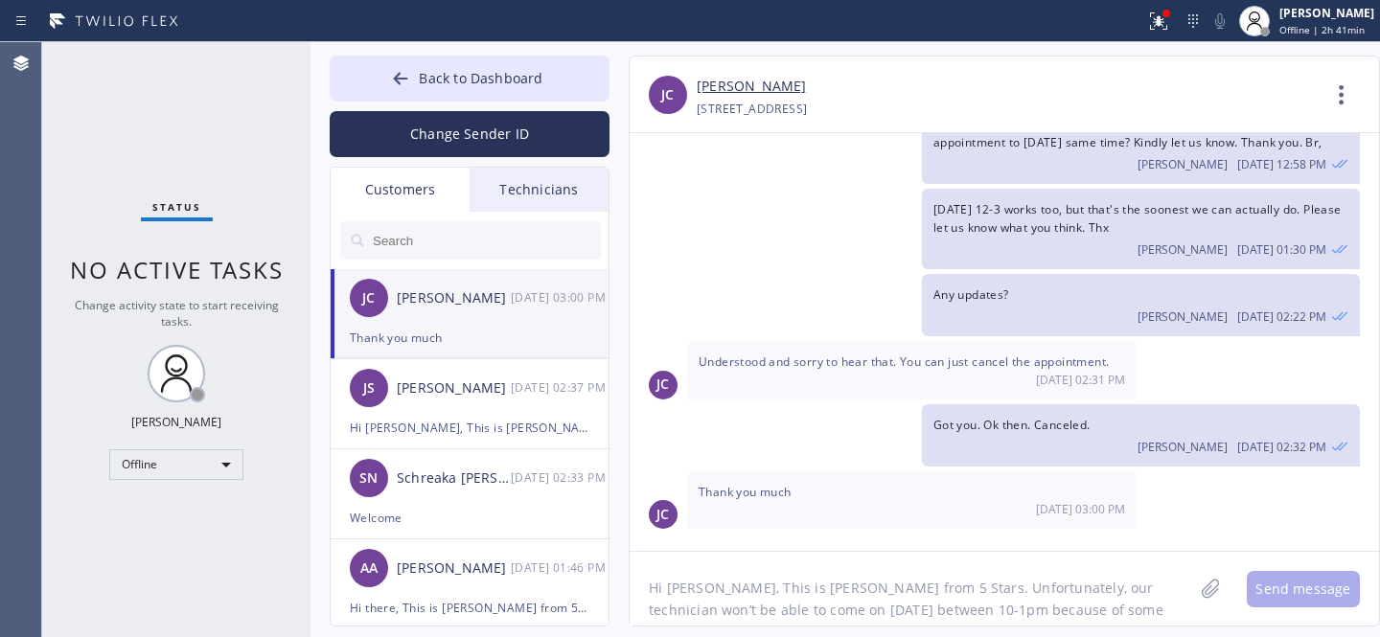
scroll to position [107, 0]
click at [763, 572] on textarea "Hi Josue, This is Daniel from 5 Stars. Unfortunately, our technician won’t be a…" at bounding box center [912, 589] width 564 height 74
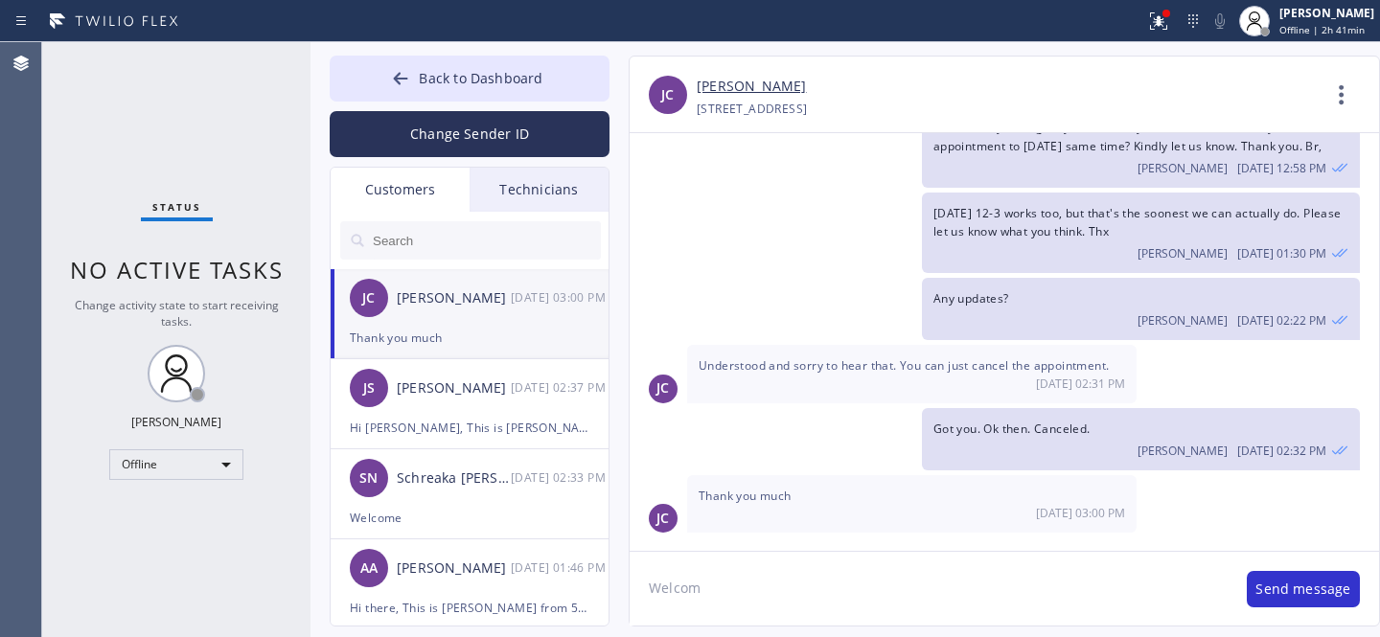
type textarea "Welcome"
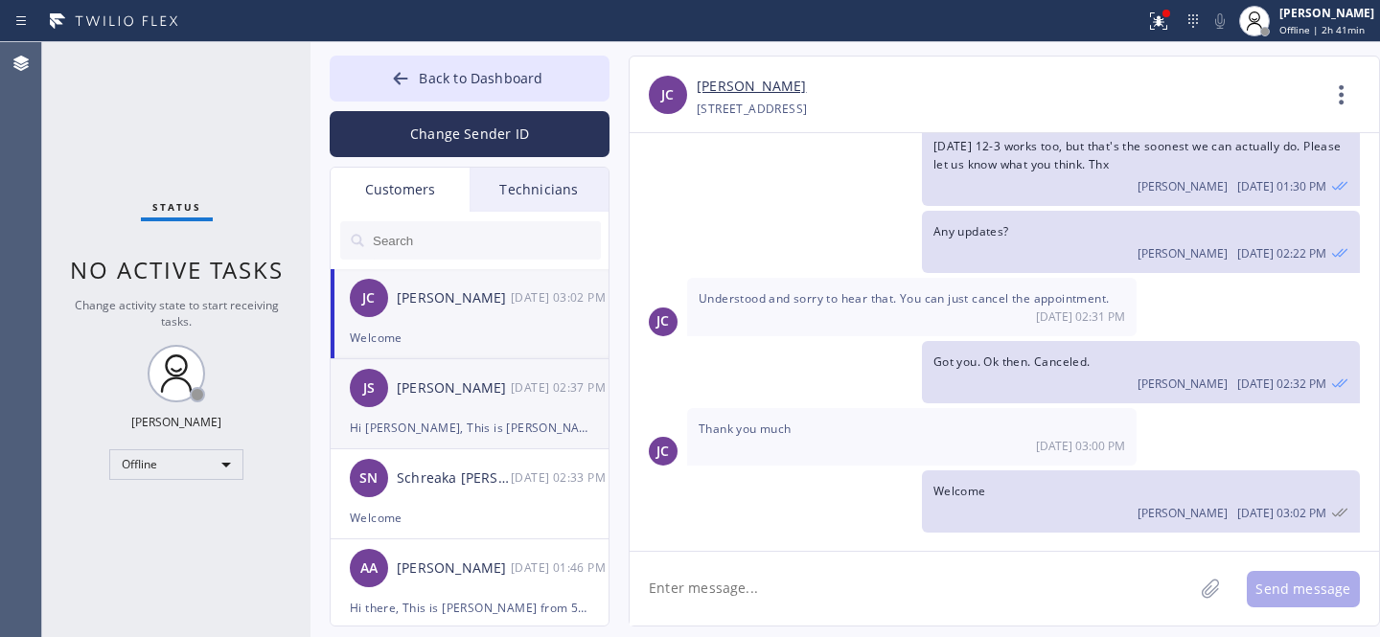
click at [435, 414] on div "JS Josue Sinvil 08/25 02:37 PM" at bounding box center [471, 388] width 280 height 58
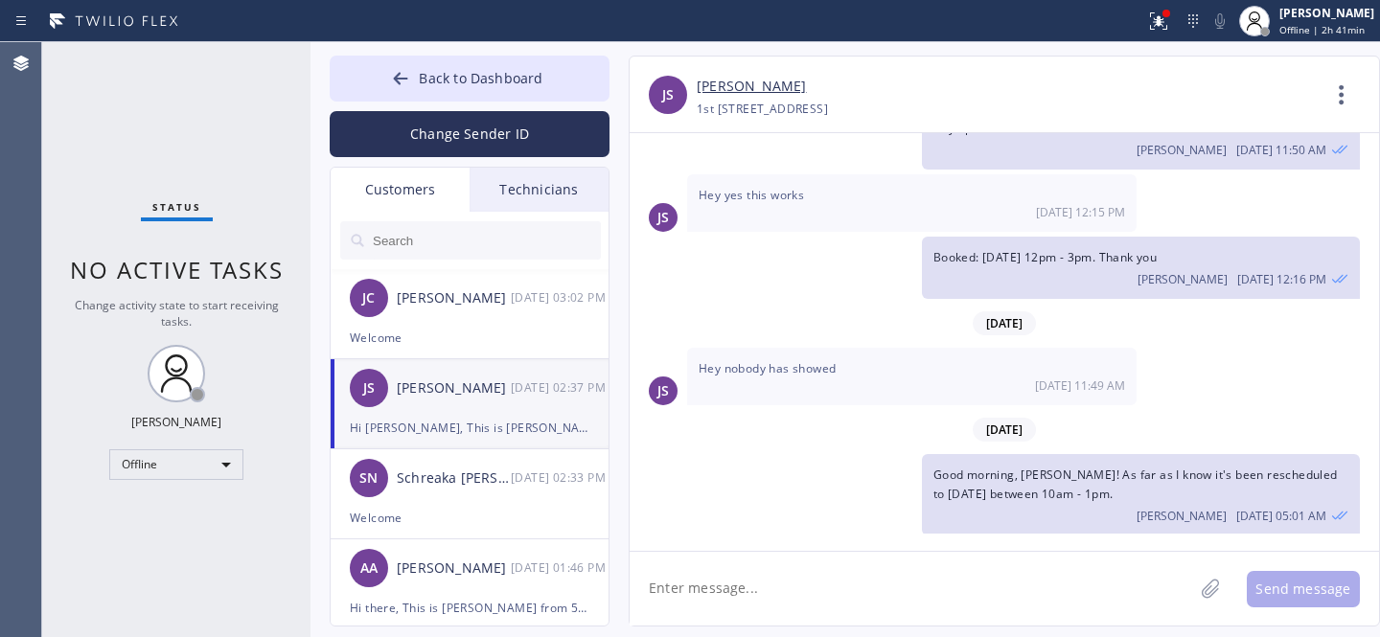
scroll to position [446, 0]
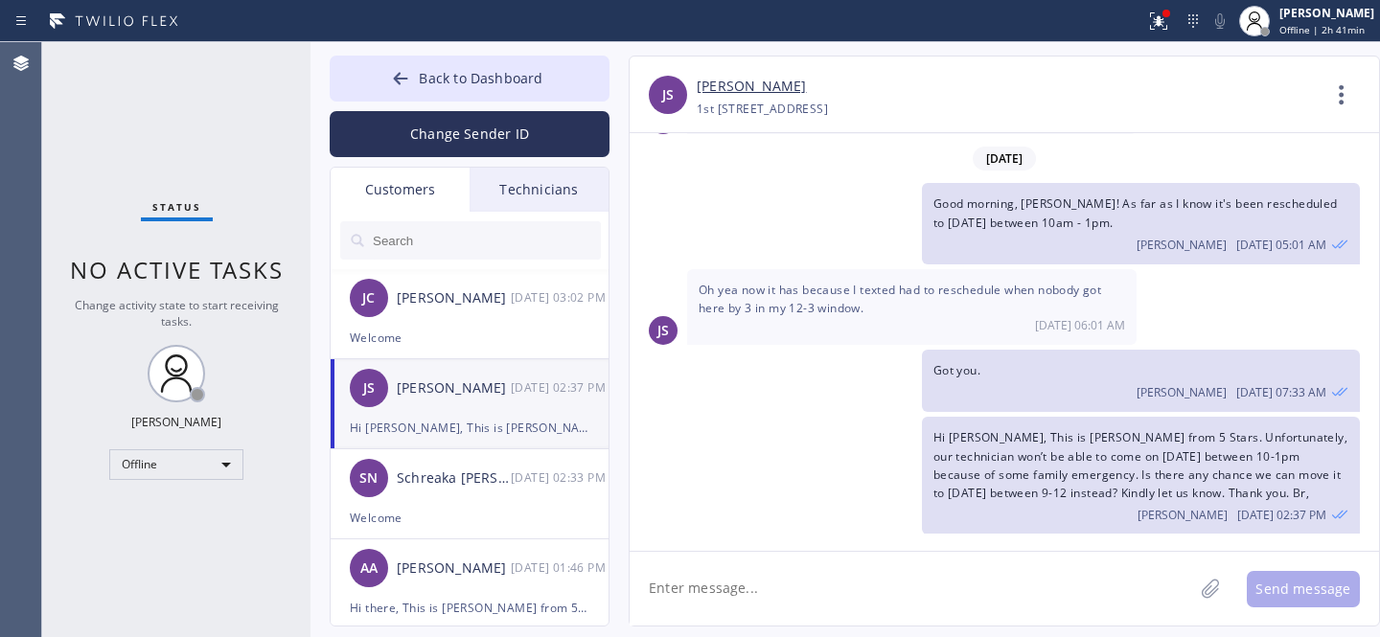
drag, startPoint x: 798, startPoint y: 570, endPoint x: 814, endPoint y: 562, distance: 17.6
click at [798, 571] on textarea at bounding box center [912, 589] width 564 height 74
type textarea "n"
type textarea "Any updates?"
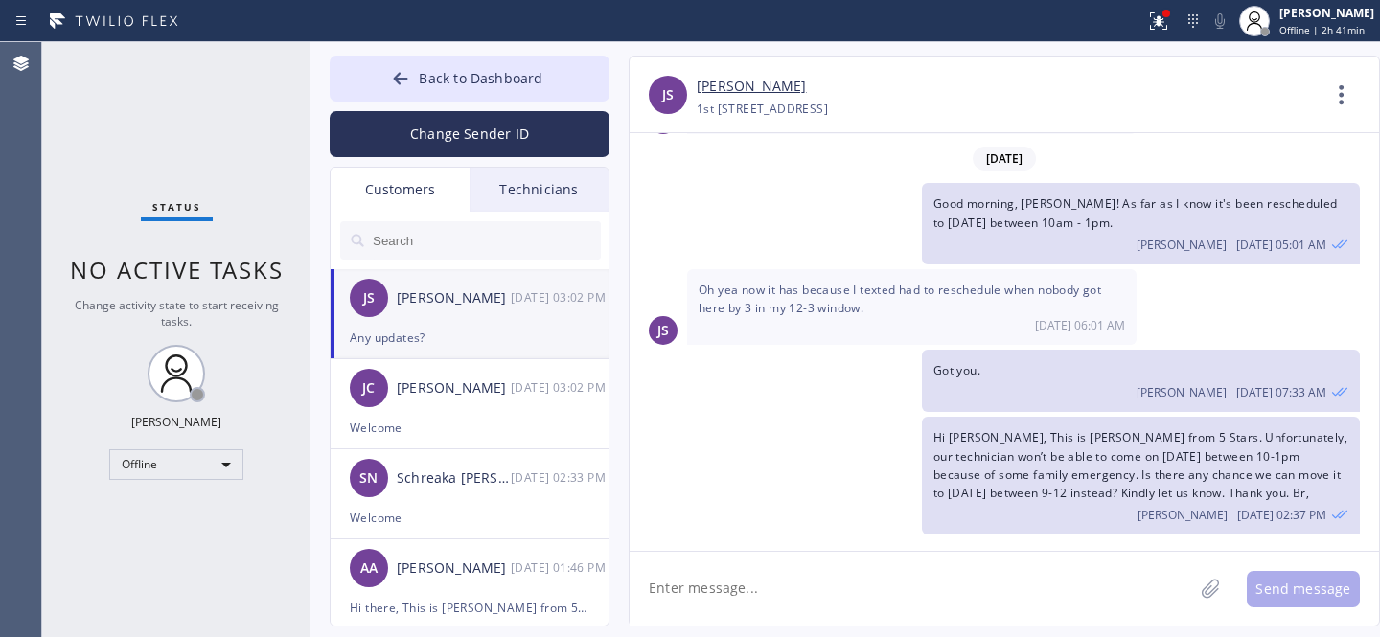
scroll to position [513, 0]
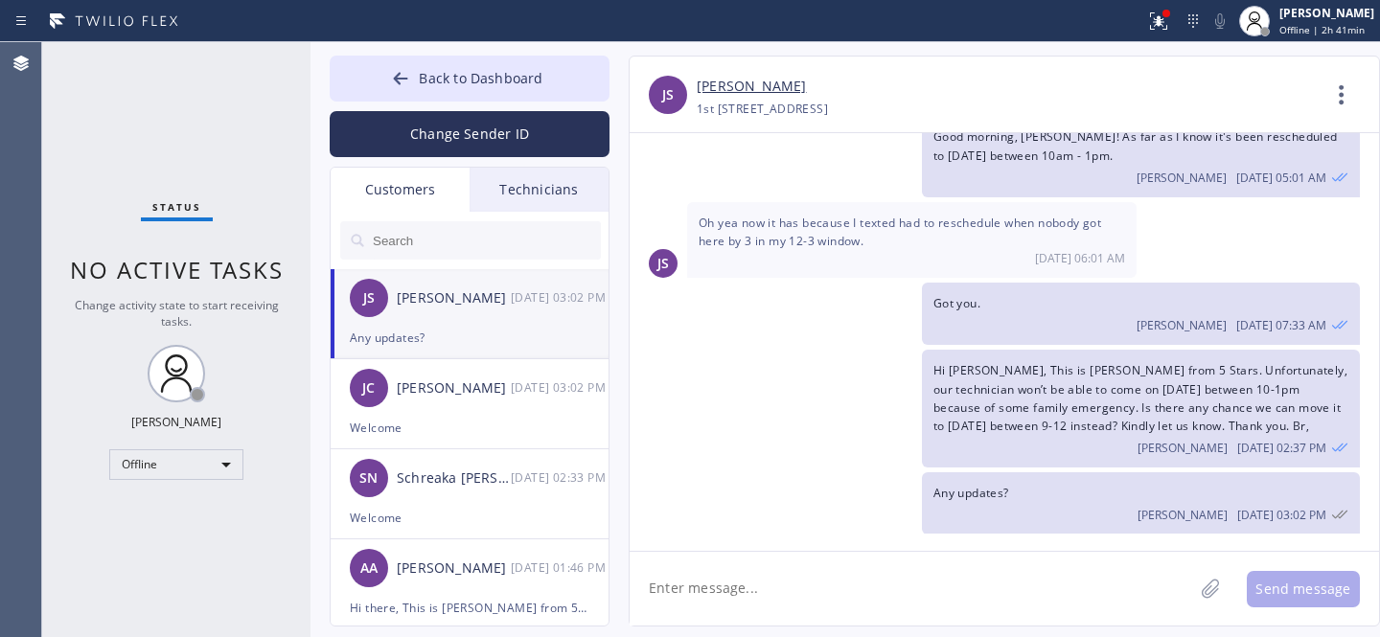
click at [432, 72] on span "Back to Dashboard" at bounding box center [481, 78] width 124 height 18
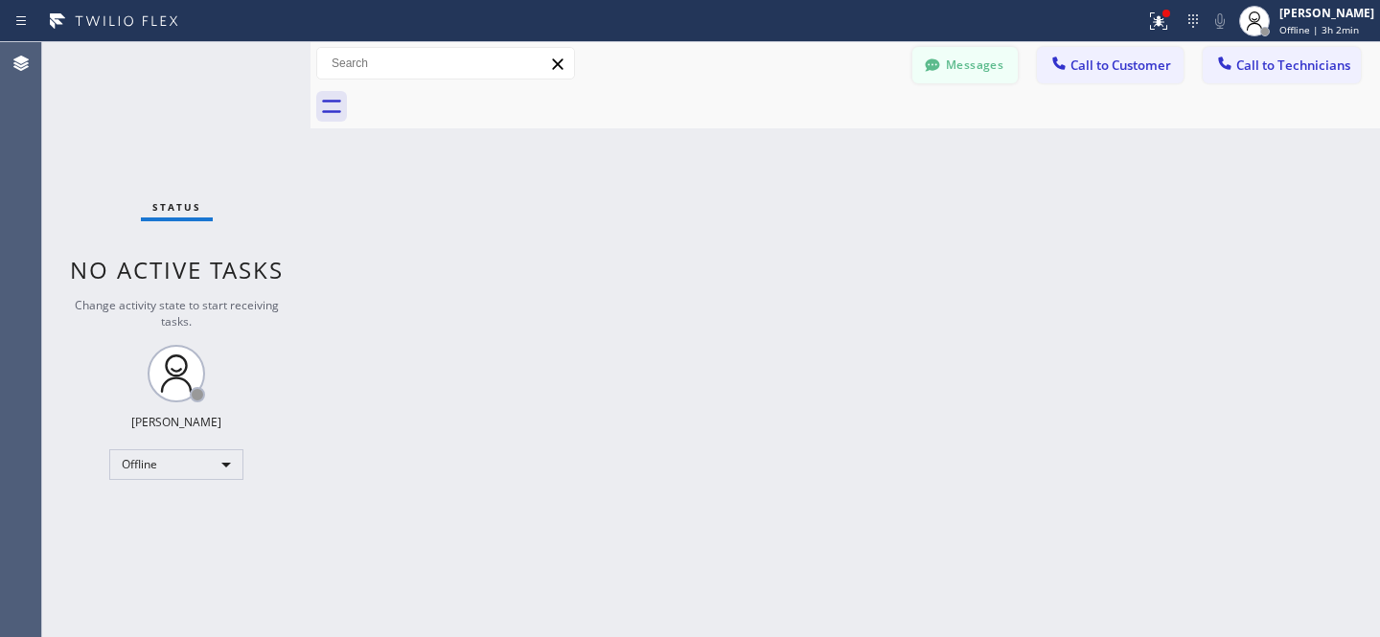
click at [985, 74] on button "Messages" at bounding box center [964, 65] width 105 height 36
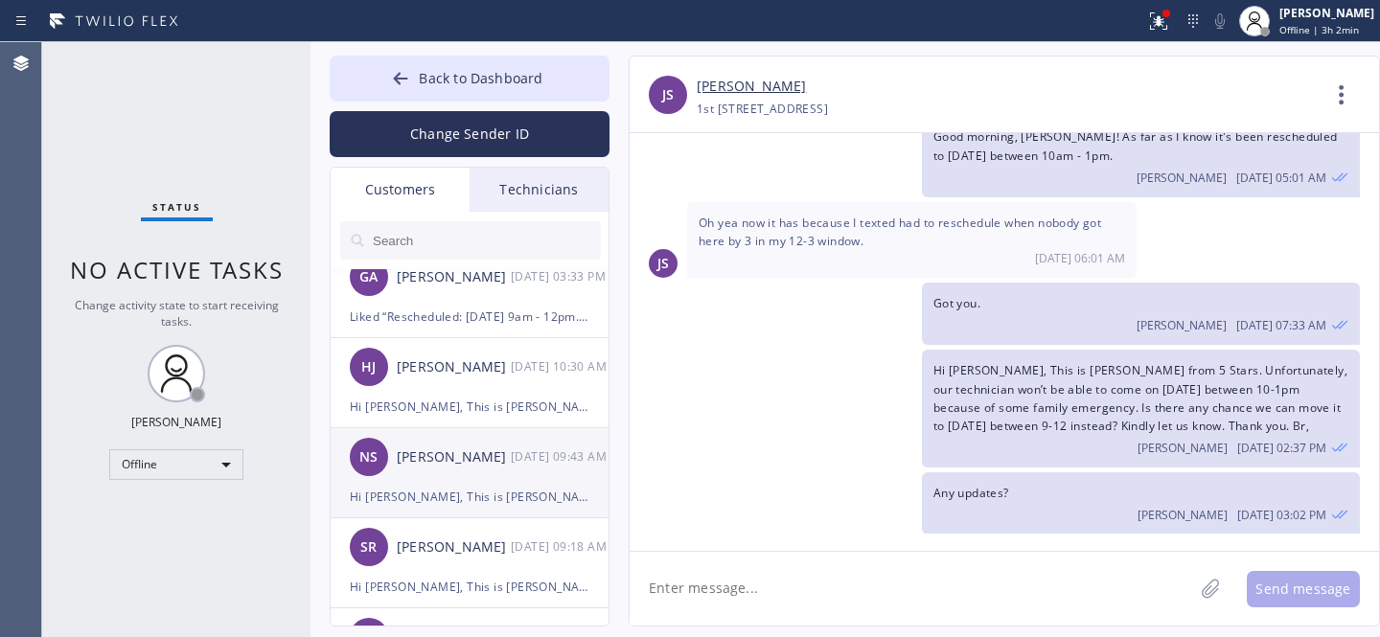
scroll to position [2171, 0]
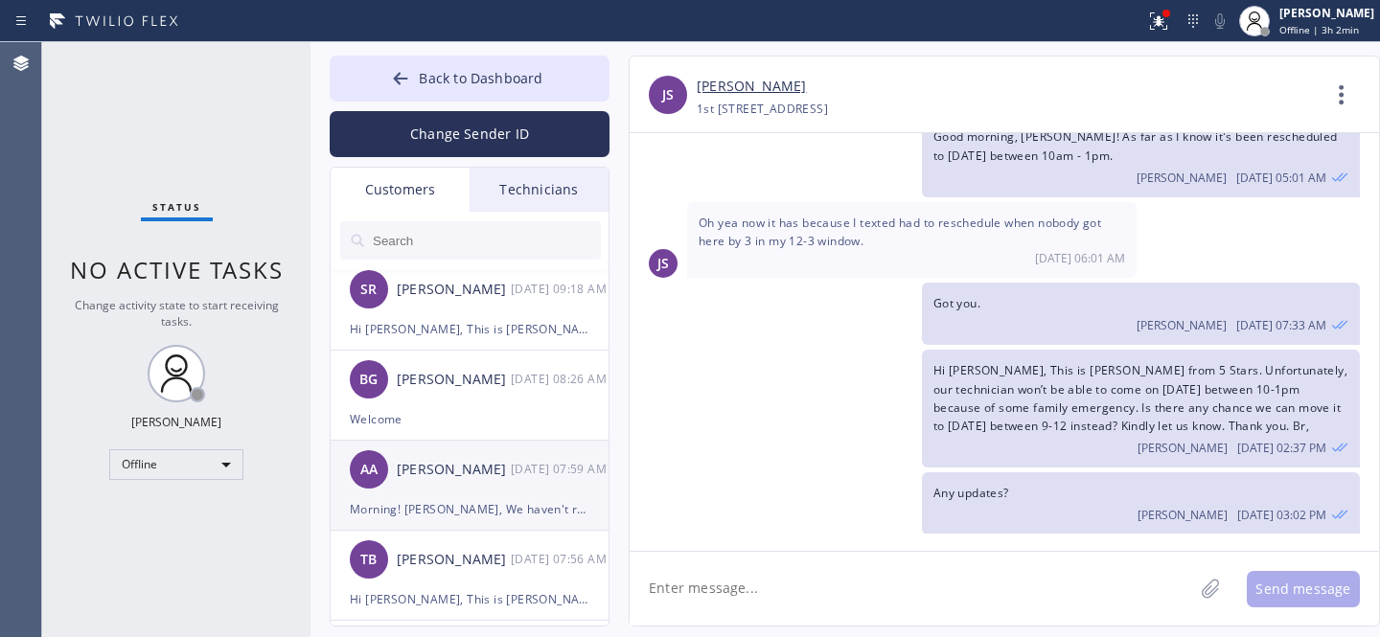
click at [427, 474] on div "[PERSON_NAME]" at bounding box center [454, 470] width 114 height 22
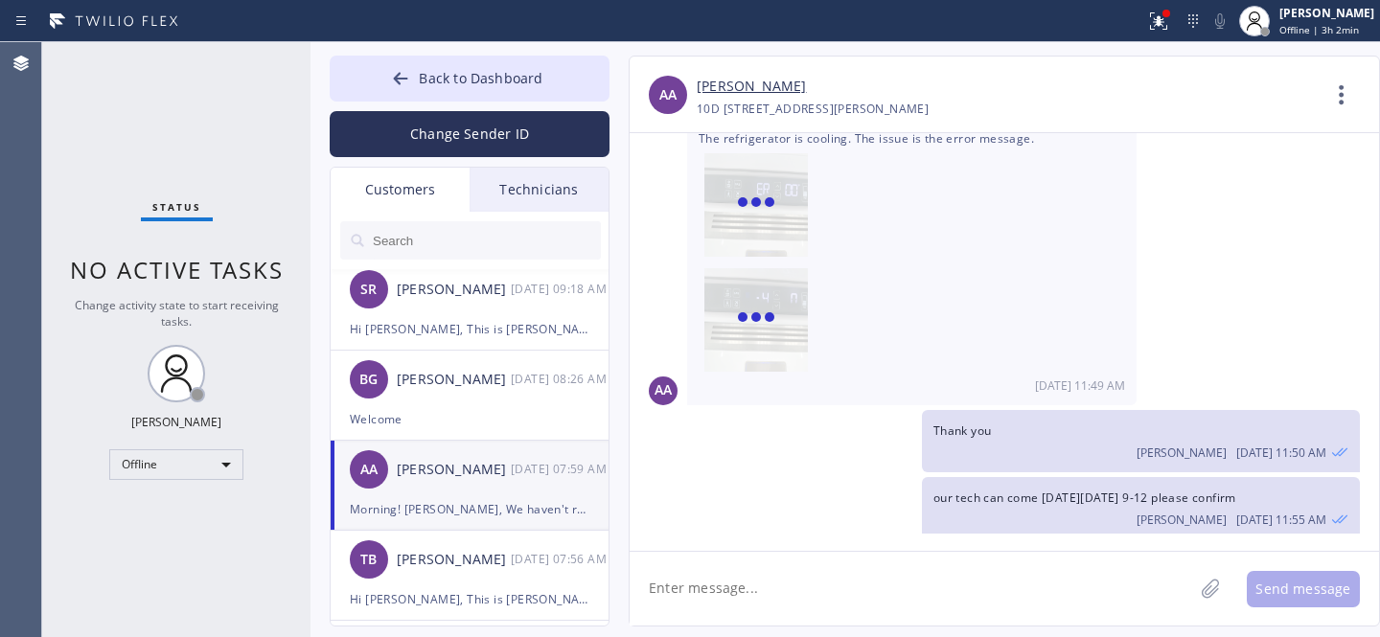
scroll to position [1285, 0]
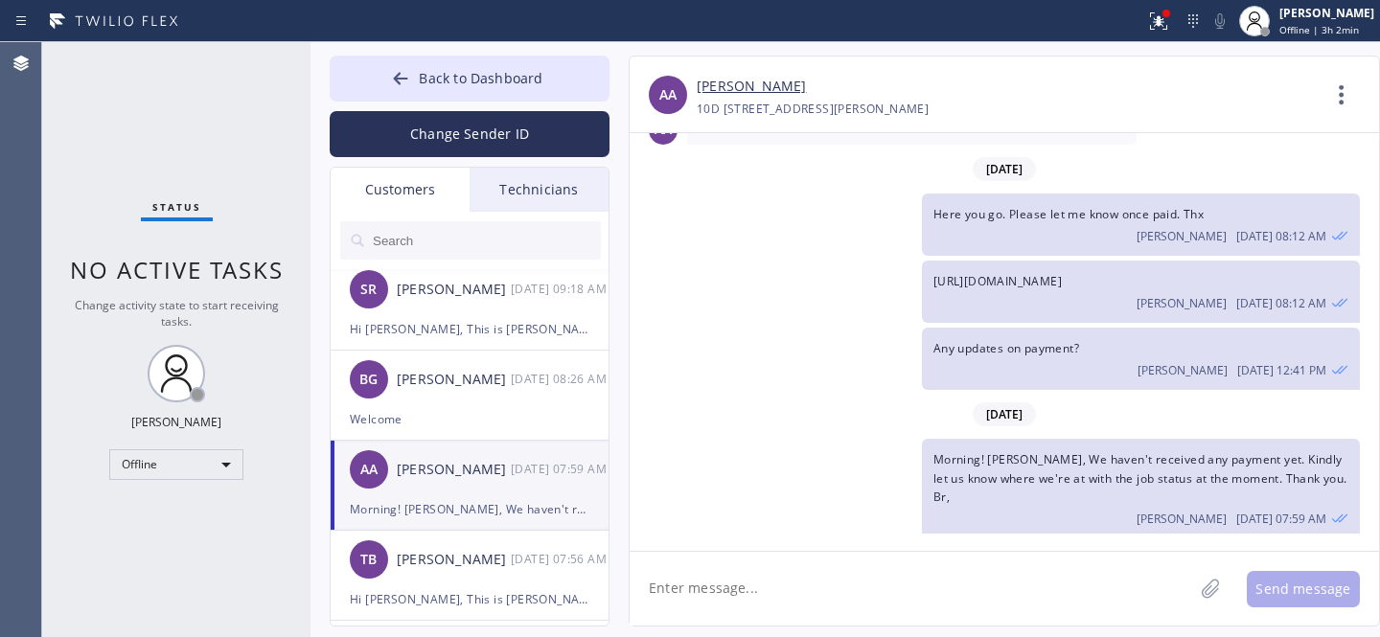
click at [735, 86] on link "[PERSON_NAME]" at bounding box center [751, 87] width 109 height 22
click at [365, 81] on button "Back to Dashboard" at bounding box center [470, 79] width 280 height 46
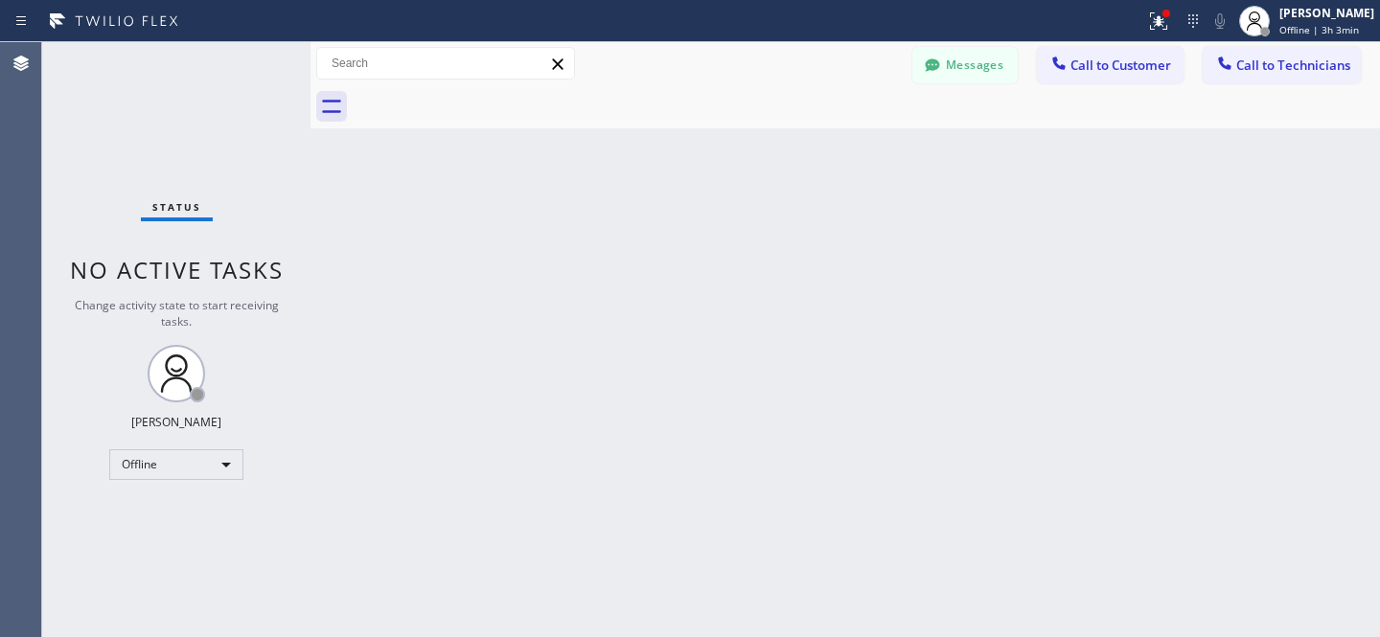
click at [957, 57] on button "Messages" at bounding box center [964, 65] width 105 height 36
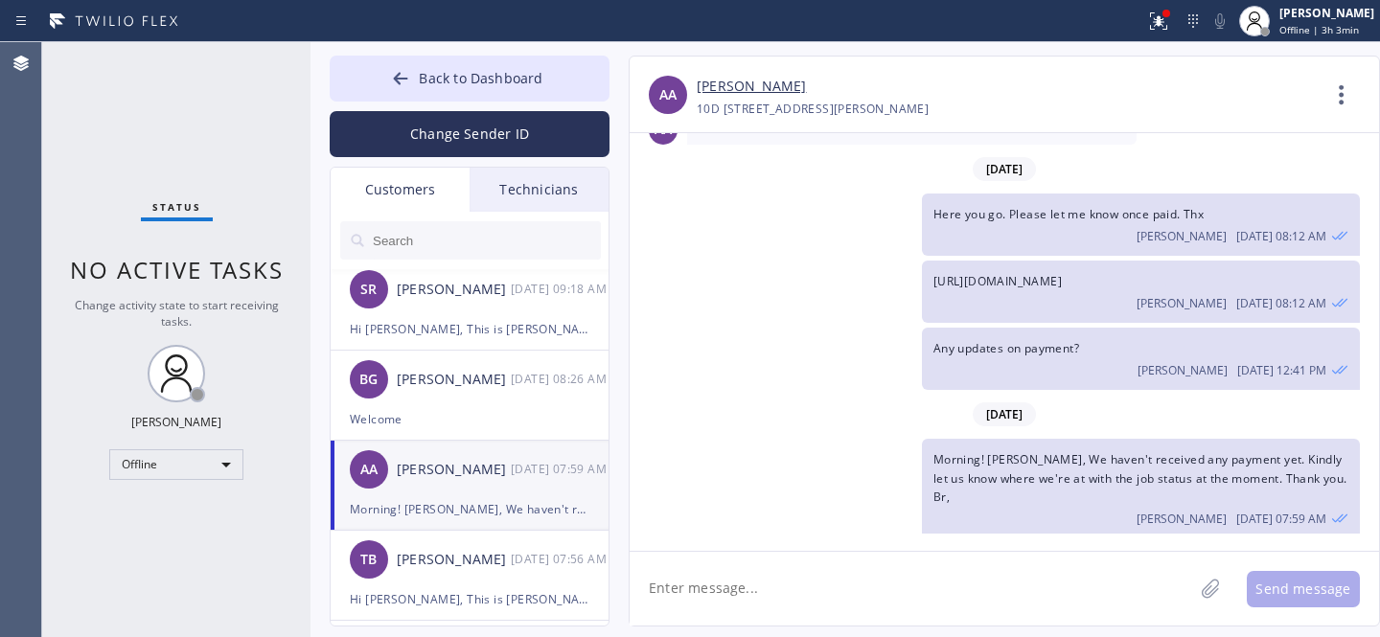
drag, startPoint x: 971, startPoint y: 176, endPoint x: 1041, endPoint y: 191, distance: 71.4
click at [1036, 177] on span "[DATE]" at bounding box center [1004, 169] width 63 height 24
copy span "[DATE]"
click at [417, 80] on button "Back to Dashboard" at bounding box center [470, 79] width 280 height 46
